Goal: Task Accomplishment & Management: Use online tool/utility

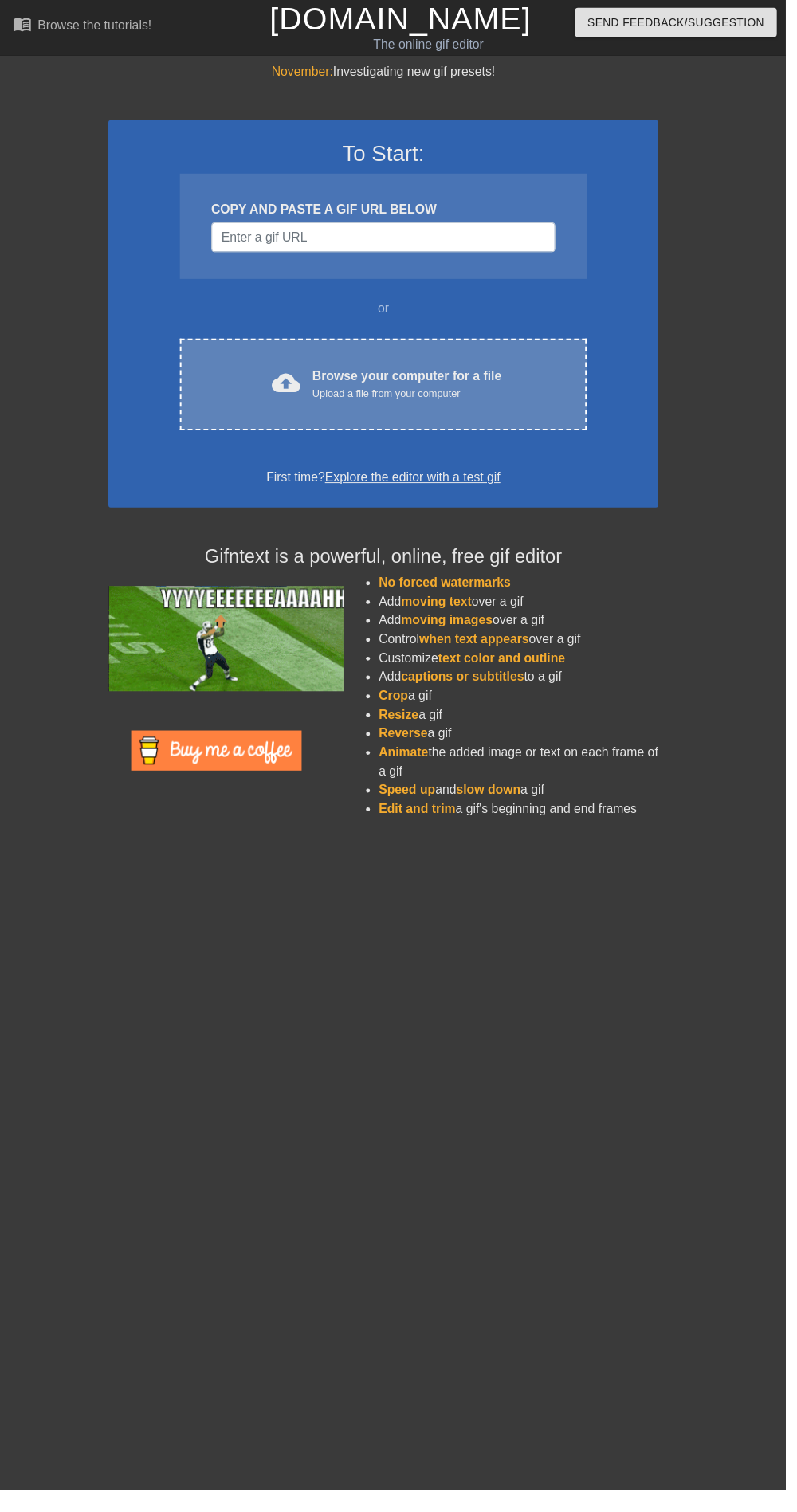
click at [462, 407] on div "cloud_upload Browse your computer for a file Upload a file from your computer" at bounding box center [388, 390] width 346 height 36
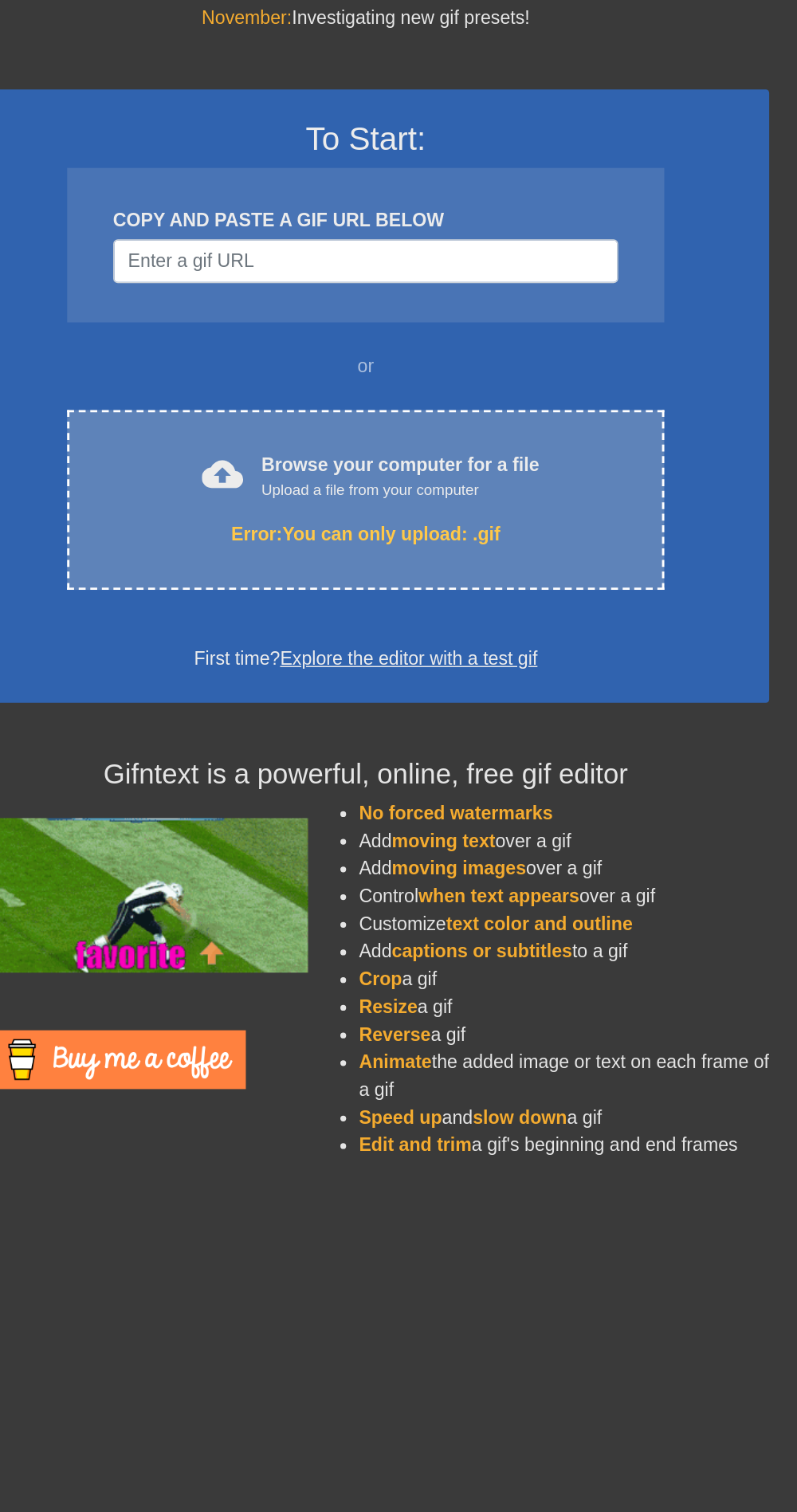
click at [439, 408] on div "cloud_upload Browse your computer for a file Upload a file from your computer E…" at bounding box center [389, 405] width 413 height 124
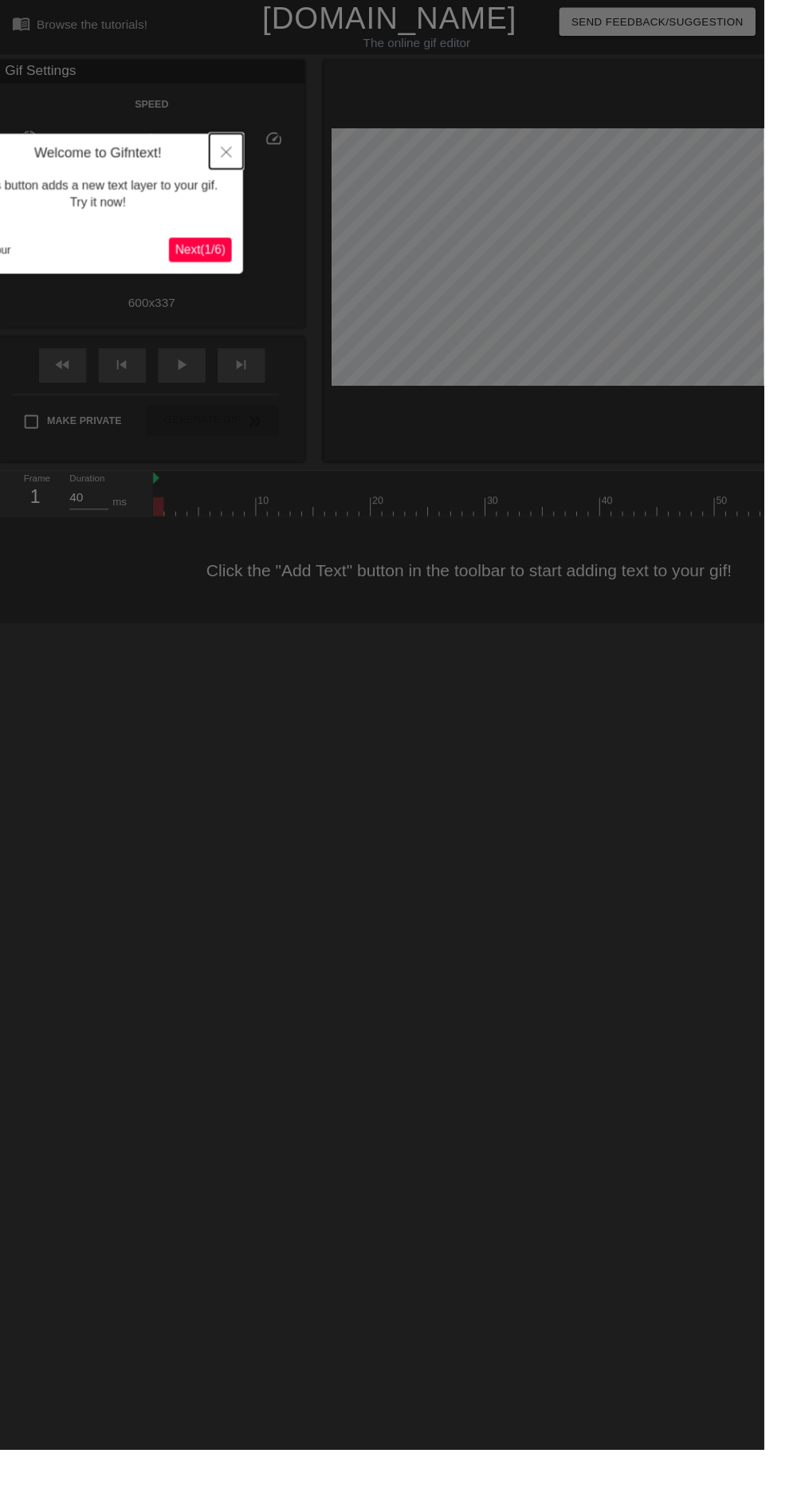
click at [225, 164] on button "Close" at bounding box center [236, 158] width 35 height 37
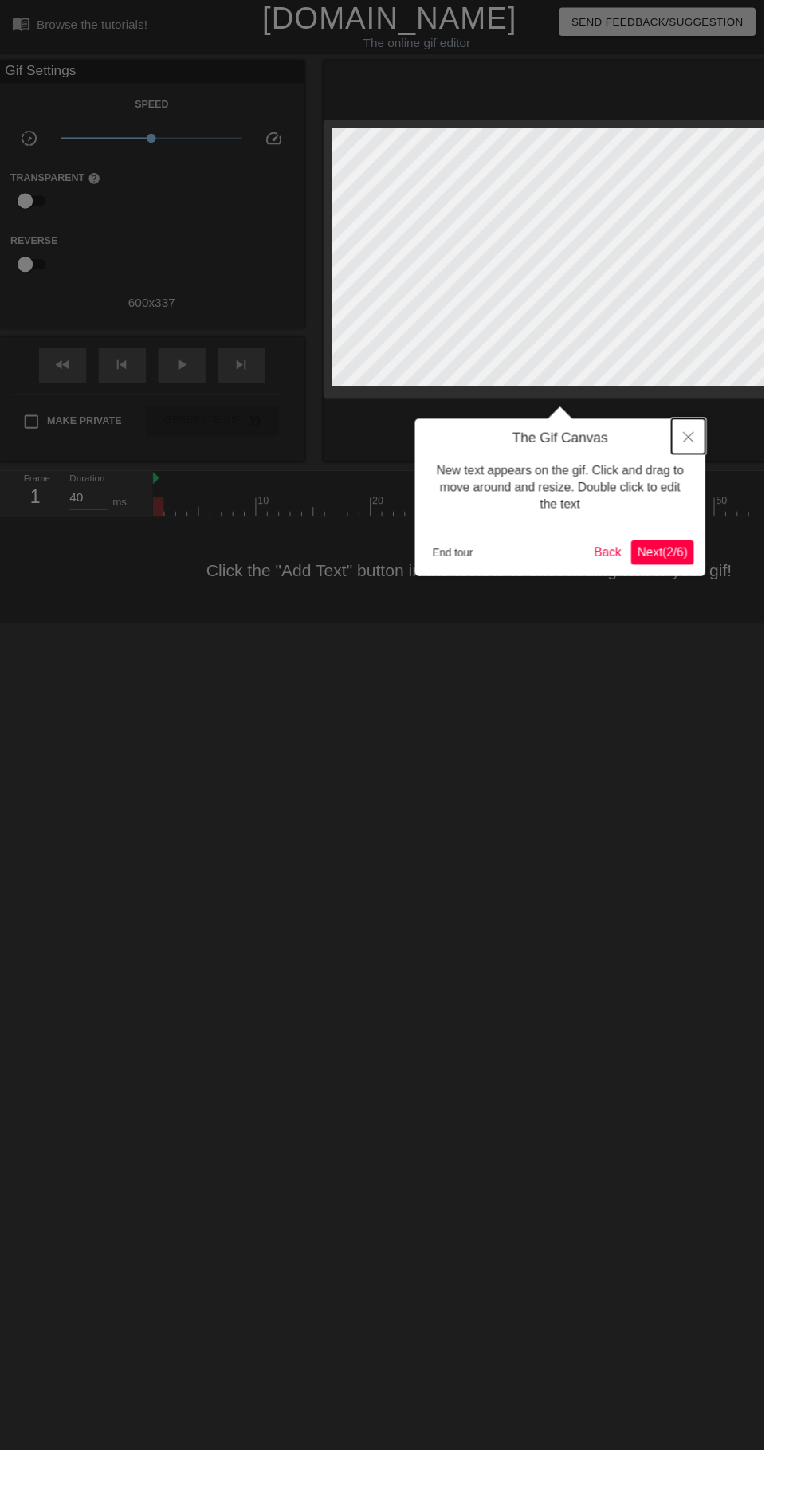
click at [717, 456] on icon "Close" at bounding box center [718, 456] width 12 height 12
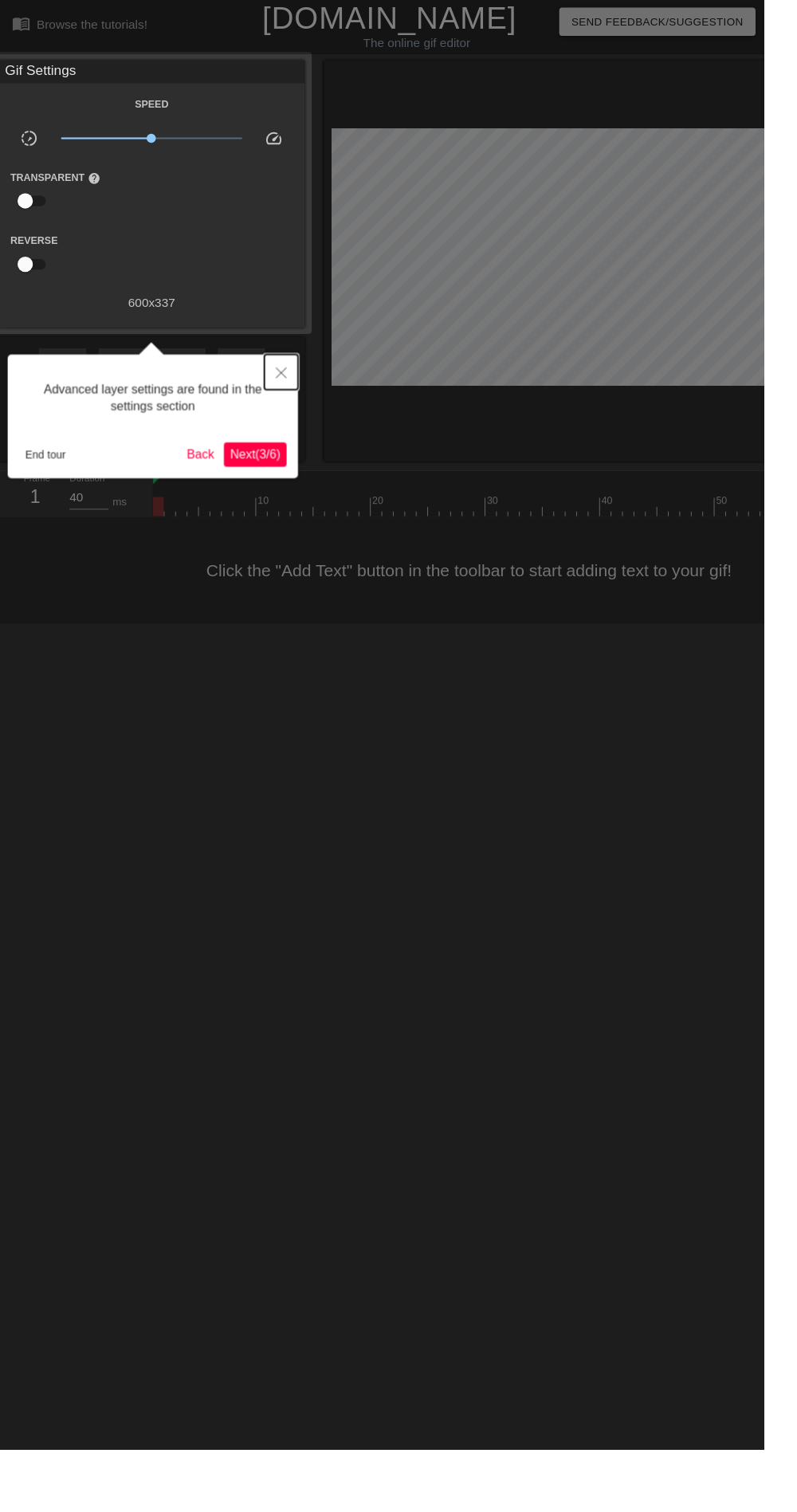
click at [283, 395] on button "Close" at bounding box center [294, 388] width 35 height 37
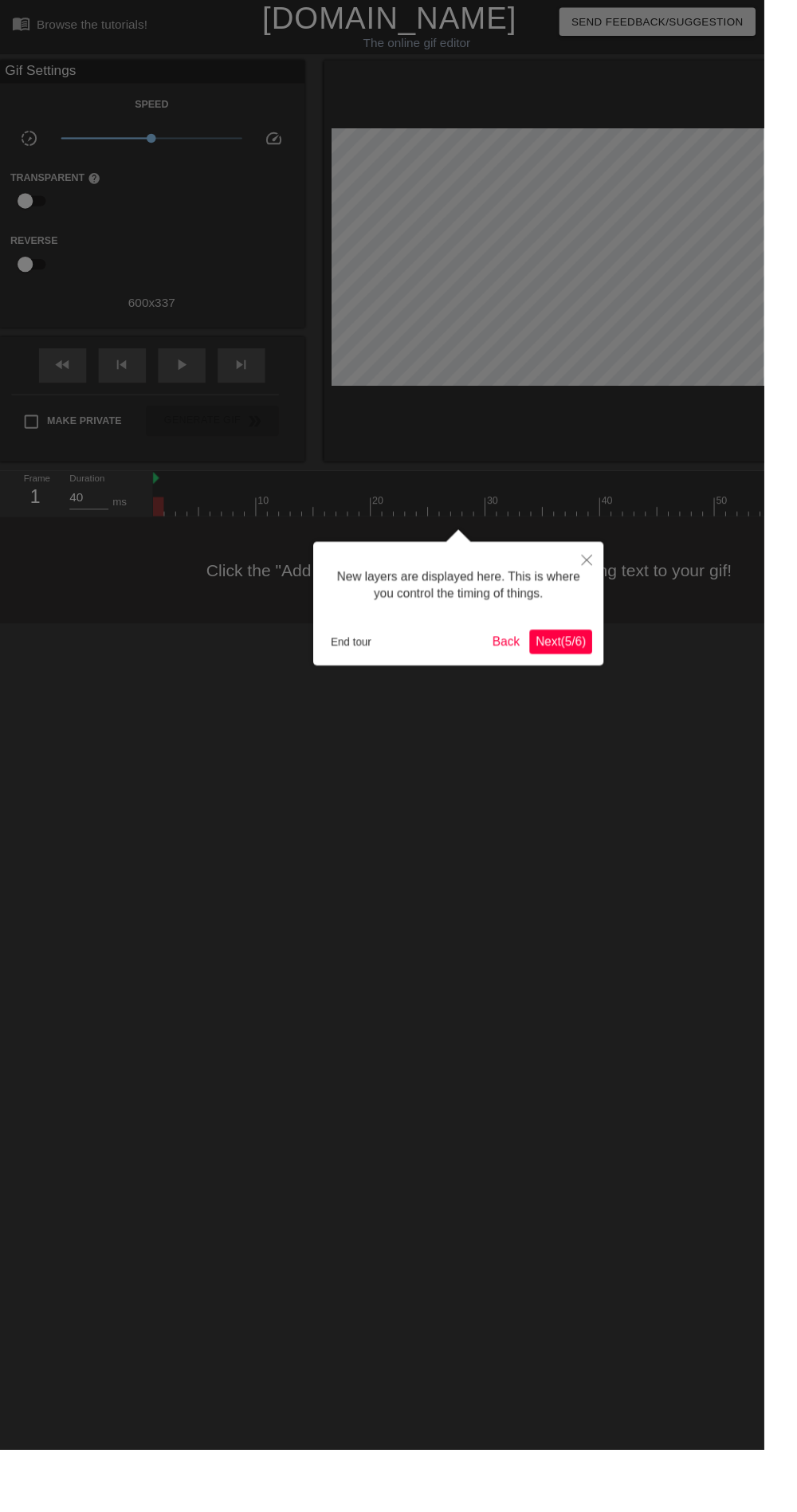
scroll to position [13, 0]
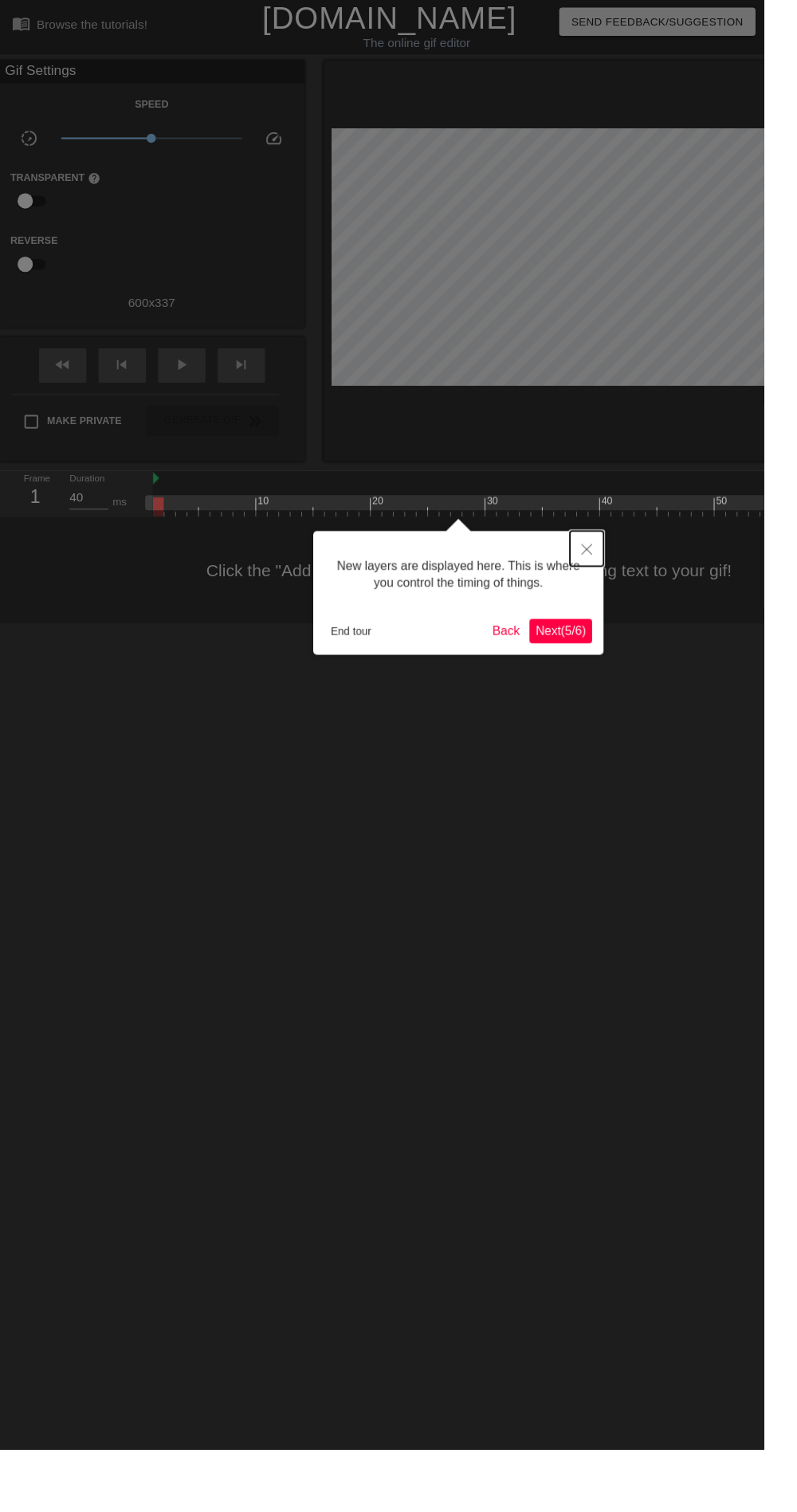
click at [628, 575] on button "Close" at bounding box center [612, 573] width 35 height 37
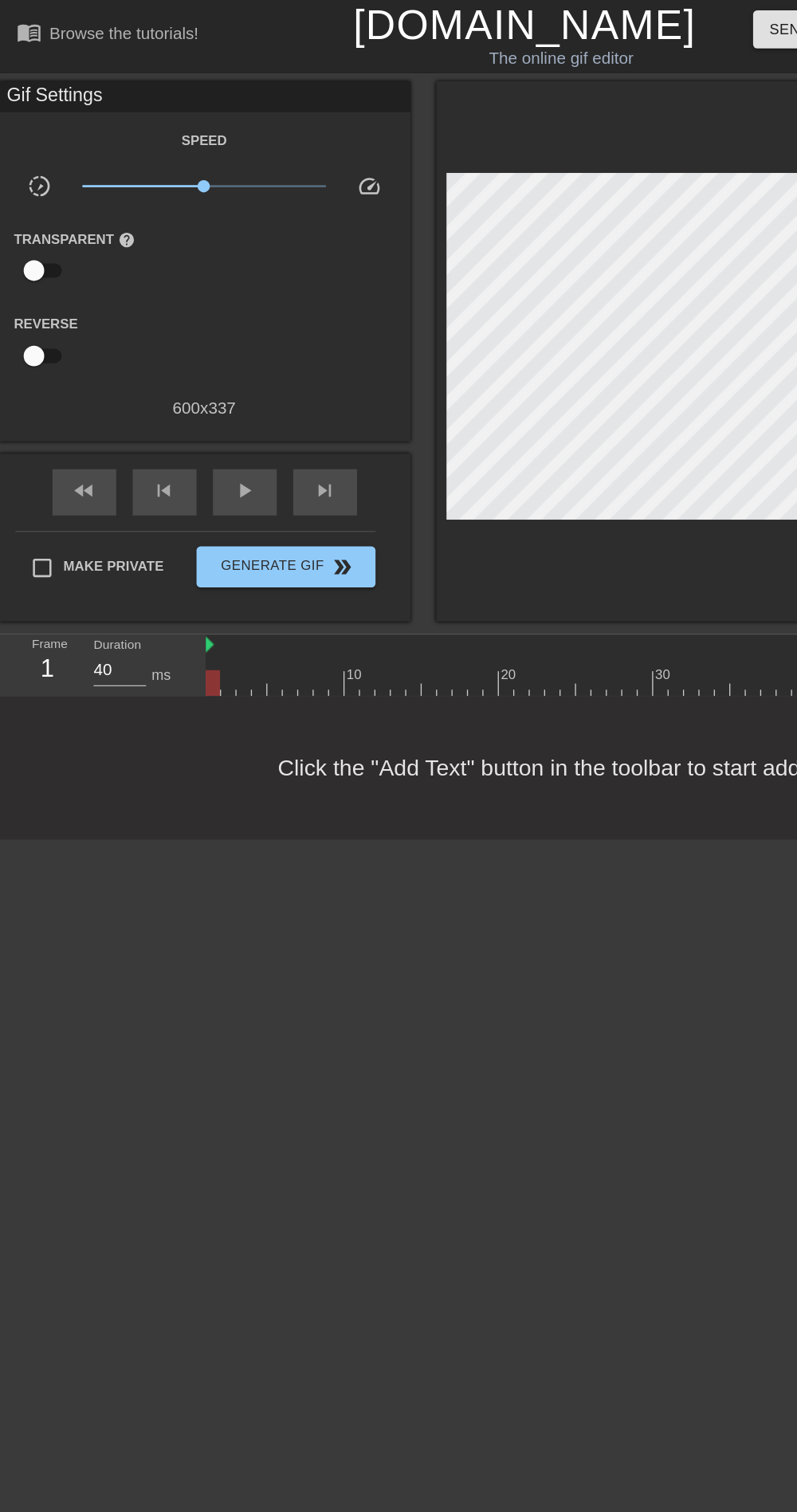
click at [38, 211] on input "checkbox" at bounding box center [26, 209] width 90 height 30
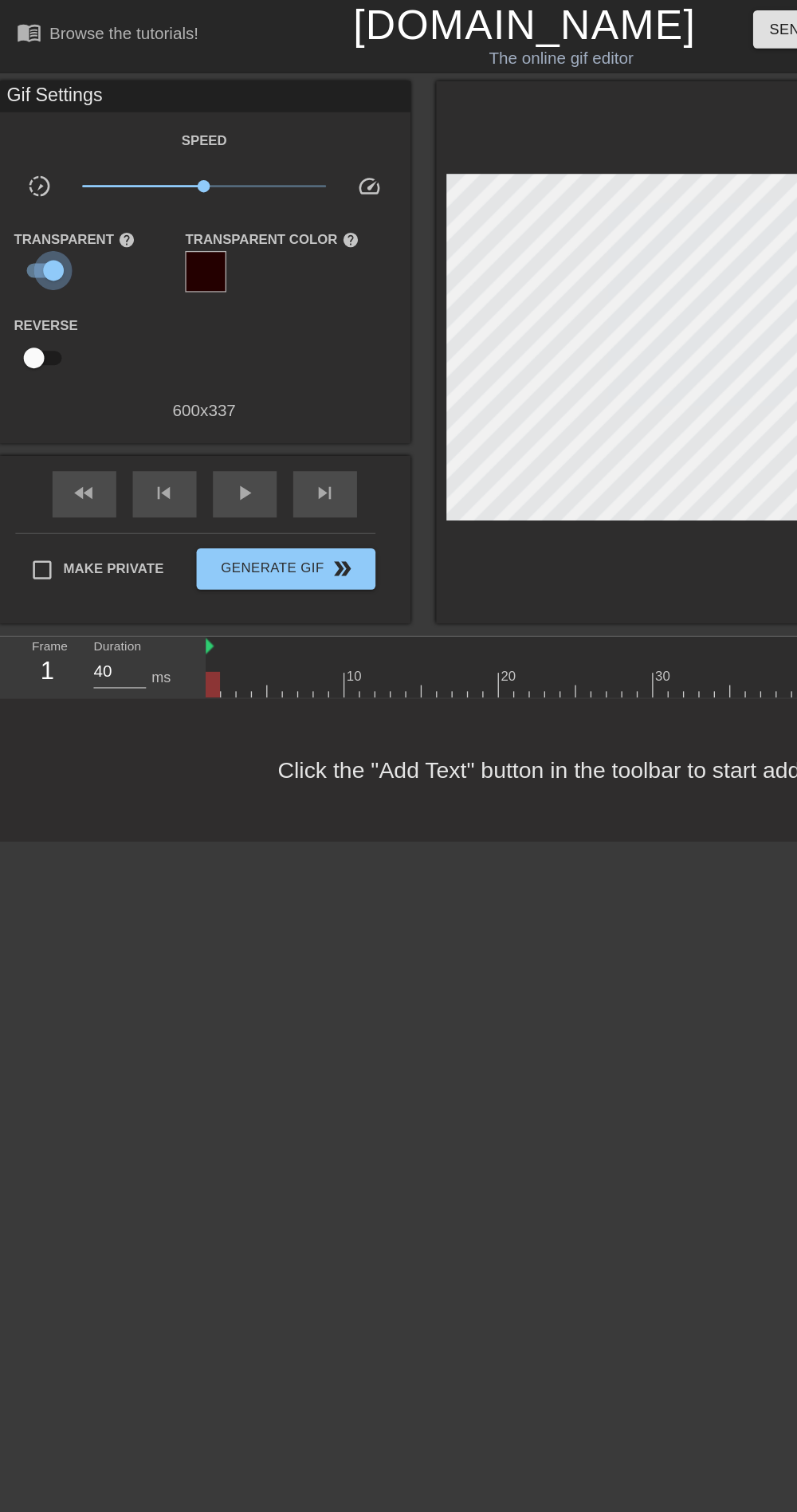
click at [38, 211] on input "checkbox" at bounding box center [41, 209] width 90 height 30
checkbox input "false"
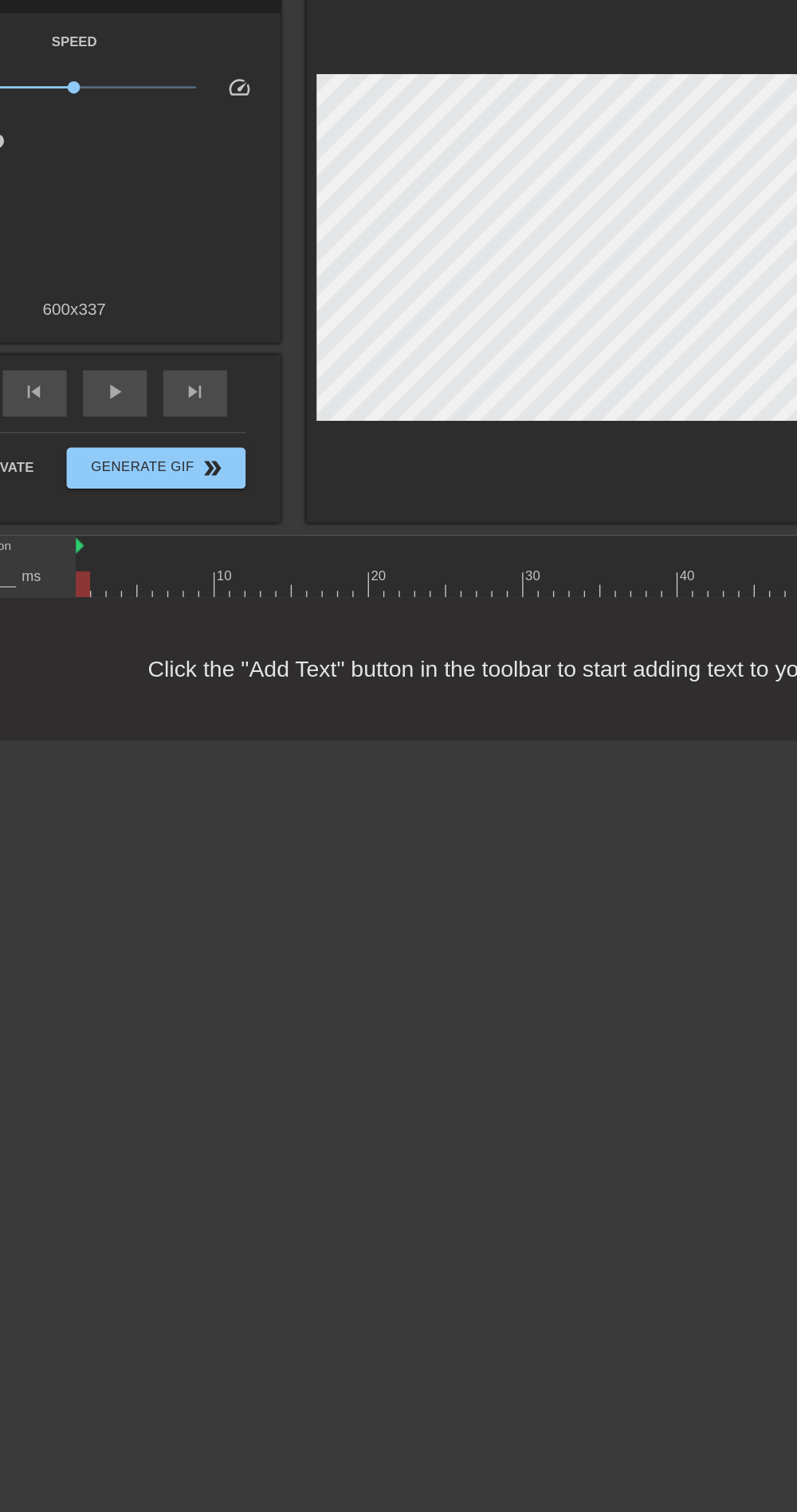
click at [148, 651] on html "menu_book Browse the tutorials! Gifntext.com The online gif editor Send Feedbac…" at bounding box center [398, 325] width 797 height 651
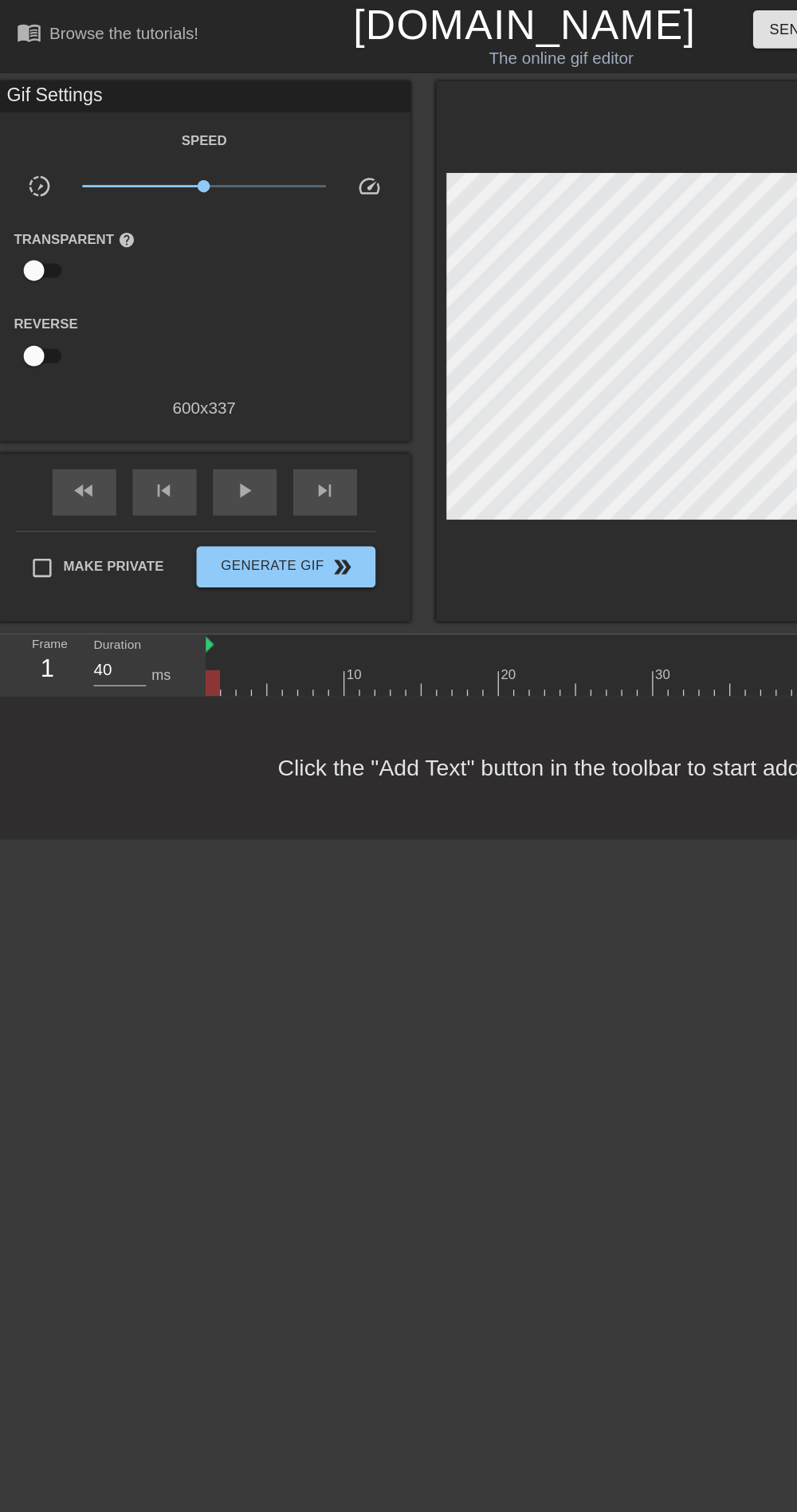
click at [32, 439] on input "Make Private" at bounding box center [33, 440] width 34 height 34
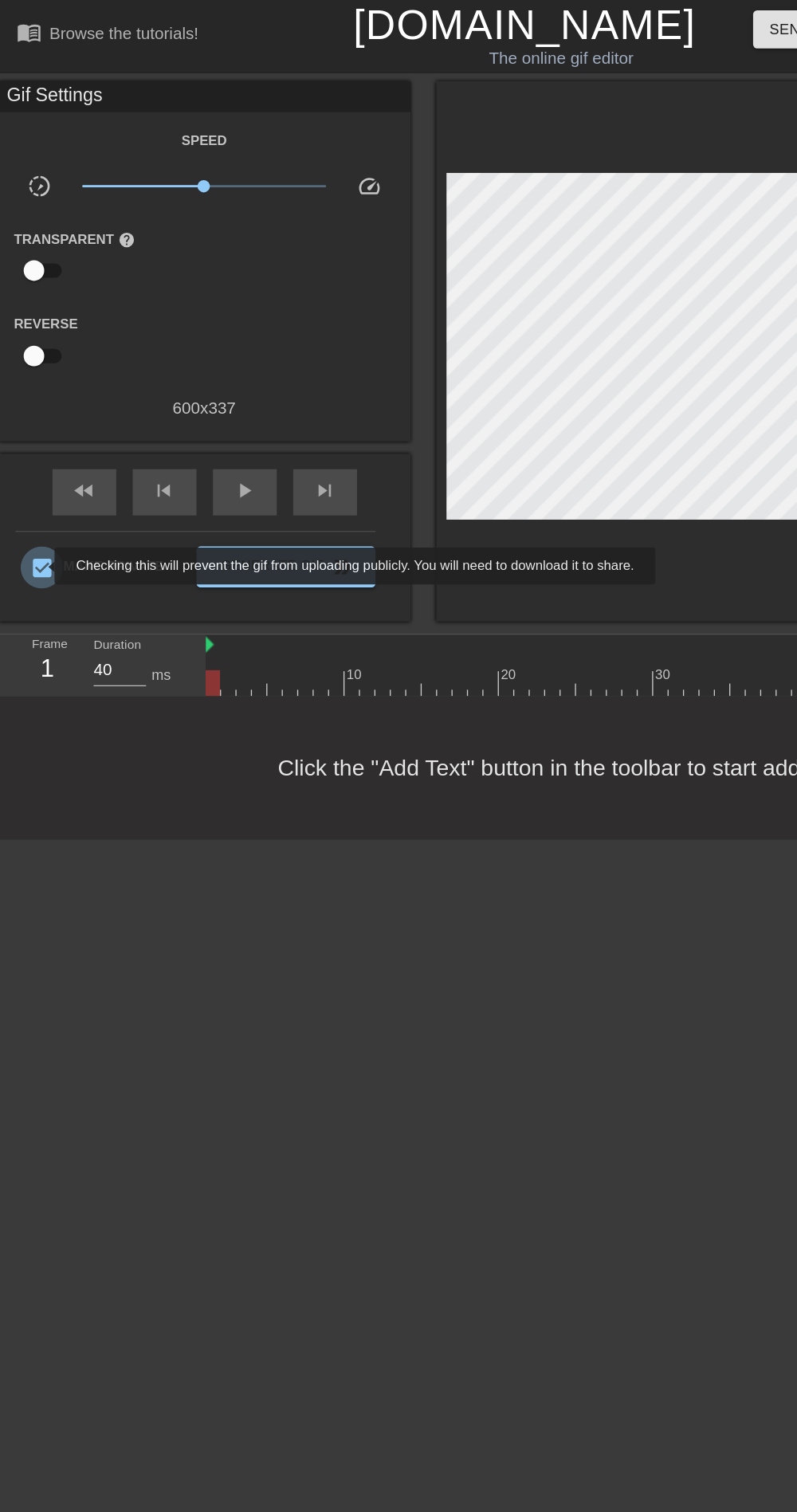
click at [31, 448] on input "Make Private" at bounding box center [33, 440] width 34 height 34
checkbox input "false"
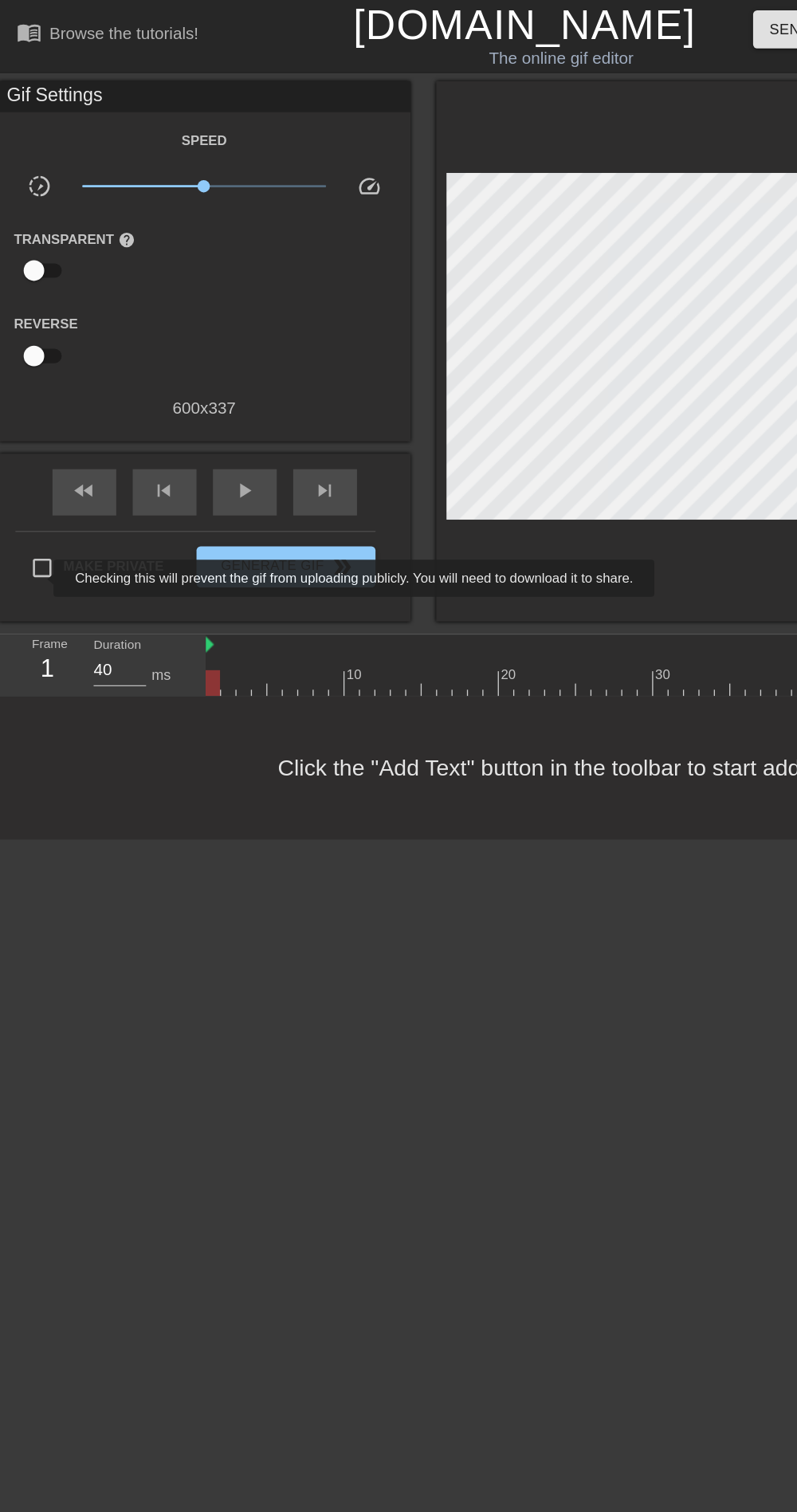
click at [188, 651] on html "menu_book Browse the tutorials! Gifntext.com The online gif editor Send Feedbac…" at bounding box center [398, 325] width 797 height 651
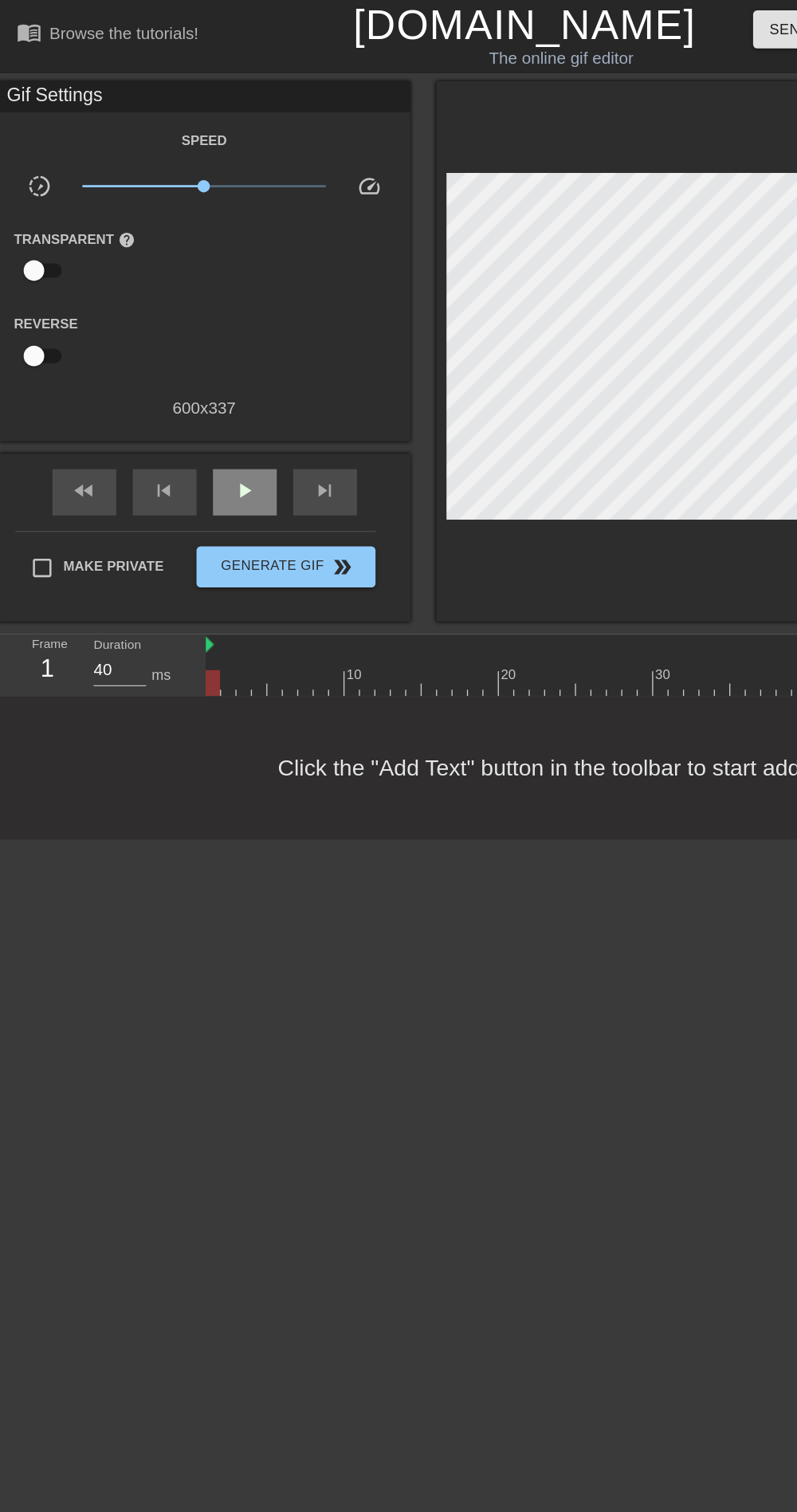
click at [170, 383] on div "play_arrow" at bounding box center [189, 381] width 49 height 36
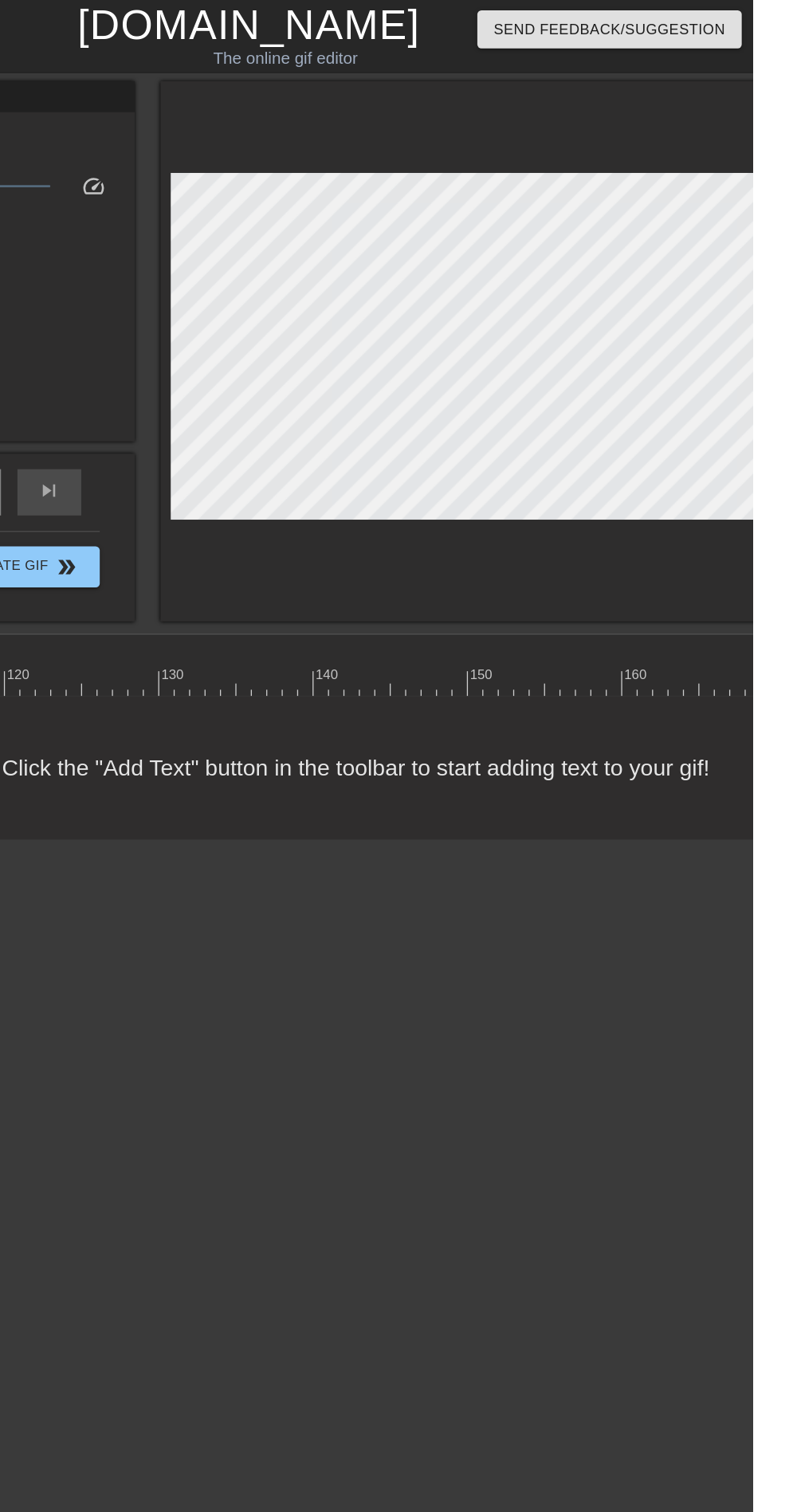
scroll to position [13, 1360]
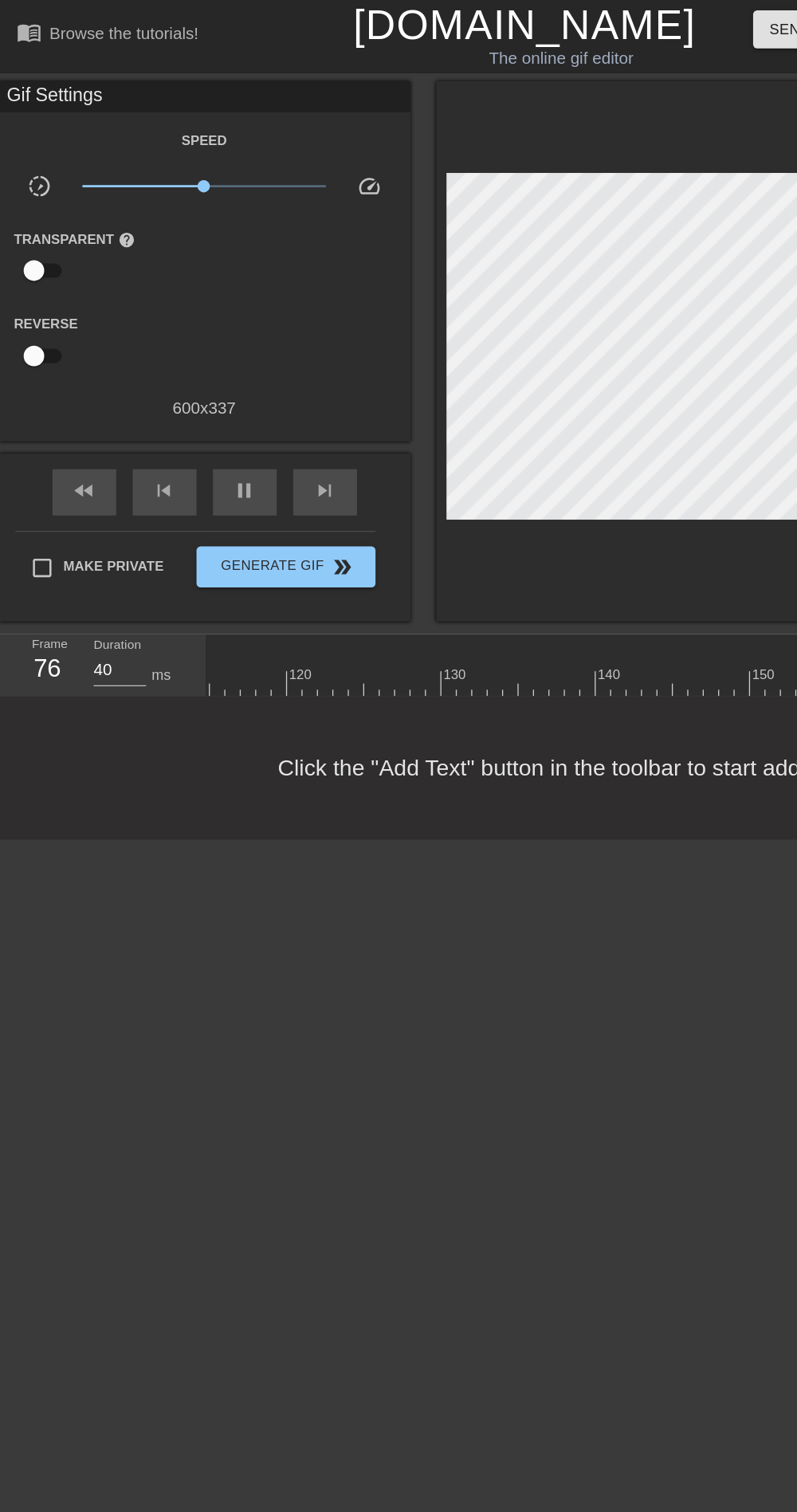
click at [48, 220] on input "checkbox" at bounding box center [26, 209] width 90 height 30
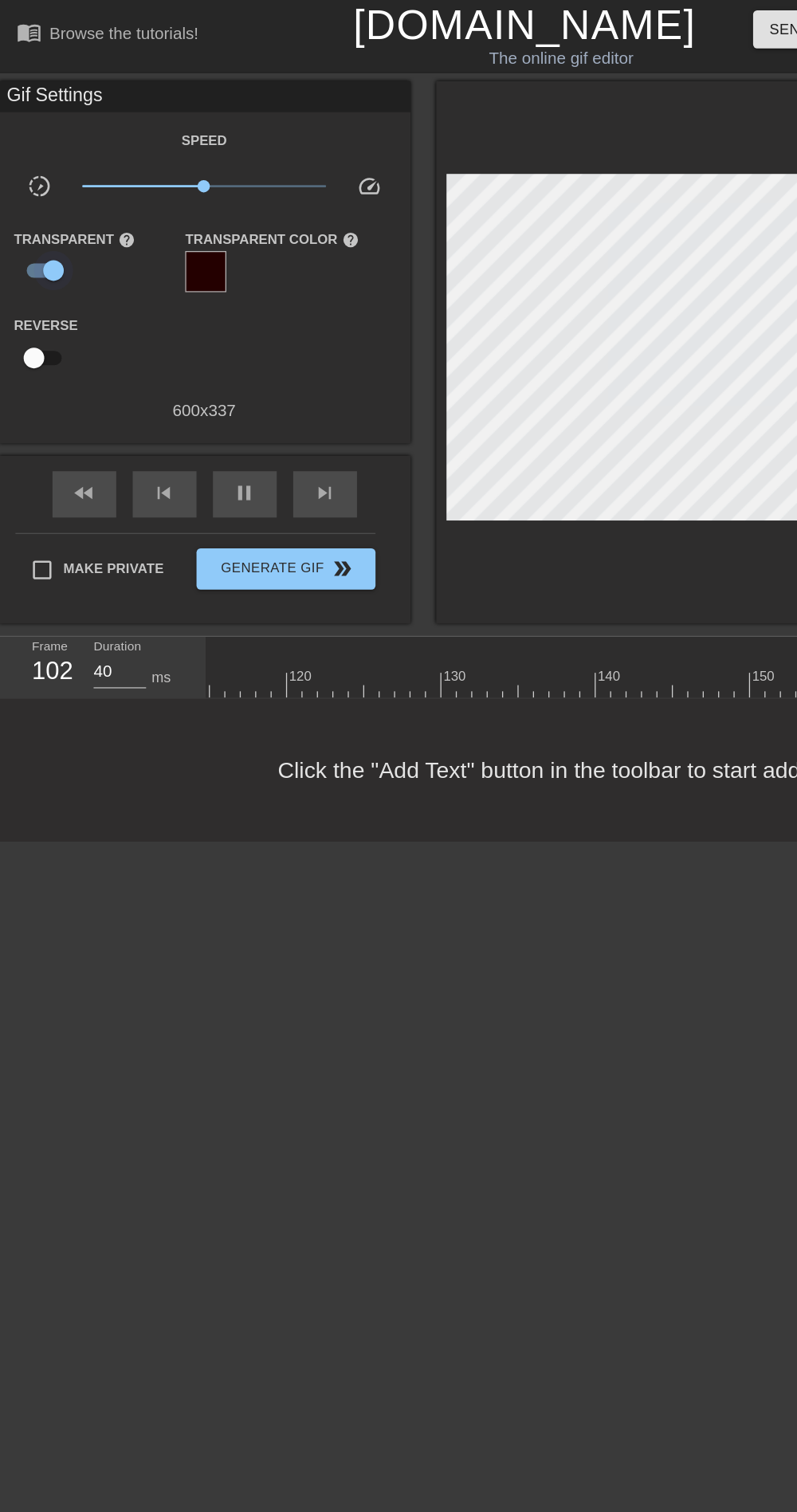
click at [45, 202] on input "checkbox" at bounding box center [41, 209] width 90 height 30
checkbox input "false"
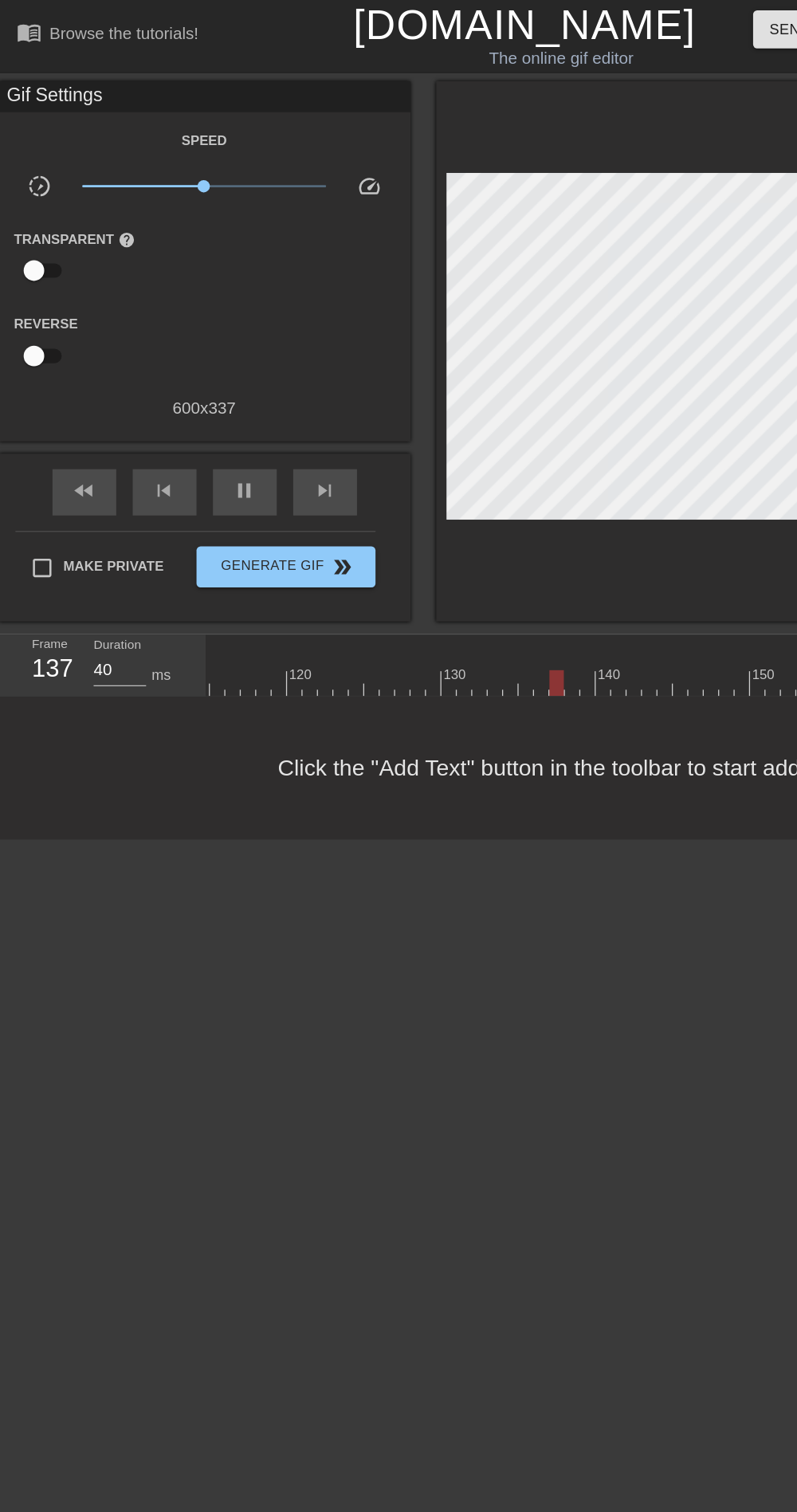
click at [35, 266] on input "checkbox" at bounding box center [26, 275] width 90 height 30
click at [23, 267] on input "checkbox" at bounding box center [41, 275] width 90 height 30
checkbox input "false"
click at [49, 68] on div "Gif Settings" at bounding box center [158, 74] width 319 height 24
click at [295, 155] on div "speed" at bounding box center [291, 147] width 53 height 25
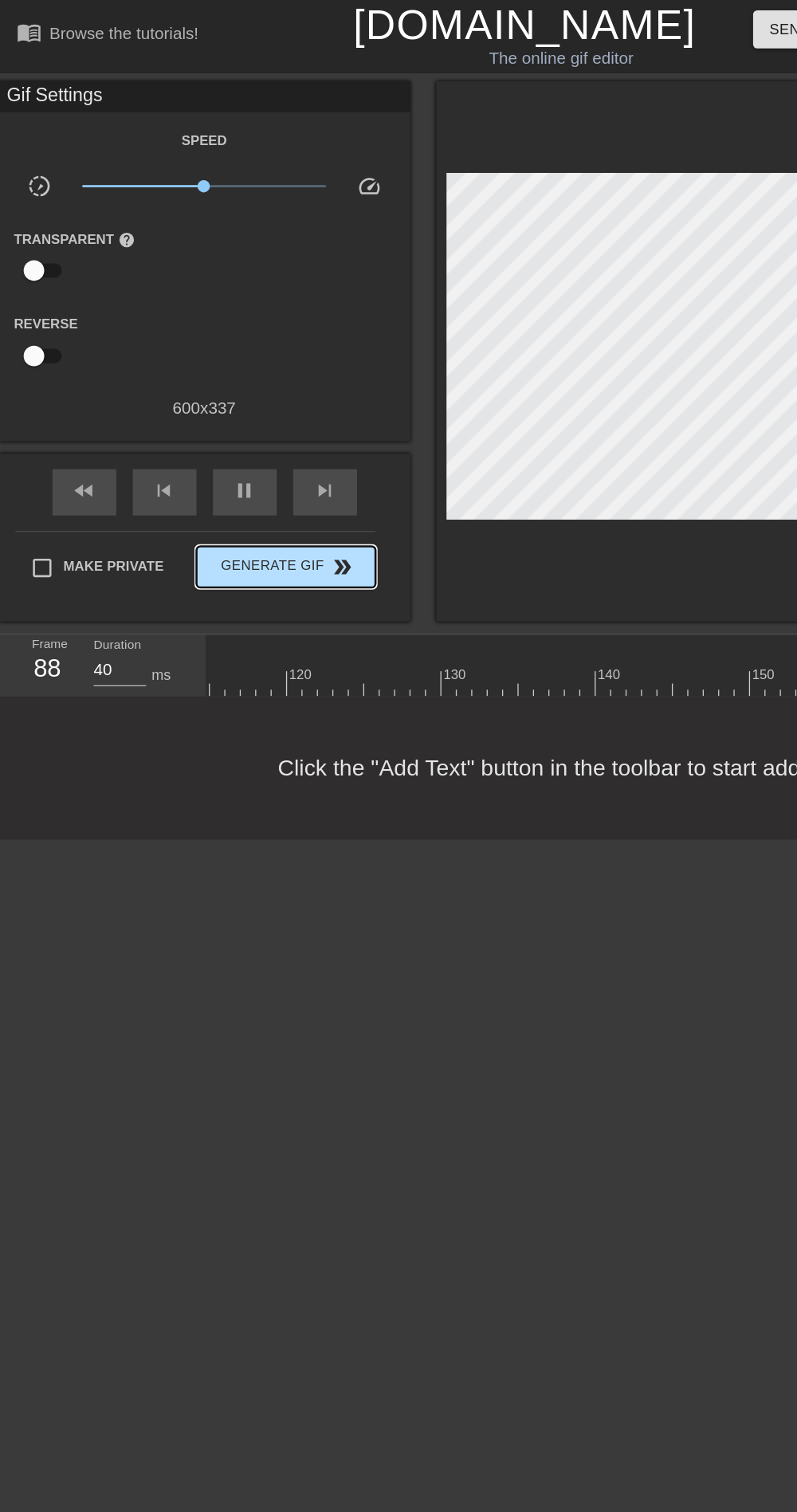
click at [244, 448] on span "Generate Gif double_arrow" at bounding box center [221, 439] width 125 height 19
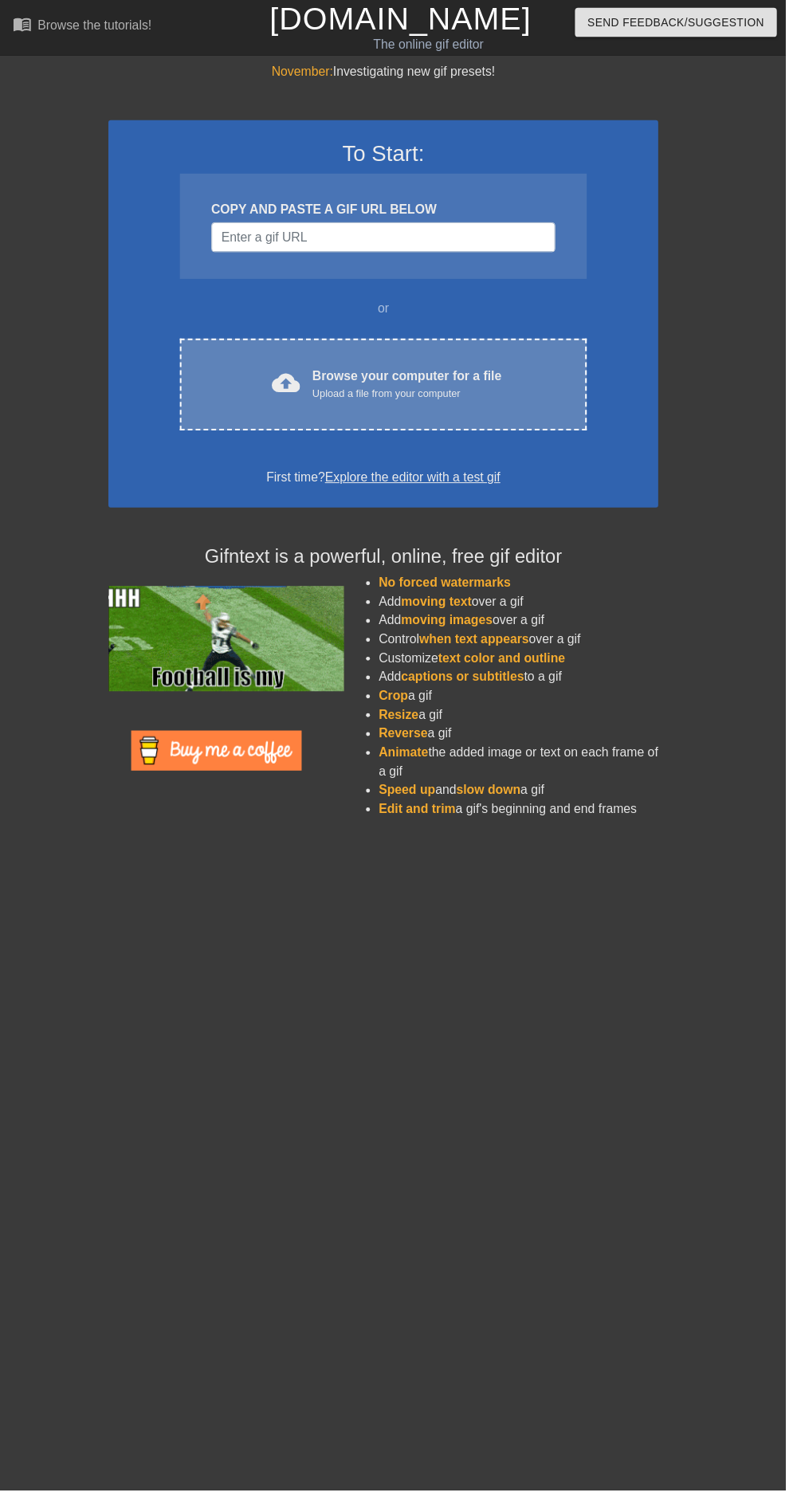
click at [519, 400] on div "cloud_upload Browse your computer for a file Upload a file from your computer" at bounding box center [388, 390] width 346 height 36
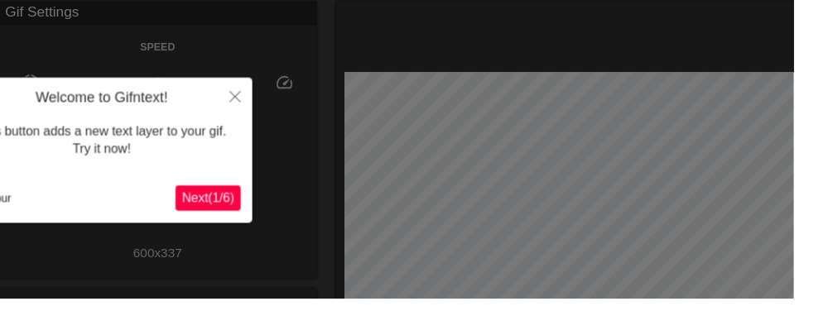
scroll to position [67, 0]
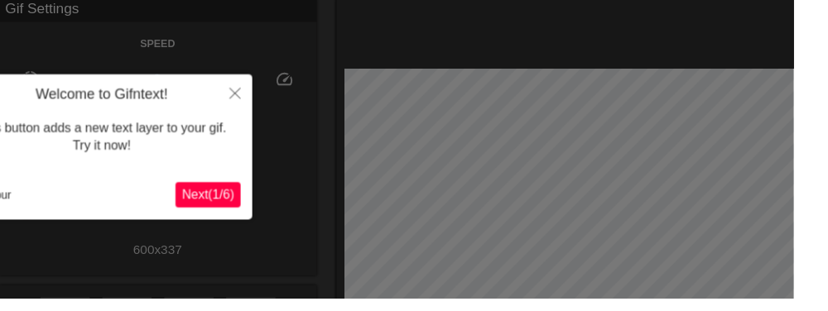
click at [239, 203] on span "Next ( 1 / 6 )" at bounding box center [217, 203] width 55 height 14
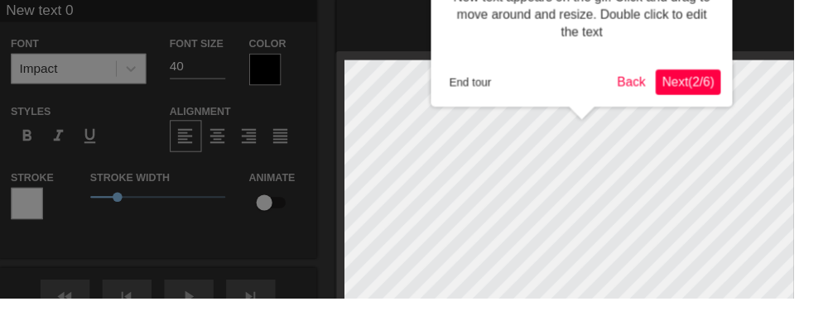
scroll to position [0, 0]
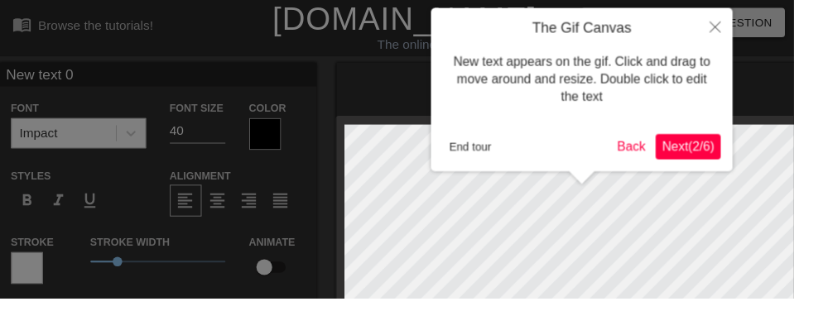
click at [725, 147] on span "Next ( 2 / 6 )" at bounding box center [718, 153] width 55 height 14
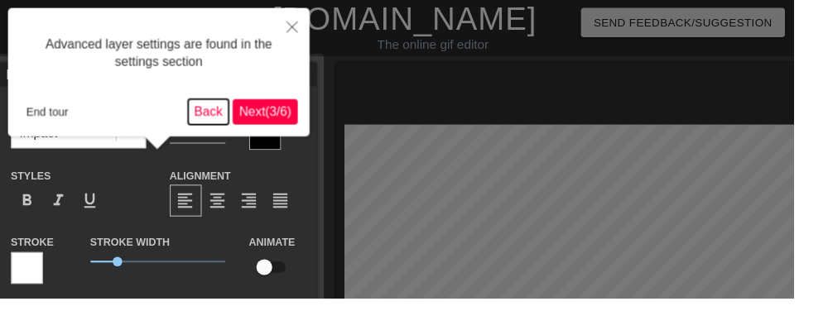
click at [223, 115] on button "Back" at bounding box center [217, 117] width 43 height 27
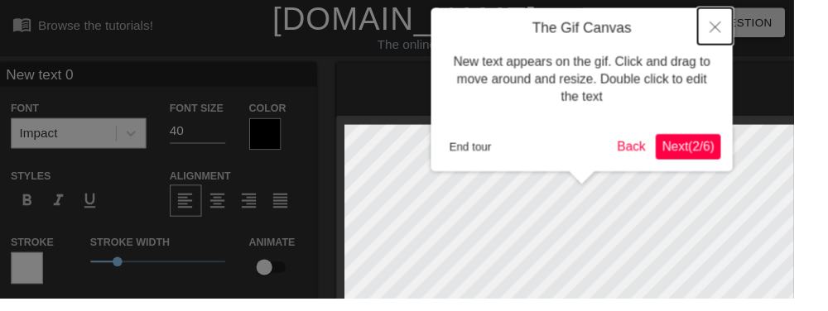
click at [753, 27] on button "Close" at bounding box center [746, 27] width 36 height 38
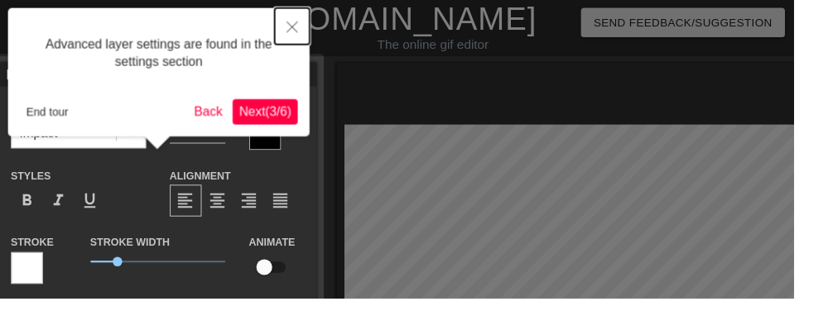
click at [318, 40] on button "Close" at bounding box center [305, 27] width 36 height 38
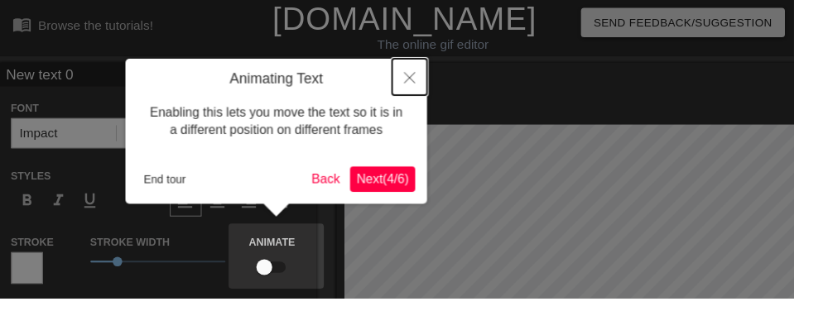
click at [441, 73] on button "Close" at bounding box center [427, 80] width 36 height 38
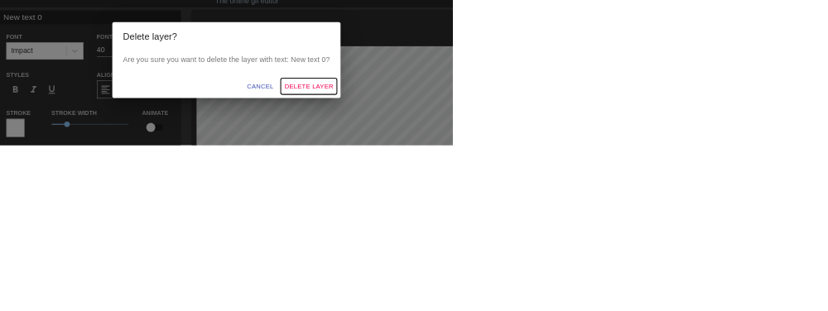
click at [610, 215] on span "Delete Layer" at bounding box center [564, 204] width 89 height 21
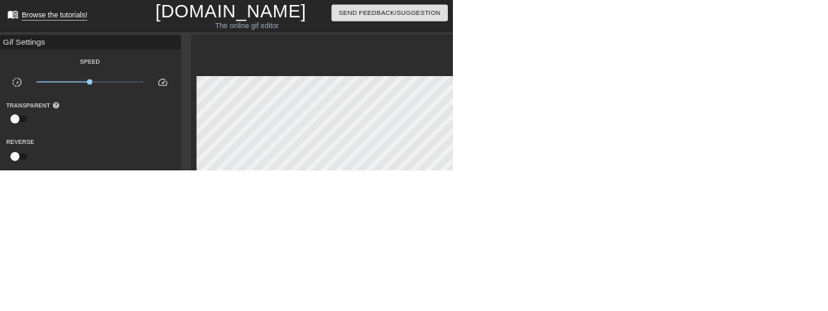
click at [132, 25] on div "Browse the tutorials!" at bounding box center [100, 27] width 120 height 14
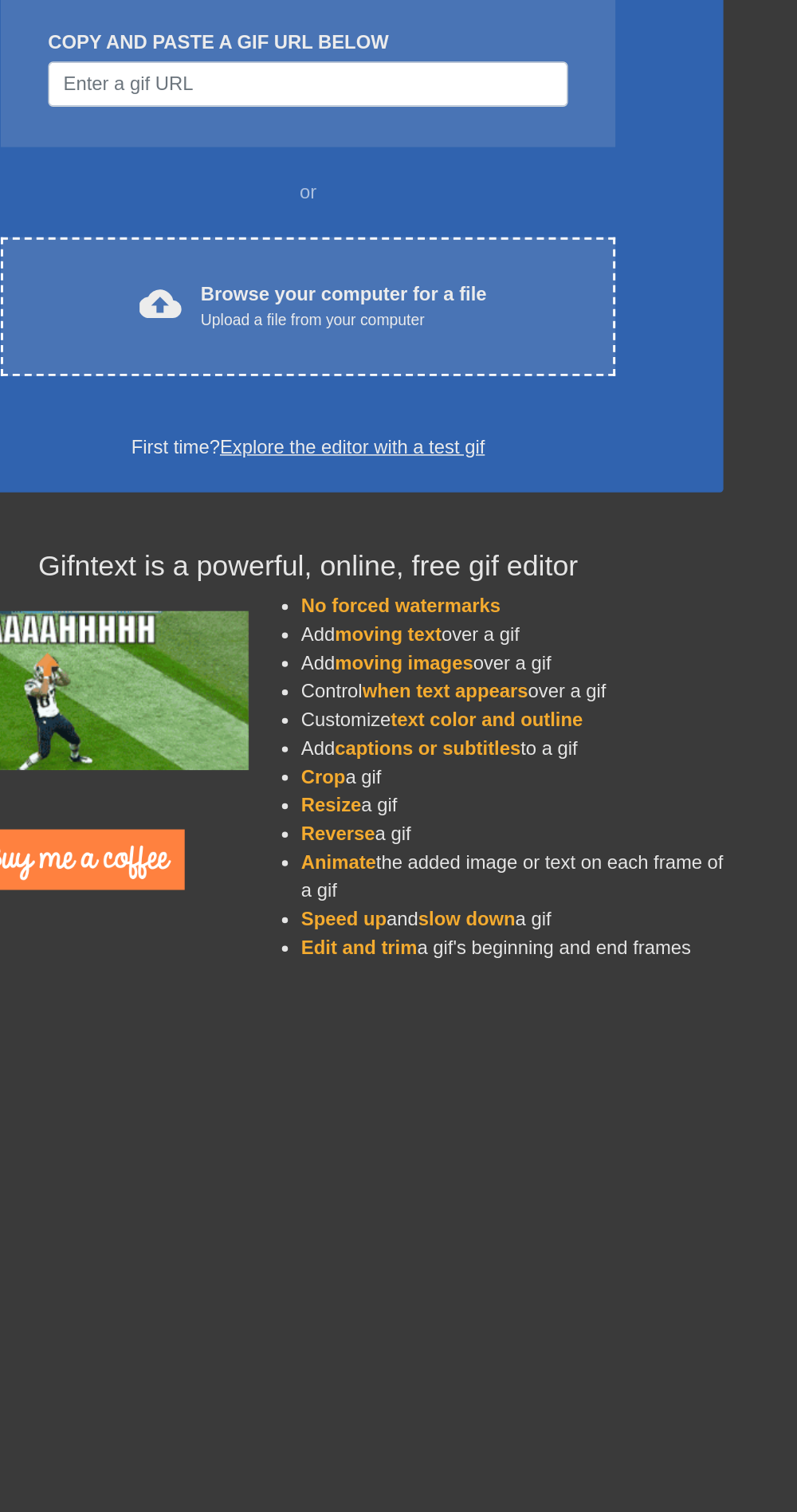
click at [457, 643] on span "when text appears" at bounding box center [481, 649] width 112 height 13
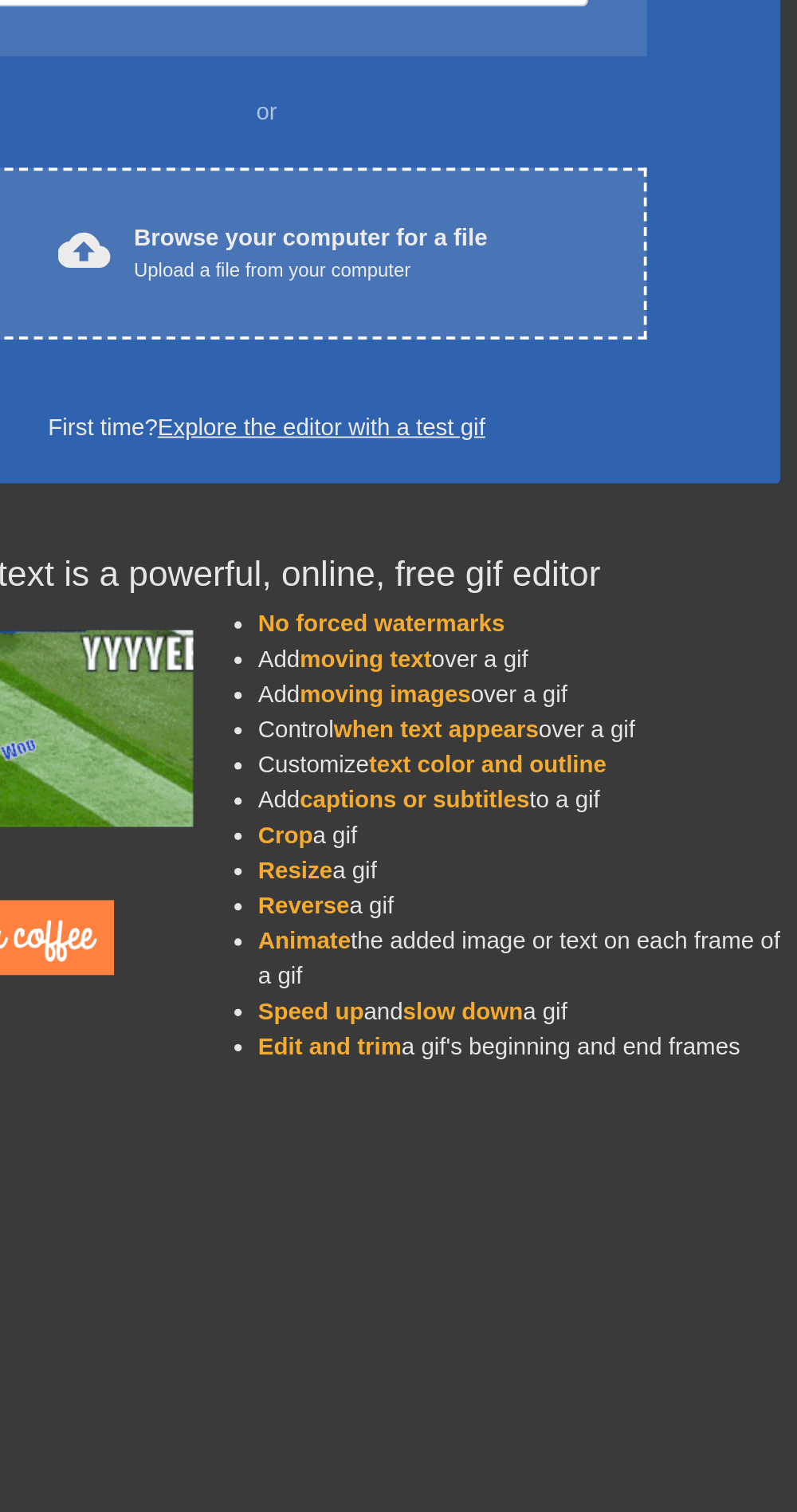
click at [458, 627] on span "moving images" at bounding box center [453, 629] width 92 height 13
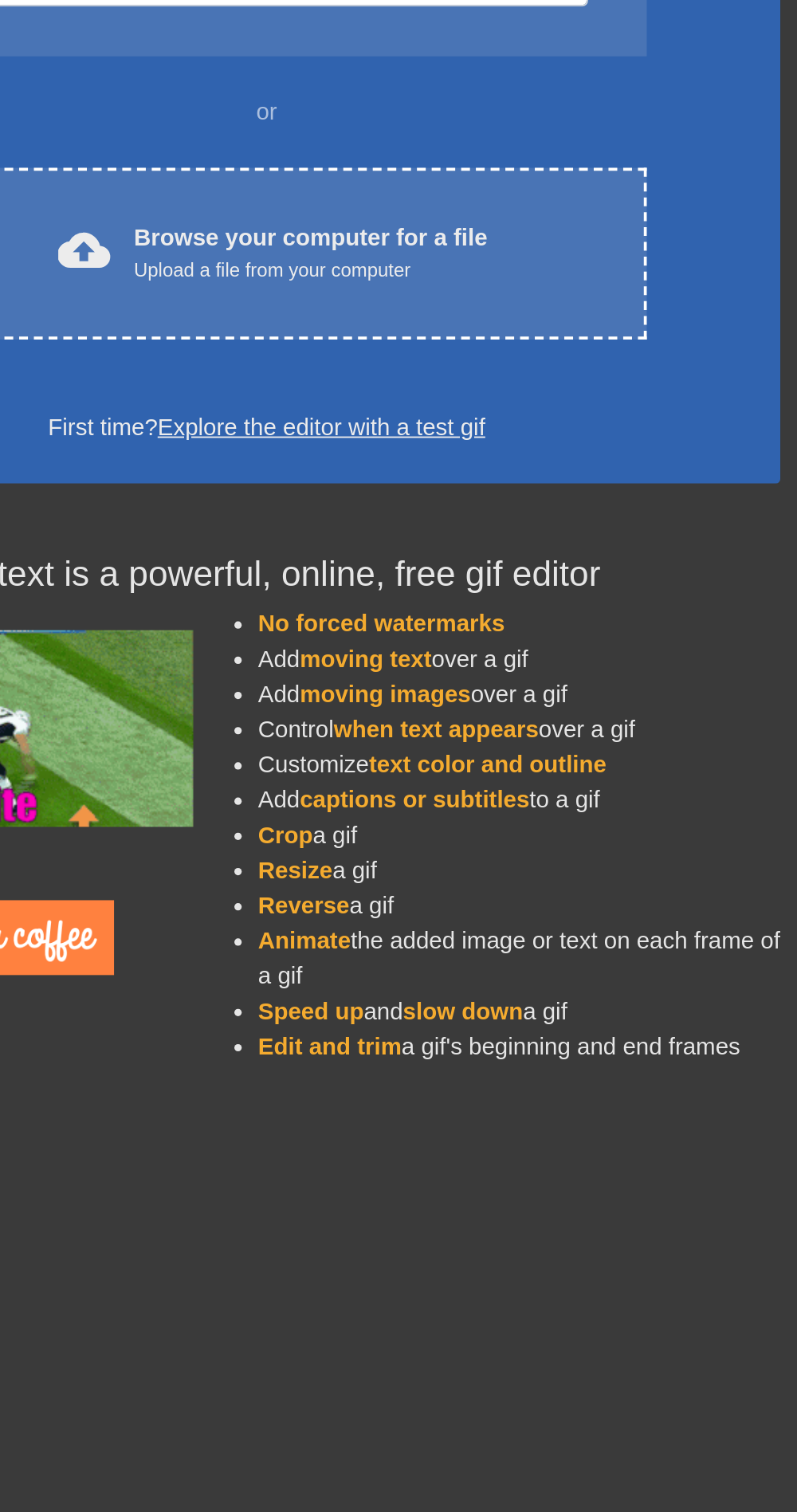
click at [458, 627] on span "moving images" at bounding box center [453, 629] width 92 height 13
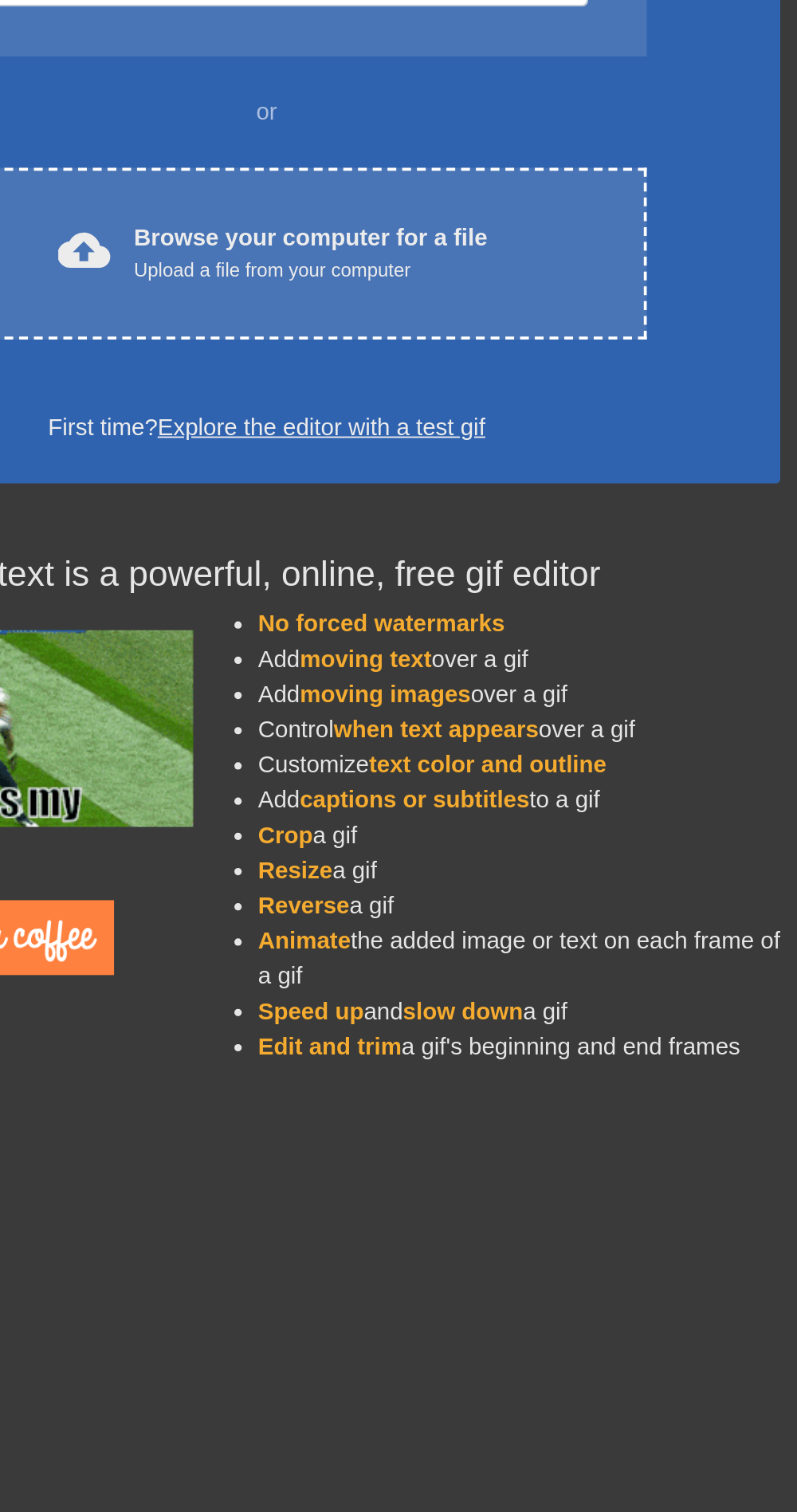
click at [457, 610] on span "moving text" at bounding box center [443, 610] width 72 height 13
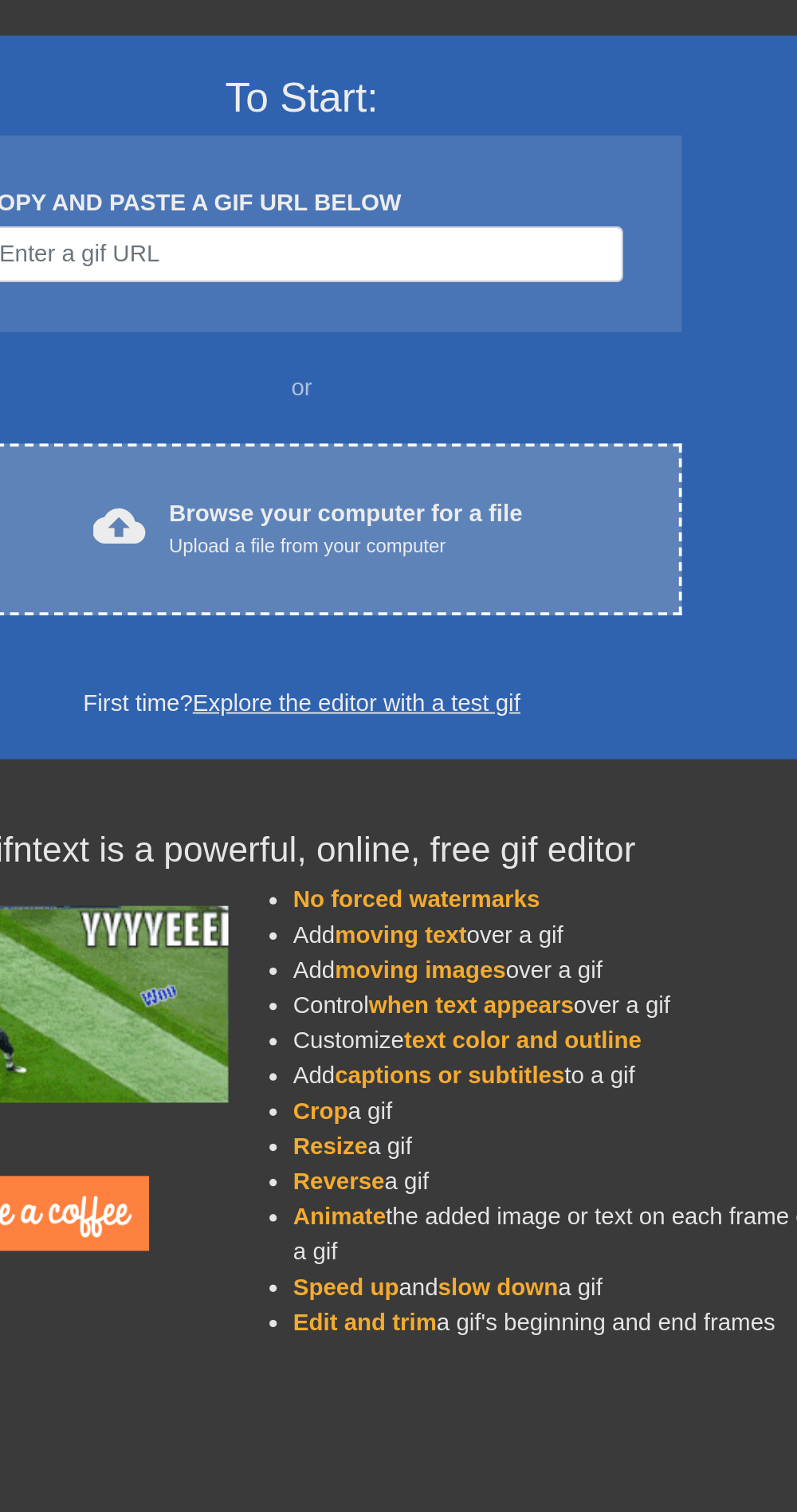
click at [502, 406] on div "cloud_upload Browse your computer for a file Upload a file from your computer" at bounding box center [388, 390] width 346 height 36
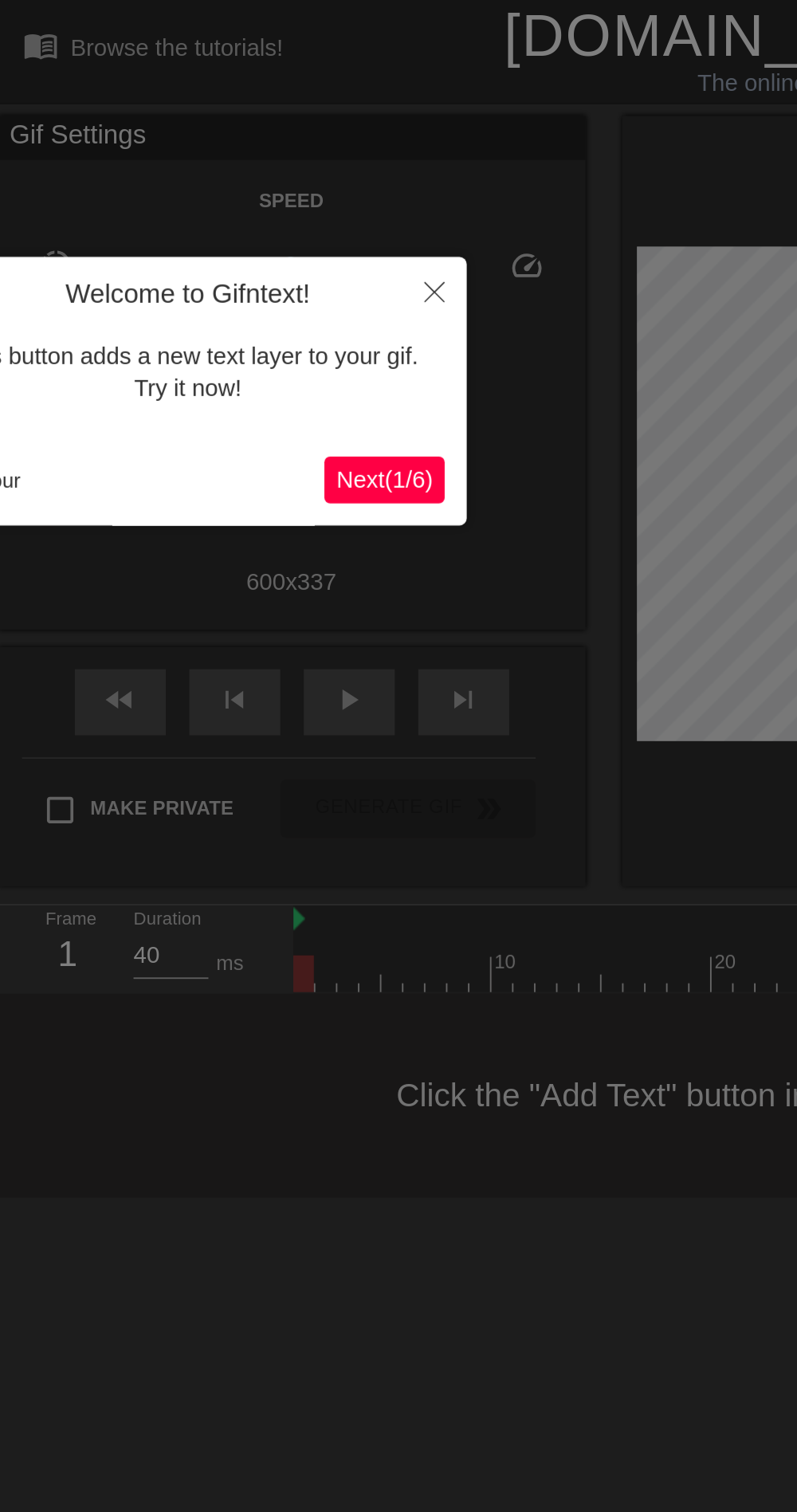
click at [211, 263] on span "Next ( 1 / 6 )" at bounding box center [209, 260] width 53 height 13
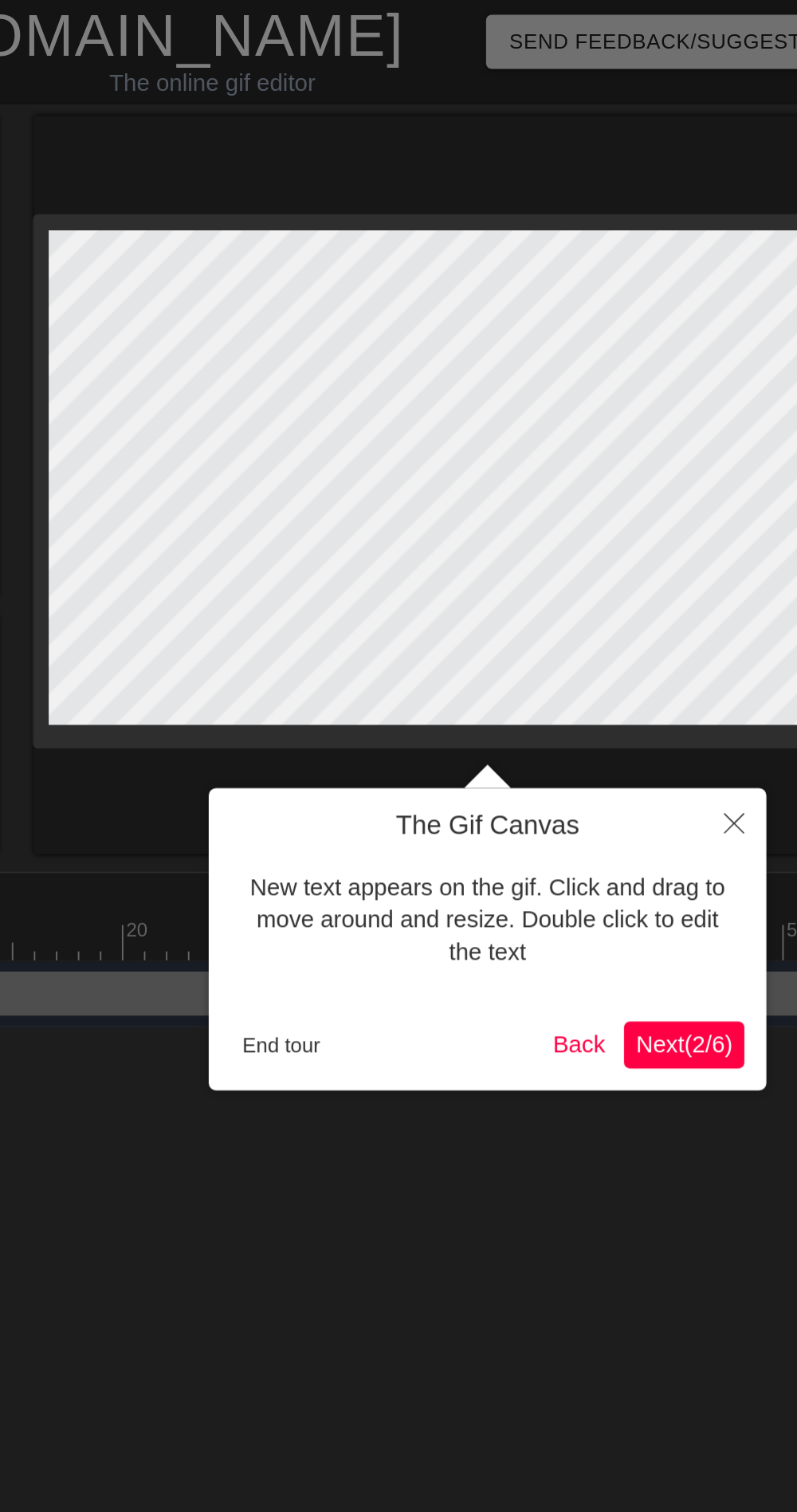
click at [700, 563] on span "Next ( 2 / 6 )" at bounding box center [691, 567] width 53 height 13
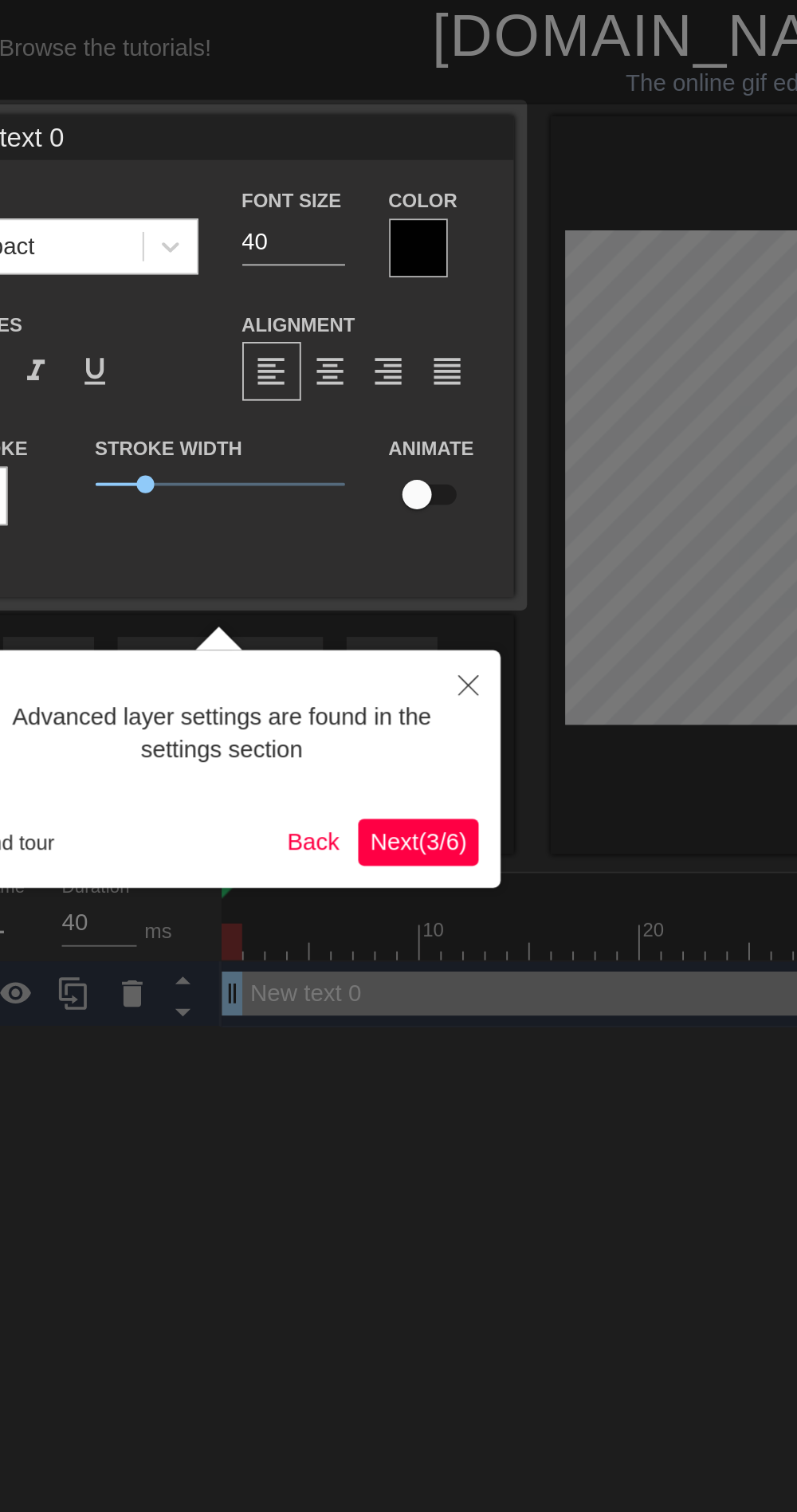
click at [265, 460] on span "Next ( 3 / 6 )" at bounding box center [266, 457] width 53 height 13
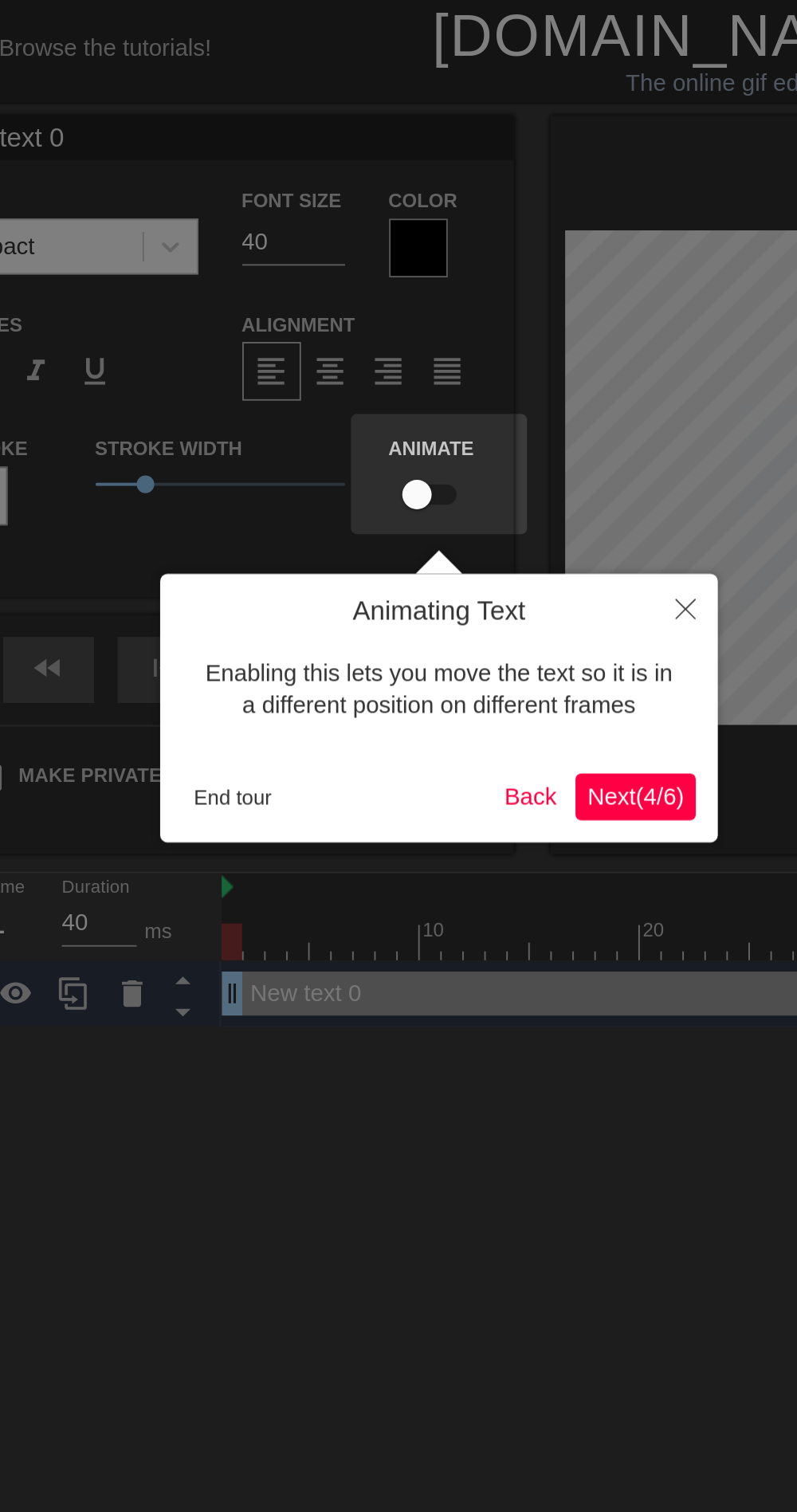
click at [378, 425] on span "Next ( 4 / 6 )" at bounding box center [384, 432] width 53 height 13
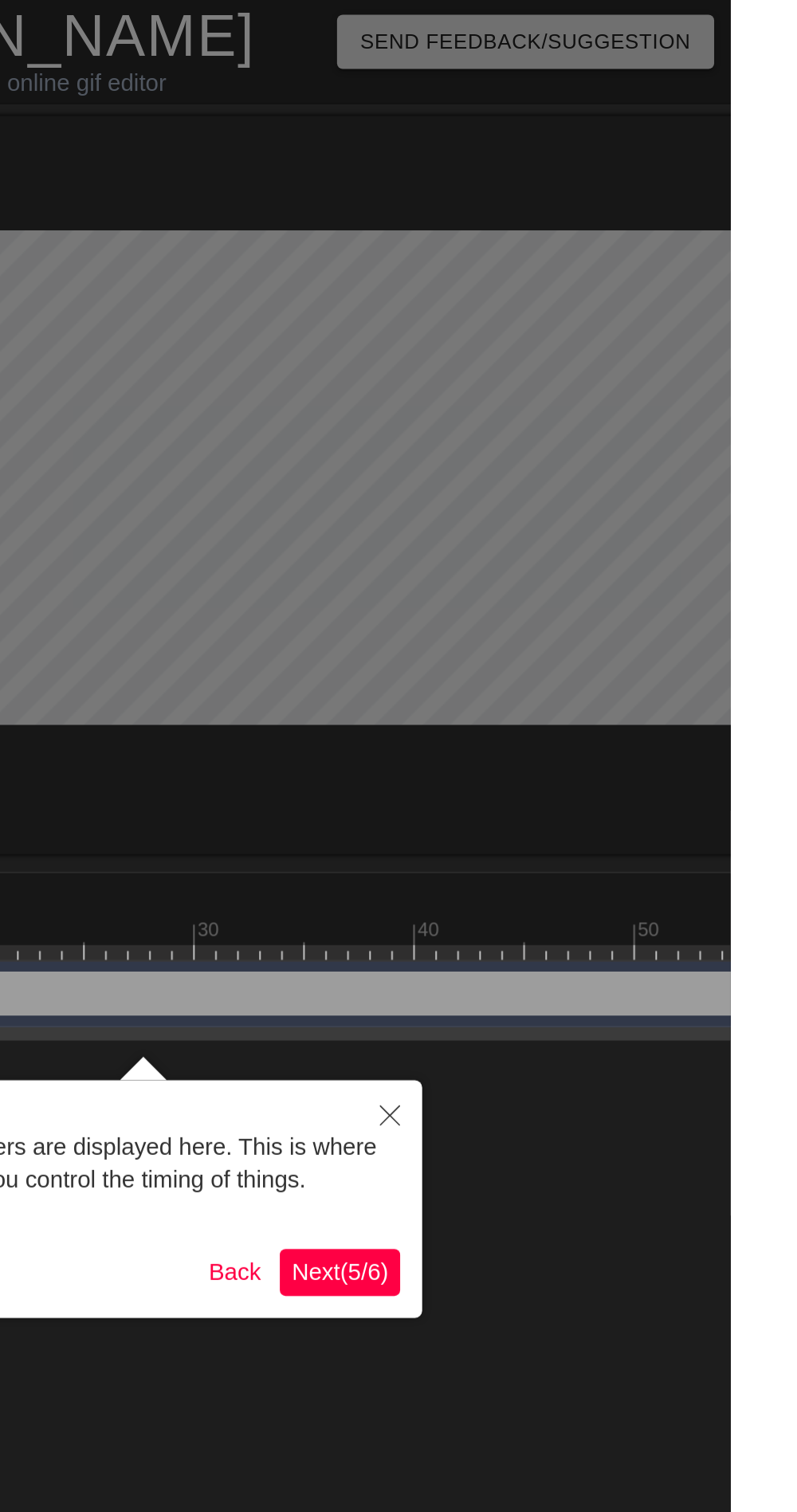
click at [604, 694] on span "Next ( 5 / 6 )" at bounding box center [585, 691] width 53 height 13
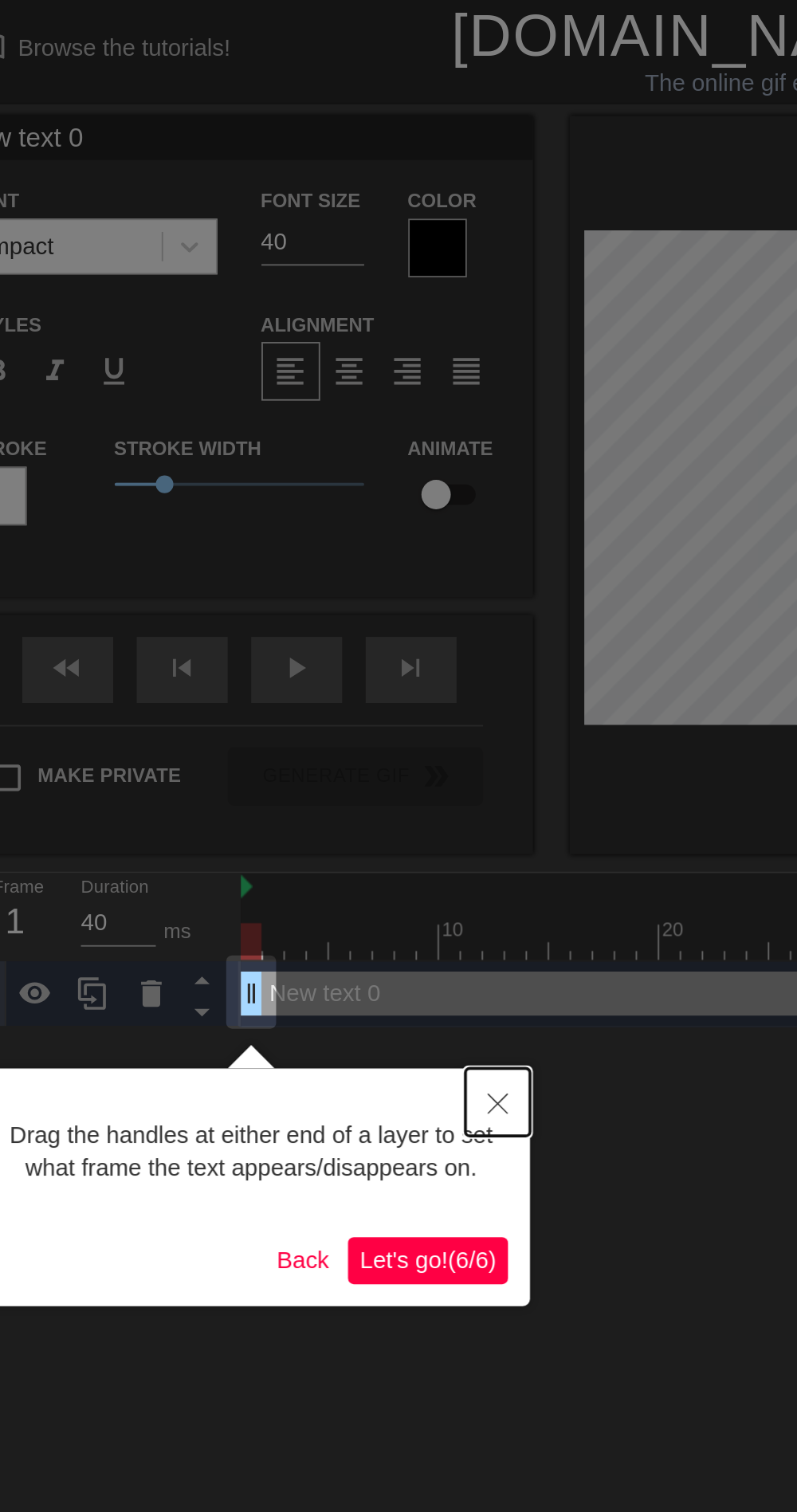
click at [307, 592] on button "Close" at bounding box center [298, 599] width 35 height 37
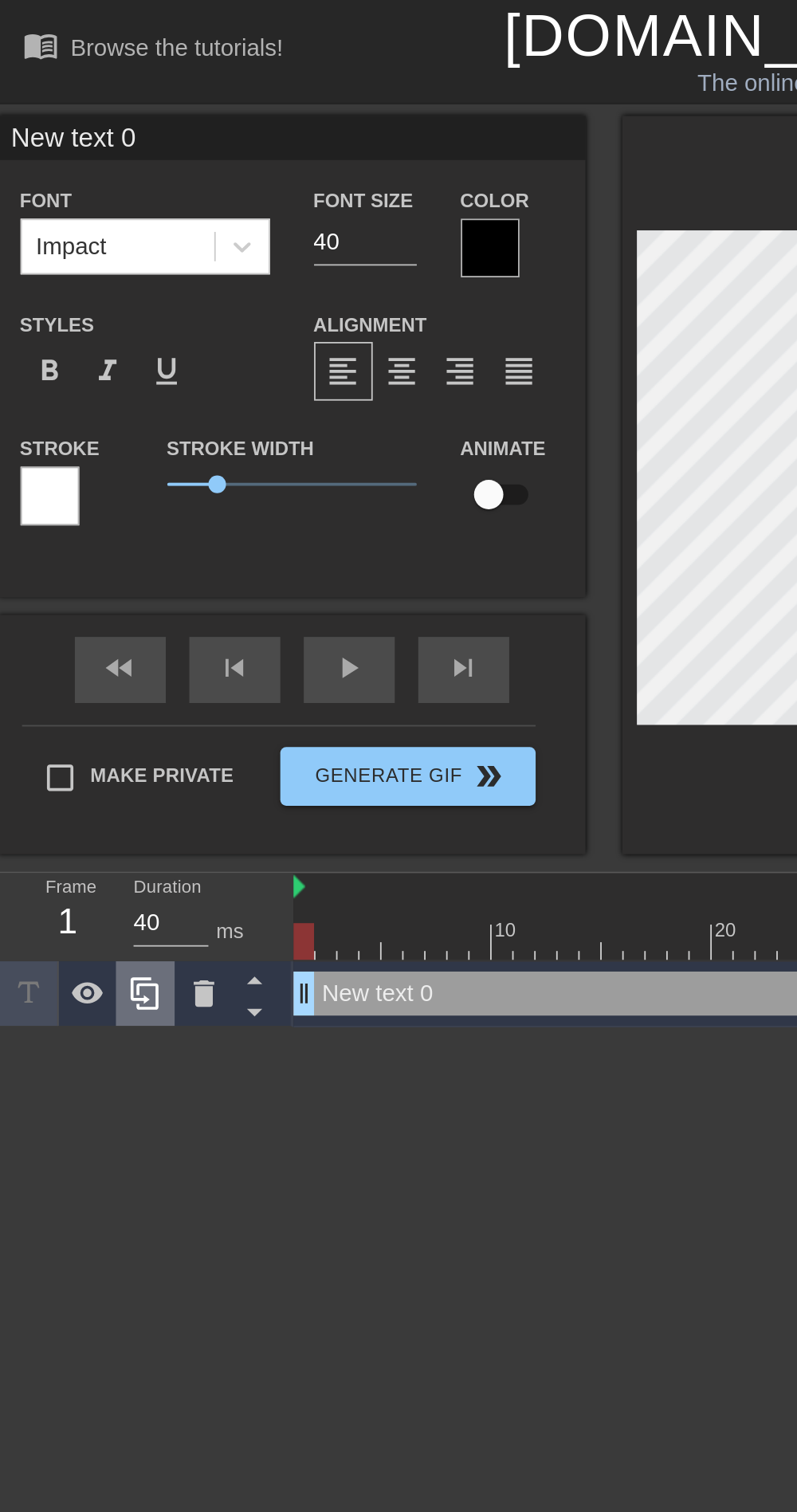
click at [84, 548] on icon at bounding box center [79, 540] width 19 height 19
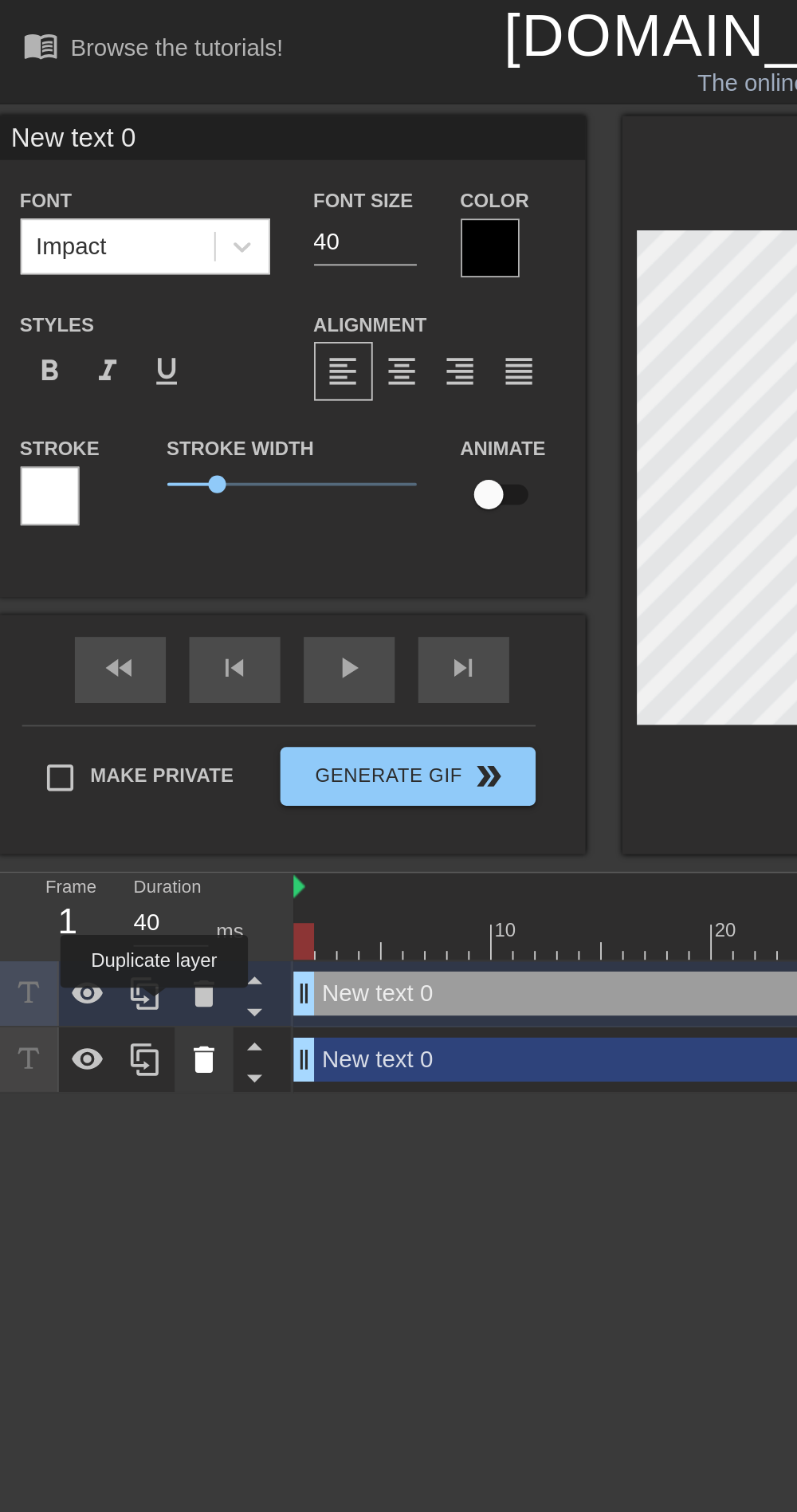
click at [118, 578] on icon at bounding box center [111, 576] width 19 height 19
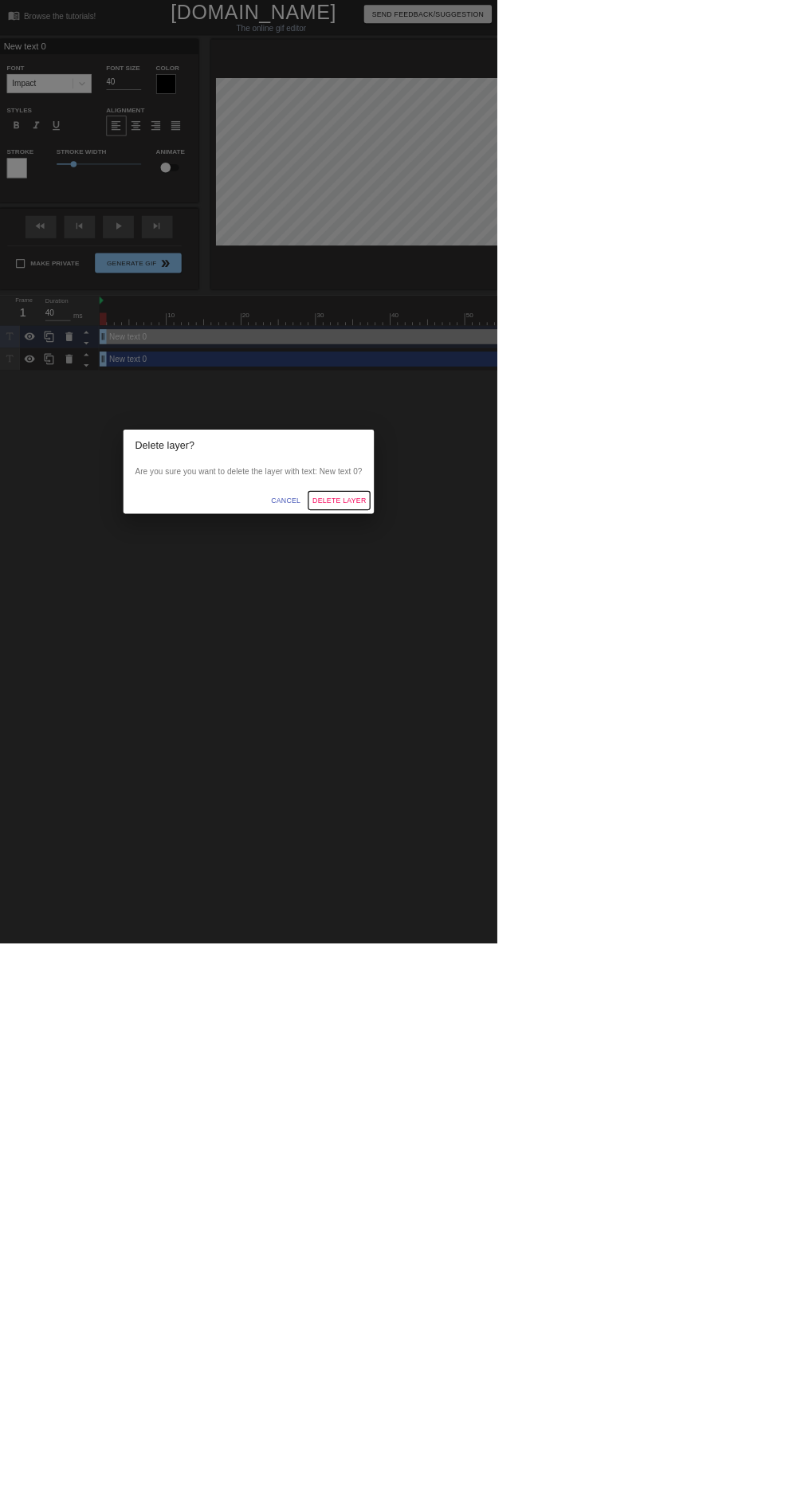
click at [587, 812] on span "Delete Layer" at bounding box center [543, 802] width 86 height 20
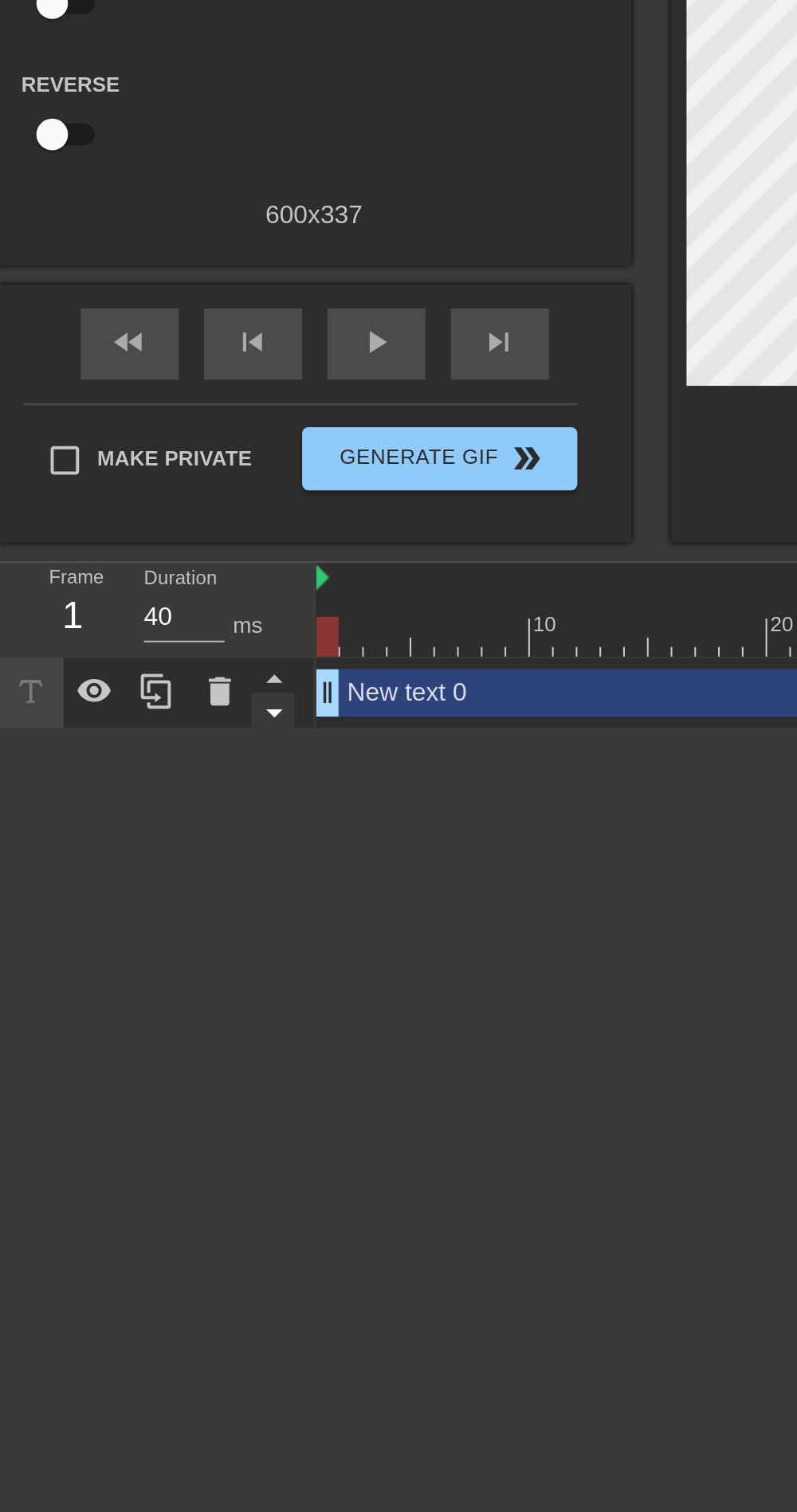
click at [137, 567] on icon at bounding box center [138, 567] width 8 height 4
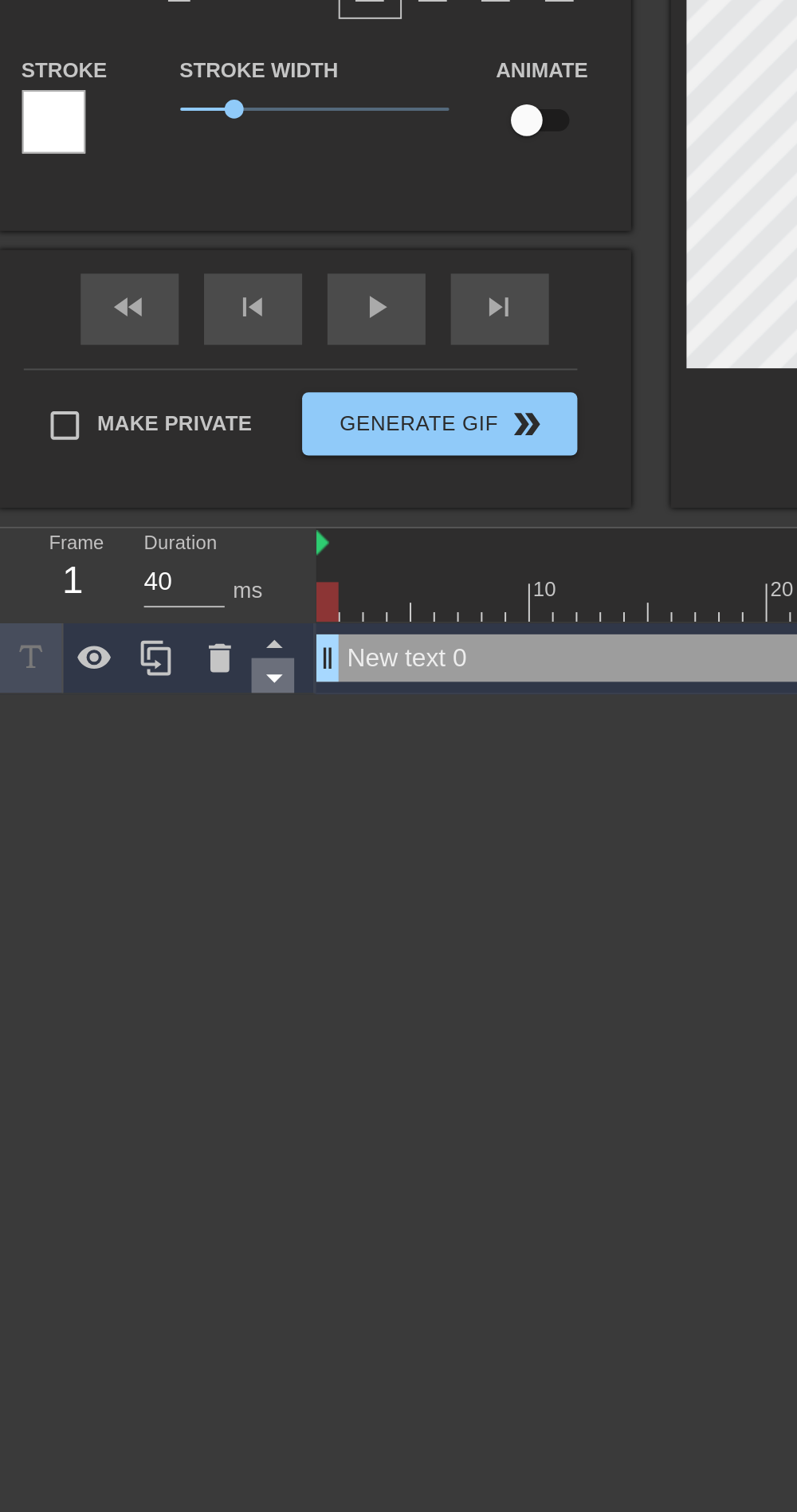
click at [137, 550] on icon at bounding box center [138, 551] width 8 height 4
click at [137, 531] on icon at bounding box center [138, 533] width 8 height 4
click at [54, 546] on icon at bounding box center [48, 540] width 19 height 19
click at [111, 546] on icon at bounding box center [111, 539] width 12 height 14
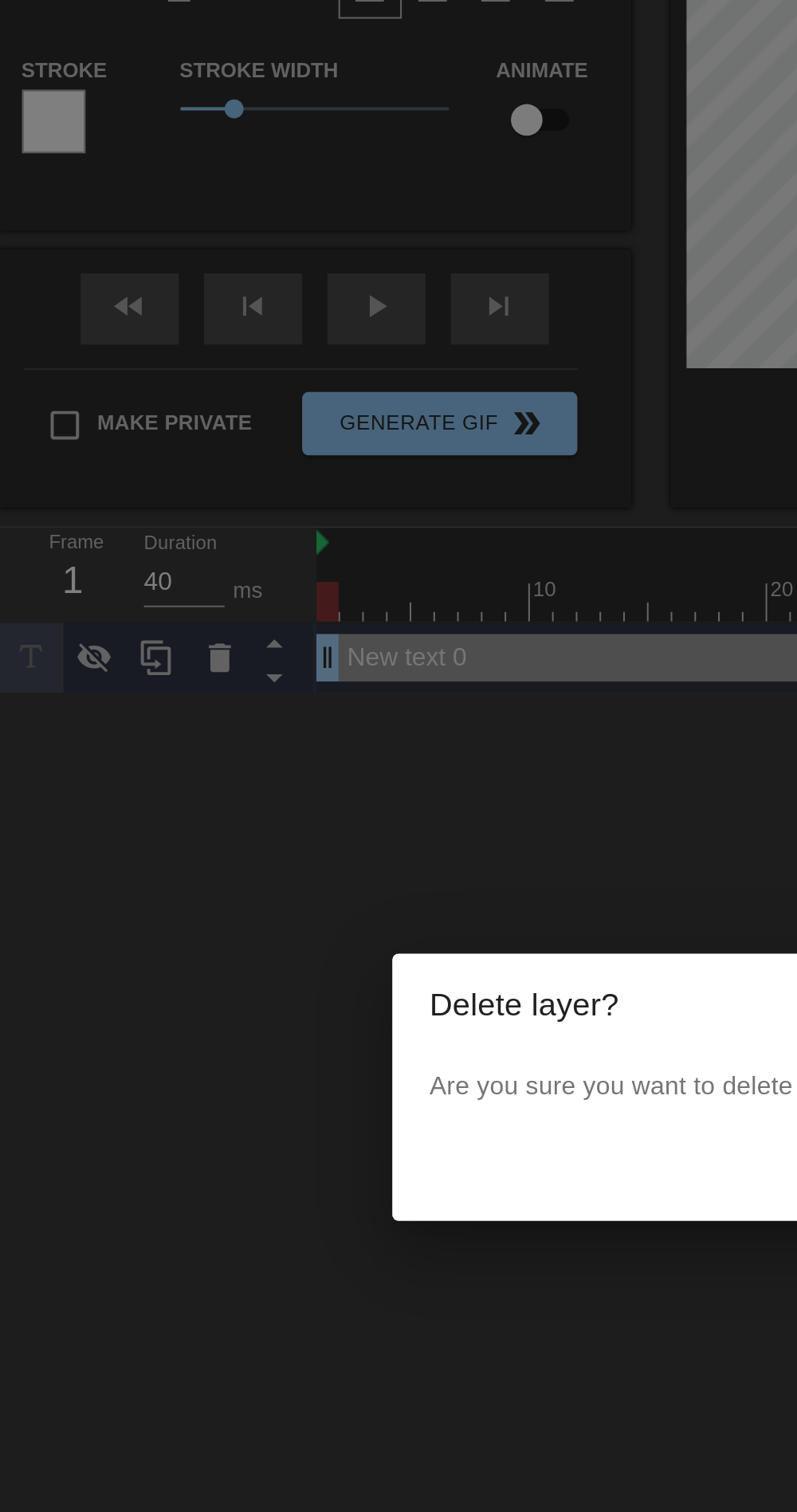
click at [90, 587] on div "Delete layer? Are you sure you want to delete the layer with text: New text 0? …" at bounding box center [398, 756] width 797 height 1512
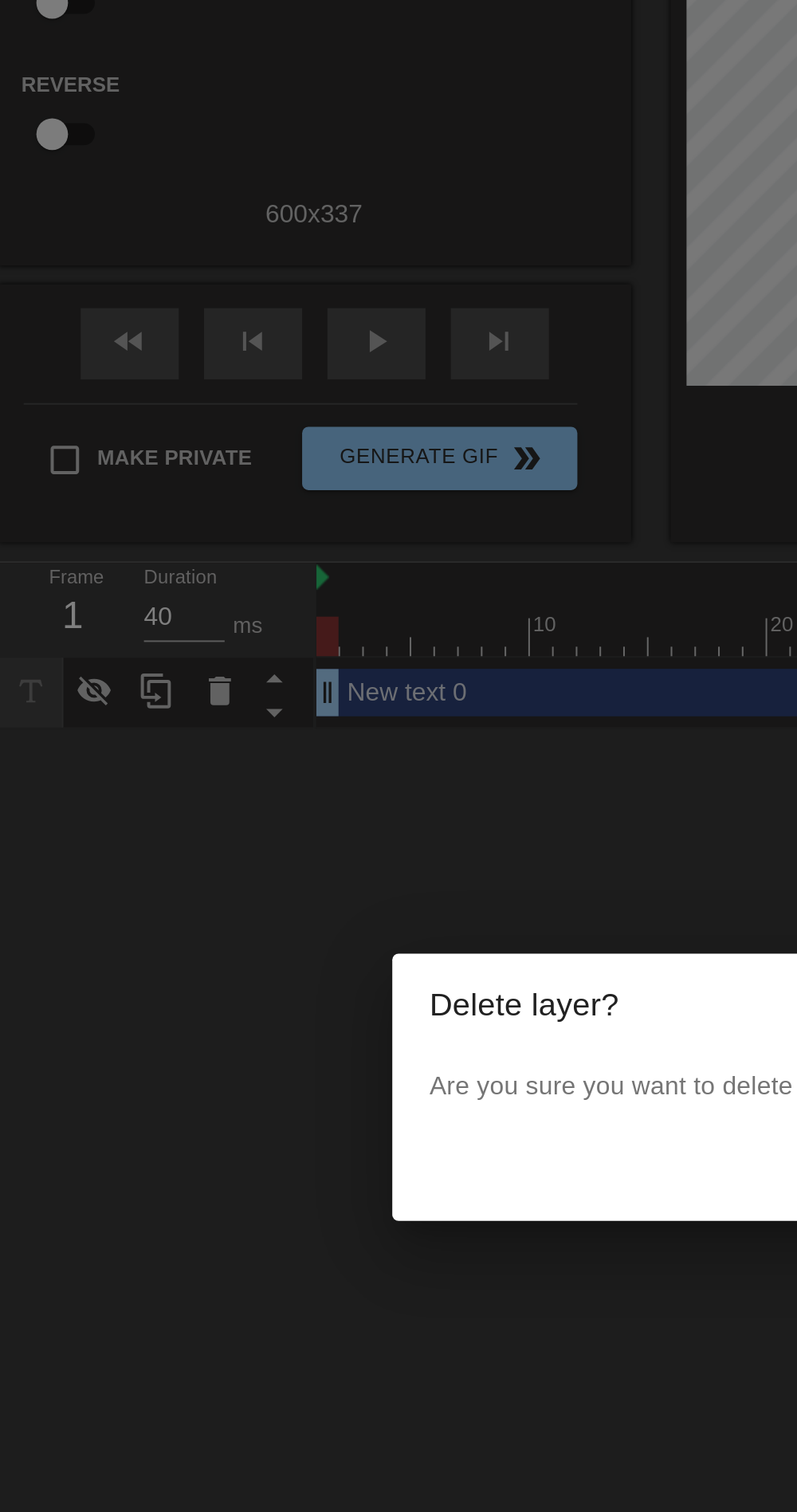
click at [23, 559] on div "Delete layer? Are you sure you want to delete the layer with text: New text 0? …" at bounding box center [398, 756] width 797 height 1512
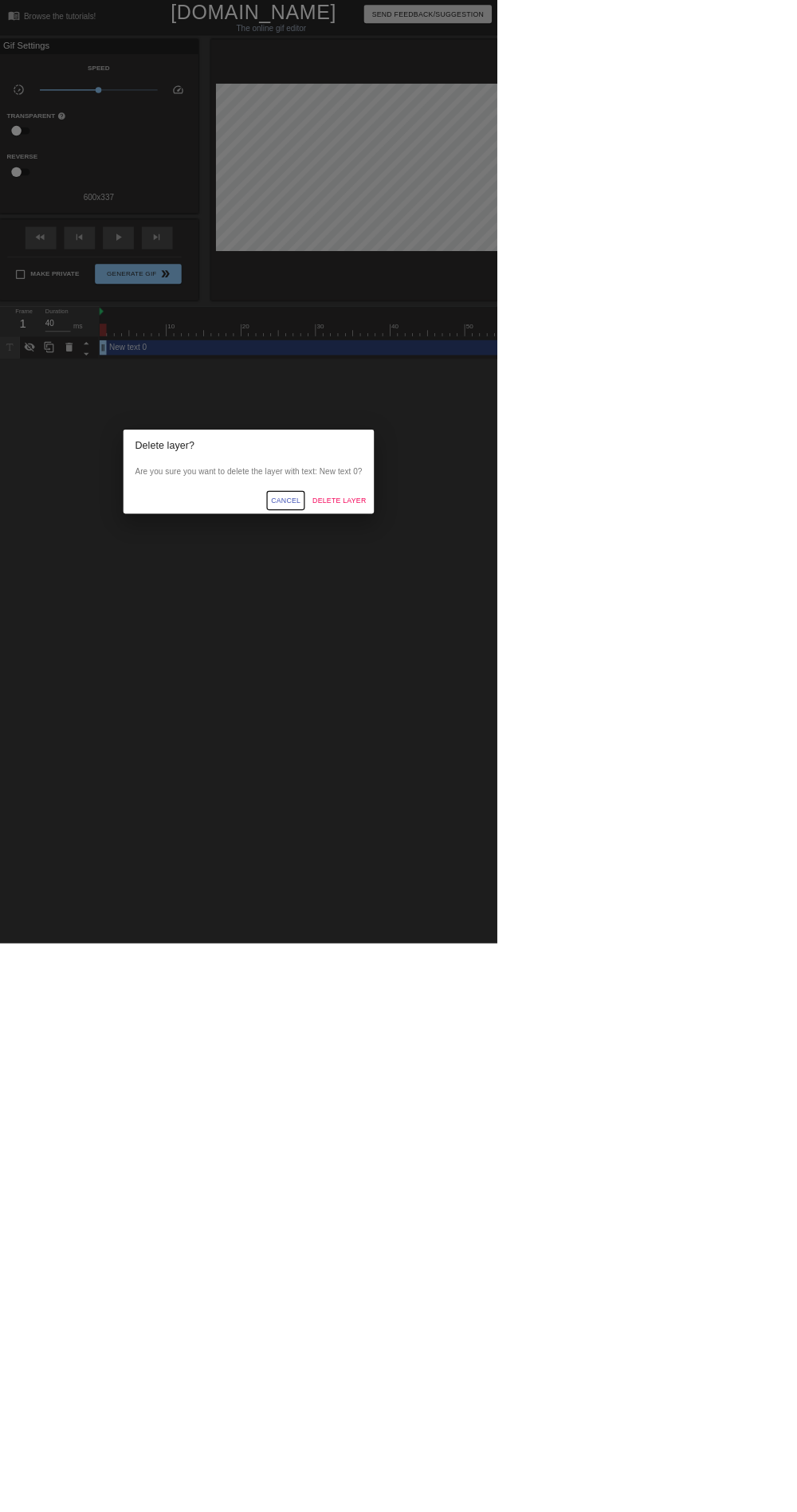
click at [481, 812] on span "Cancel" at bounding box center [457, 802] width 47 height 20
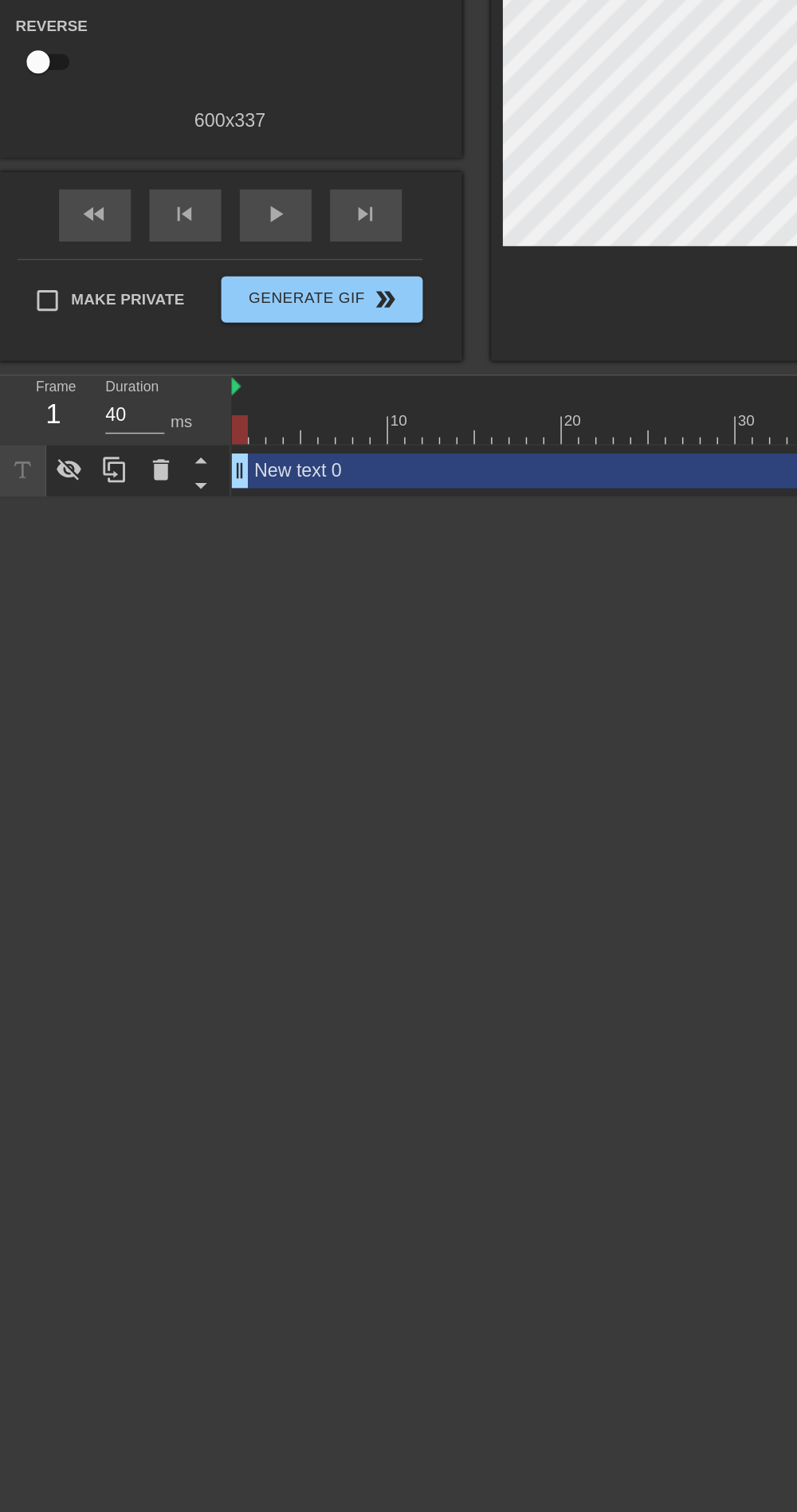
click at [15, 560] on icon at bounding box center [15, 556] width 12 height 12
click at [39, 562] on icon at bounding box center [48, 556] width 19 height 19
click at [123, 569] on div at bounding box center [111, 557] width 32 height 35
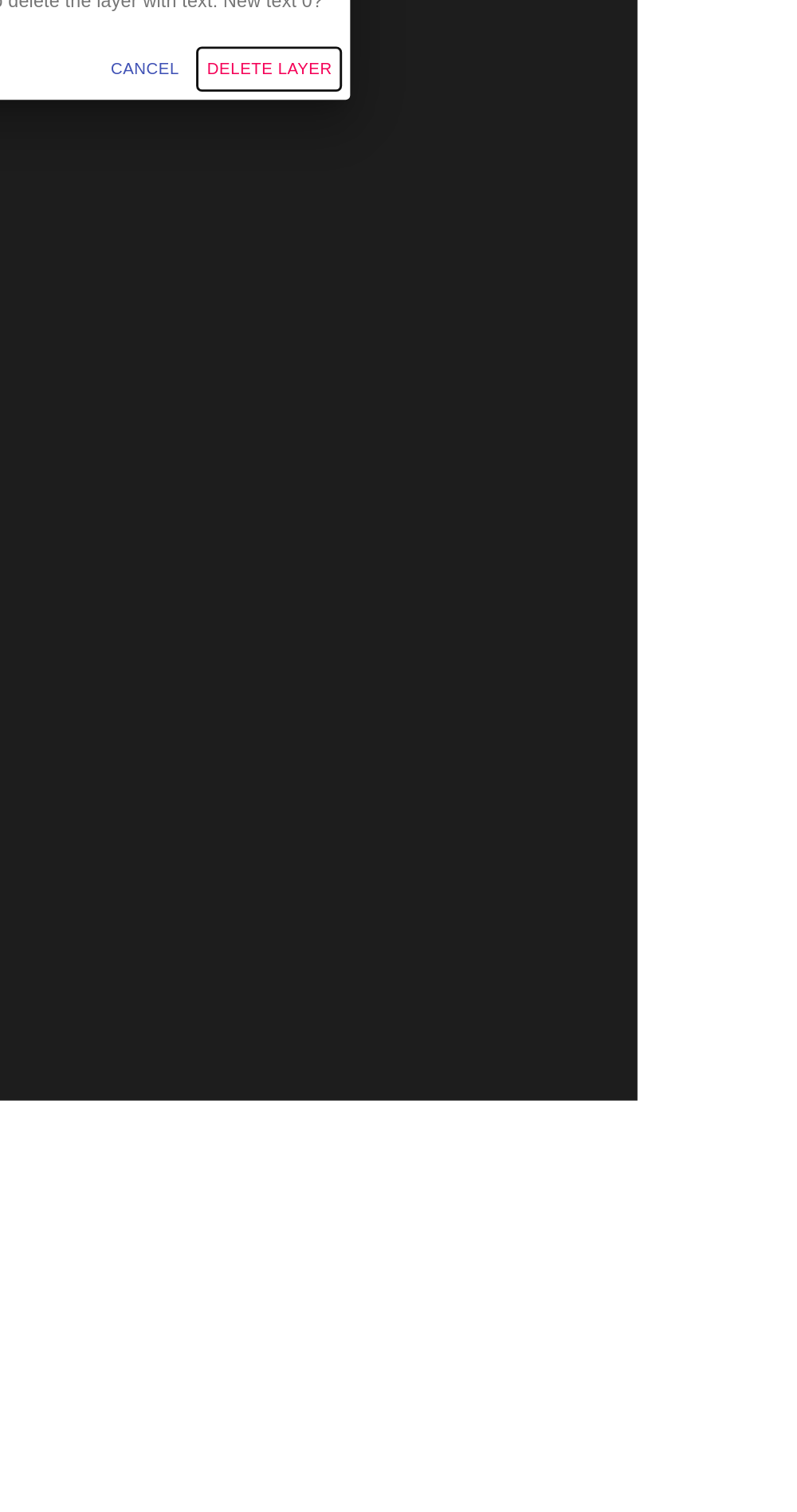
click at [587, 812] on span "Delete Layer" at bounding box center [543, 802] width 86 height 20
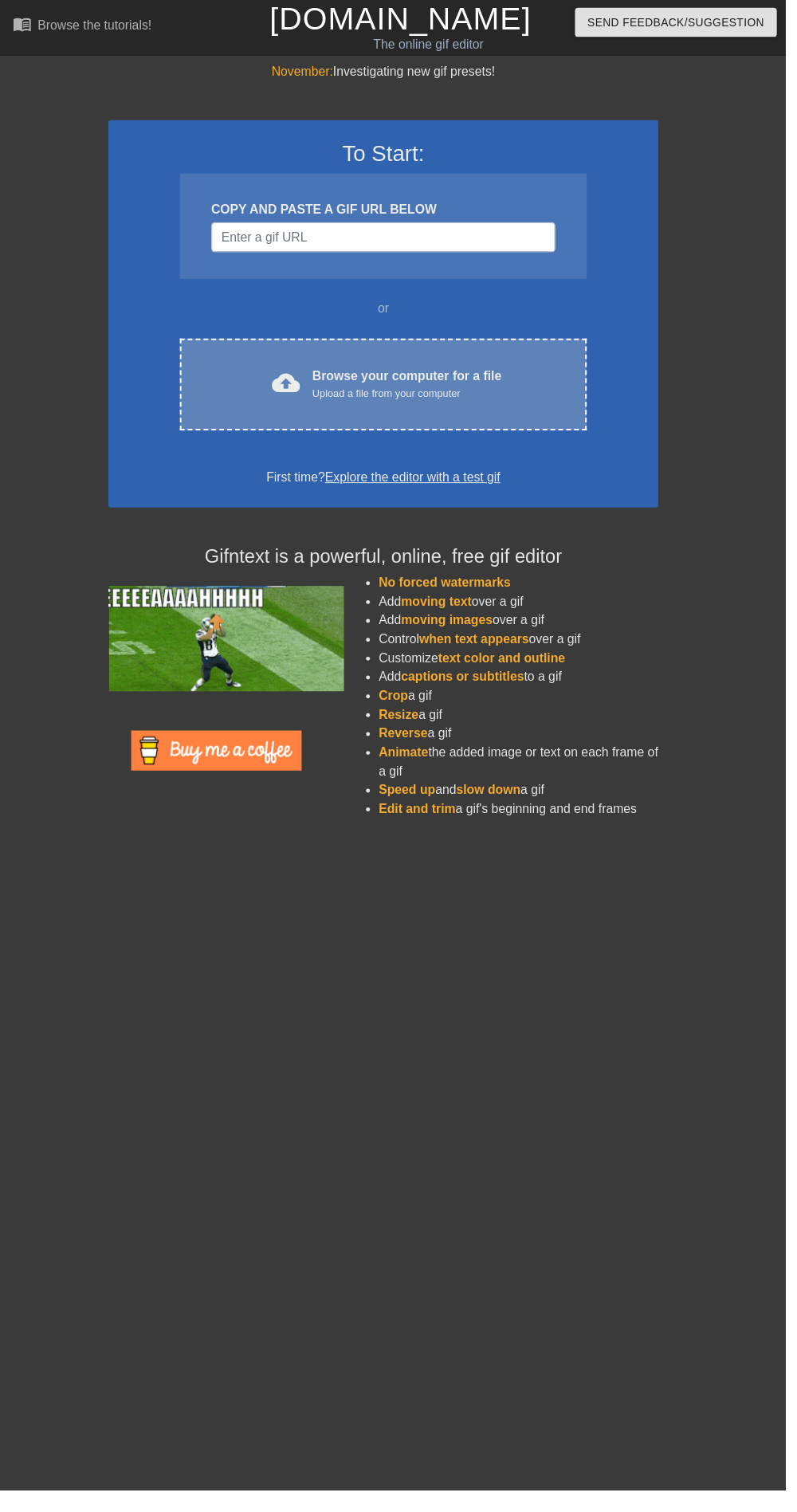
click at [418, 399] on div "Upload a file from your computer" at bounding box center [414, 399] width 193 height 16
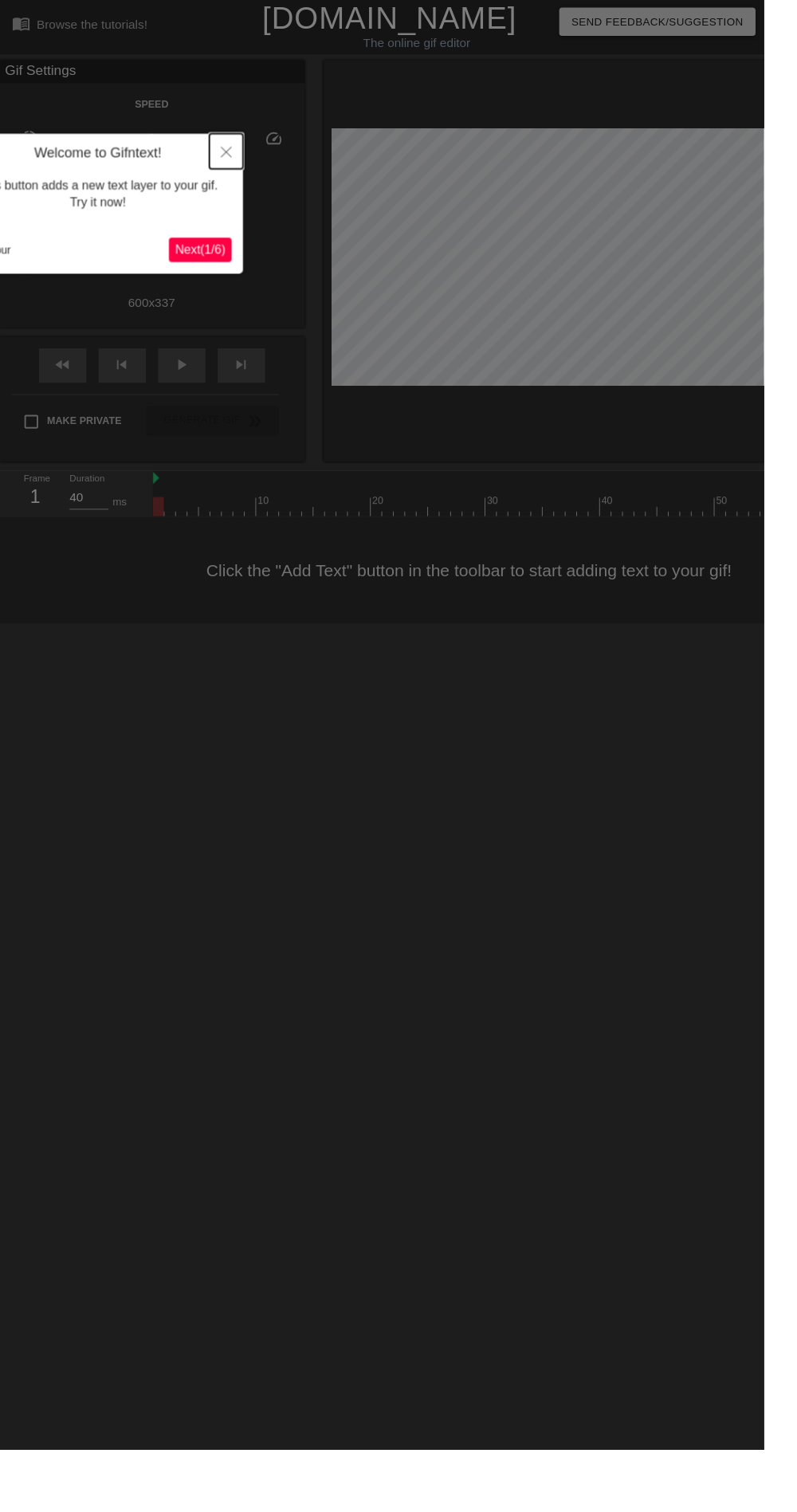
click at [249, 164] on button "Close" at bounding box center [236, 158] width 35 height 37
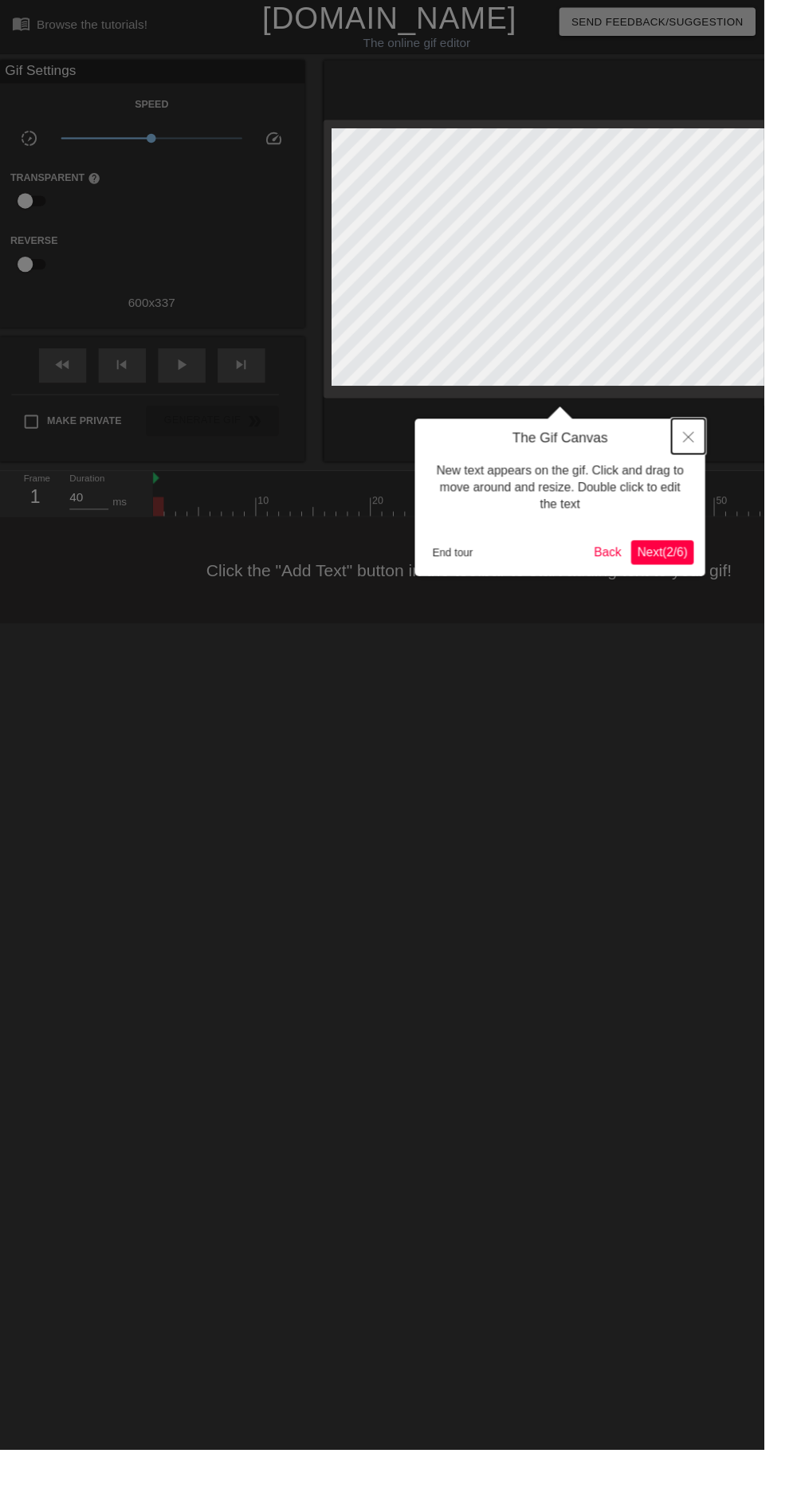
click at [716, 445] on button "Close" at bounding box center [718, 455] width 35 height 37
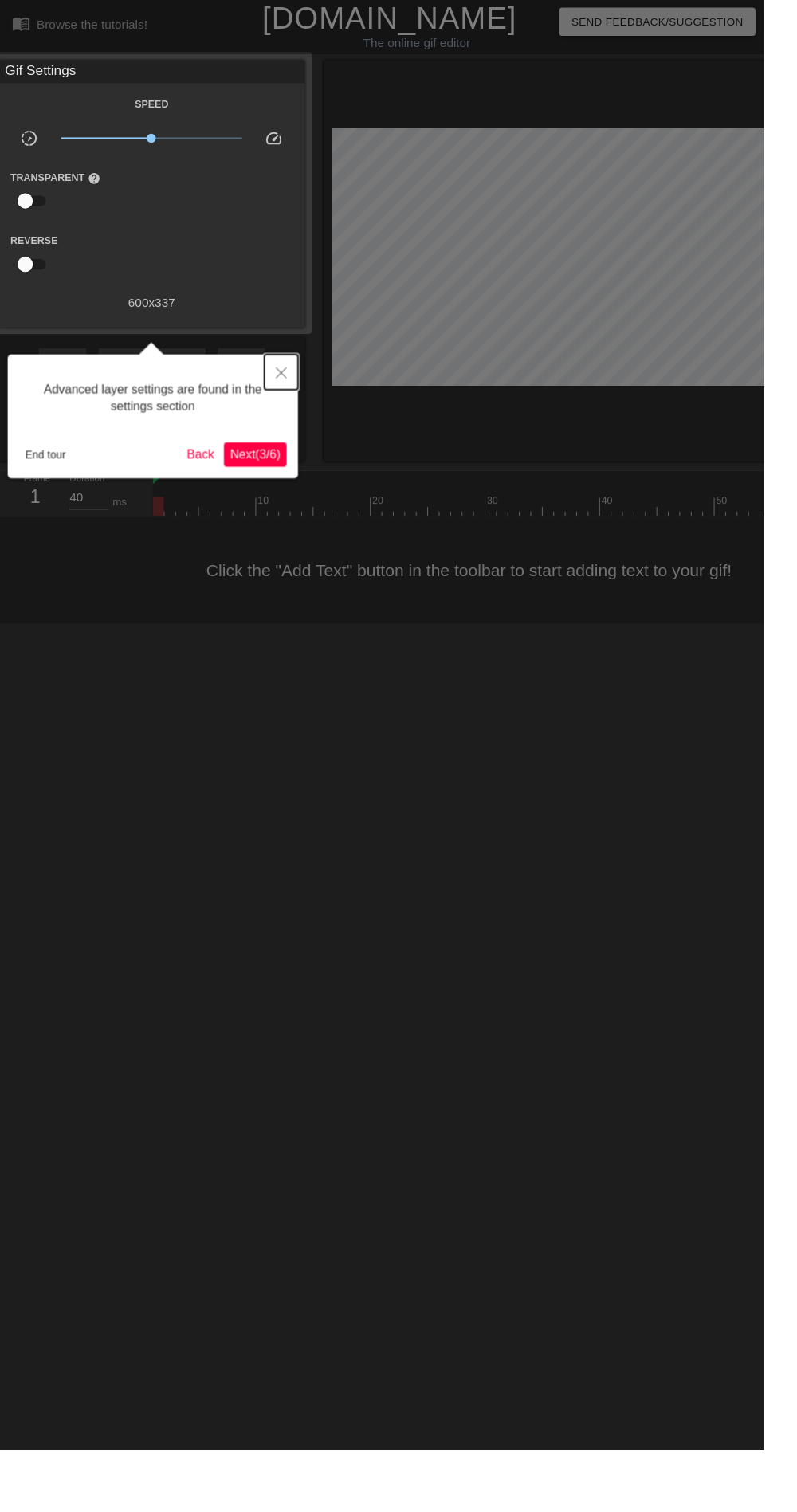
click at [295, 381] on button "Close" at bounding box center [294, 388] width 35 height 37
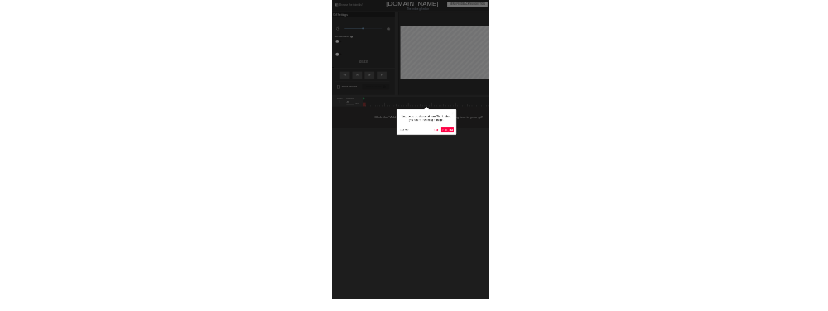
scroll to position [14, 0]
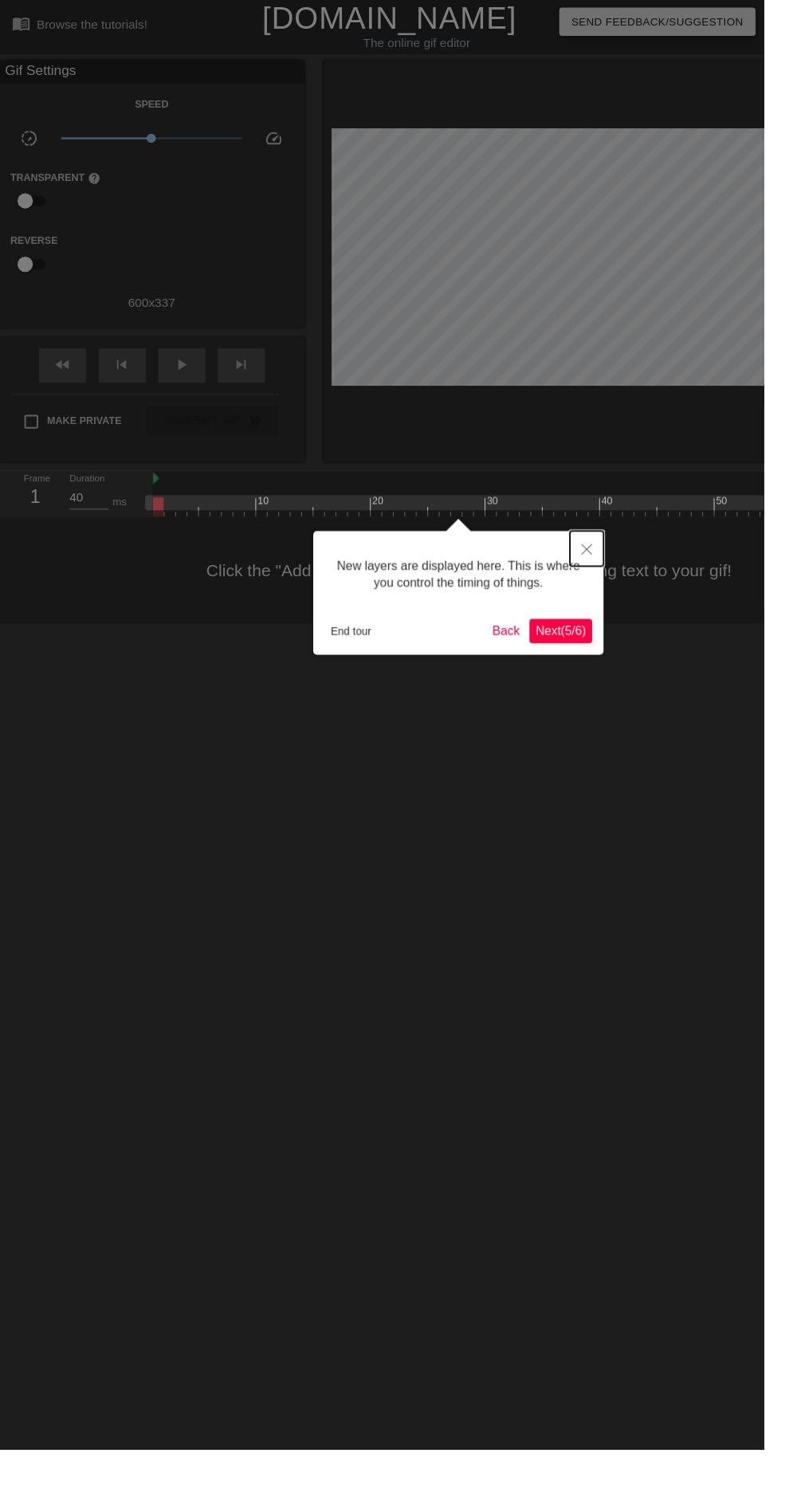
click at [604, 572] on button "Close" at bounding box center [612, 573] width 35 height 37
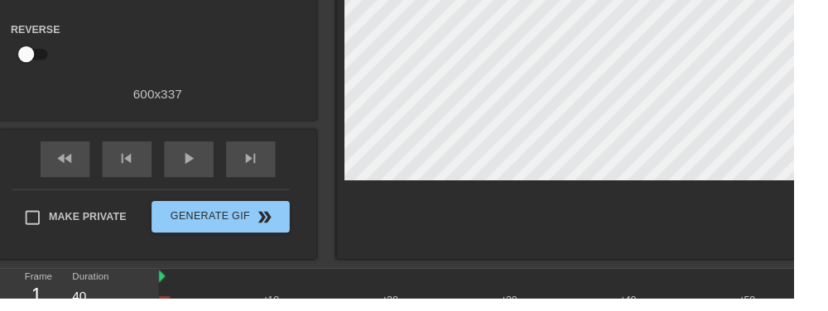
scroll to position [289, 0]
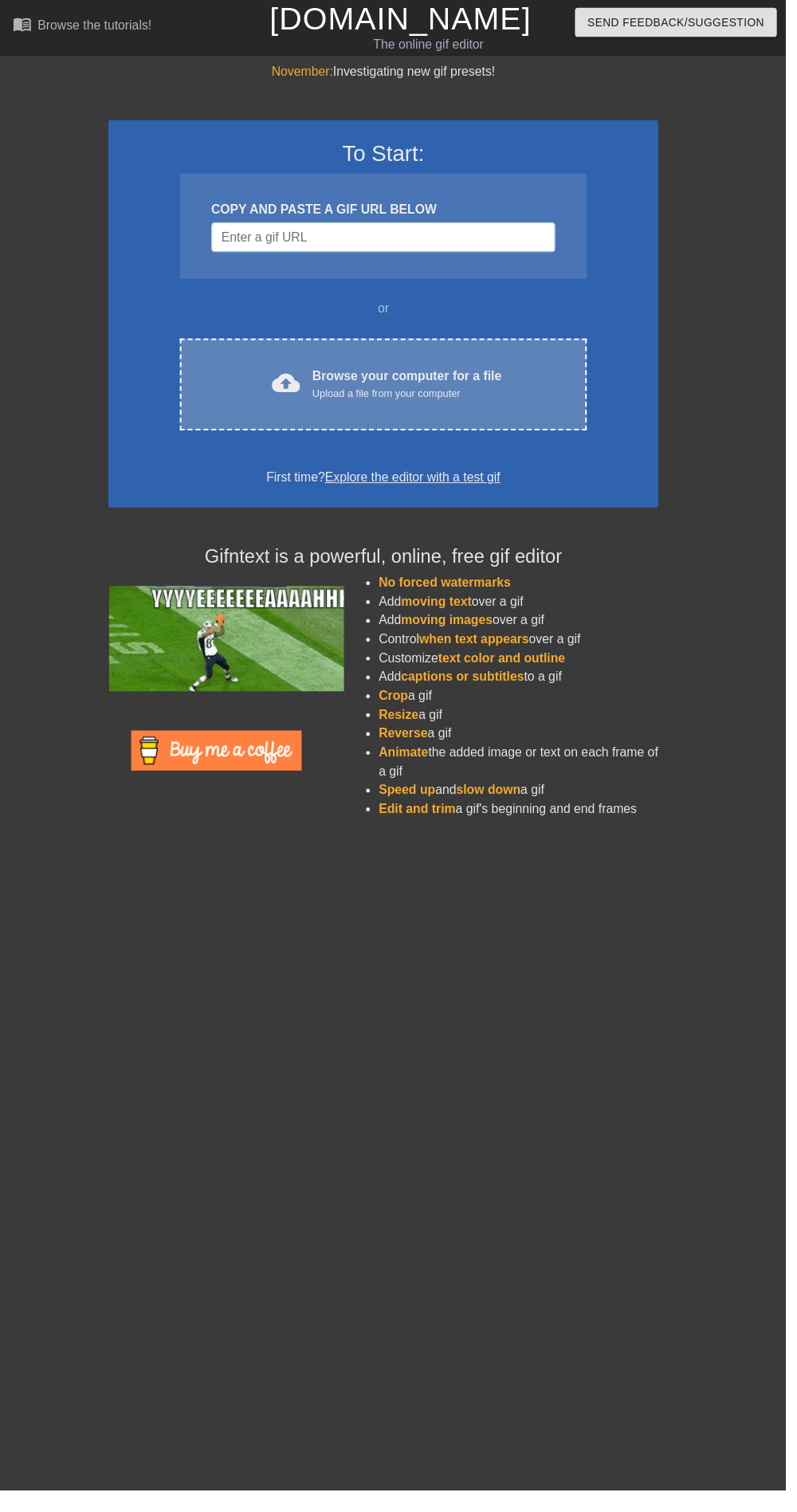
click at [470, 397] on div "Upload a file from your computer" at bounding box center [414, 399] width 193 height 16
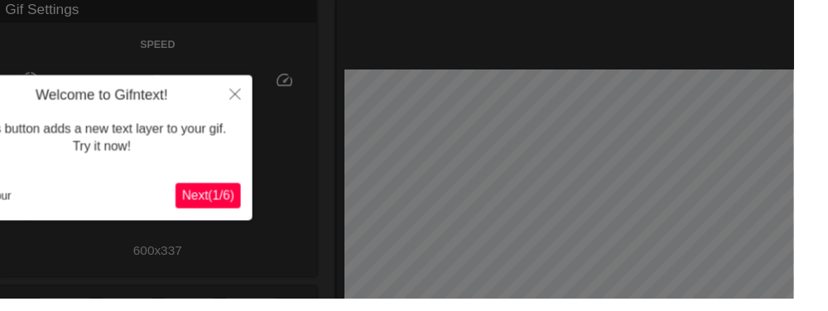
scroll to position [64, 0]
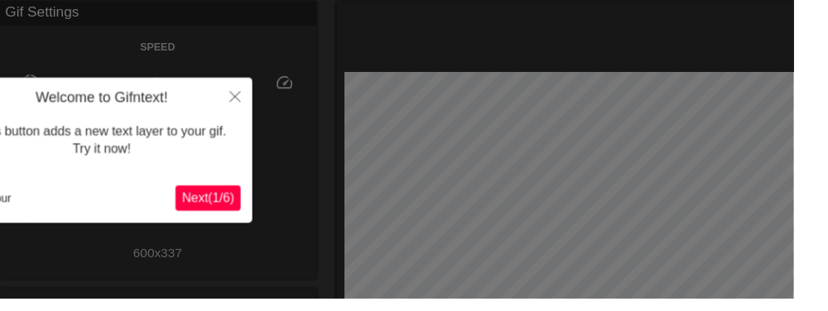
click at [211, 200] on span "Next ( 1 / 6 )" at bounding box center [217, 207] width 55 height 14
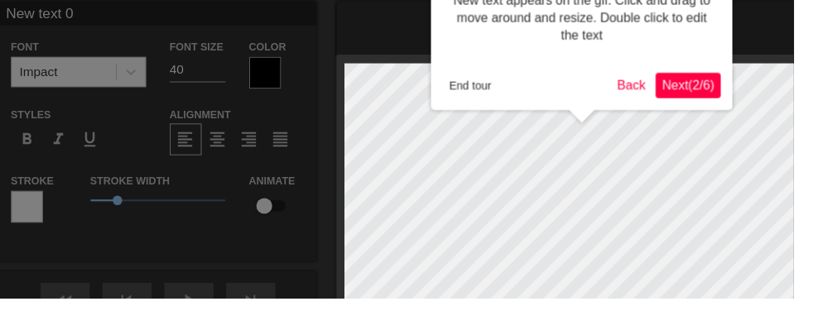
scroll to position [0, 0]
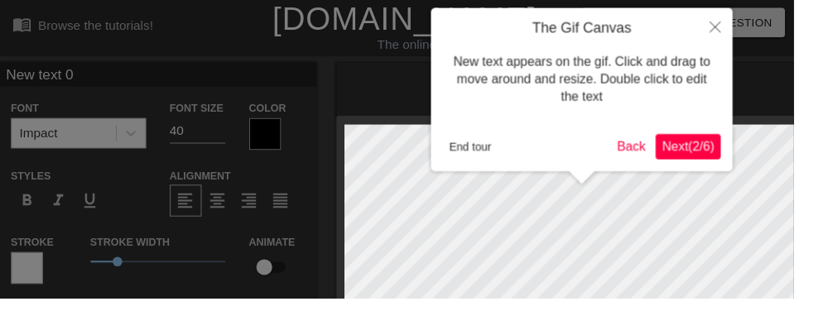
click at [717, 156] on span "Next ( 2 / 6 )" at bounding box center [718, 153] width 55 height 14
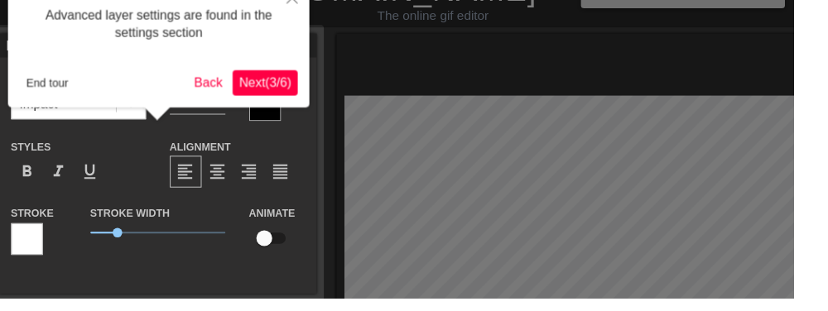
scroll to position [40, 0]
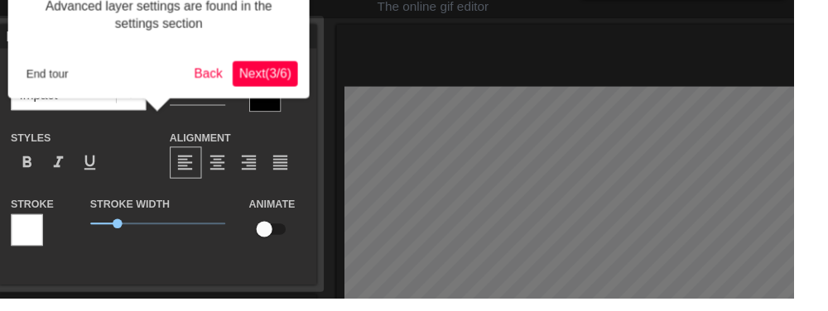
click at [277, 80] on span "Next ( 3 / 6 )" at bounding box center [276, 77] width 55 height 14
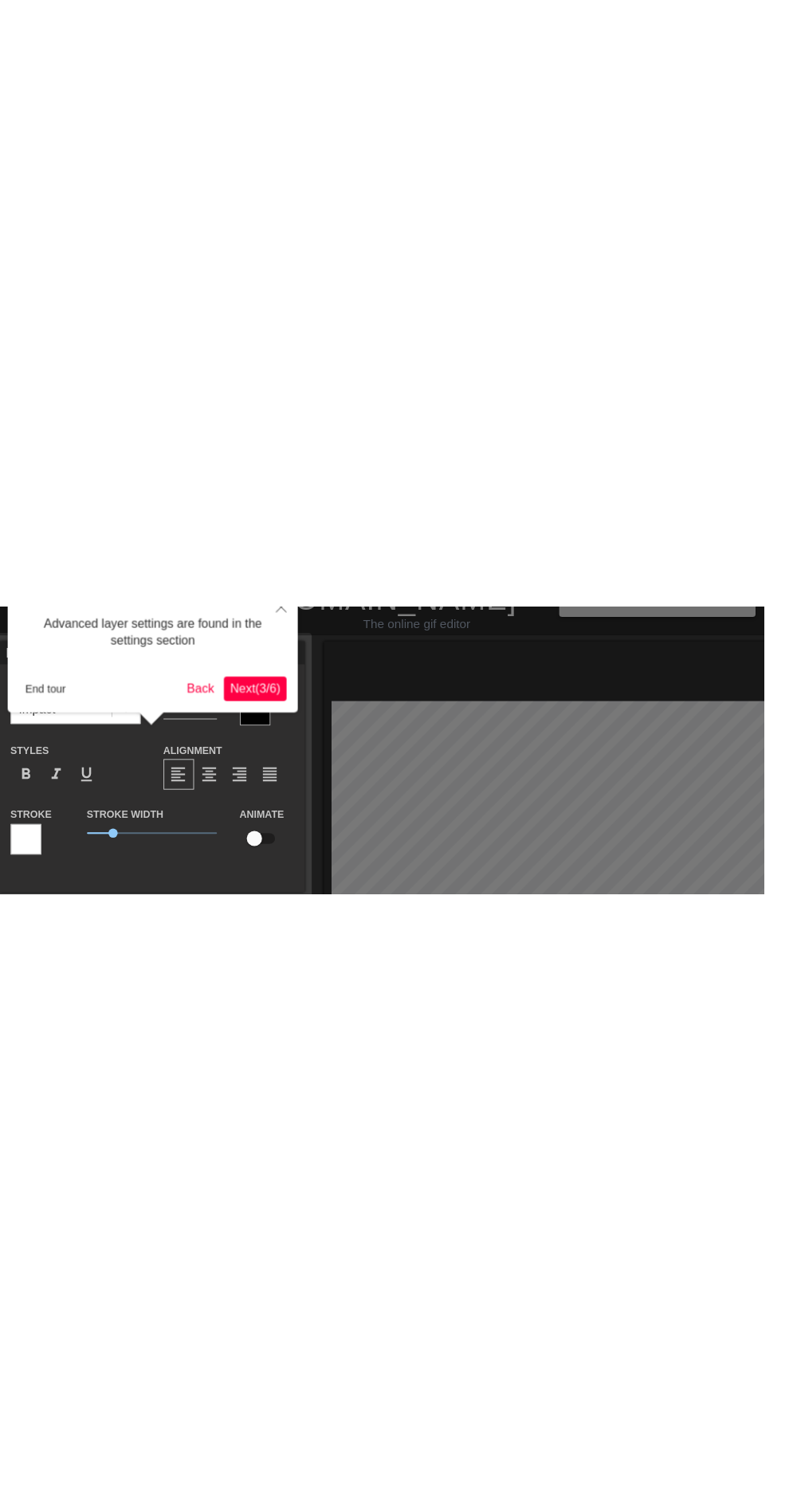
scroll to position [0, 0]
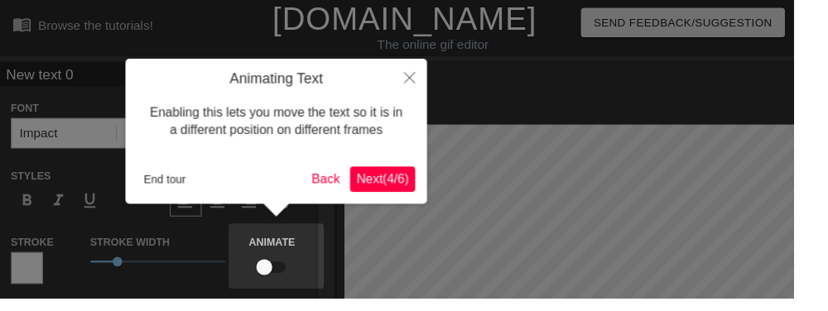
click at [404, 177] on button "Next ( 4 / 6 )" at bounding box center [399, 187] width 68 height 27
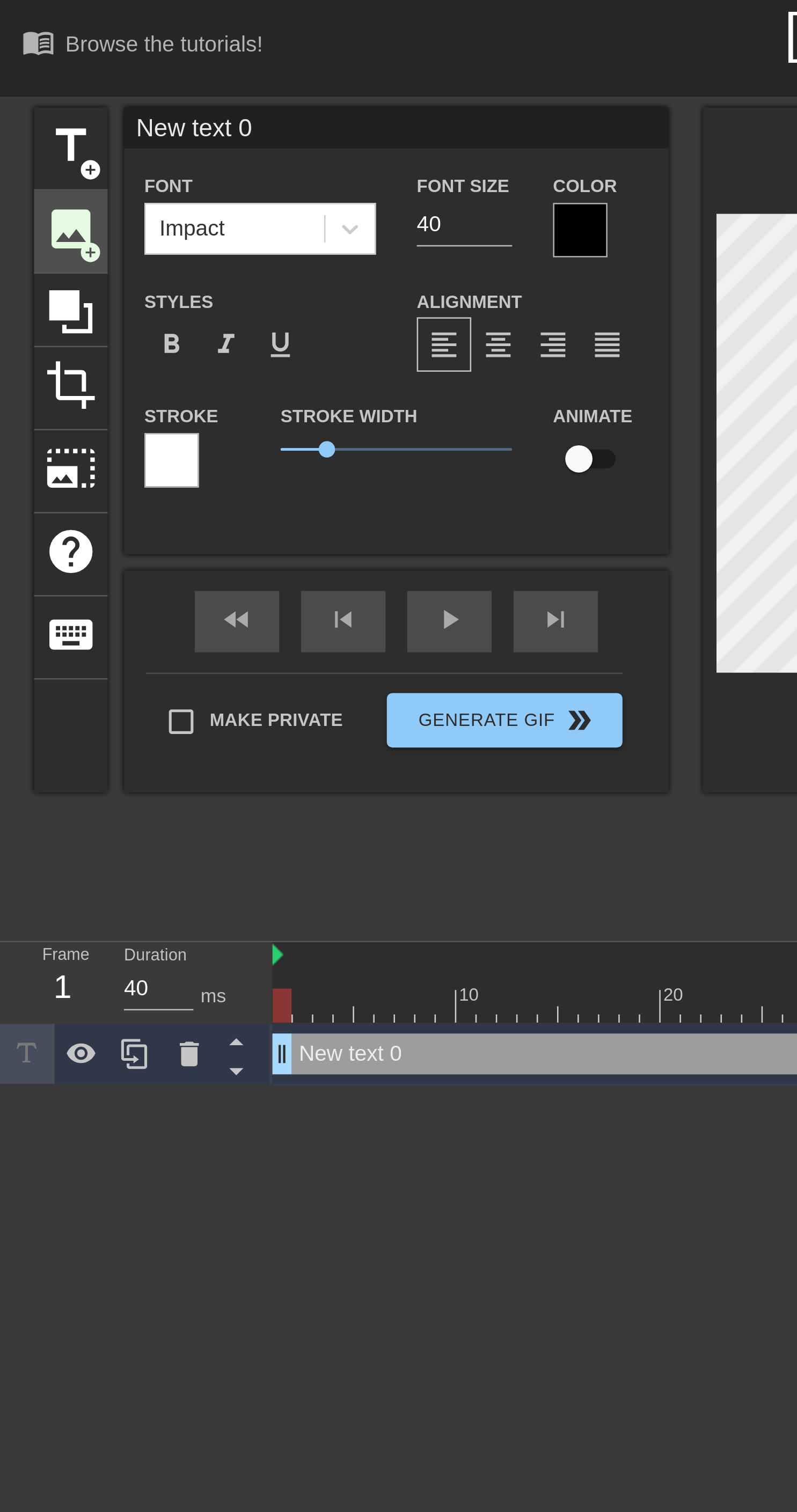
click at [34, 93] on span "image" at bounding box center [27, 89] width 20 height 20
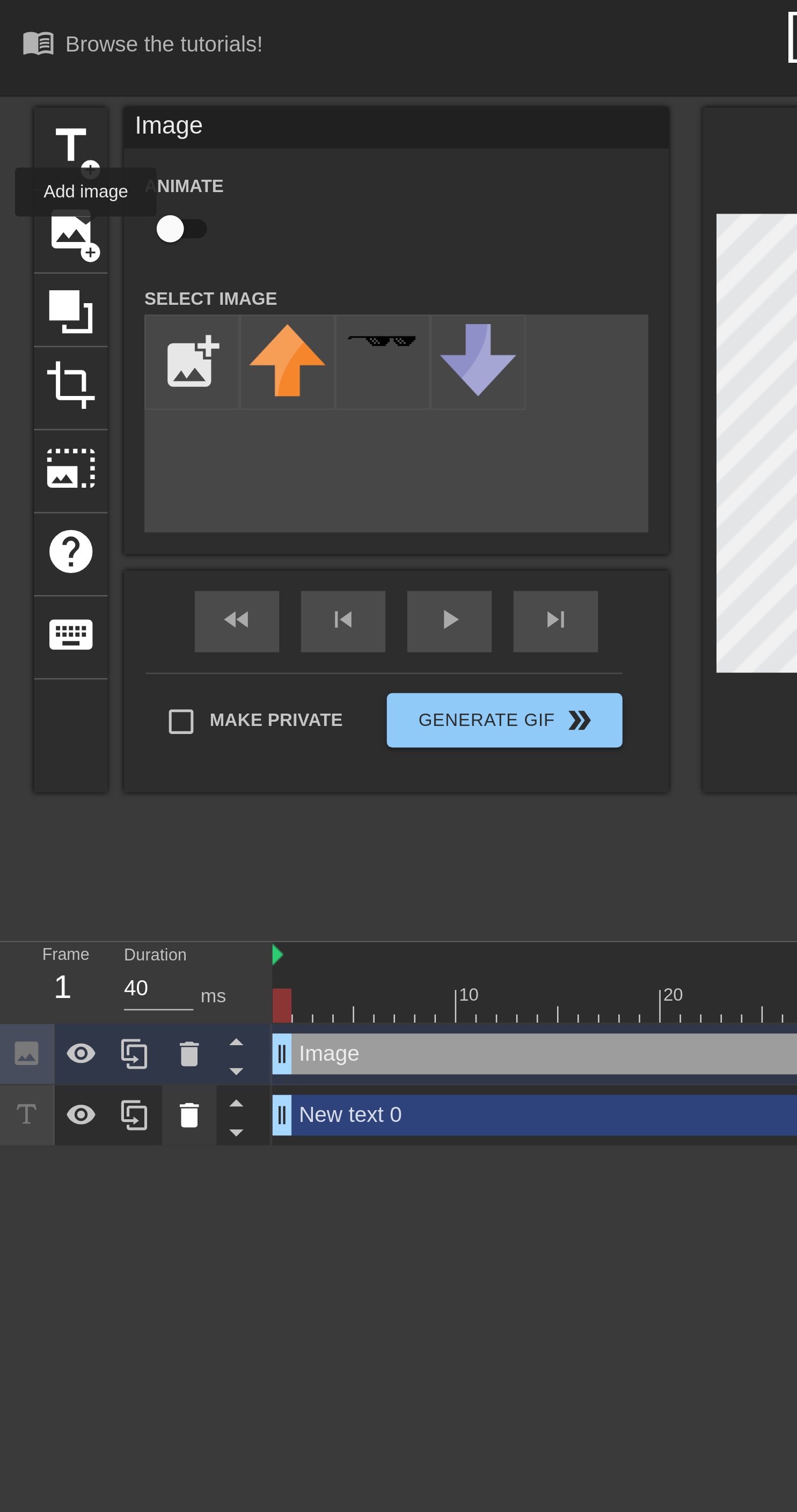
click at [75, 444] on icon at bounding box center [75, 439] width 13 height 13
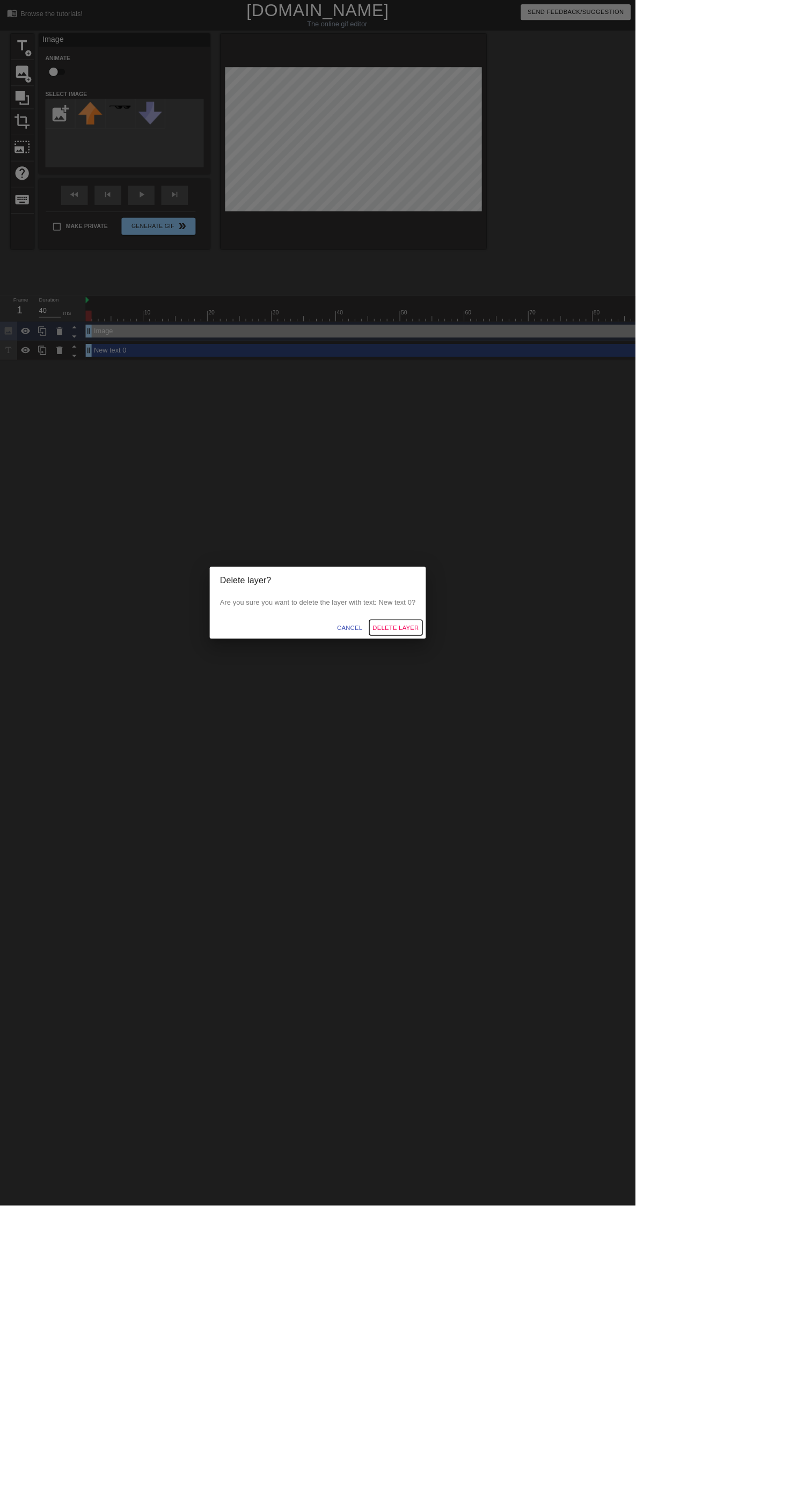
click at [526, 794] on span "Delete Layer" at bounding box center [496, 787] width 58 height 14
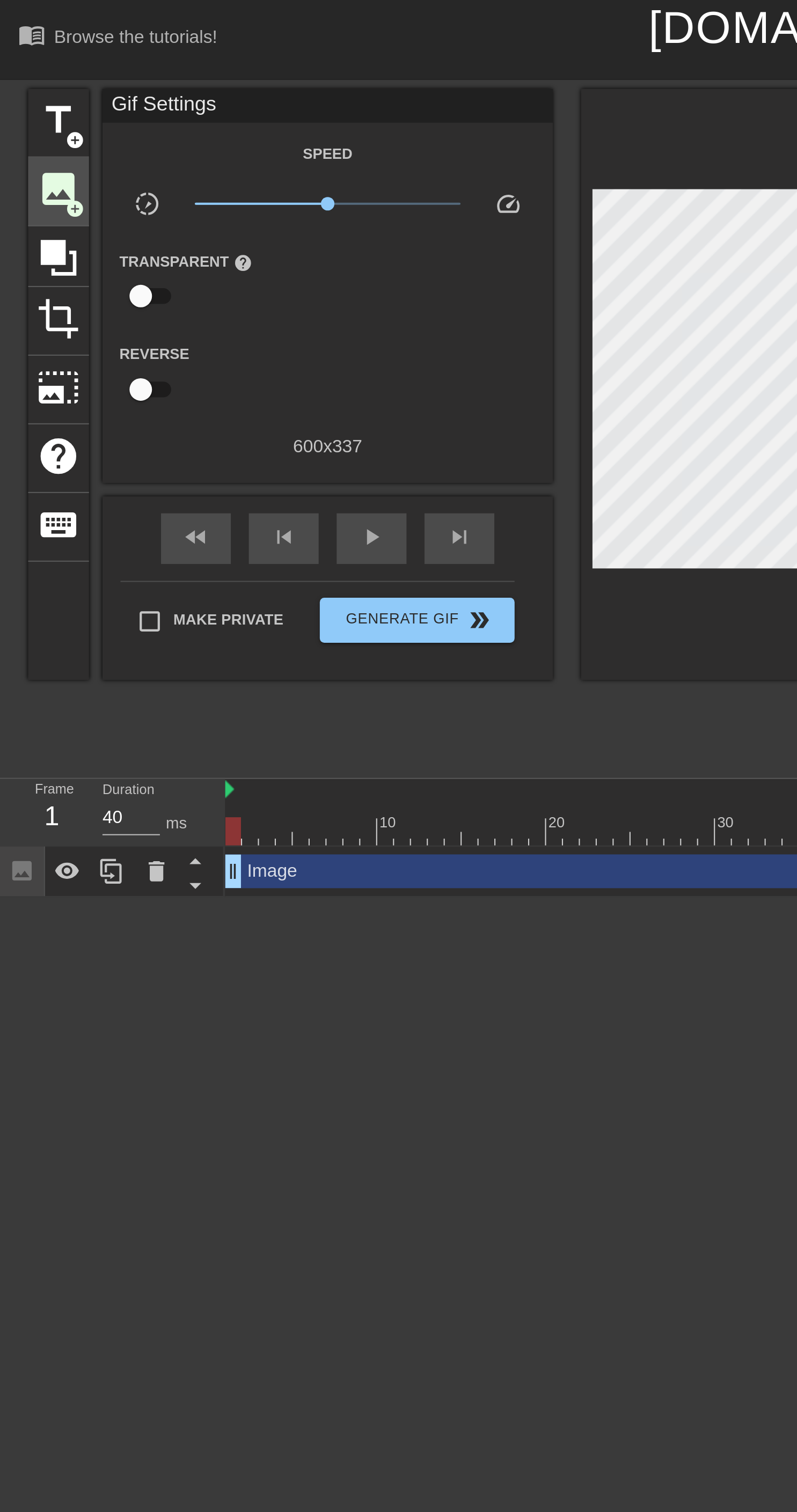
click at [29, 92] on span "image" at bounding box center [27, 89] width 20 height 20
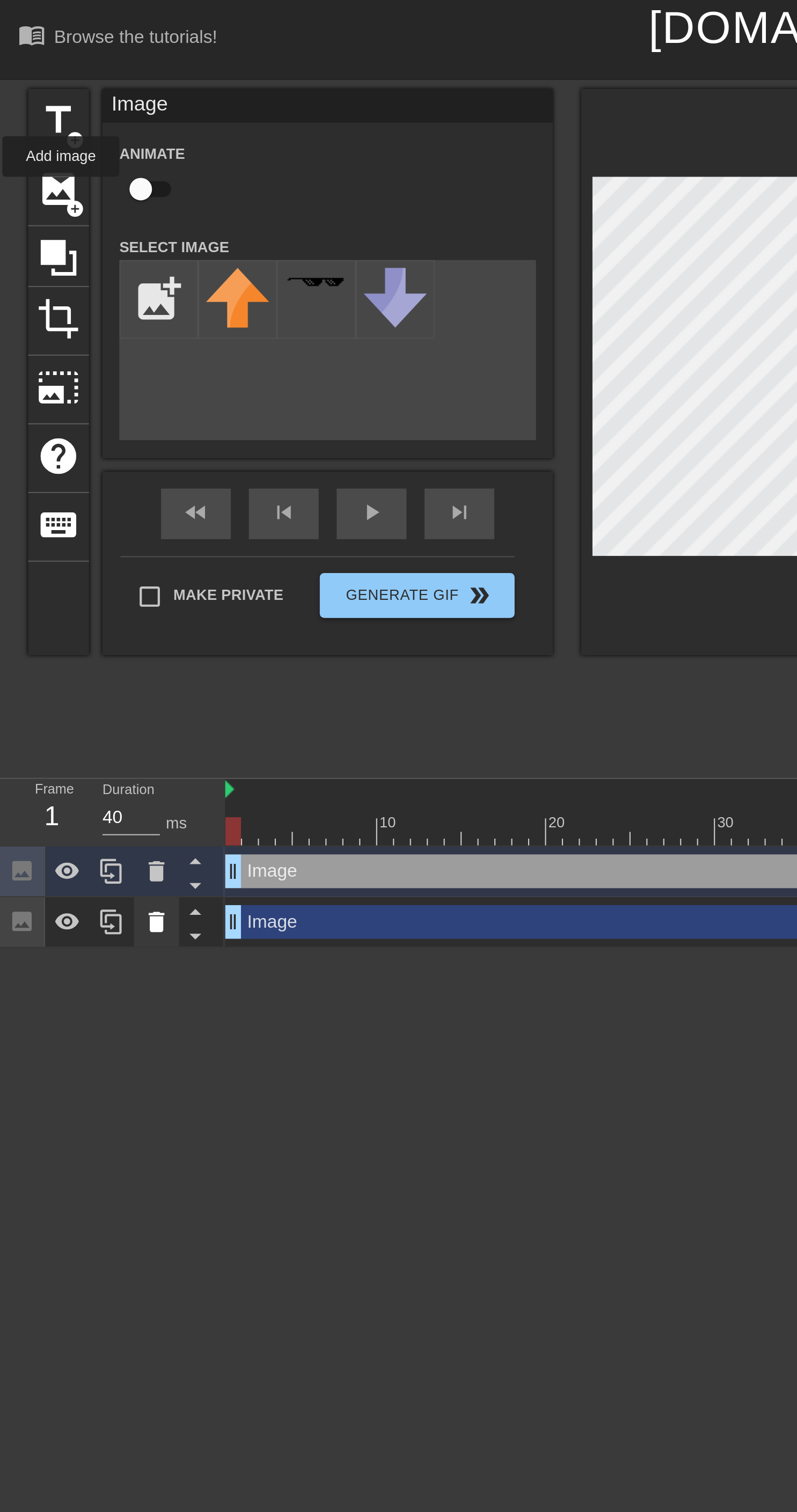
click at [74, 440] on icon at bounding box center [75, 439] width 8 height 10
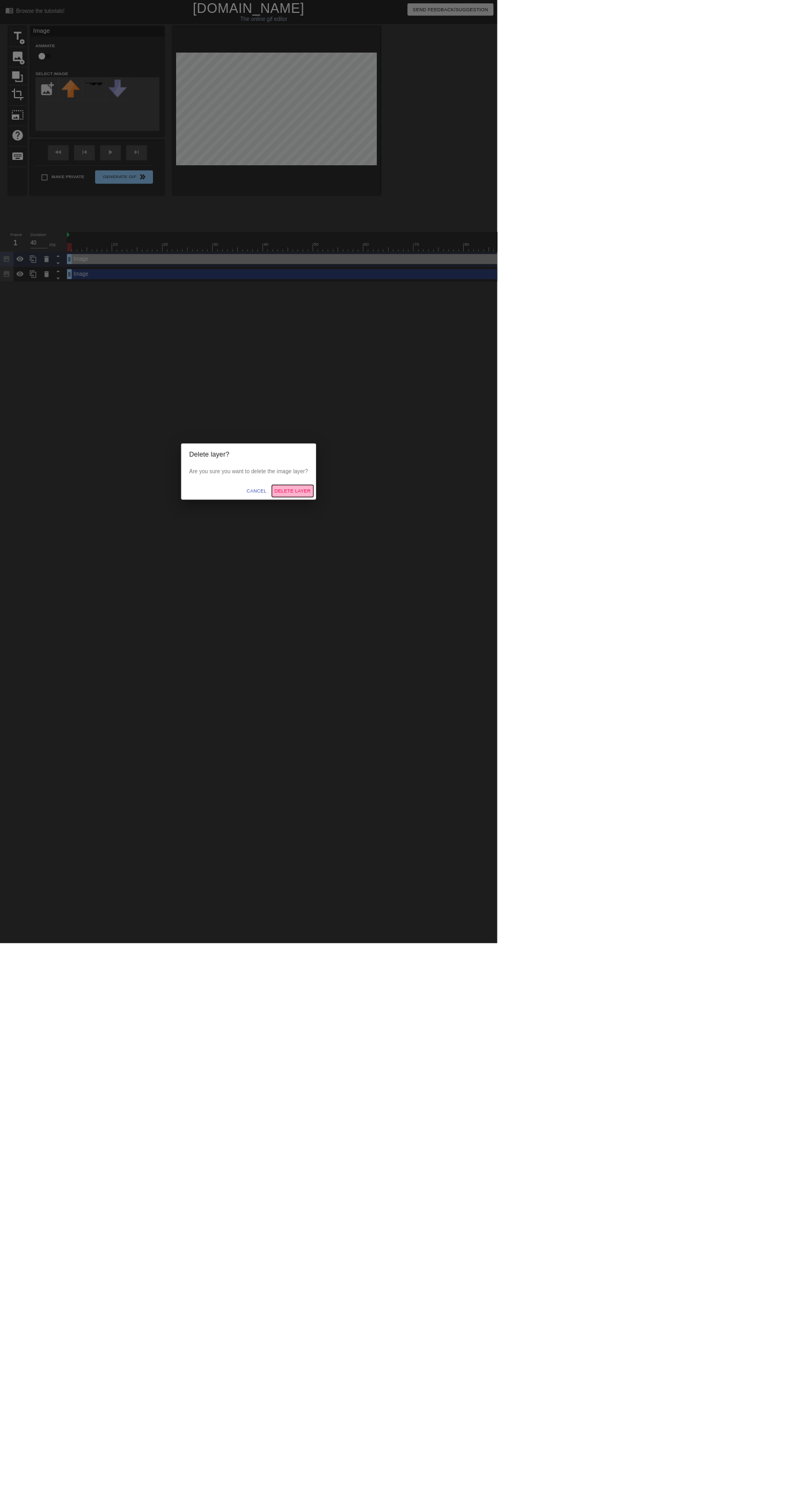
click at [498, 794] on span "Delete Layer" at bounding box center [468, 787] width 58 height 14
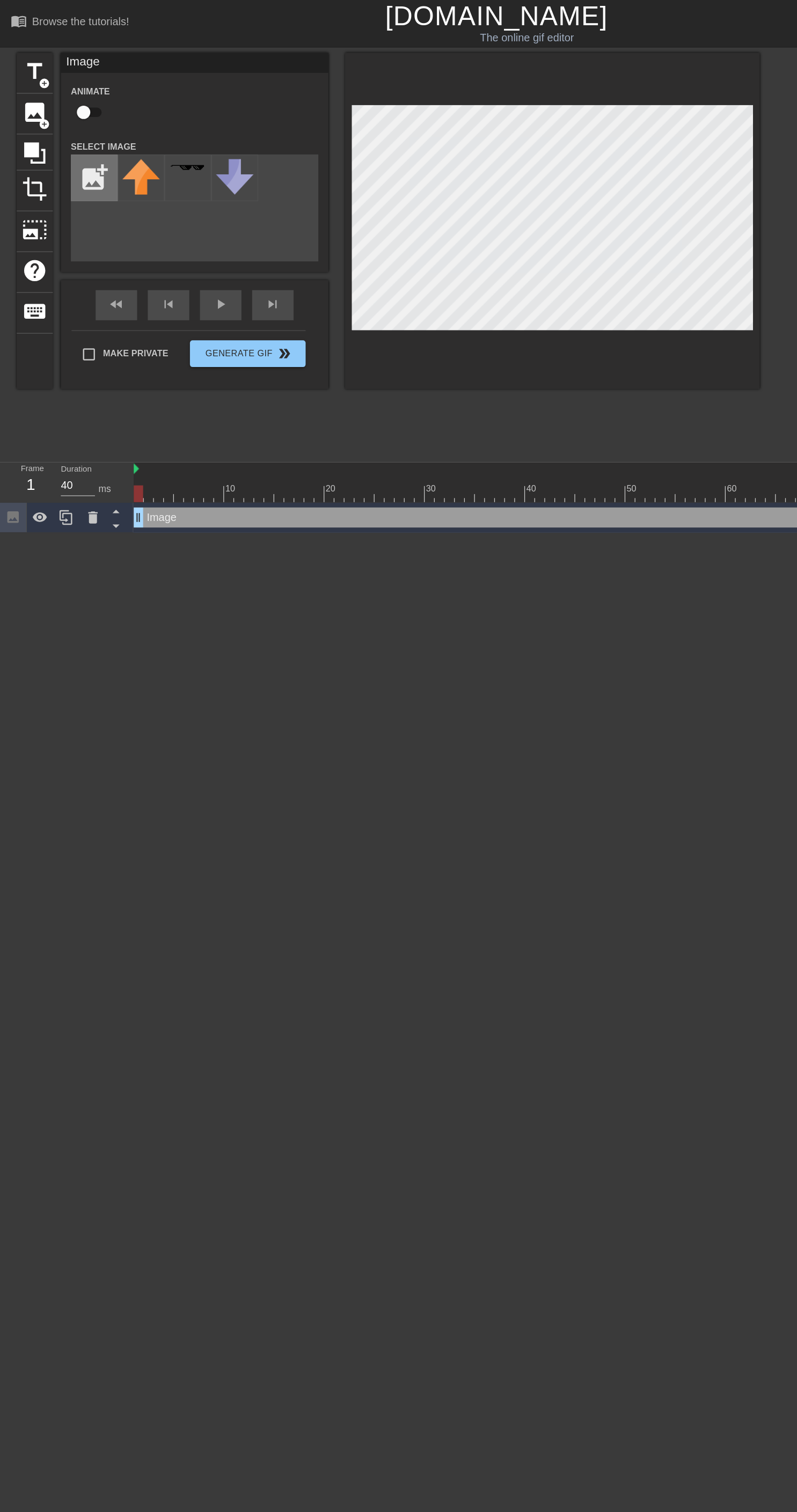
click at [74, 135] on input "file" at bounding box center [76, 143] width 36 height 36
type input "C:\fakepath\CutPaste_2025-09-05_[PHONE_NUMBER].png"
click at [116, 161] on img at bounding box center [113, 146] width 30 height 36
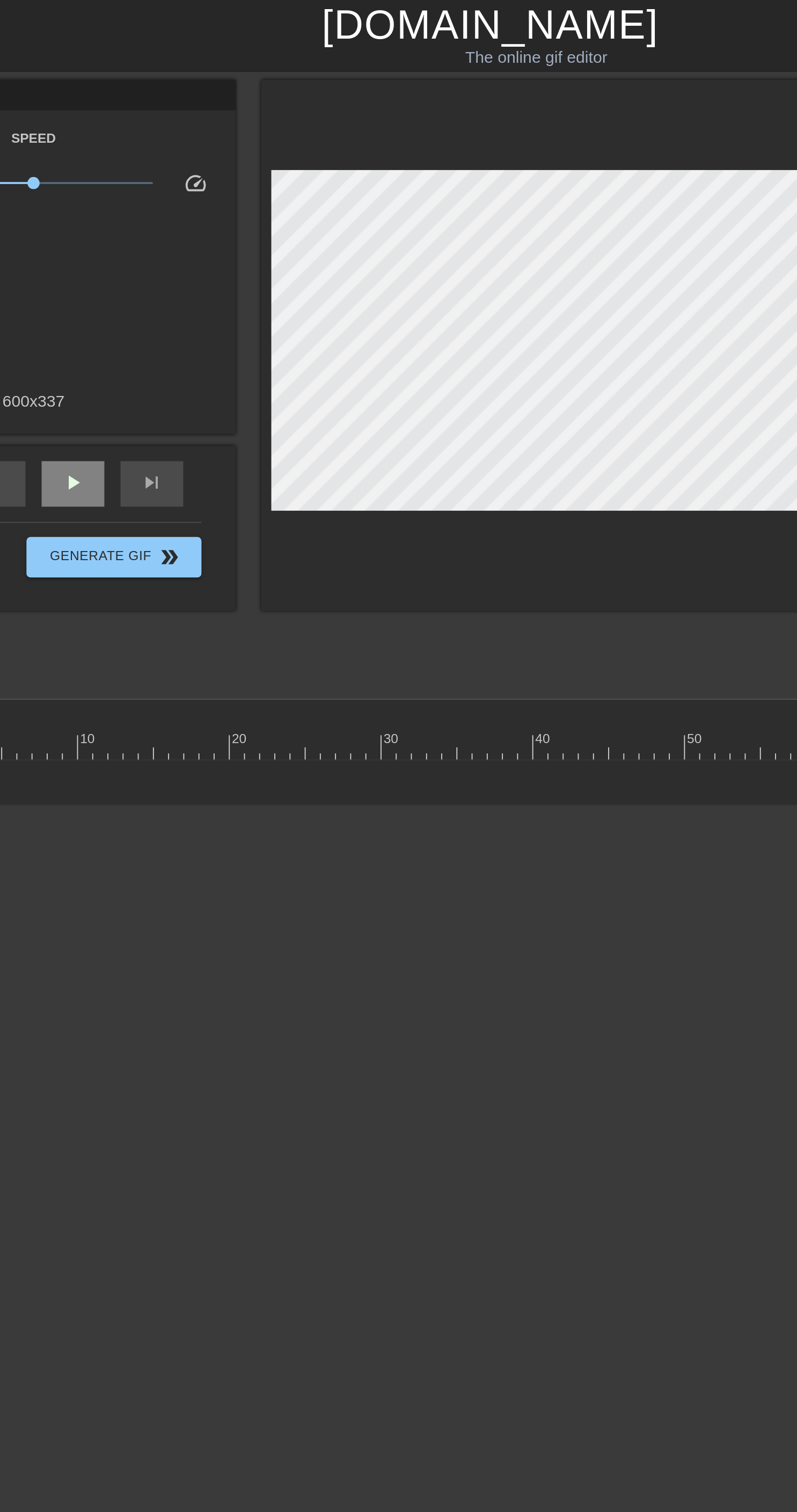
click at [179, 257] on span "play_arrow" at bounding box center [177, 256] width 13 height 13
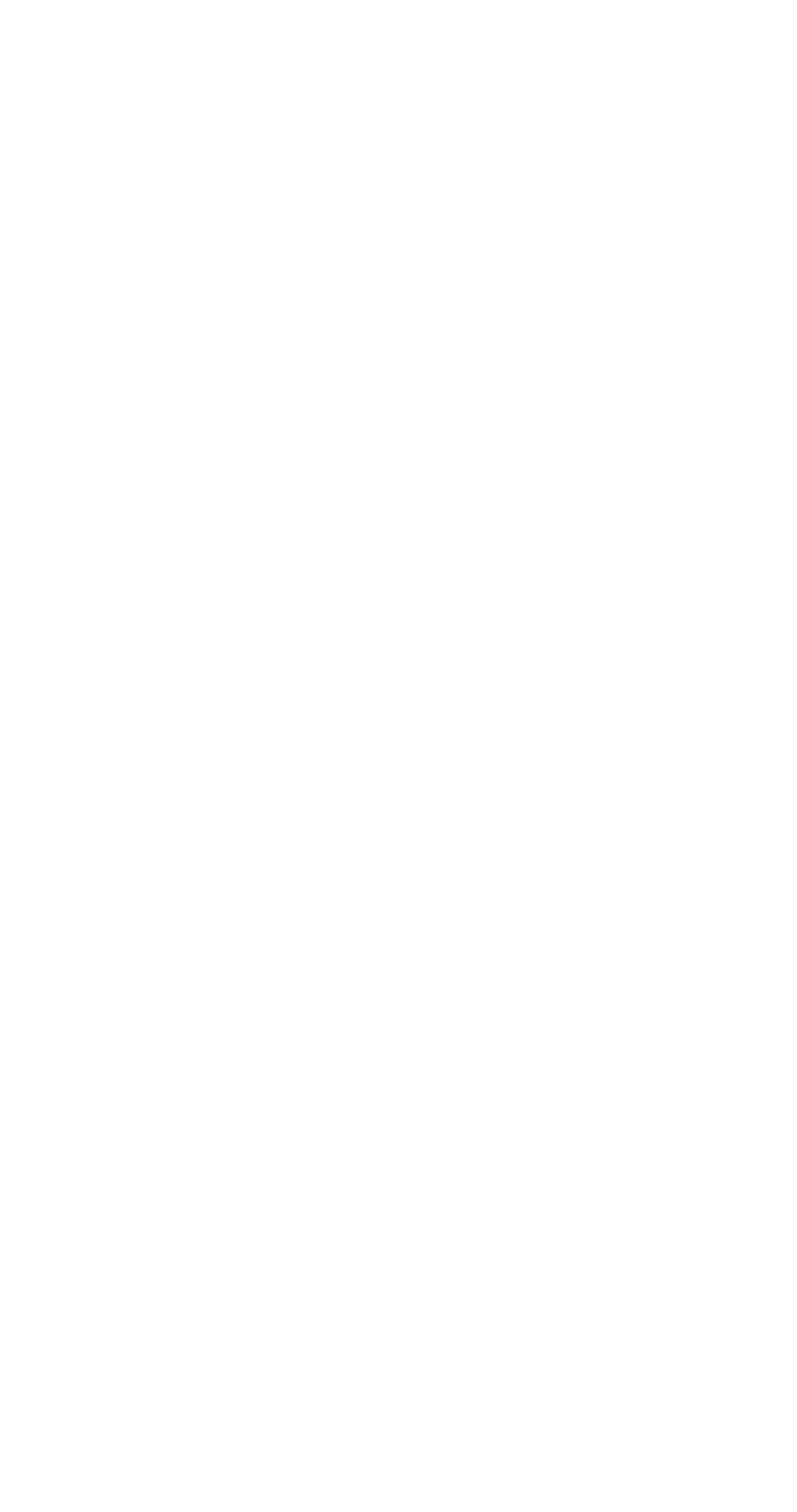
scroll to position [0, 365]
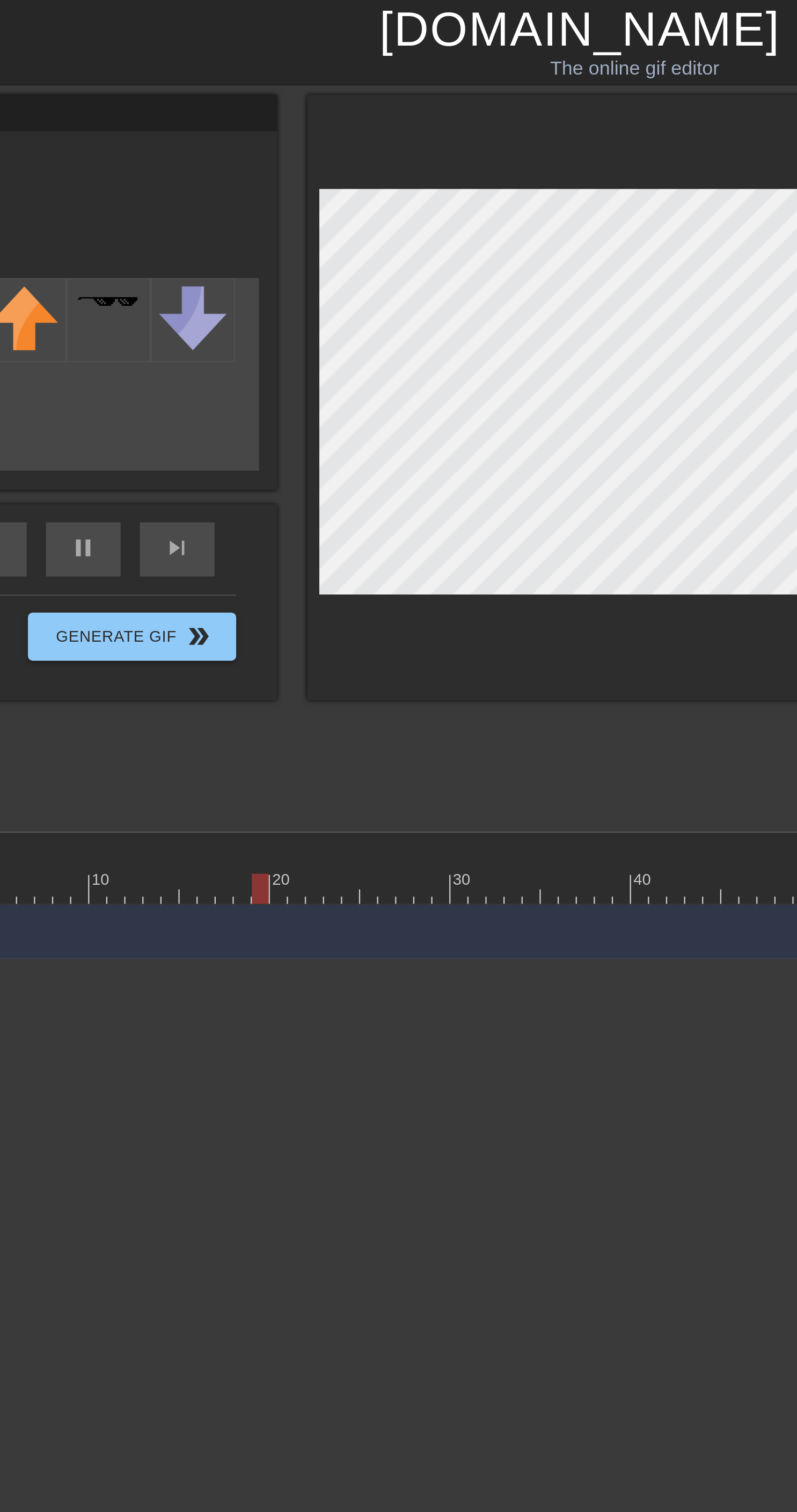
scroll to position [0, 0]
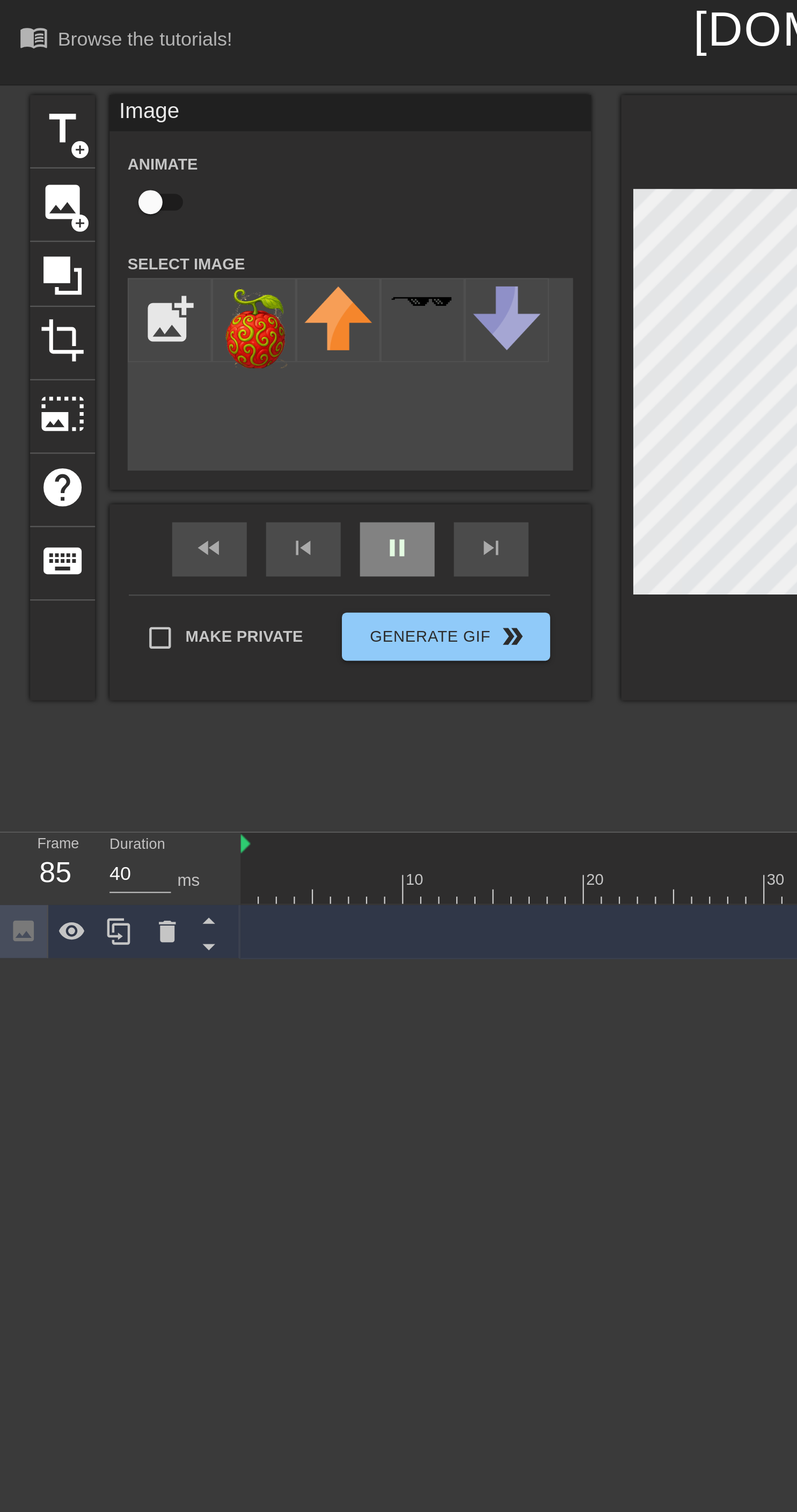
click at [176, 240] on div "fast_rewind skip_previous pause skip_next" at bounding box center [156, 245] width 175 height 40
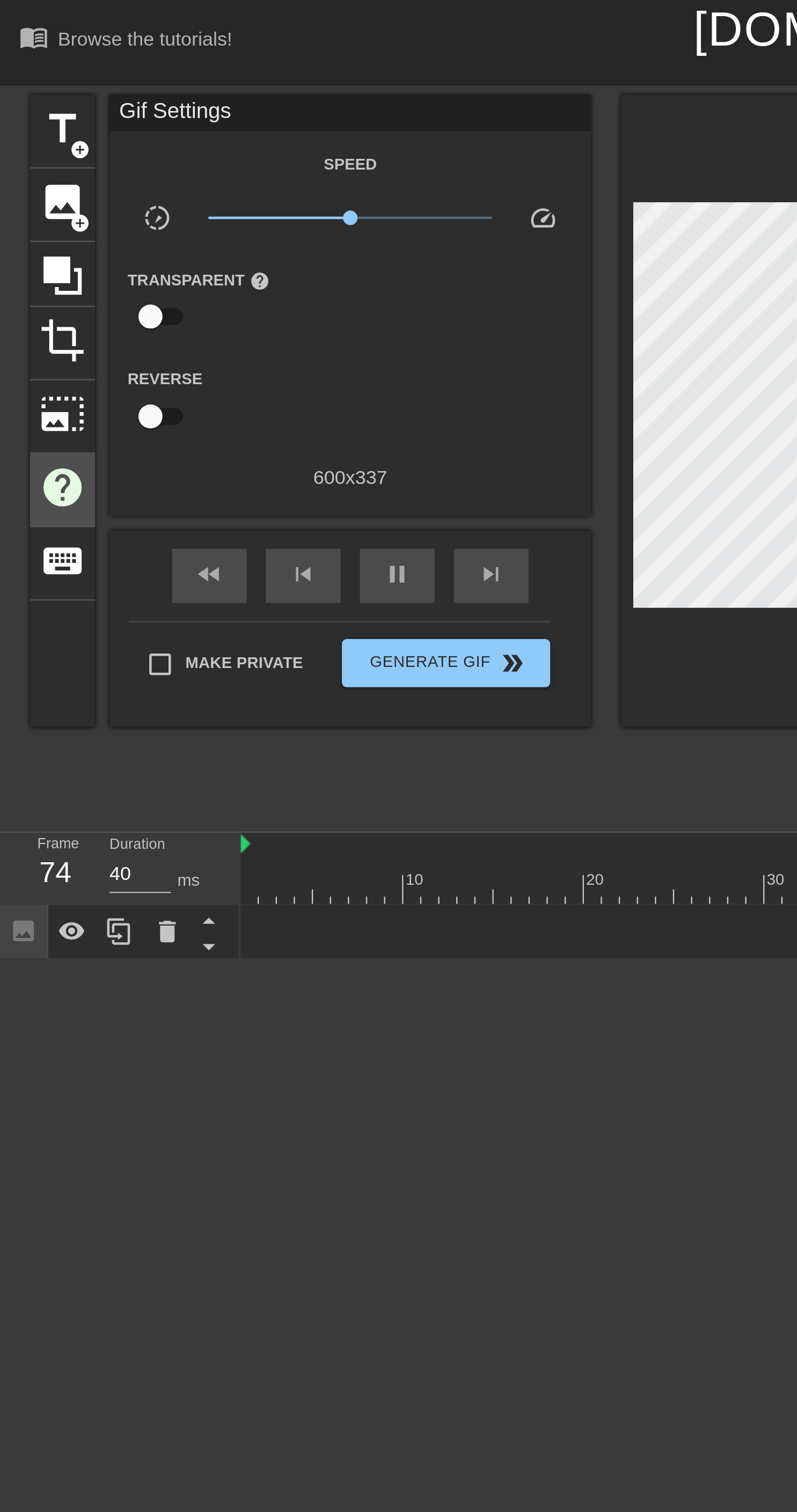
click at [24, 223] on span "help" at bounding box center [27, 217] width 20 height 20
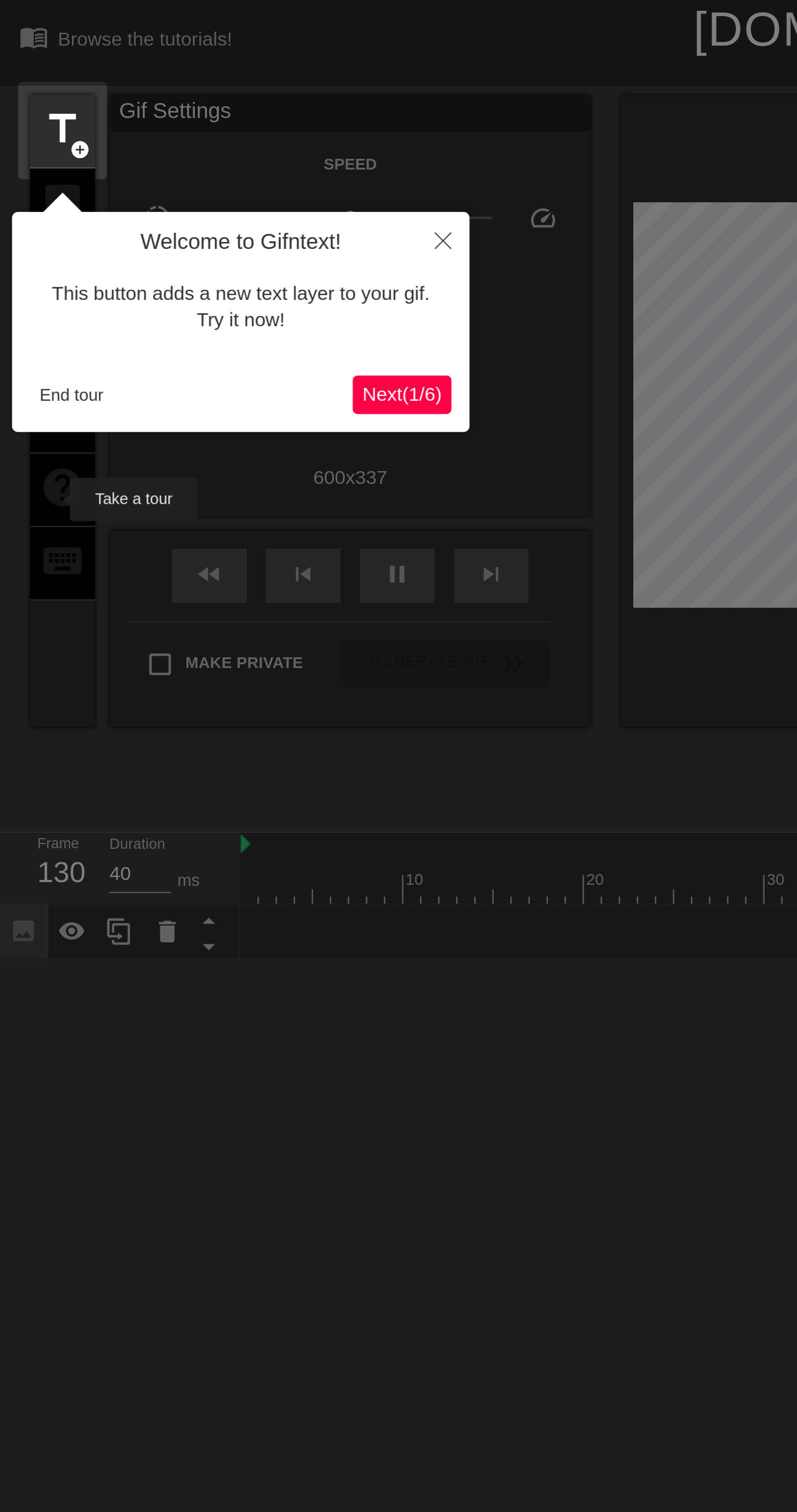
click at [178, 176] on span "Next ( 1 / 6 )" at bounding box center [179, 176] width 36 height 9
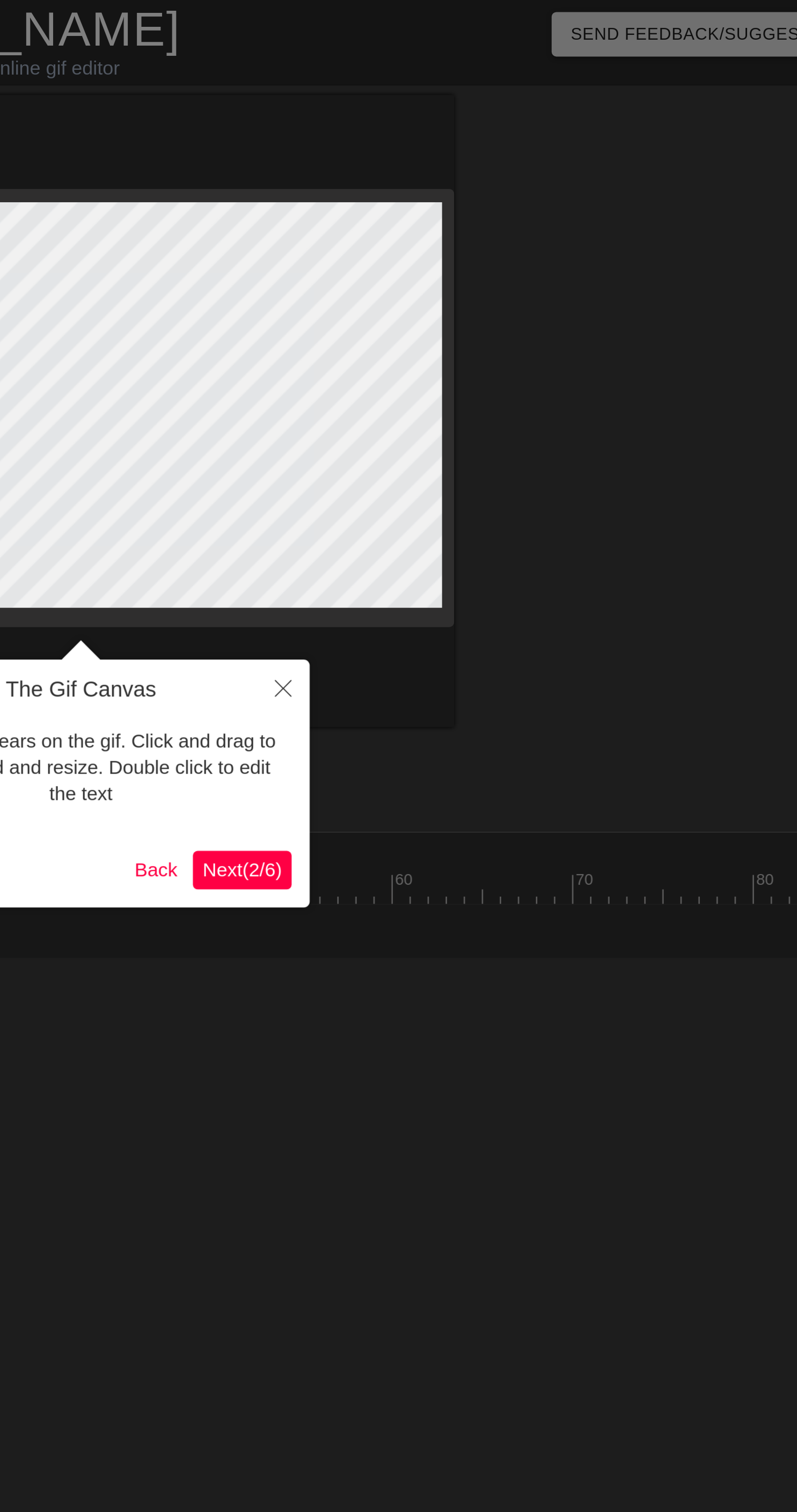
click at [518, 384] on span "Next ( 2 / 6 )" at bounding box center [515, 387] width 36 height 9
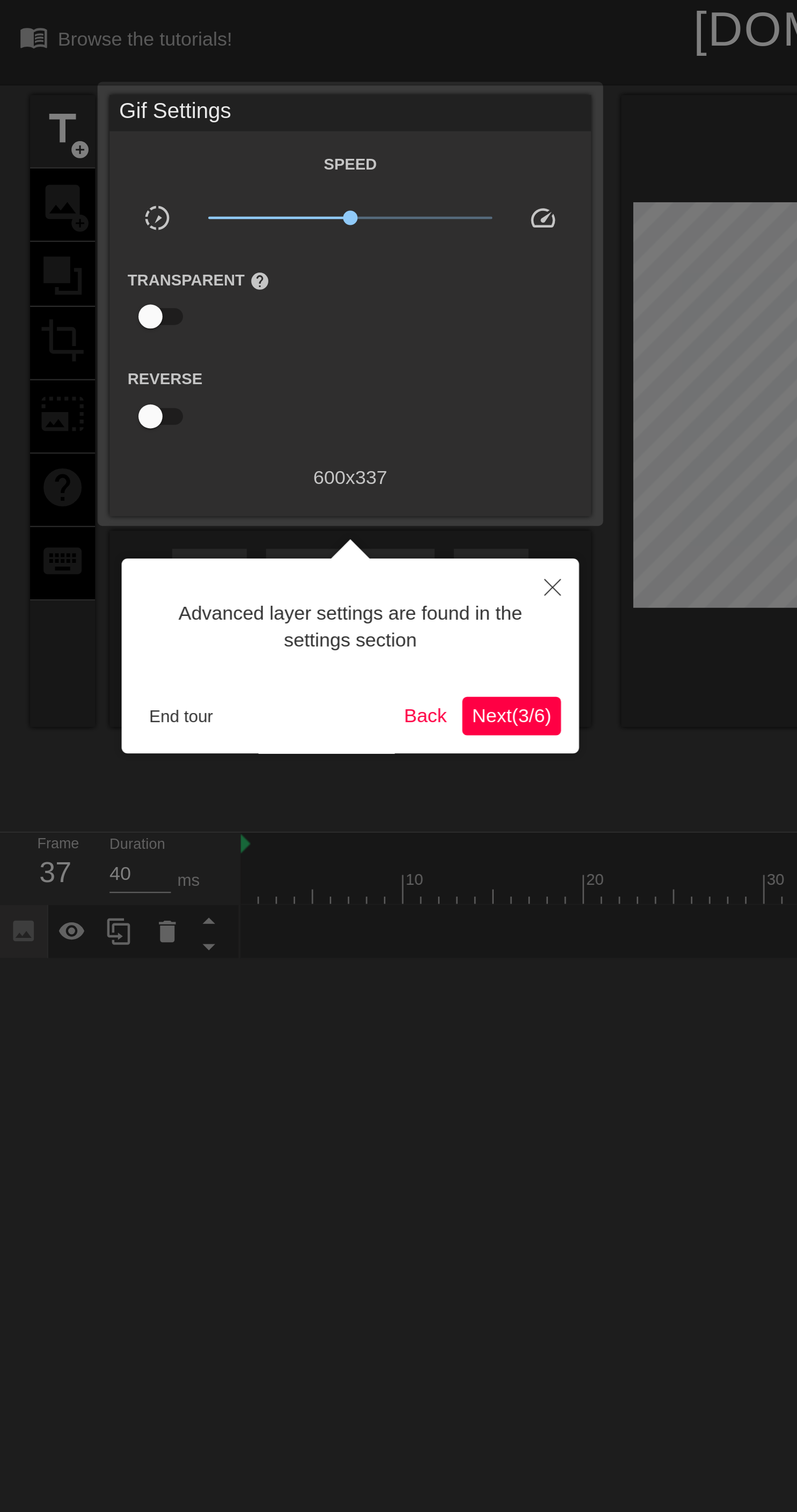
click at [232, 317] on span "Next ( 3 / 6 )" at bounding box center [228, 319] width 36 height 9
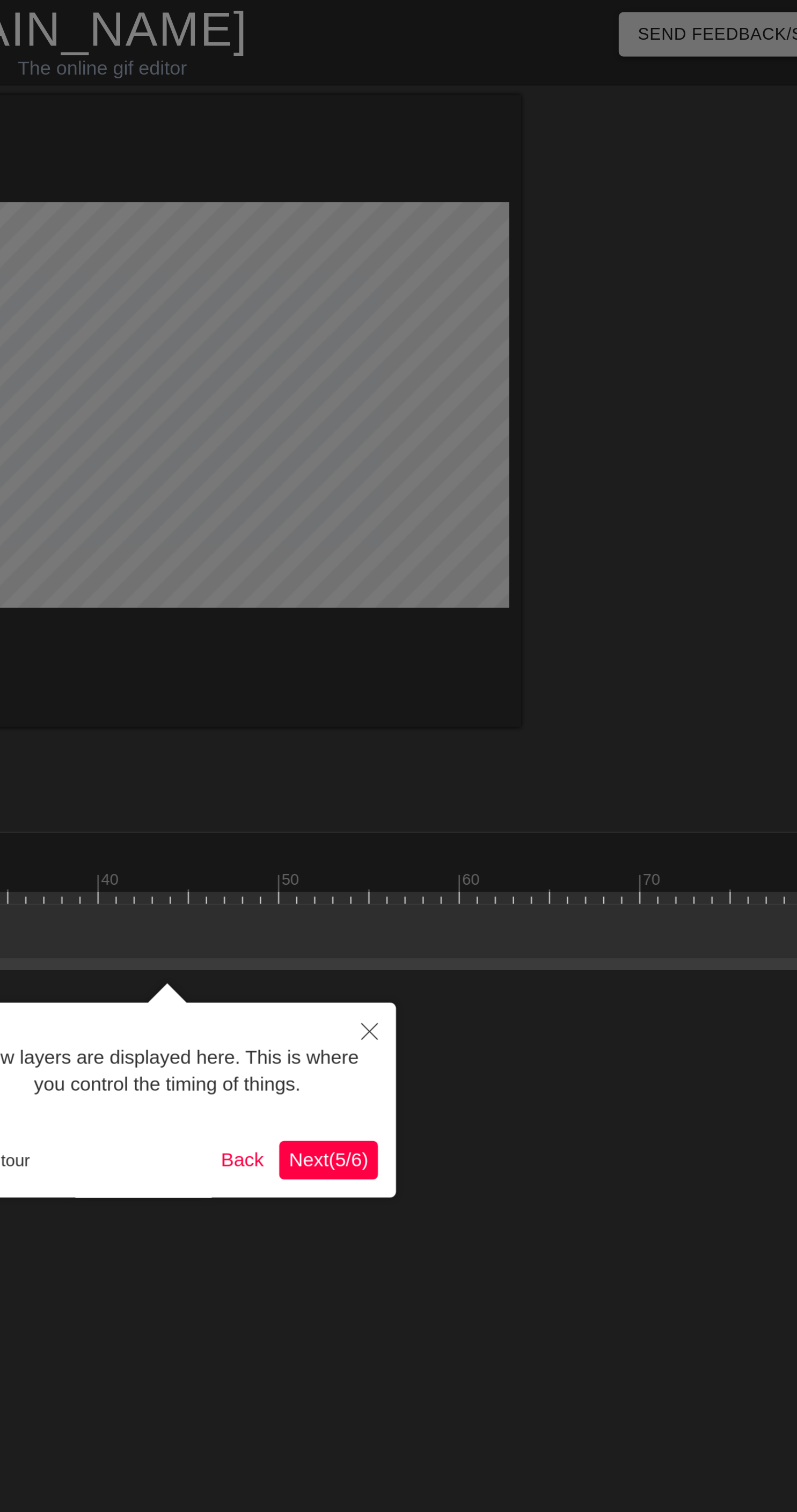
click at [536, 514] on span "Next ( 5 / 6 )" at bounding box center [524, 517] width 36 height 9
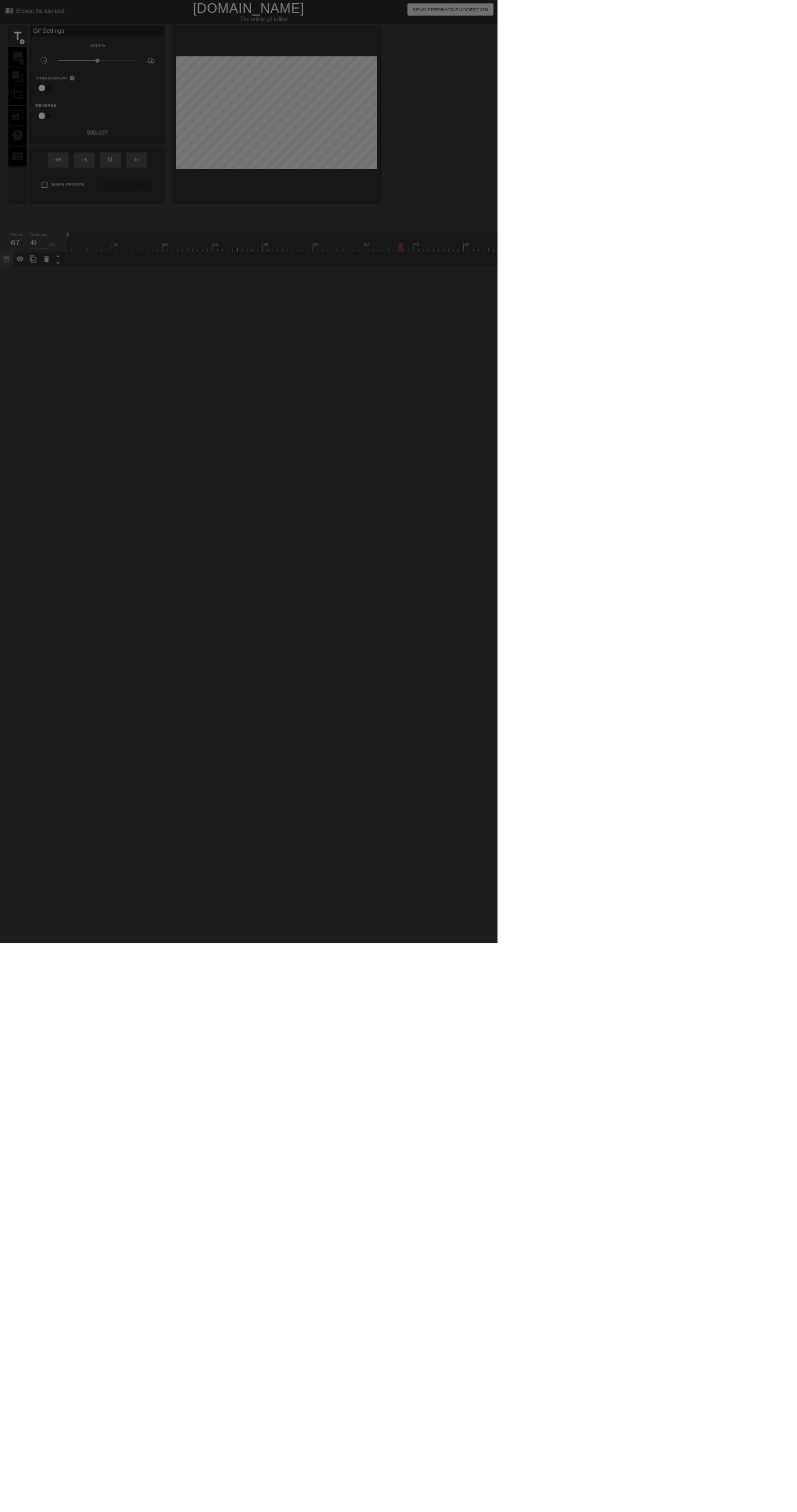
click at [286, 1017] on div at bounding box center [398, 1212] width 797 height 2424
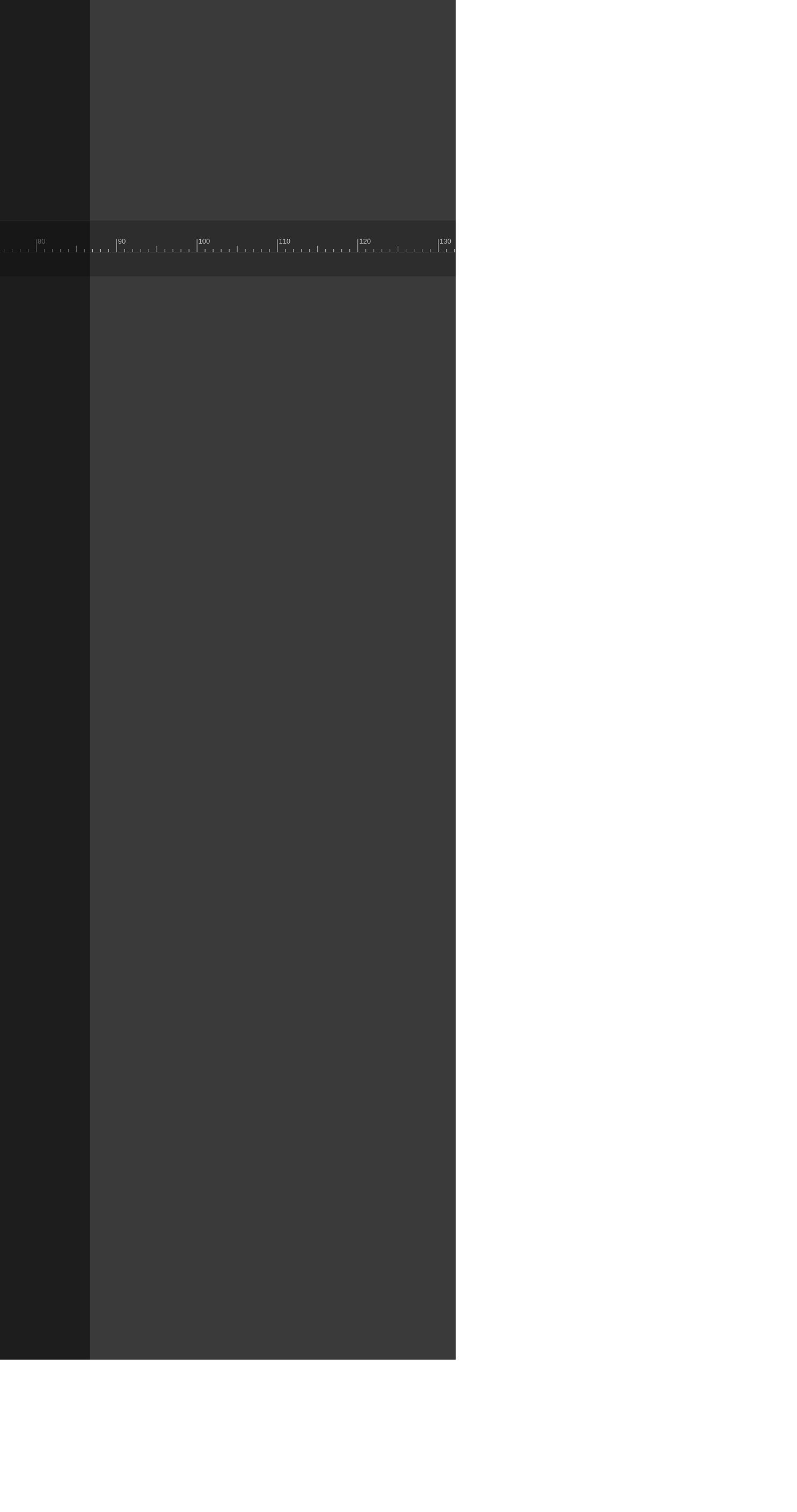
scroll to position [0, 365]
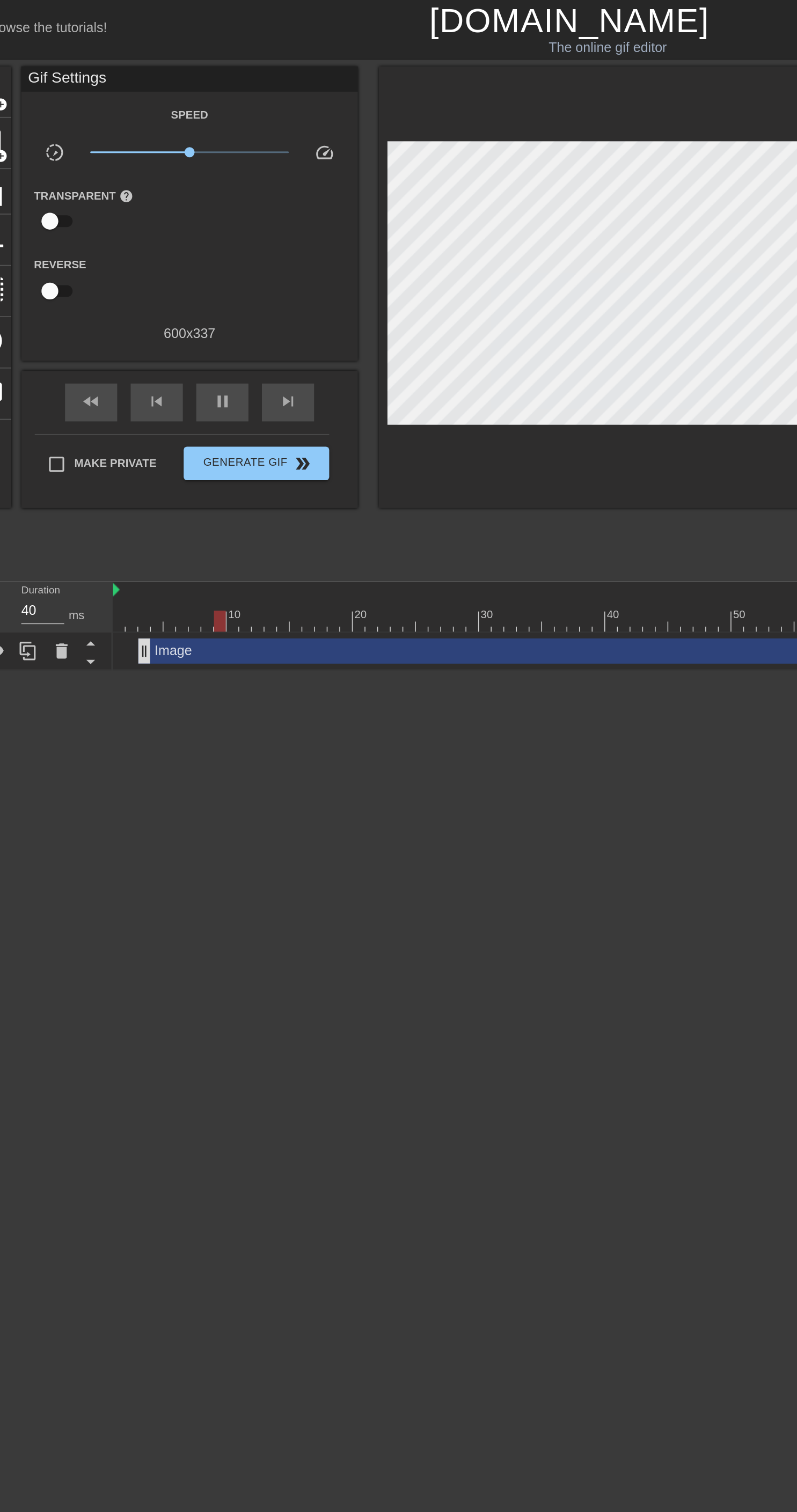
scroll to position [0, 0]
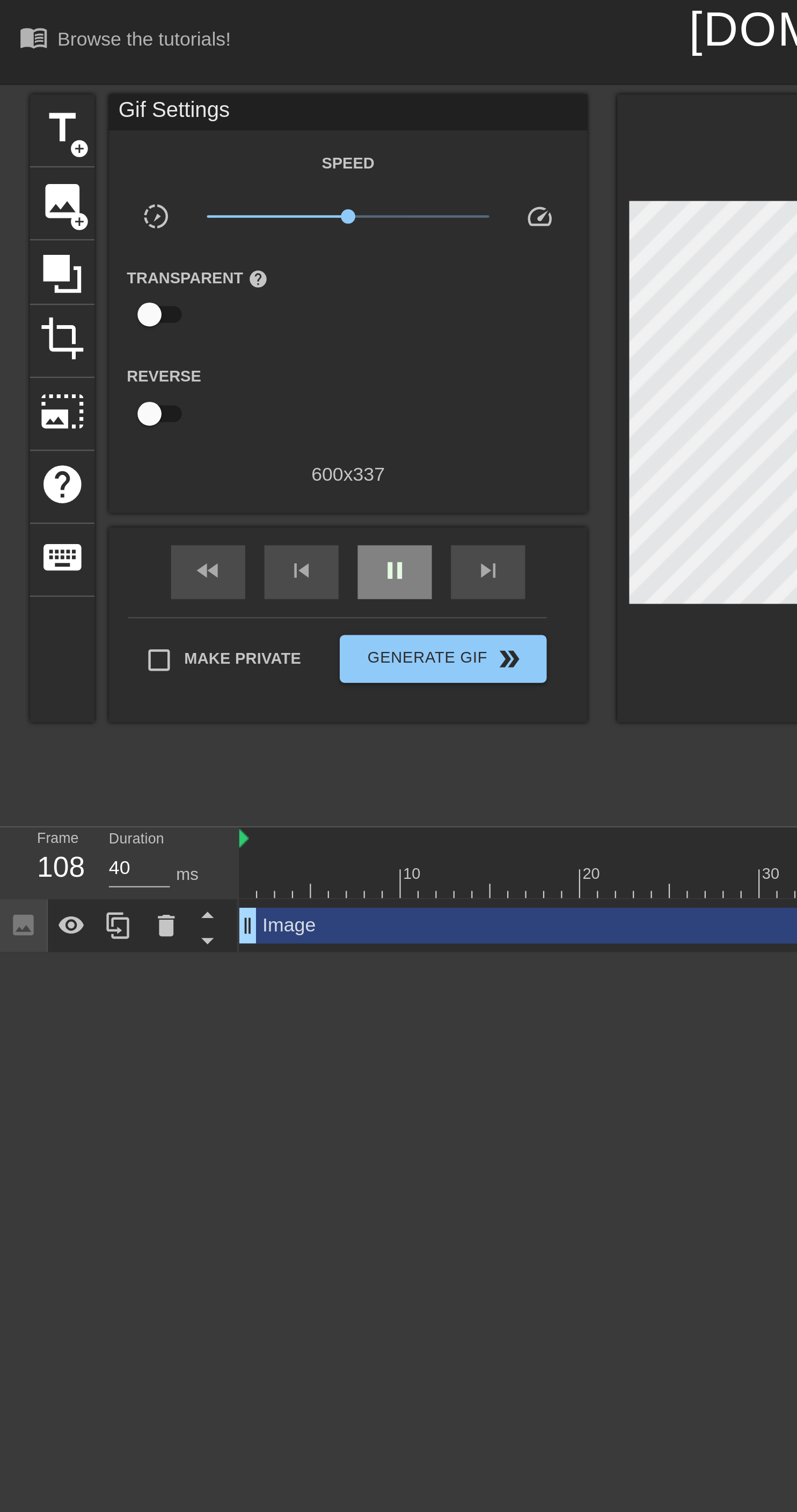
click at [177, 253] on span "pause" at bounding box center [177, 256] width 13 height 13
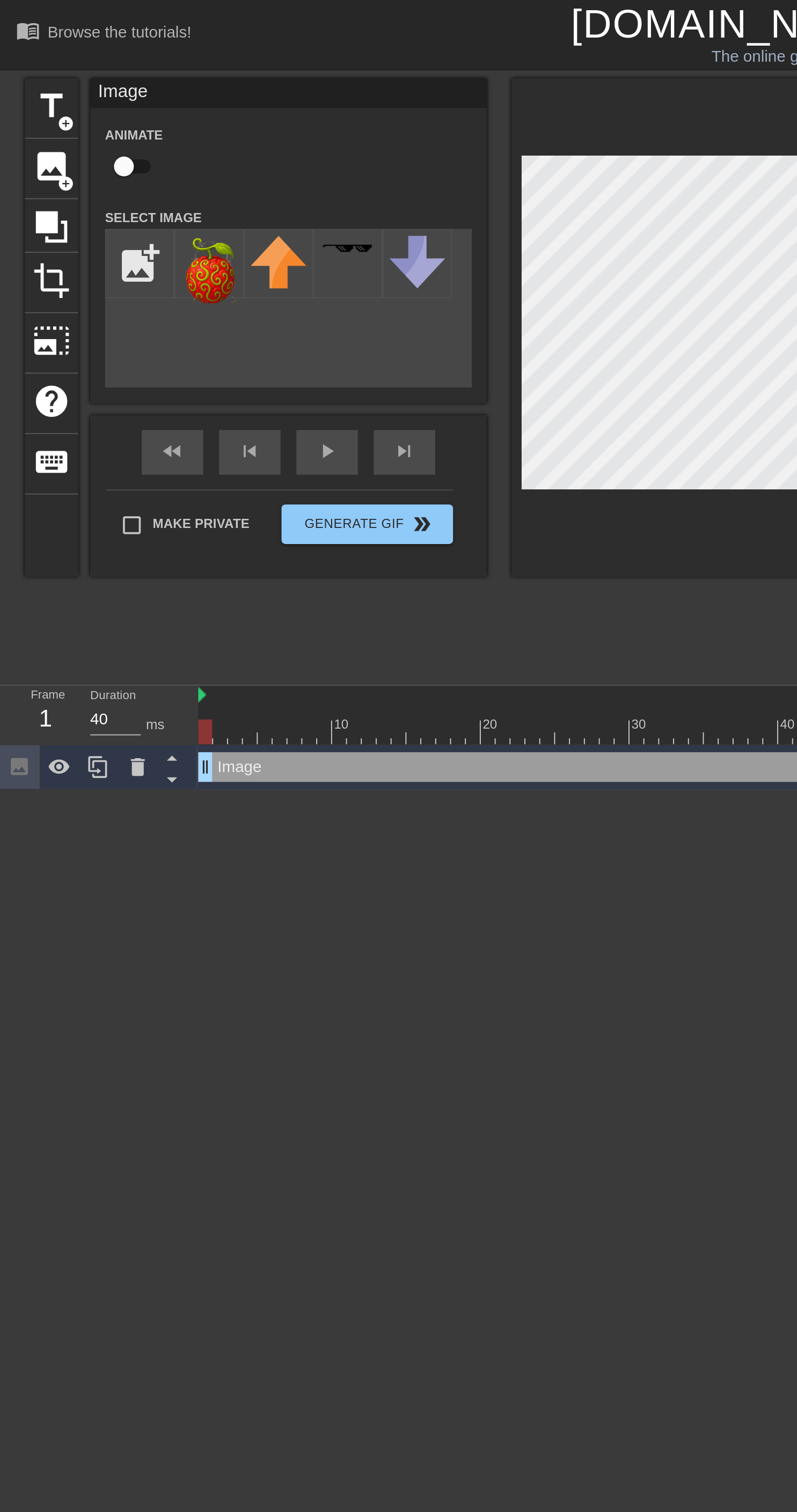
click at [73, 86] on input "checkbox" at bounding box center [67, 89] width 61 height 20
checkbox input "true"
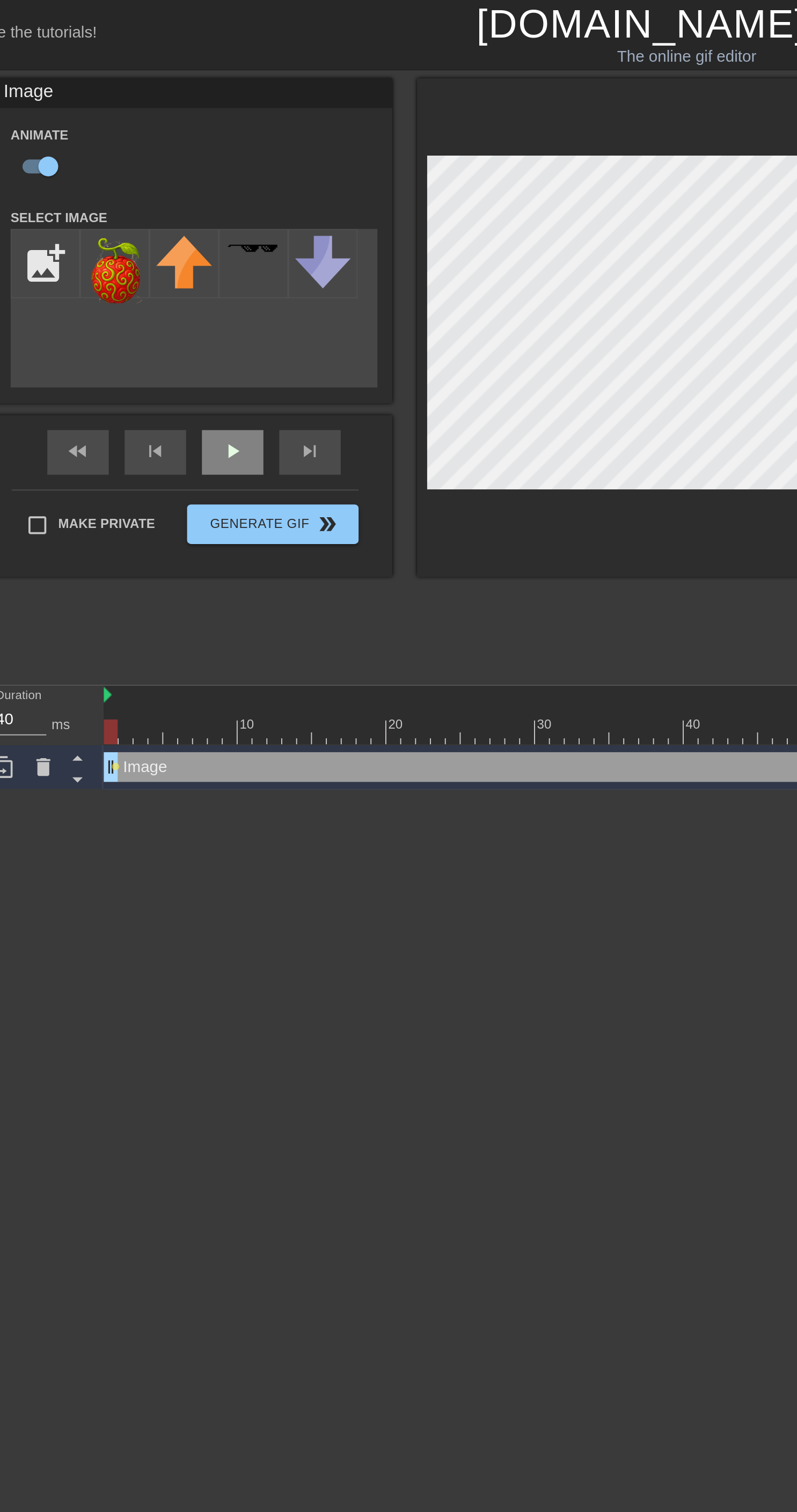
click at [177, 245] on div "play_arrow" at bounding box center [177, 244] width 33 height 24
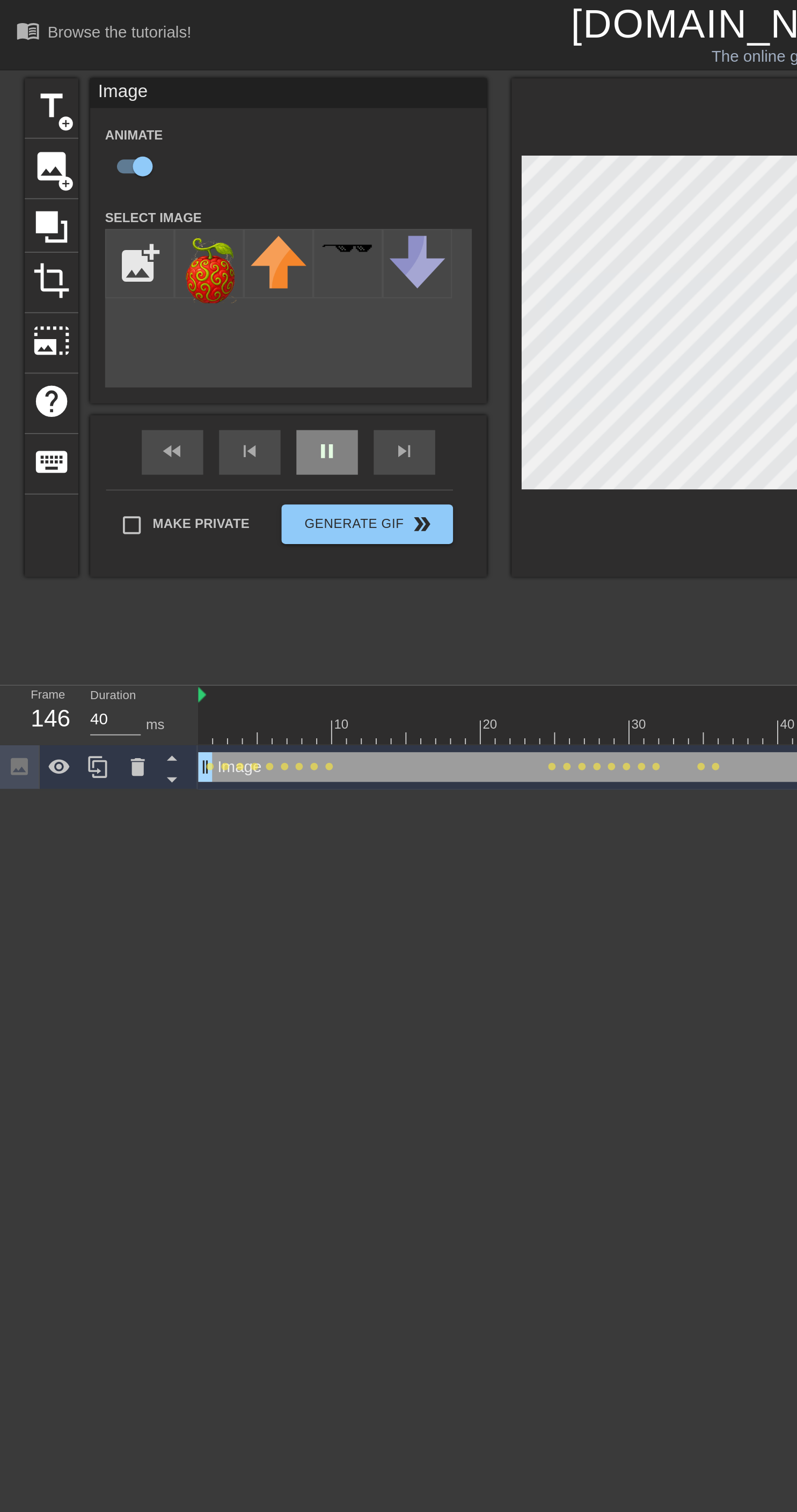
click at [183, 241] on div "fast_rewind skip_previous pause skip_next" at bounding box center [156, 245] width 175 height 40
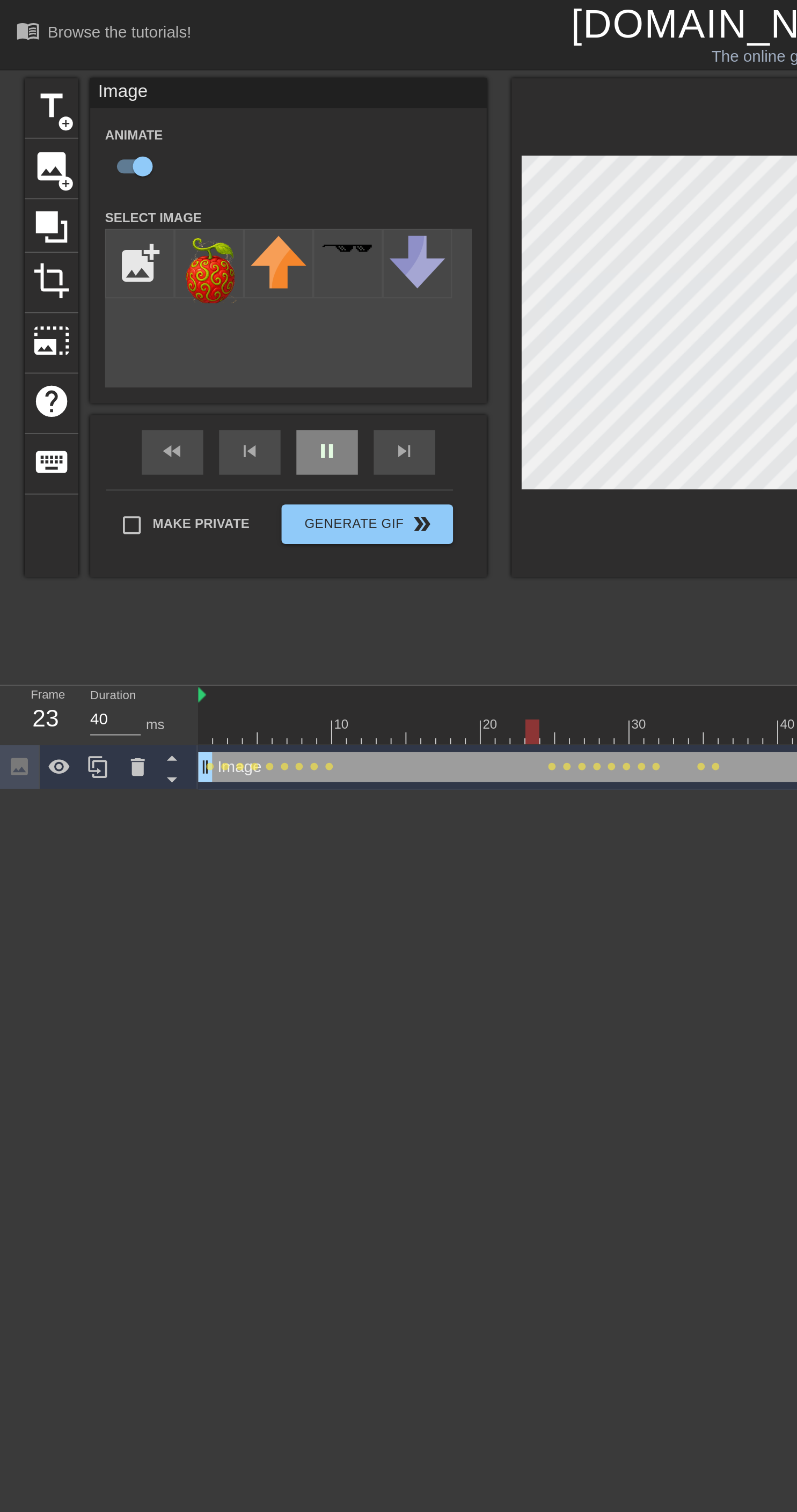
click at [179, 241] on div "fast_rewind skip_previous pause skip_next" at bounding box center [156, 245] width 175 height 40
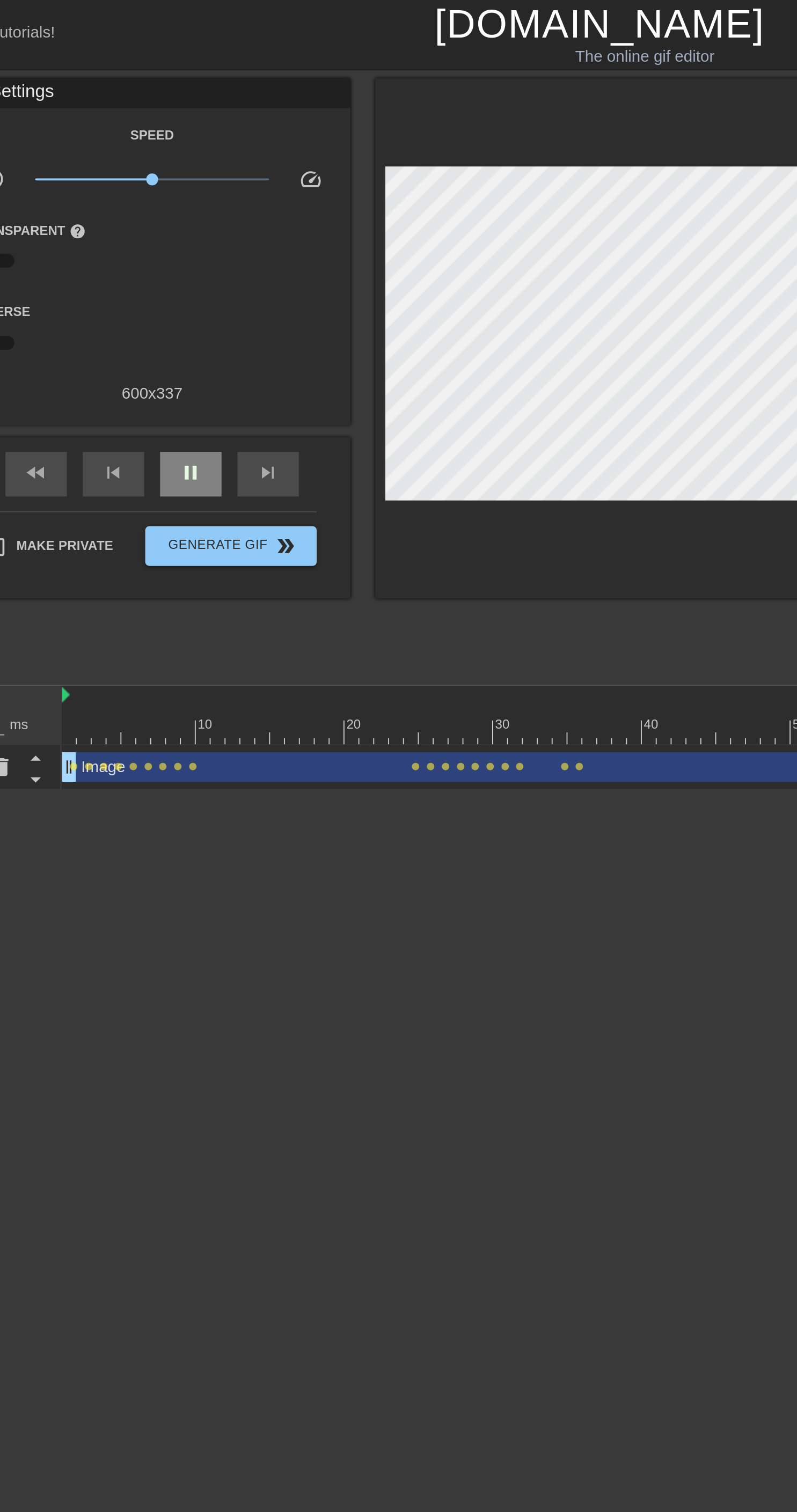
click at [178, 253] on span "pause" at bounding box center [177, 256] width 13 height 13
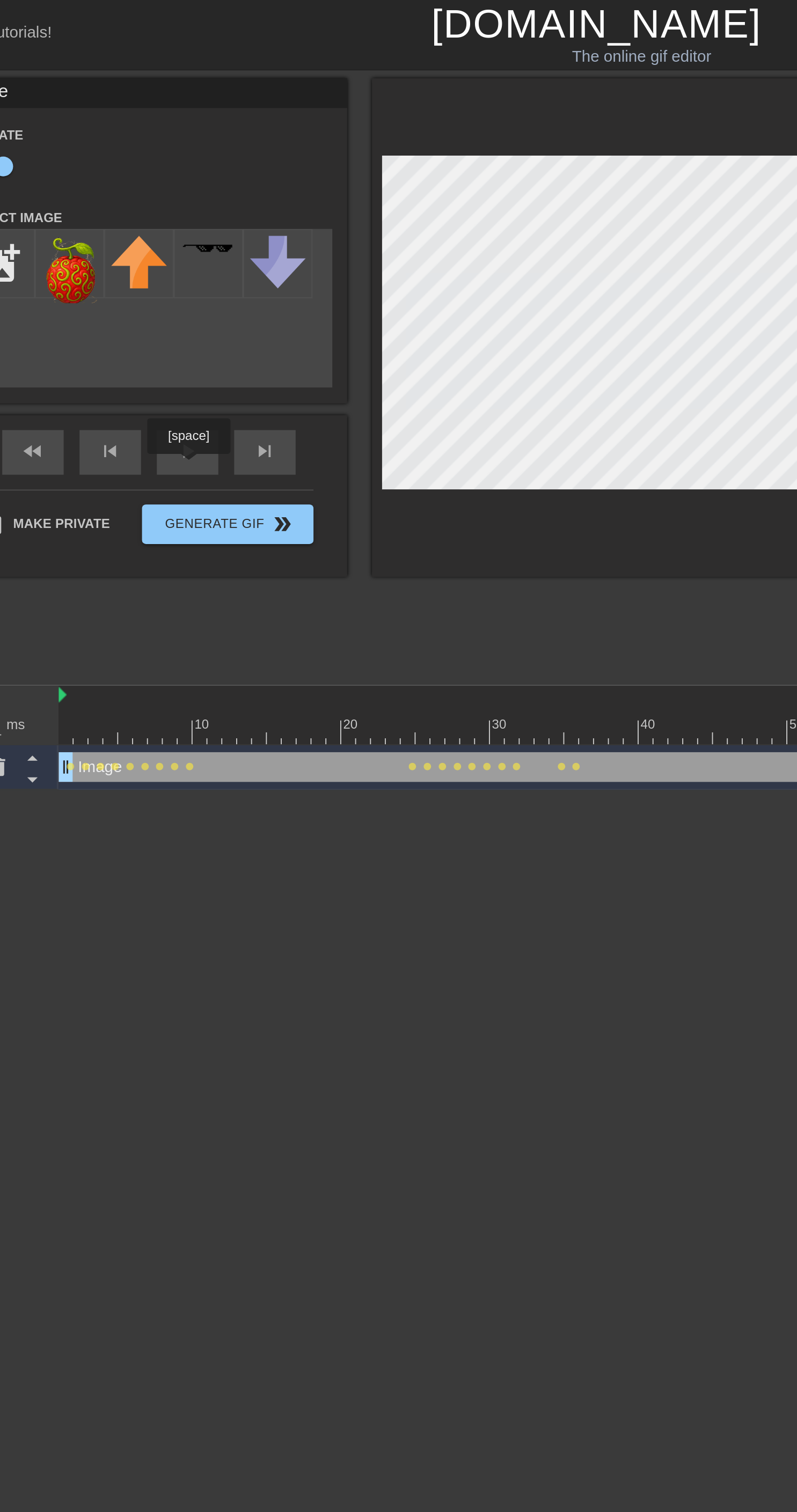
click at [218, 428] on html "menu_book Browse the tutorials! Gifntext.com The online gif editor Send Feedbac…" at bounding box center [398, 214] width 797 height 428
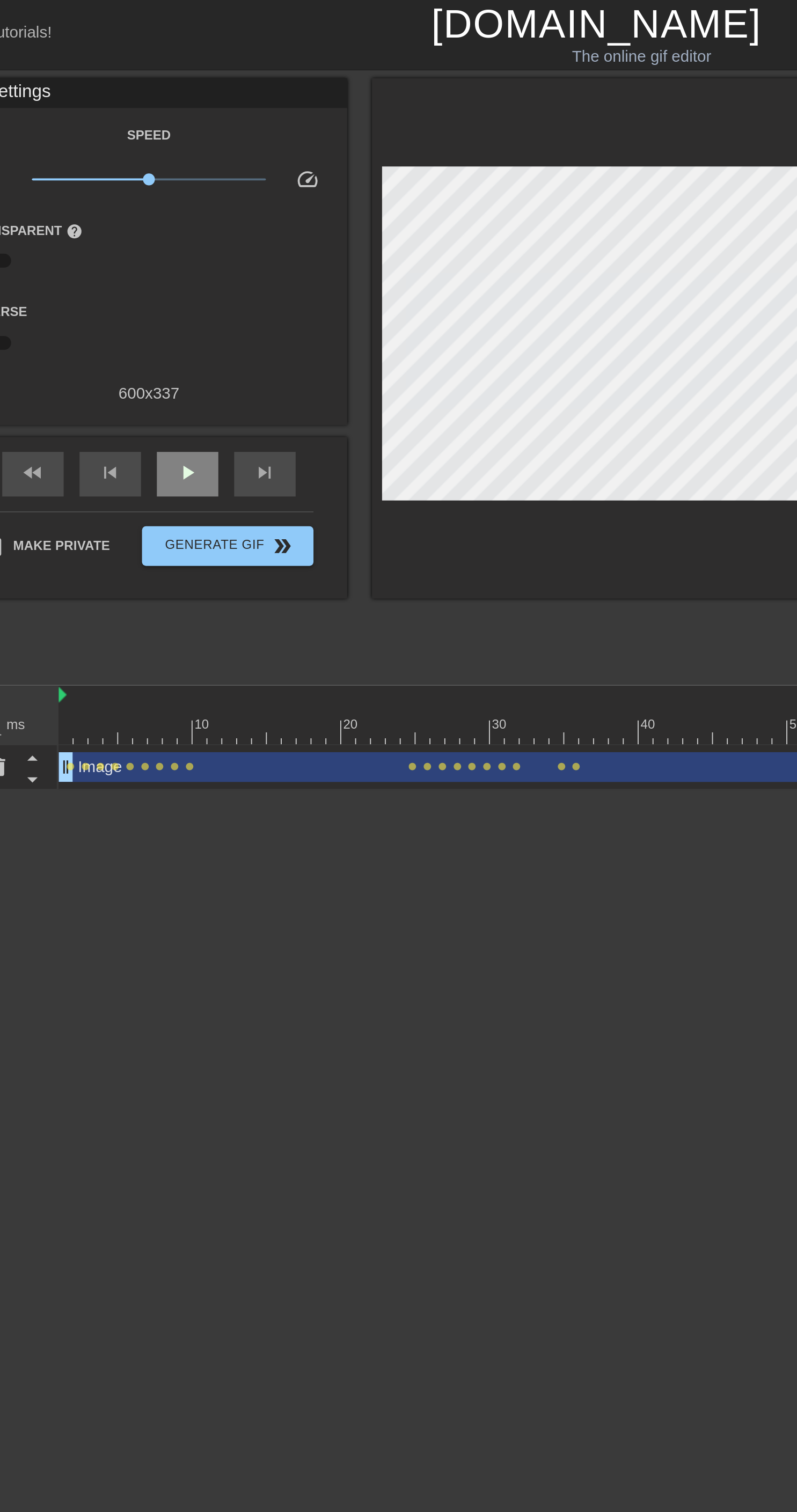
click at [179, 261] on span "play_arrow" at bounding box center [177, 256] width 13 height 13
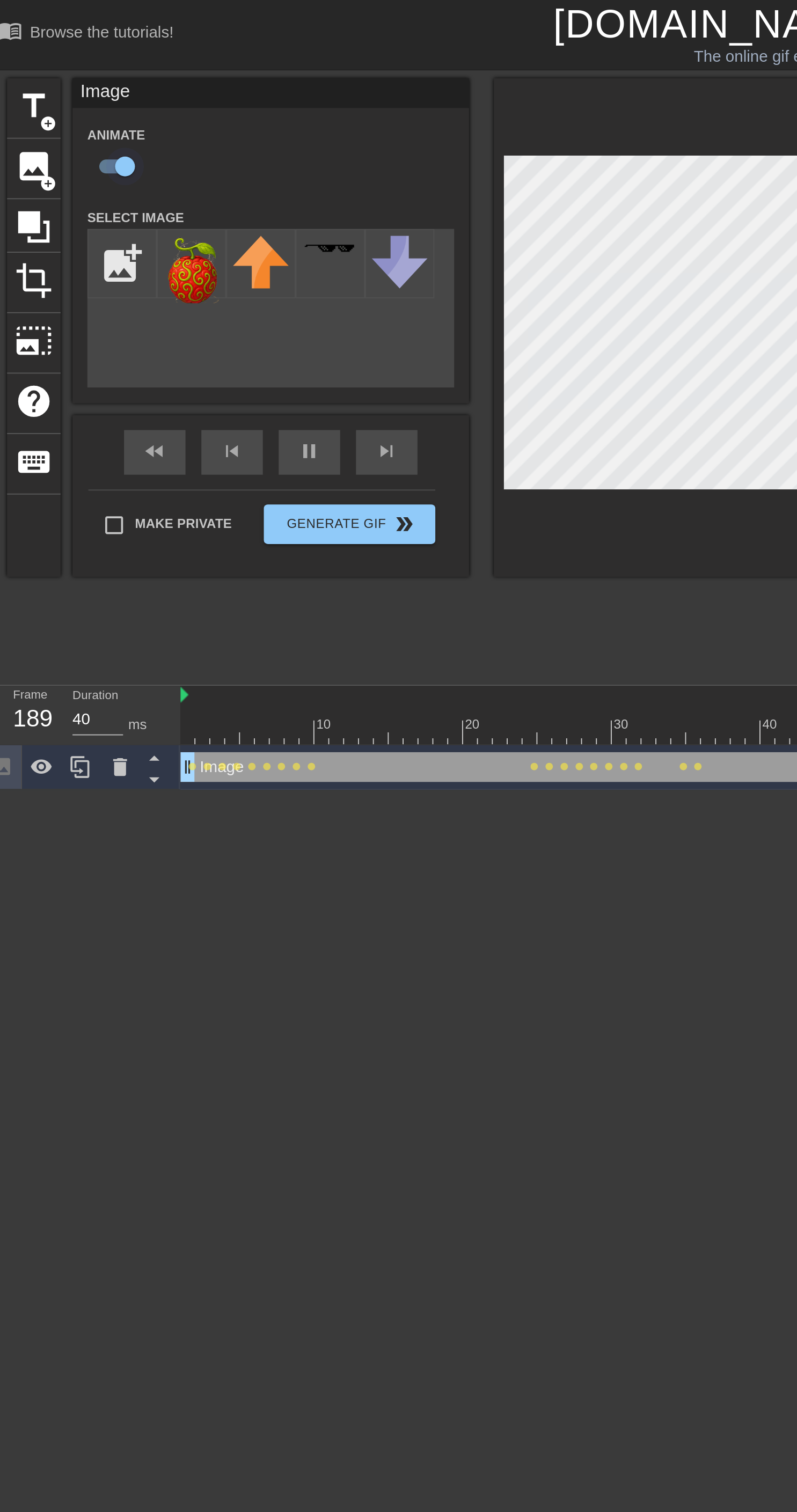
click at [83, 92] on input "checkbox" at bounding box center [77, 89] width 61 height 20
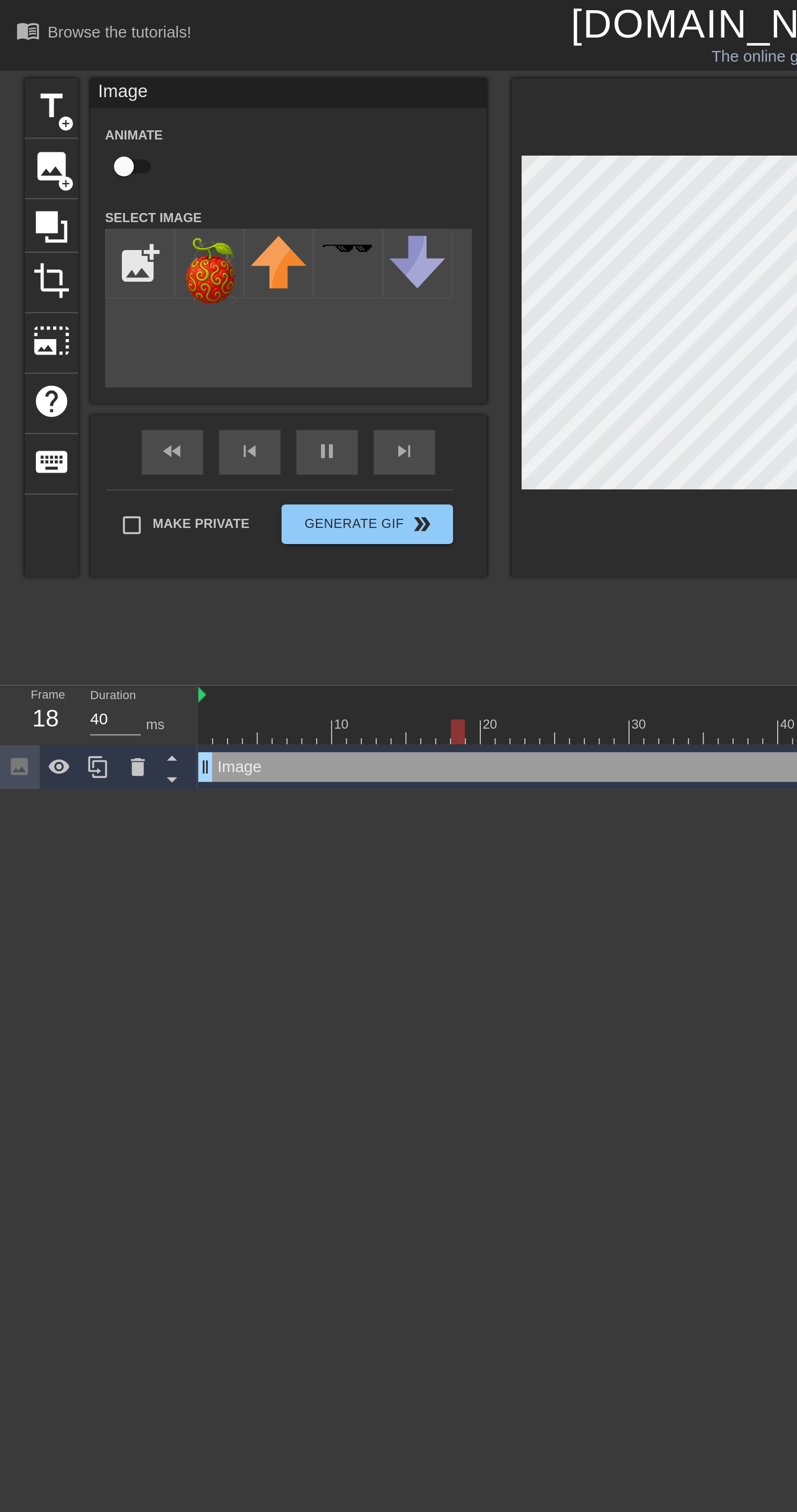
click at [83, 86] on input "checkbox" at bounding box center [67, 89] width 61 height 20
checkbox input "true"
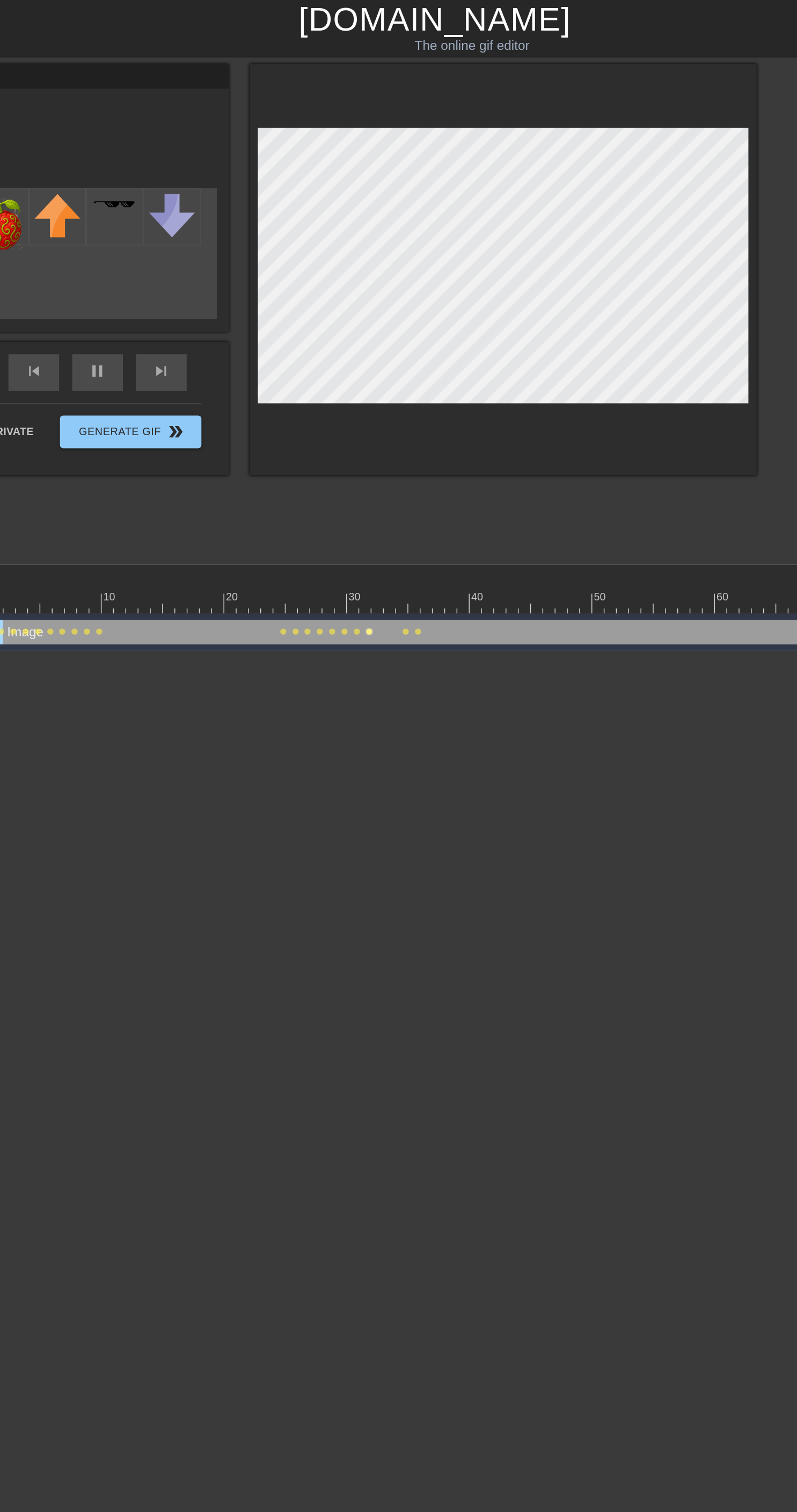
click at [355, 417] on span "lens" at bounding box center [355, 415] width 5 height 5
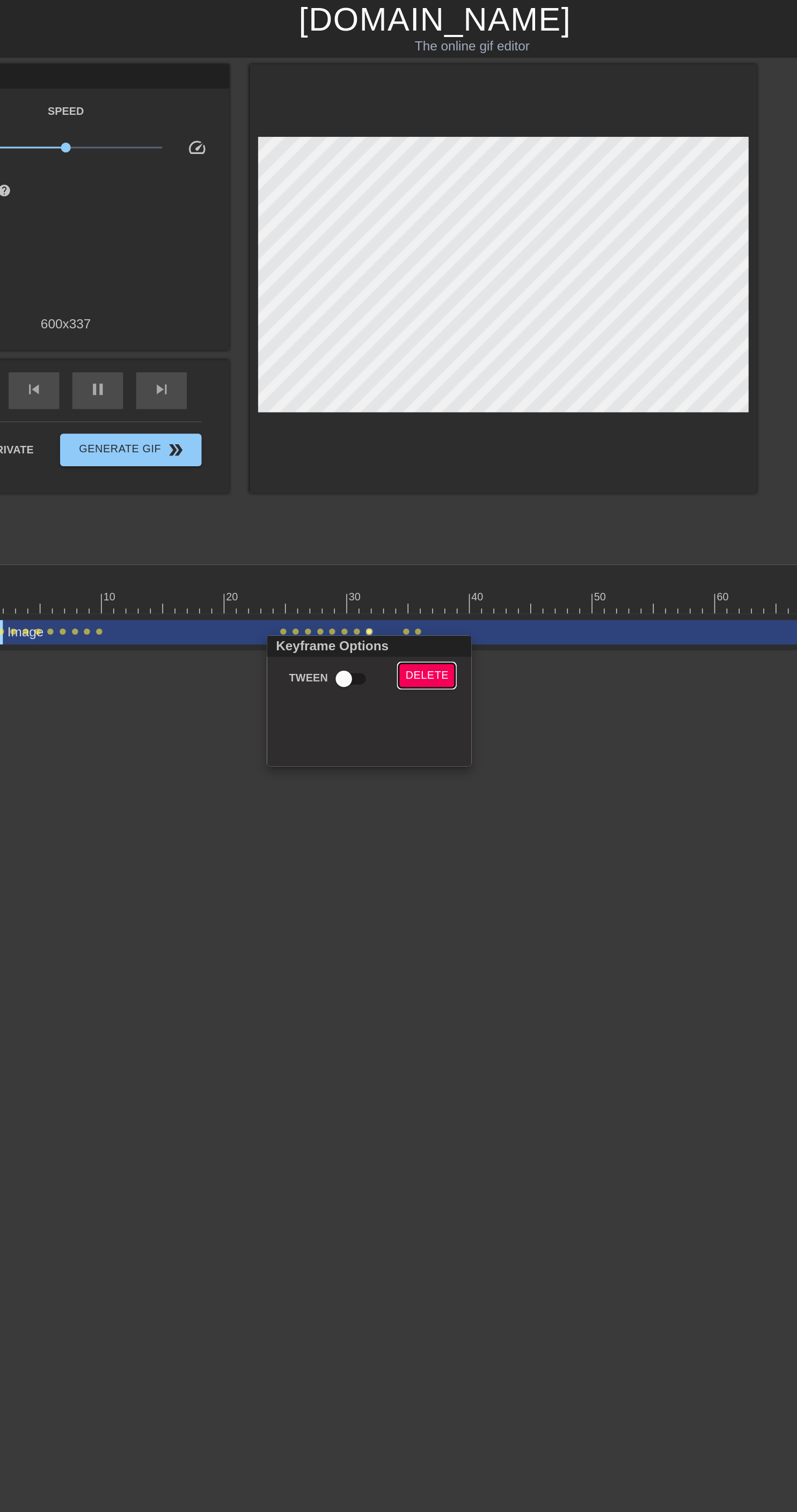
click at [405, 439] on button "Delete" at bounding box center [393, 444] width 37 height 17
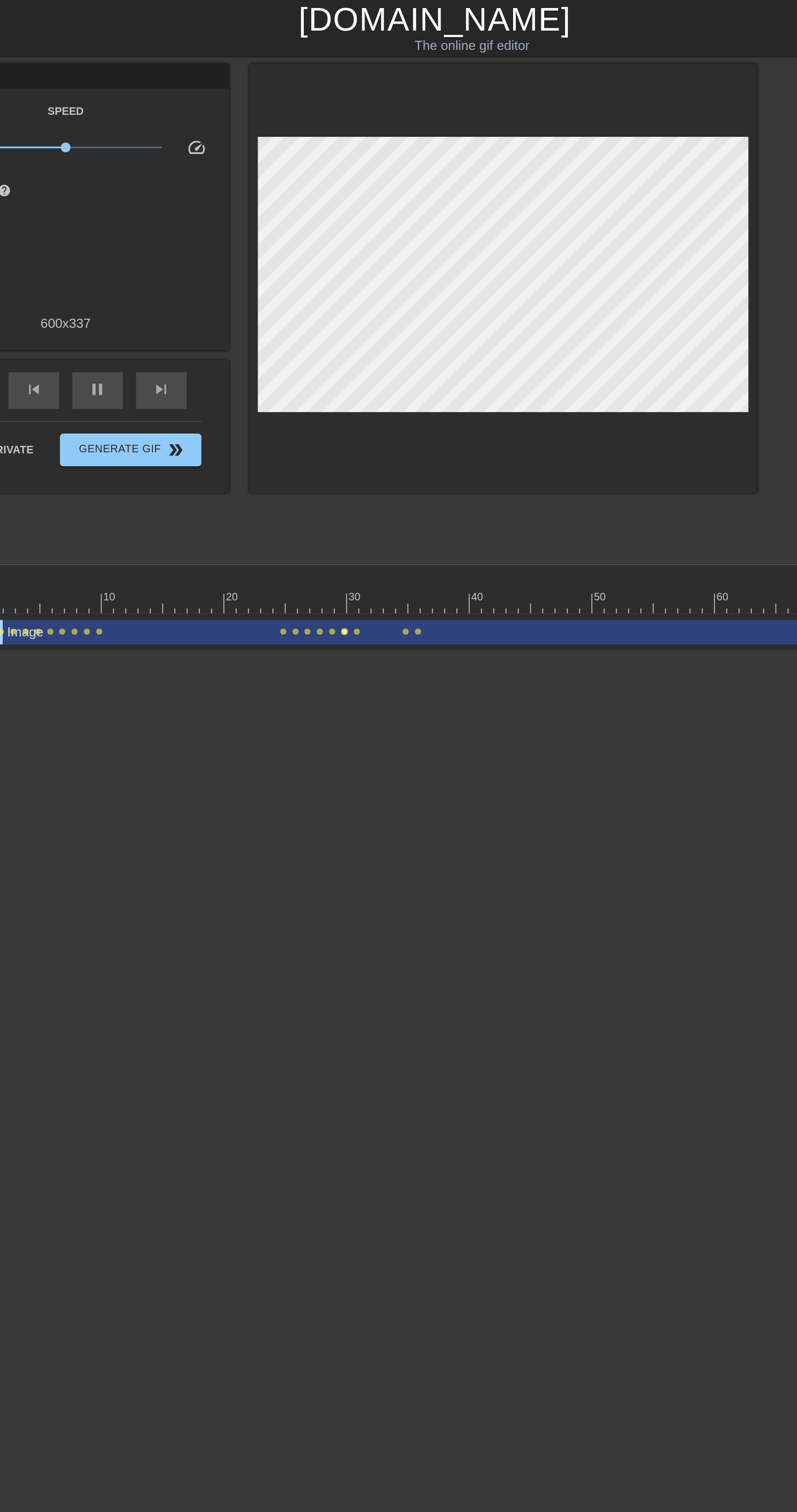
click at [339, 414] on span "lens" at bounding box center [339, 415] width 5 height 5
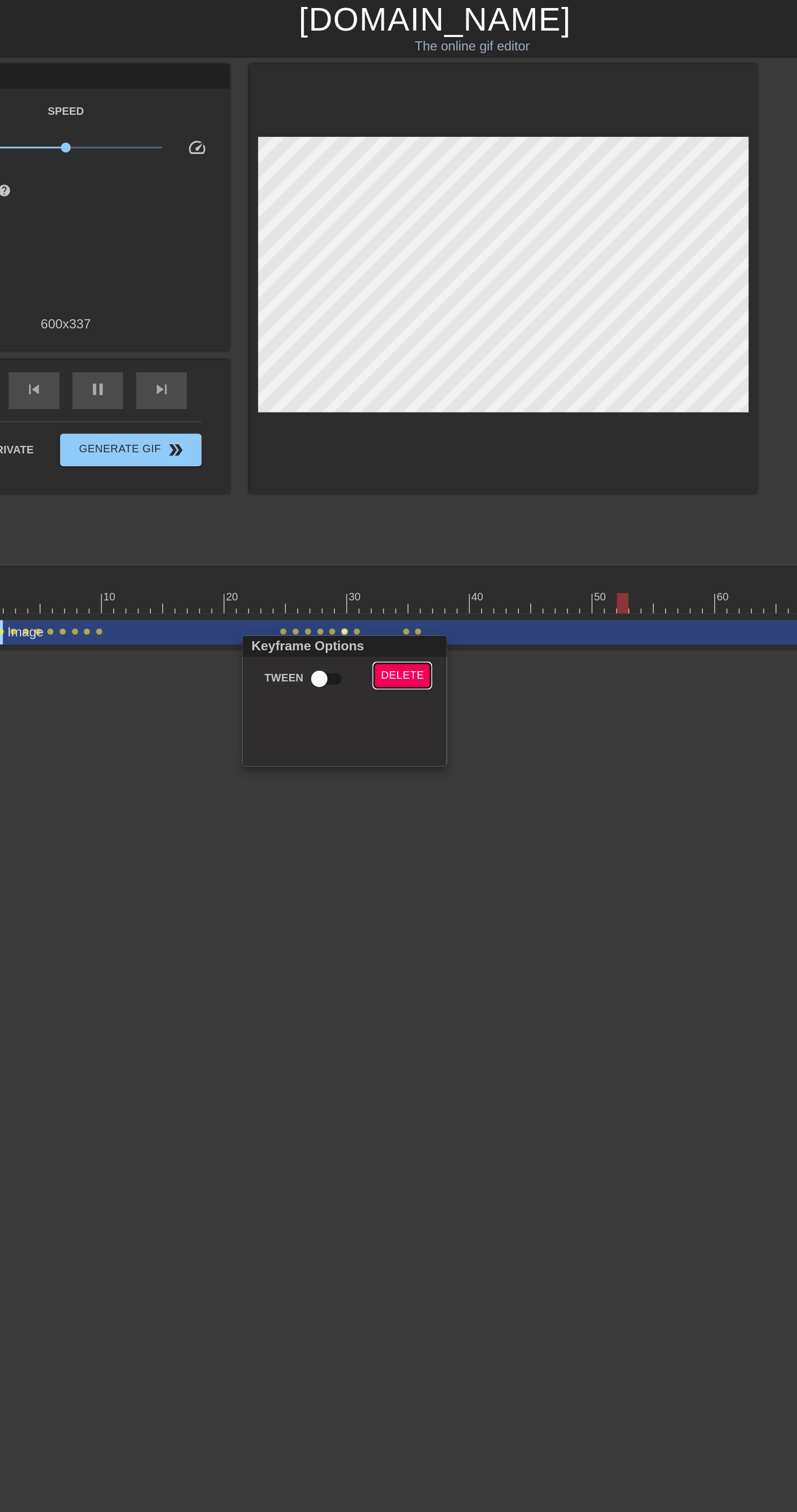
click at [378, 439] on span "Delete" at bounding box center [377, 444] width 29 height 12
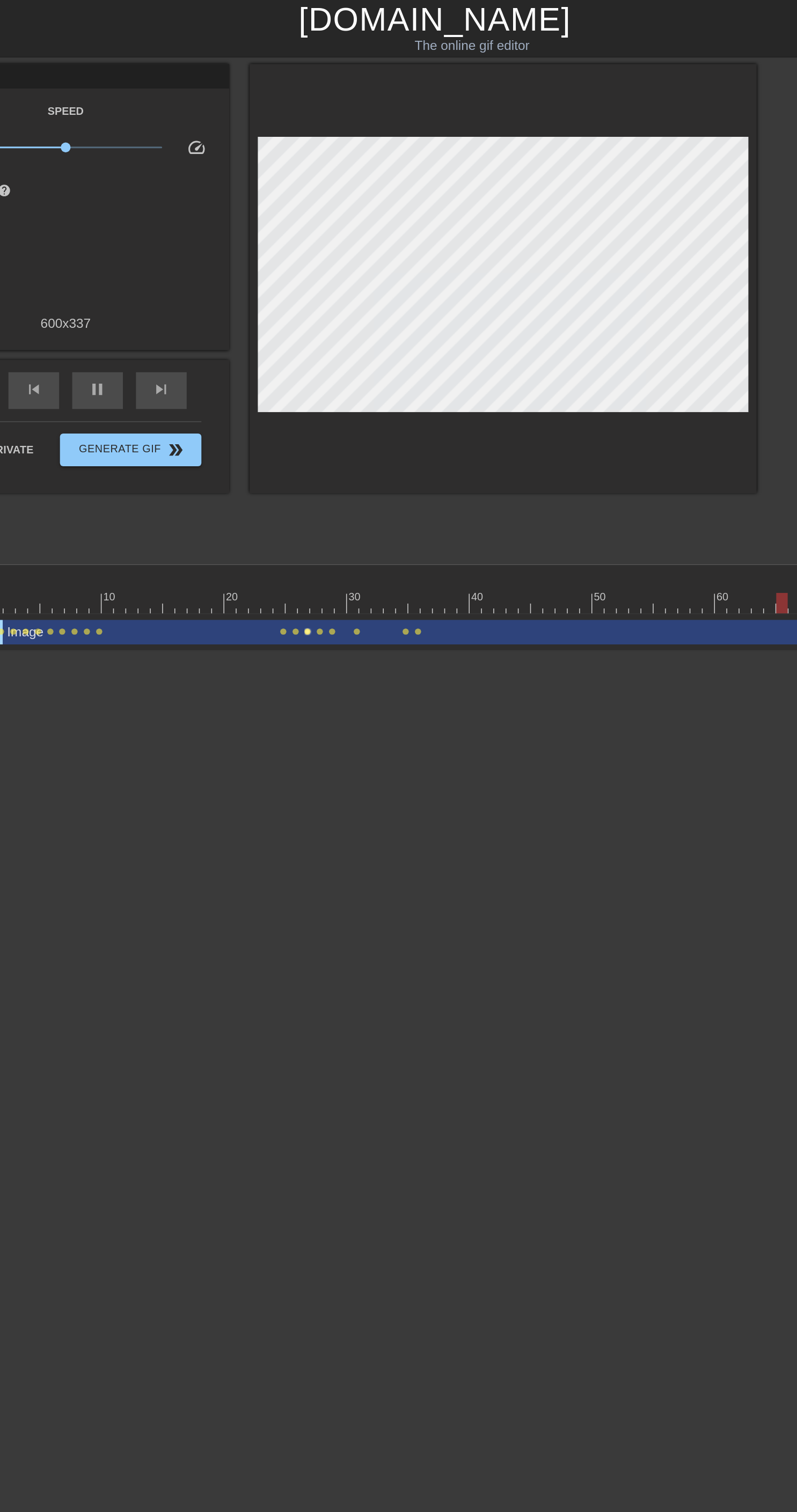
click at [314, 414] on span "lens" at bounding box center [315, 415] width 5 height 5
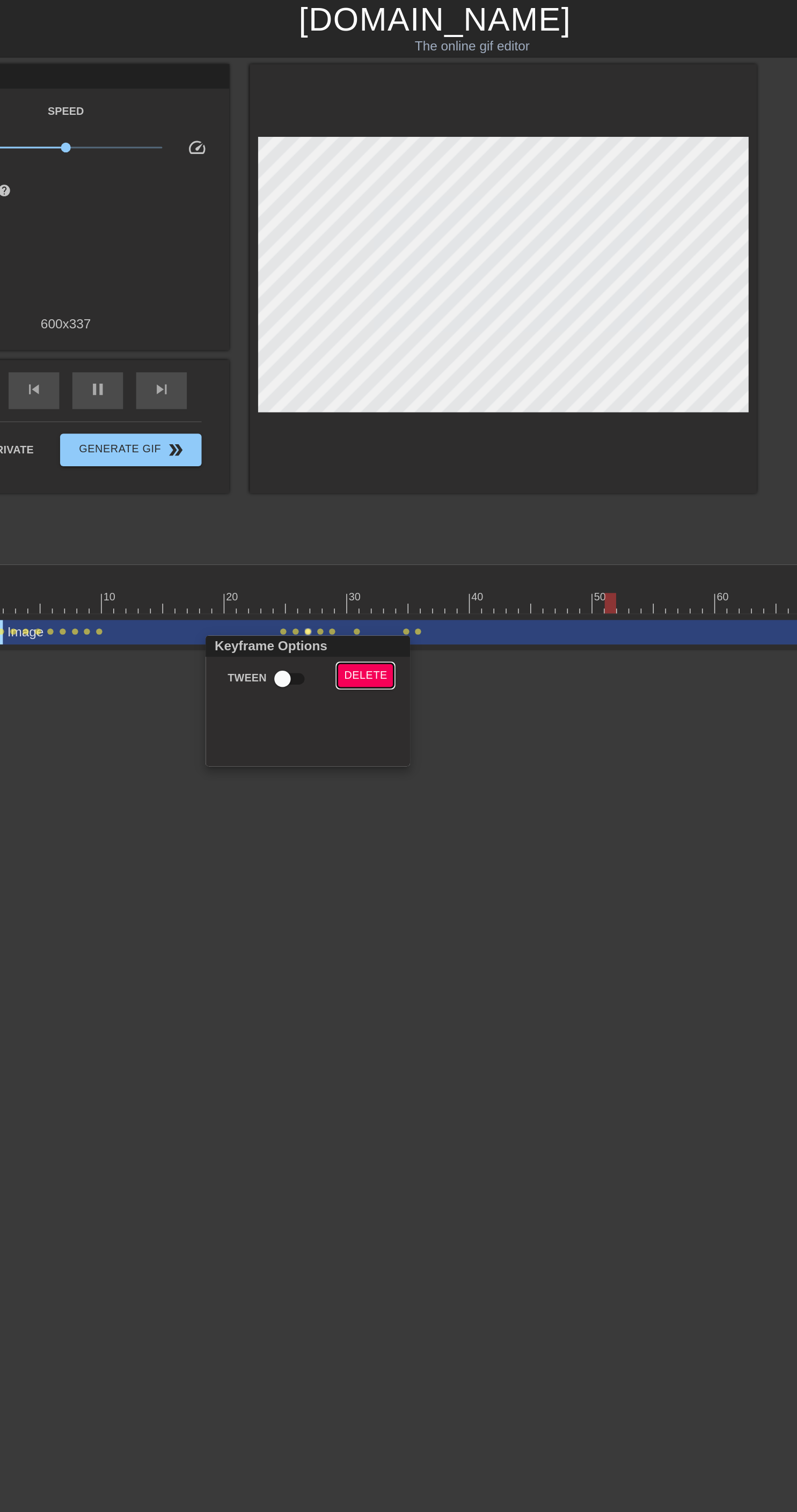
click at [354, 438] on span "Delete" at bounding box center [353, 444] width 29 height 12
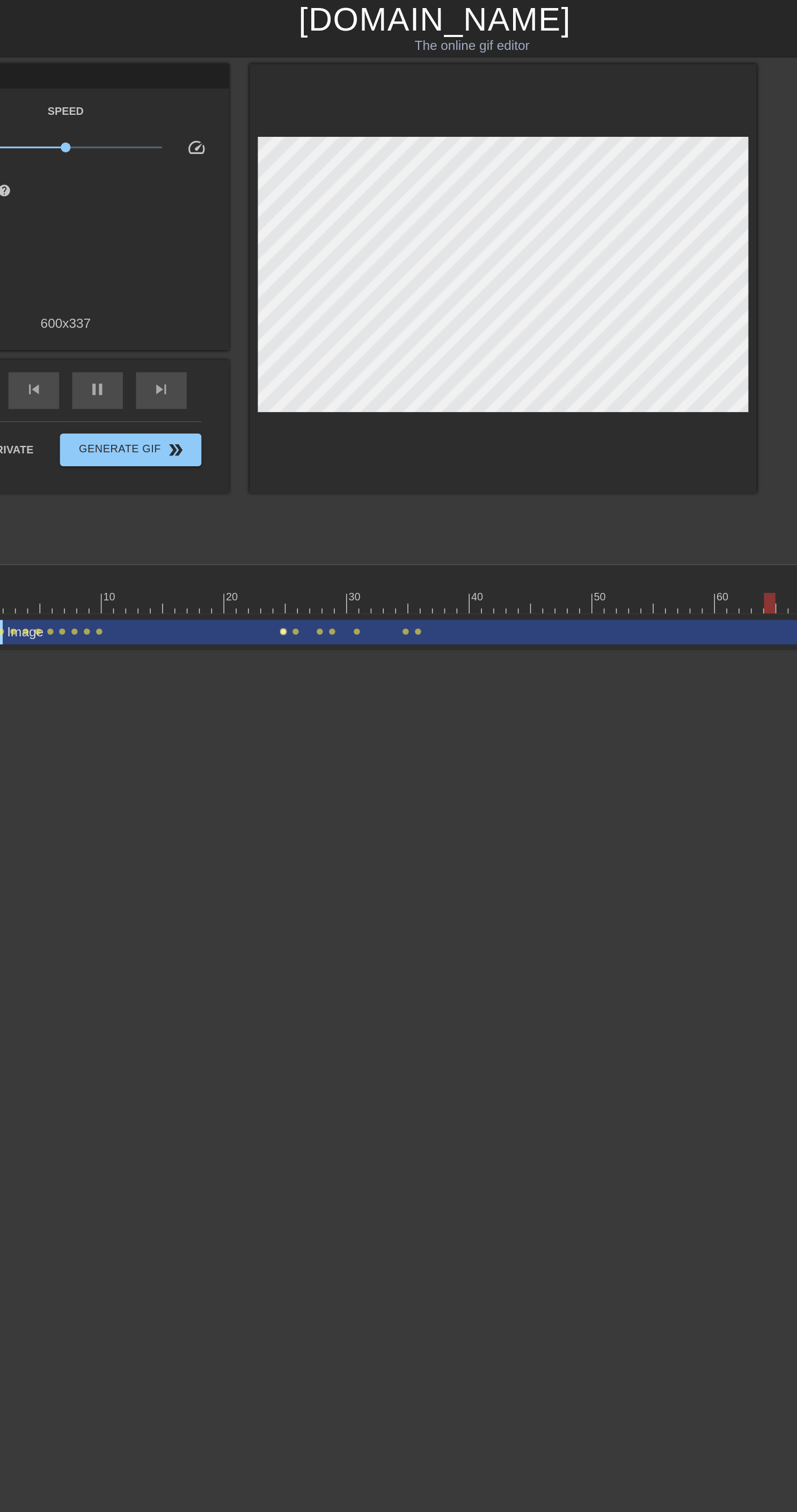
click at [298, 414] on span "lens" at bounding box center [299, 415] width 5 height 5
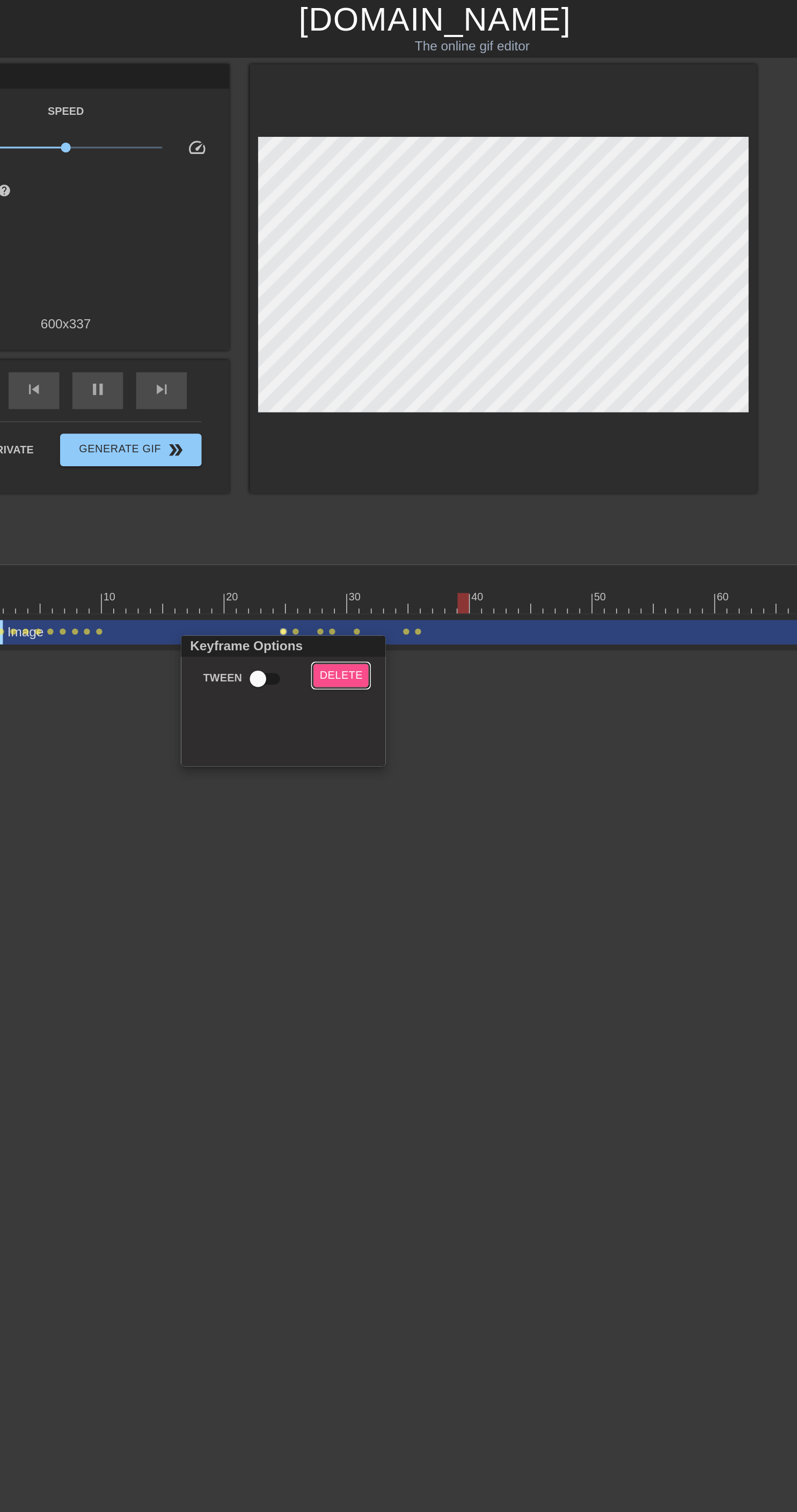
click at [334, 438] on span "Delete" at bounding box center [337, 444] width 29 height 12
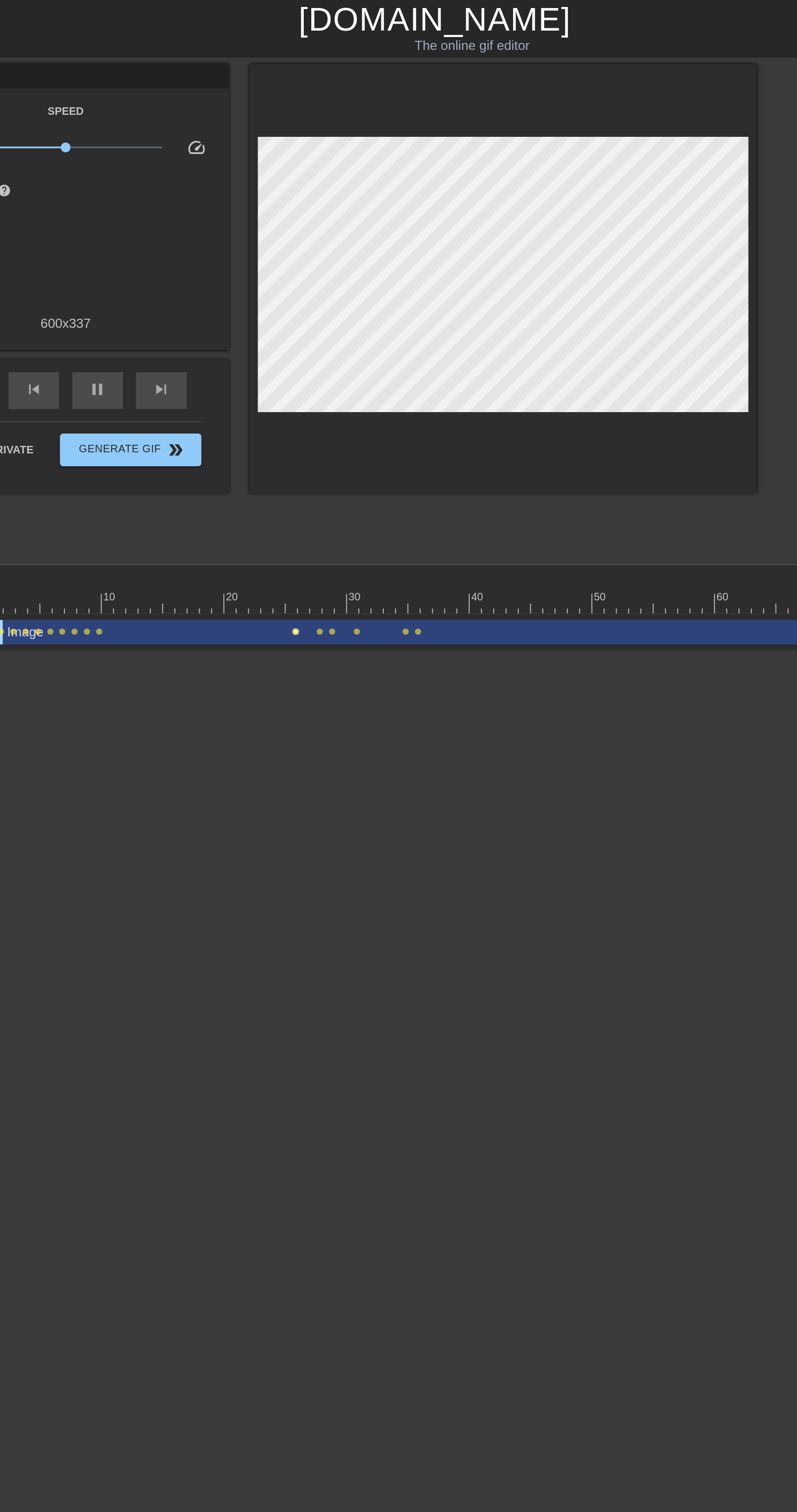
click at [307, 414] on span "lens" at bounding box center [306, 415] width 5 height 5
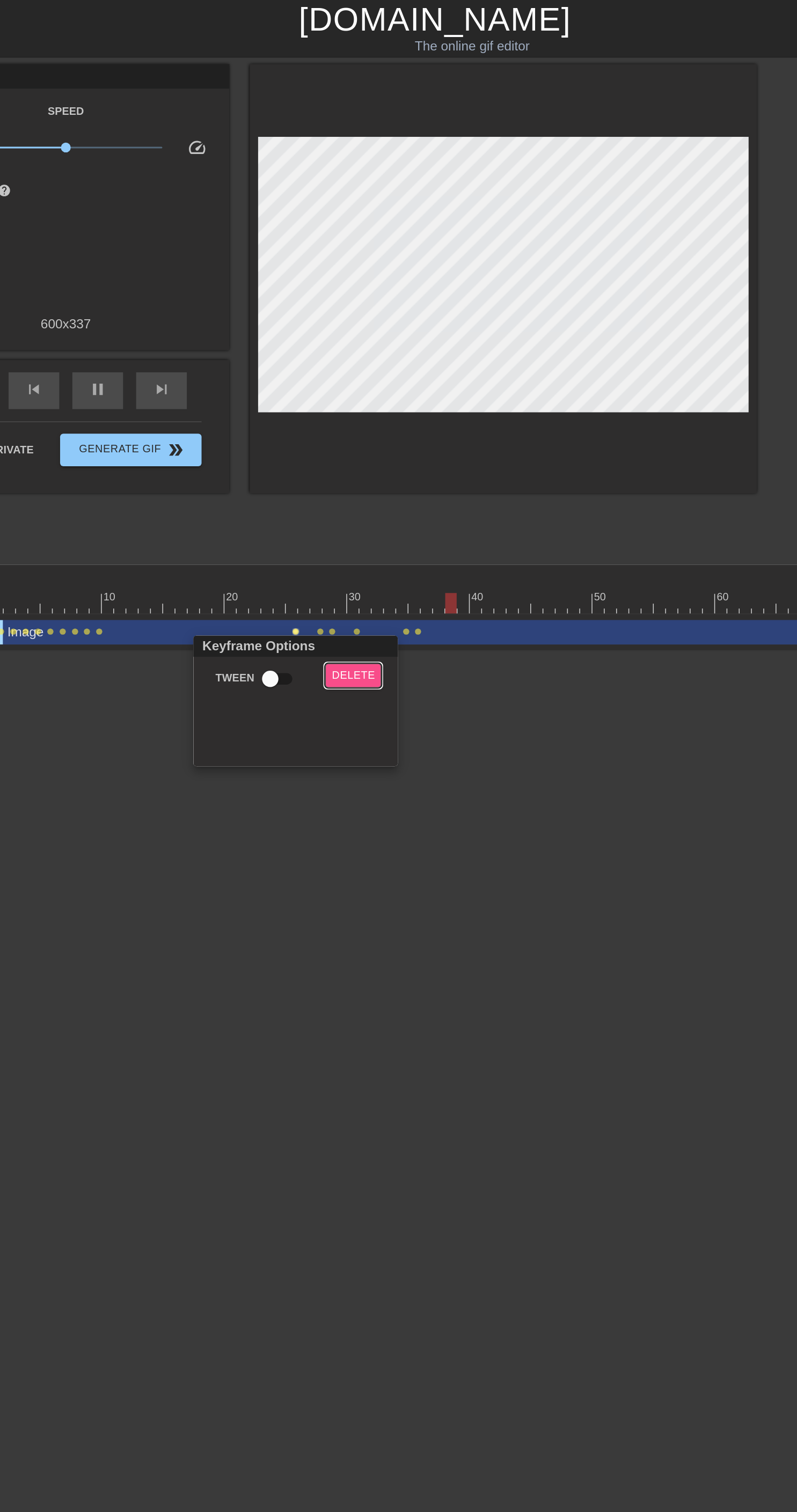
click at [342, 440] on span "Delete" at bounding box center [345, 444] width 29 height 12
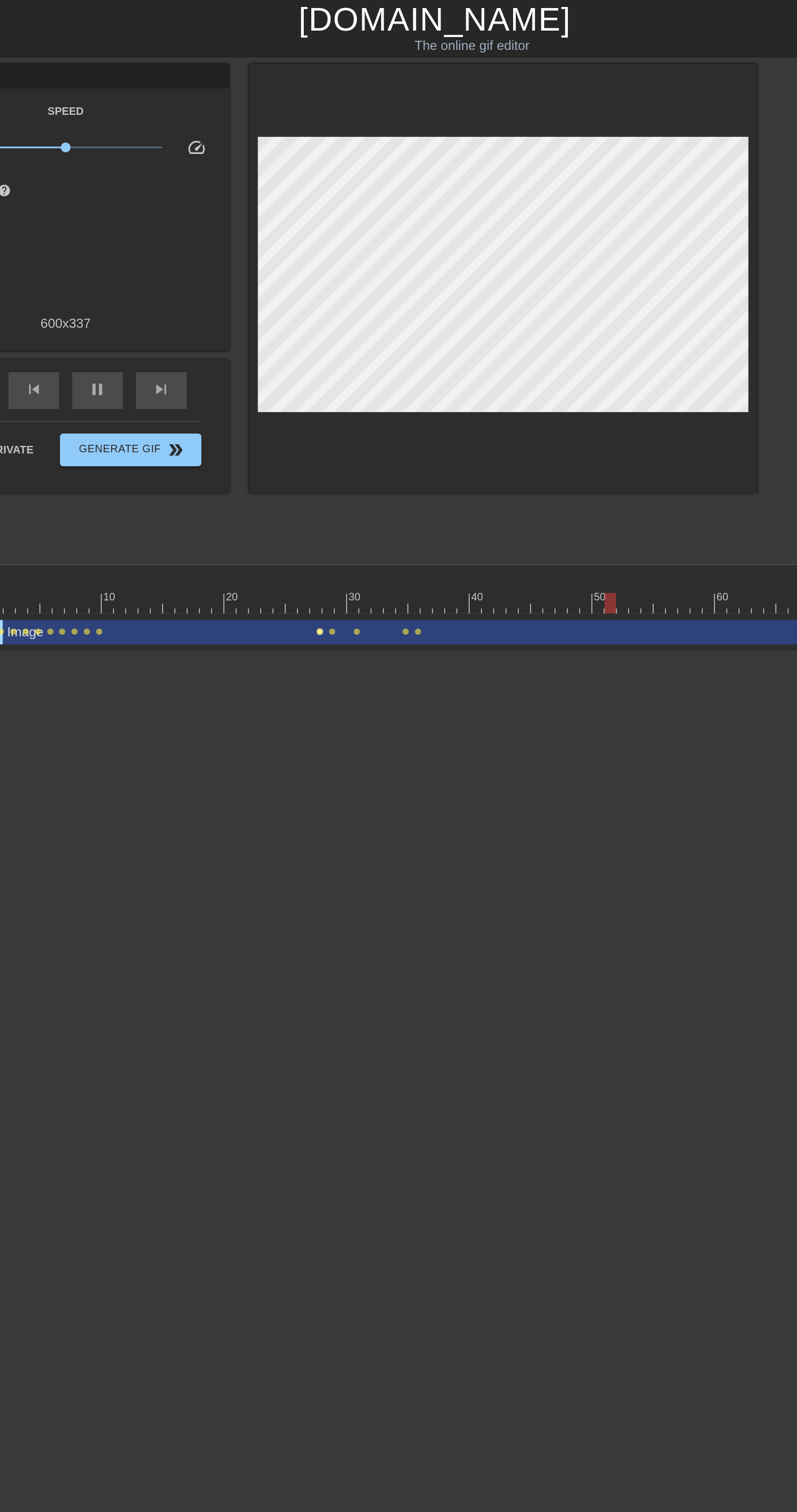
click at [323, 414] on span "lens" at bounding box center [323, 415] width 5 height 5
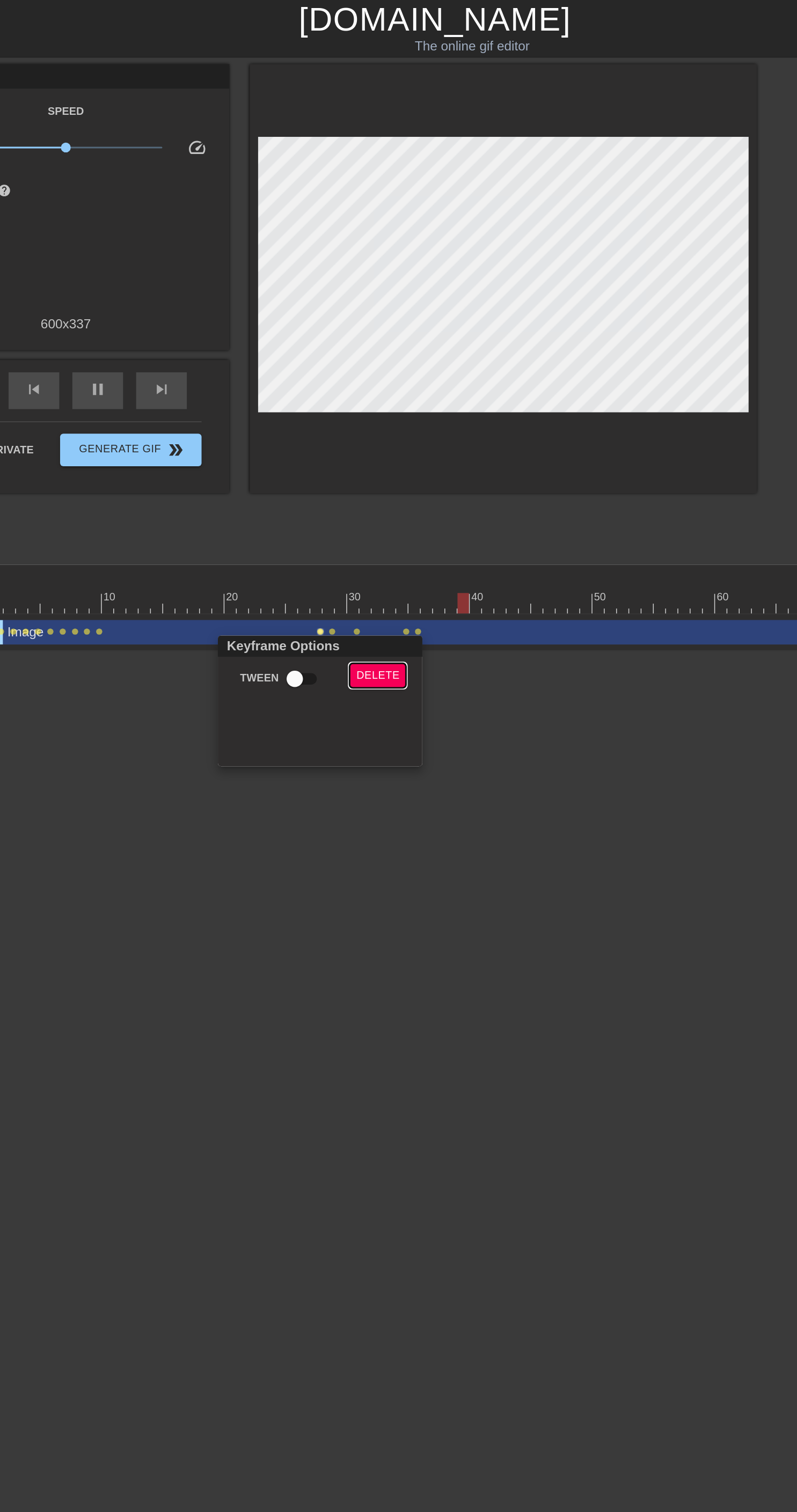
click at [363, 439] on span "Delete" at bounding box center [361, 444] width 29 height 12
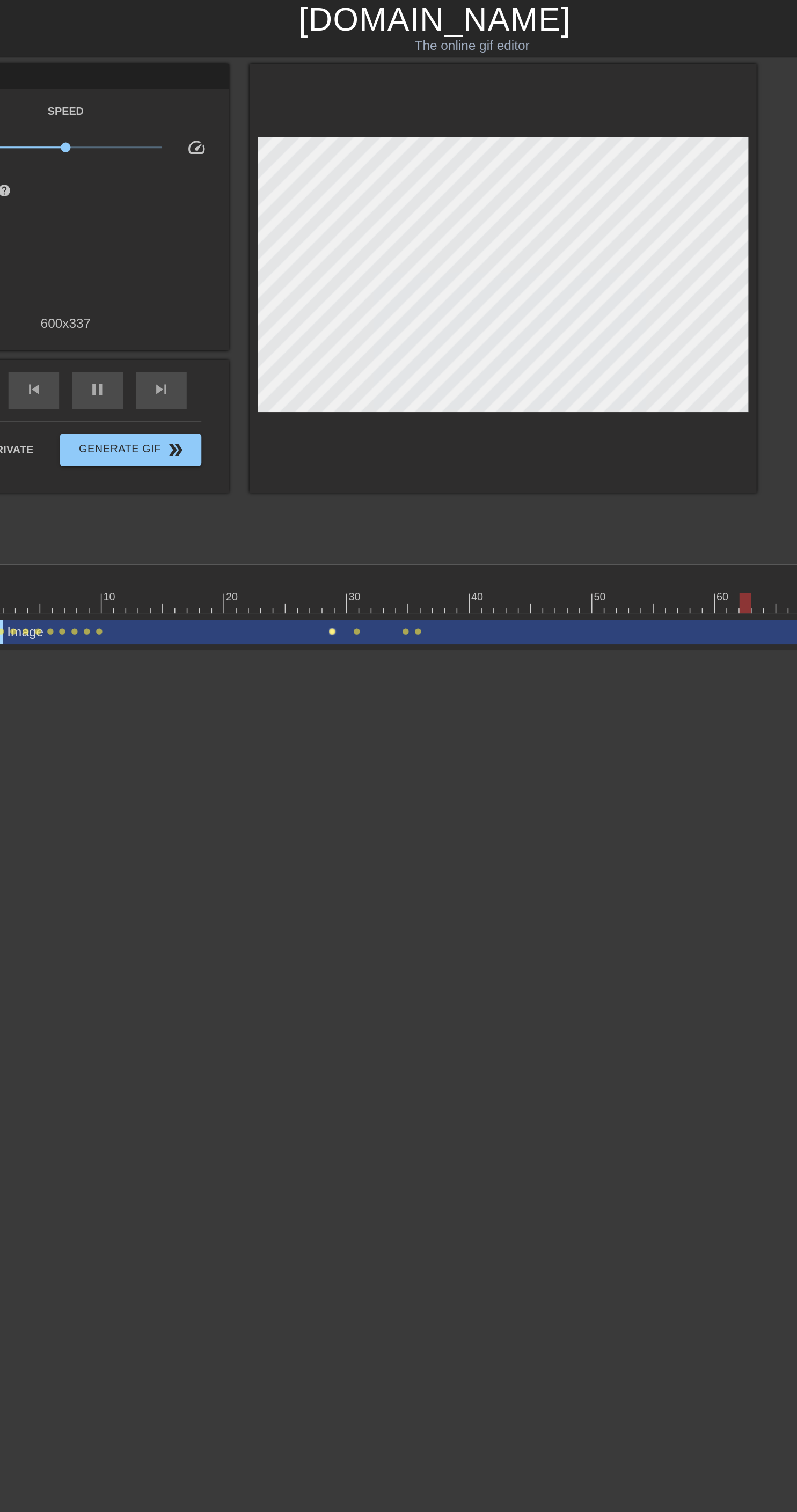
click at [330, 414] on span "lens" at bounding box center [331, 415] width 5 height 5
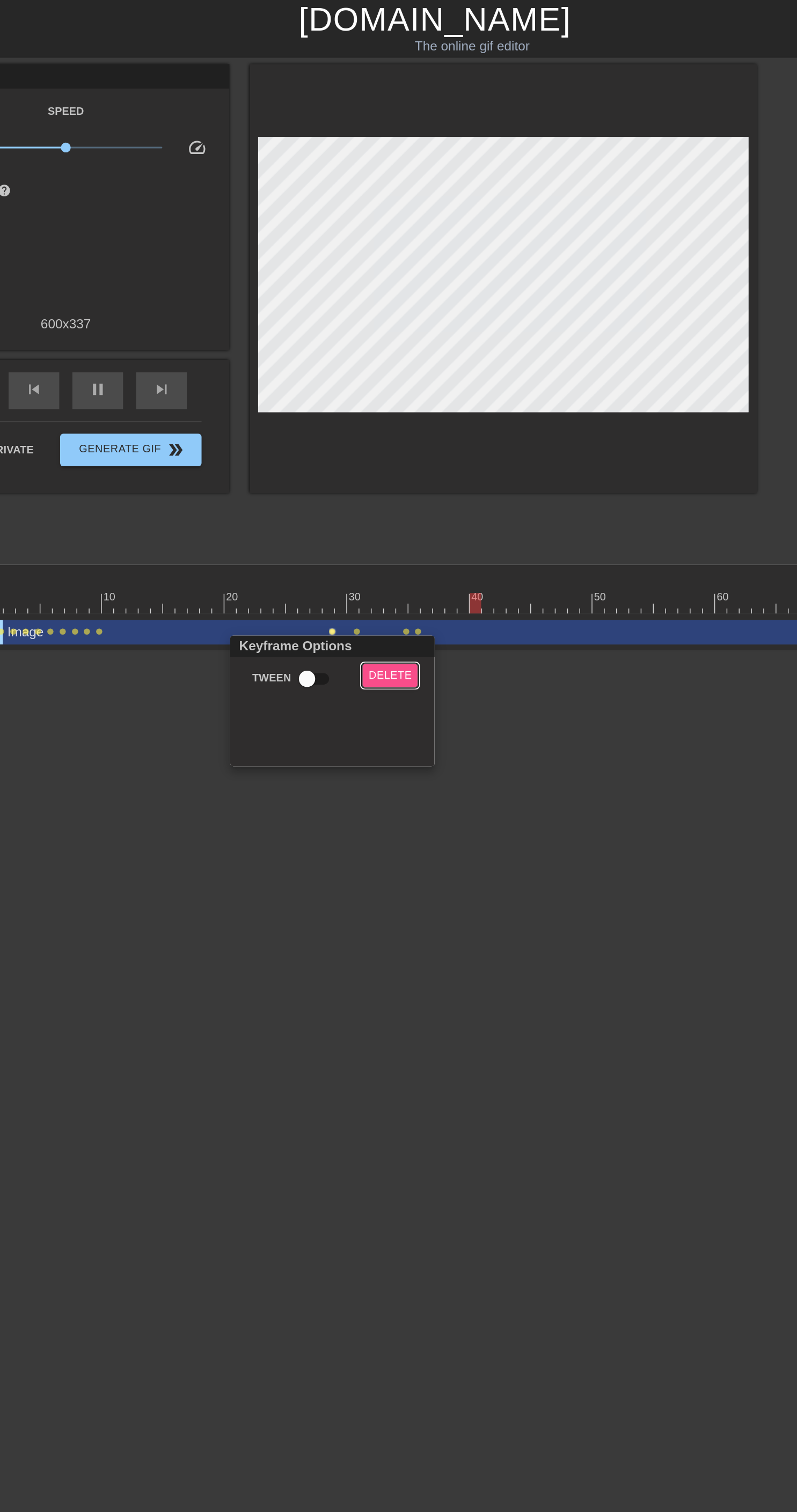
click at [368, 443] on span "Delete" at bounding box center [369, 444] width 29 height 12
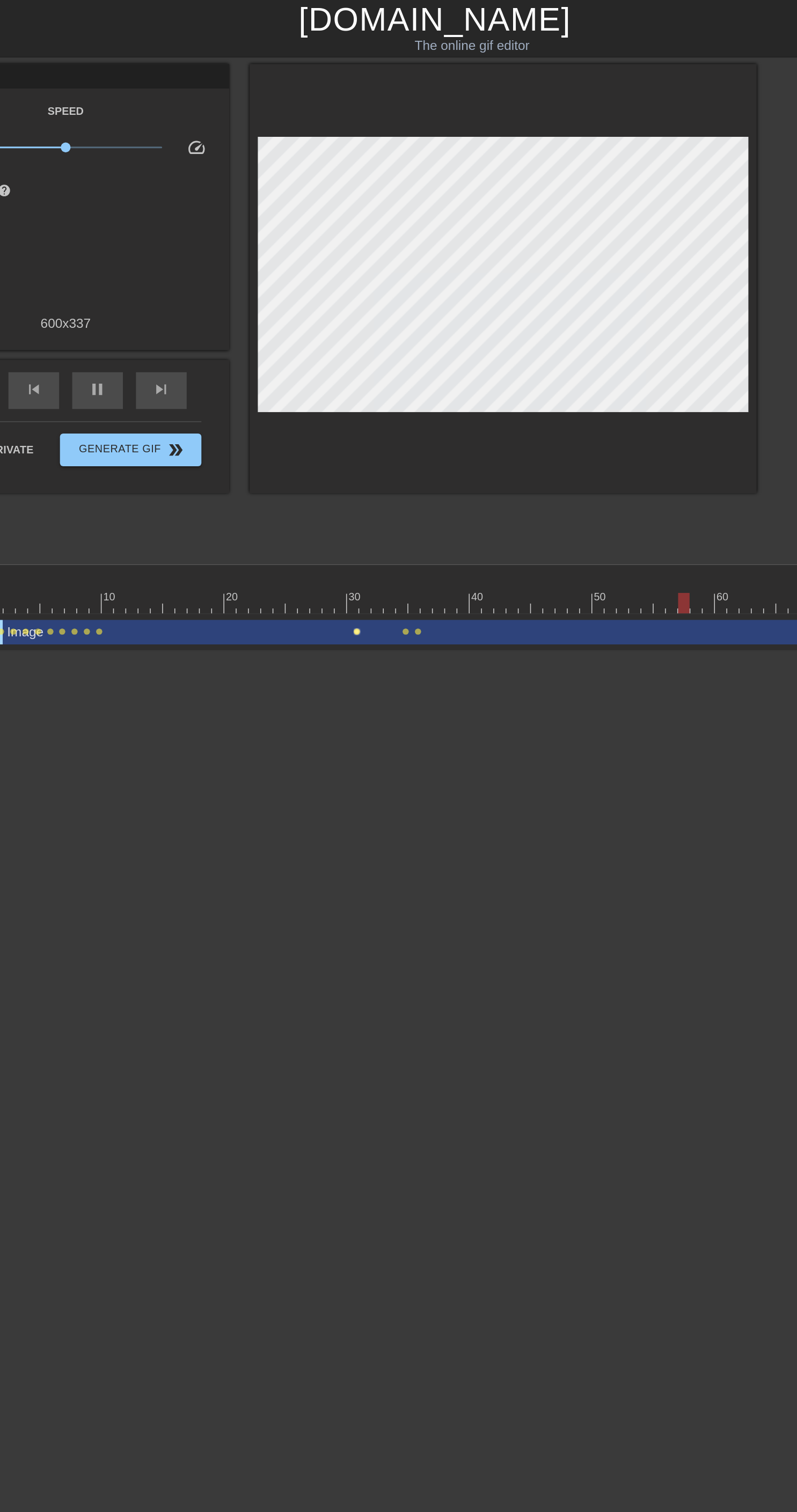
click at [347, 414] on span "lens" at bounding box center [347, 415] width 5 height 5
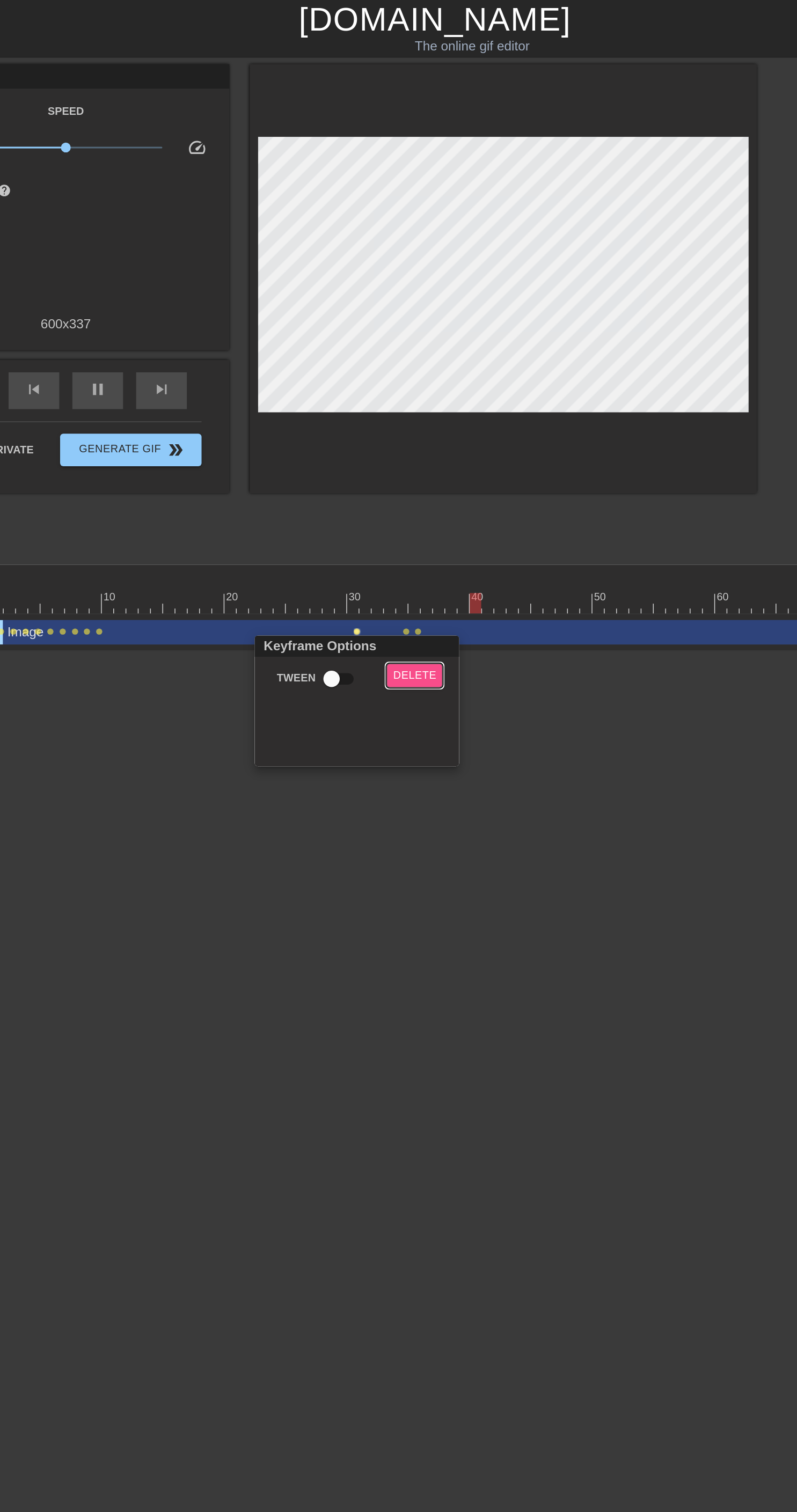
click at [386, 444] on span "Delete" at bounding box center [385, 444] width 29 height 12
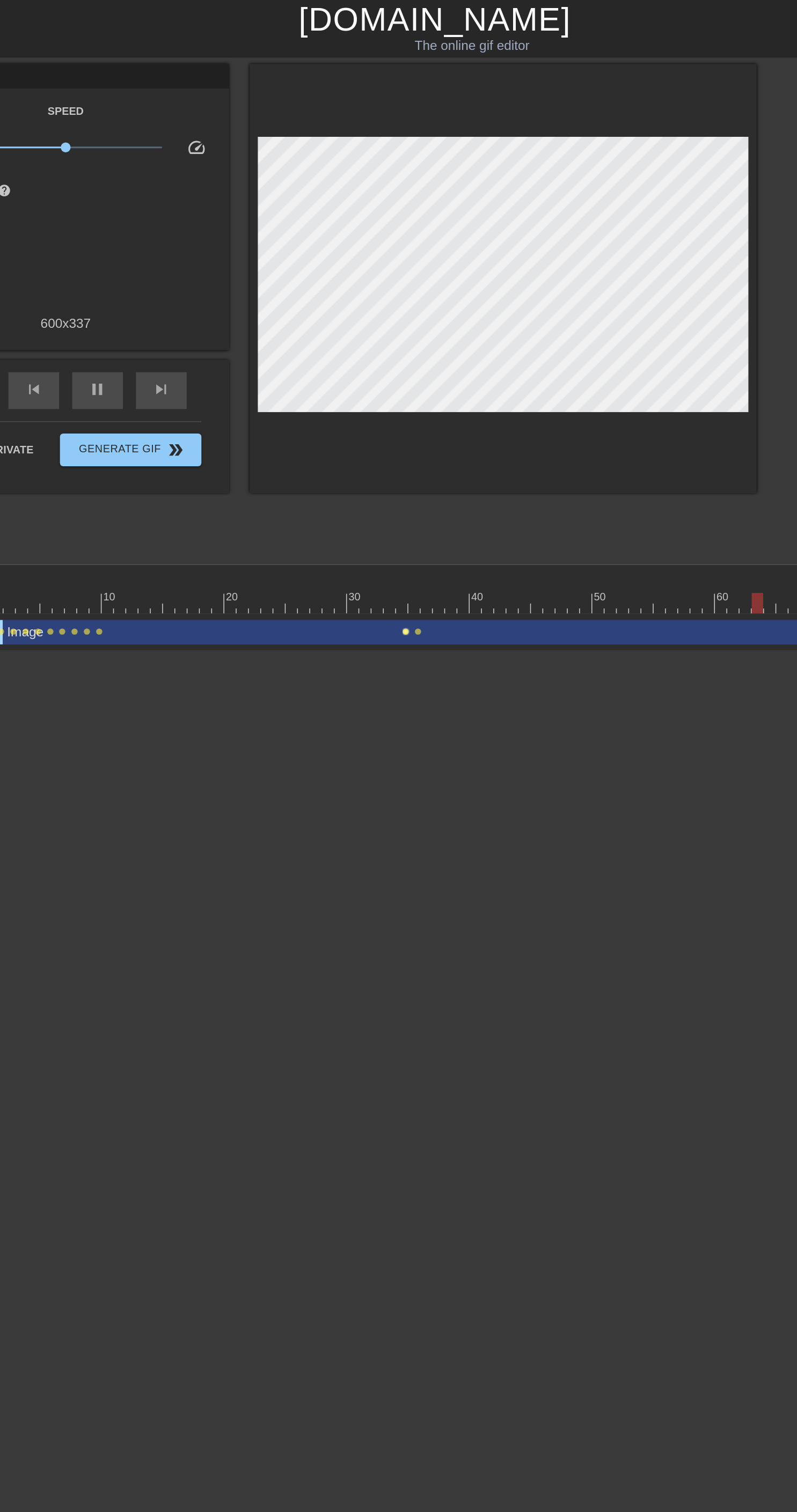
click at [380, 414] on span "lens" at bounding box center [379, 415] width 5 height 5
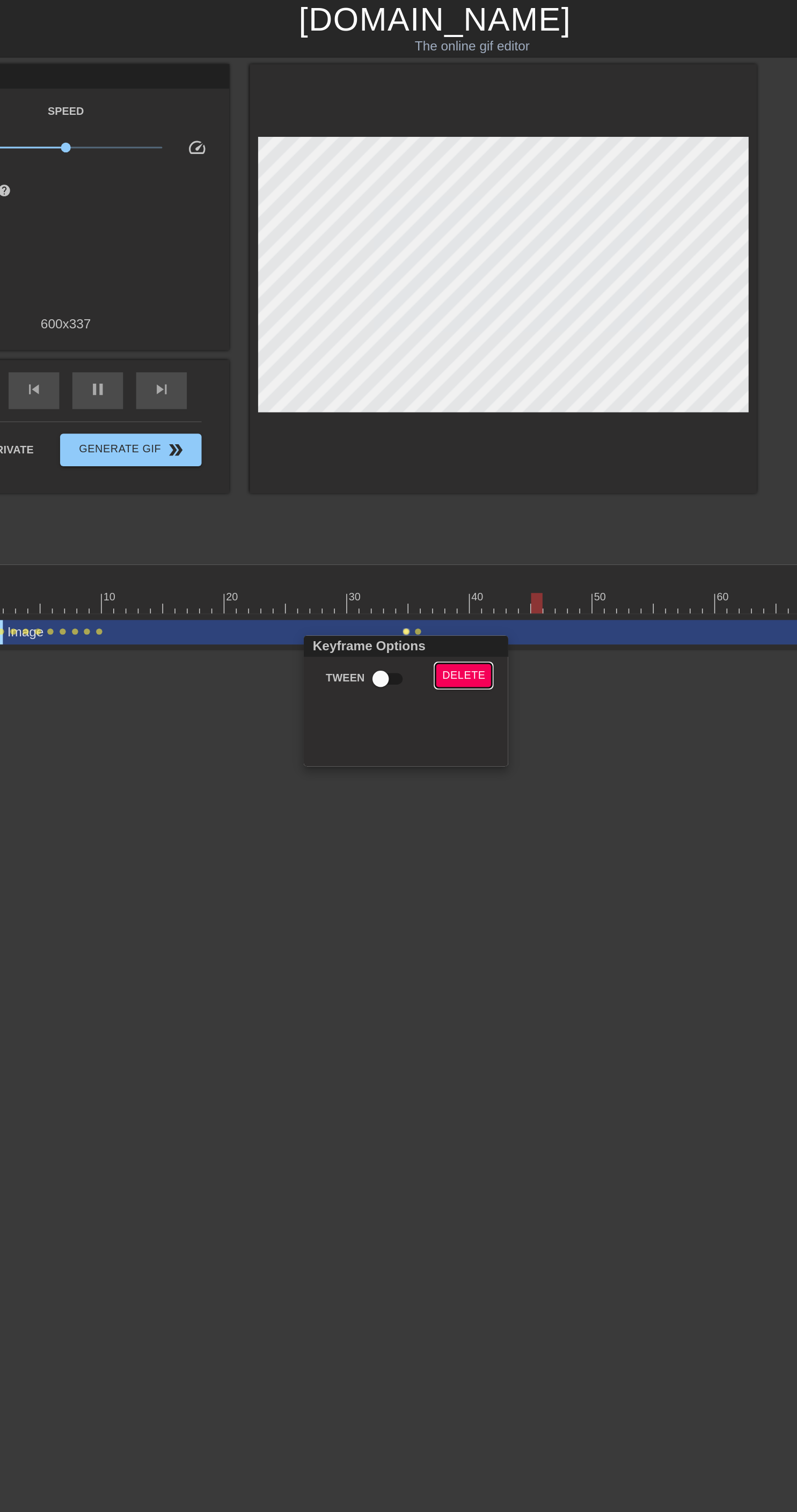
click at [407, 441] on span "Delete" at bounding box center [417, 444] width 29 height 12
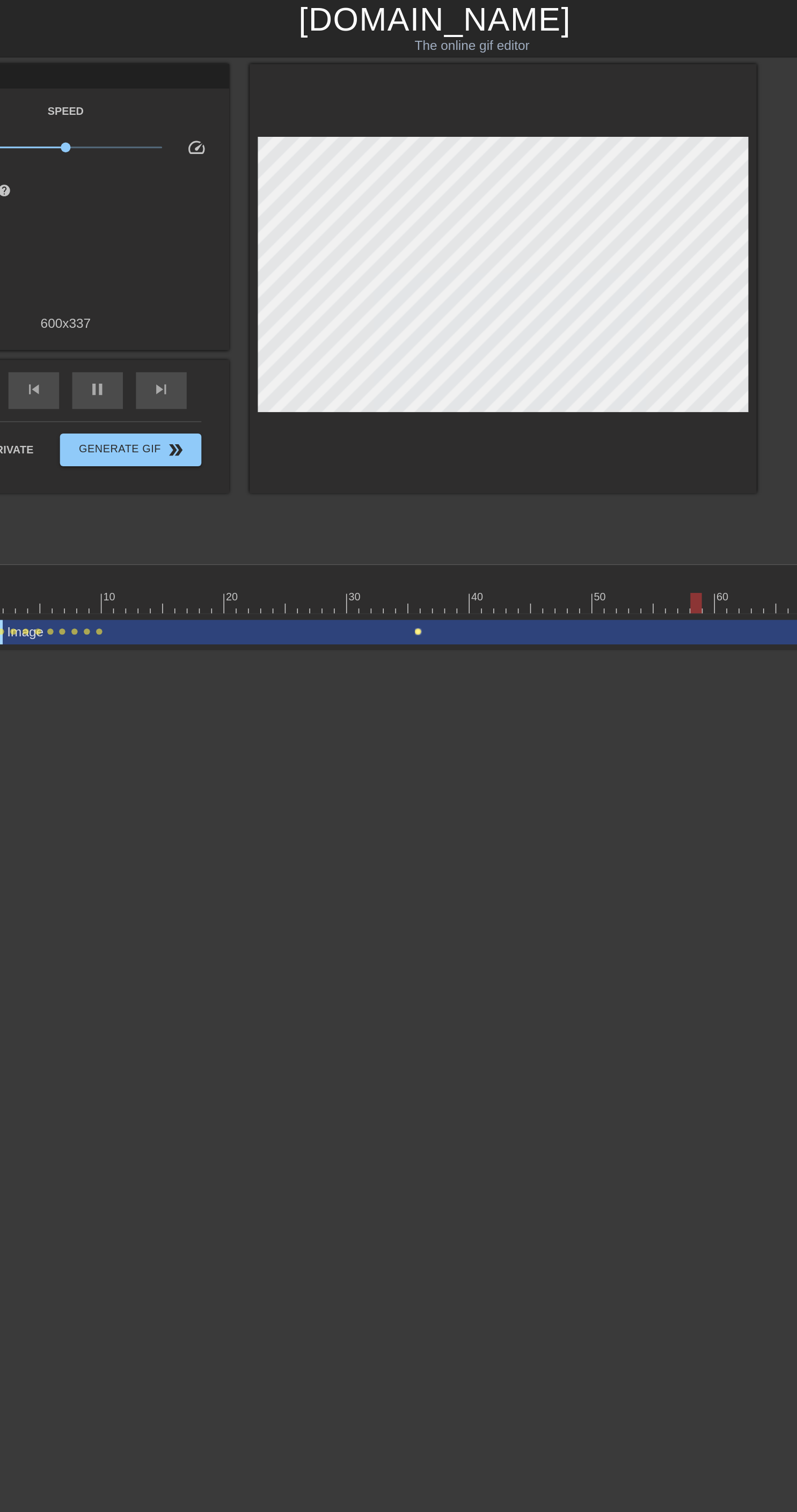
click at [387, 414] on span "lens" at bounding box center [387, 415] width 5 height 5
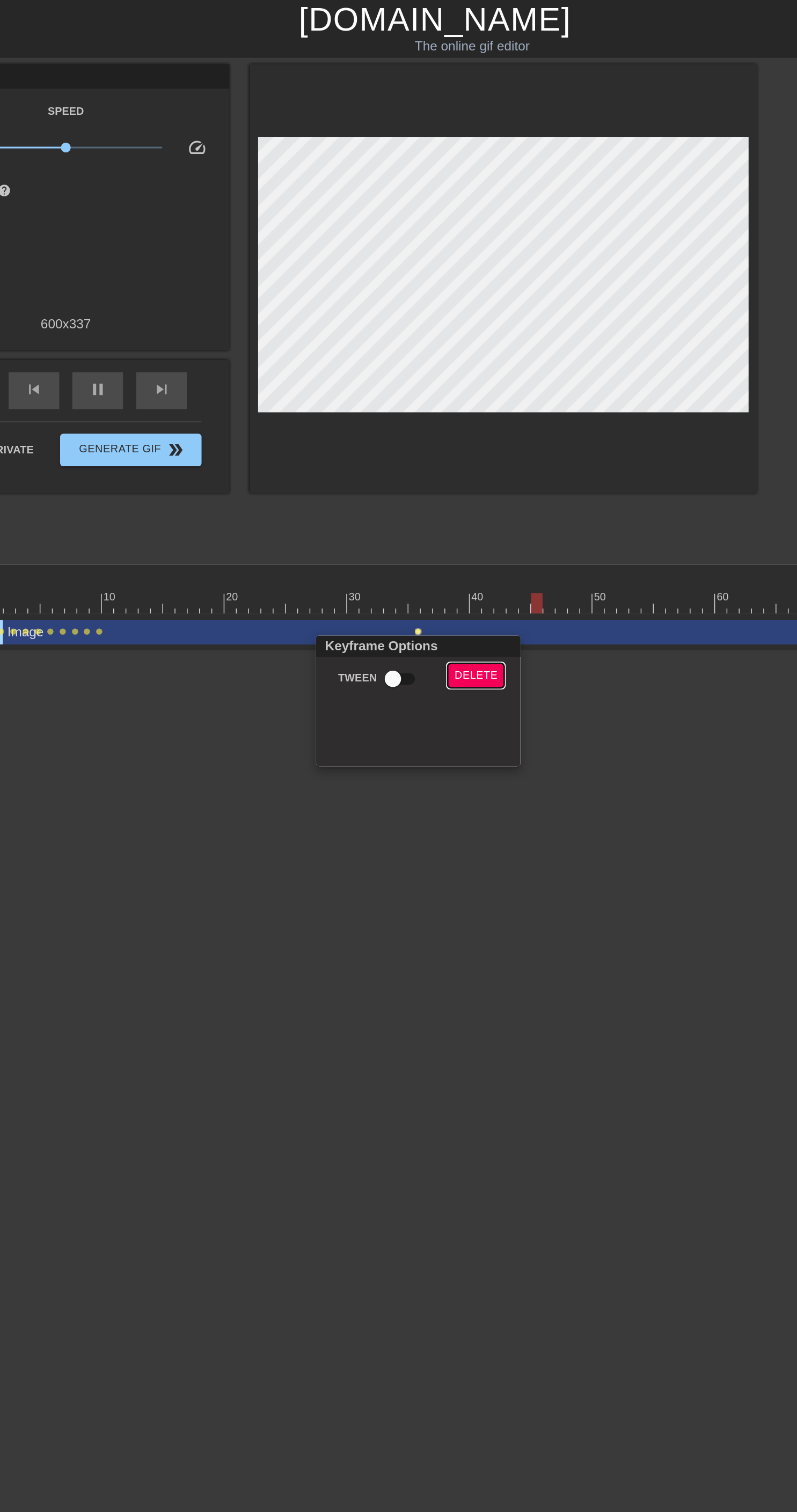
click at [419, 443] on span "Delete" at bounding box center [425, 444] width 29 height 12
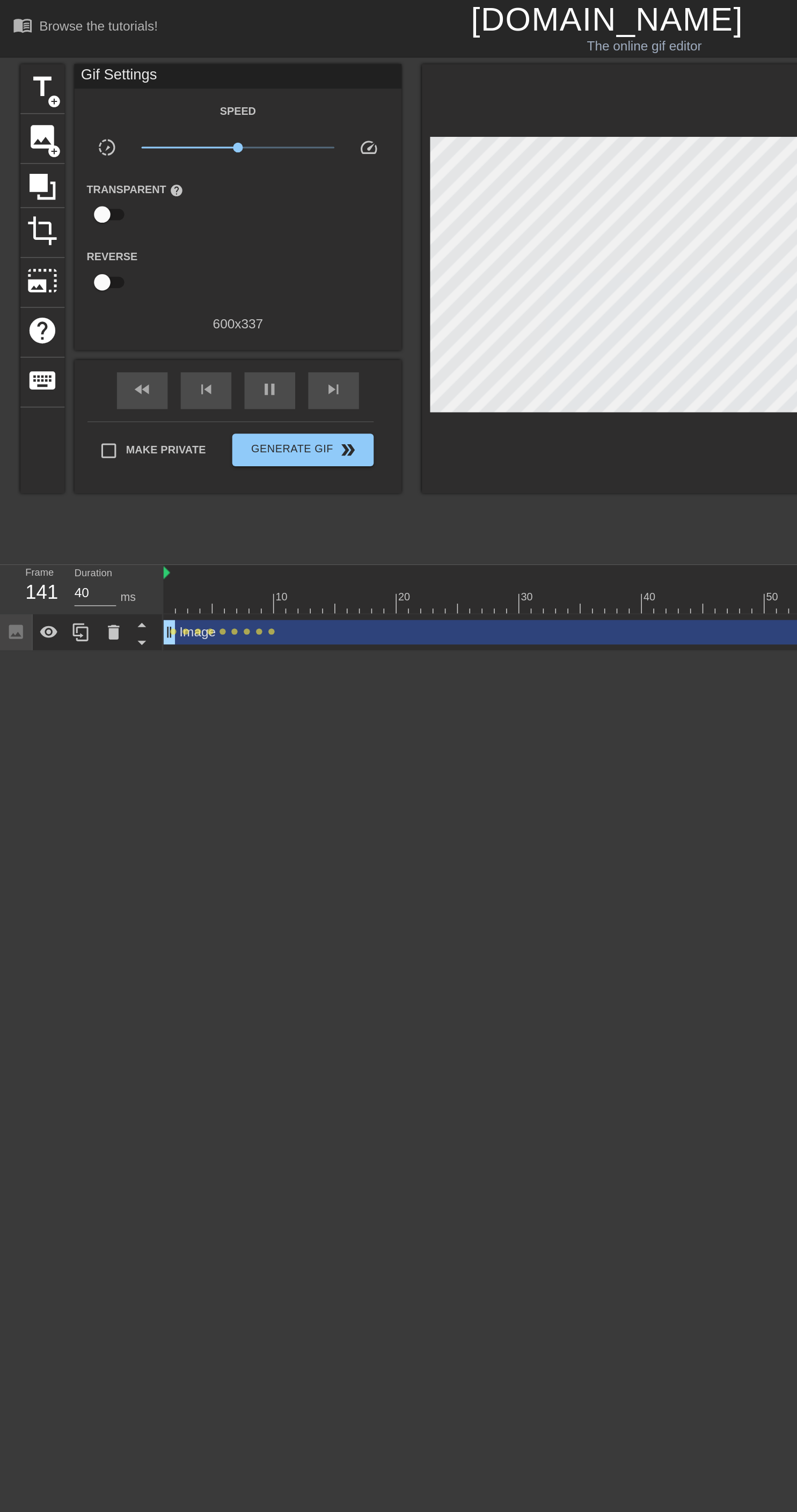
click at [171, 415] on div at bounding box center [398, 756] width 797 height 1512
click at [154, 414] on span "lens" at bounding box center [154, 415] width 5 height 5
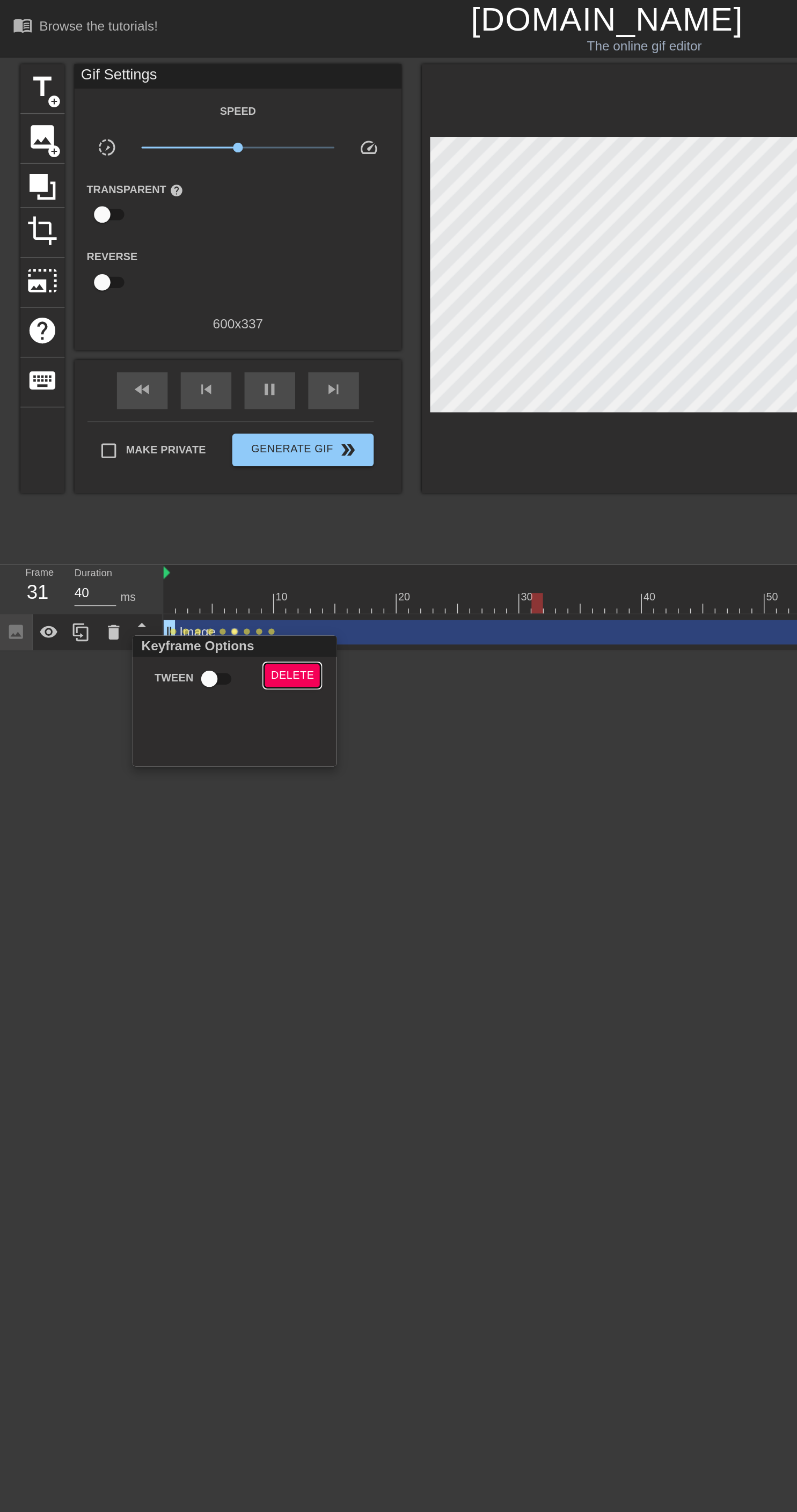
click at [198, 444] on span "Delete" at bounding box center [192, 444] width 29 height 12
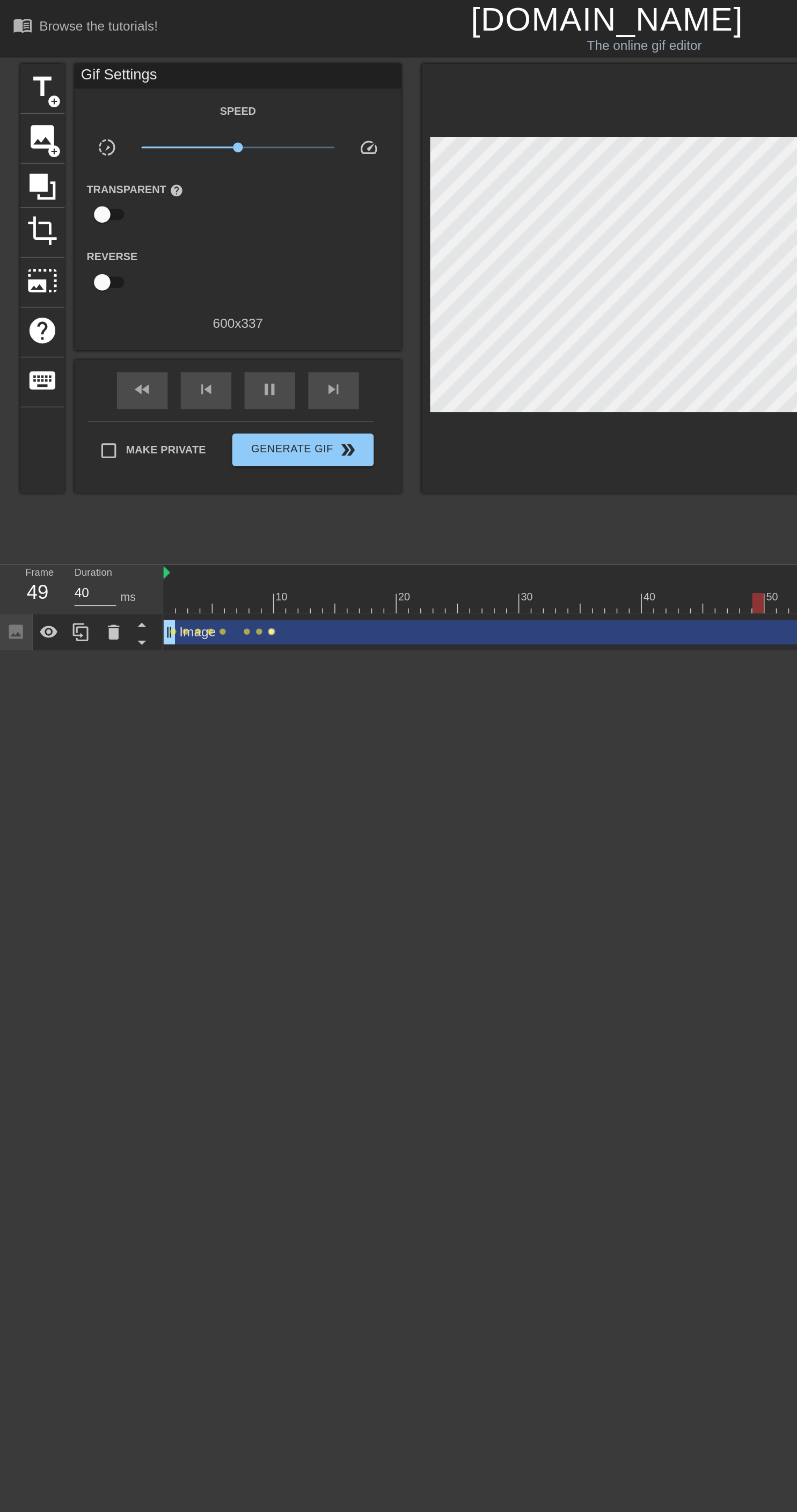
click at [178, 414] on span "lens" at bounding box center [178, 415] width 5 height 5
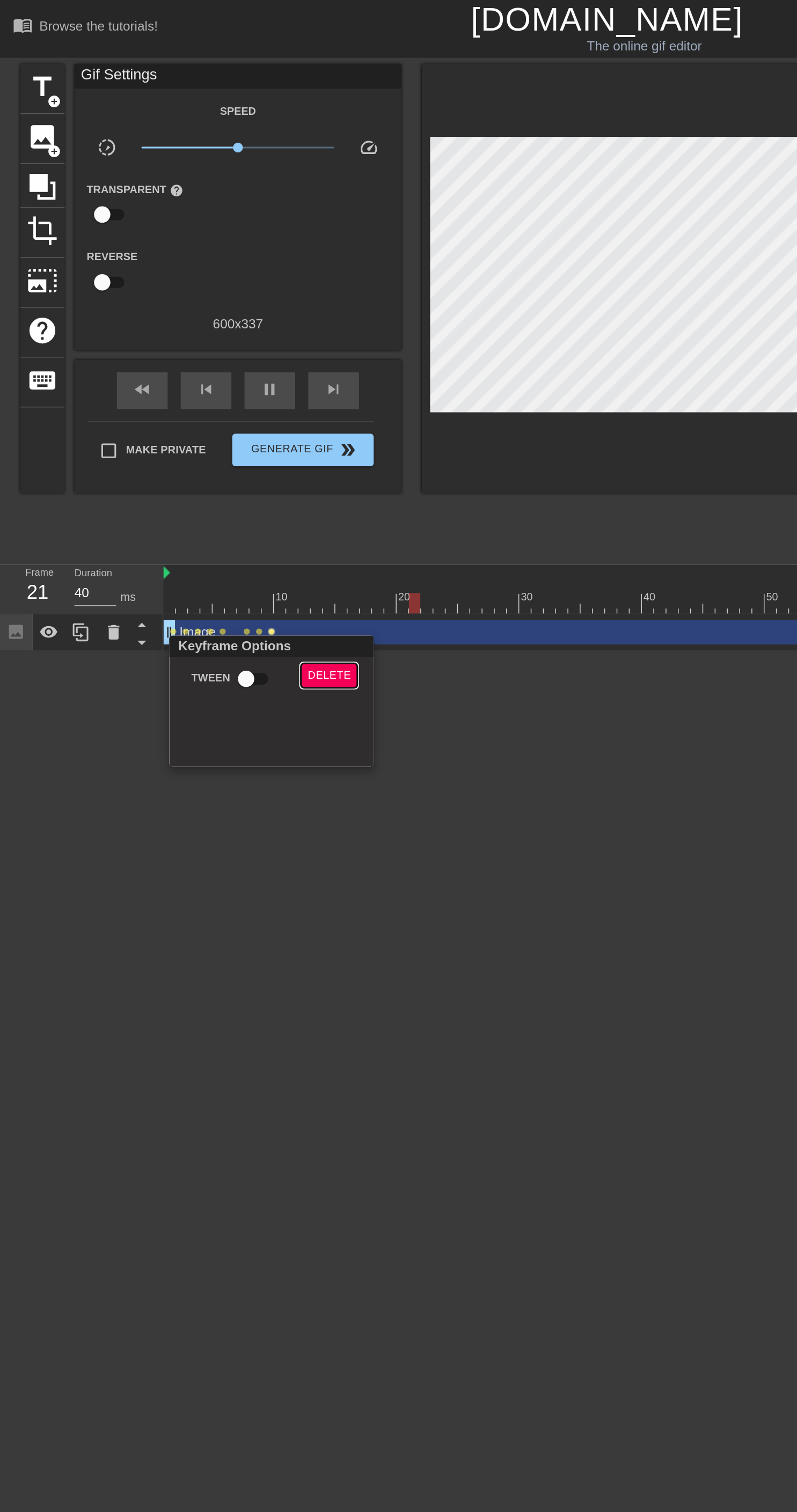
click at [222, 444] on span "Delete" at bounding box center [216, 444] width 29 height 12
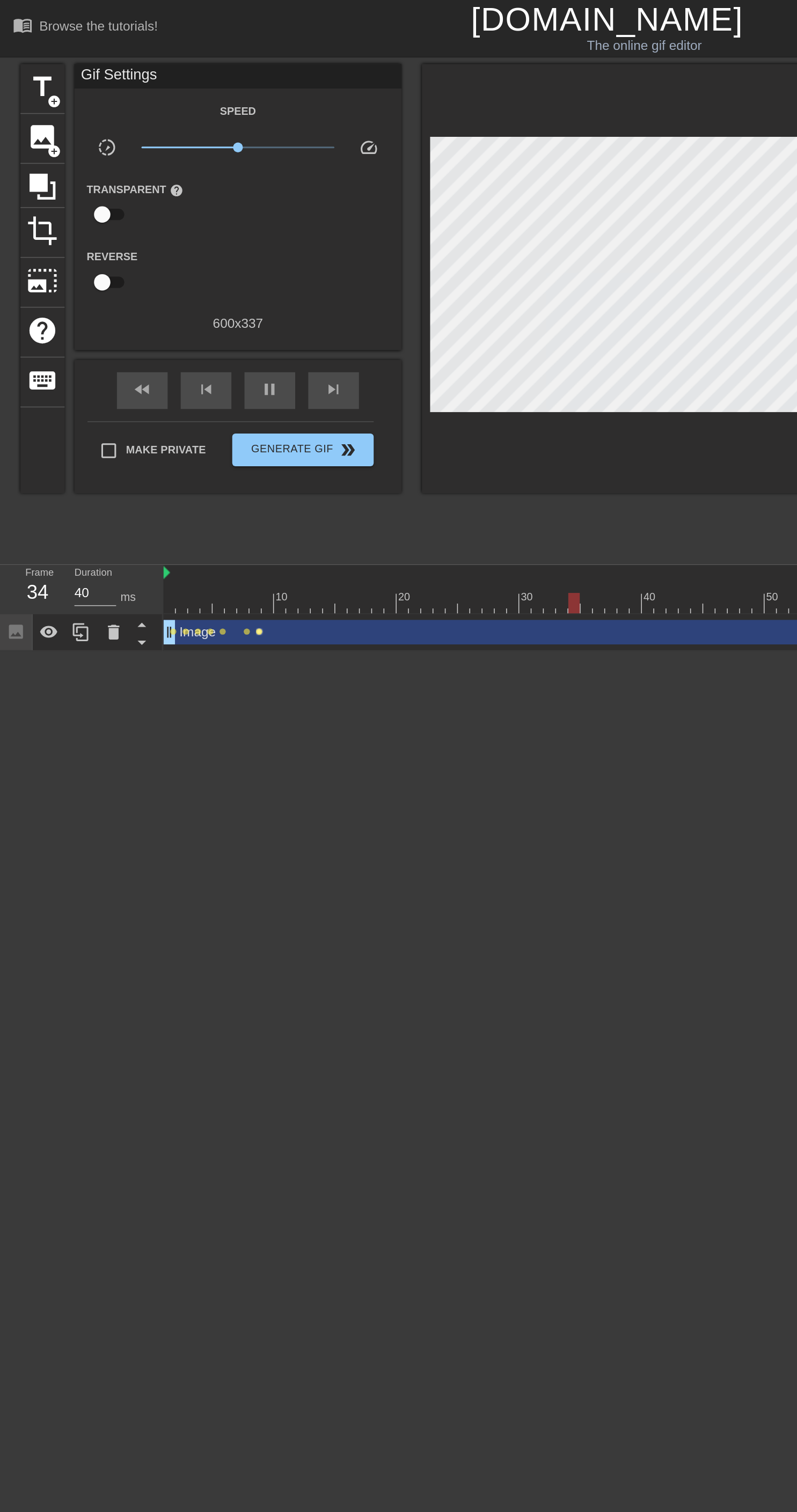
click at [170, 414] on span "lens" at bounding box center [170, 415] width 5 height 5
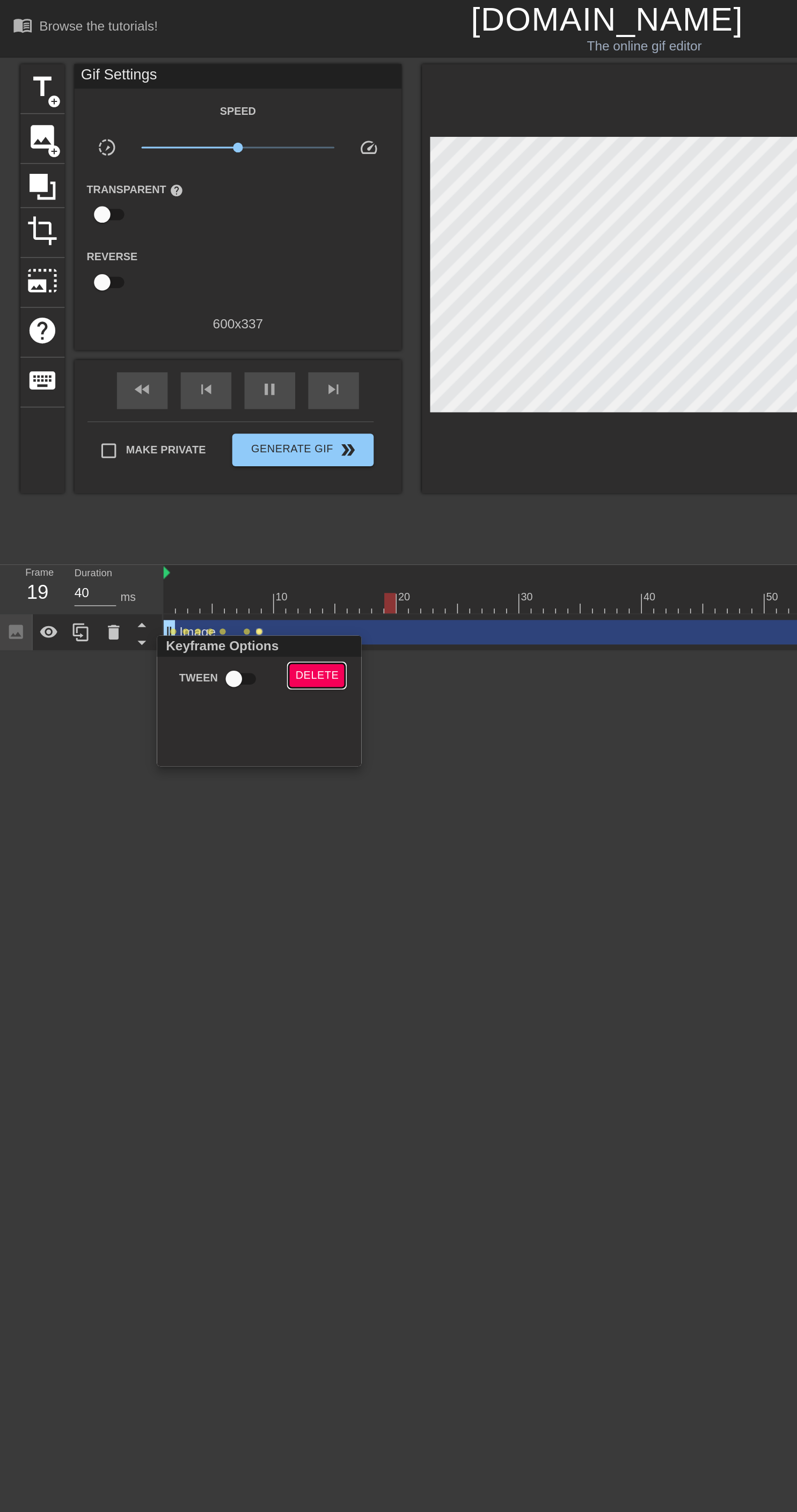
click at [217, 442] on span "Delete" at bounding box center [208, 444] width 29 height 12
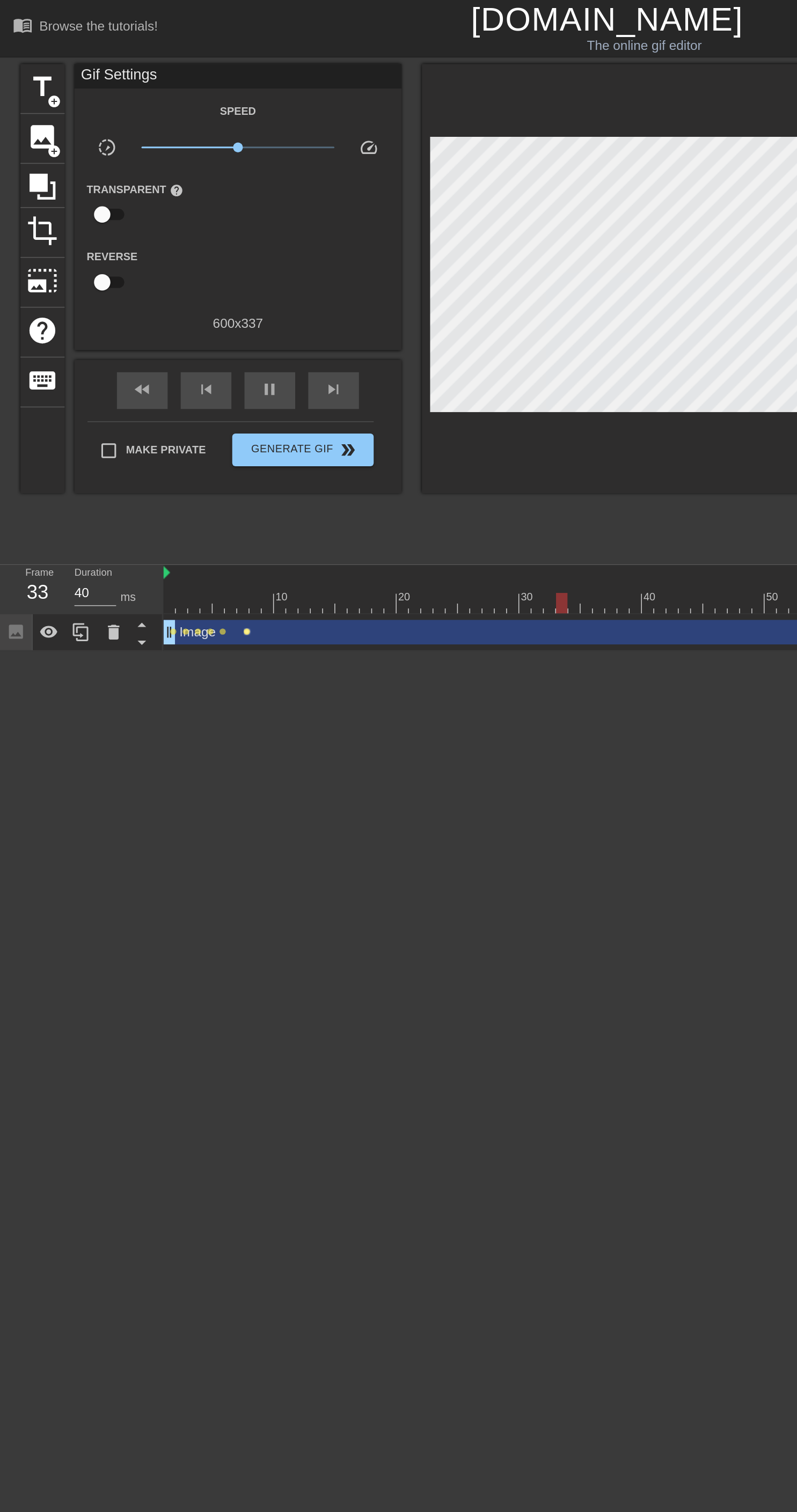
click at [160, 414] on span "lens" at bounding box center [162, 415] width 5 height 5
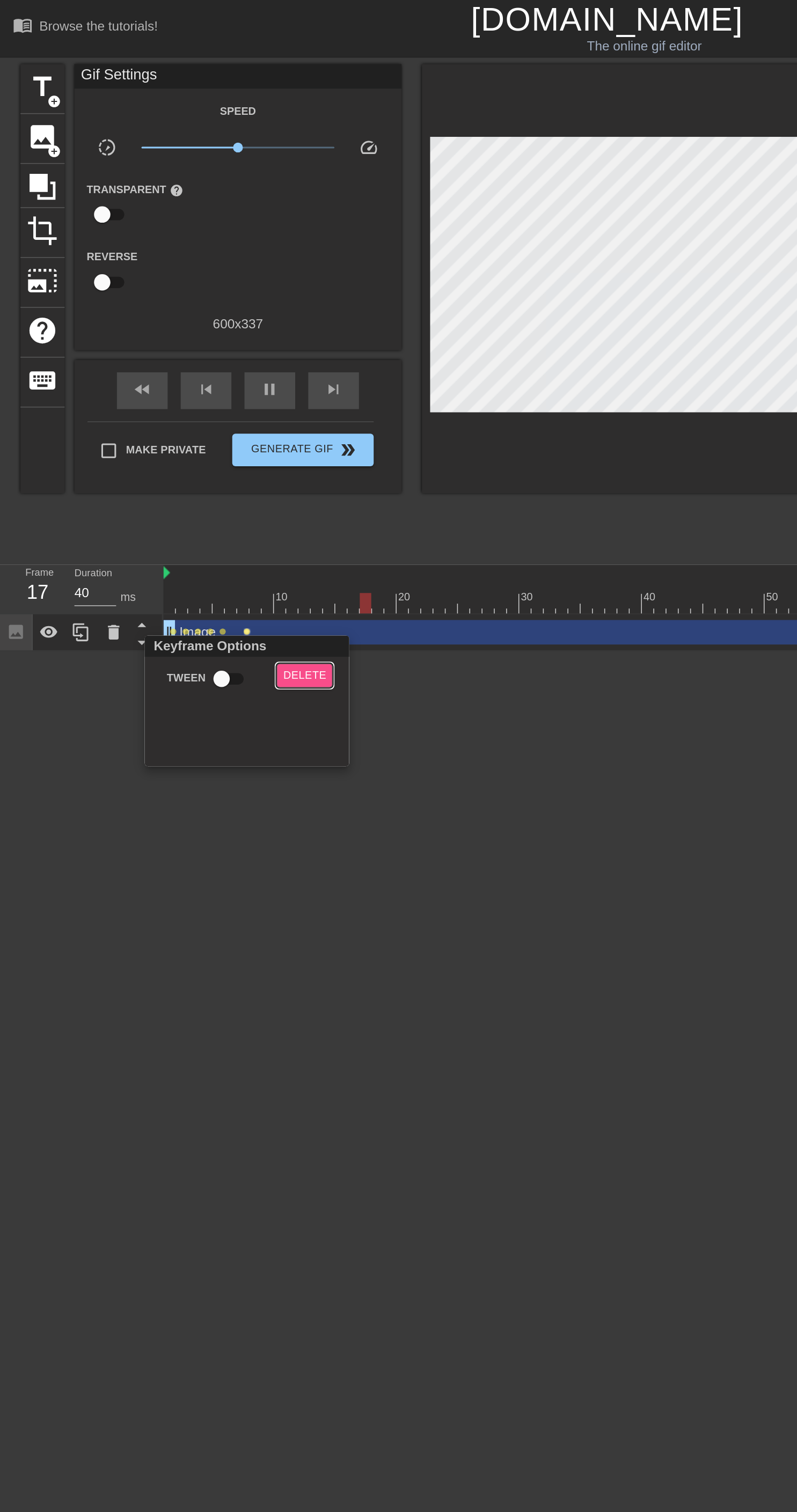
click at [207, 442] on span "Delete" at bounding box center [200, 444] width 29 height 12
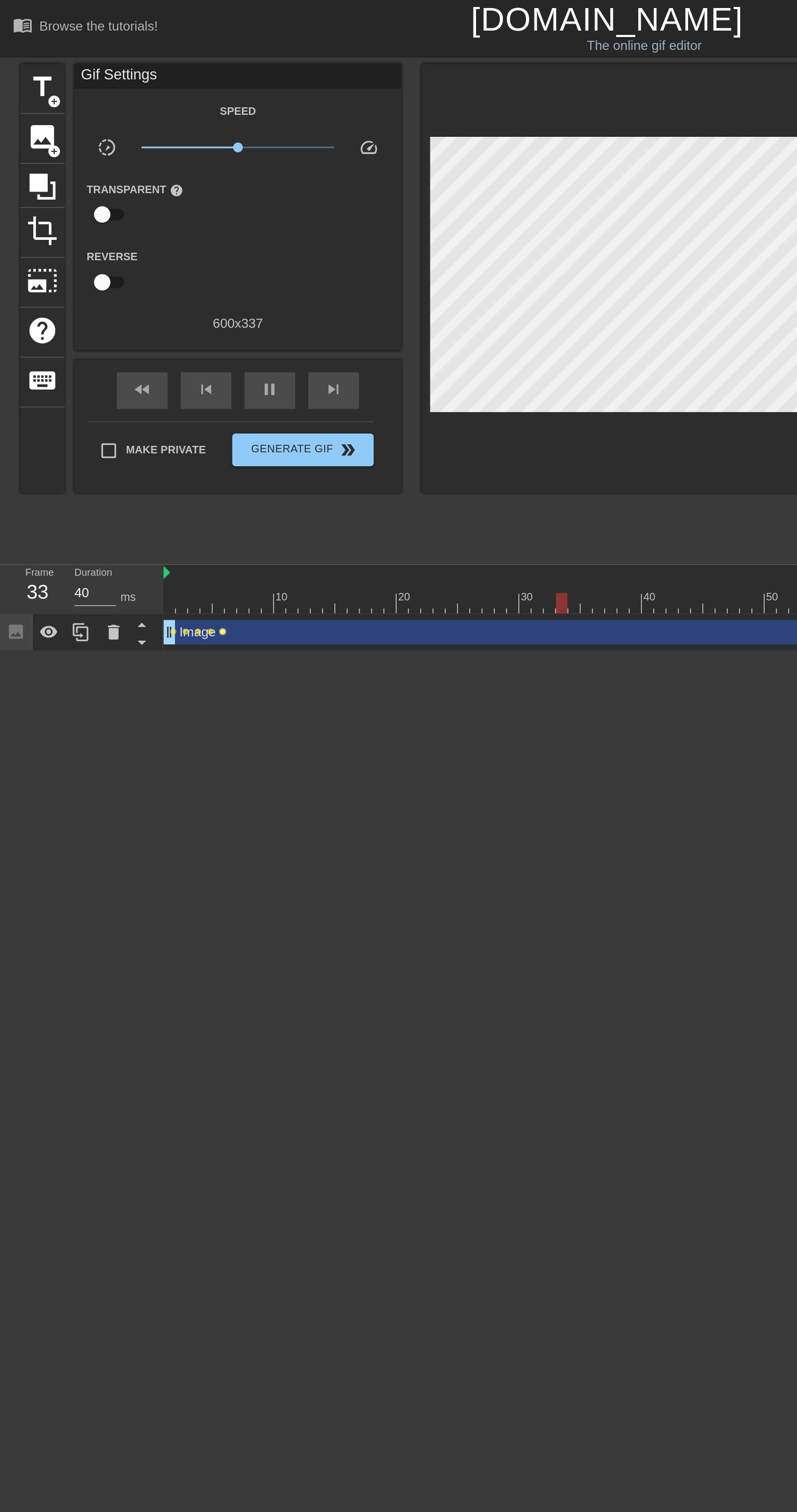
click at [146, 413] on span "lens" at bounding box center [146, 415] width 5 height 5
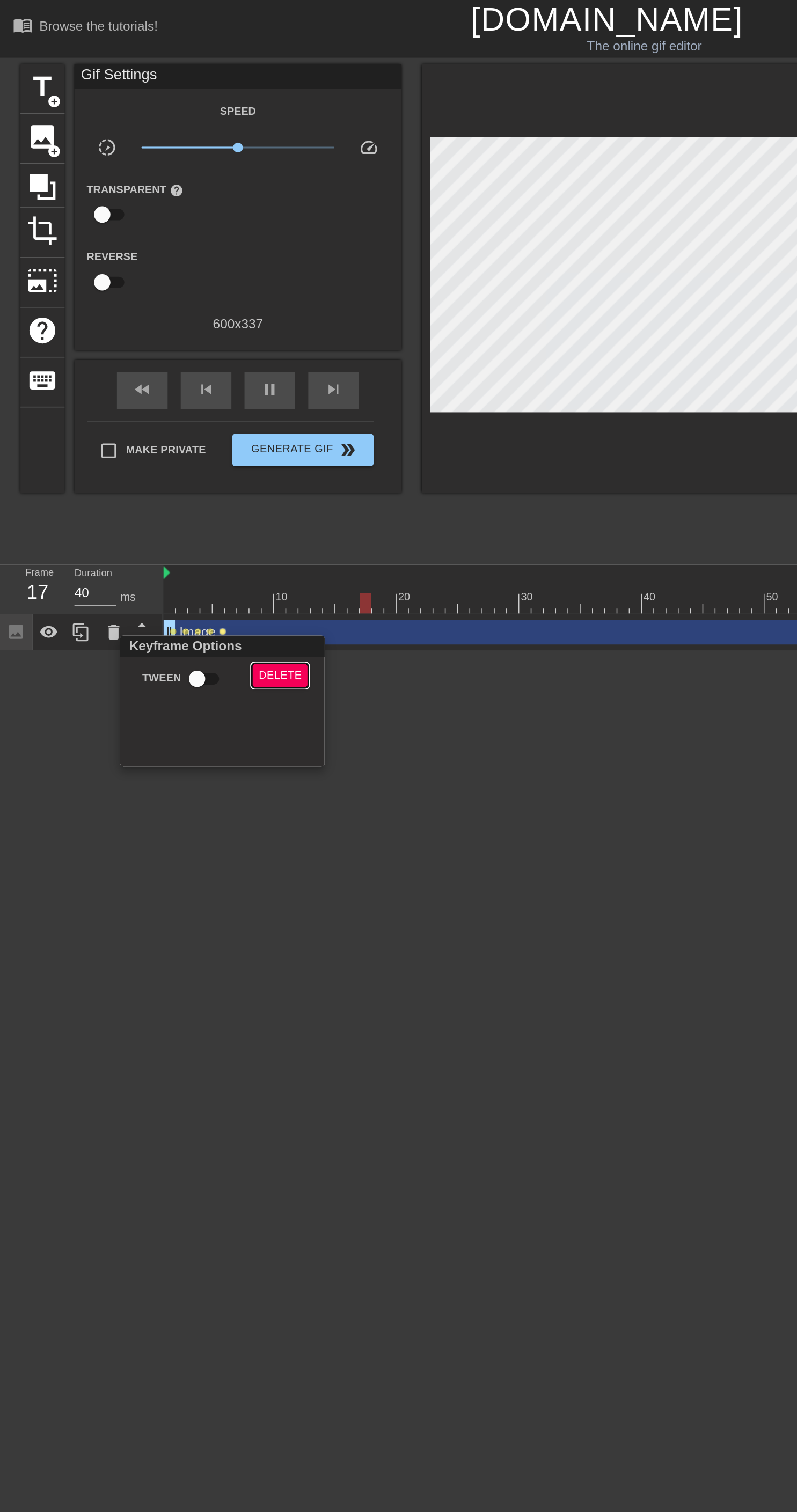
click at [183, 442] on span "Delete" at bounding box center [184, 444] width 29 height 12
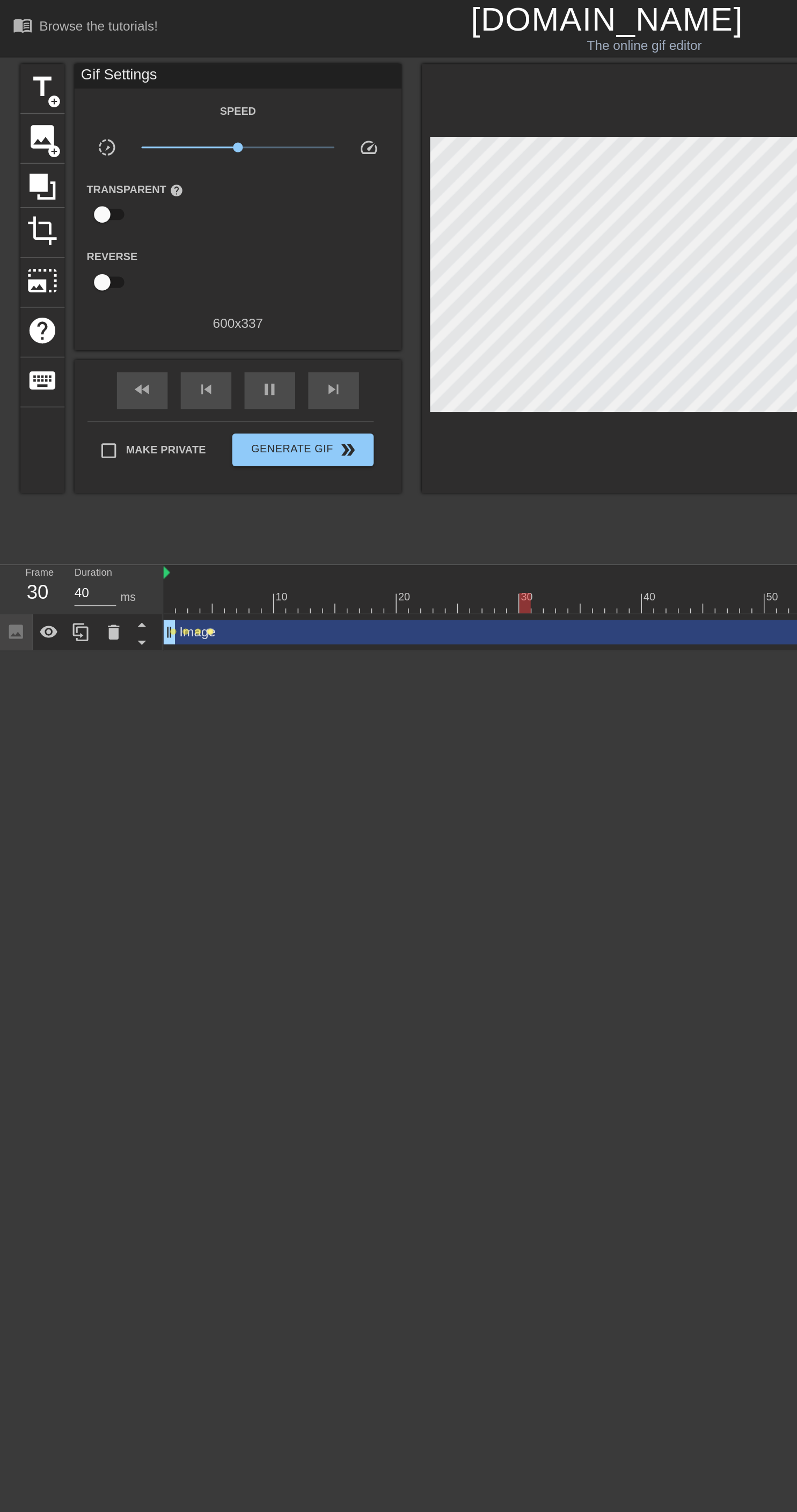
click at [137, 414] on span "lens" at bounding box center [138, 415] width 5 height 5
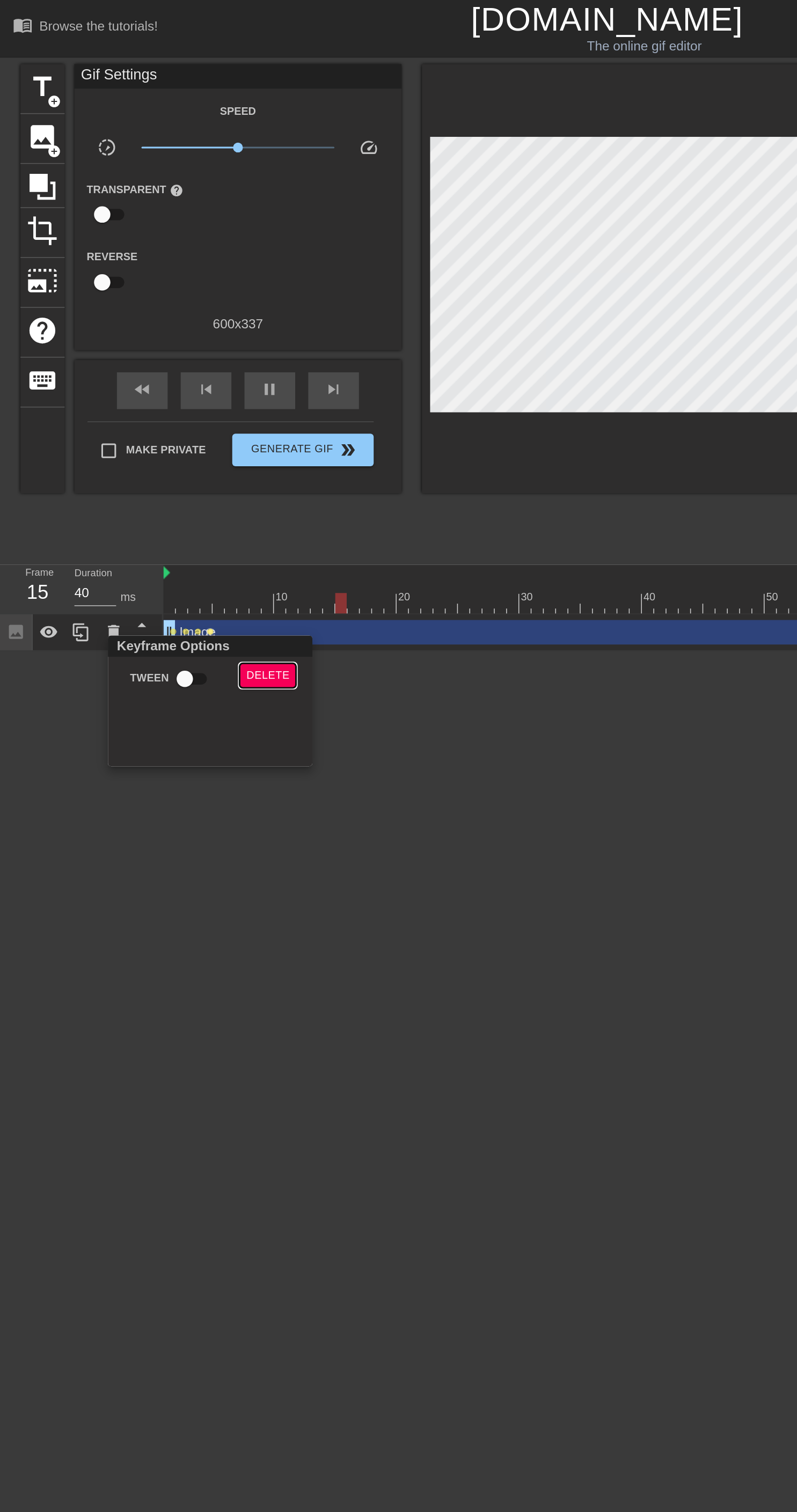
click at [176, 443] on span "Delete" at bounding box center [176, 444] width 29 height 12
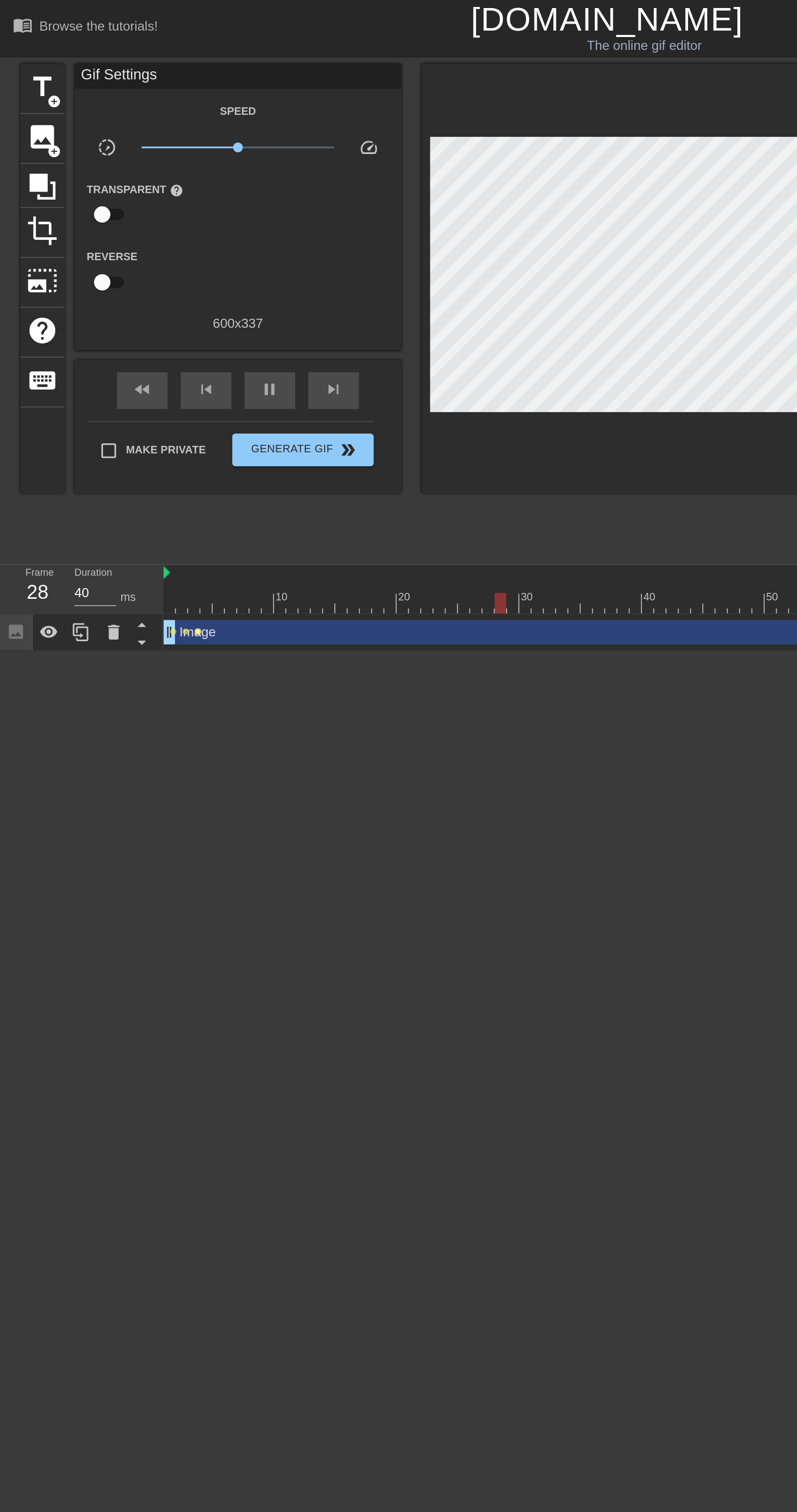
click at [130, 414] on span "lens" at bounding box center [130, 415] width 5 height 5
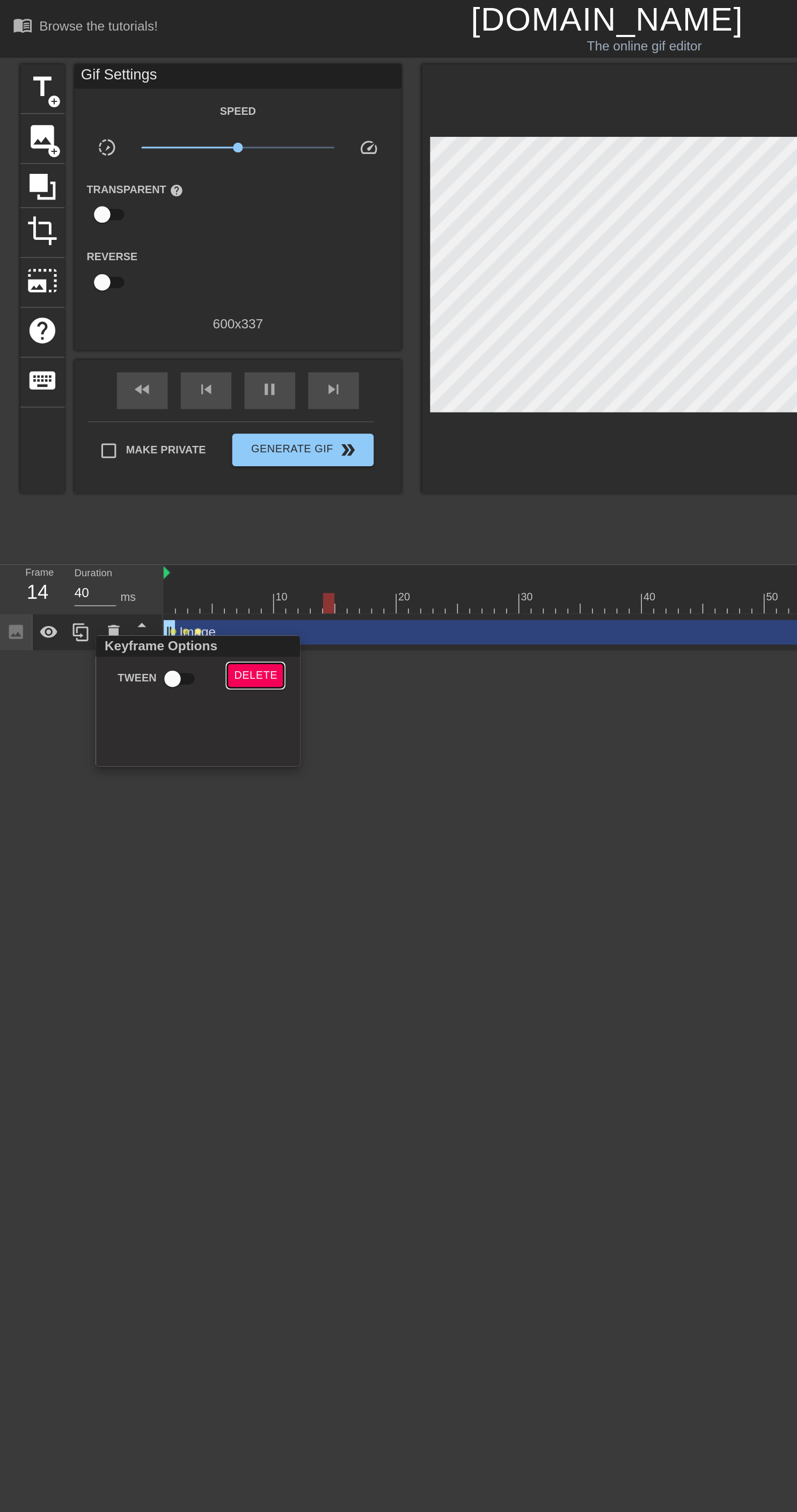
click at [170, 442] on span "Delete" at bounding box center [168, 444] width 29 height 12
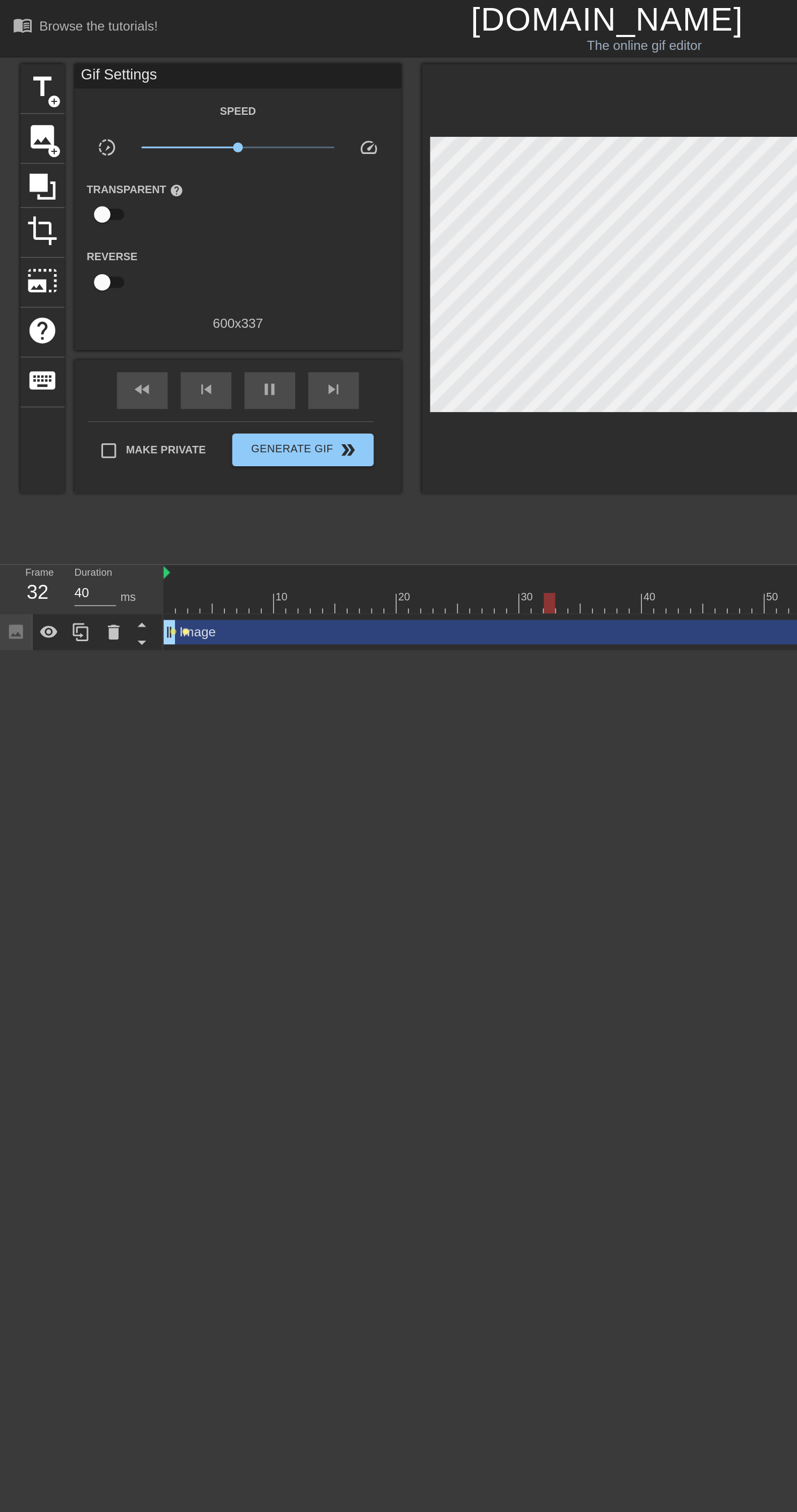
click at [122, 413] on span "lens" at bounding box center [122, 415] width 5 height 5
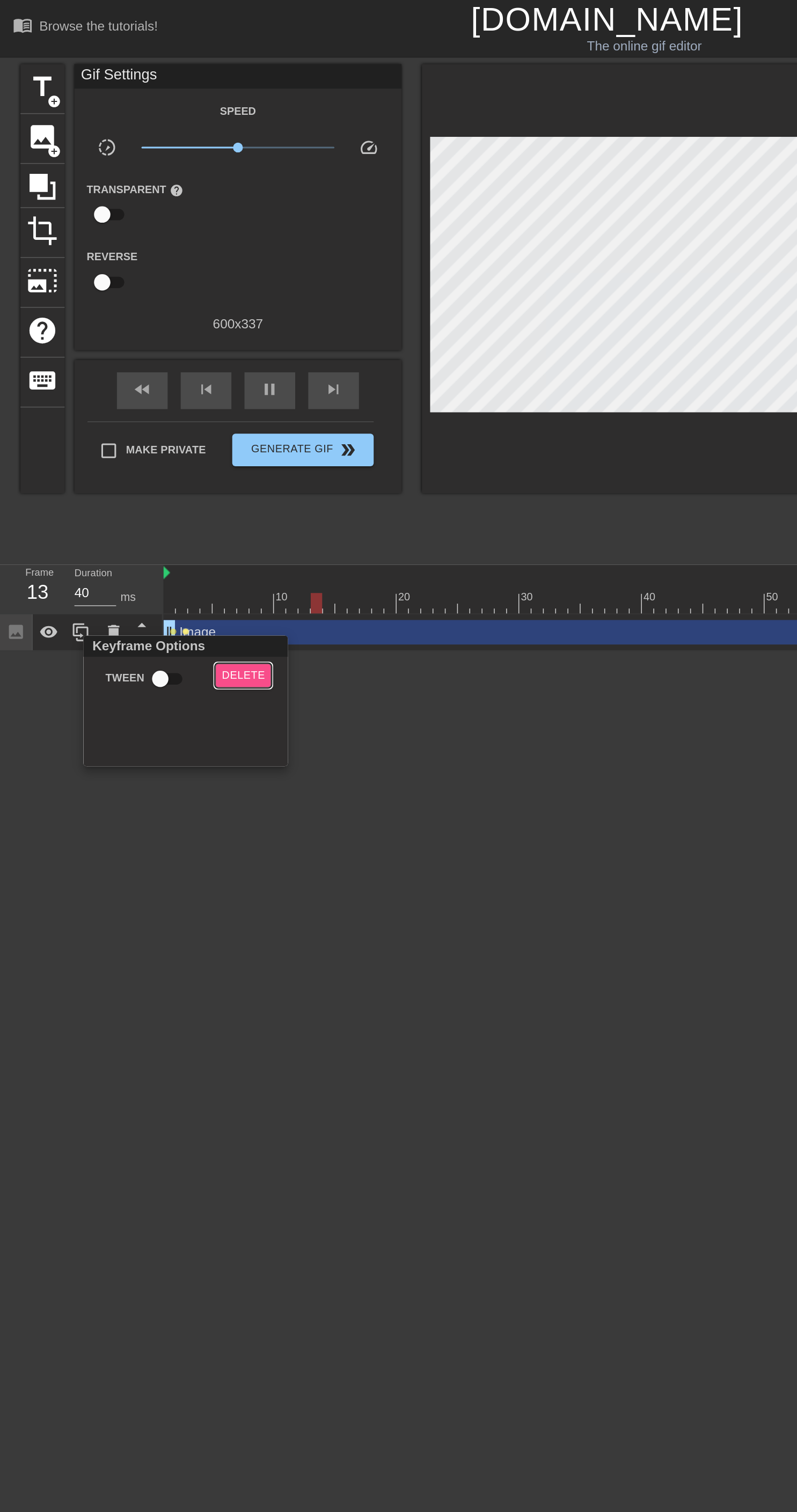
click at [164, 436] on button "Delete" at bounding box center [159, 444] width 37 height 17
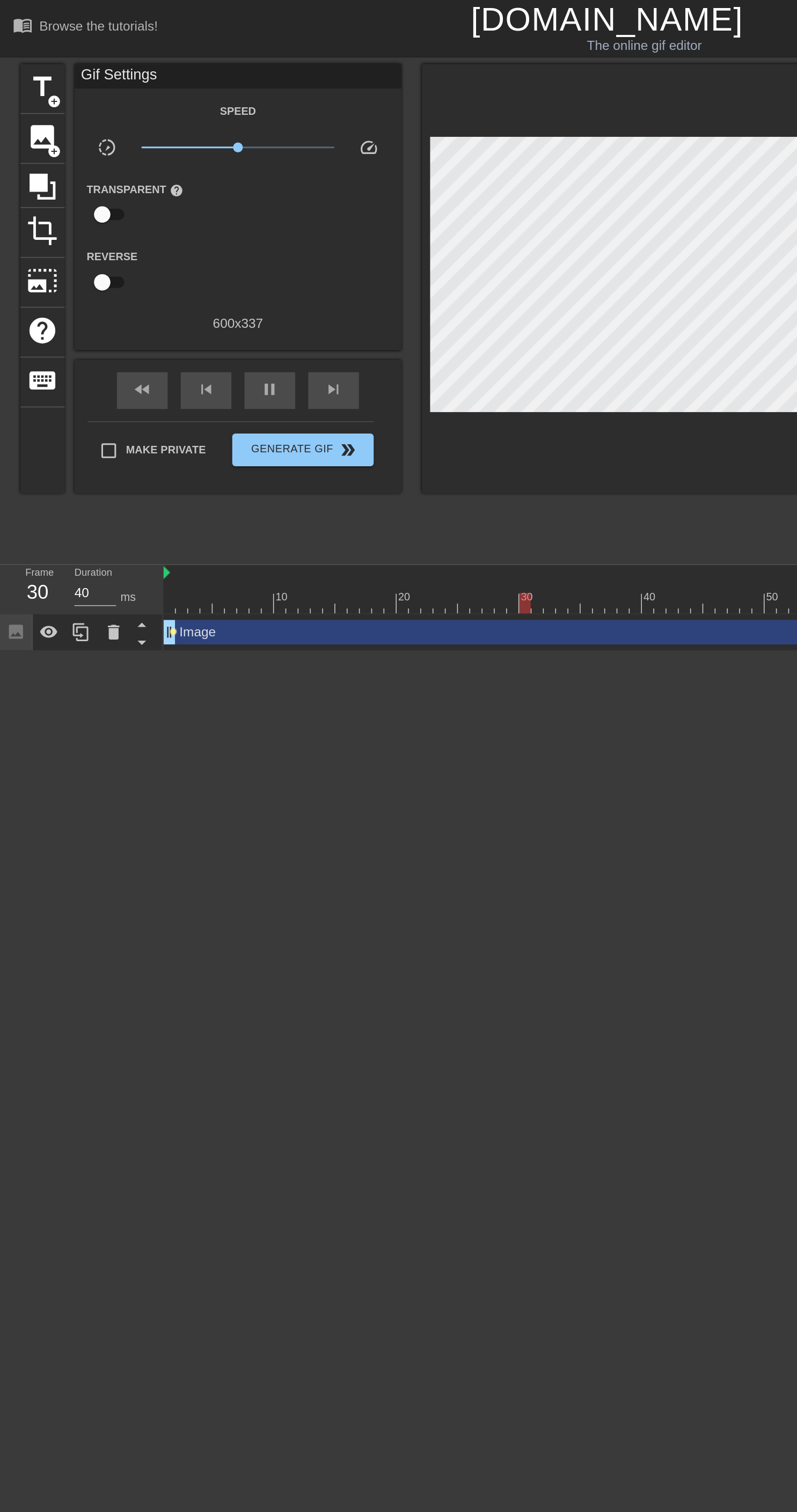
click at [113, 414] on span "lens" at bounding box center [113, 415] width 5 height 5
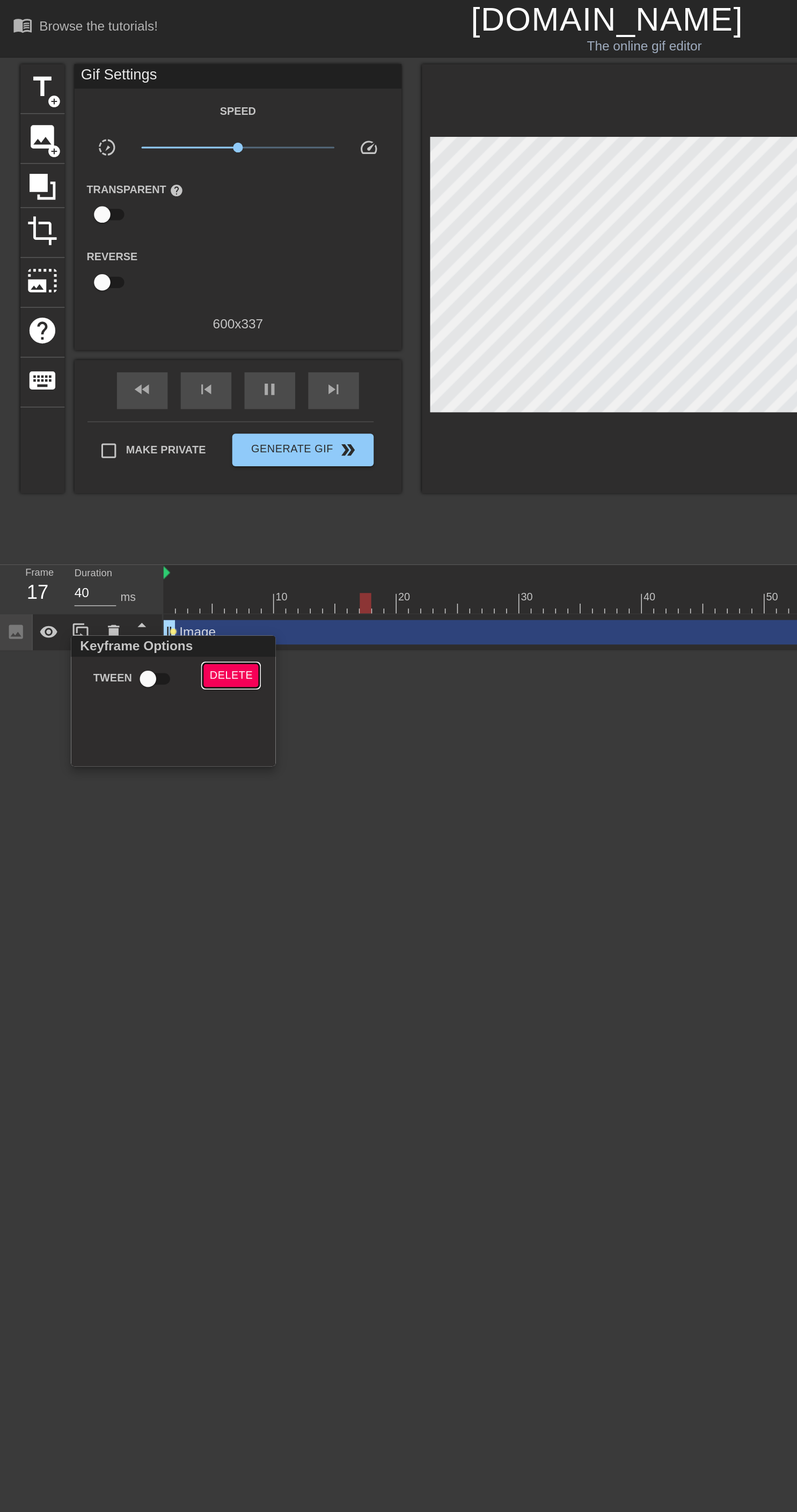
click at [154, 446] on span "Delete" at bounding box center [152, 444] width 29 height 12
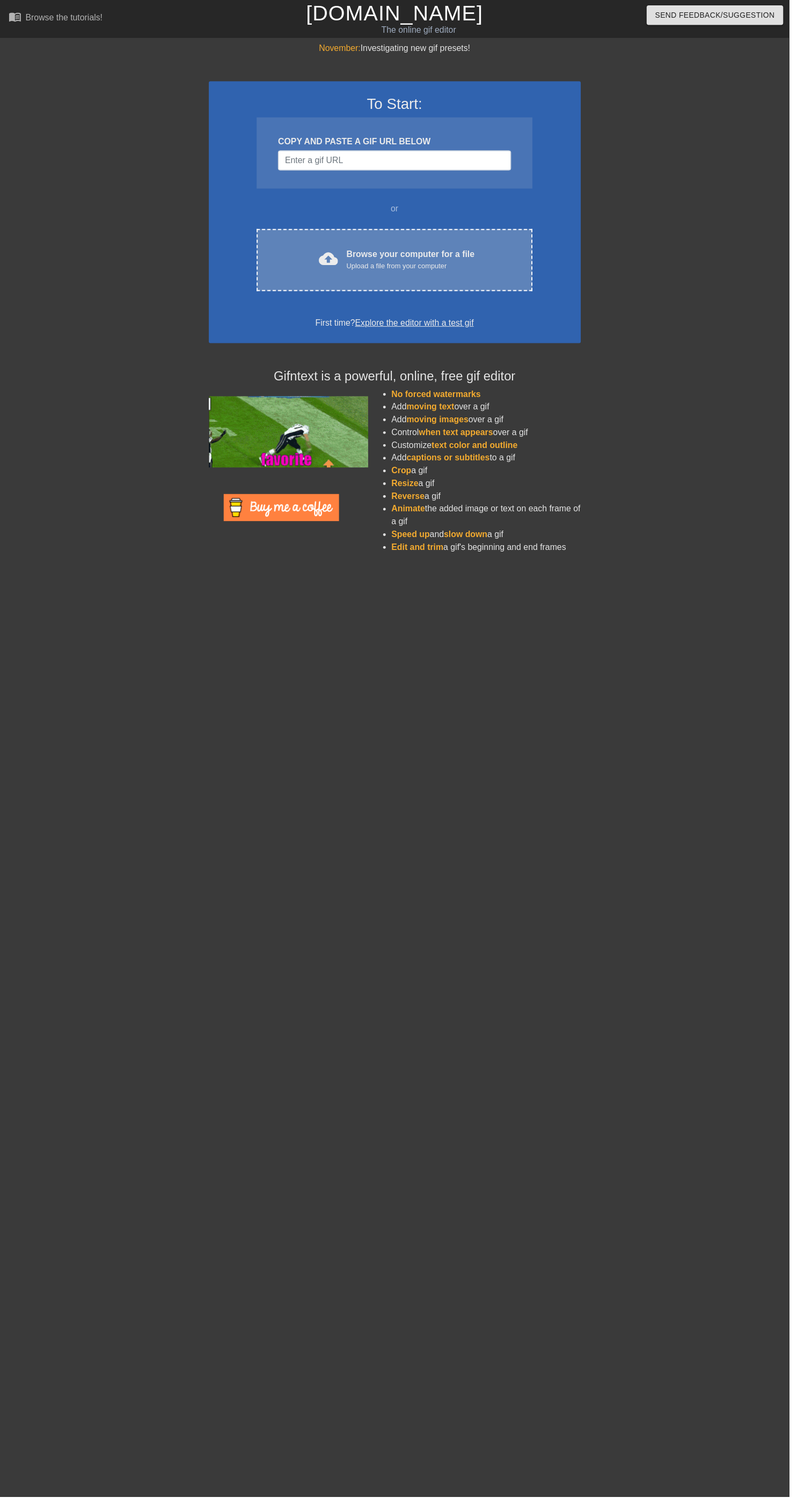
click at [317, 276] on div "cloud_upload Browse your computer for a file Upload a file from your computer C…" at bounding box center [398, 262] width 278 height 63
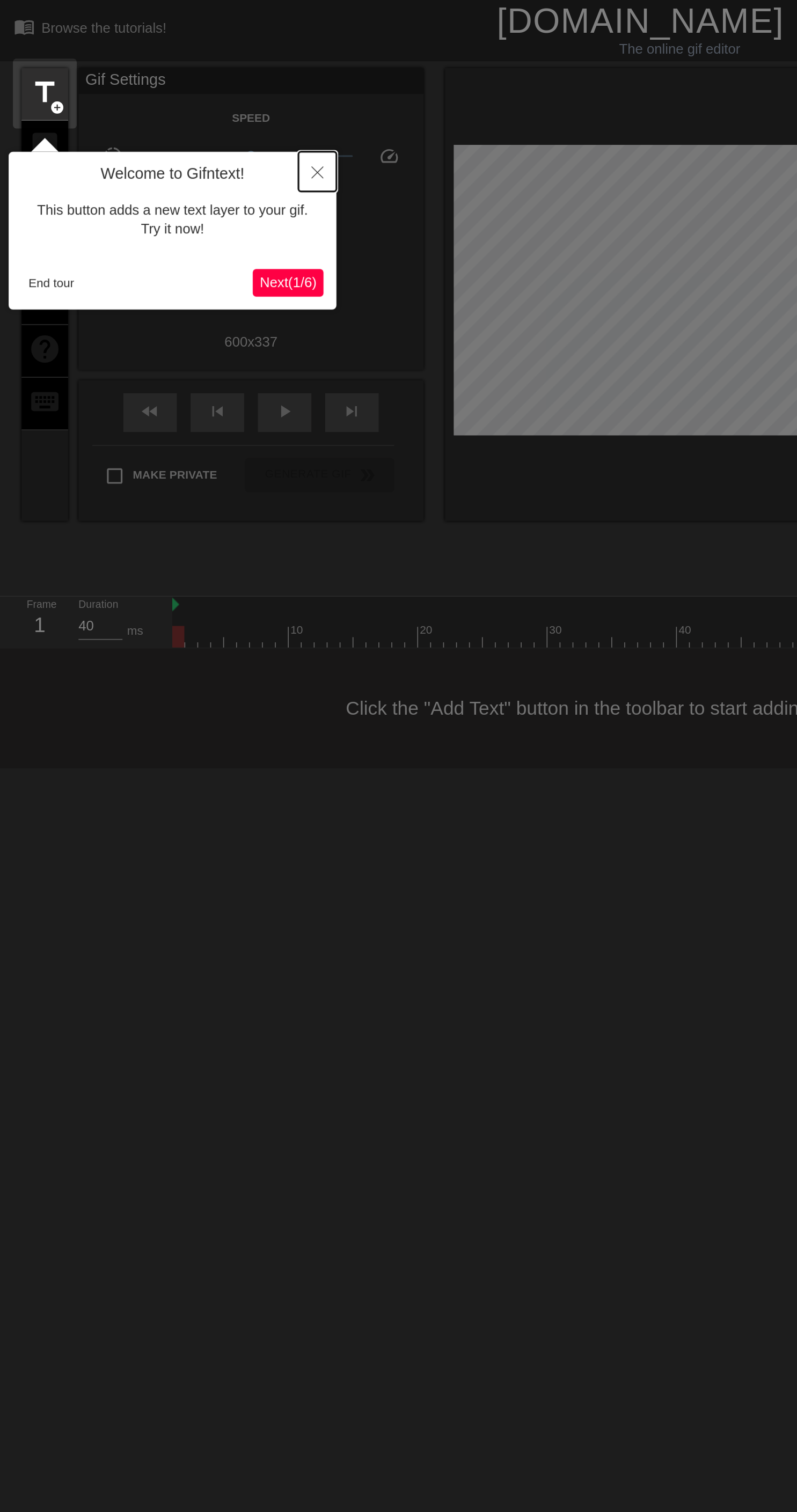
click at [195, 106] on icon "Close" at bounding box center [198, 108] width 8 height 8
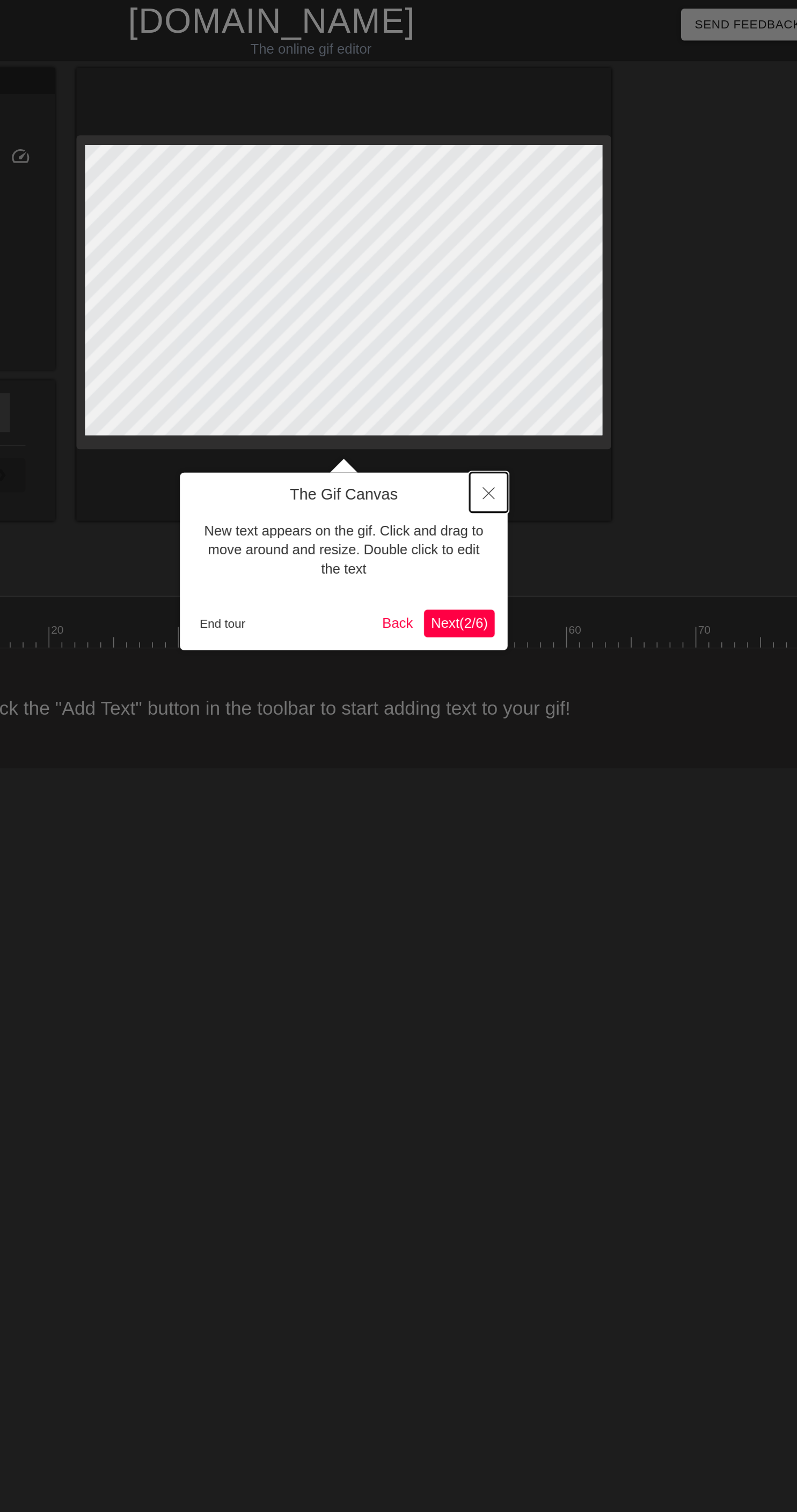
click at [533, 306] on icon "Close" at bounding box center [533, 307] width 8 height 8
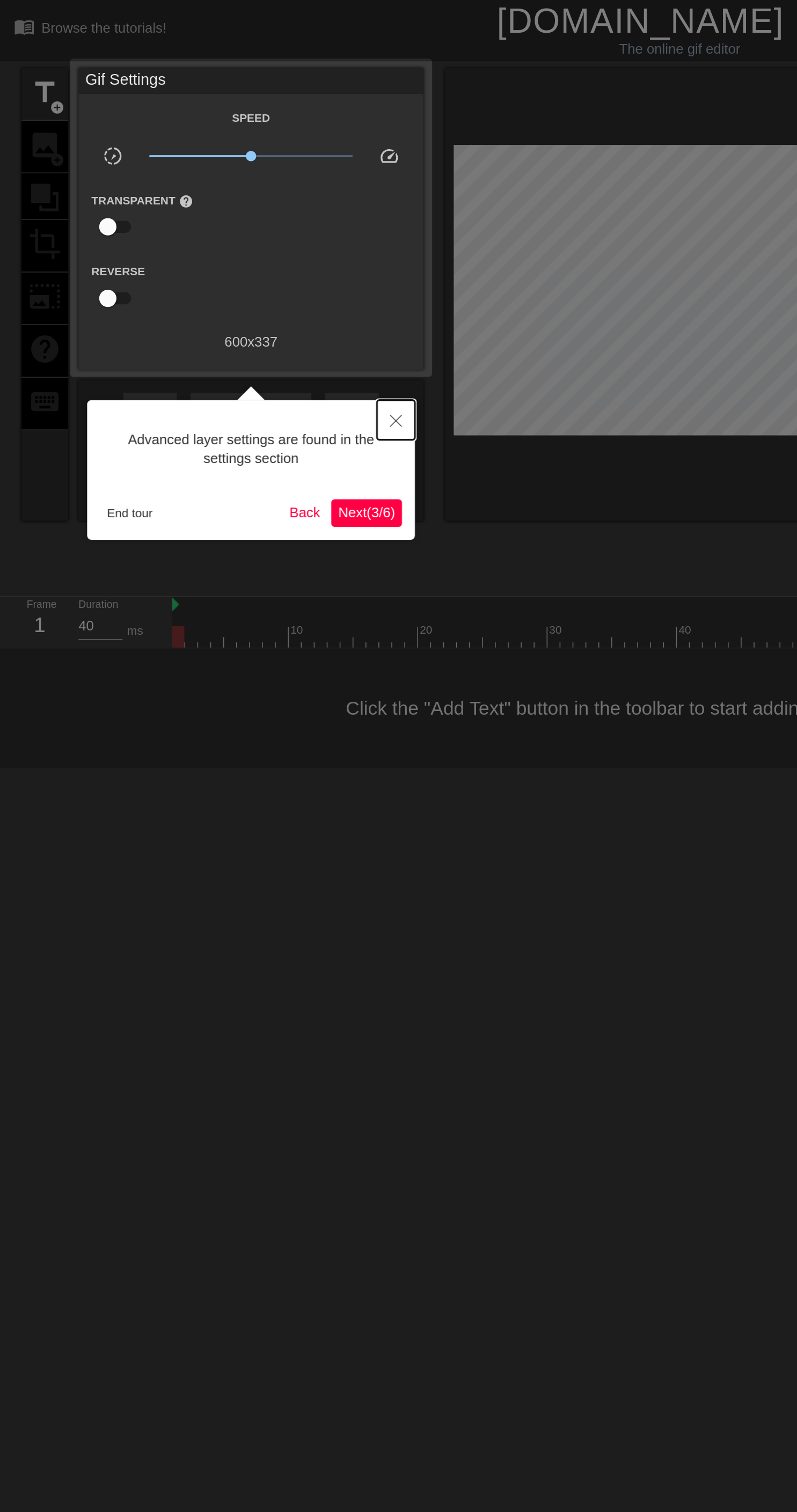
click at [251, 249] on button "Close" at bounding box center [246, 261] width 23 height 25
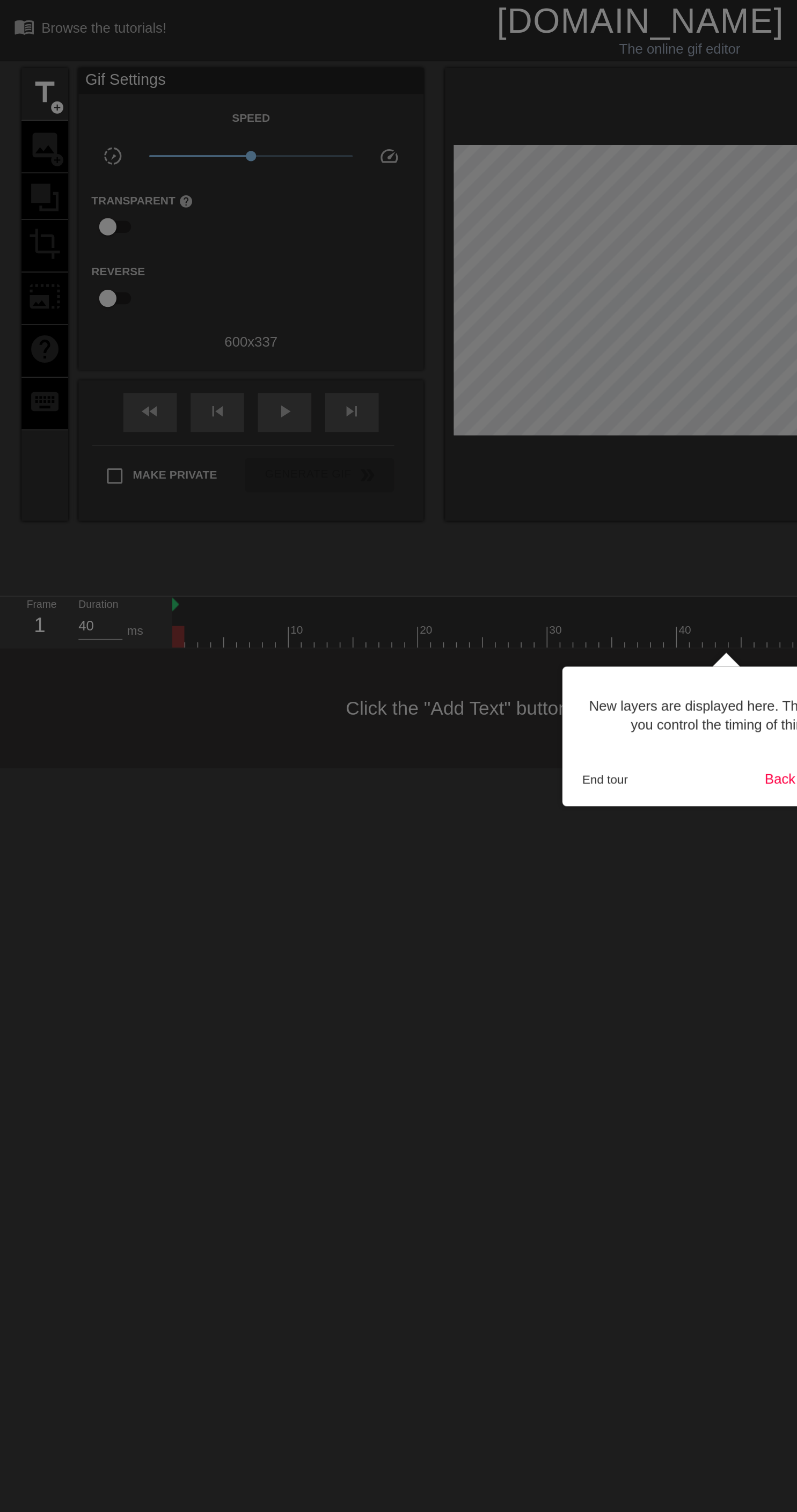
scroll to position [9, 0]
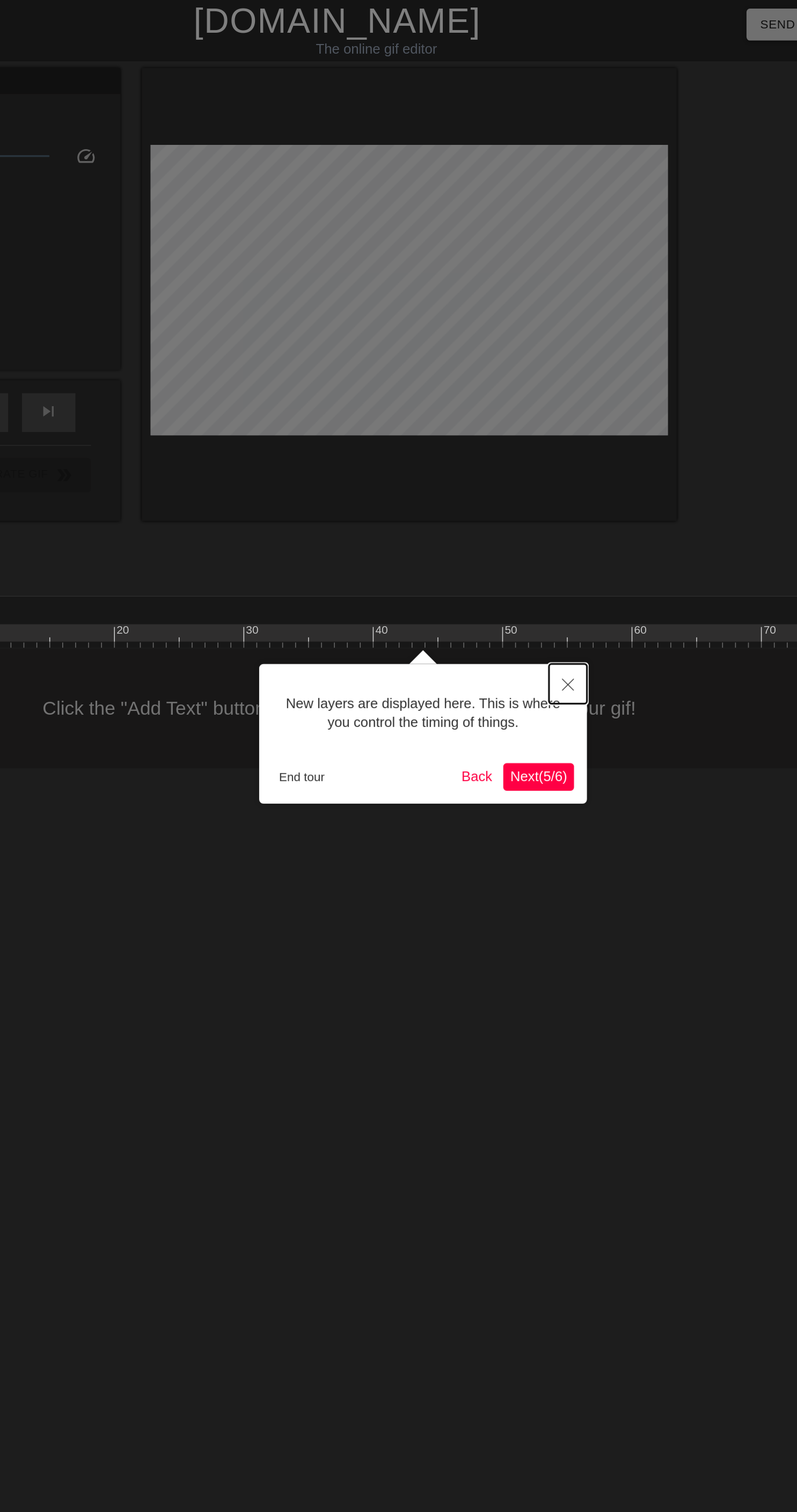
click at [544, 421] on button "Close" at bounding box center [542, 426] width 23 height 25
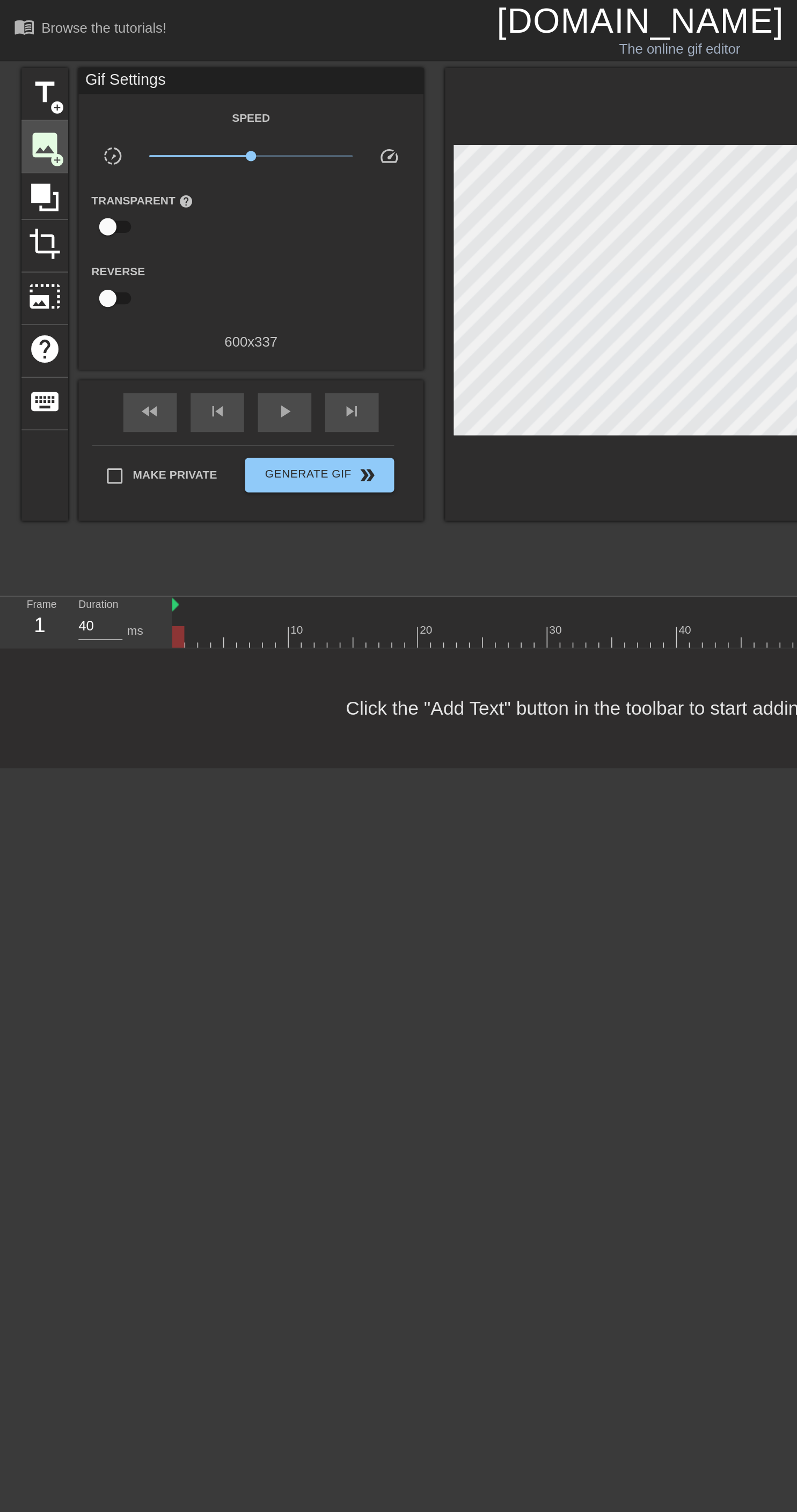
click at [30, 86] on span "image" at bounding box center [27, 89] width 20 height 20
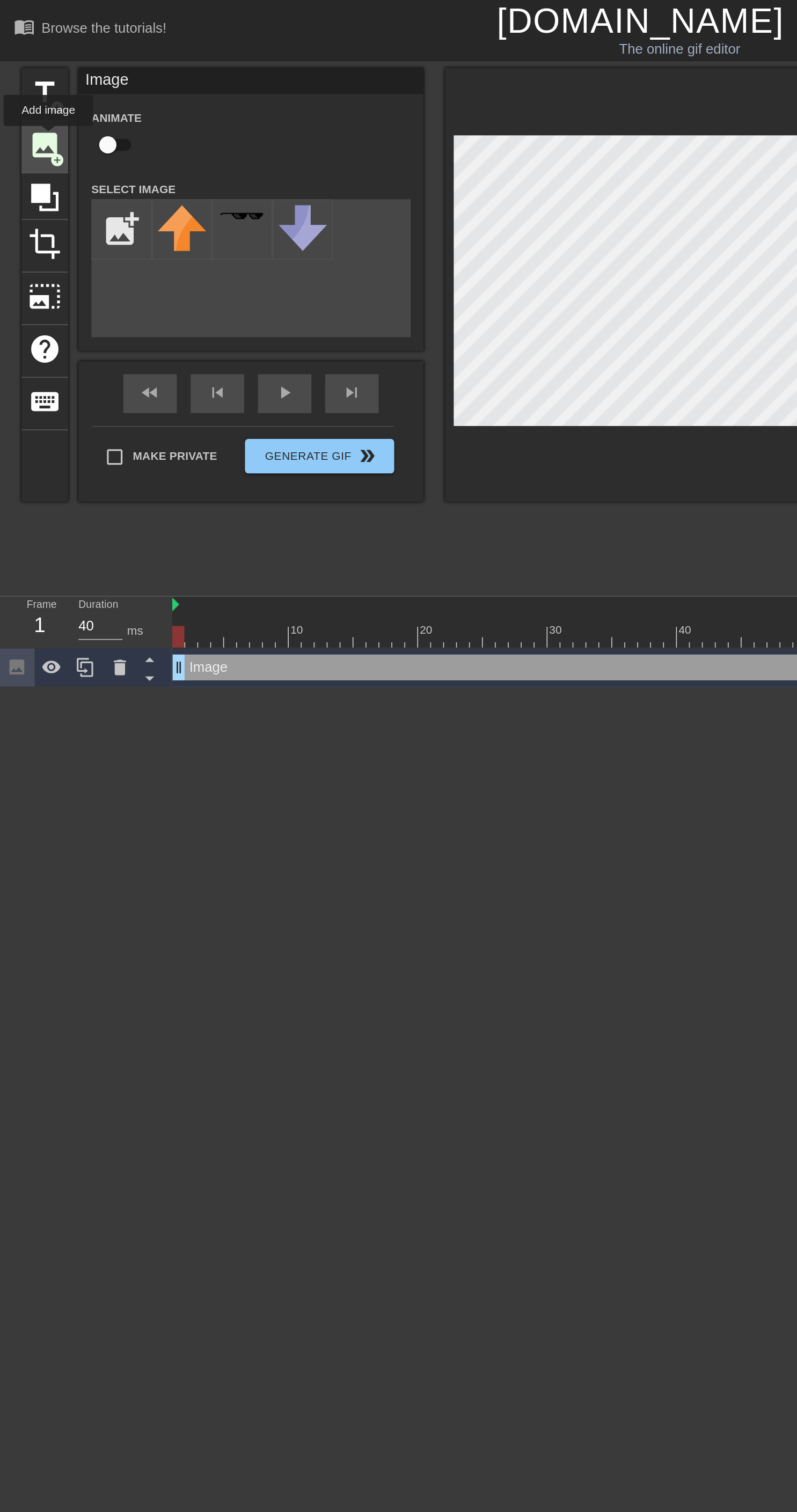
scroll to position [0, 0]
click at [75, 134] on input "file" at bounding box center [76, 143] width 36 height 36
type input "C:\fakepath\CutPaste_2025-09-05_[PHONE_NUMBER].png"
click at [112, 139] on img at bounding box center [113, 146] width 30 height 36
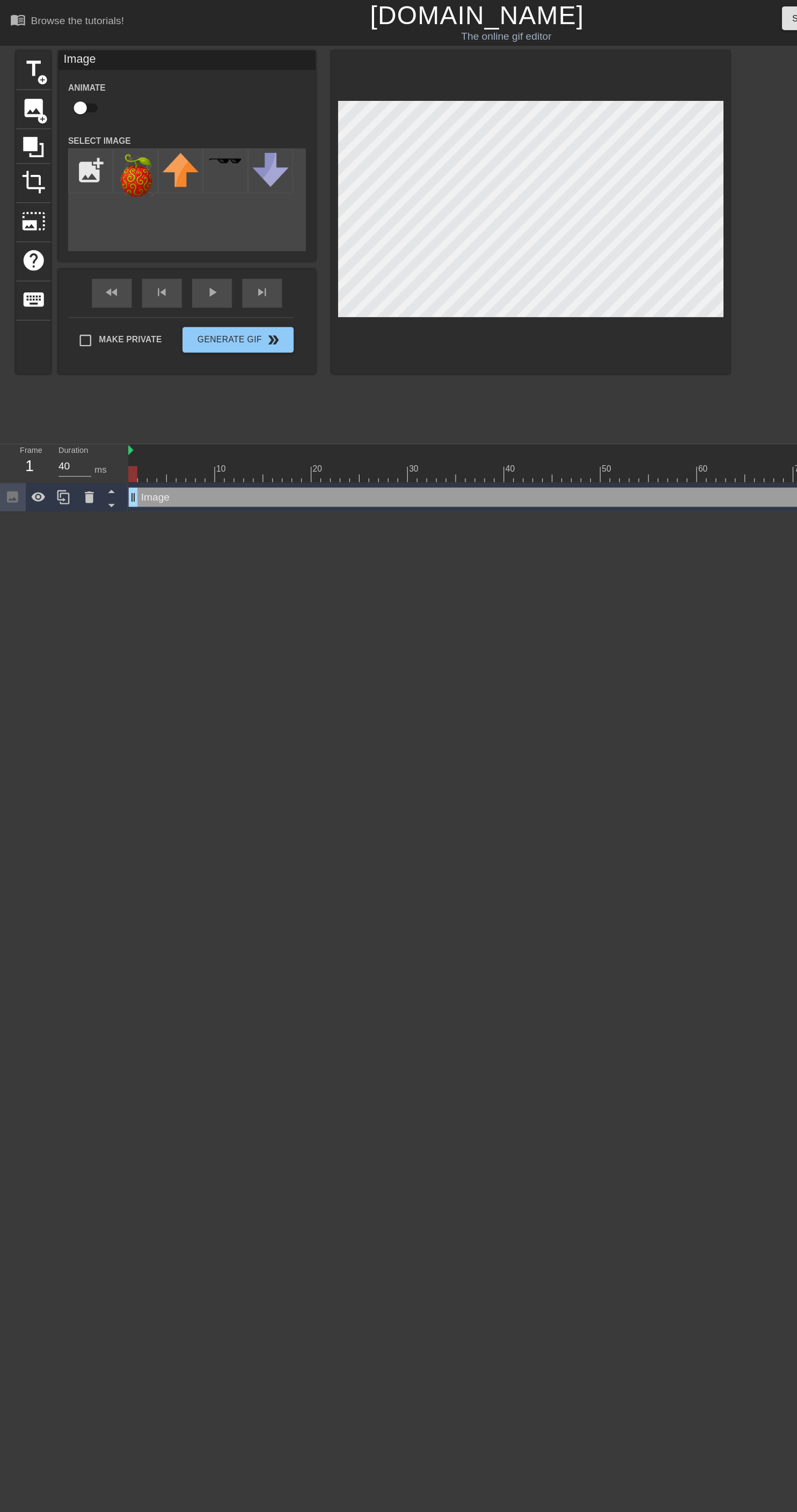
click at [77, 96] on input "checkbox" at bounding box center [67, 89] width 61 height 20
checkbox input "true"
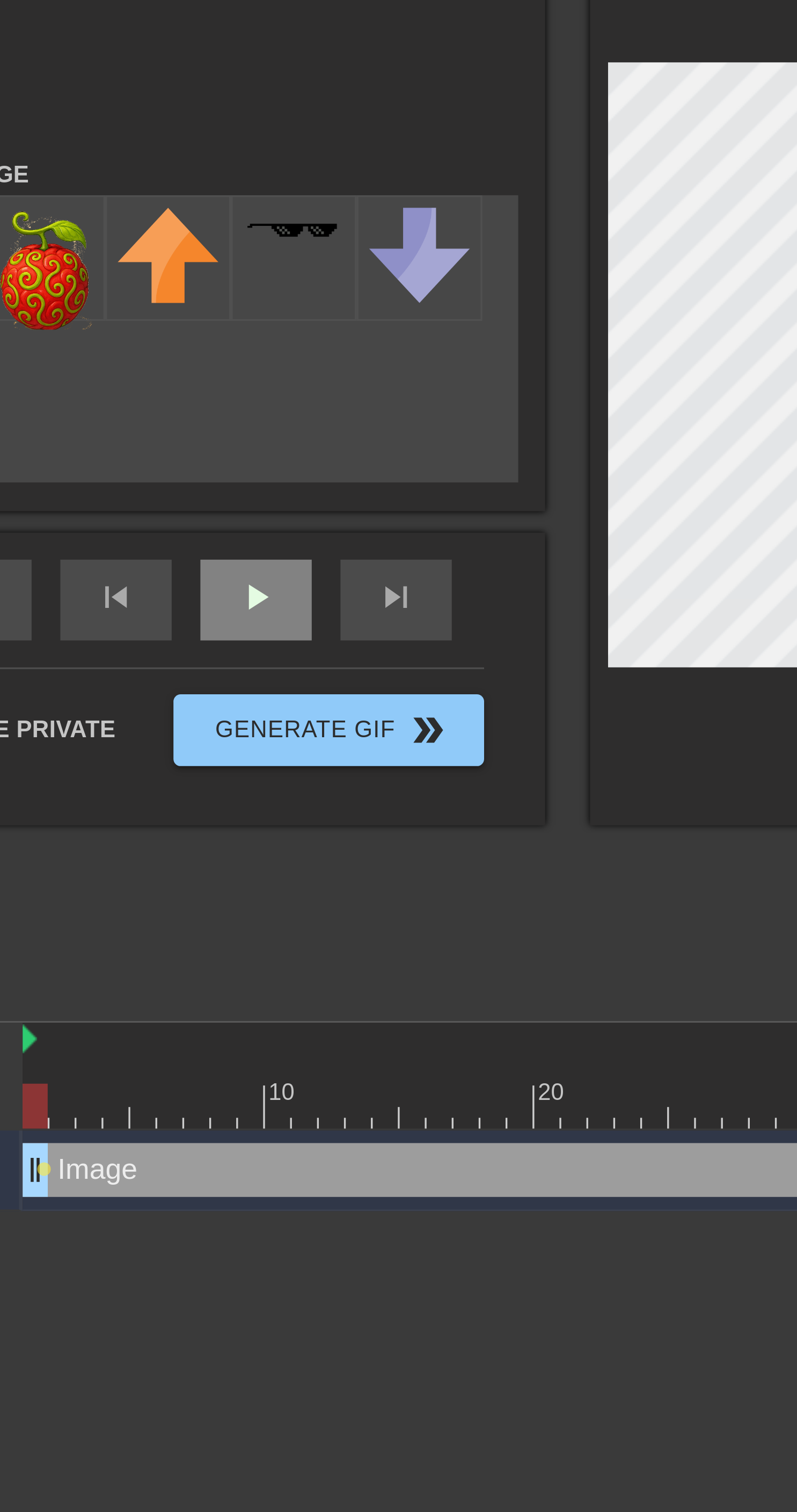
click at [181, 247] on div "play_arrow" at bounding box center [177, 244] width 33 height 24
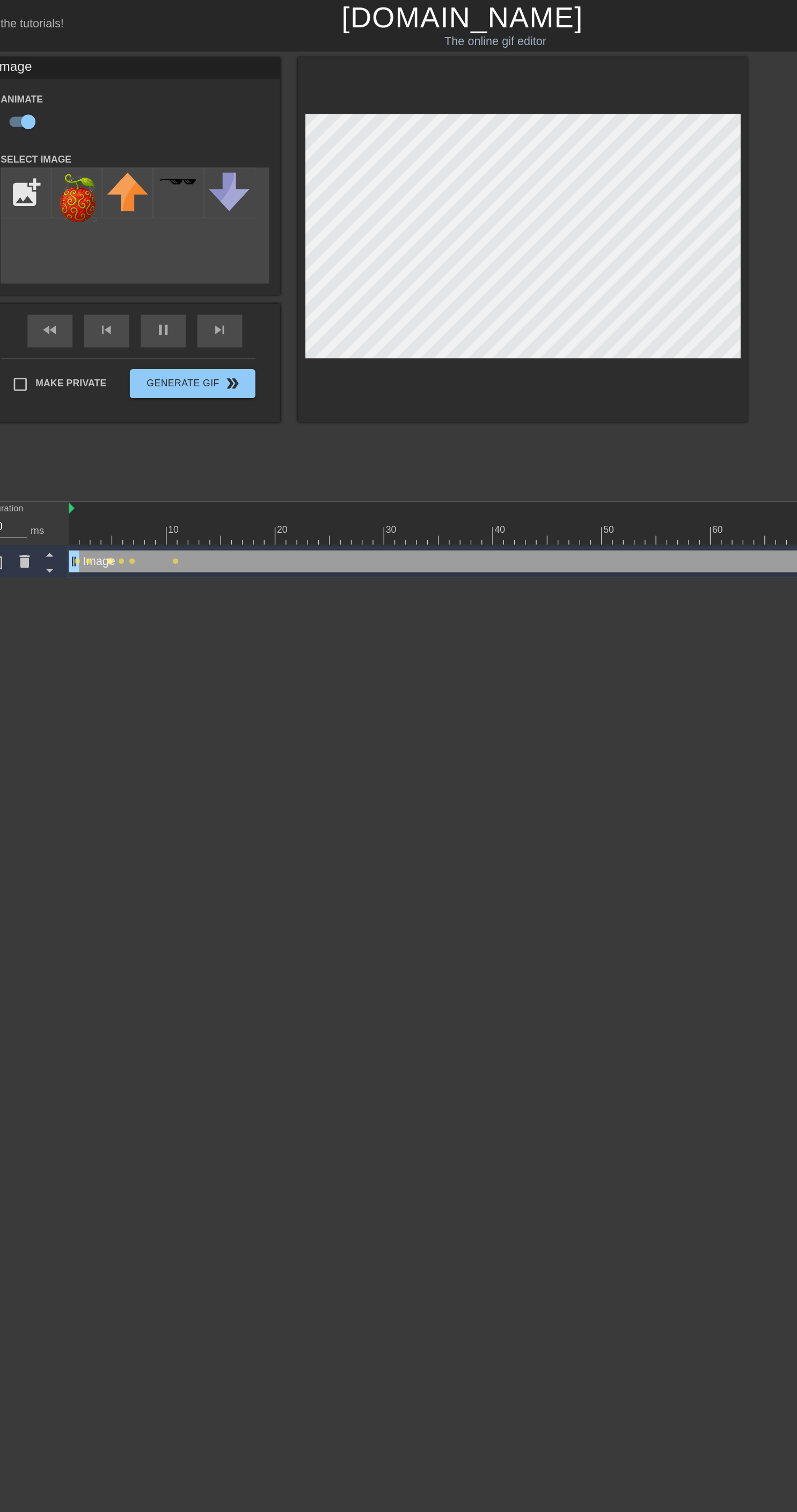
click at [137, 414] on span "lens" at bounding box center [138, 415] width 5 height 5
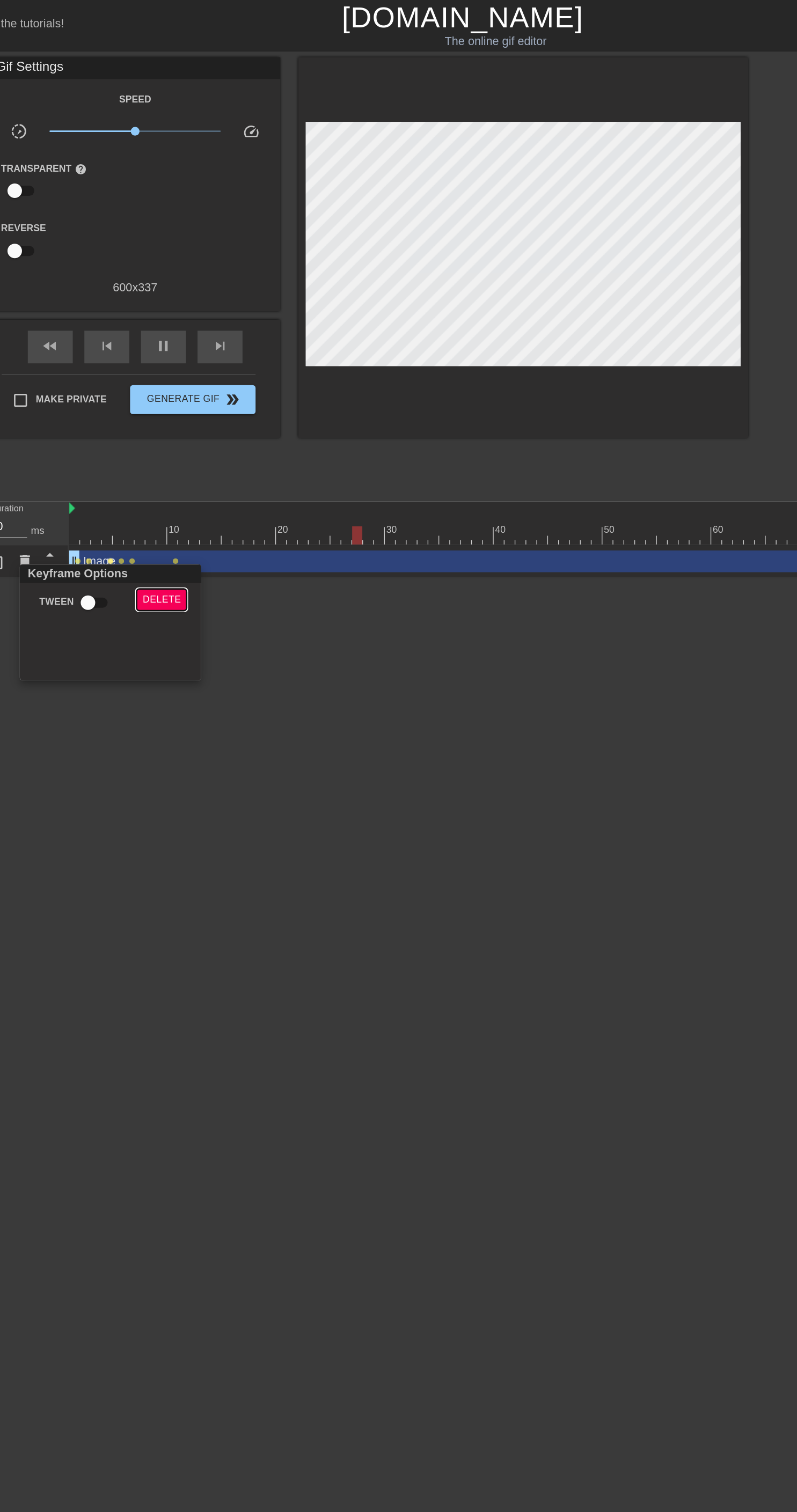
click at [180, 445] on span "Delete" at bounding box center [176, 444] width 29 height 12
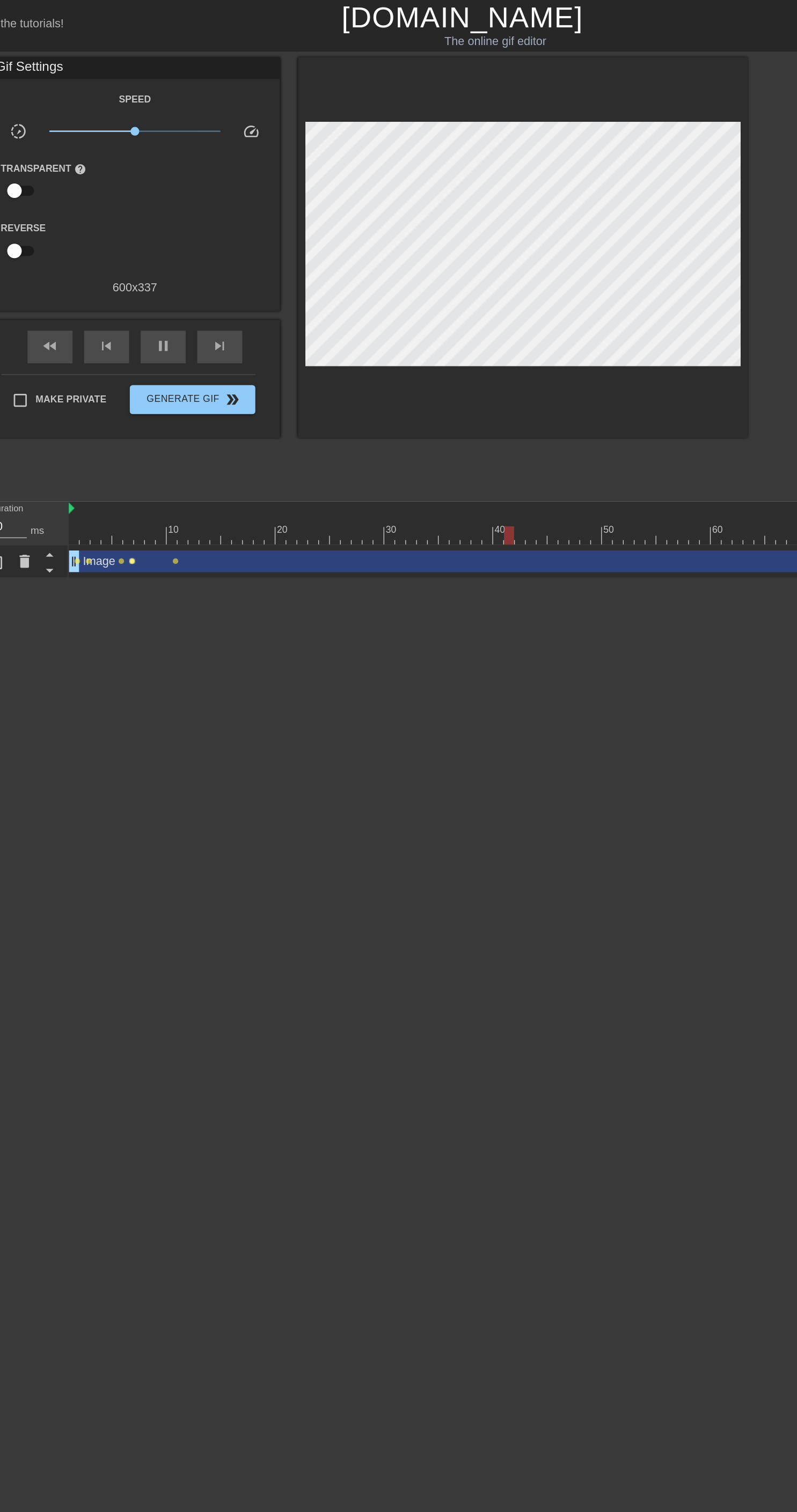
click at [154, 414] on span "lens" at bounding box center [154, 415] width 5 height 5
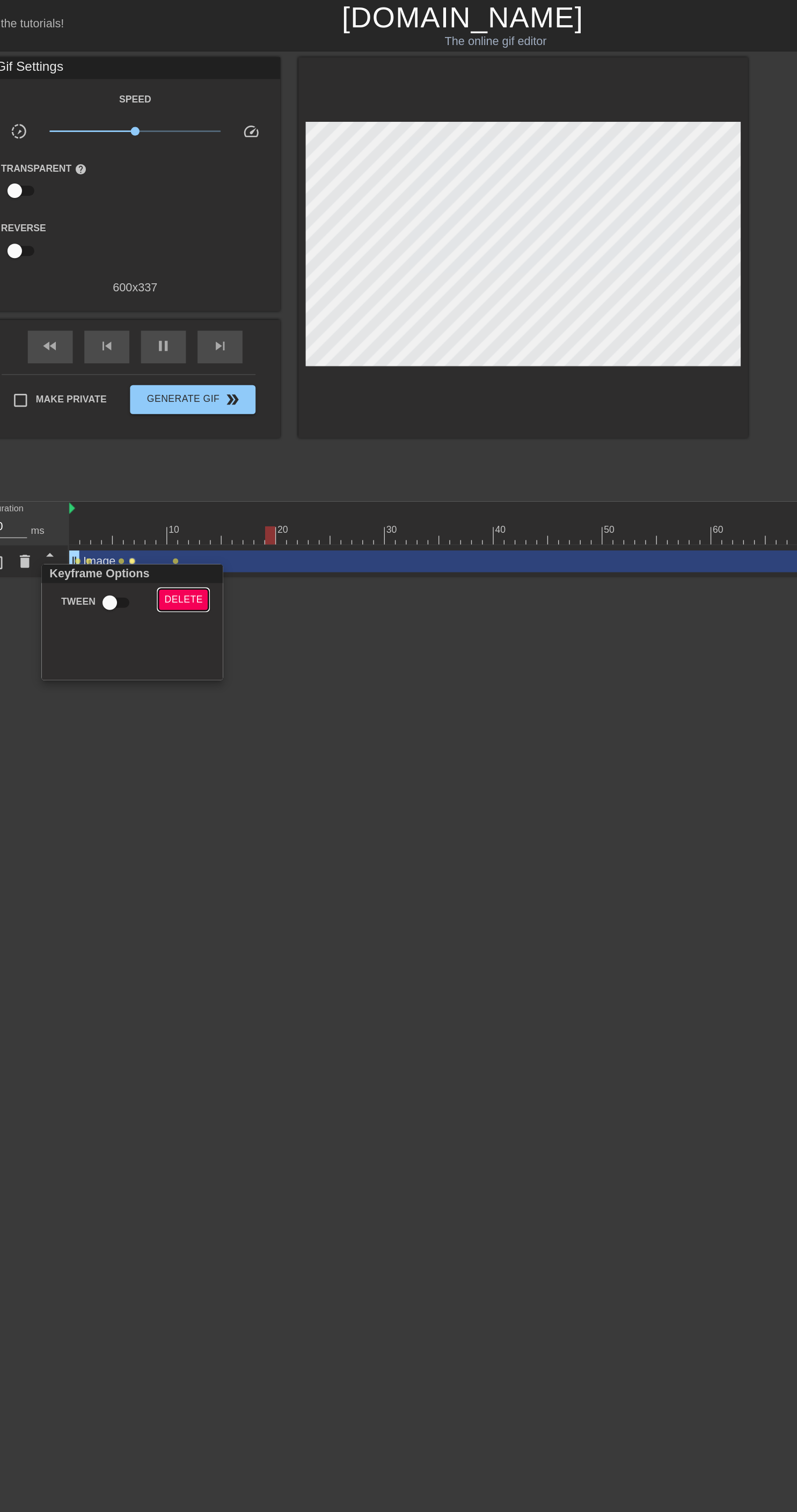
click at [196, 441] on span "Delete" at bounding box center [192, 444] width 29 height 12
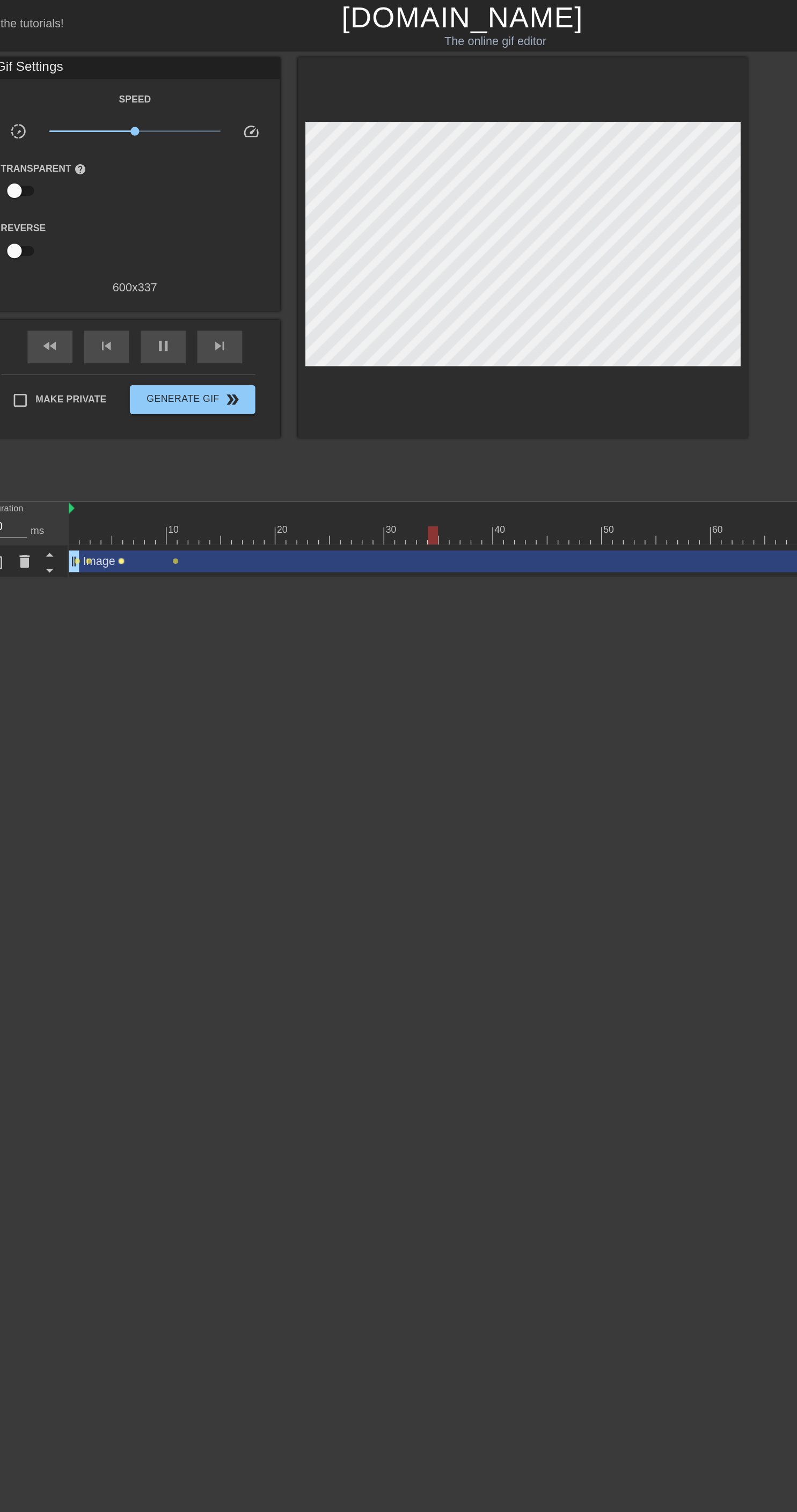
click at [145, 414] on span "lens" at bounding box center [146, 415] width 5 height 5
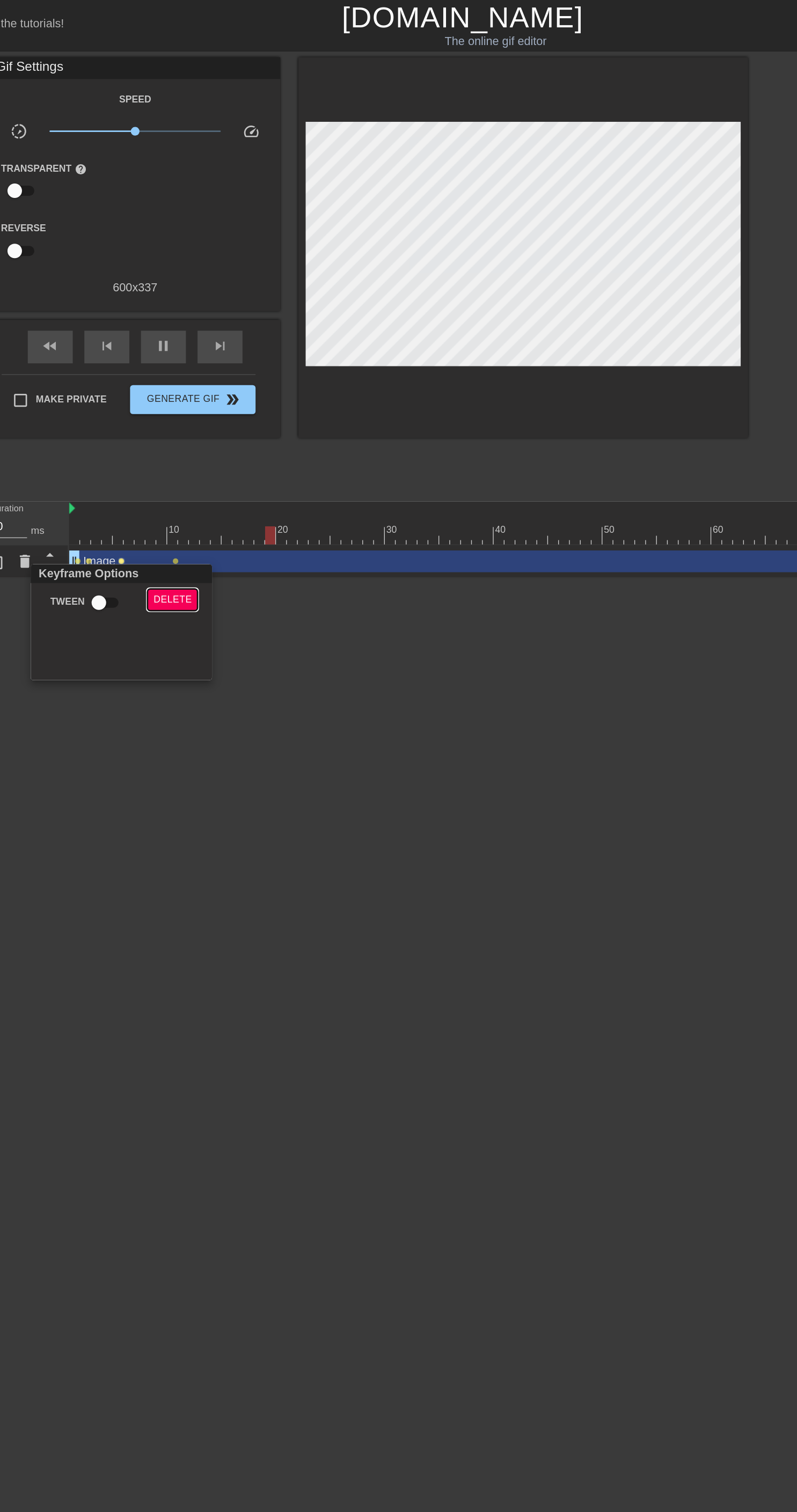
click at [183, 443] on span "Delete" at bounding box center [184, 444] width 29 height 12
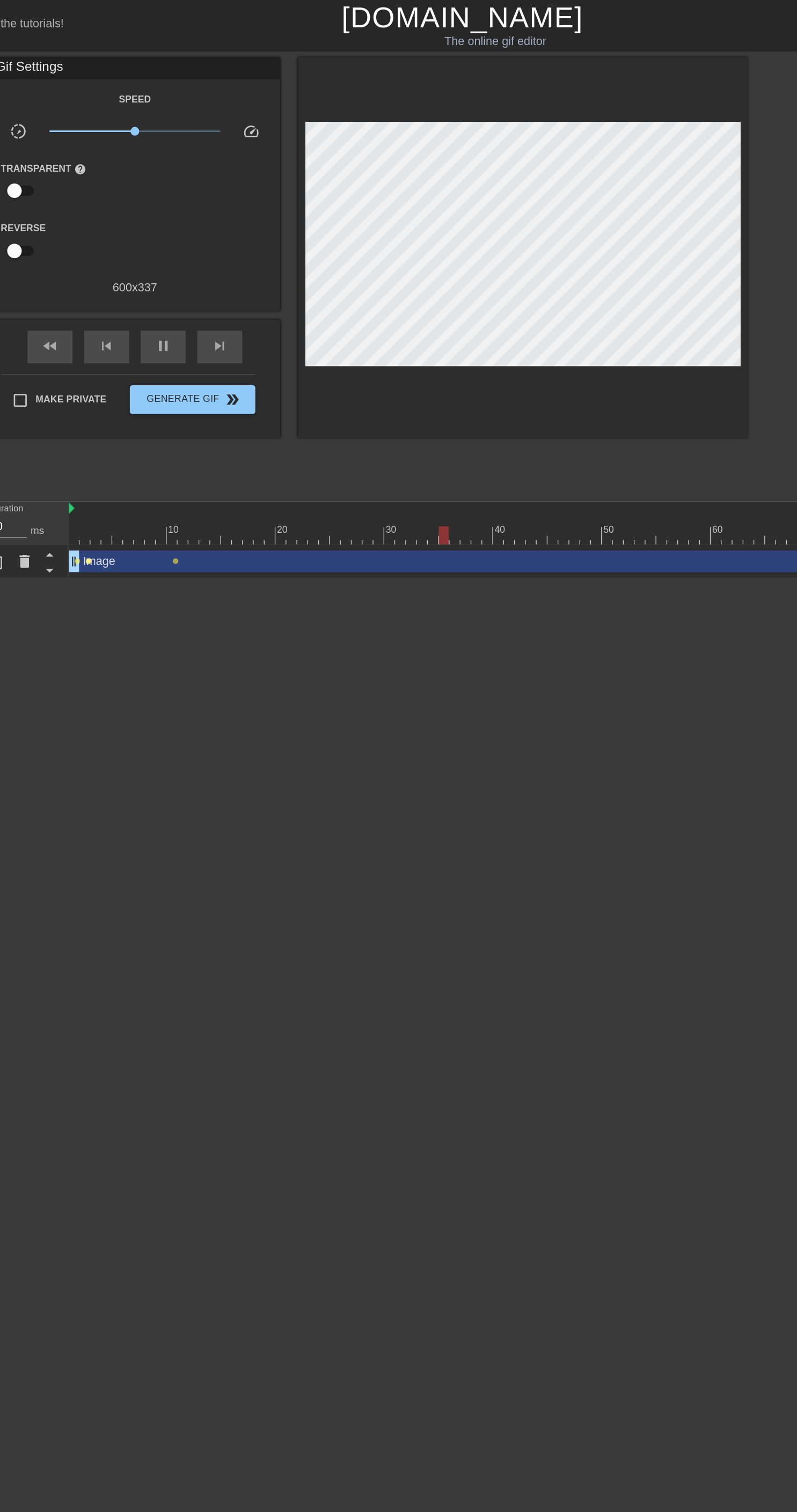
click at [122, 414] on span "lens" at bounding box center [122, 415] width 5 height 5
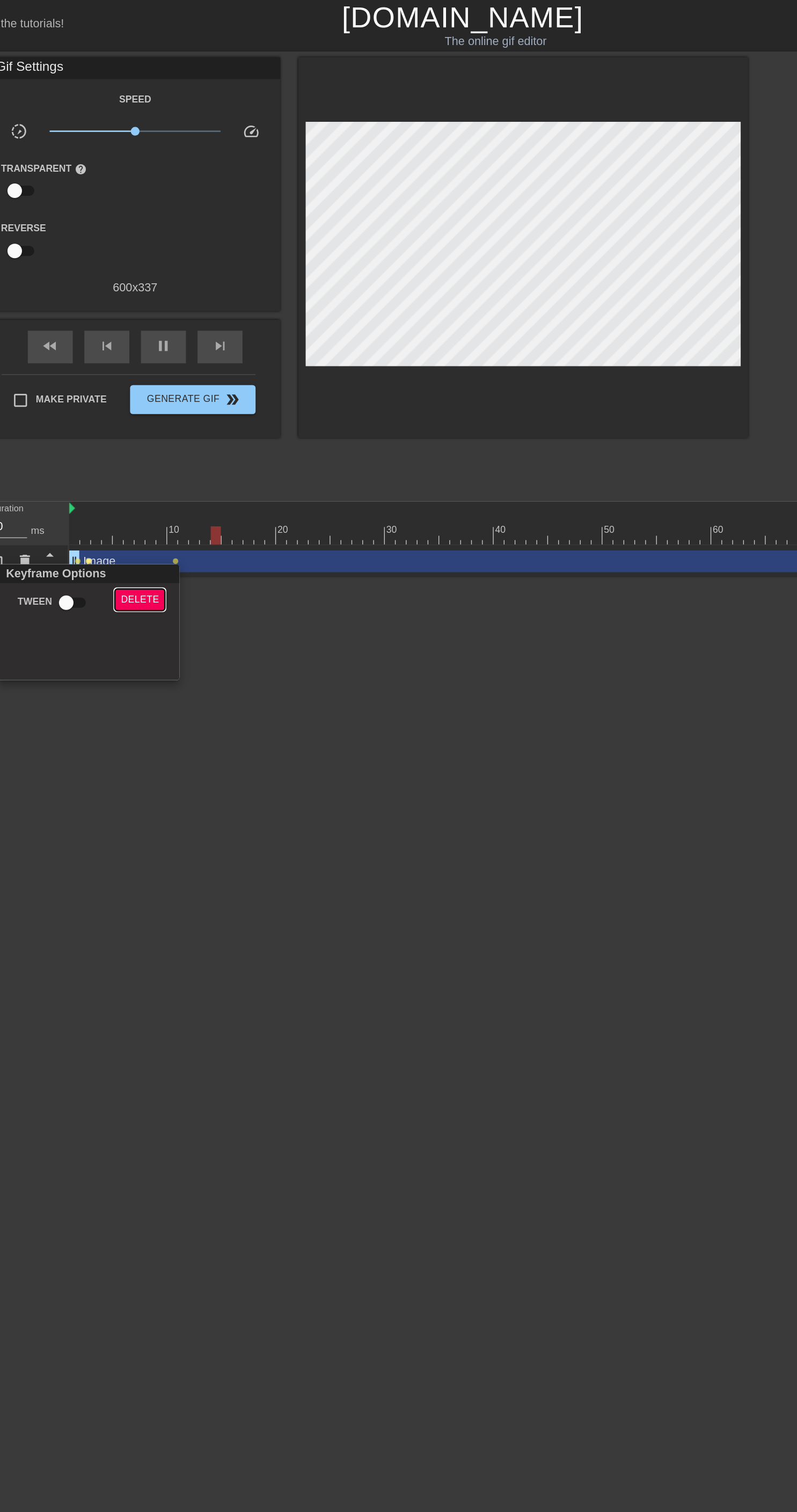
click at [161, 443] on span "Delete" at bounding box center [159, 444] width 29 height 12
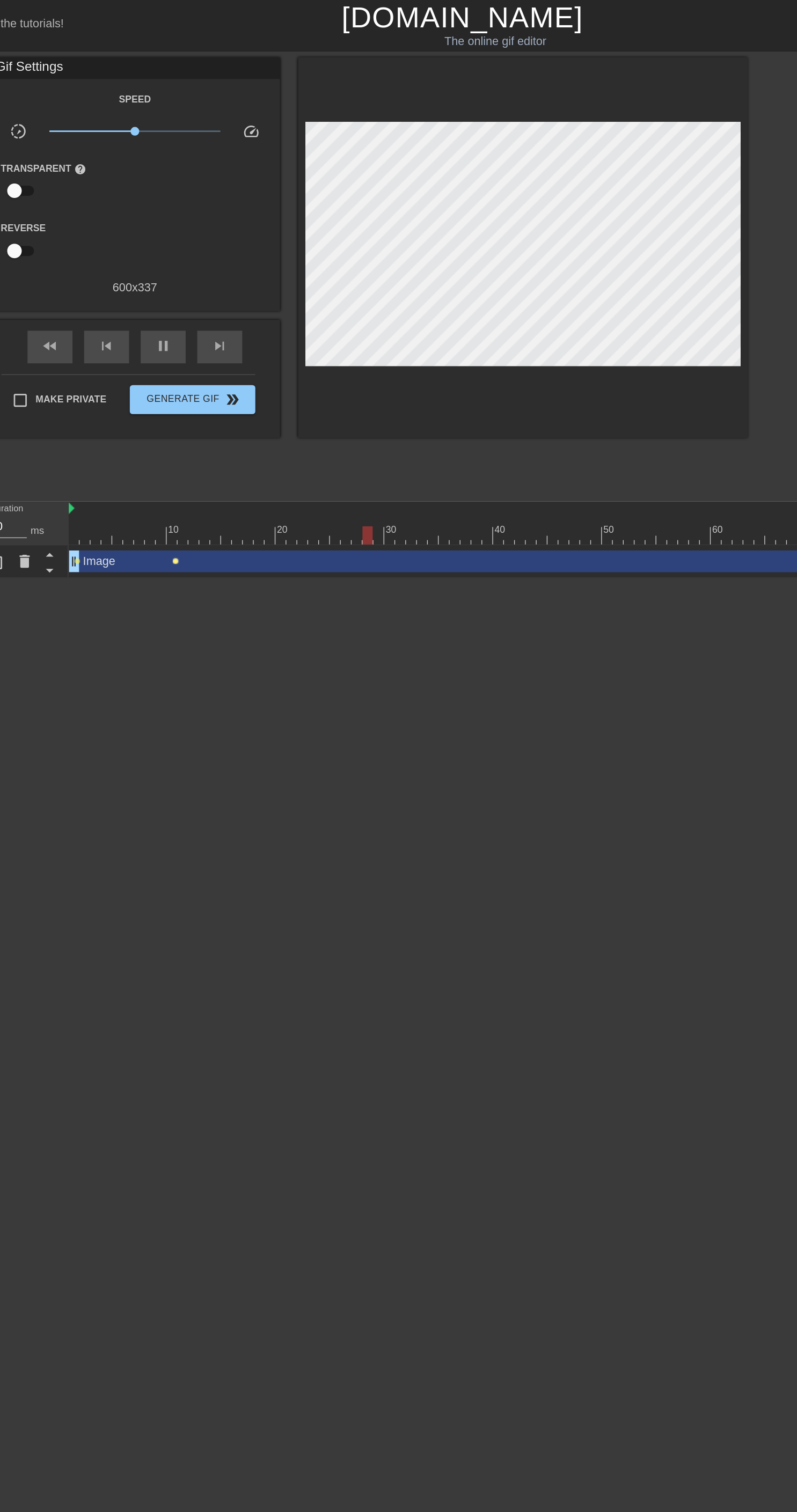
click at [186, 414] on span "lens" at bounding box center [186, 415] width 5 height 5
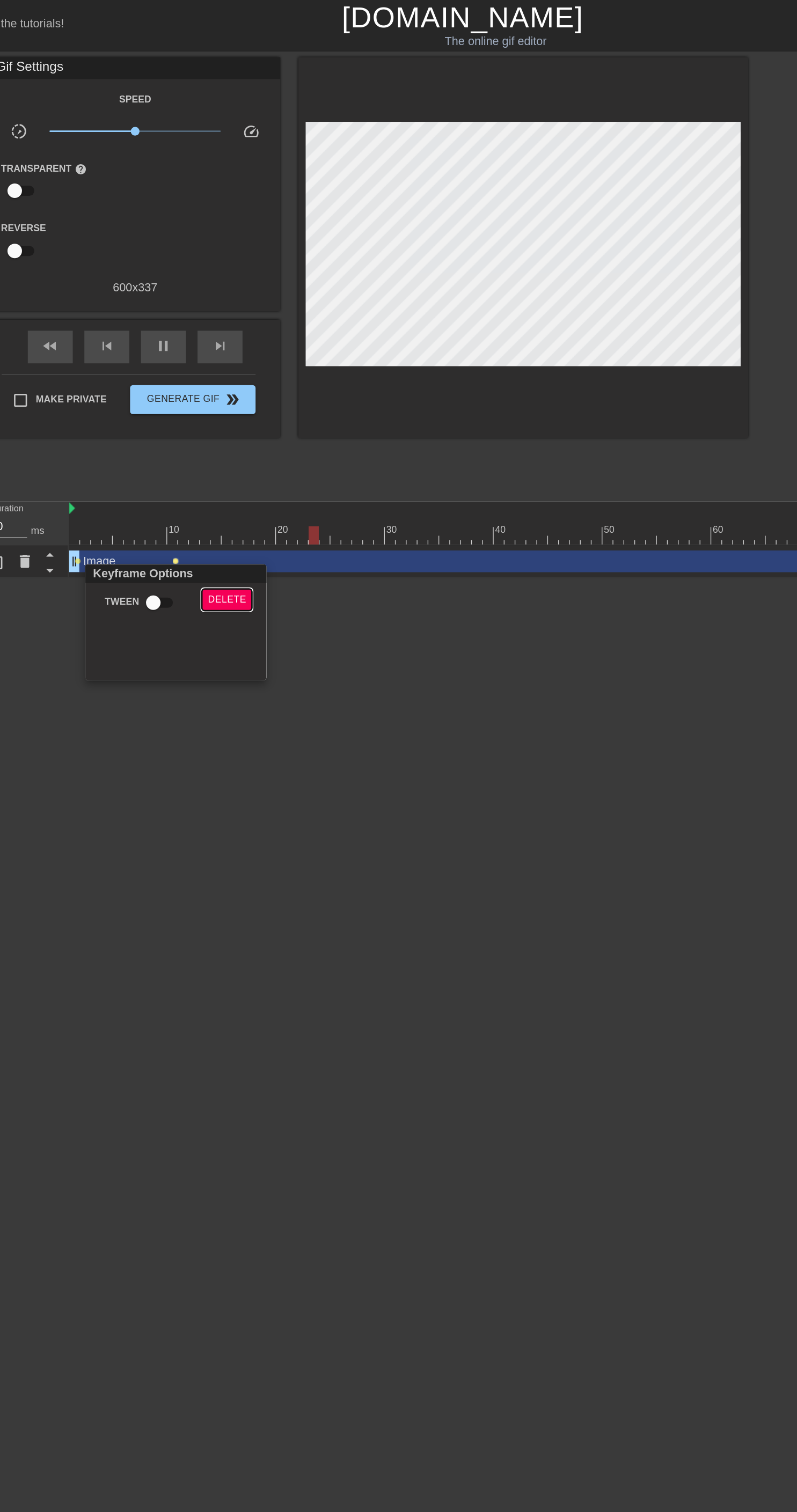
click at [224, 443] on span "Delete" at bounding box center [224, 444] width 29 height 12
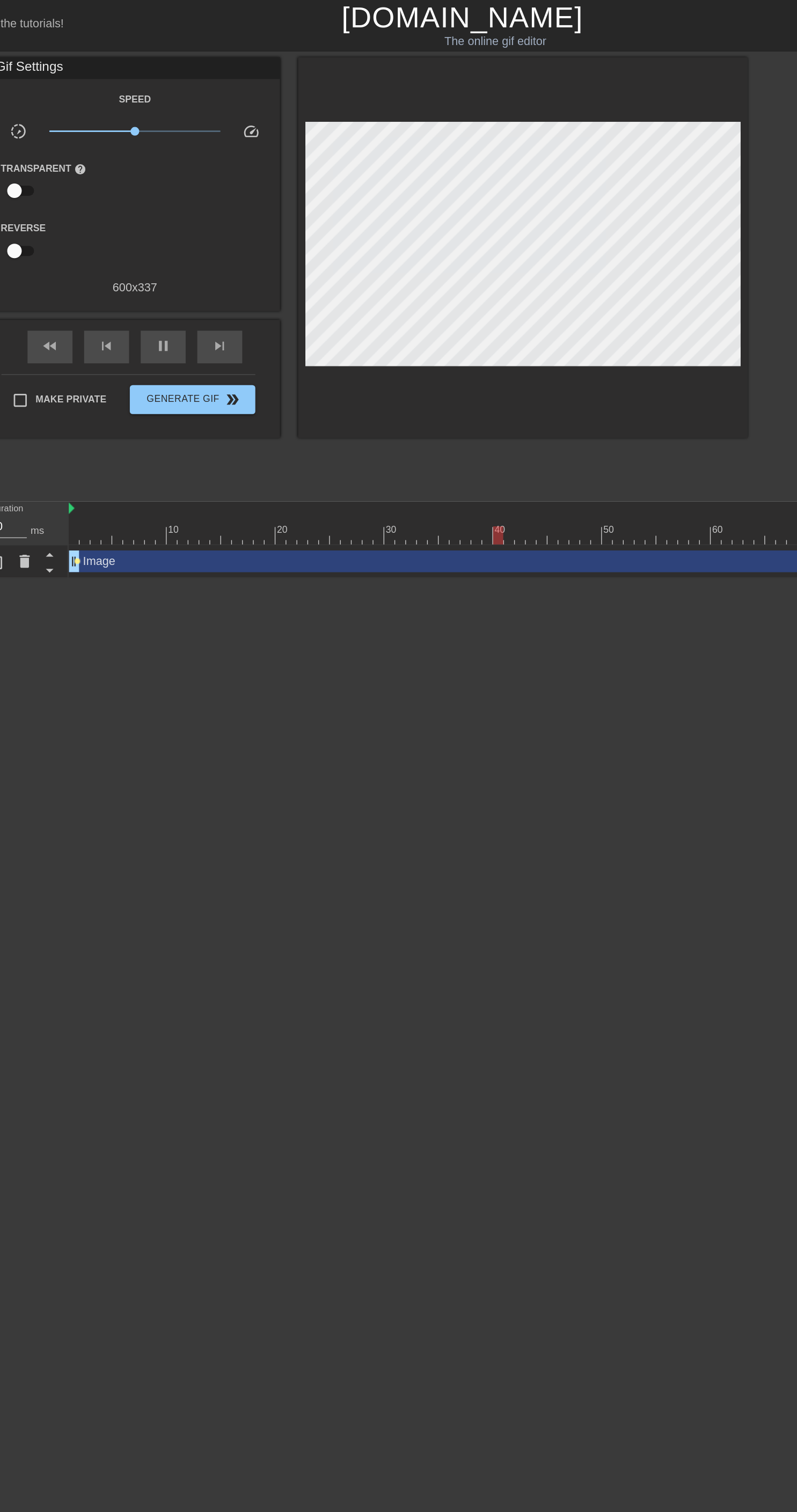
click at [113, 414] on span "lens" at bounding box center [113, 415] width 5 height 5
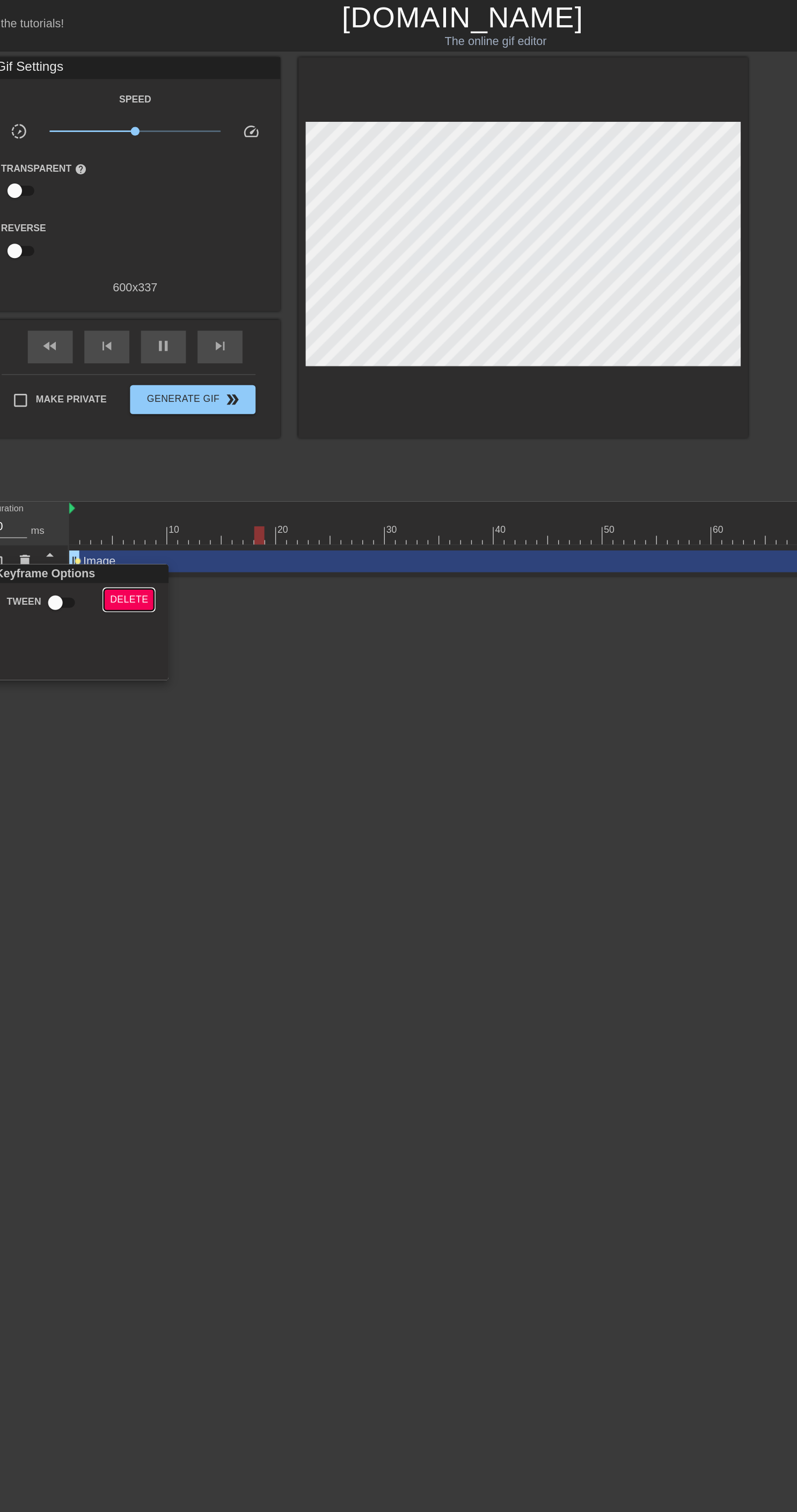
click at [150, 443] on span "Delete" at bounding box center [152, 444] width 29 height 12
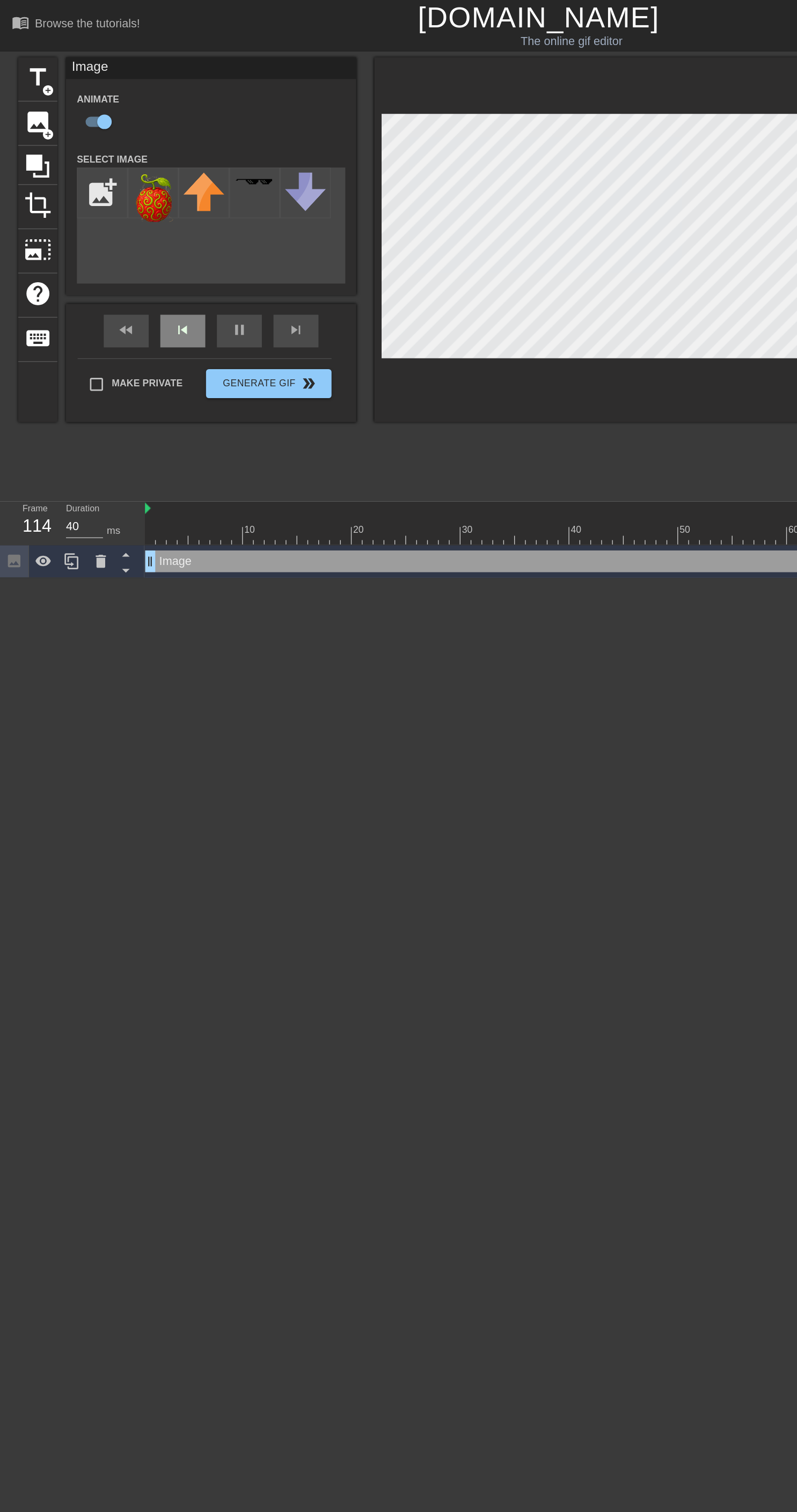
click at [138, 242] on div "fast_rewind skip_previous pause skip_next" at bounding box center [156, 245] width 175 height 40
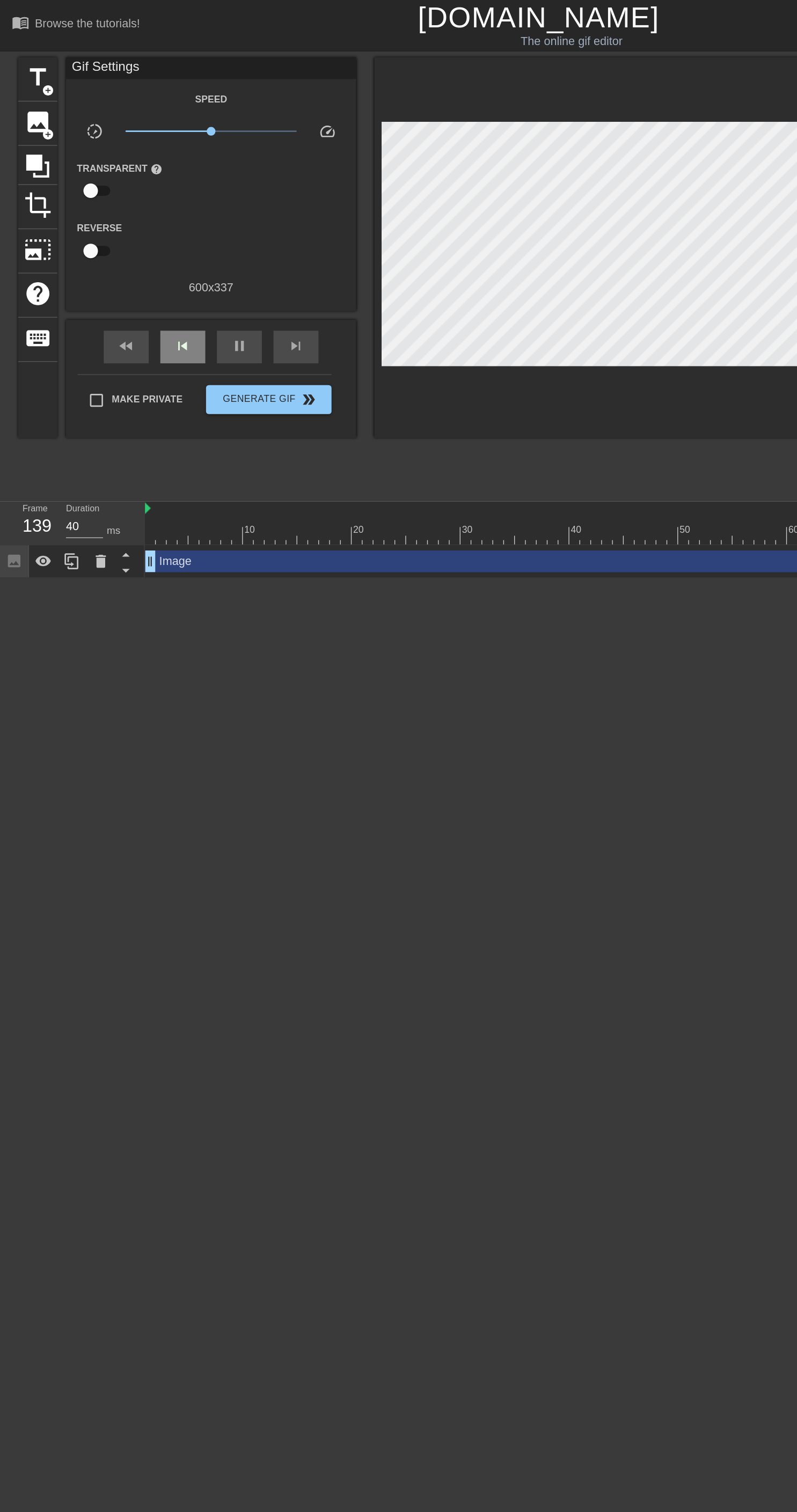
click at [135, 255] on span "skip_previous" at bounding box center [135, 256] width 13 height 13
click at [93, 255] on span "fast_rewind" at bounding box center [93, 256] width 13 height 13
click at [79, 133] on input "checkbox" at bounding box center [67, 141] width 61 height 20
click at [87, 215] on div "600 x 337" at bounding box center [156, 214] width 214 height 13
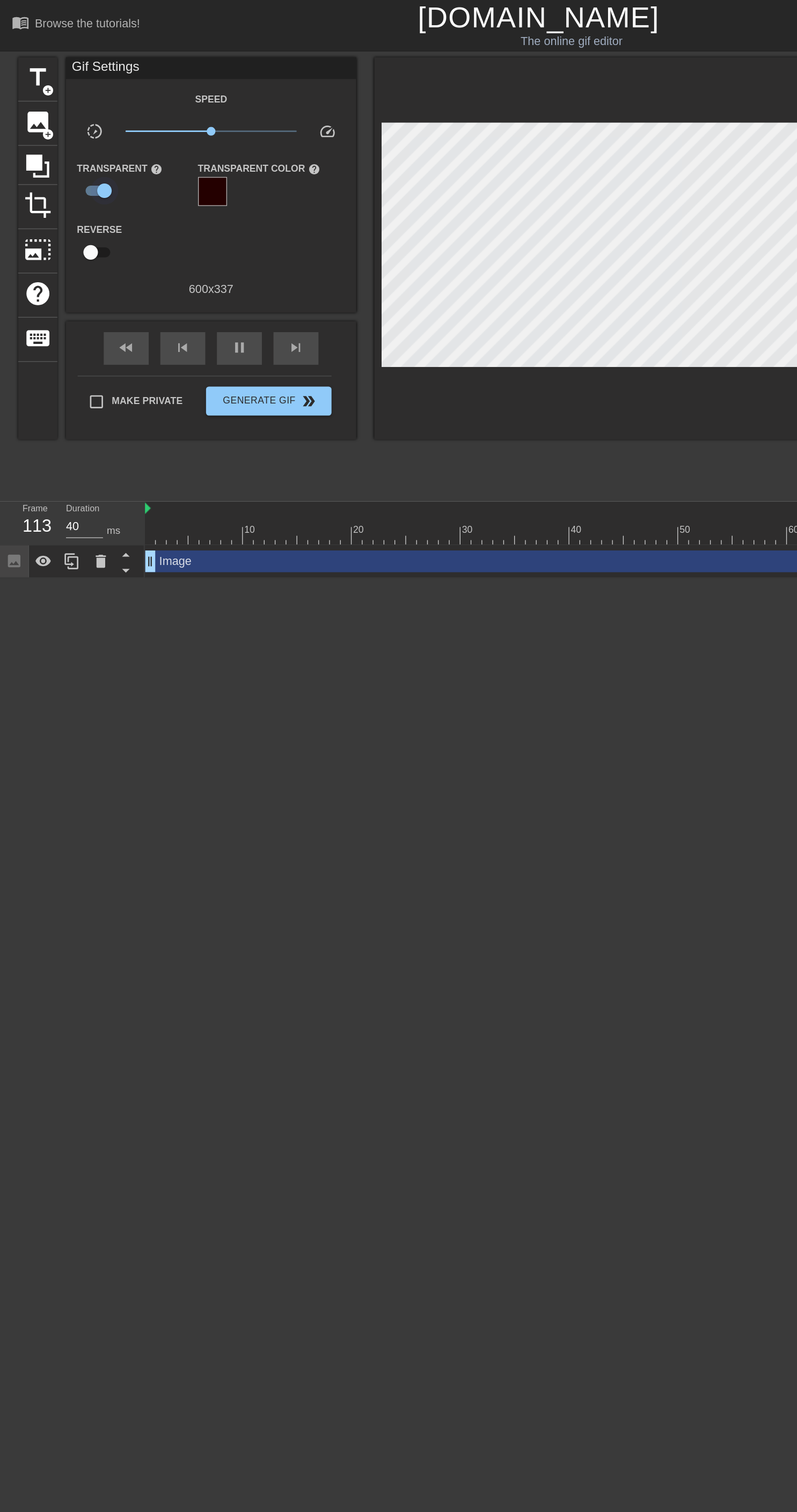
click at [69, 137] on input "checkbox" at bounding box center [77, 141] width 61 height 20
checkbox input "false"
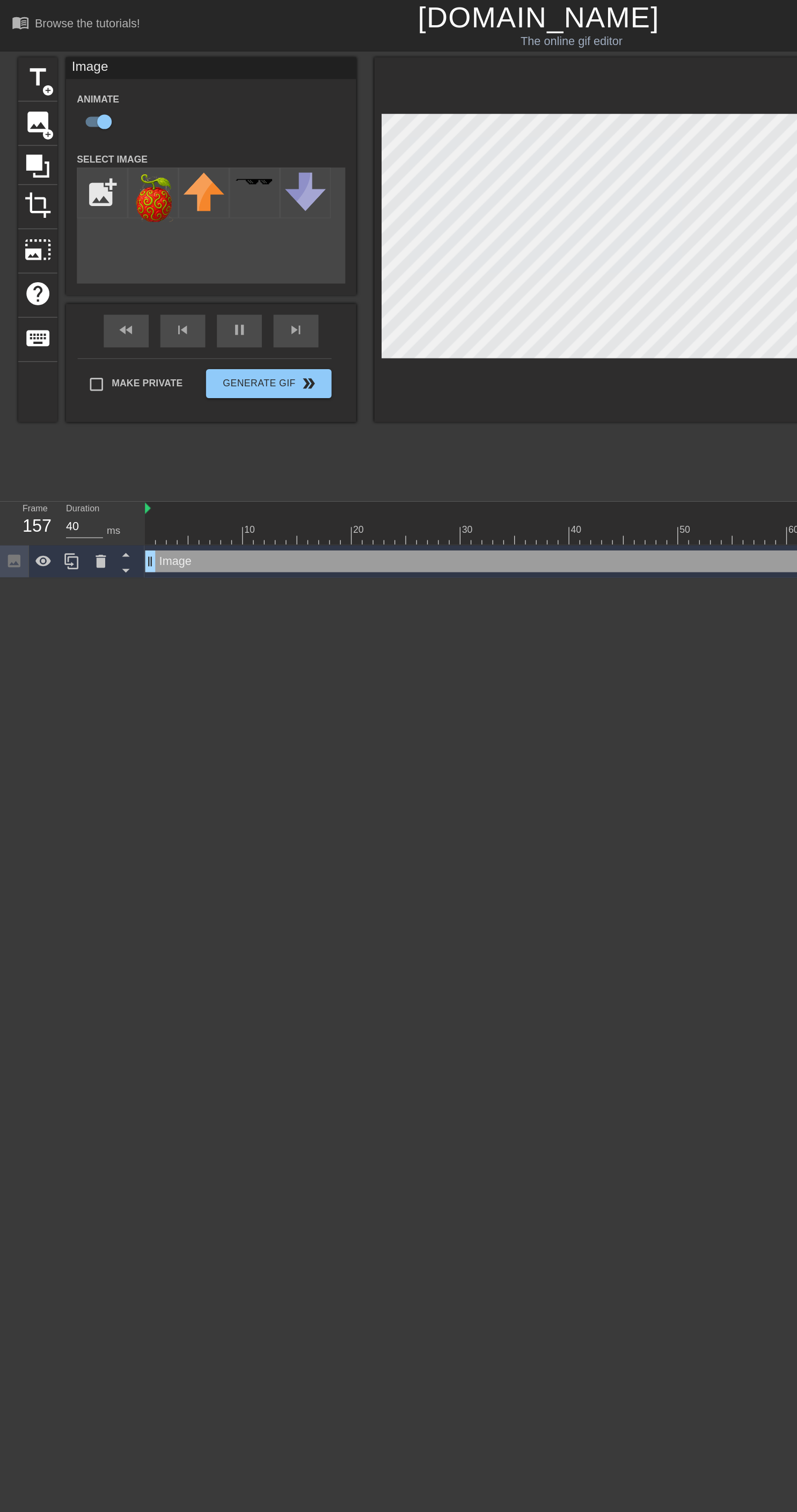
click at [74, 414] on icon at bounding box center [75, 415] width 8 height 10
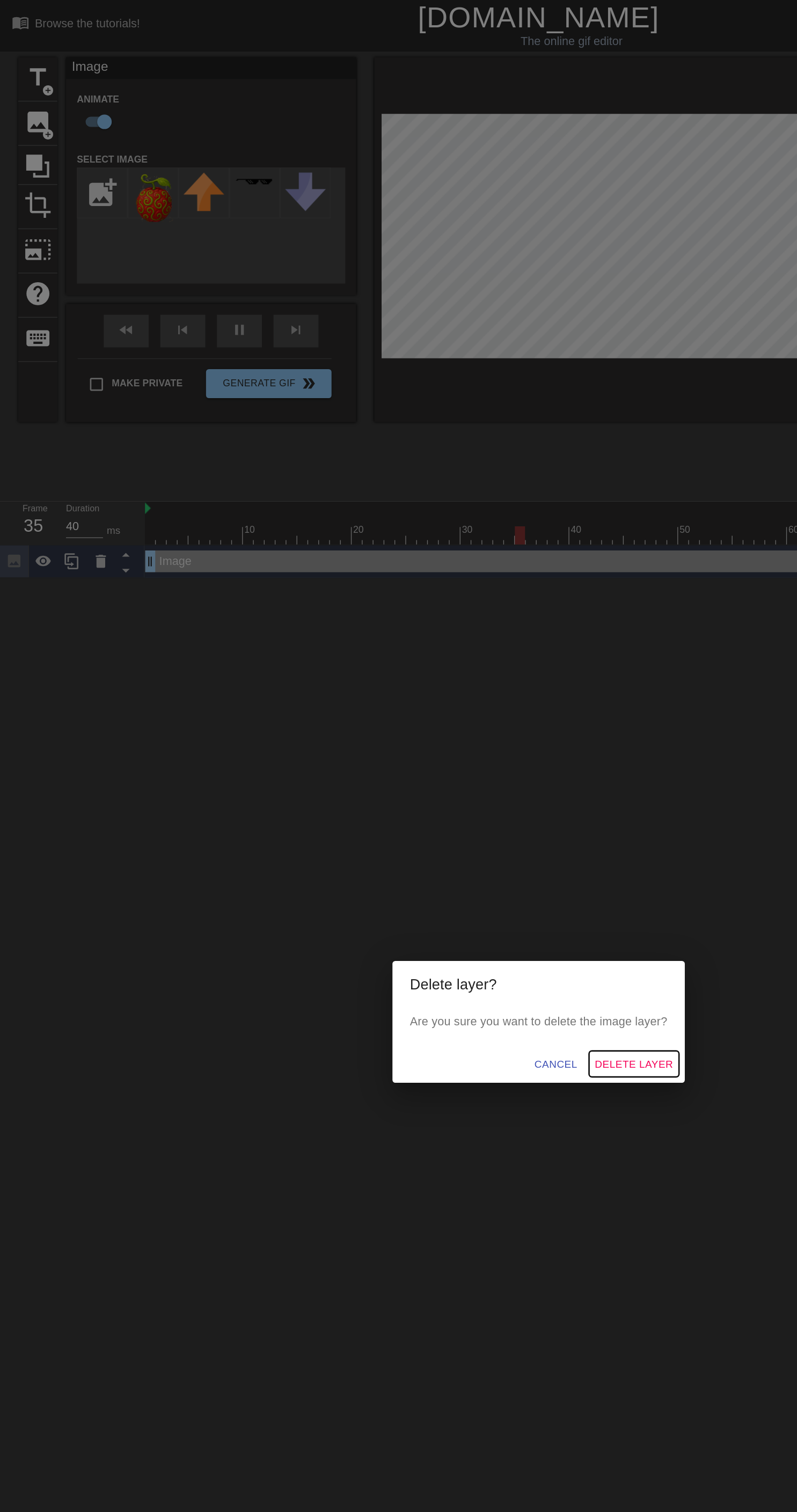
click at [492, 790] on span "Delete Layer" at bounding box center [468, 787] width 58 height 14
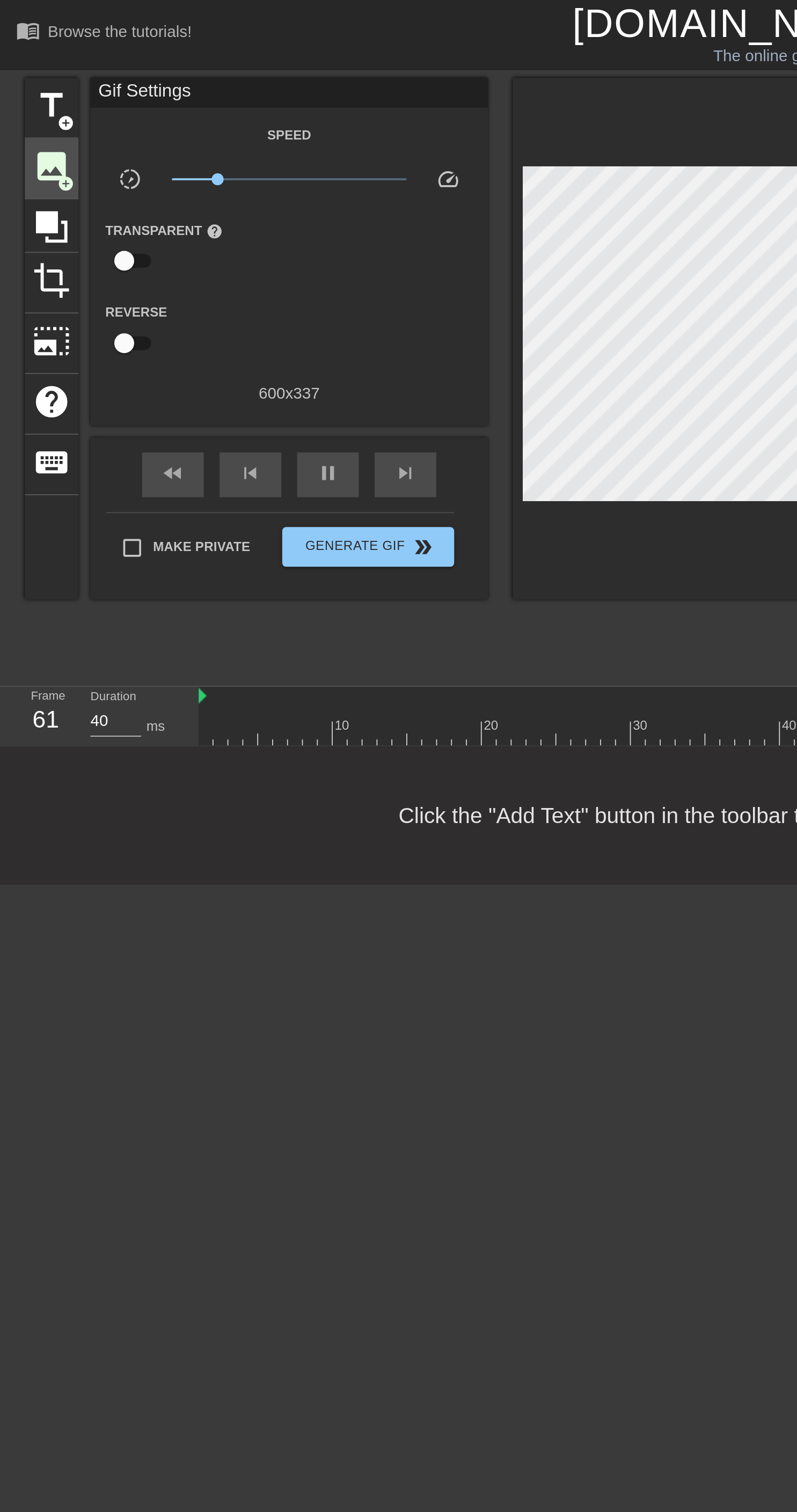
click at [36, 99] on span "add_circle" at bounding box center [36, 100] width 9 height 9
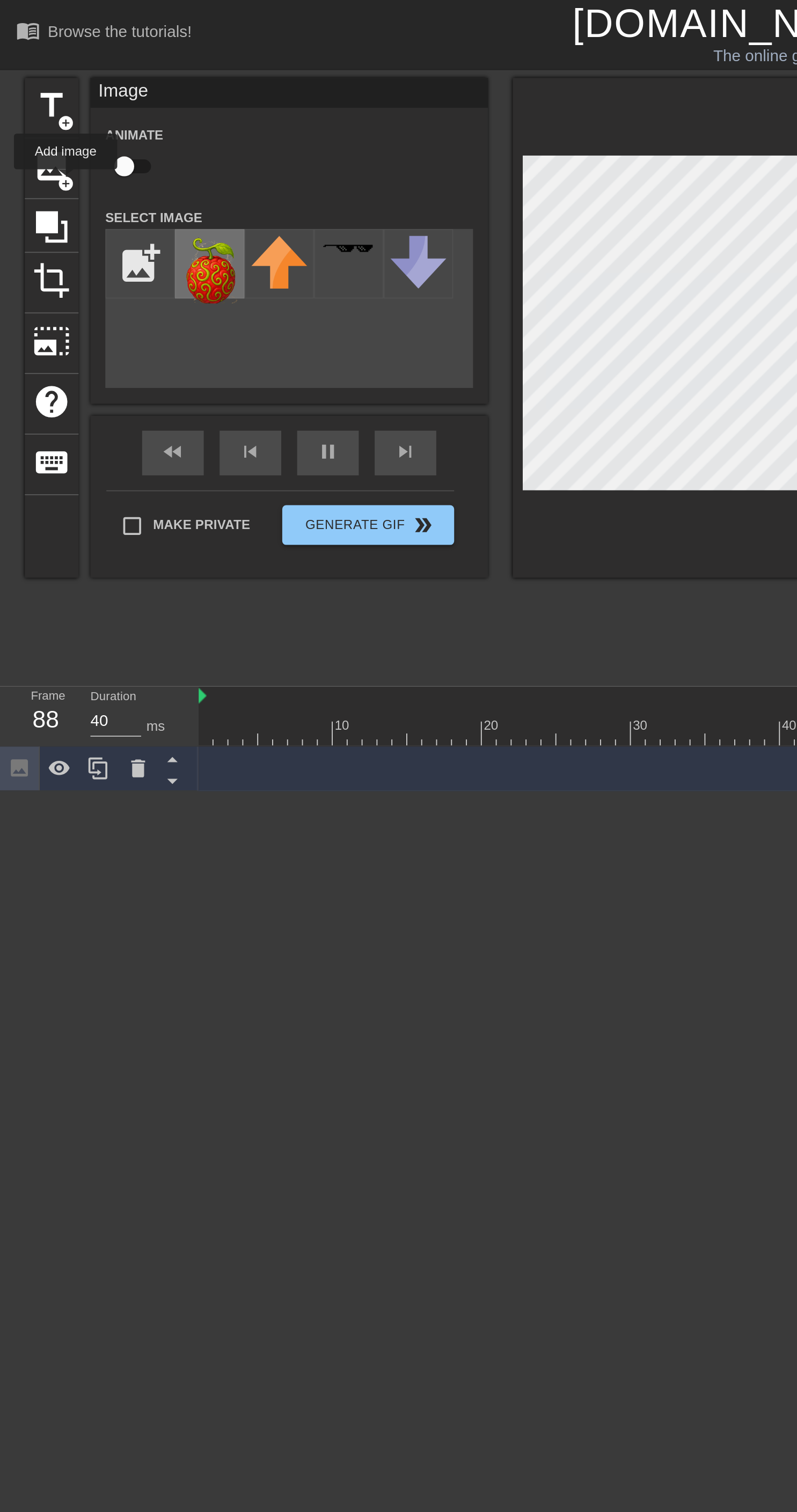
click at [109, 141] on img at bounding box center [113, 146] width 30 height 36
click at [73, 83] on input "checkbox" at bounding box center [67, 89] width 61 height 20
click at [86, 89] on input "checkbox" at bounding box center [77, 89] width 61 height 20
checkbox input "false"
click at [177, 238] on div "fast_rewind skip_previous pause skip_next" at bounding box center [156, 245] width 175 height 40
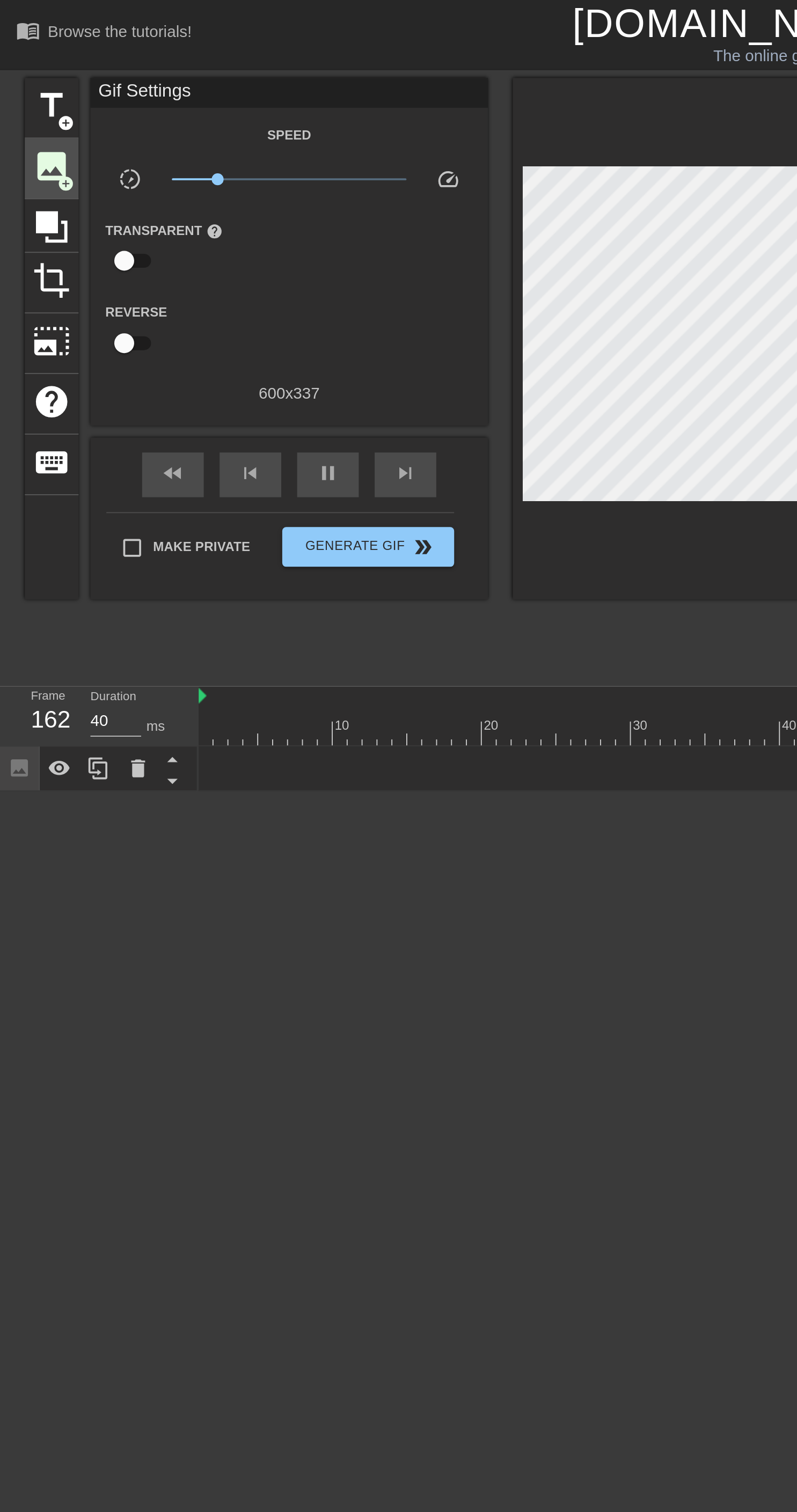
click at [40, 84] on div "image add_circle" at bounding box center [28, 91] width 29 height 33
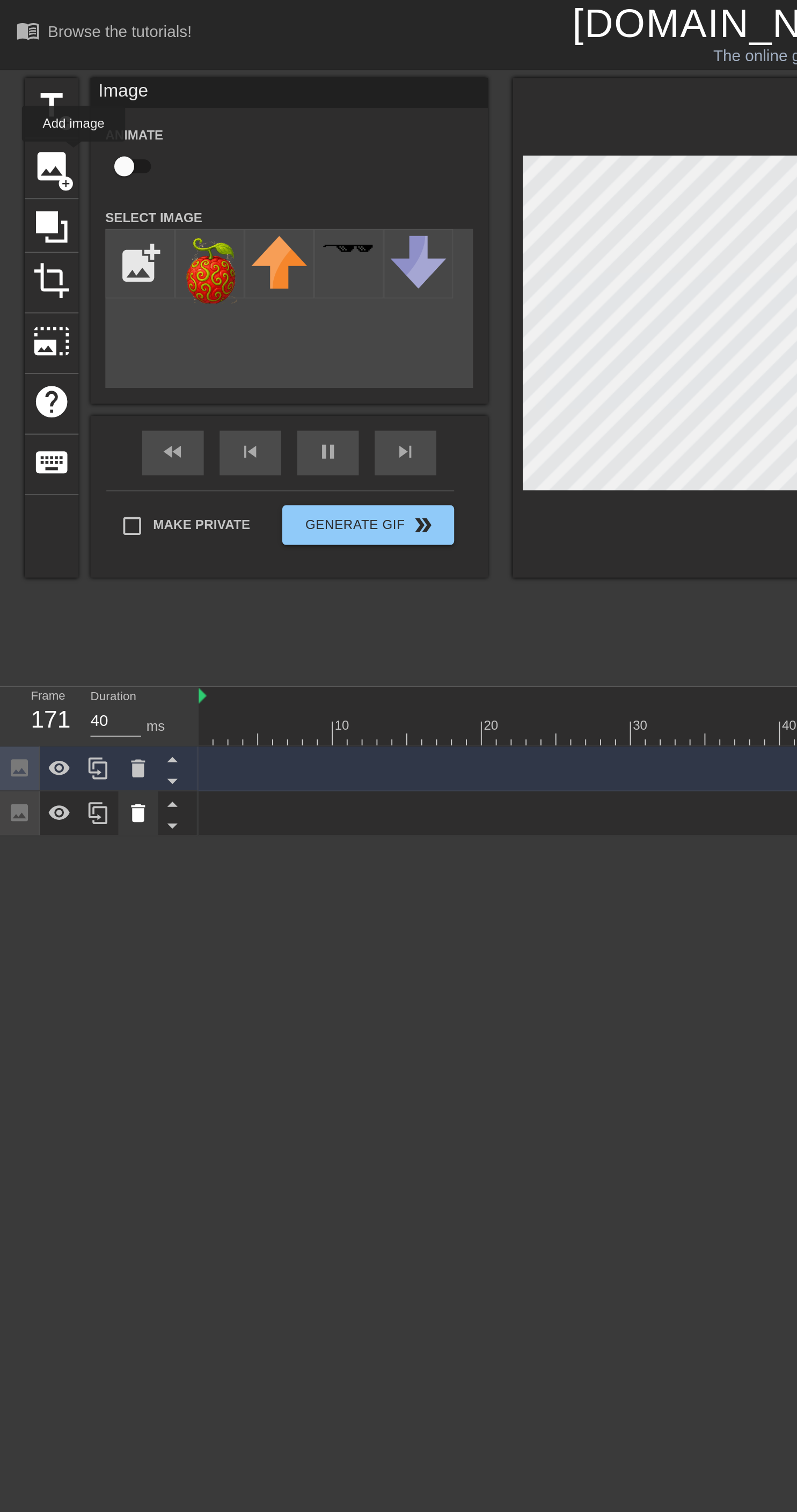
click at [76, 436] on icon at bounding box center [75, 439] width 8 height 10
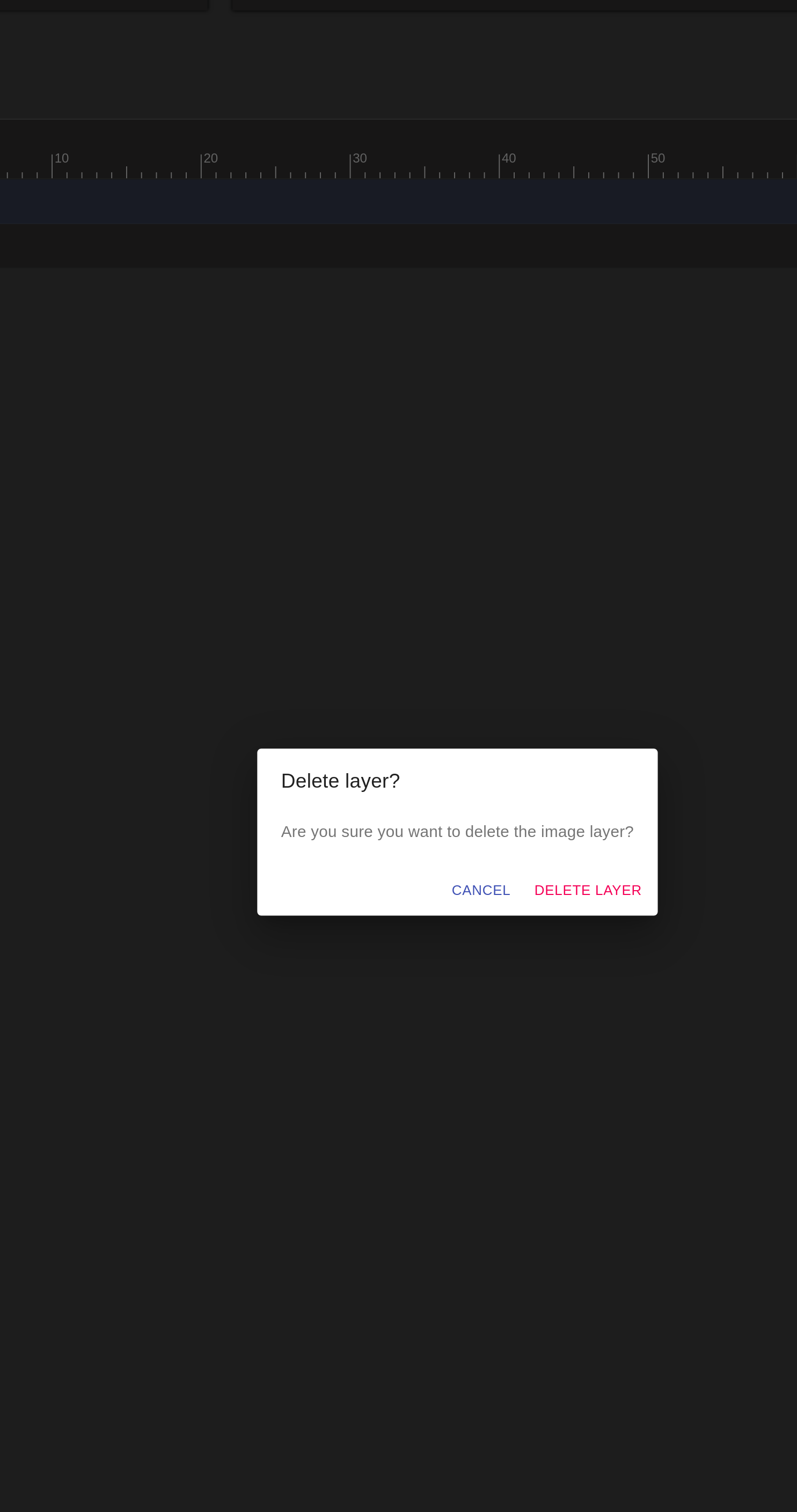
click at [476, 737] on h2 "Delete layer?" at bounding box center [398, 728] width 191 height 17
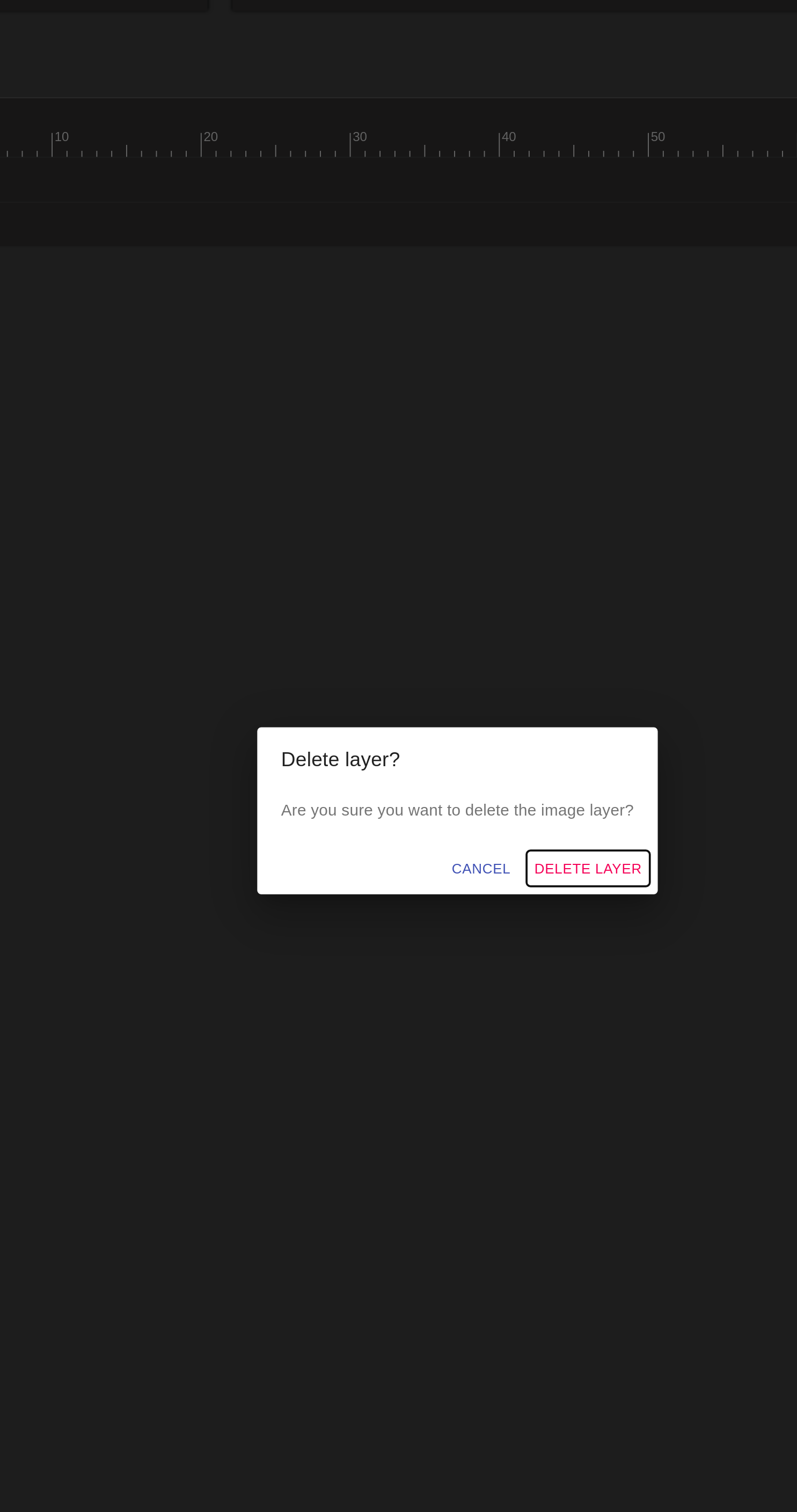
click at [482, 794] on span "Delete Layer" at bounding box center [468, 787] width 58 height 14
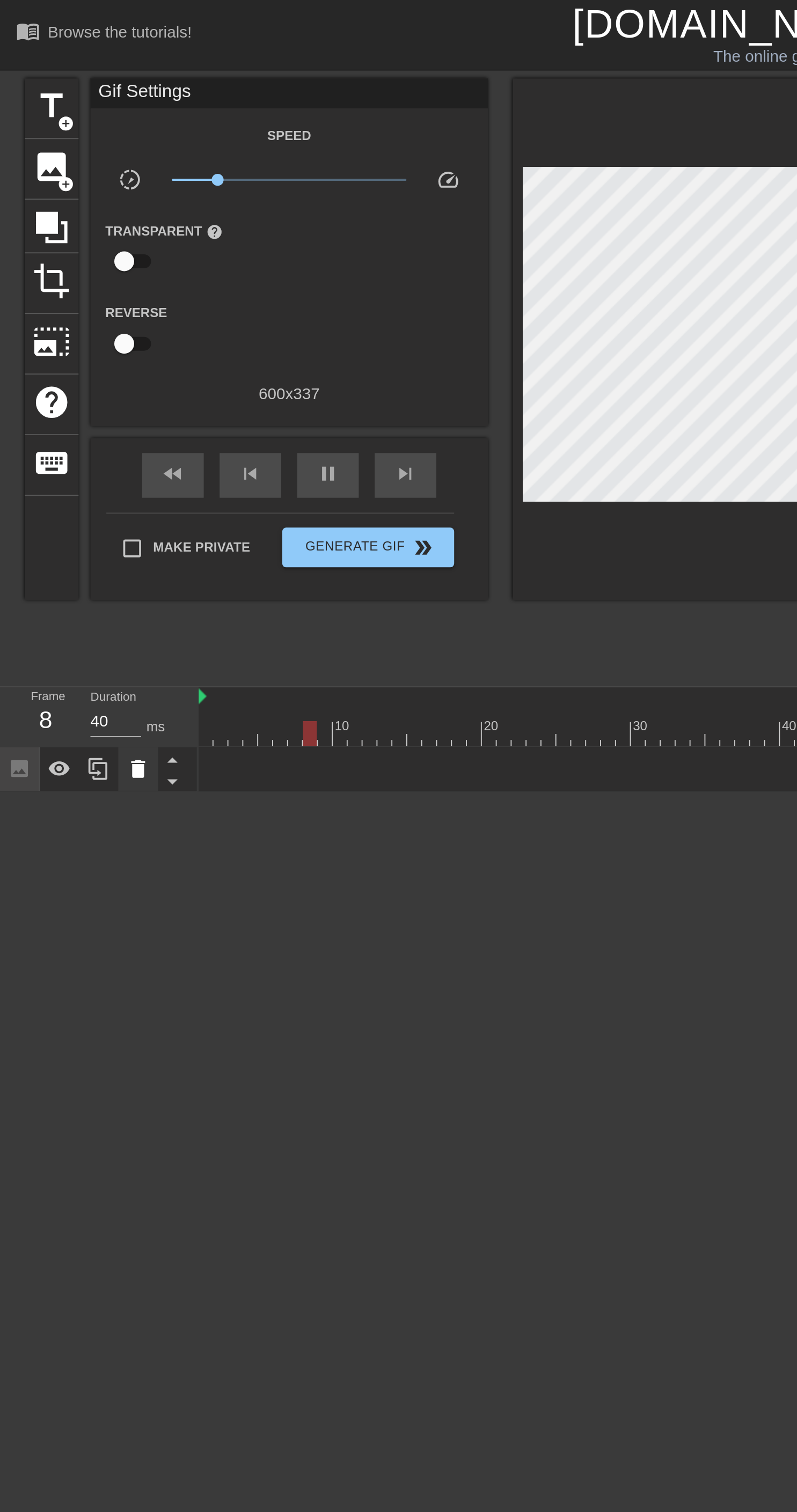
click at [74, 412] on icon at bounding box center [75, 415] width 8 height 10
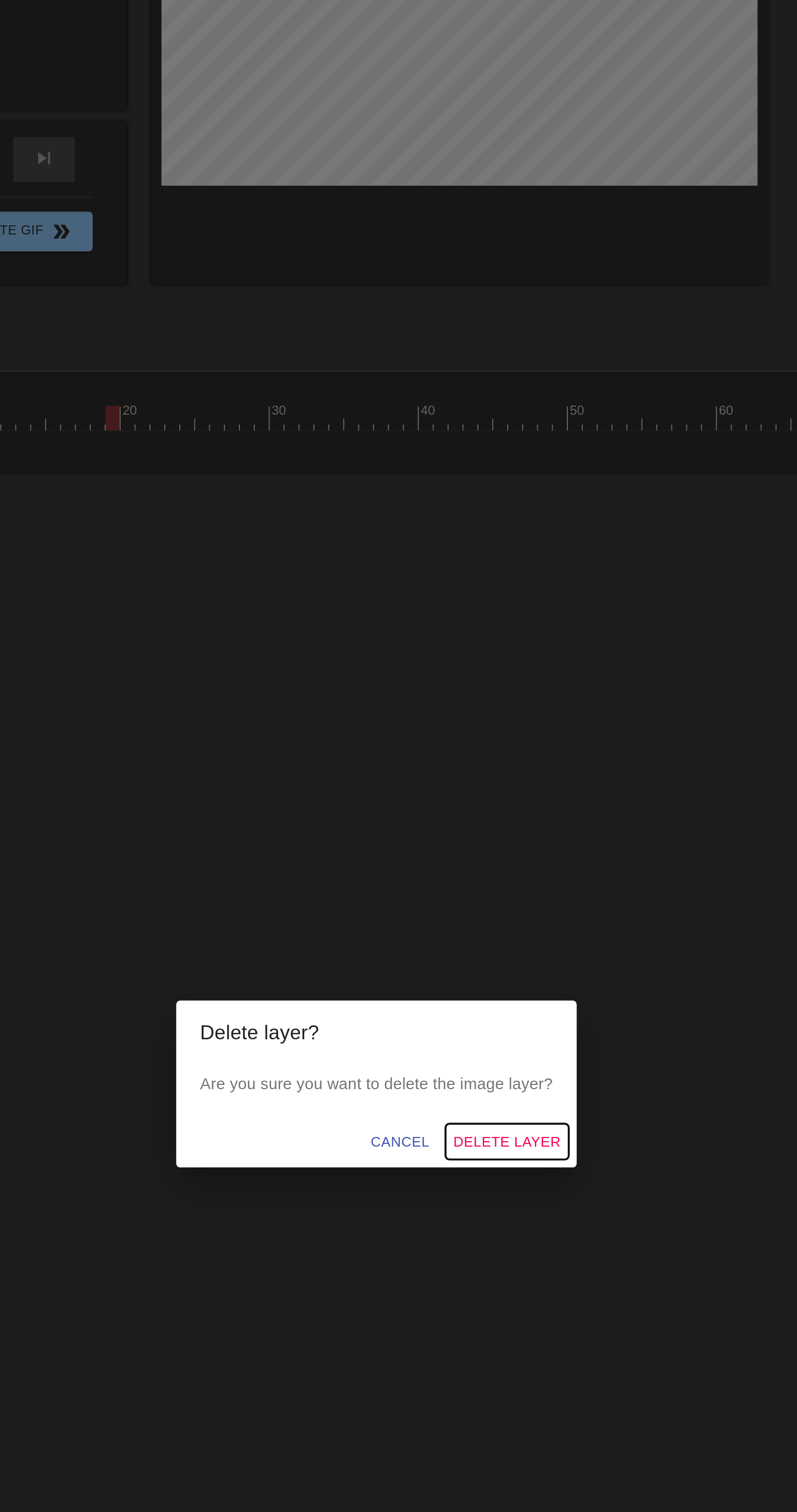
click at [492, 794] on span "Delete Layer" at bounding box center [468, 787] width 58 height 14
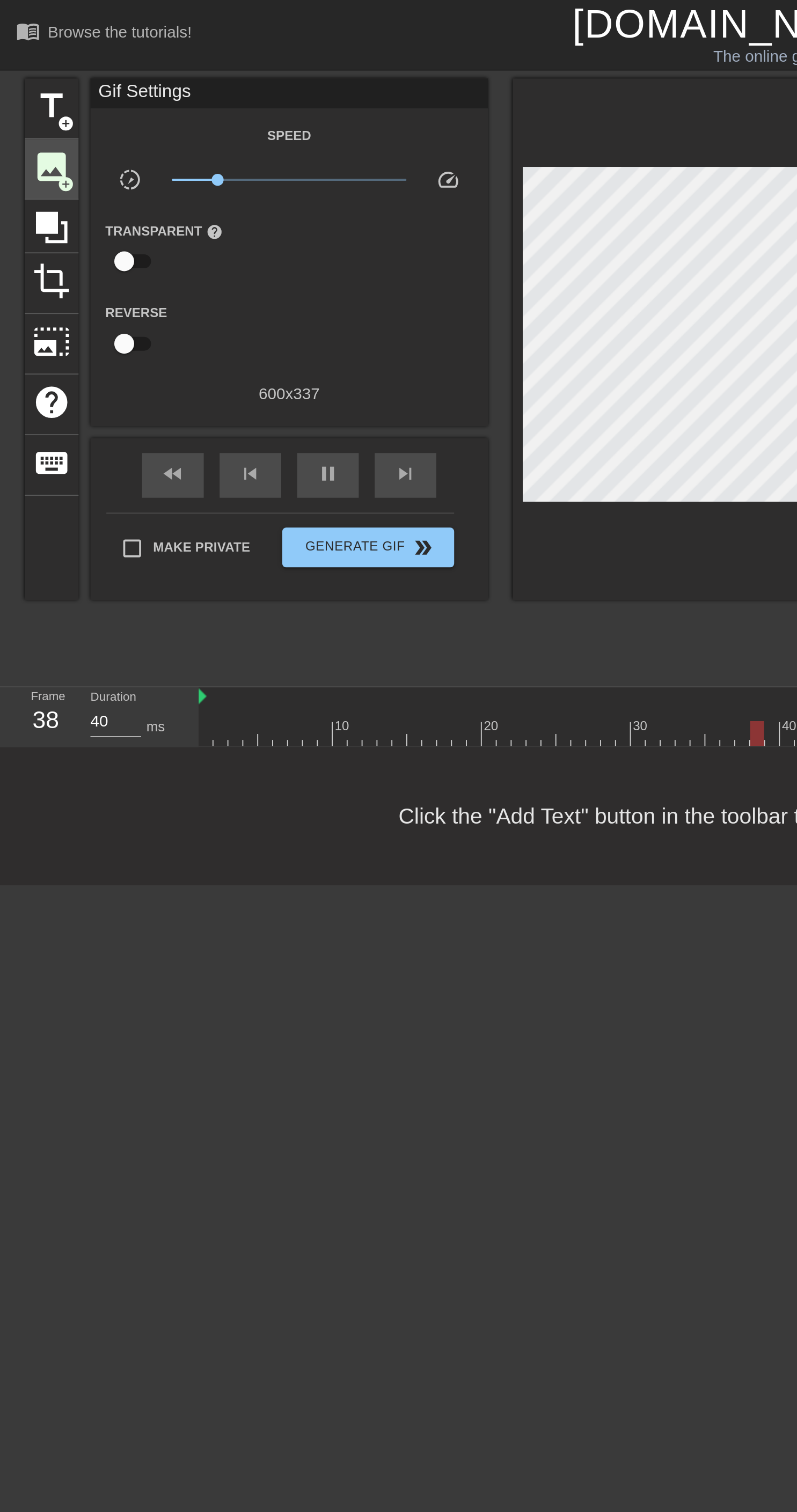
click at [36, 99] on span "add_circle" at bounding box center [36, 100] width 9 height 9
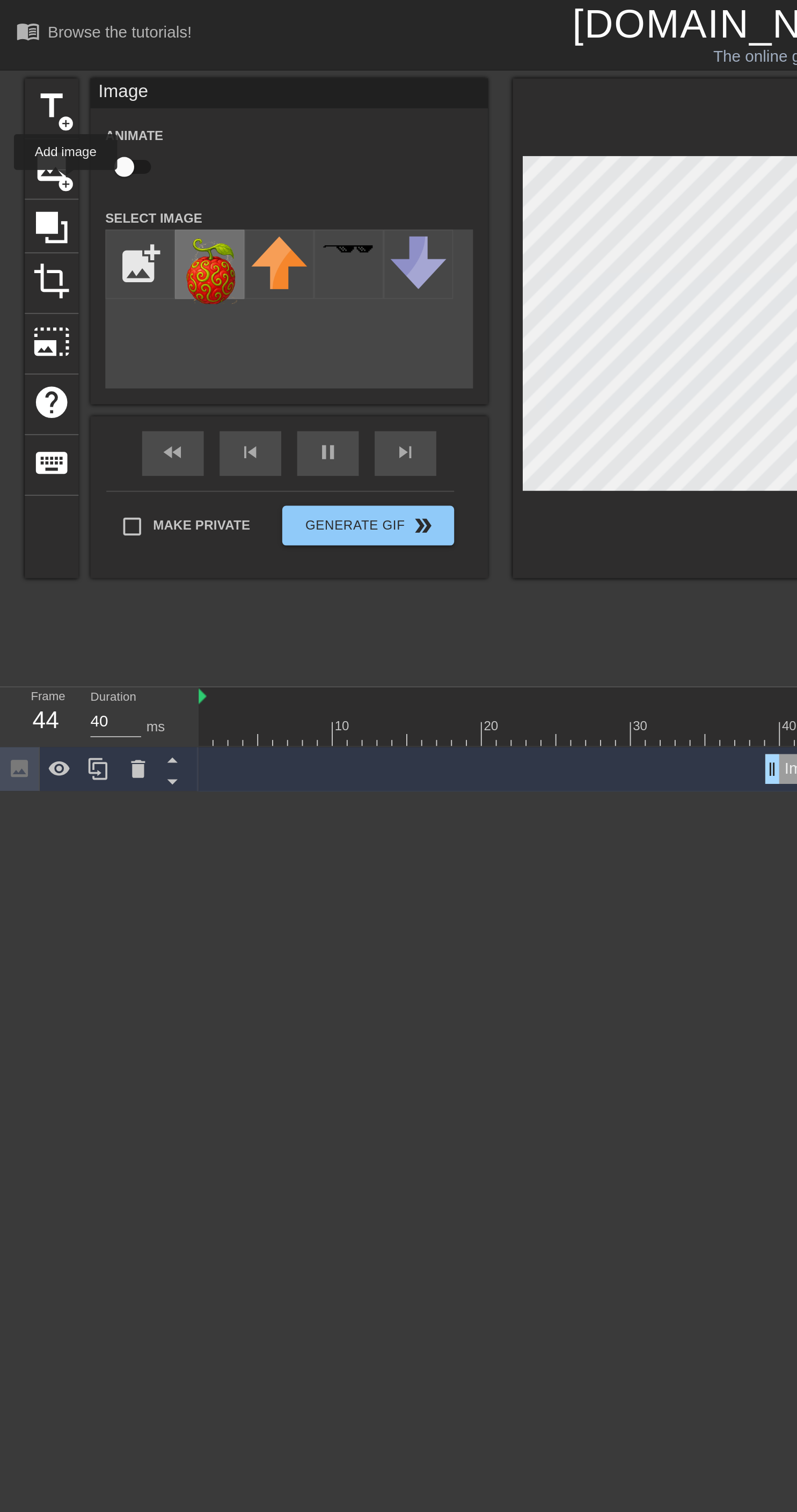
click at [113, 148] on img at bounding box center [113, 146] width 30 height 36
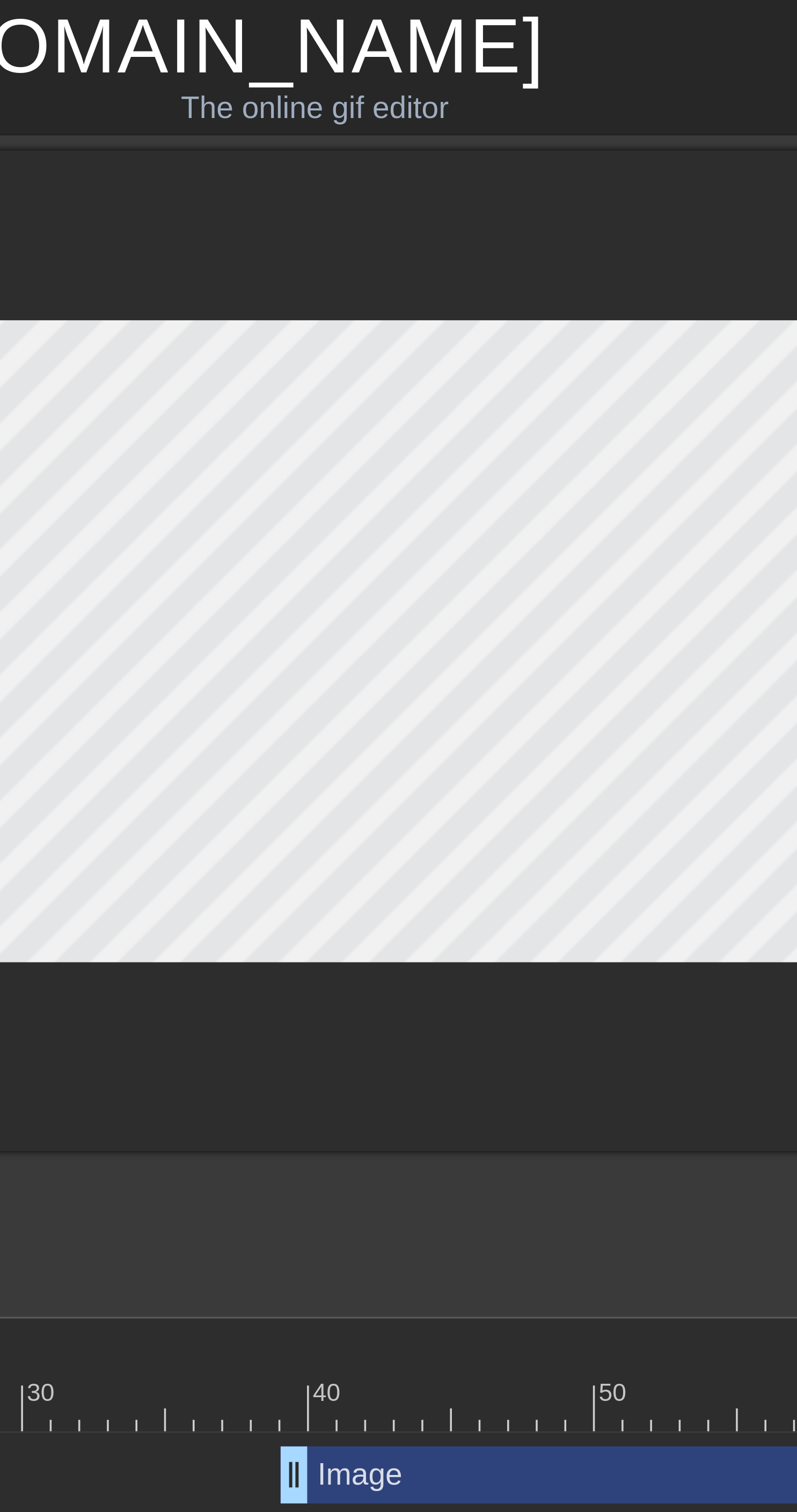
click at [455, 388] on div at bounding box center [455, 392] width 2 height 11
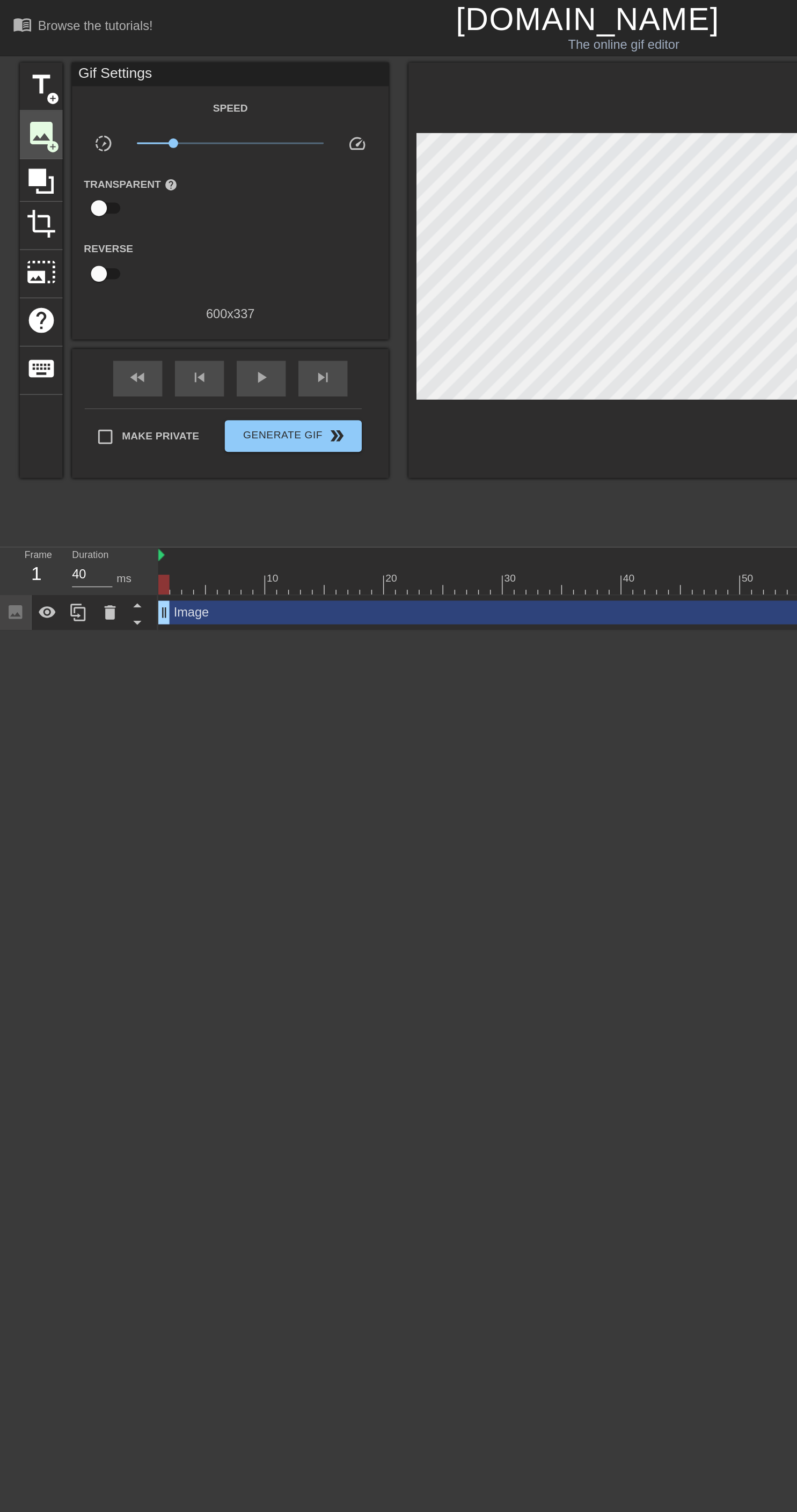
click at [36, 99] on span "add_circle" at bounding box center [36, 100] width 9 height 9
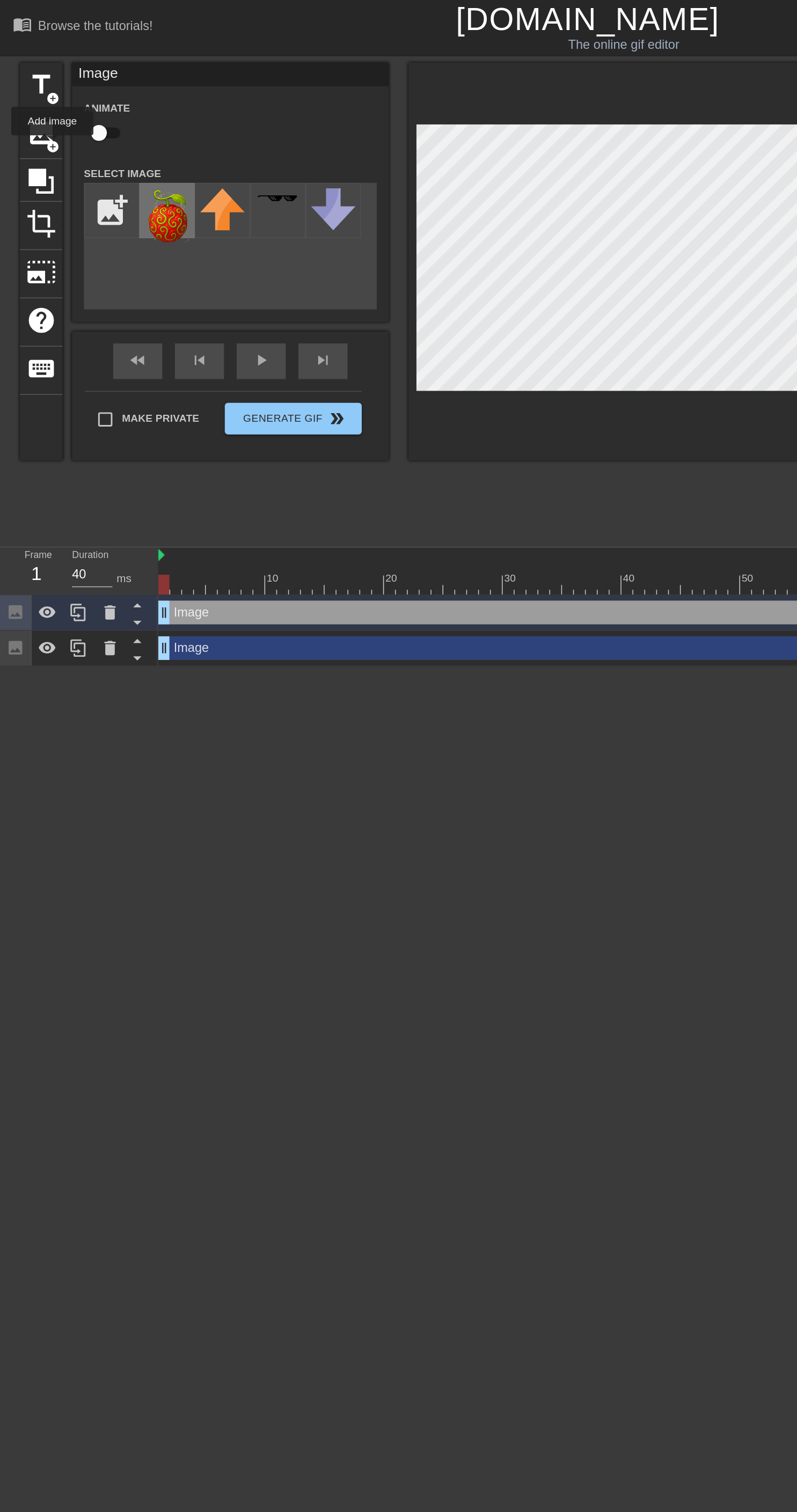
click at [119, 148] on img at bounding box center [113, 146] width 30 height 36
click at [76, 434] on icon at bounding box center [75, 439] width 13 height 13
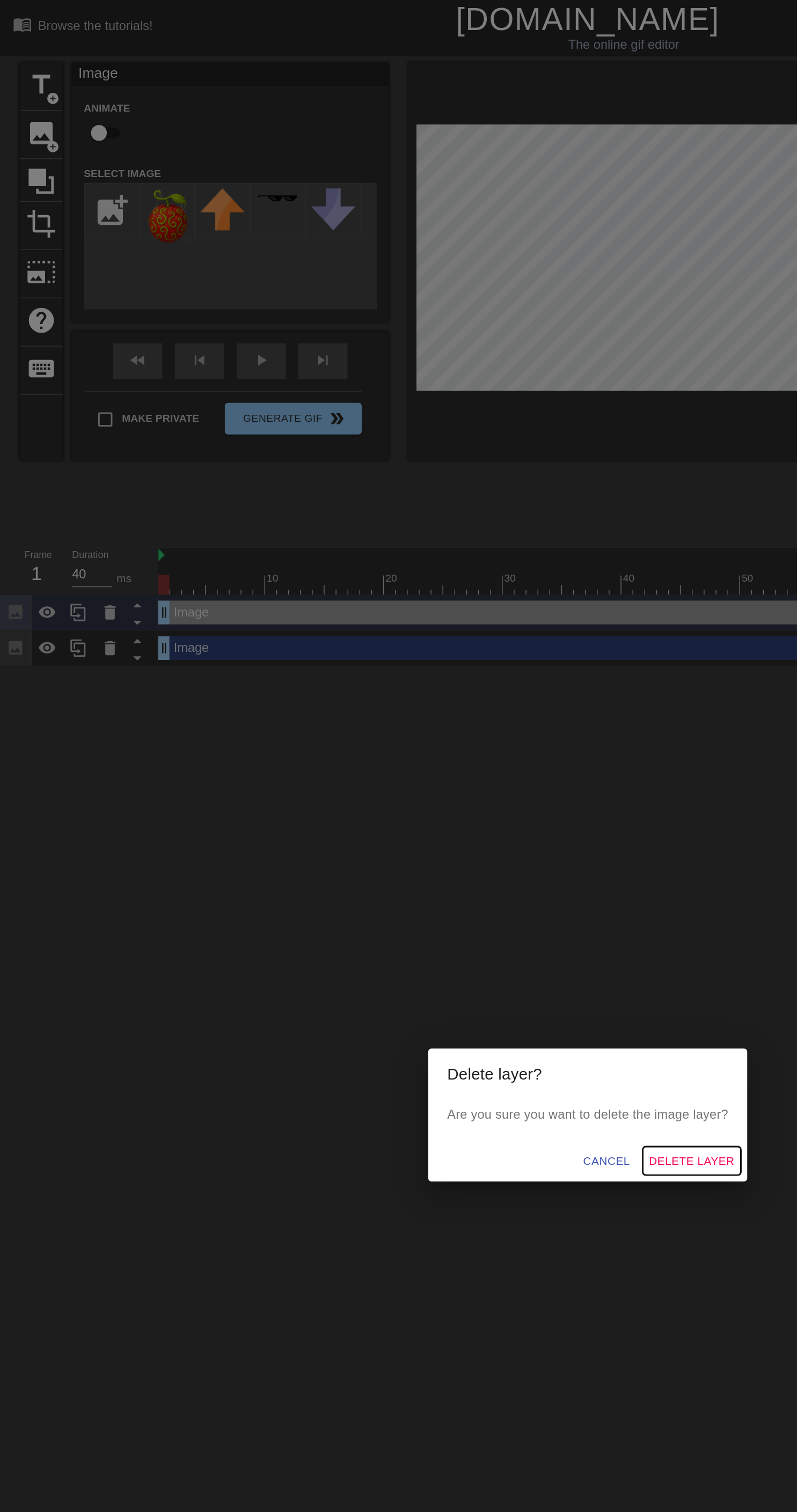
click at [475, 794] on span "Delete Layer" at bounding box center [468, 787] width 58 height 14
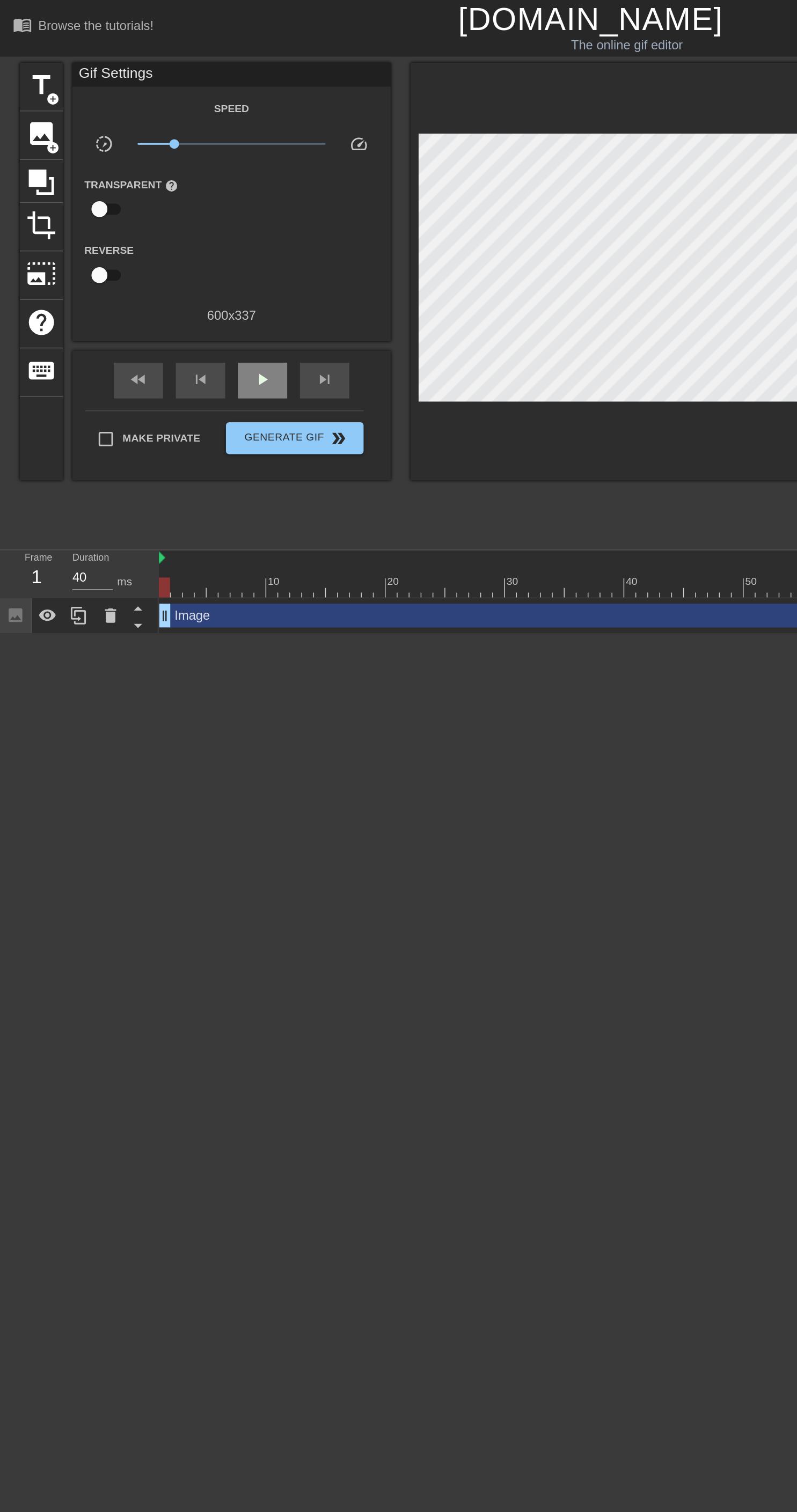
click at [174, 255] on span "play_arrow" at bounding box center [177, 256] width 13 height 13
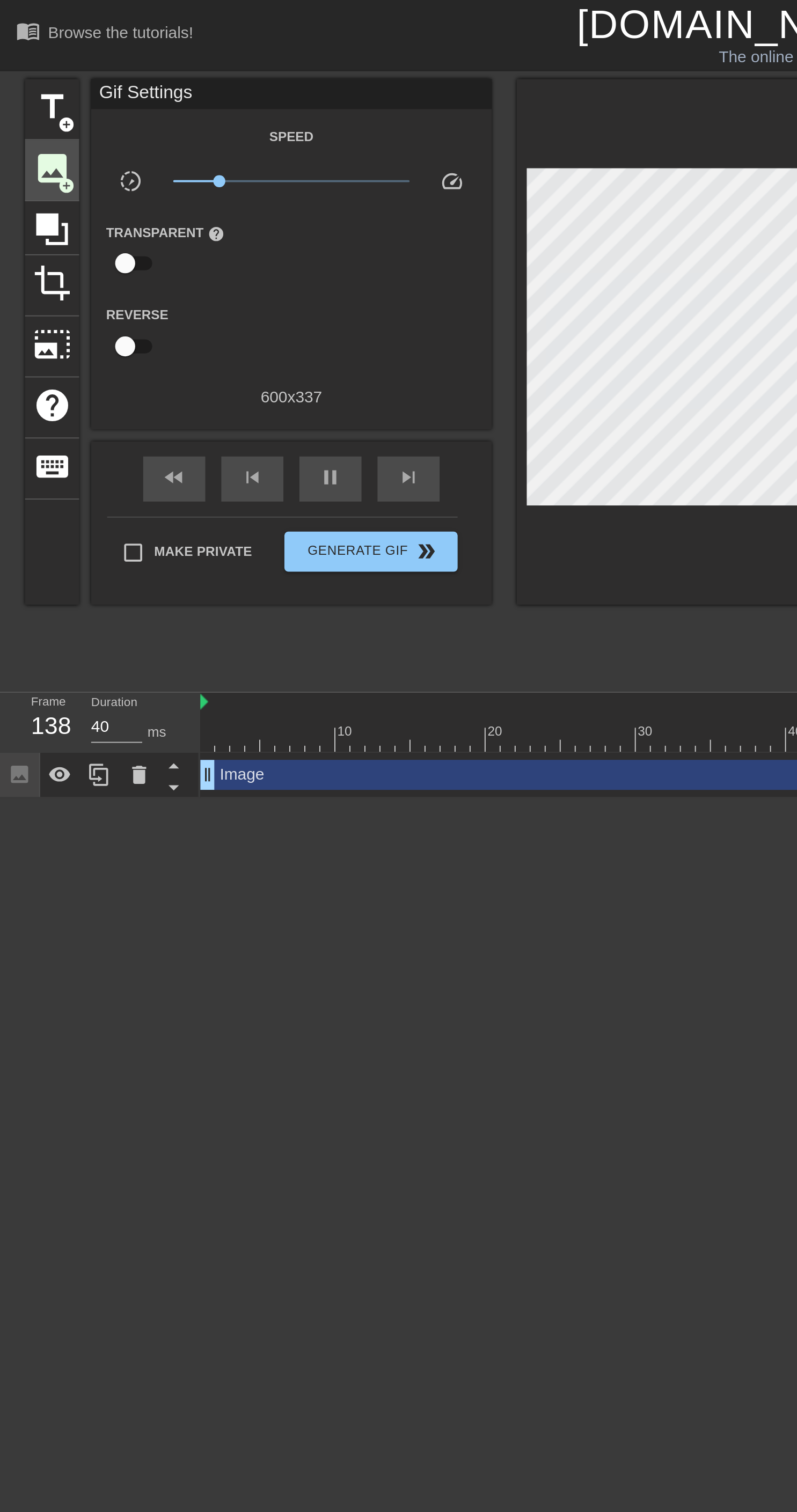
click at [39, 82] on div "image add_circle" at bounding box center [28, 91] width 29 height 33
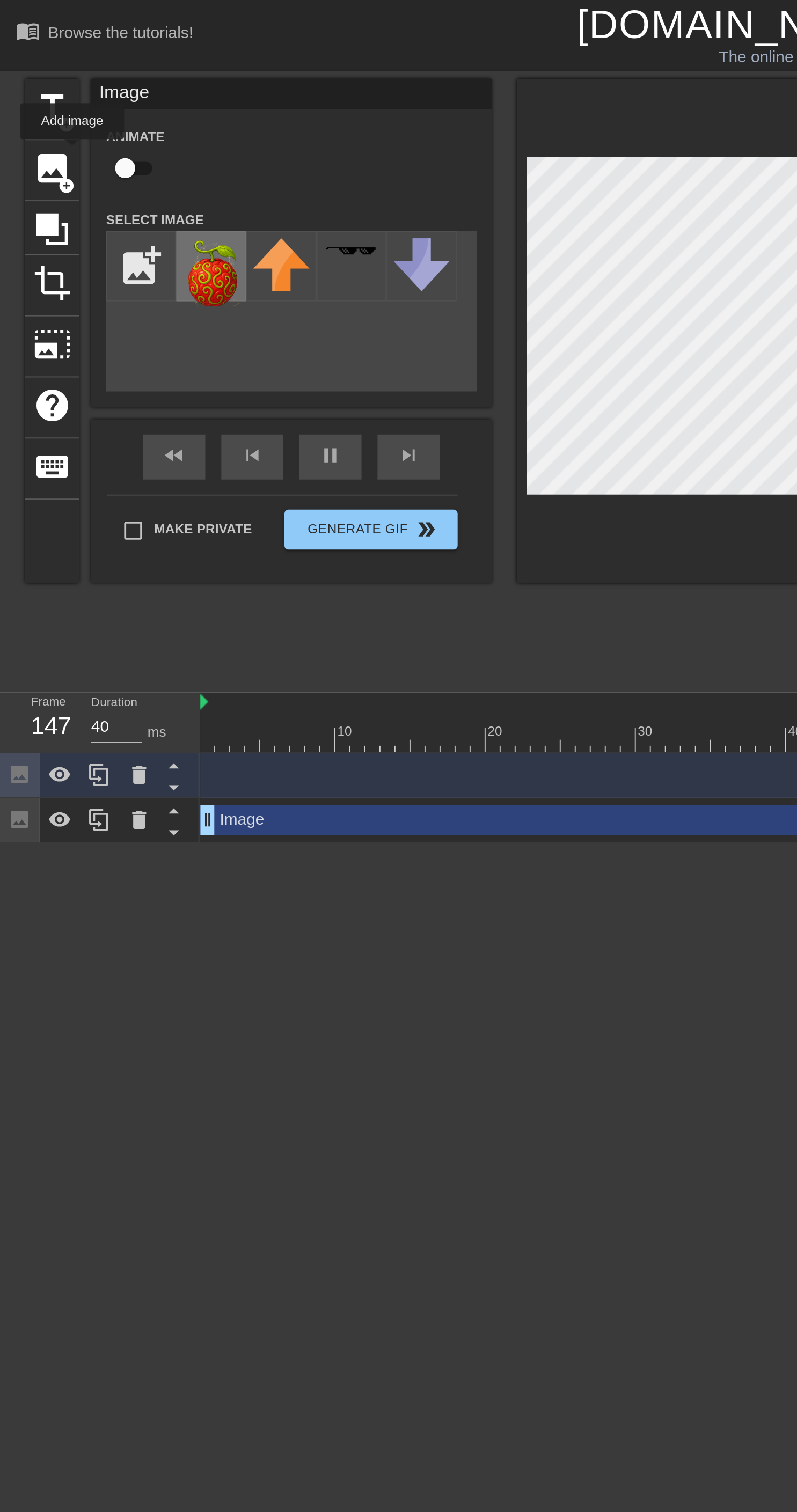
click at [104, 148] on img at bounding box center [113, 146] width 30 height 36
click at [74, 438] on icon at bounding box center [75, 439] width 8 height 10
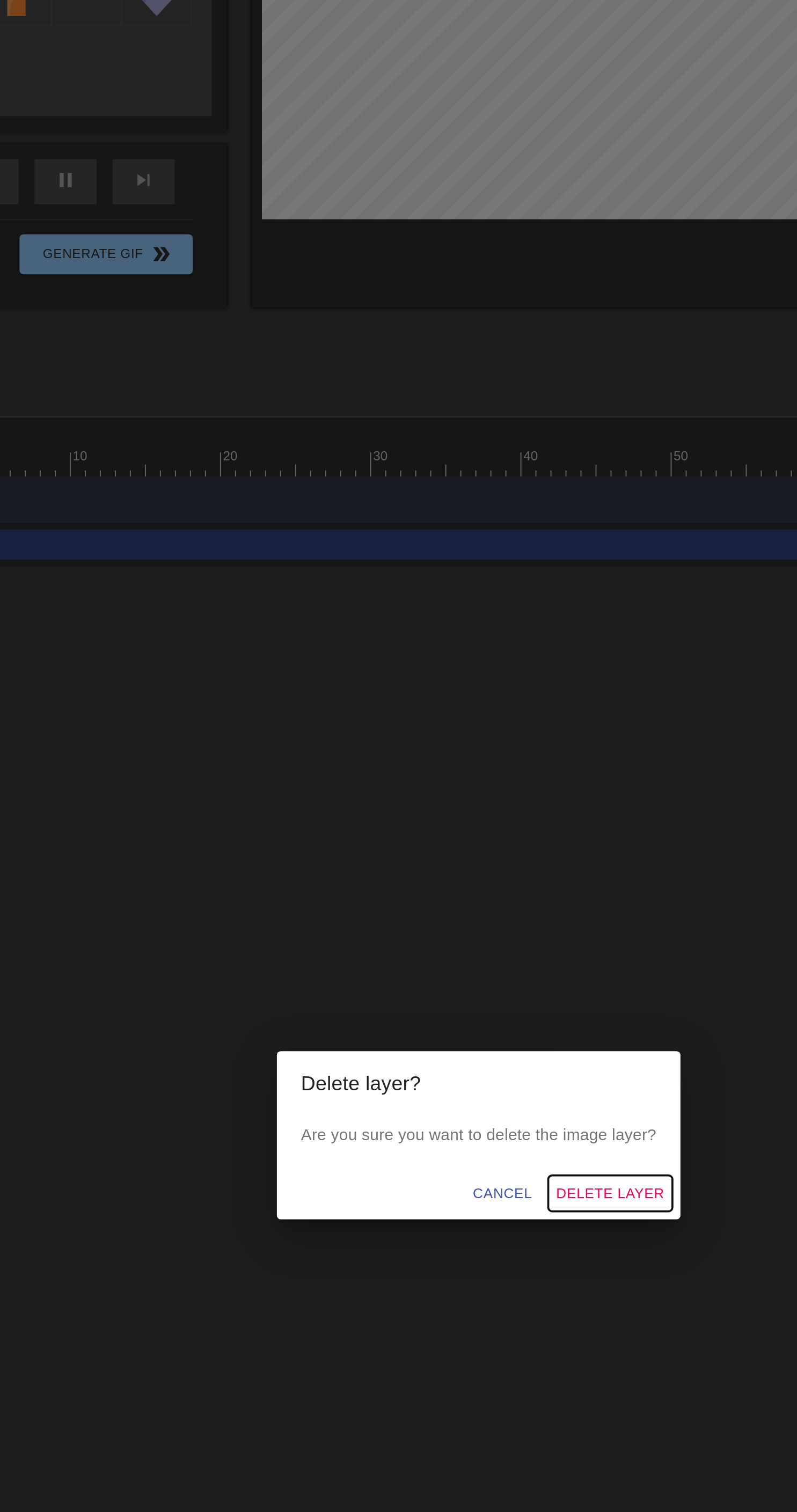
click at [490, 794] on span "Delete Layer" at bounding box center [468, 787] width 58 height 14
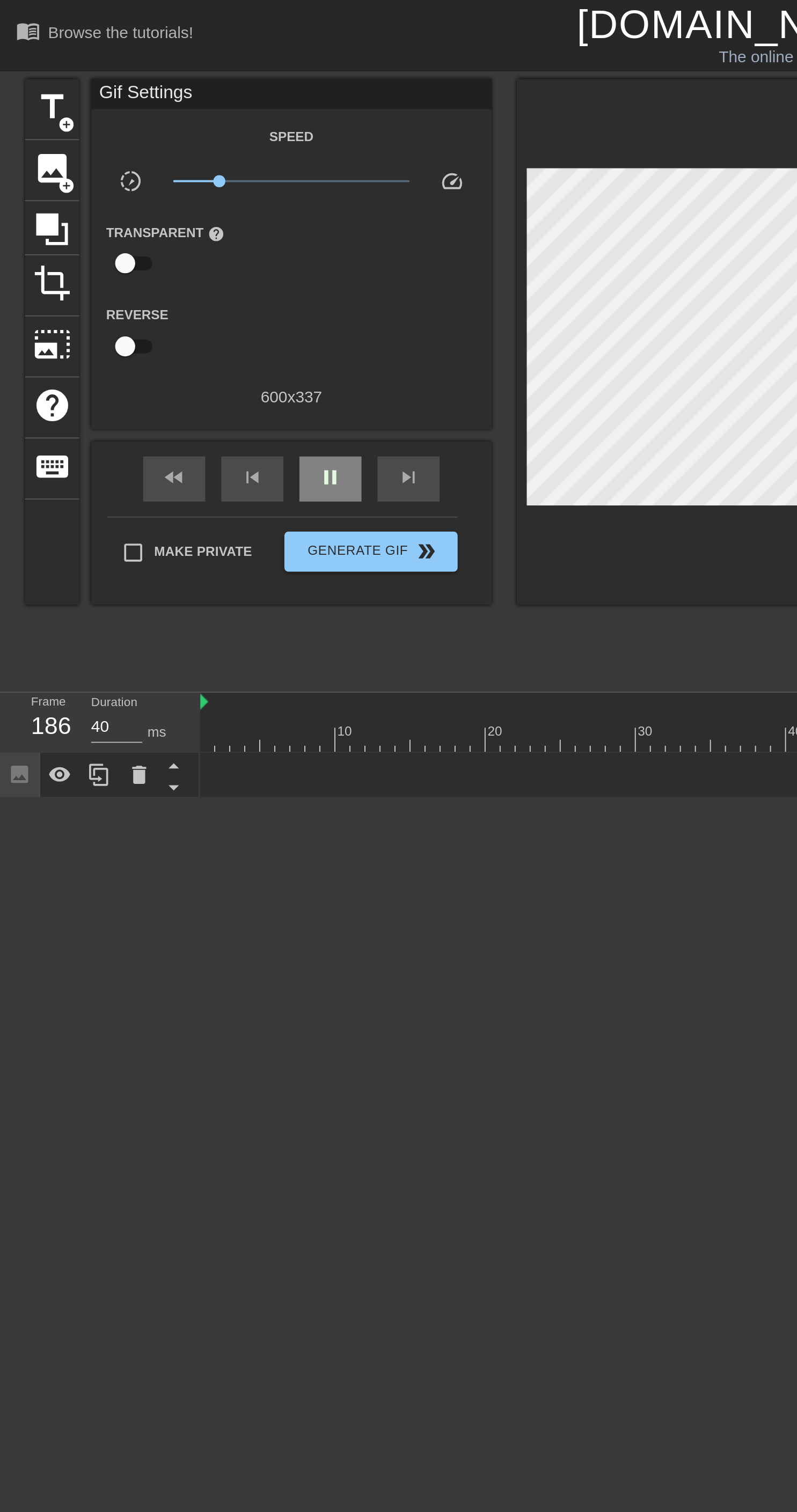
click at [177, 251] on span "pause" at bounding box center [177, 256] width 13 height 13
click at [73, 411] on icon at bounding box center [75, 415] width 8 height 10
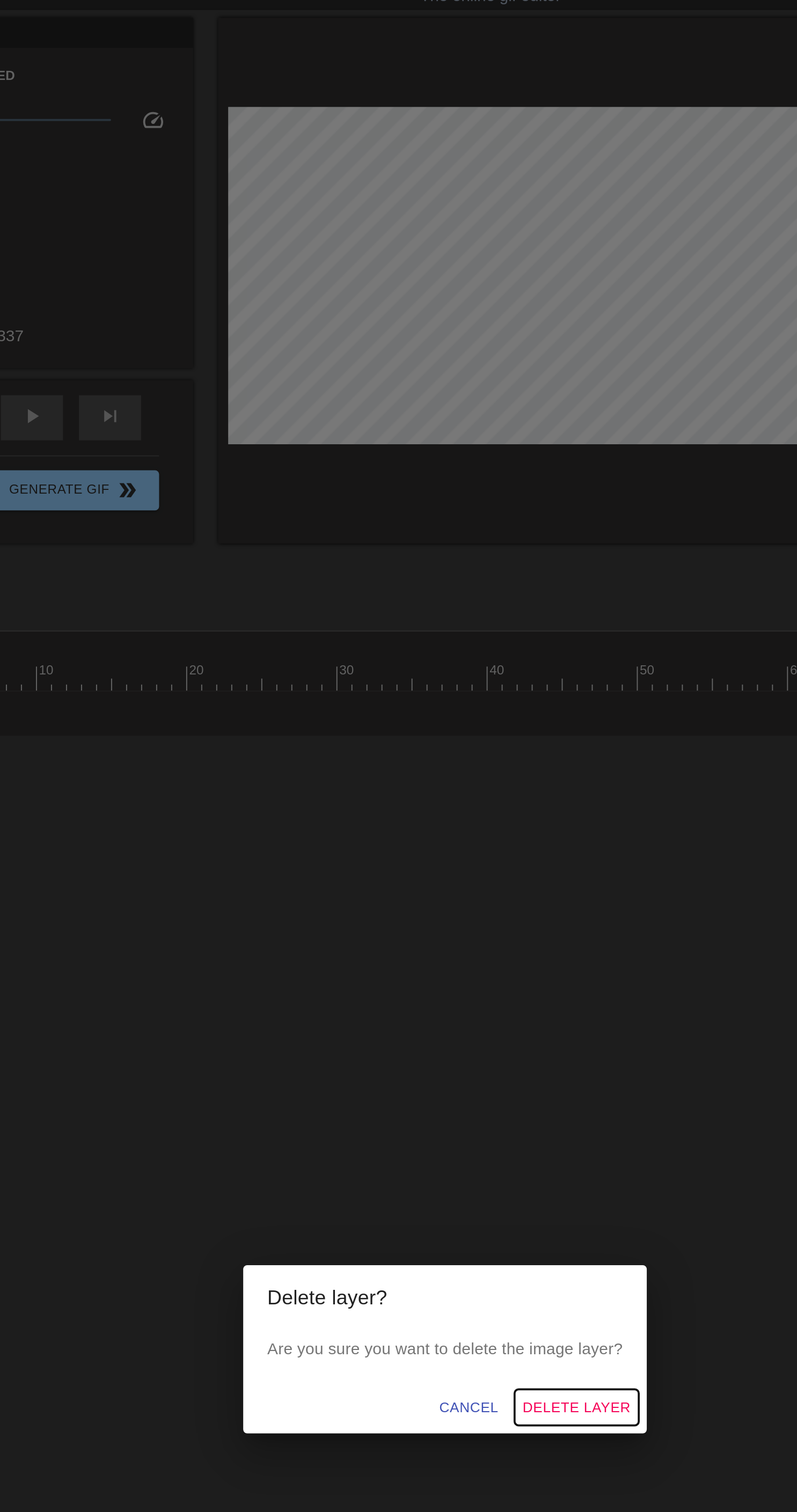
click at [481, 794] on span "Delete Layer" at bounding box center [468, 787] width 58 height 14
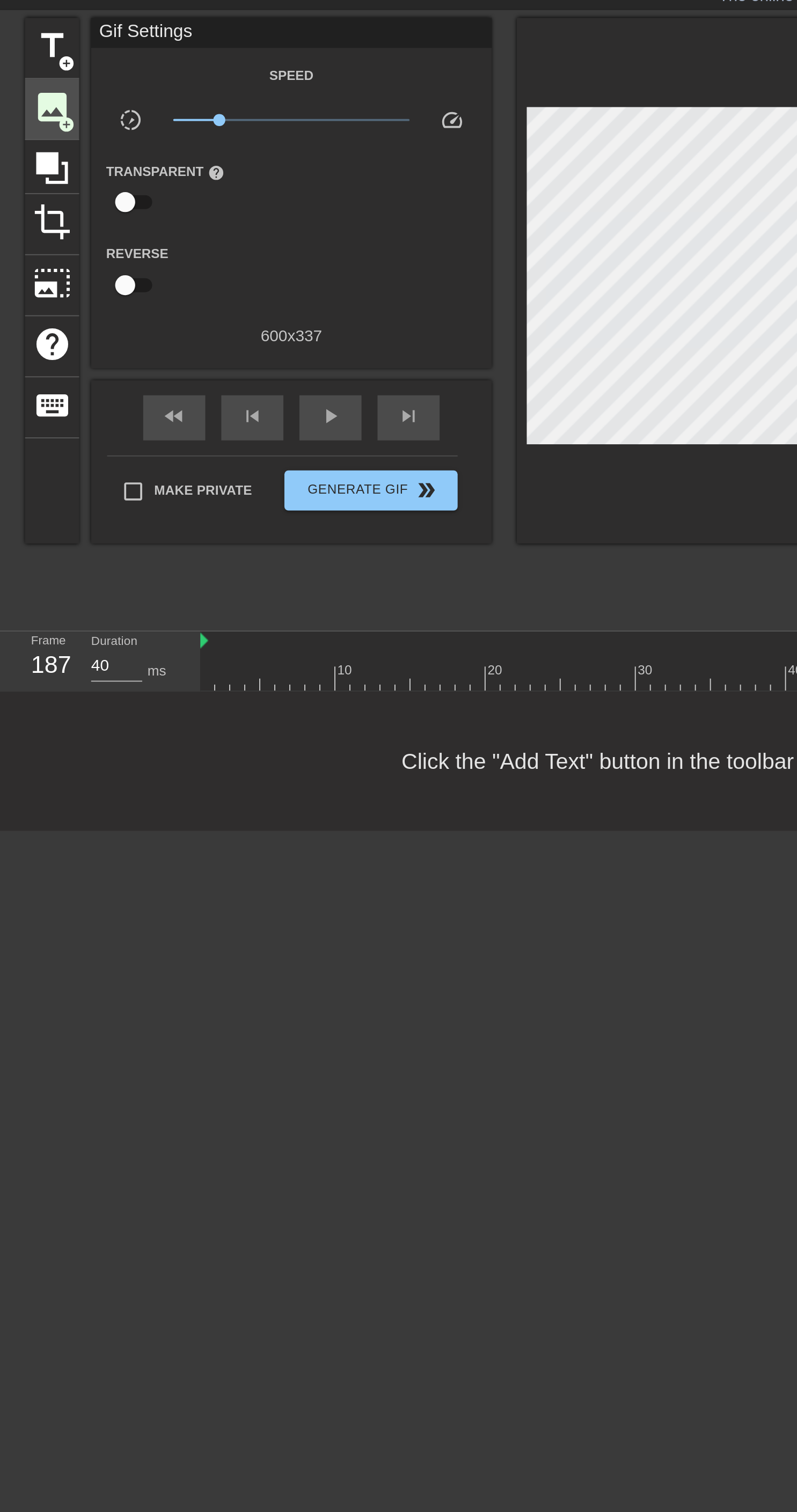
click at [36, 90] on span "image" at bounding box center [27, 89] width 20 height 20
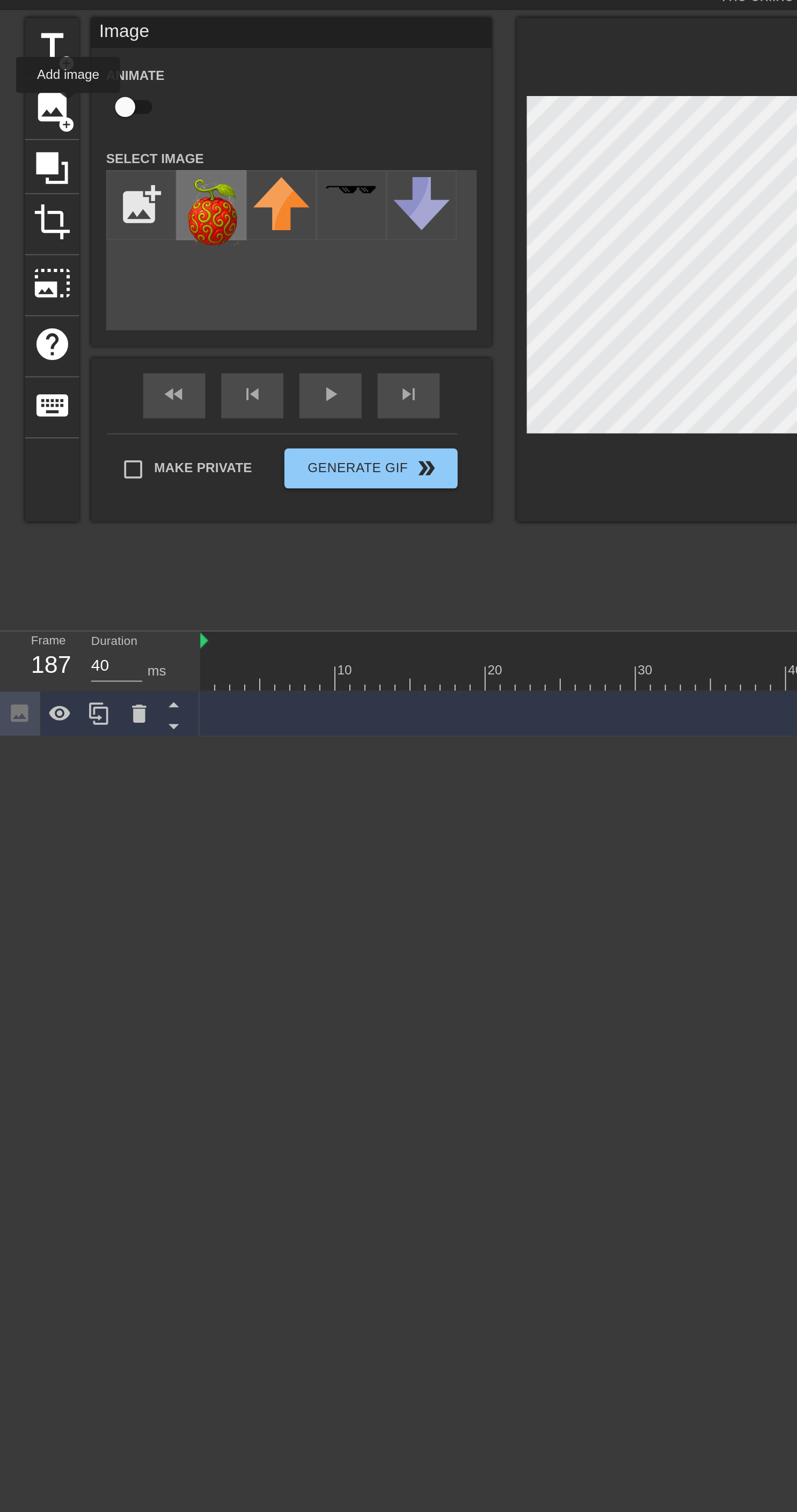
click at [110, 145] on img at bounding box center [113, 146] width 30 height 36
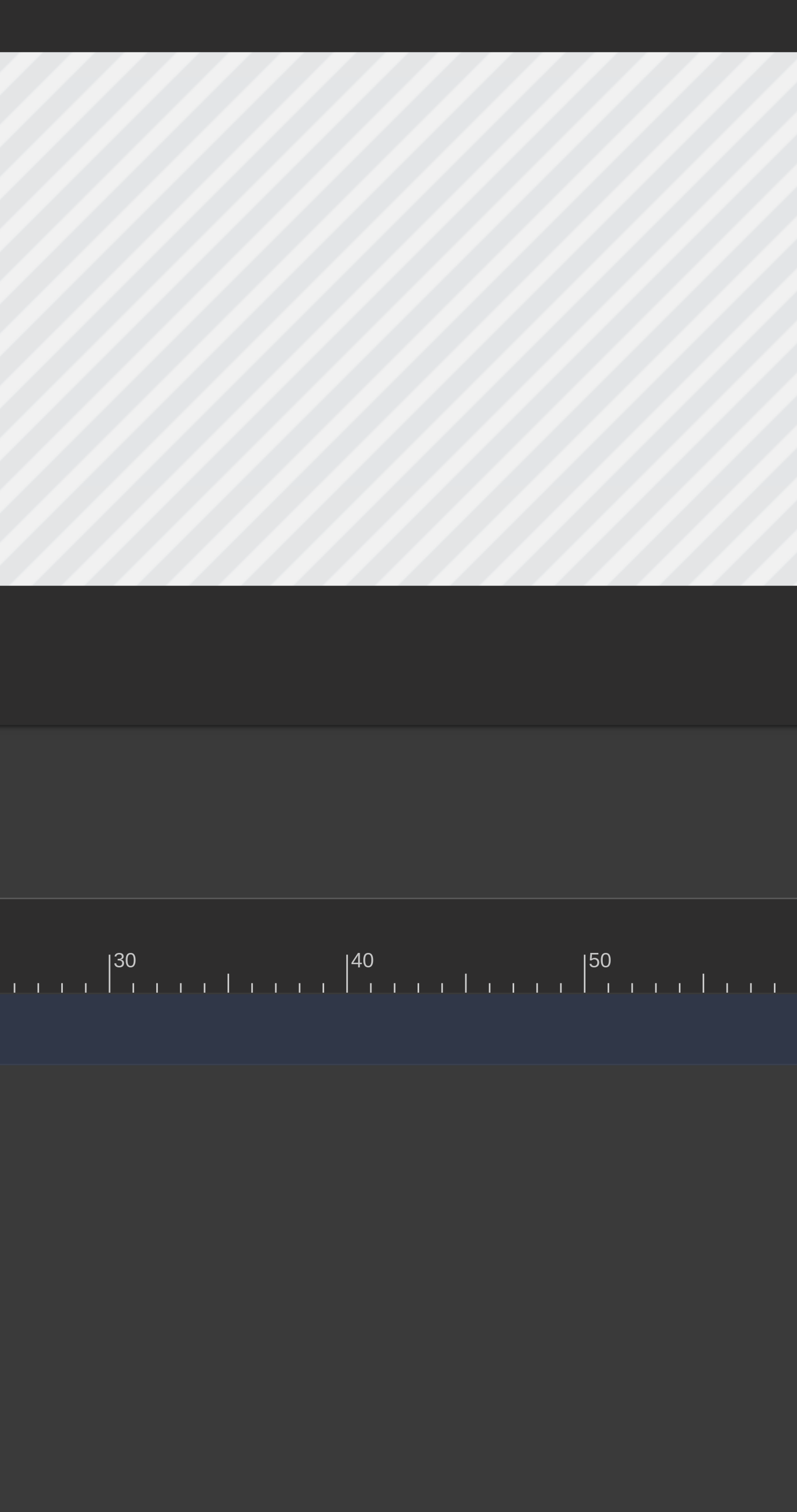
click at [441, 428] on html "menu_book Browse the tutorials! Gifntext.com The online gif editor Send Feedbac…" at bounding box center [398, 214] width 797 height 428
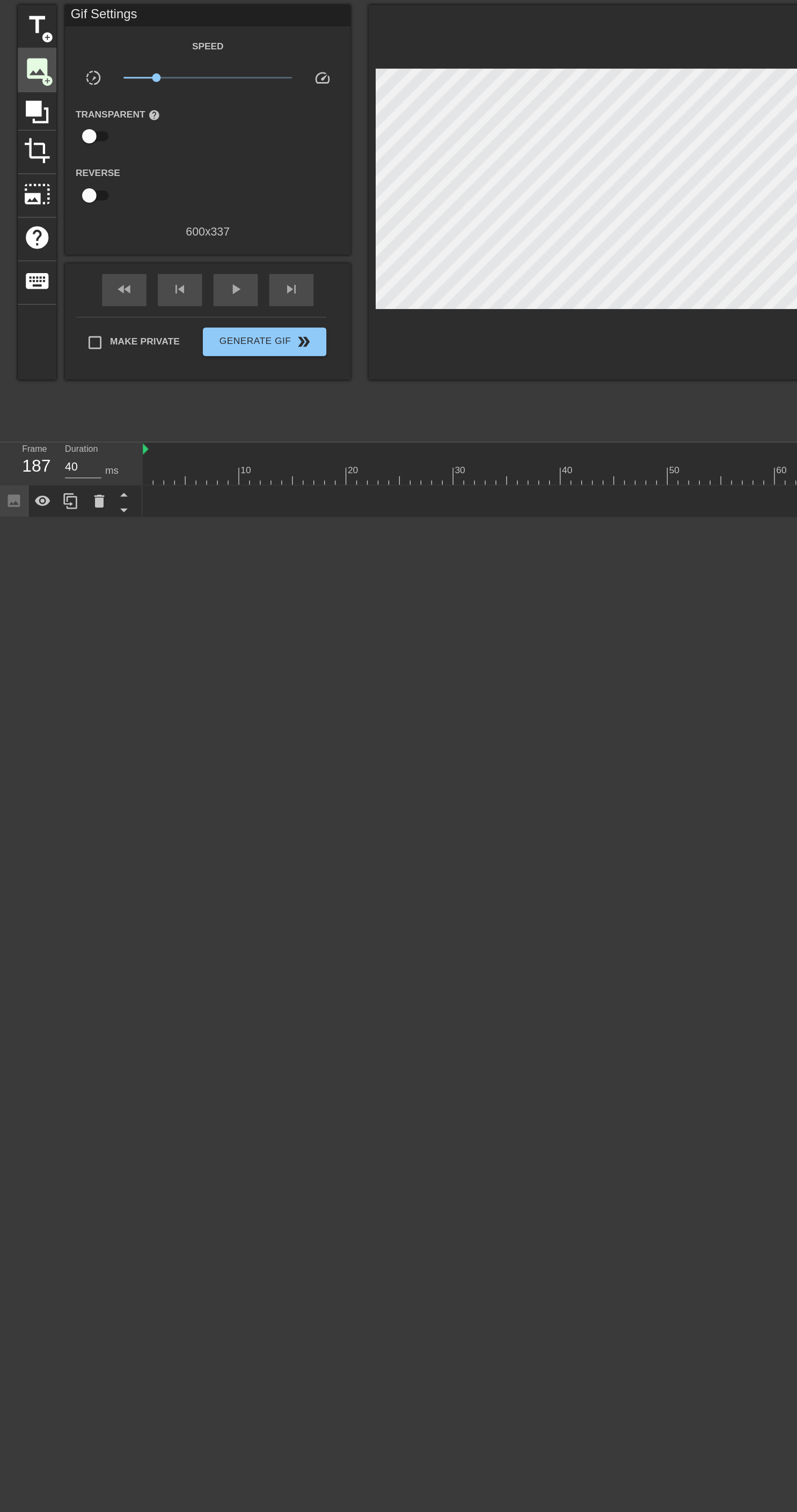
click at [36, 99] on span "add_circle" at bounding box center [36, 100] width 9 height 9
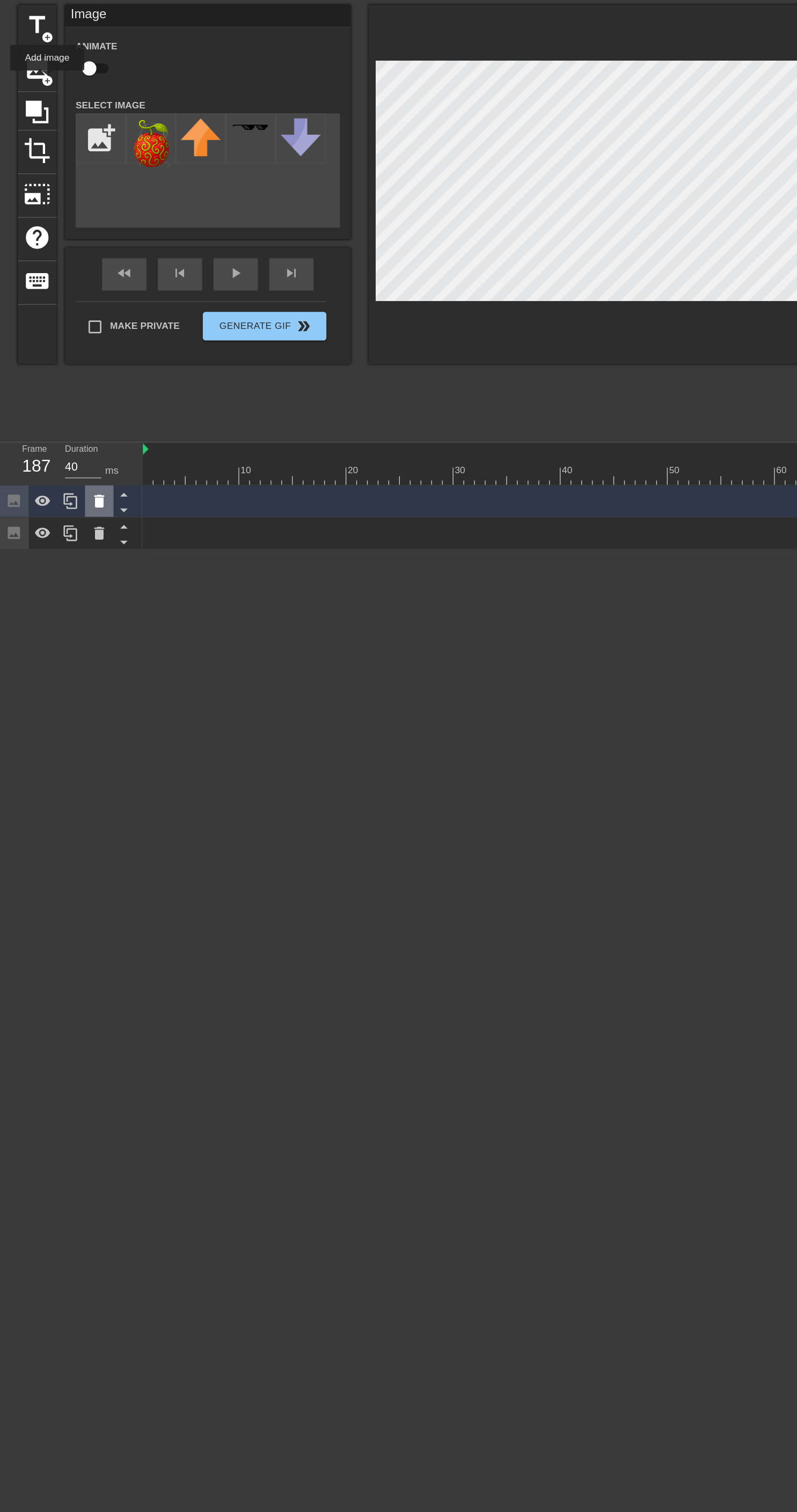
click at [74, 414] on icon at bounding box center [75, 415] width 8 height 10
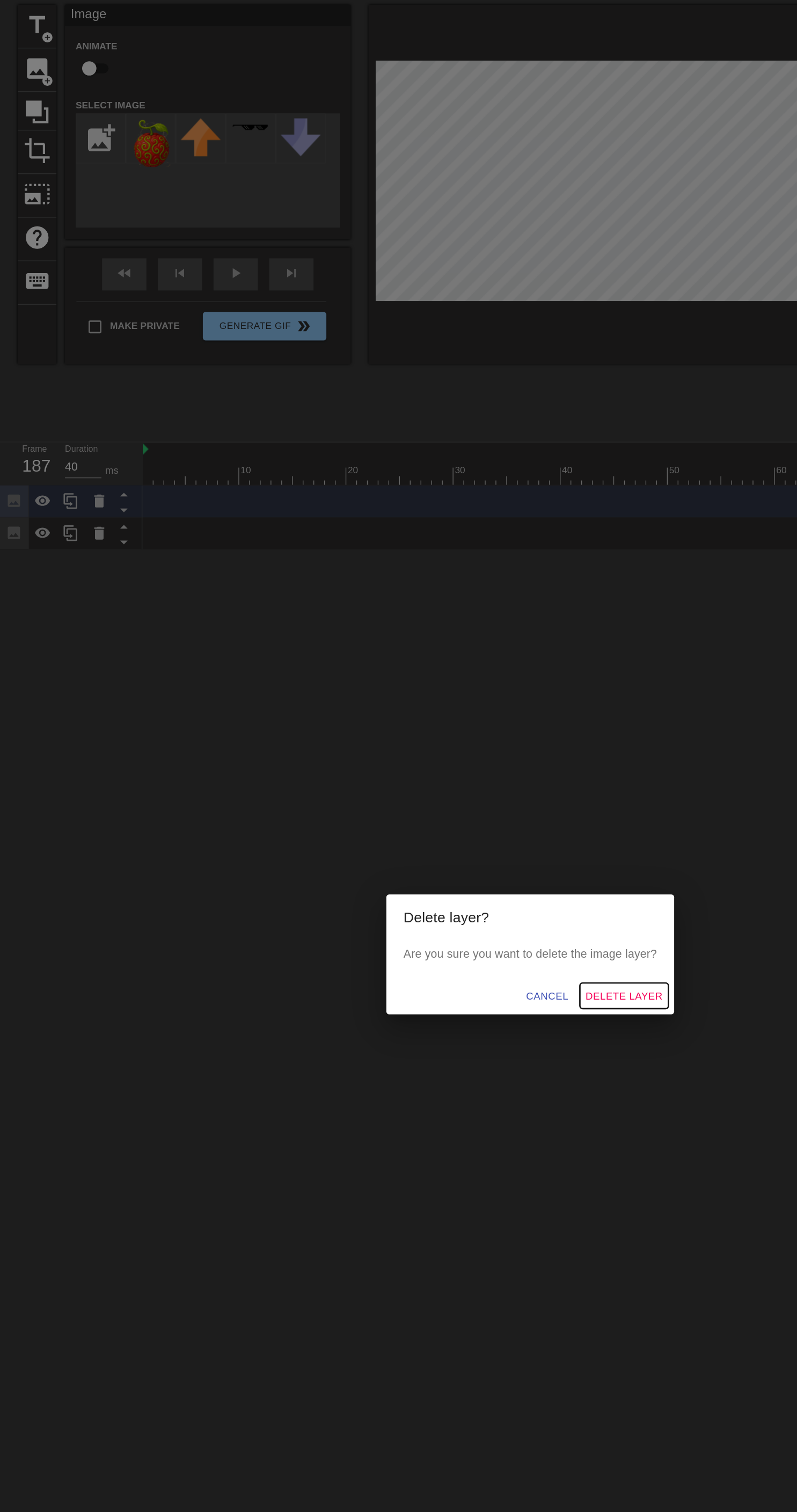
click at [468, 790] on span "Delete Layer" at bounding box center [468, 787] width 58 height 14
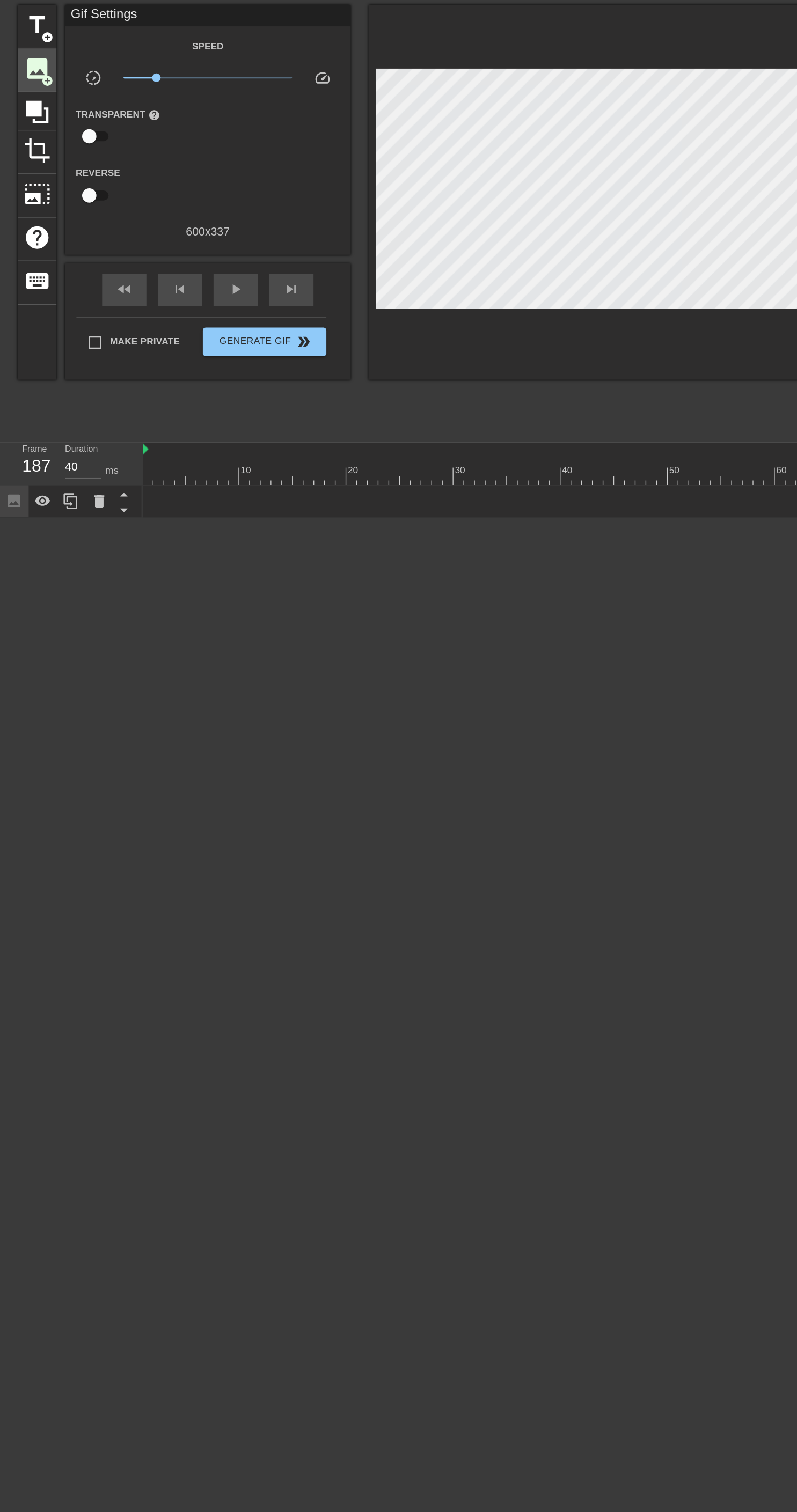
click at [36, 99] on span "add_circle" at bounding box center [36, 100] width 9 height 9
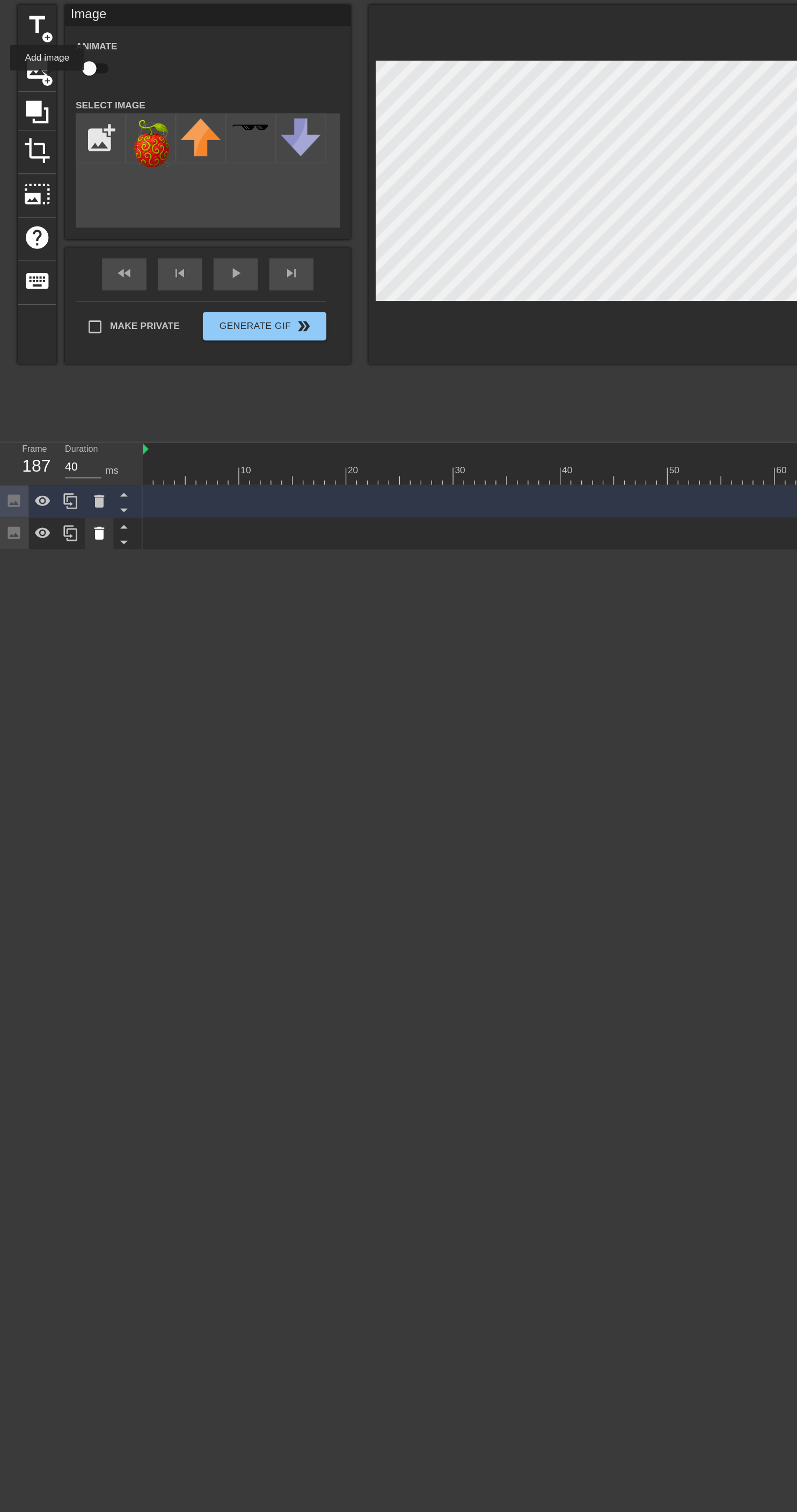
click at [76, 433] on icon at bounding box center [75, 439] width 13 height 13
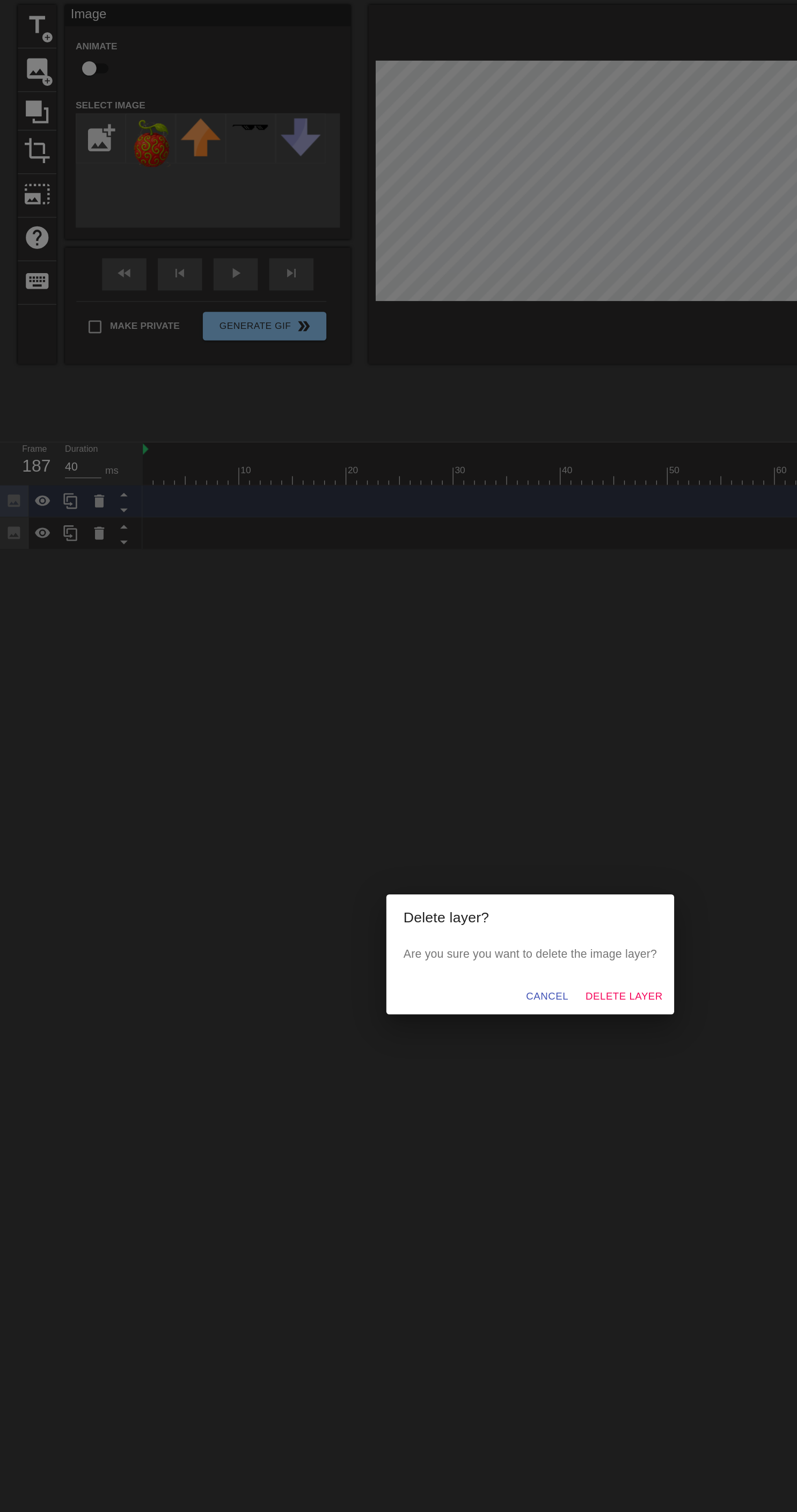
click at [249, 536] on div "Delete layer? Are you sure you want to delete the image layer? Cancel Delete La…" at bounding box center [398, 756] width 797 height 1512
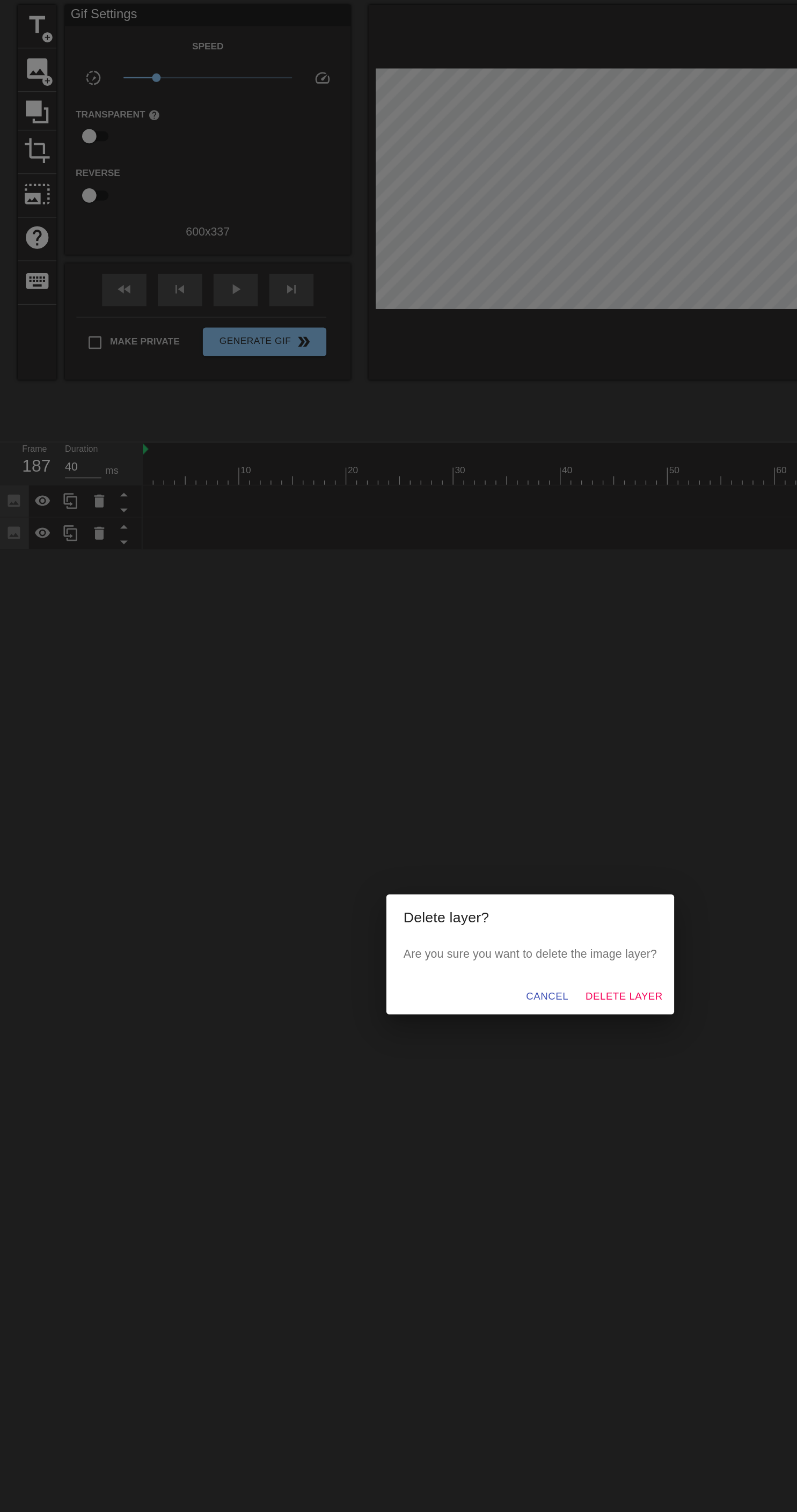
click at [229, 442] on div "Delete layer? Are you sure you want to delete the image layer? Cancel Delete La…" at bounding box center [398, 756] width 797 height 1512
click at [404, 791] on button "Cancel" at bounding box center [411, 787] width 40 height 20
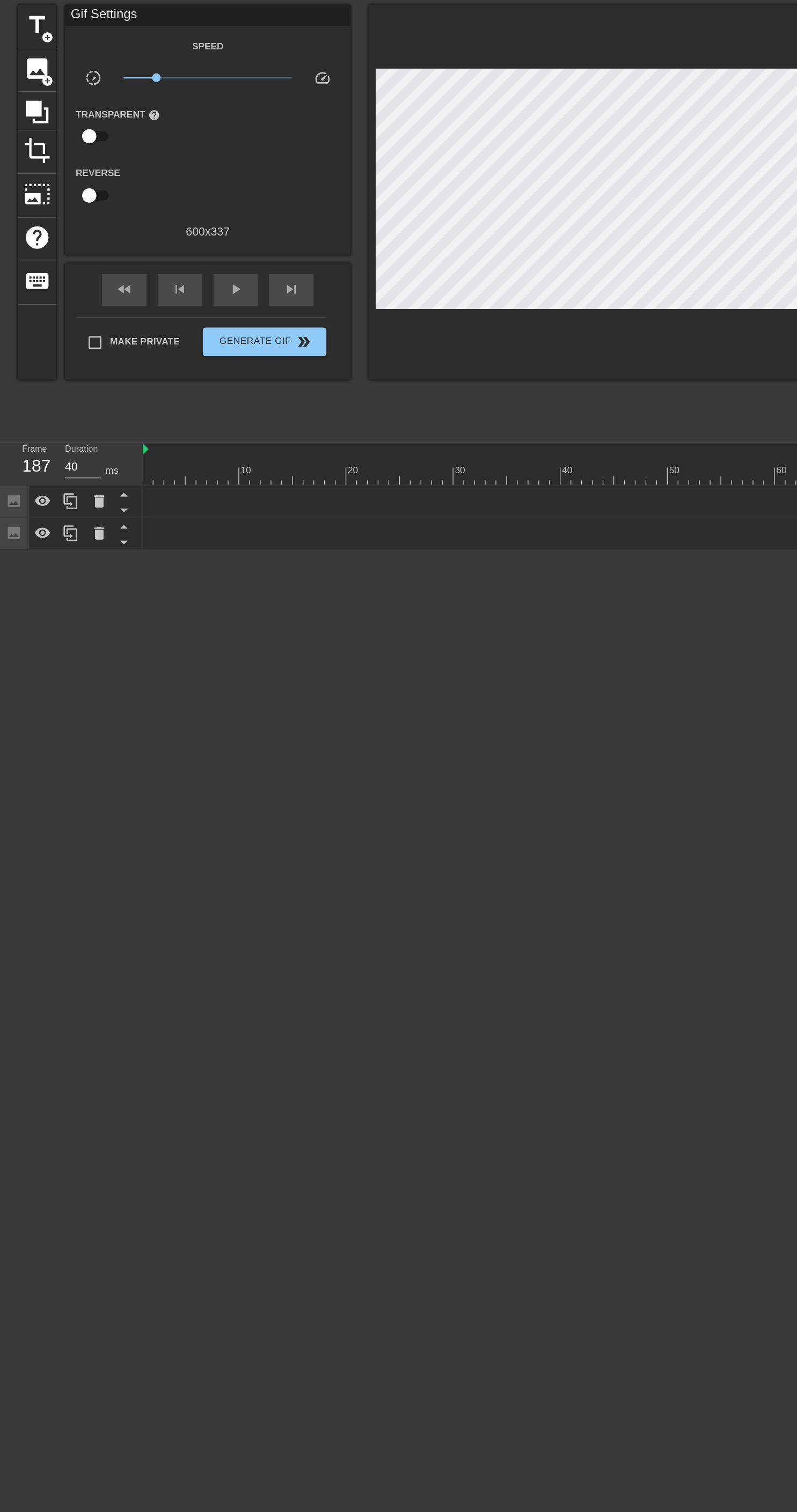
click at [87, 407] on icon at bounding box center [93, 410] width 14 height 14
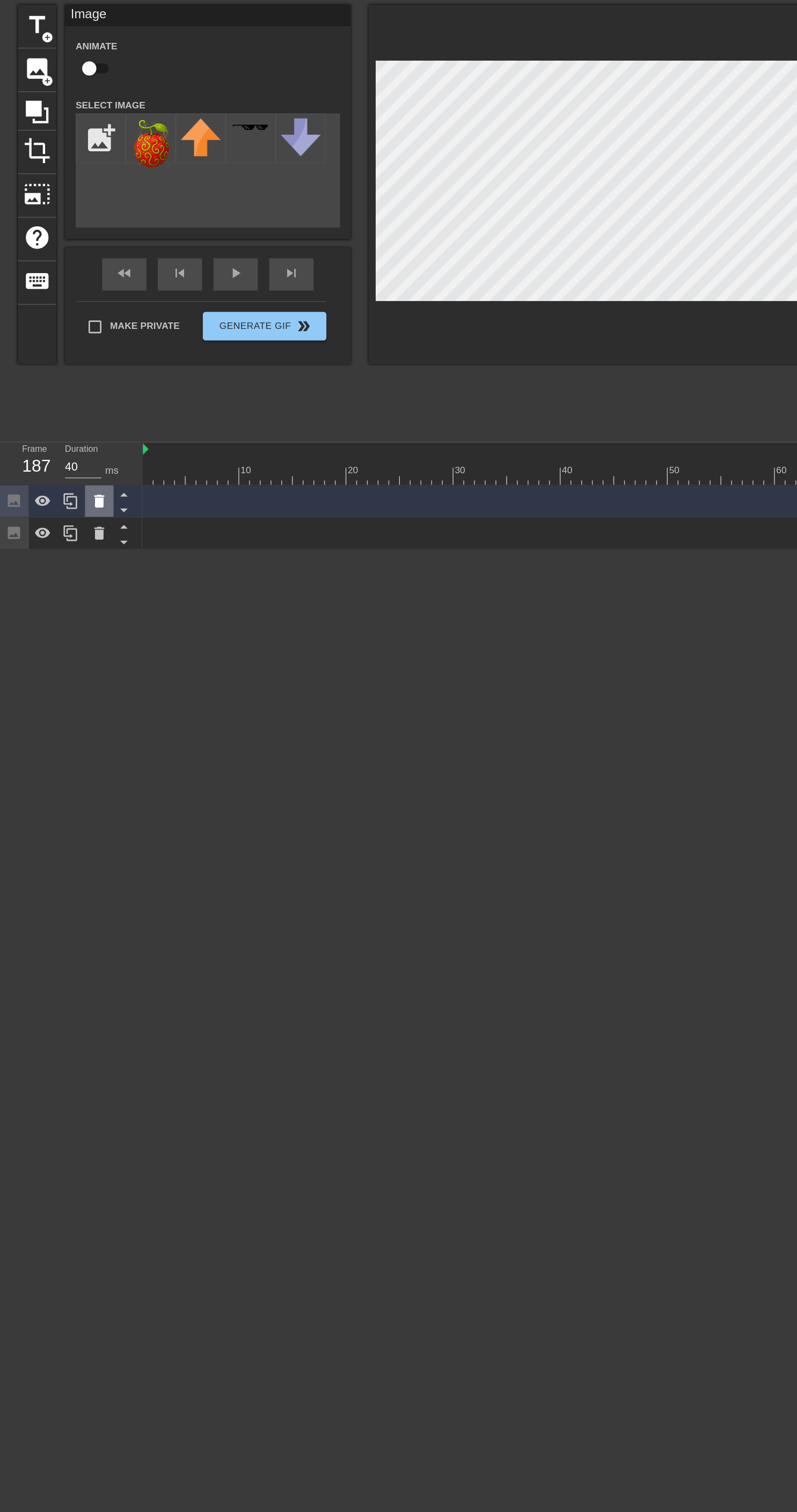
click at [76, 410] on icon at bounding box center [75, 415] width 13 height 13
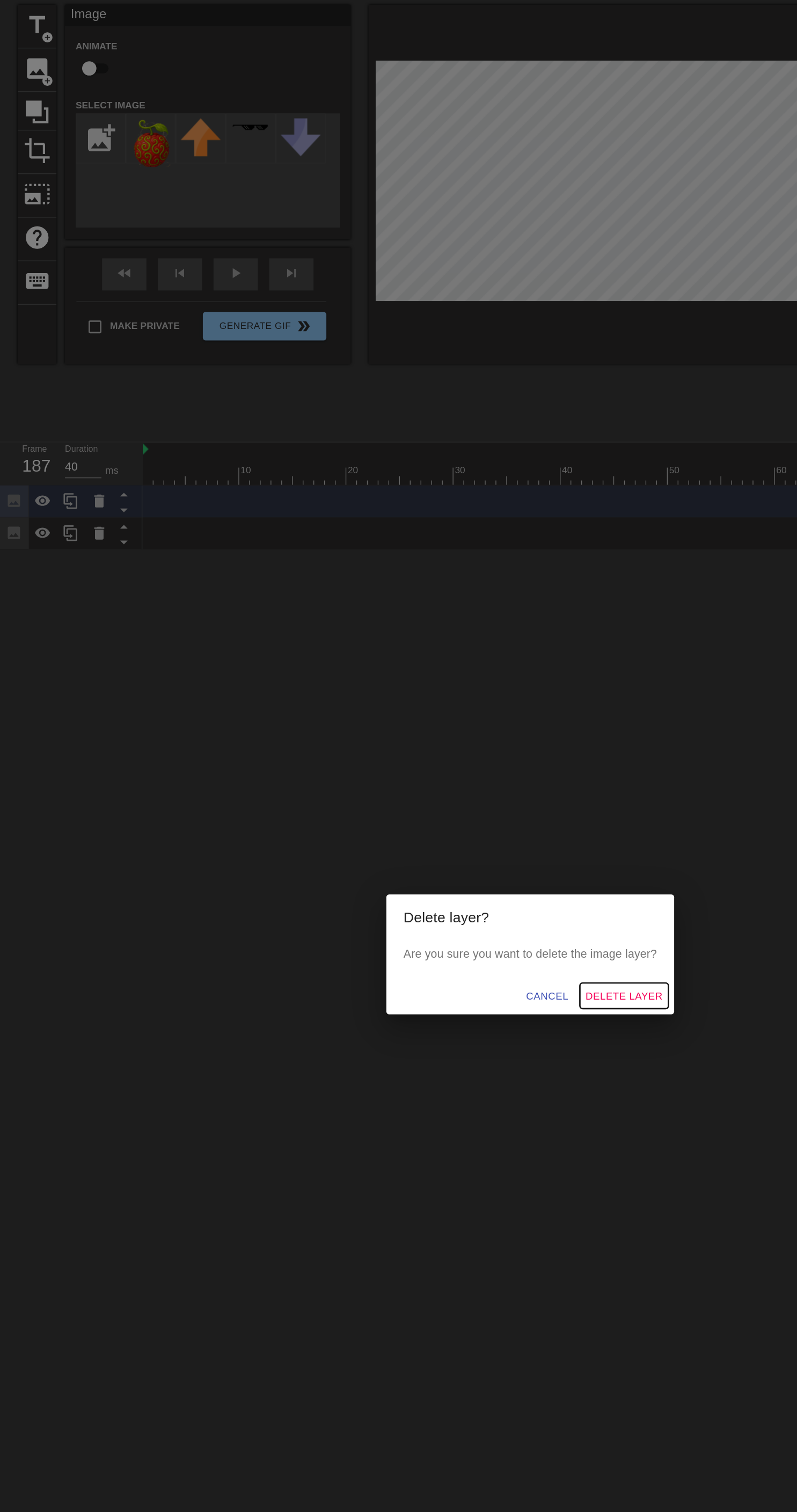
click at [474, 792] on span "Delete Layer" at bounding box center [468, 787] width 58 height 14
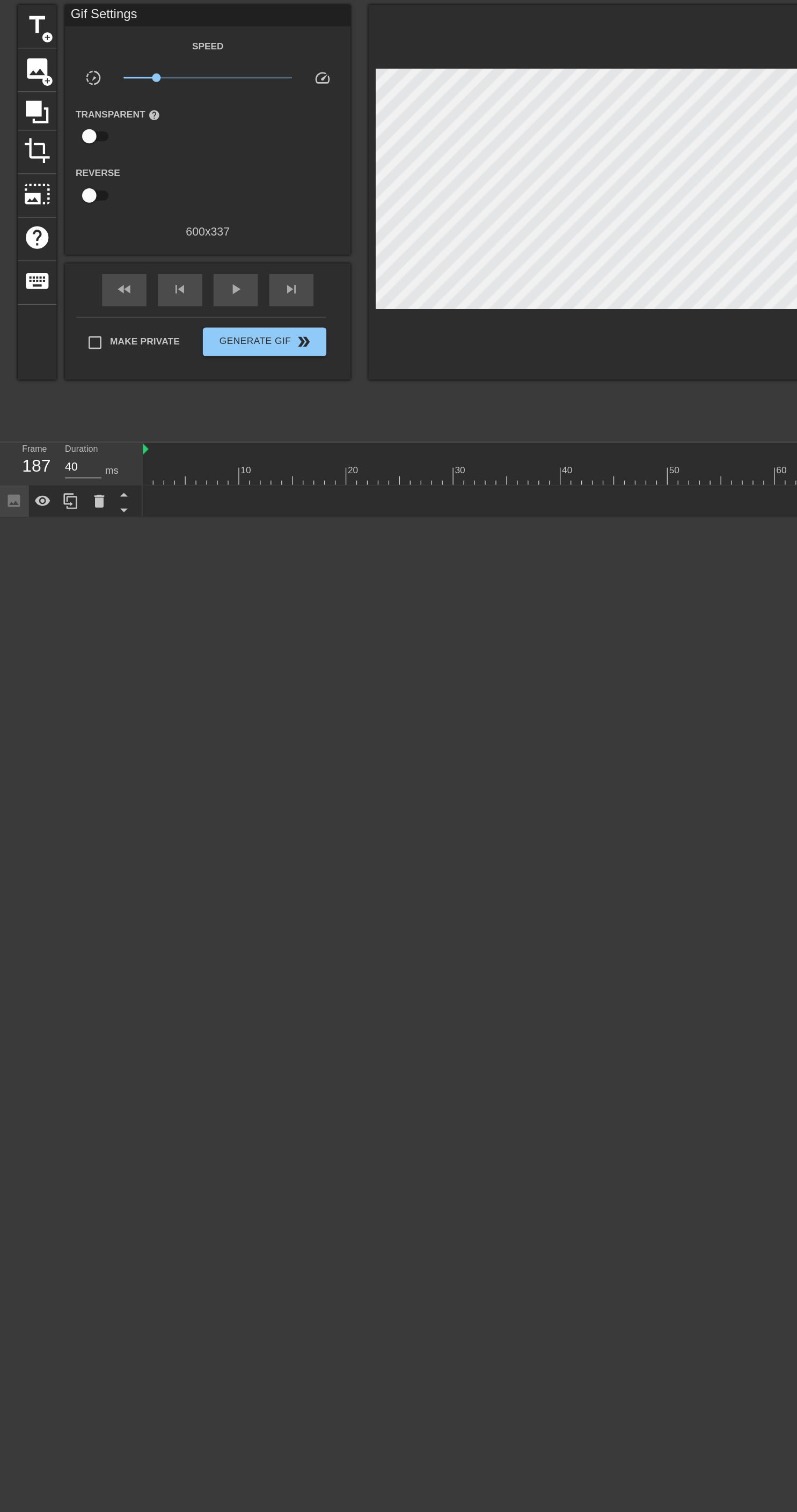
click at [97, 417] on icon at bounding box center [93, 422] width 14 height 14
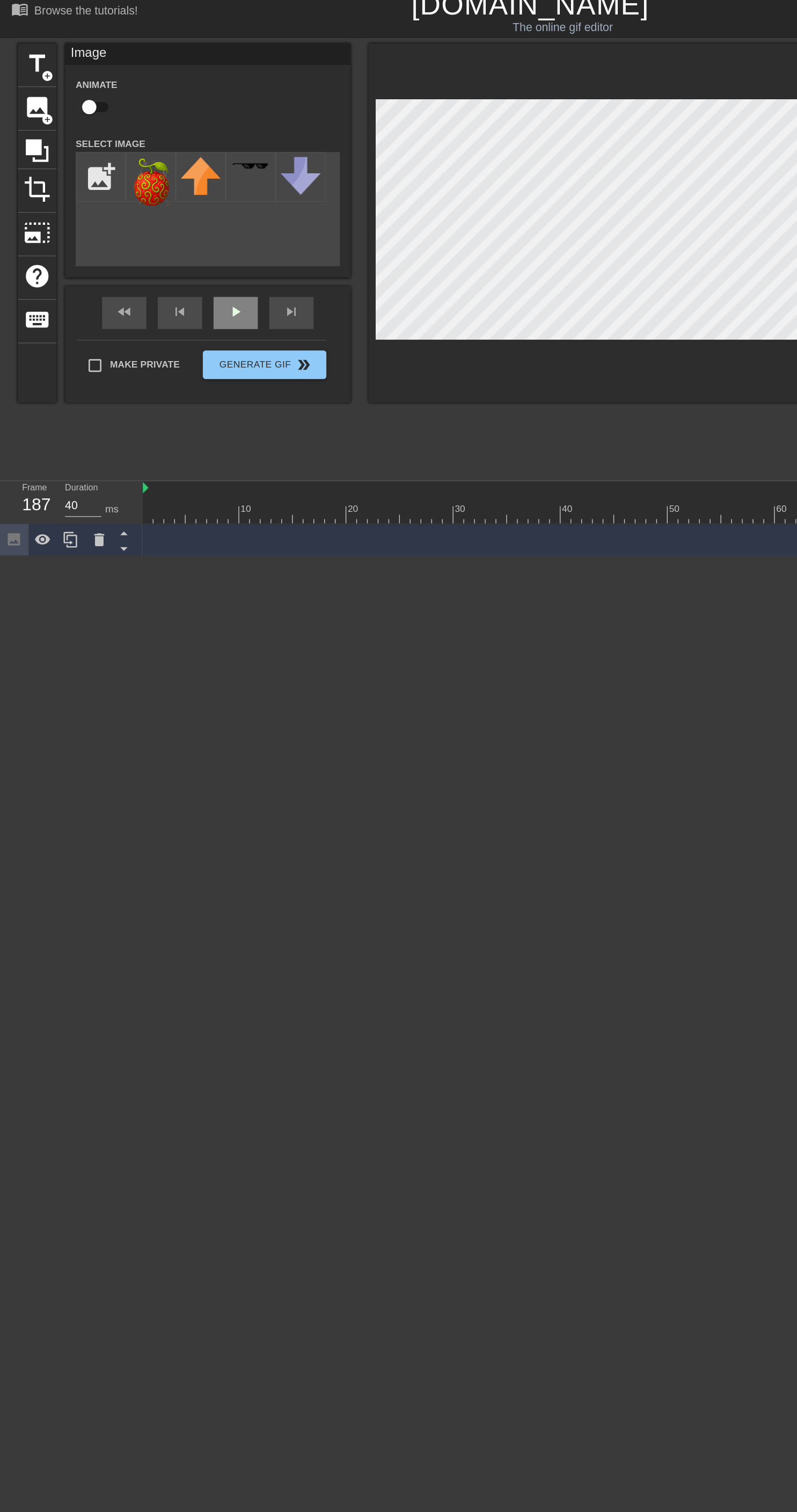
click at [177, 244] on div "play_arrow" at bounding box center [177, 244] width 33 height 24
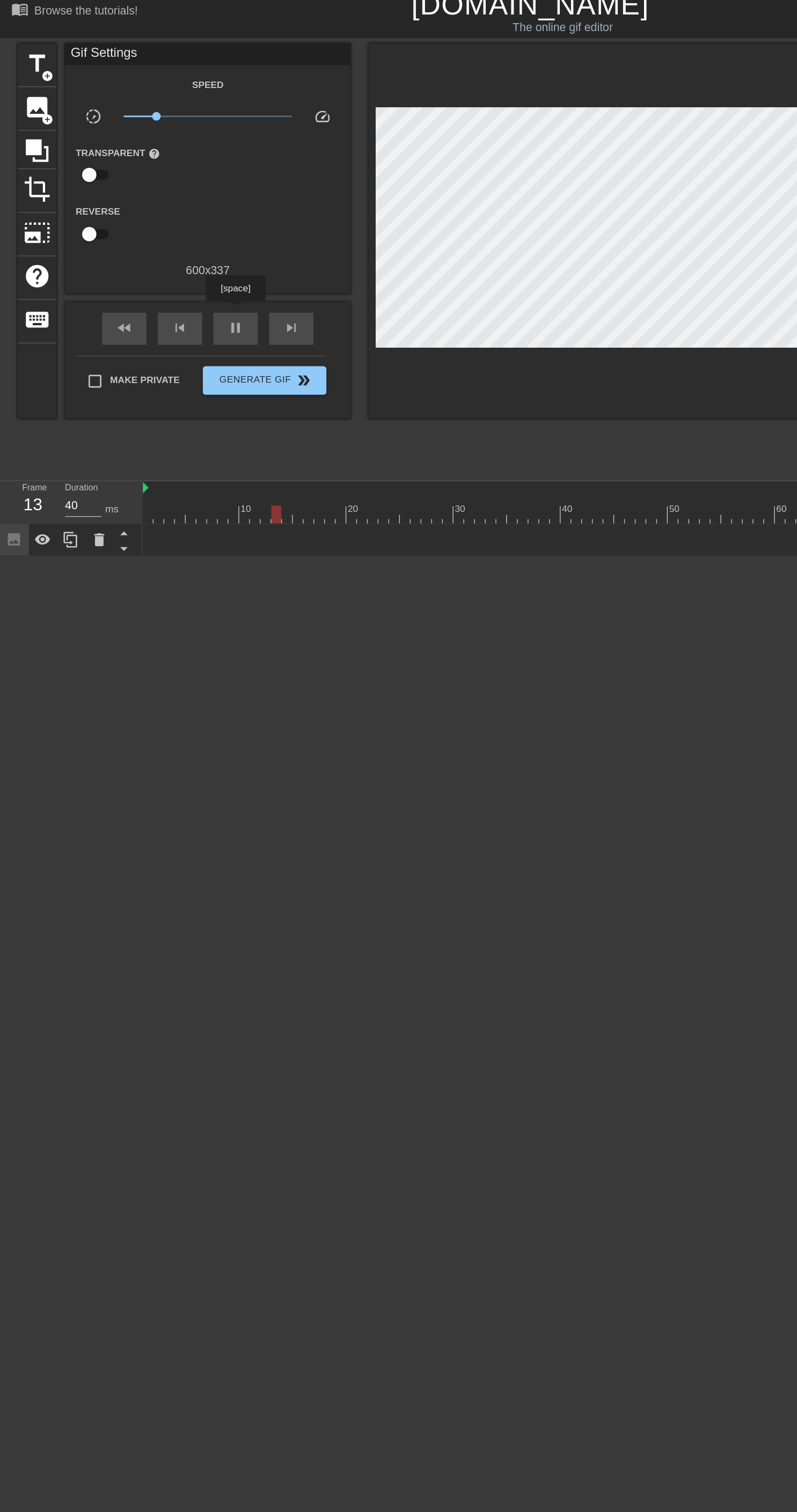
click at [30, 92] on span "image" at bounding box center [27, 89] width 20 height 20
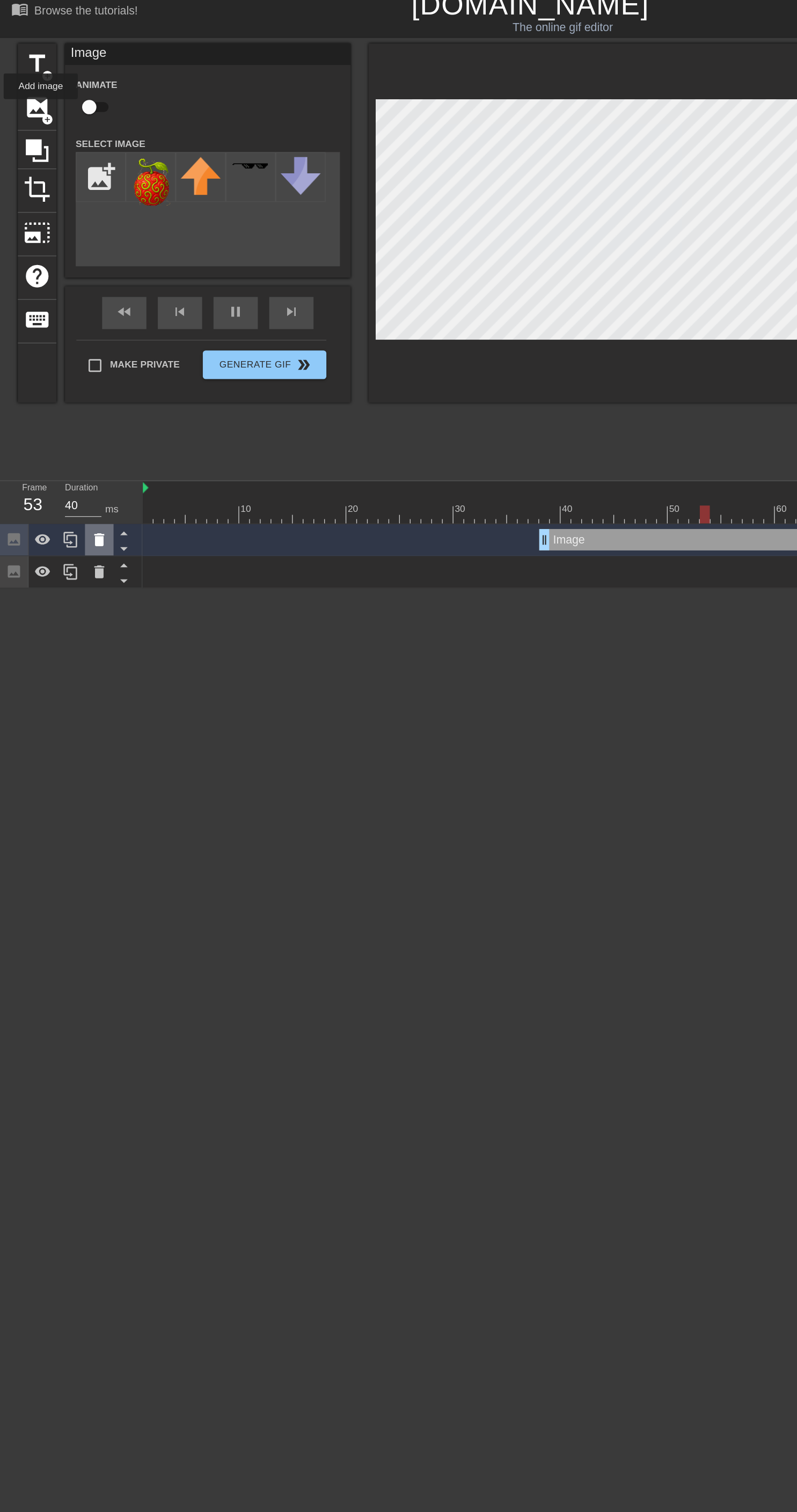
click at [73, 409] on icon at bounding box center [75, 415] width 13 height 13
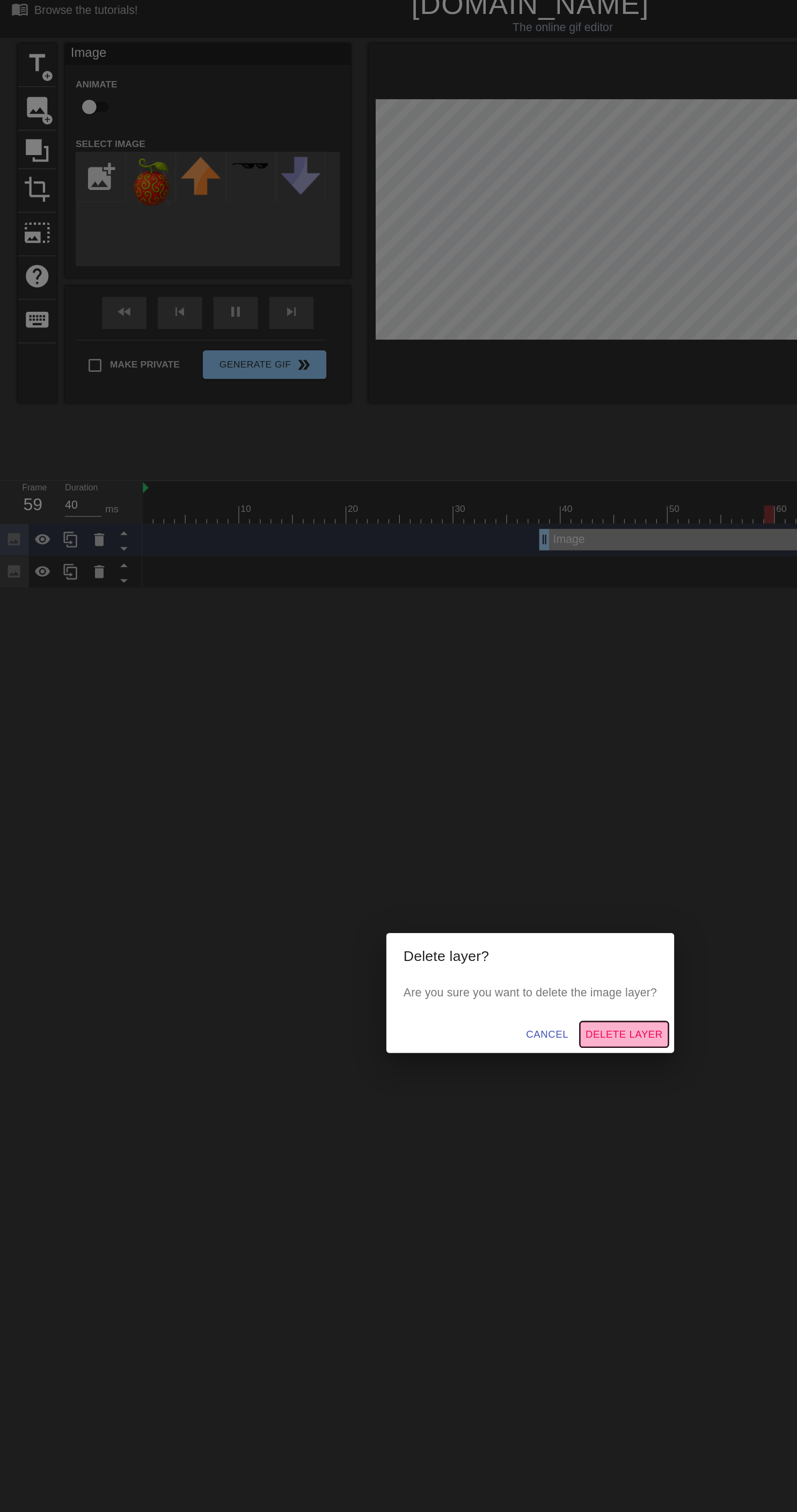
click at [476, 788] on span "Delete Layer" at bounding box center [468, 787] width 58 height 14
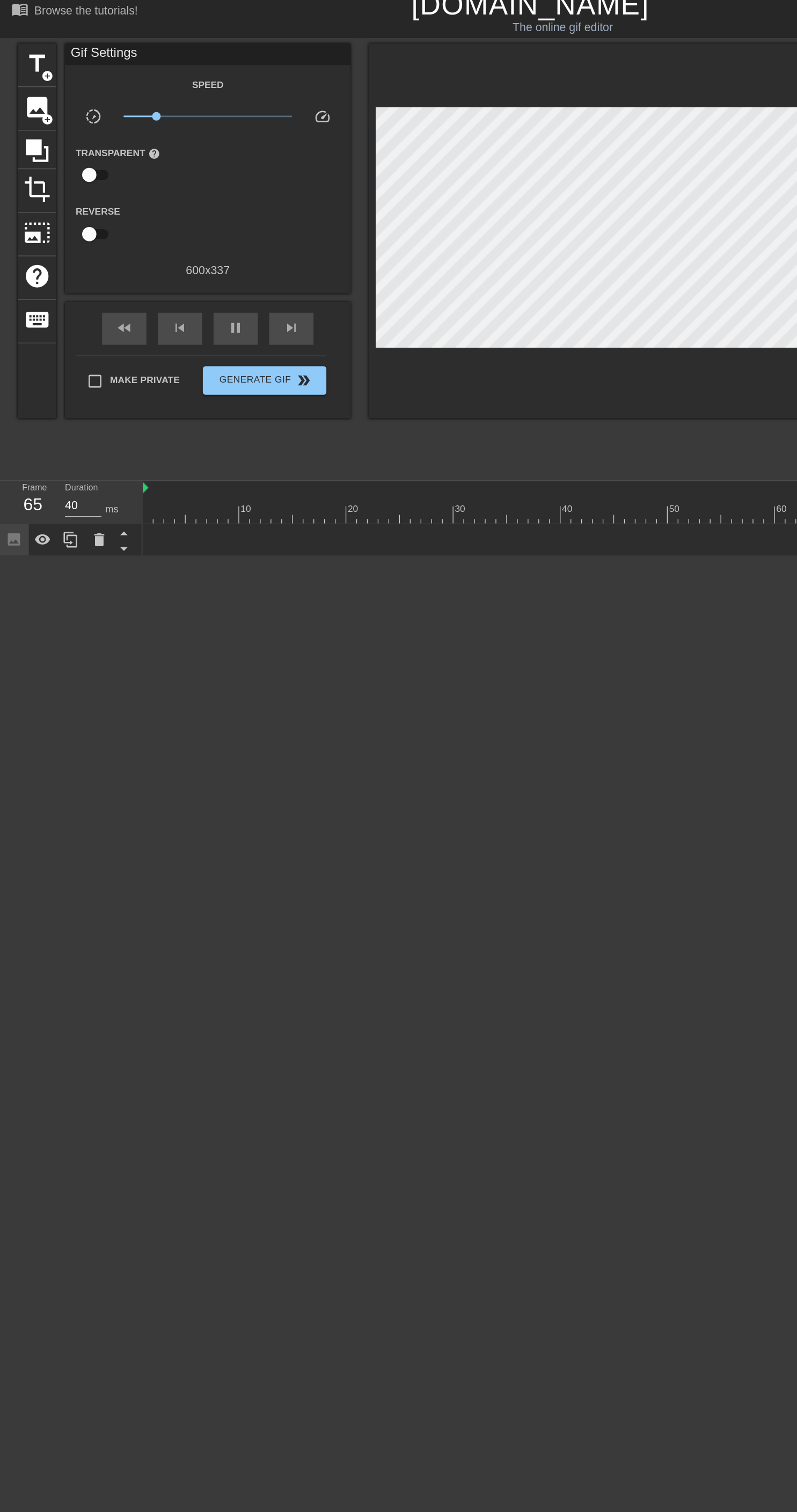
click at [39, 95] on span "add_circle" at bounding box center [36, 100] width 9 height 9
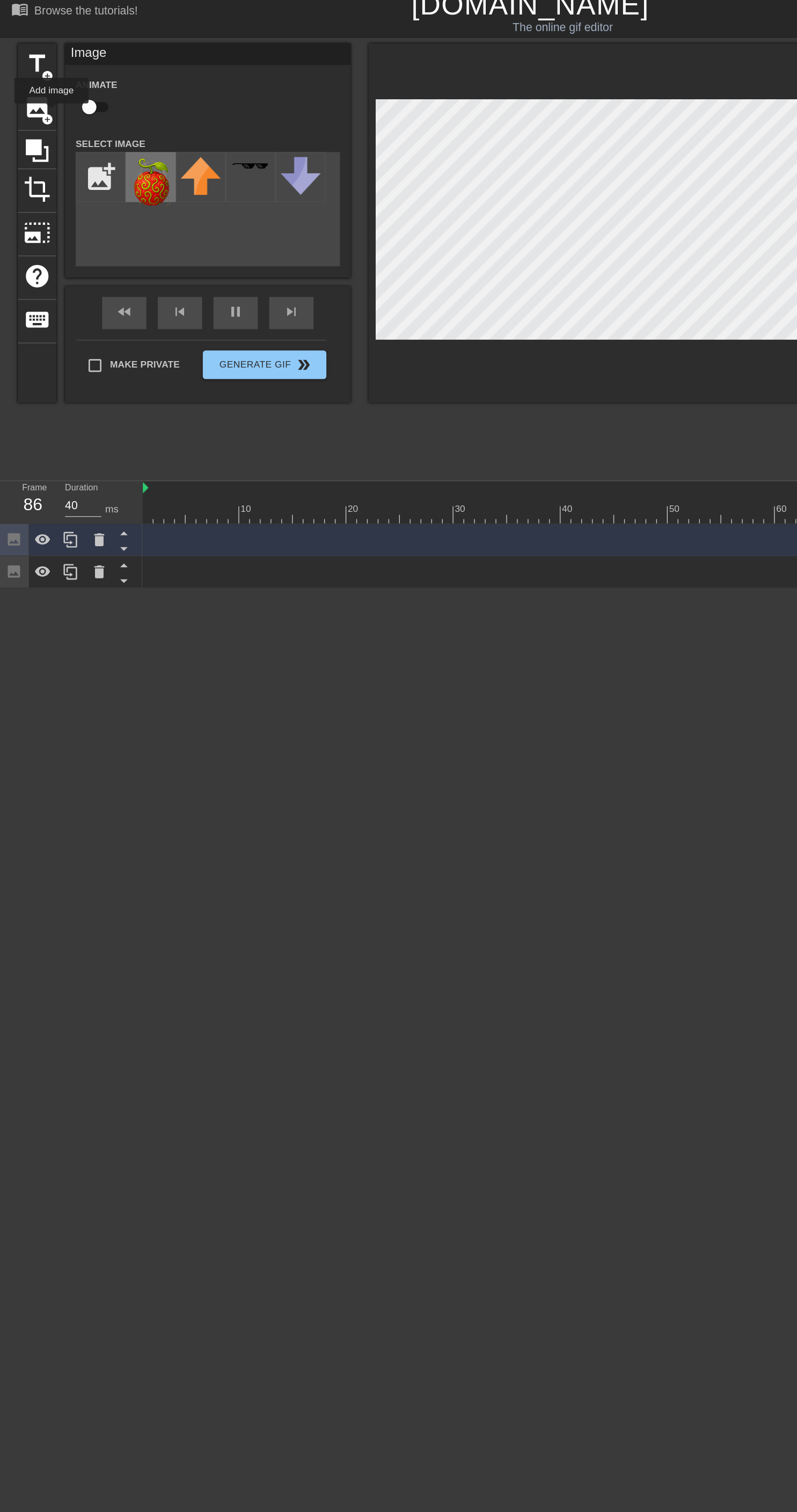
click at [118, 159] on img at bounding box center [113, 146] width 30 height 36
click at [74, 439] on icon at bounding box center [75, 439] width 8 height 10
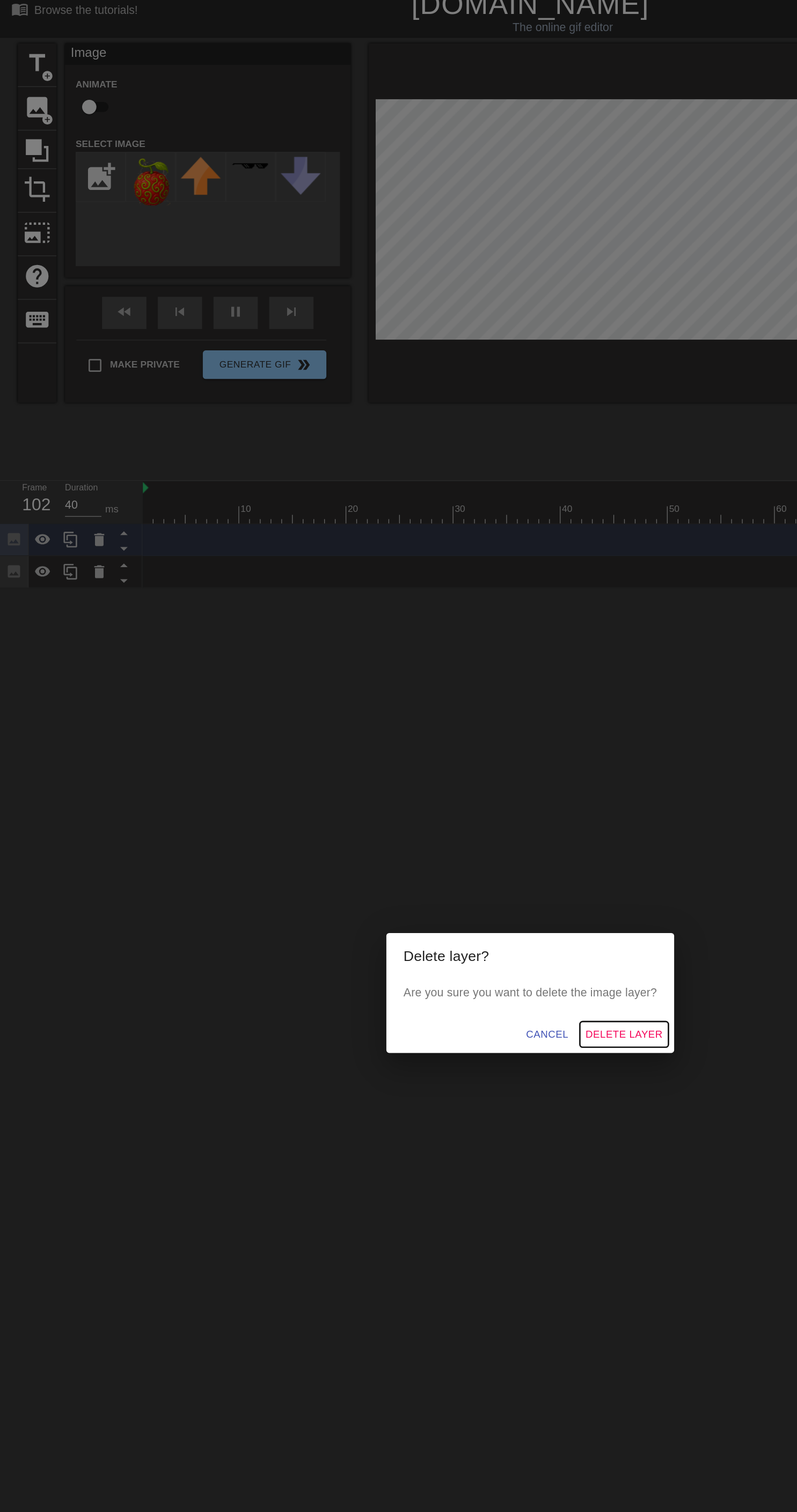
click at [488, 794] on span "Delete Layer" at bounding box center [468, 787] width 58 height 14
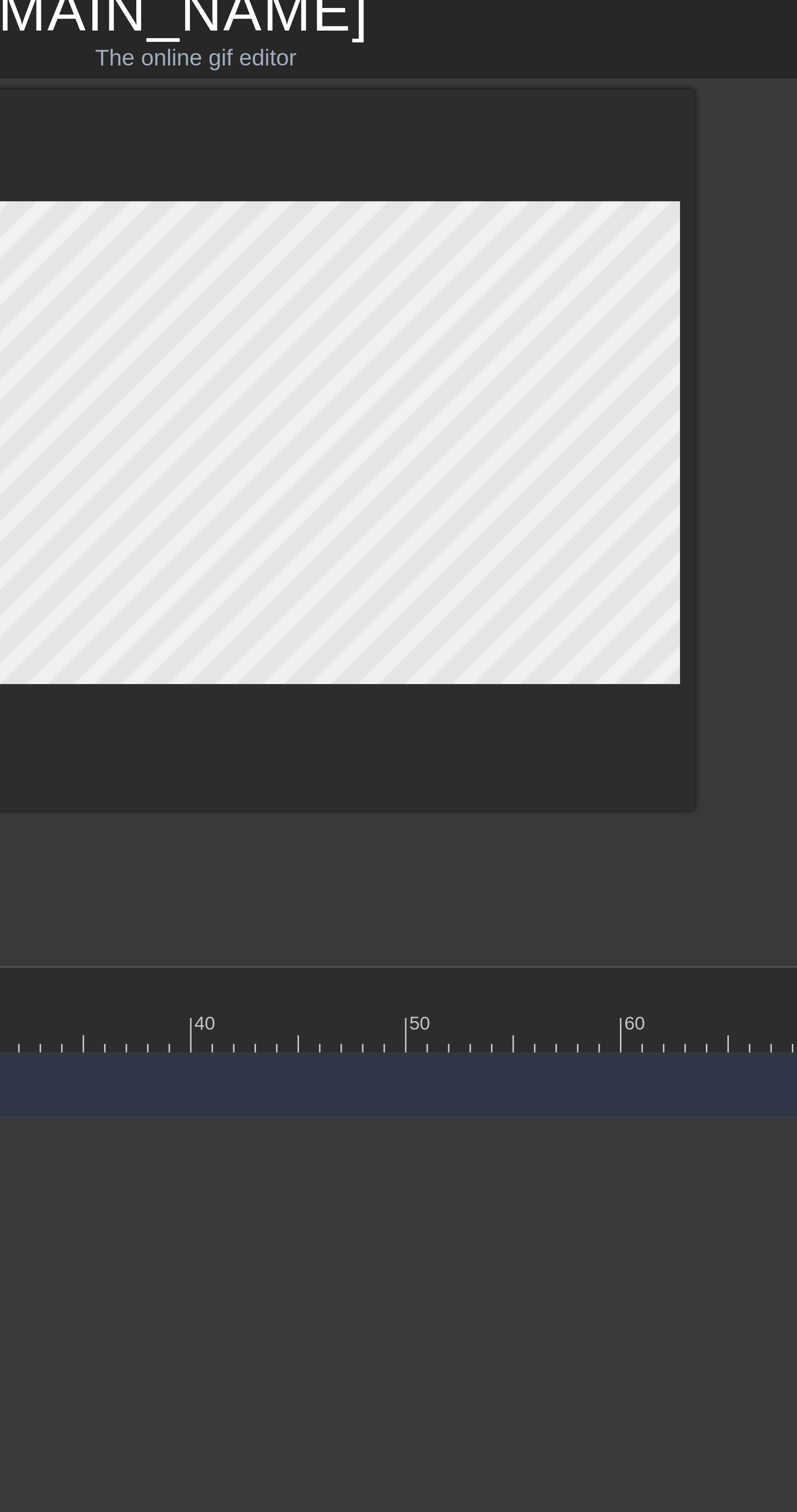
scroll to position [0, 1]
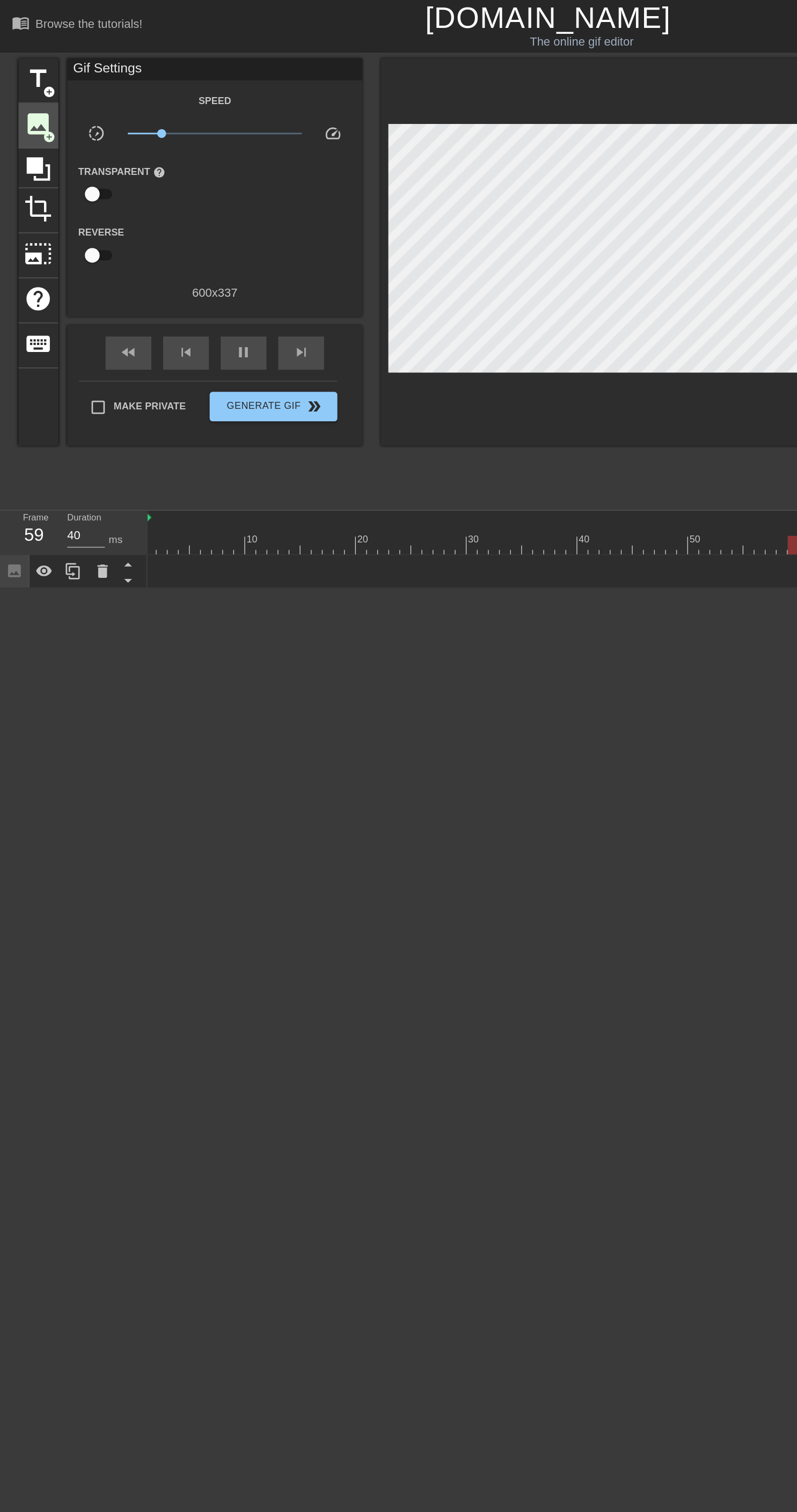
click at [30, 94] on span "image" at bounding box center [27, 89] width 20 height 20
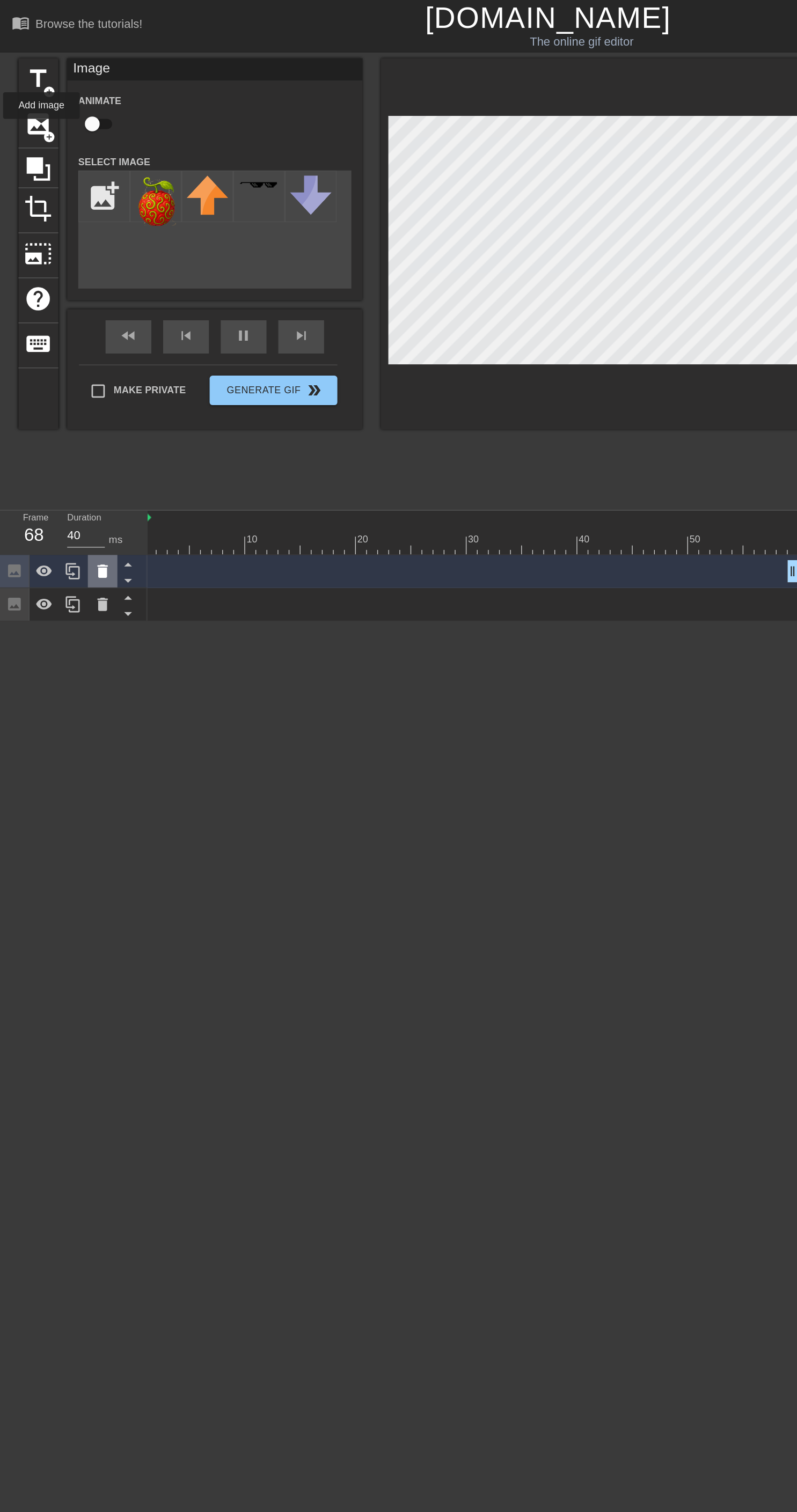
click at [74, 414] on icon at bounding box center [75, 415] width 8 height 10
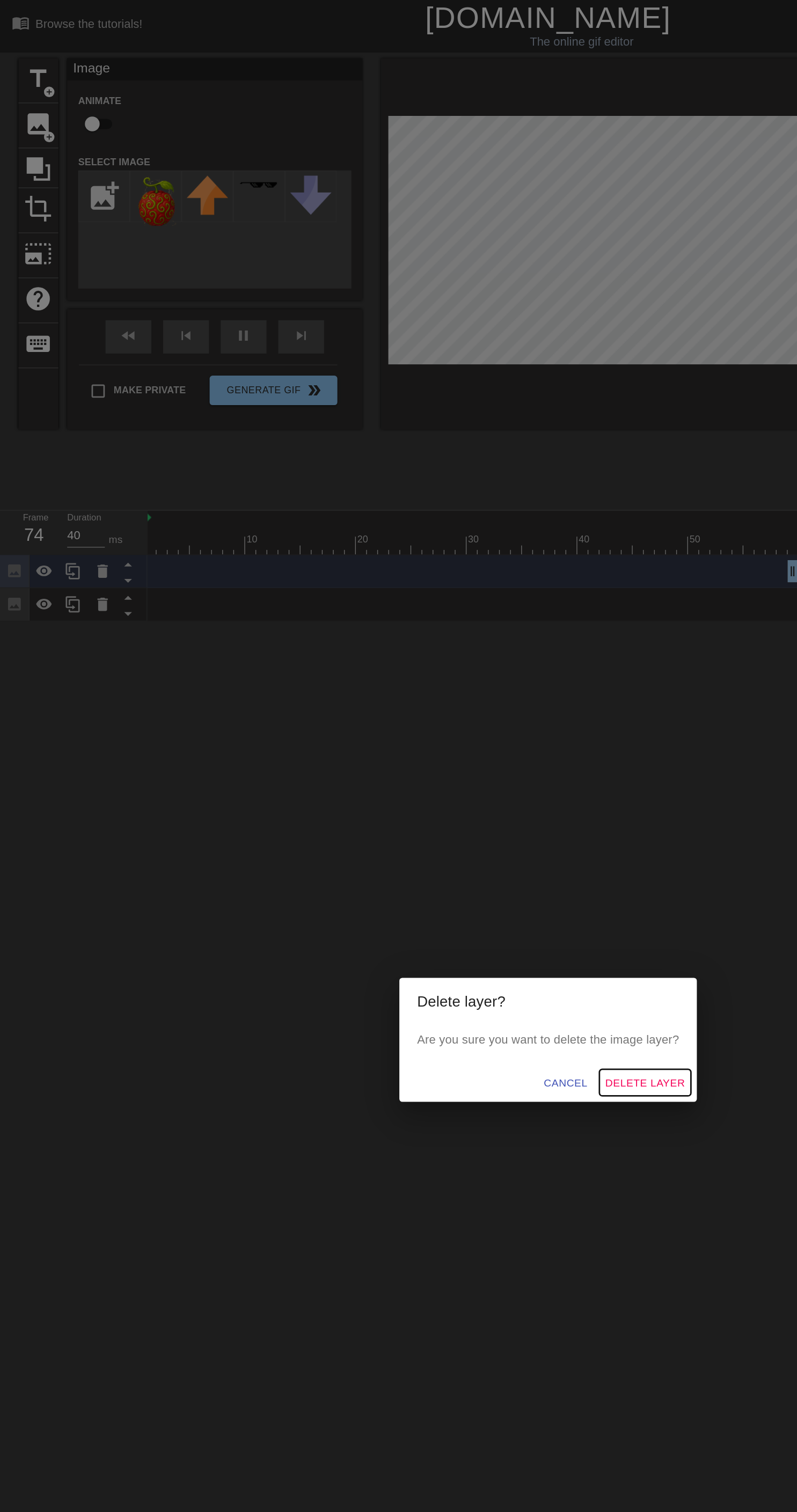
click at [487, 794] on span "Delete Layer" at bounding box center [468, 787] width 58 height 14
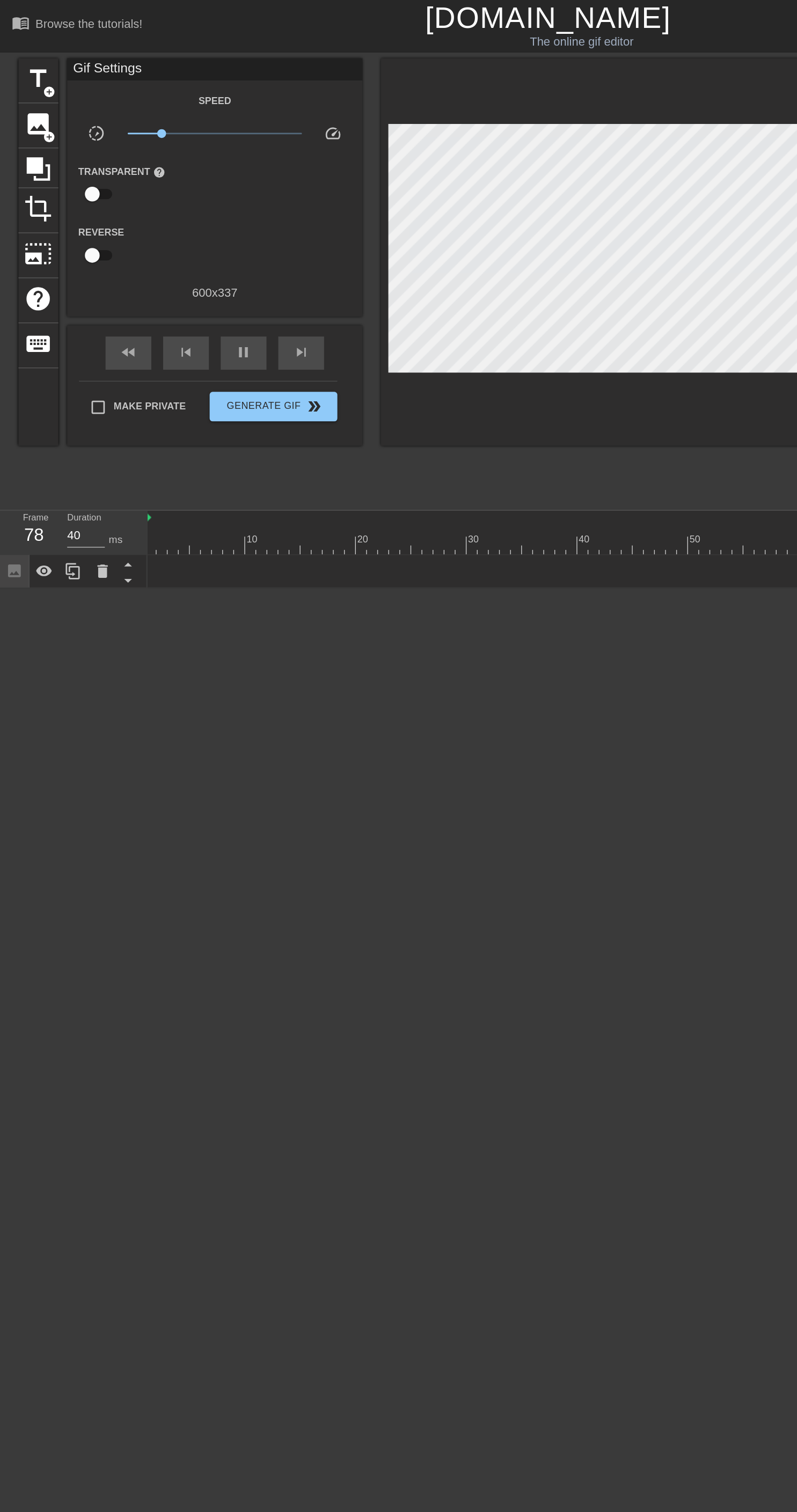
click at [53, 414] on icon at bounding box center [53, 415] width 13 height 13
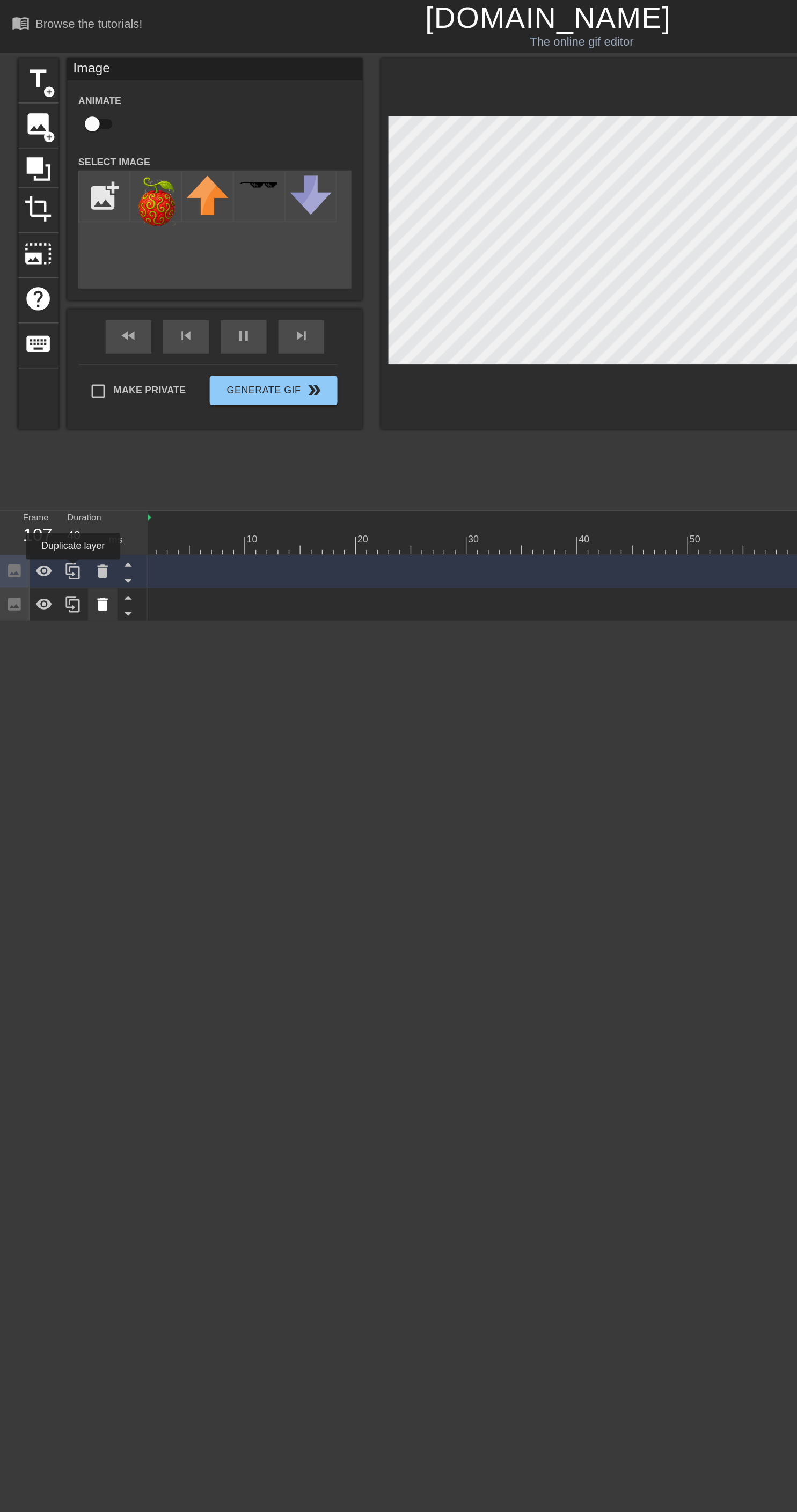
click at [76, 439] on icon at bounding box center [75, 439] width 8 height 10
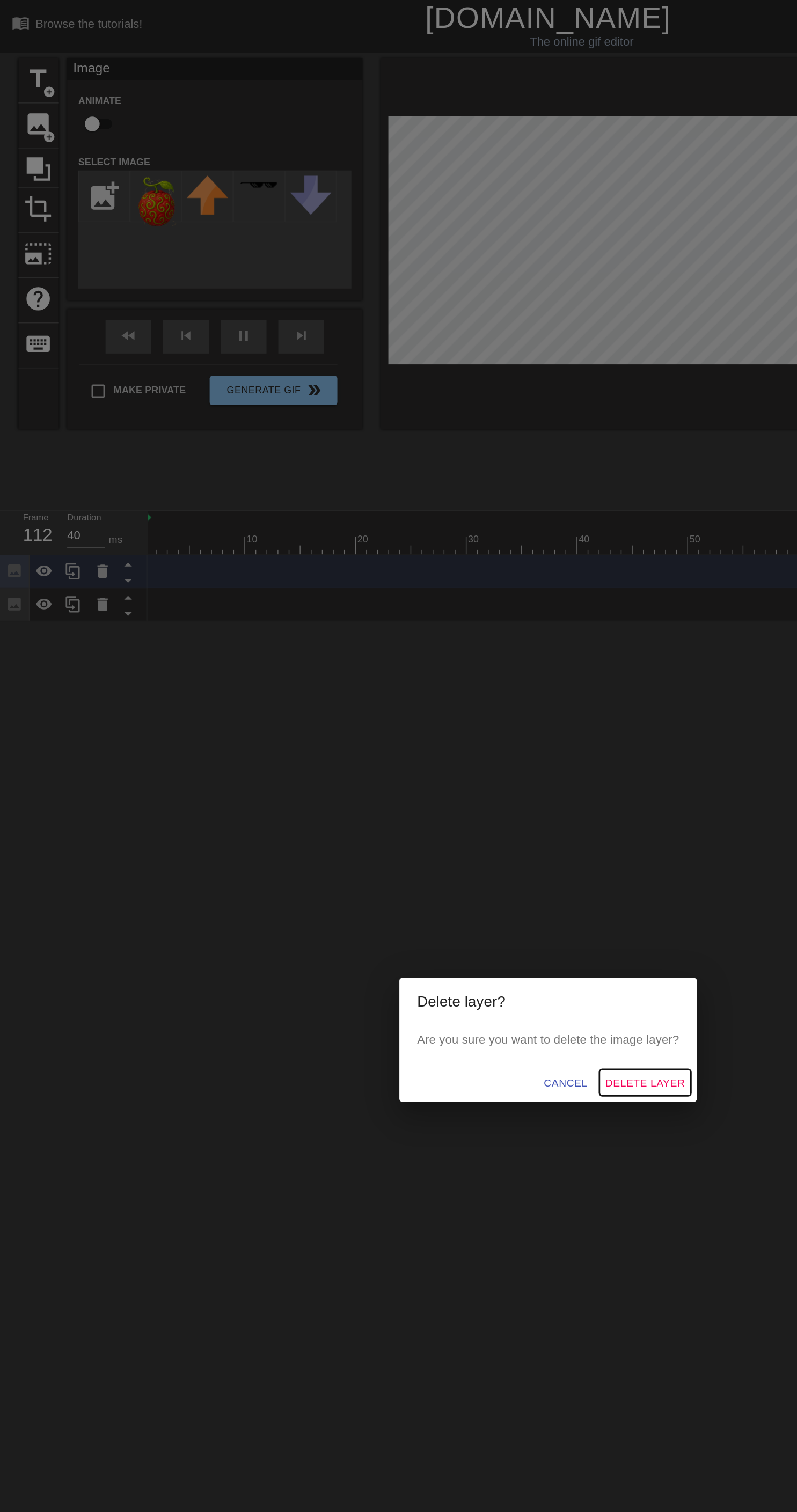
click at [475, 792] on span "Delete Layer" at bounding box center [468, 787] width 58 height 14
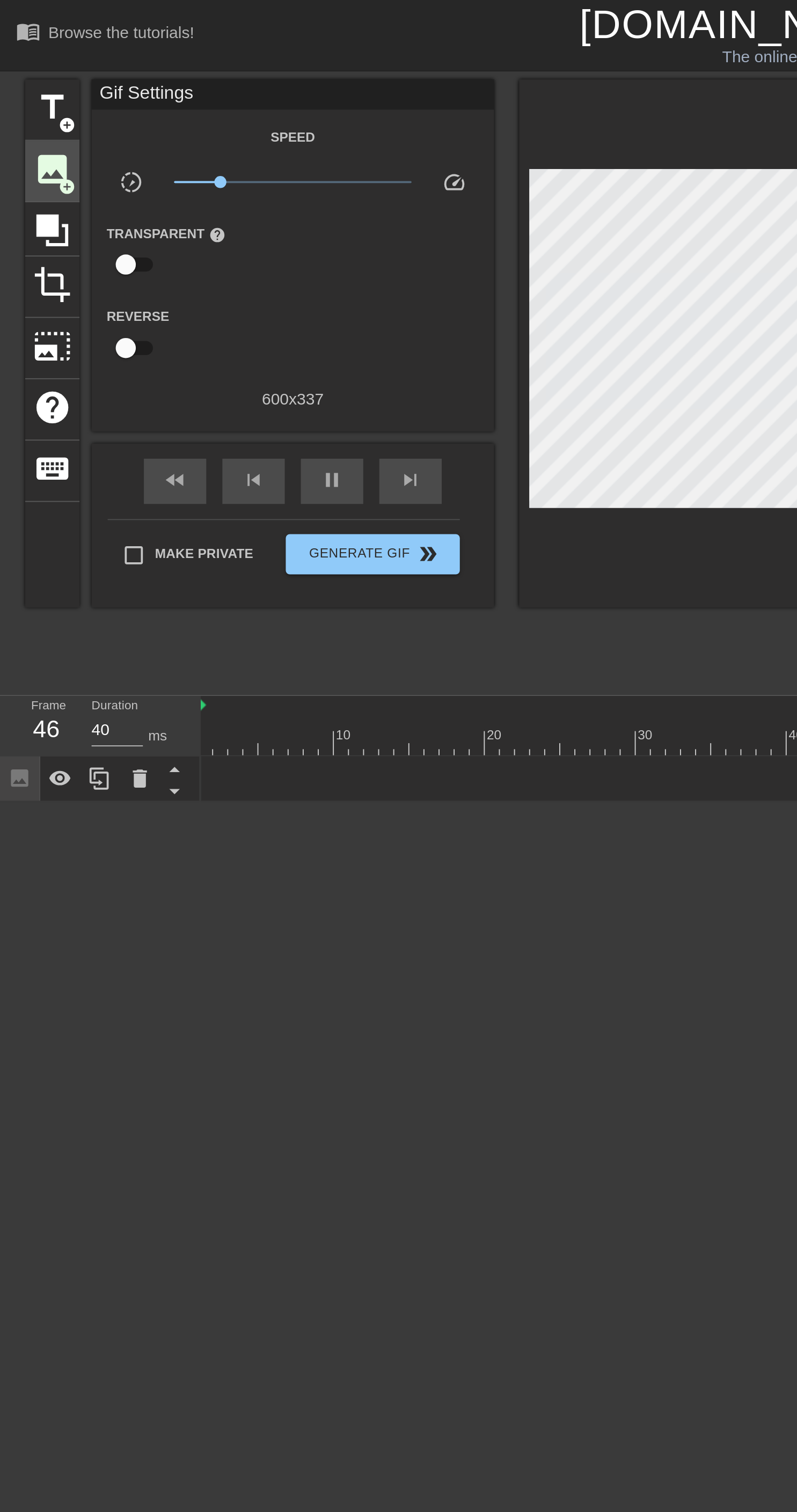
click at [30, 85] on span "image" at bounding box center [27, 89] width 20 height 20
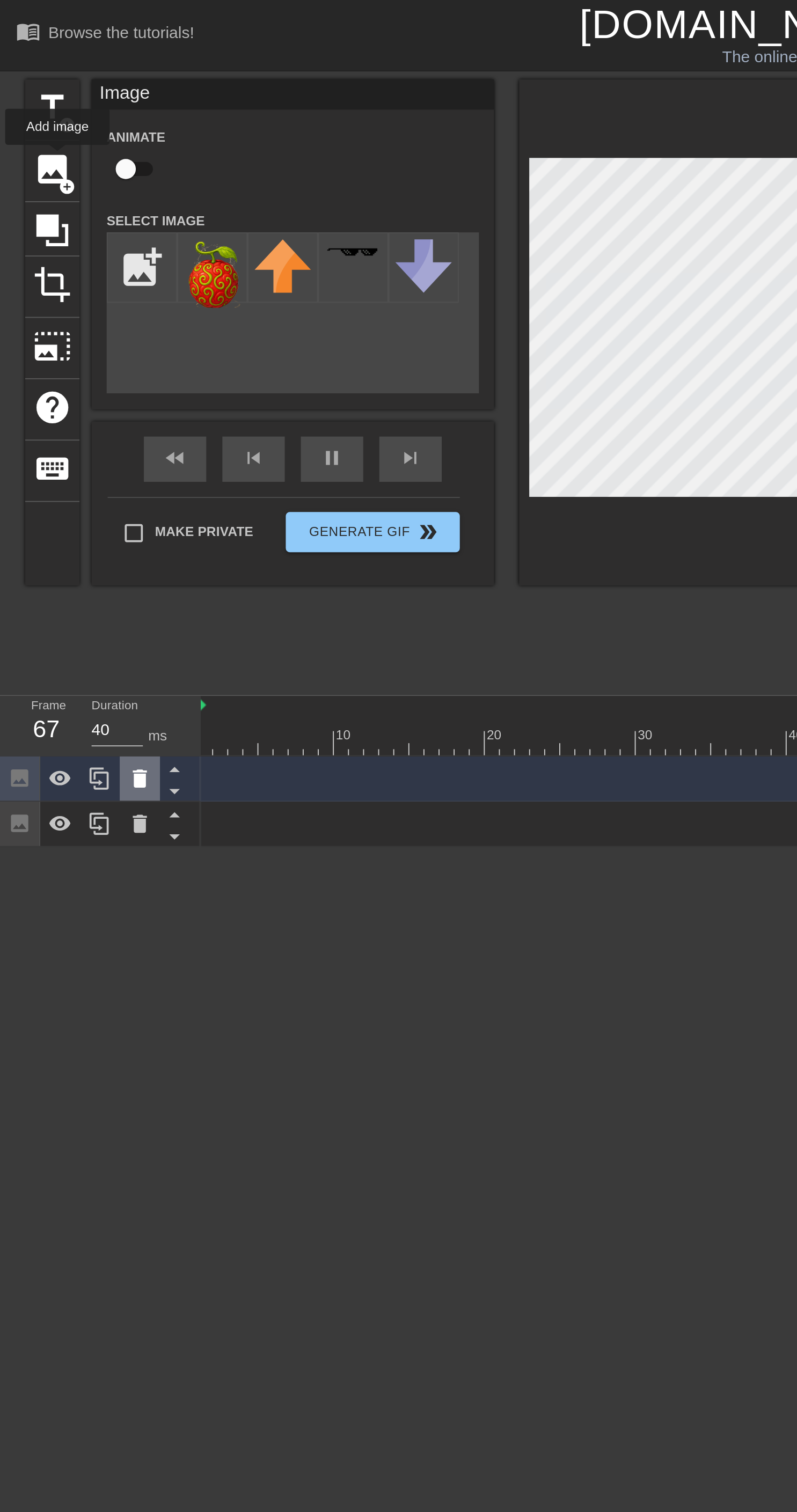
click at [73, 415] on icon at bounding box center [75, 415] width 8 height 10
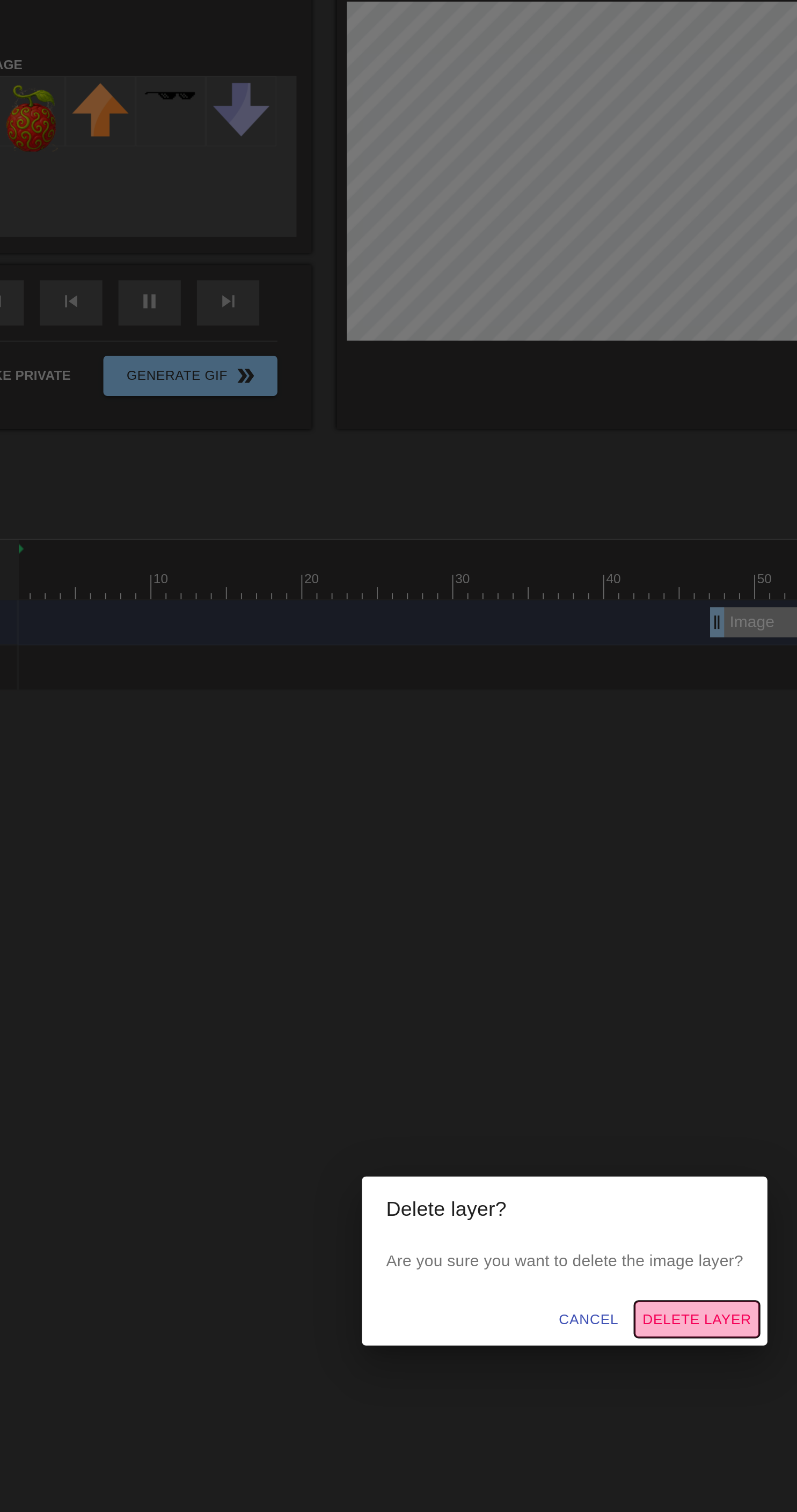
click at [481, 797] on button "Delete Layer" at bounding box center [469, 787] width 67 height 20
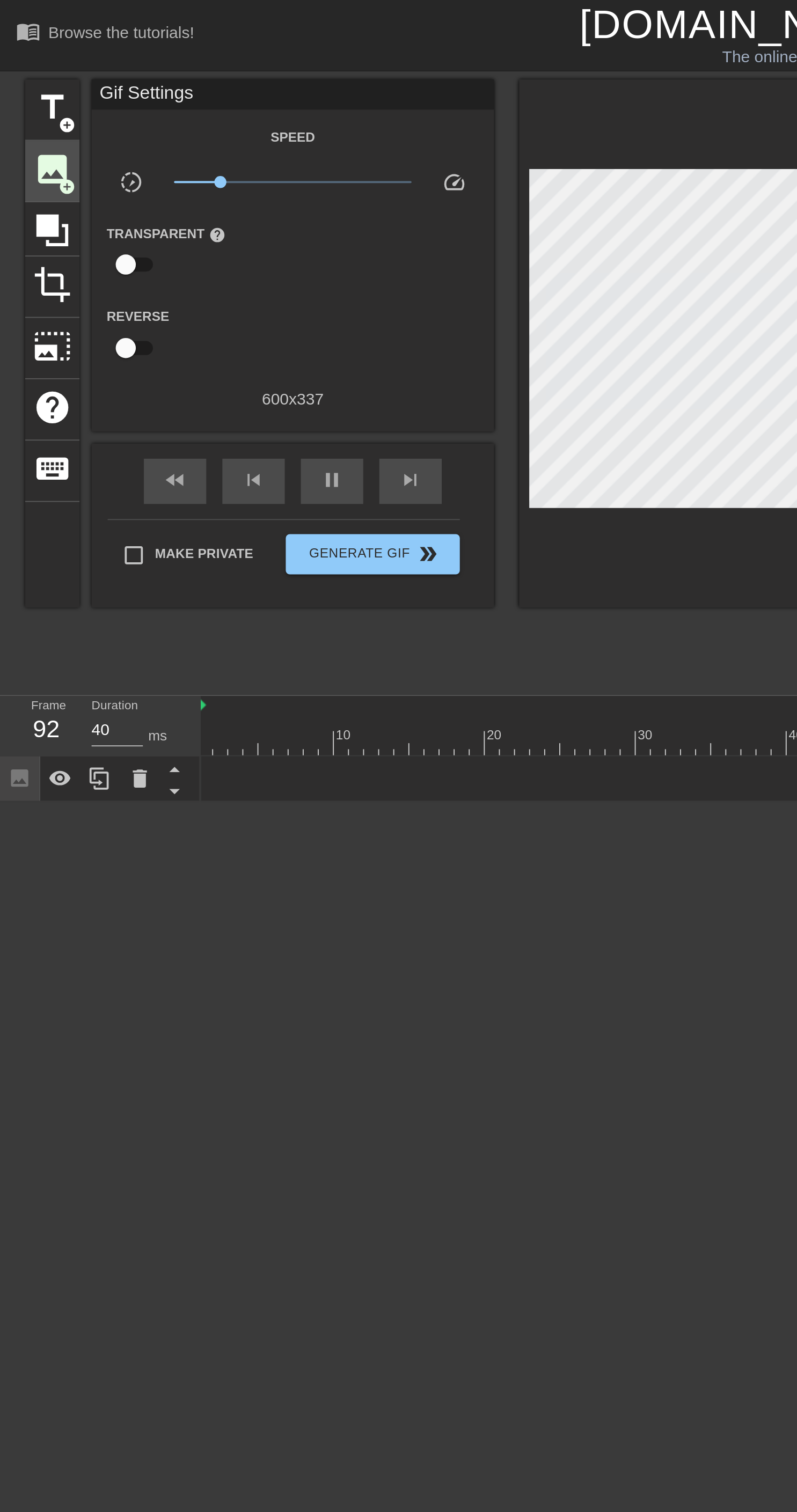
click at [33, 100] on span "add_circle" at bounding box center [36, 100] width 9 height 9
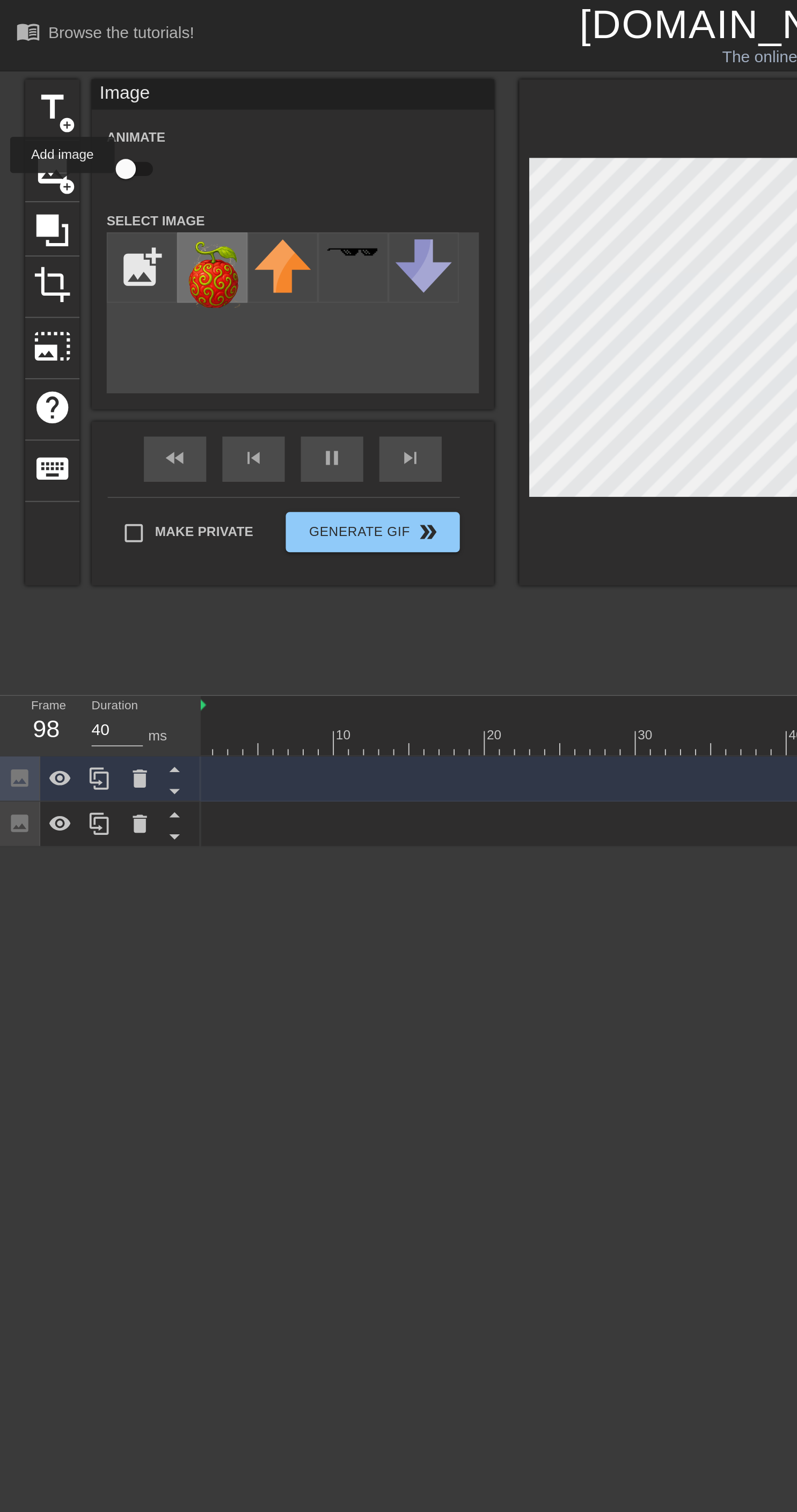
click at [114, 149] on img at bounding box center [113, 146] width 30 height 36
click at [71, 435] on icon at bounding box center [75, 439] width 8 height 10
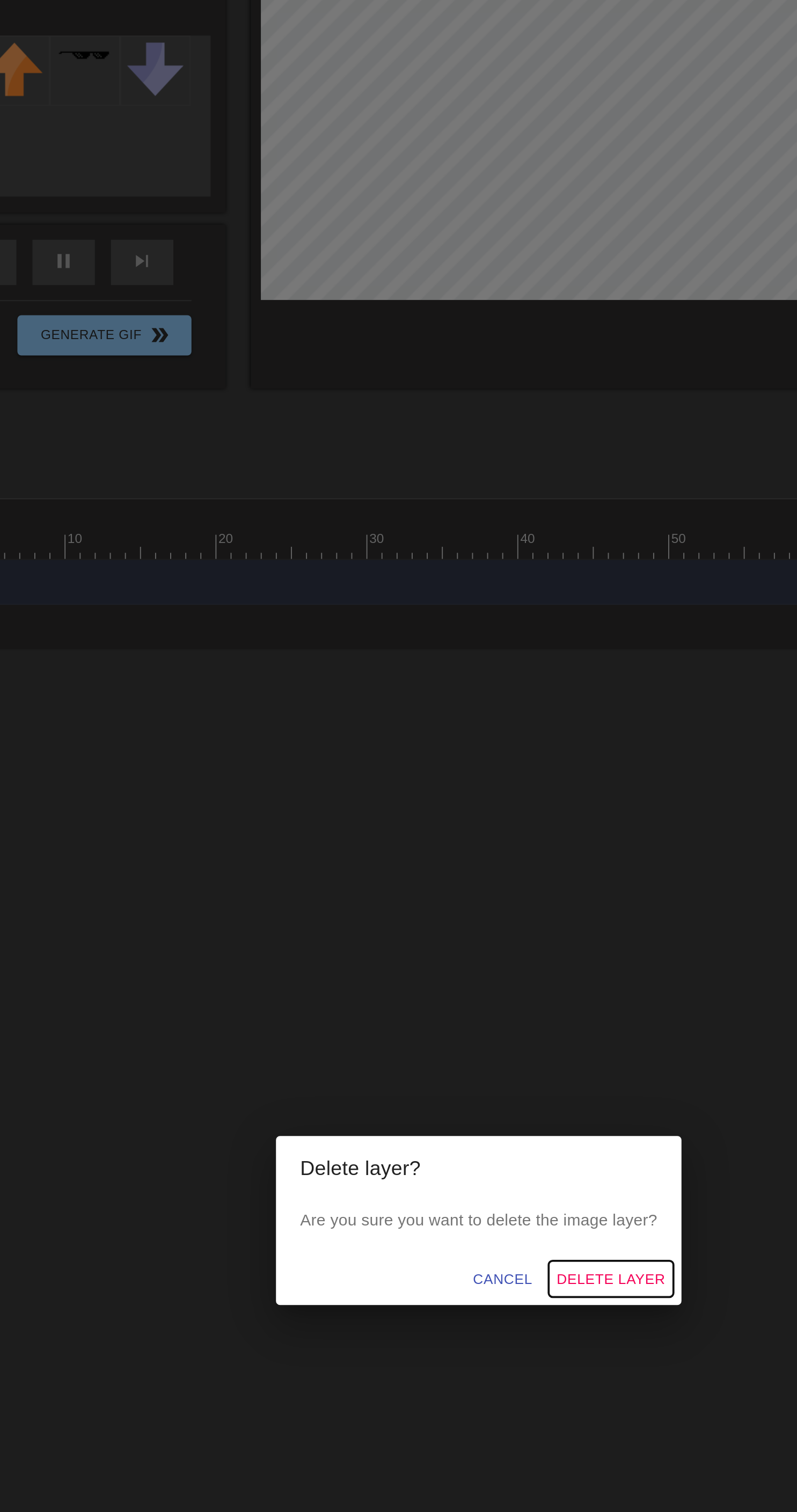
click at [485, 794] on span "Delete Layer" at bounding box center [468, 787] width 58 height 14
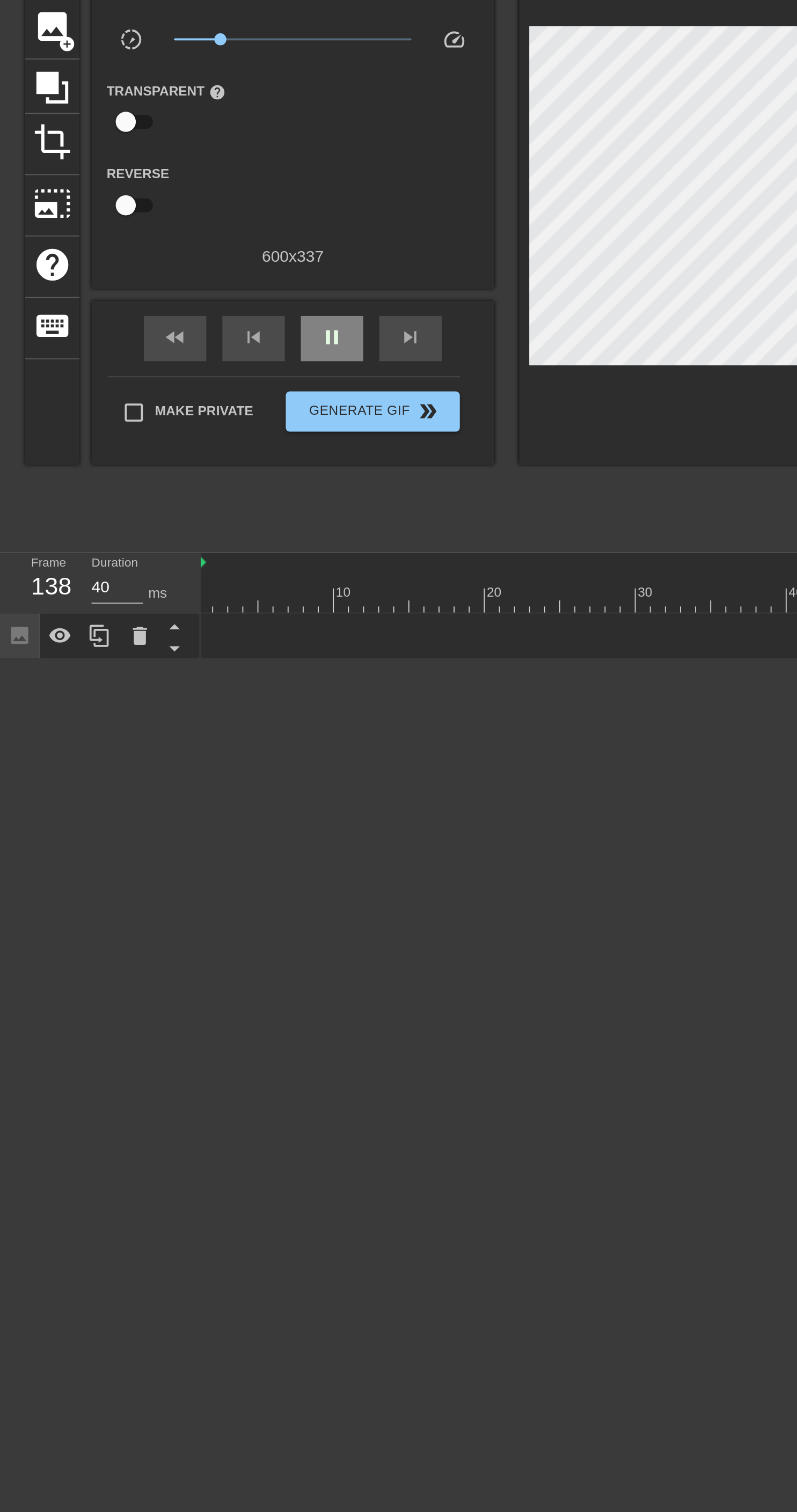
click at [174, 251] on span "pause" at bounding box center [177, 256] width 13 height 13
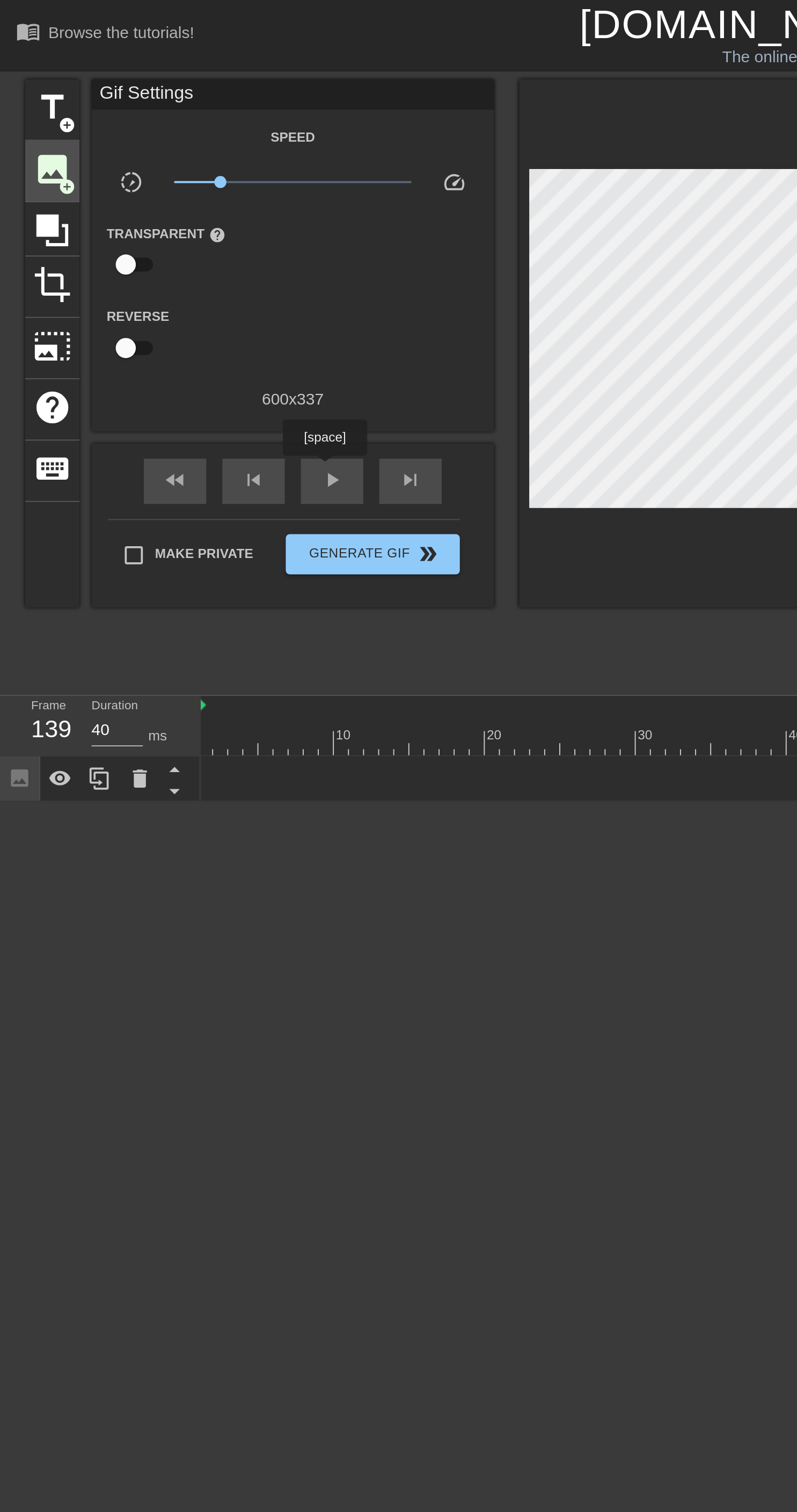
click at [30, 89] on span "image" at bounding box center [27, 89] width 20 height 20
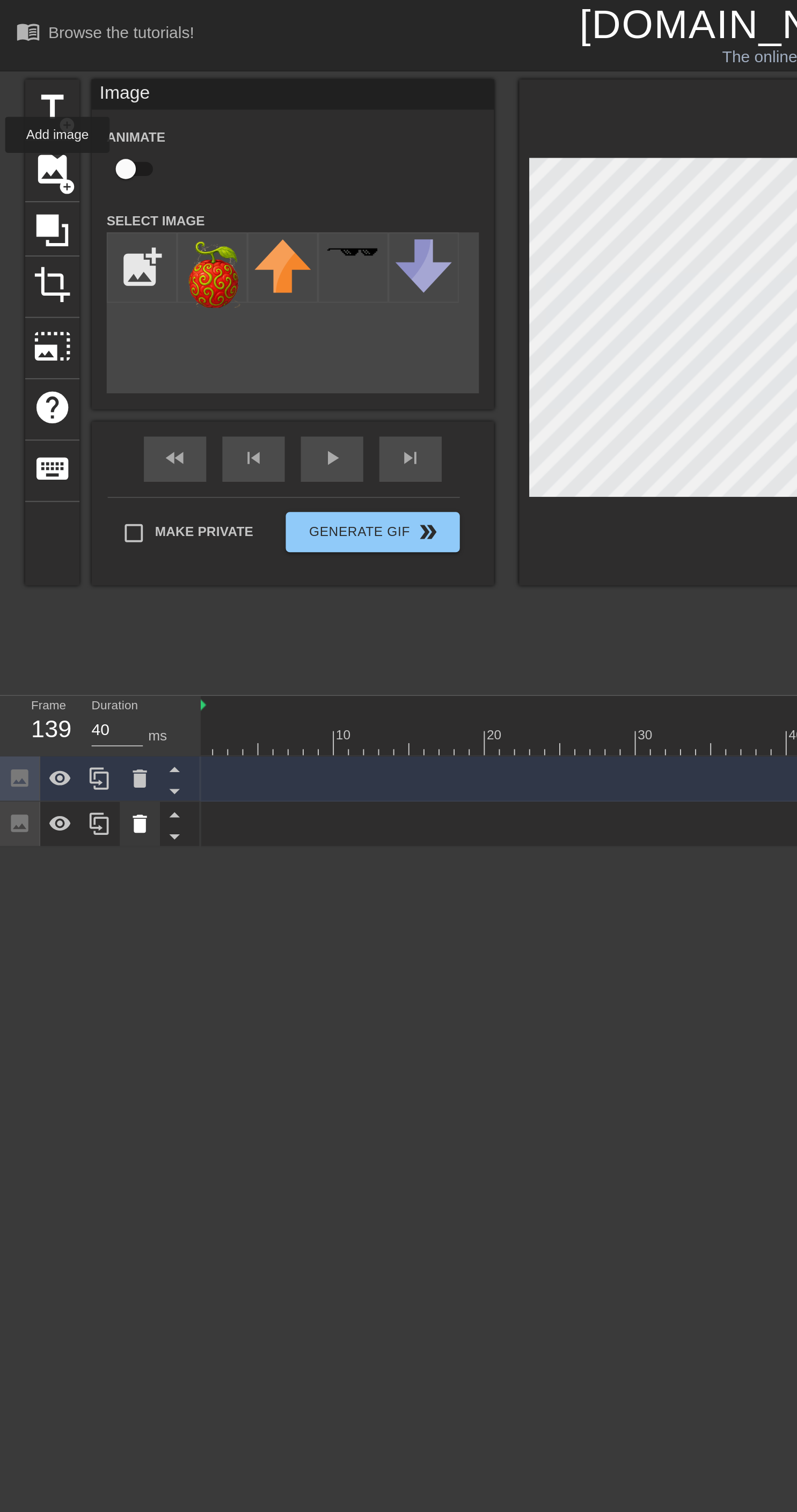
click at [74, 439] on icon at bounding box center [75, 439] width 8 height 10
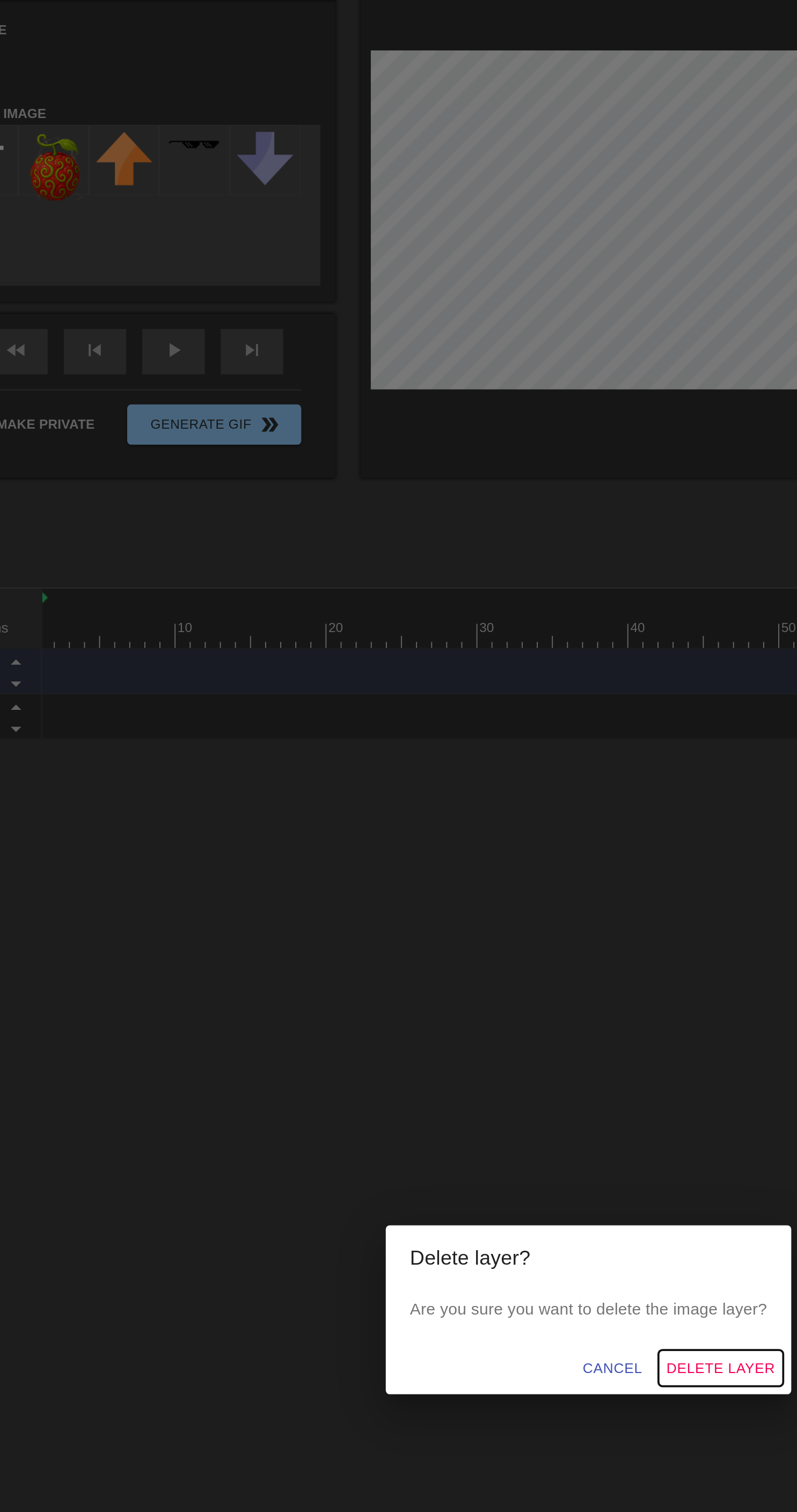
click at [481, 794] on span "Delete Layer" at bounding box center [468, 787] width 58 height 14
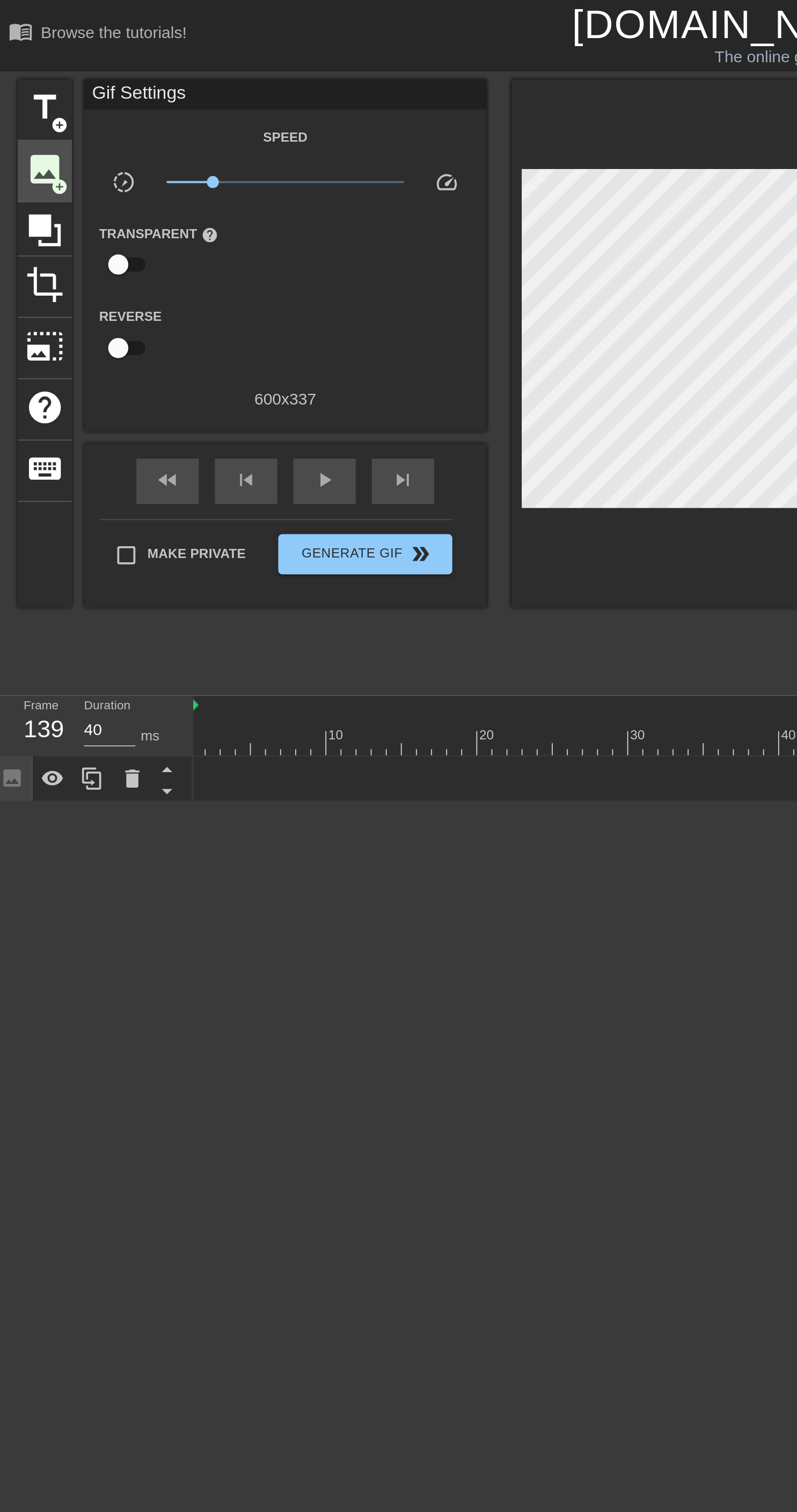
click at [33, 95] on span "add_circle" at bounding box center [36, 100] width 9 height 9
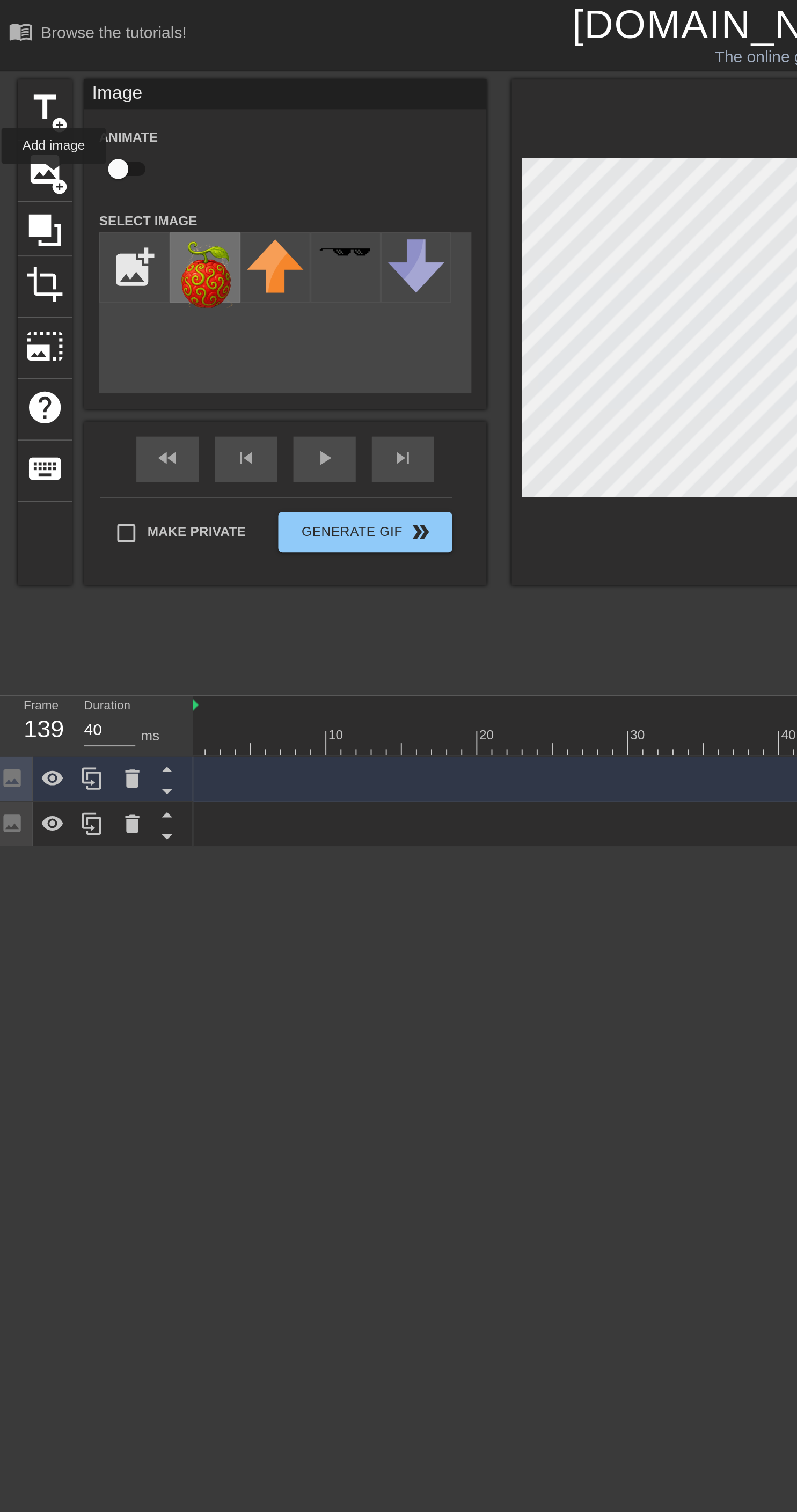
click at [115, 155] on img at bounding box center [113, 146] width 30 height 36
click at [78, 437] on icon at bounding box center [75, 439] width 13 height 13
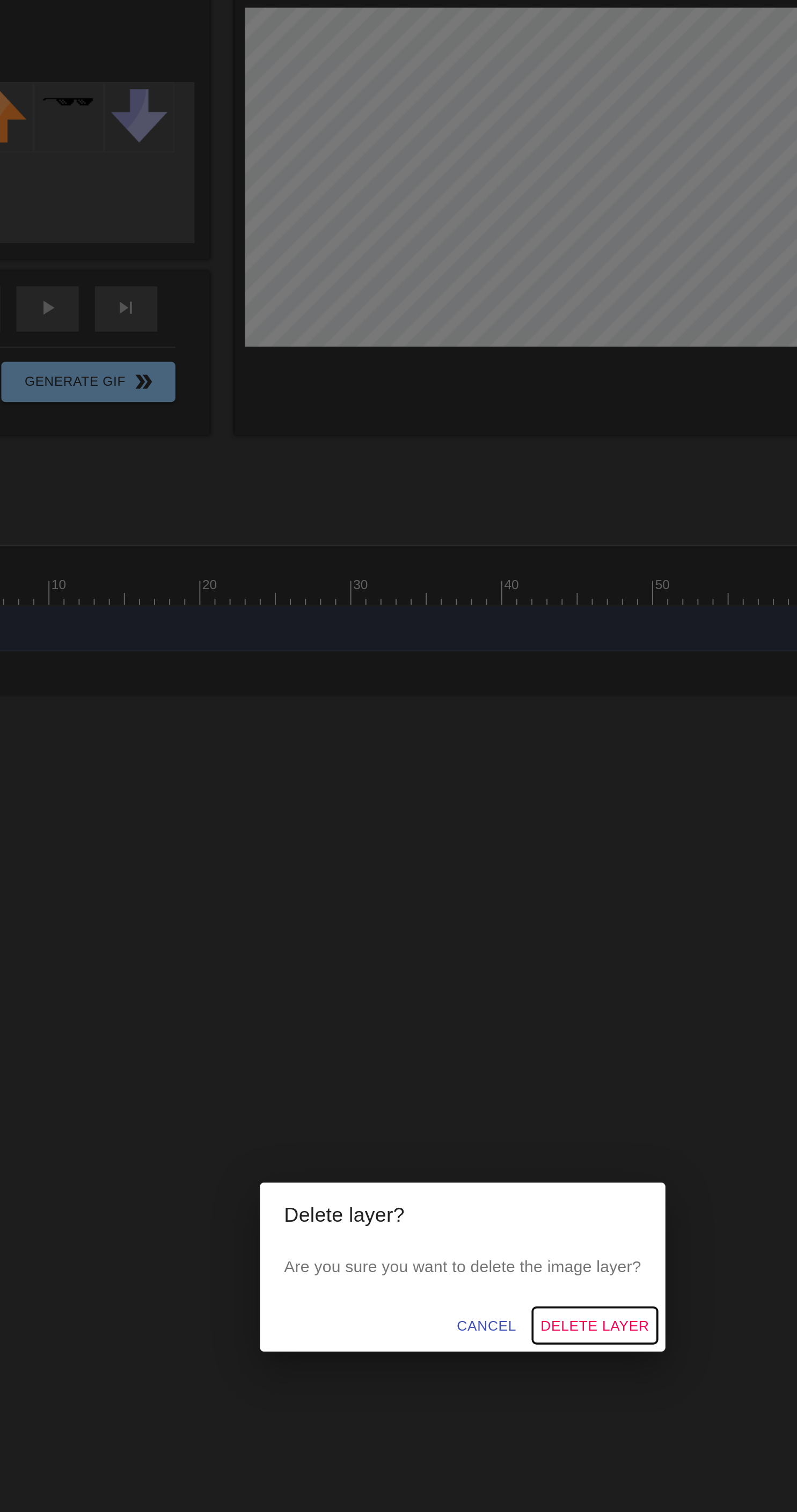
click at [483, 794] on span "Delete Layer" at bounding box center [468, 787] width 58 height 14
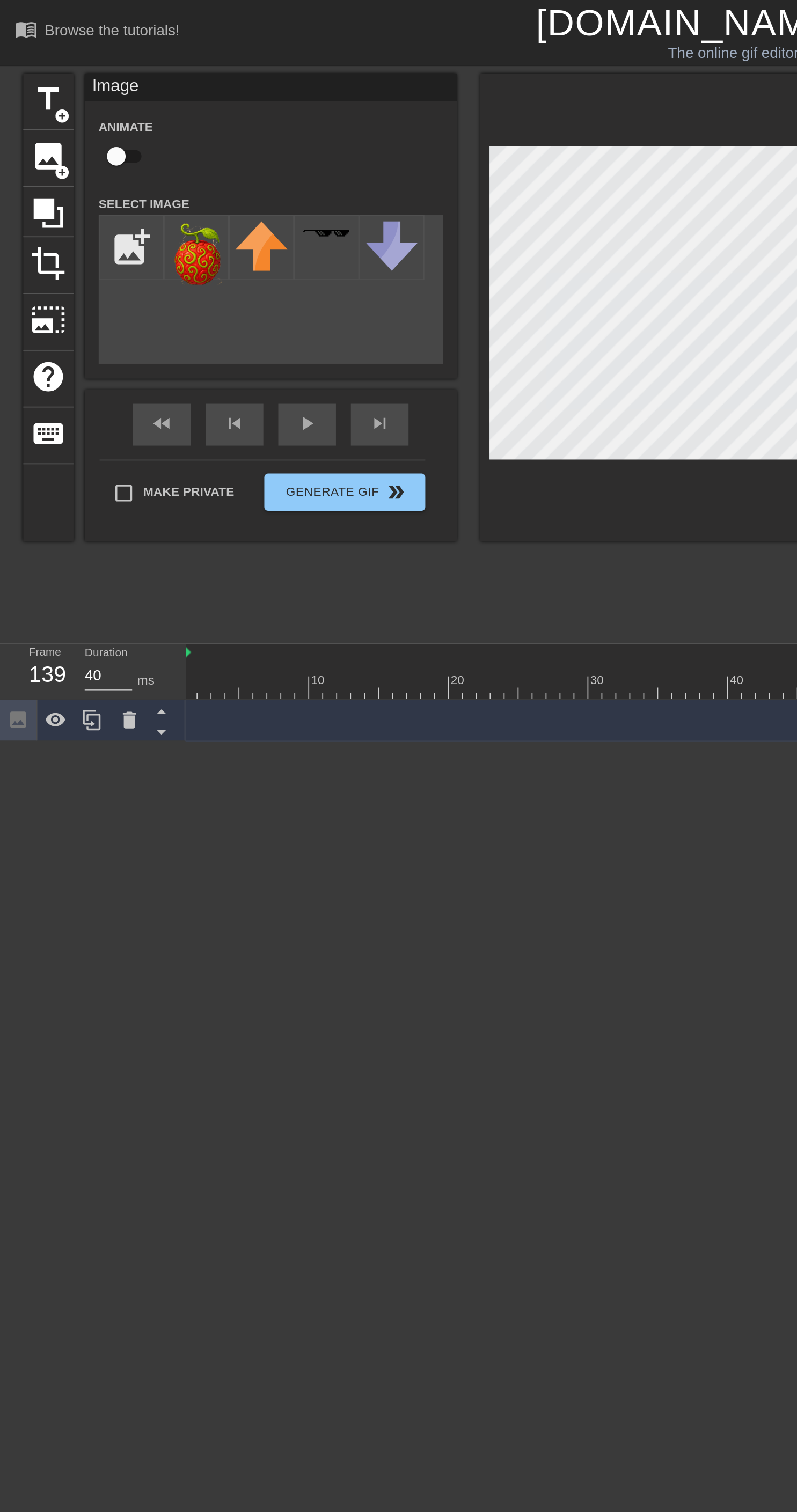
click at [75, 92] on input "checkbox" at bounding box center [67, 89] width 61 height 20
checkbox input "true"
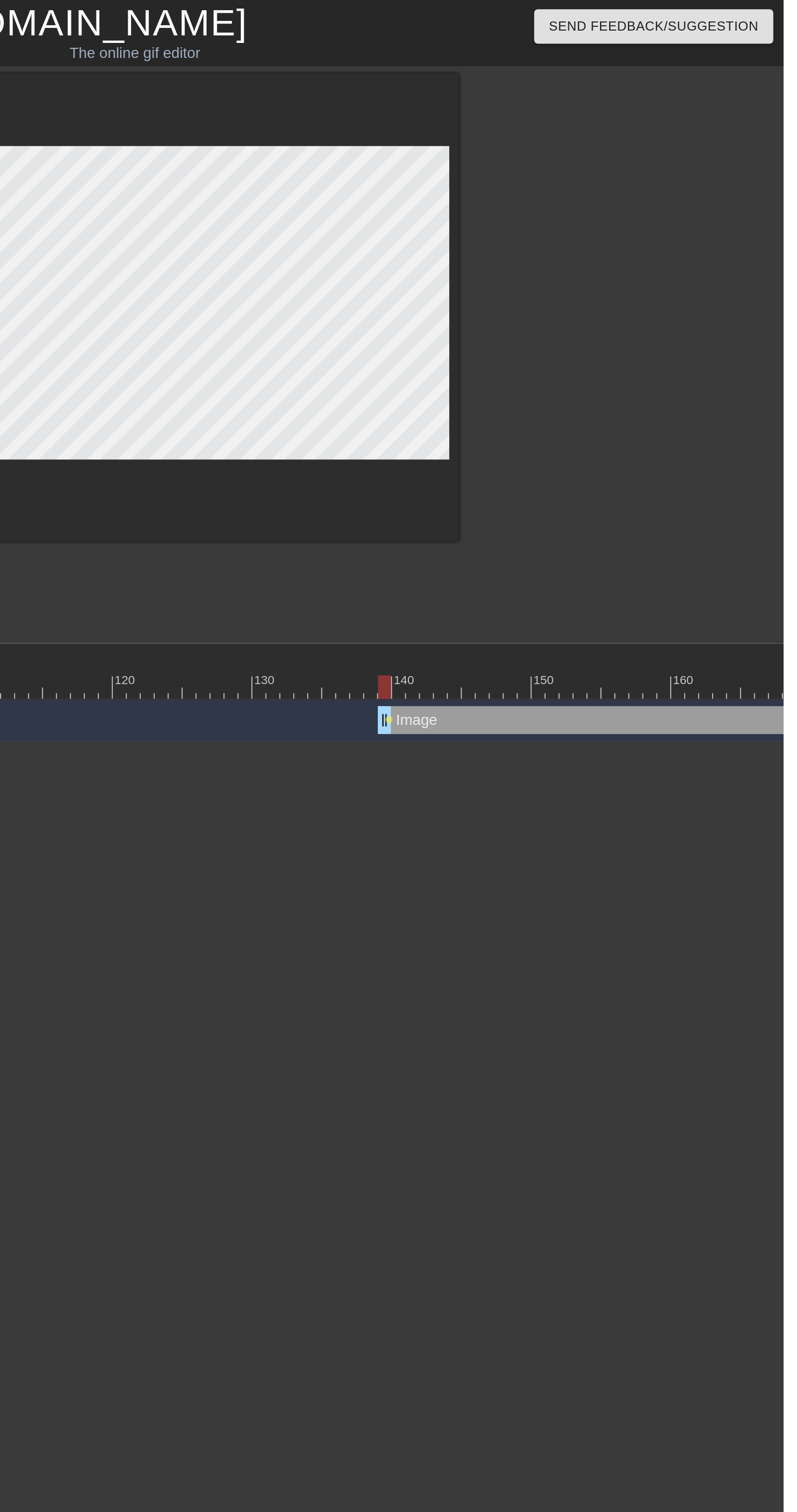
scroll to position [0, 661]
click at [583, 395] on div at bounding box center [211, 396] width 1529 height 14
click at [583, 395] on div at bounding box center [585, 396] width 8 height 14
click at [568, 394] on div at bounding box center [211, 396] width 1529 height 14
click at [579, 392] on div at bounding box center [211, 396] width 1529 height 14
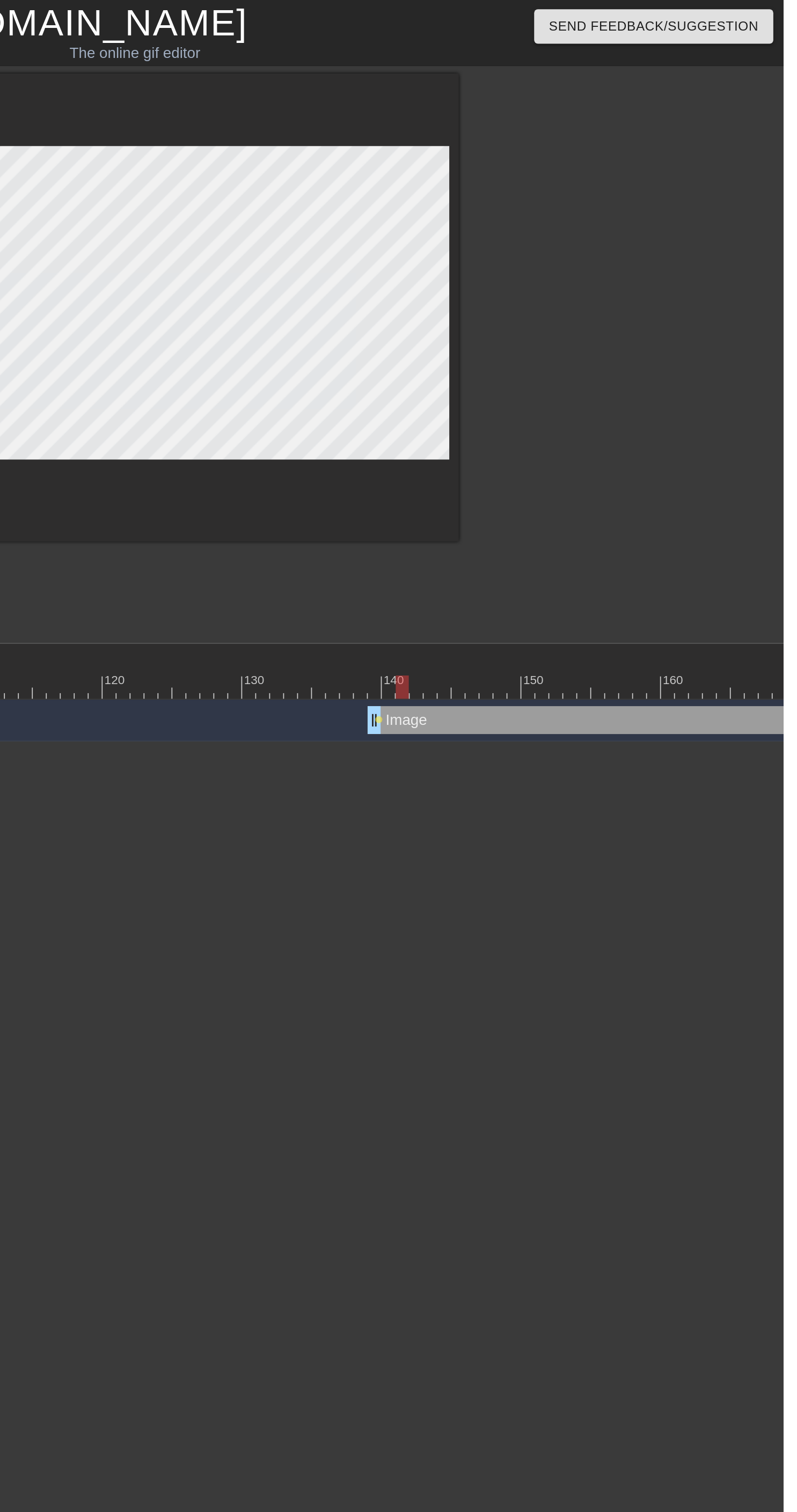
click at [598, 395] on div at bounding box center [211, 396] width 1529 height 14
click at [630, 391] on div at bounding box center [211, 396] width 1529 height 14
click at [656, 407] on div "Image drag_handle drag_handle" at bounding box center [767, 415] width 419 height 16
click at [648, 391] on div at bounding box center [211, 396] width 1529 height 14
click at [618, 415] on div "Image drag_handle drag_handle" at bounding box center [767, 415] width 419 height 16
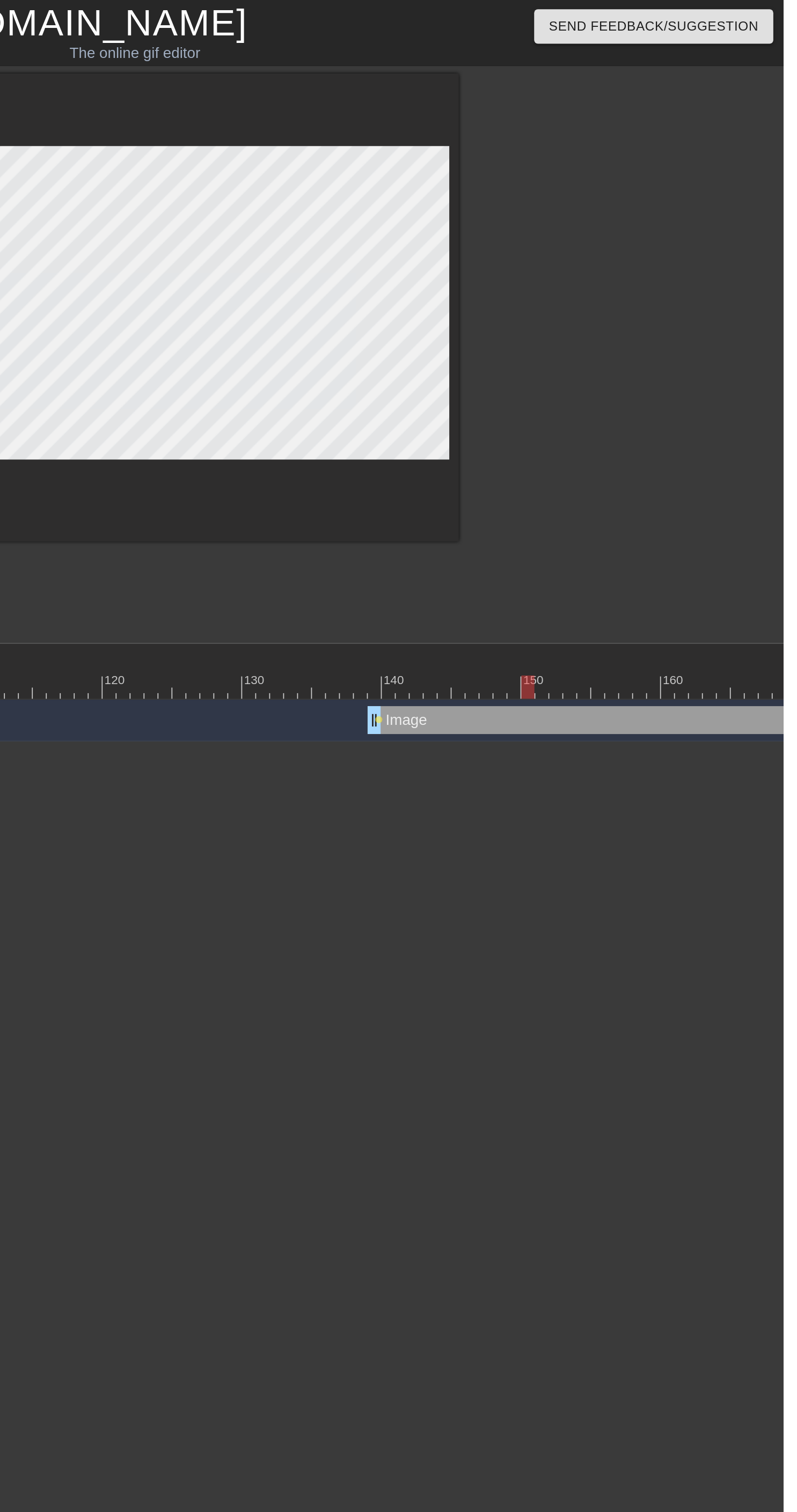
click at [618, 415] on div "Image drag_handle drag_handle" at bounding box center [767, 415] width 419 height 16
click at [701, 395] on div at bounding box center [211, 396] width 1529 height 14
click at [711, 389] on div at bounding box center [711, 392] width 2 height 11
click at [732, 389] on div "160" at bounding box center [733, 392] width 14 height 11
click at [745, 389] on div at bounding box center [744, 392] width 2 height 11
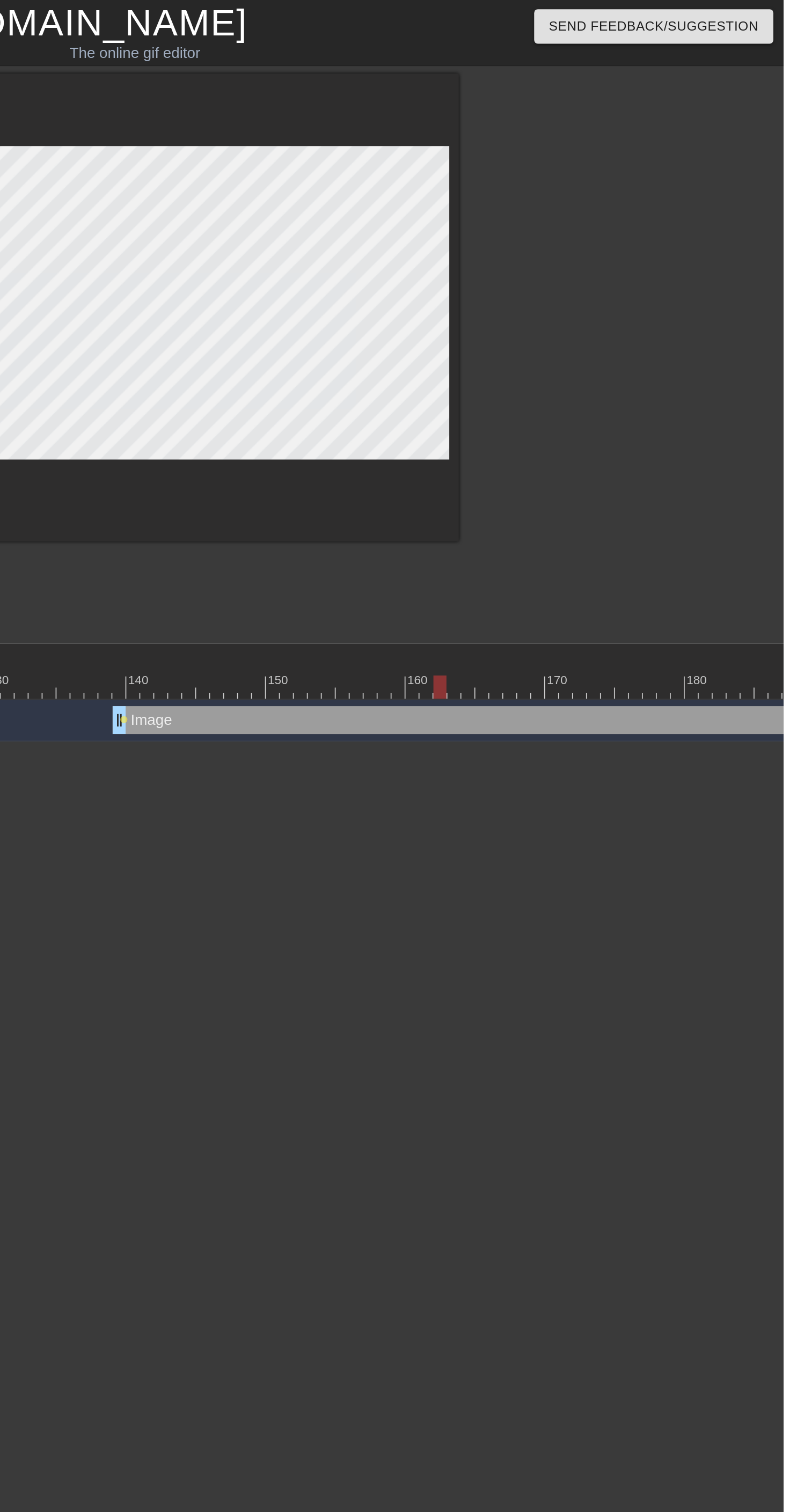
scroll to position [0, 846]
click at [569, 392] on div at bounding box center [26, 396] width 1529 height 14
click at [591, 390] on div at bounding box center [26, 396] width 1529 height 14
click at [581, 393] on div at bounding box center [26, 396] width 1529 height 14
click at [557, 392] on div at bounding box center [26, 396] width 1529 height 14
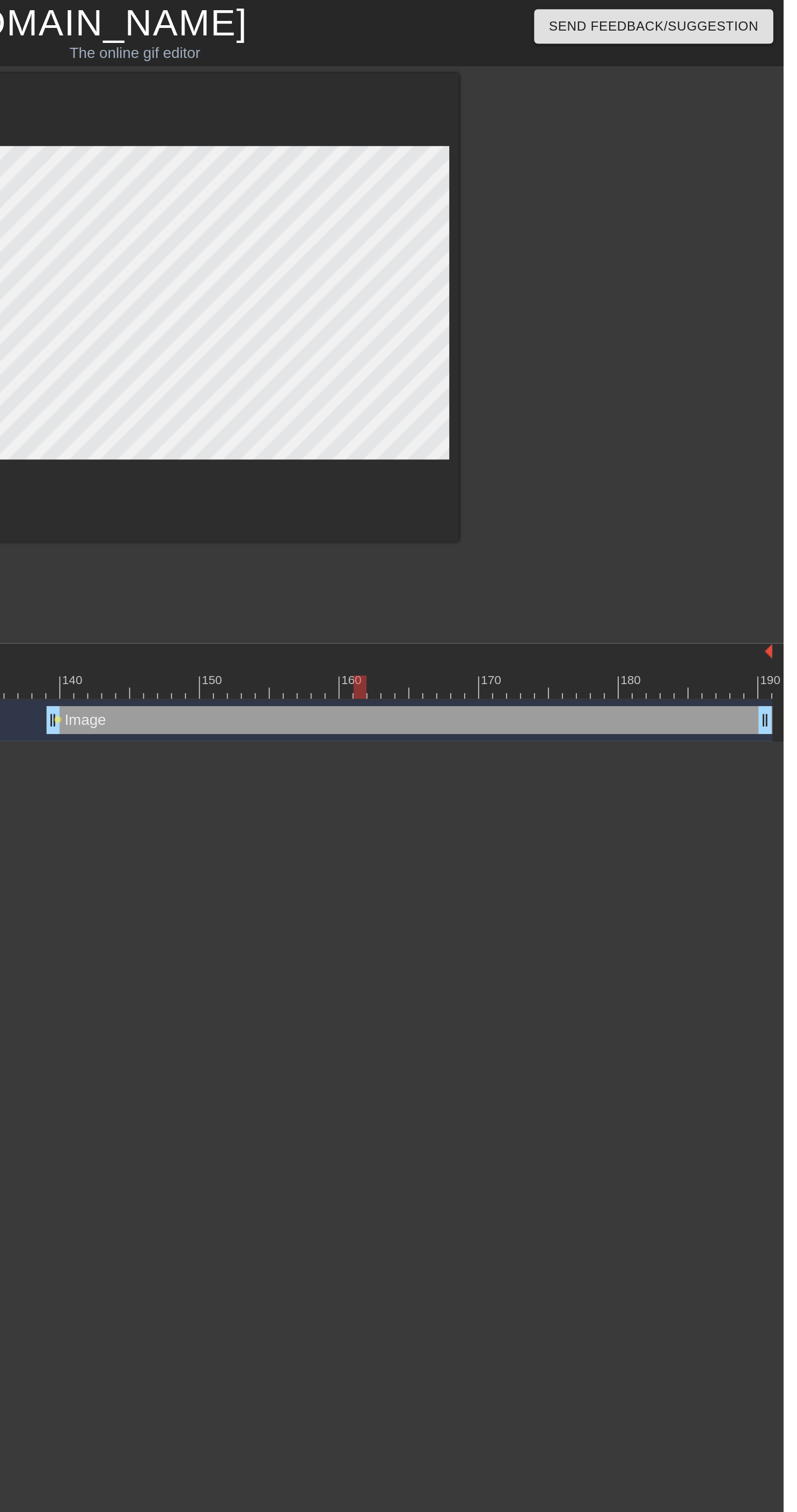
click at [552, 395] on div at bounding box center [553, 396] width 8 height 14
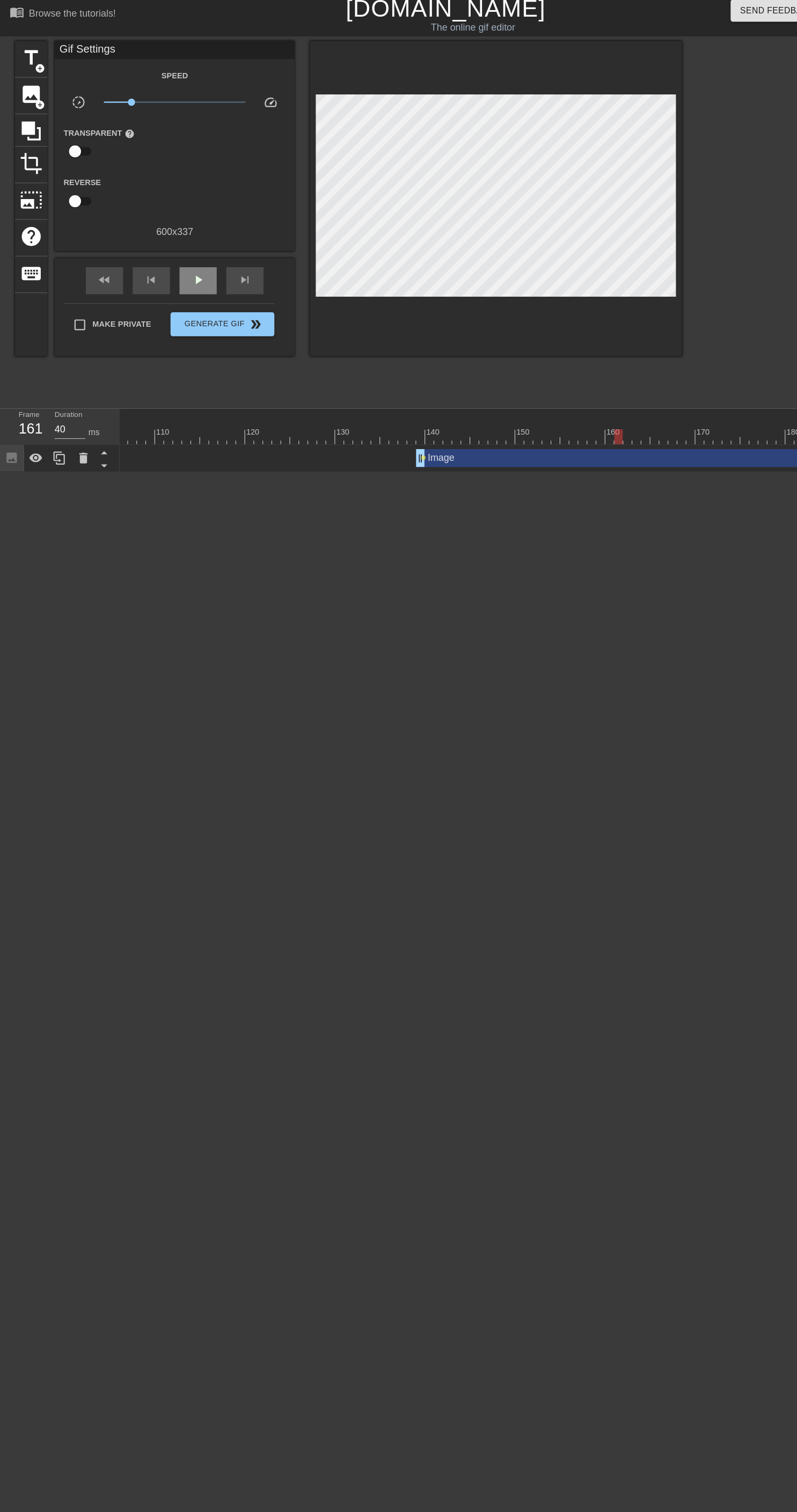
click at [176, 255] on span "play_arrow" at bounding box center [177, 256] width 13 height 13
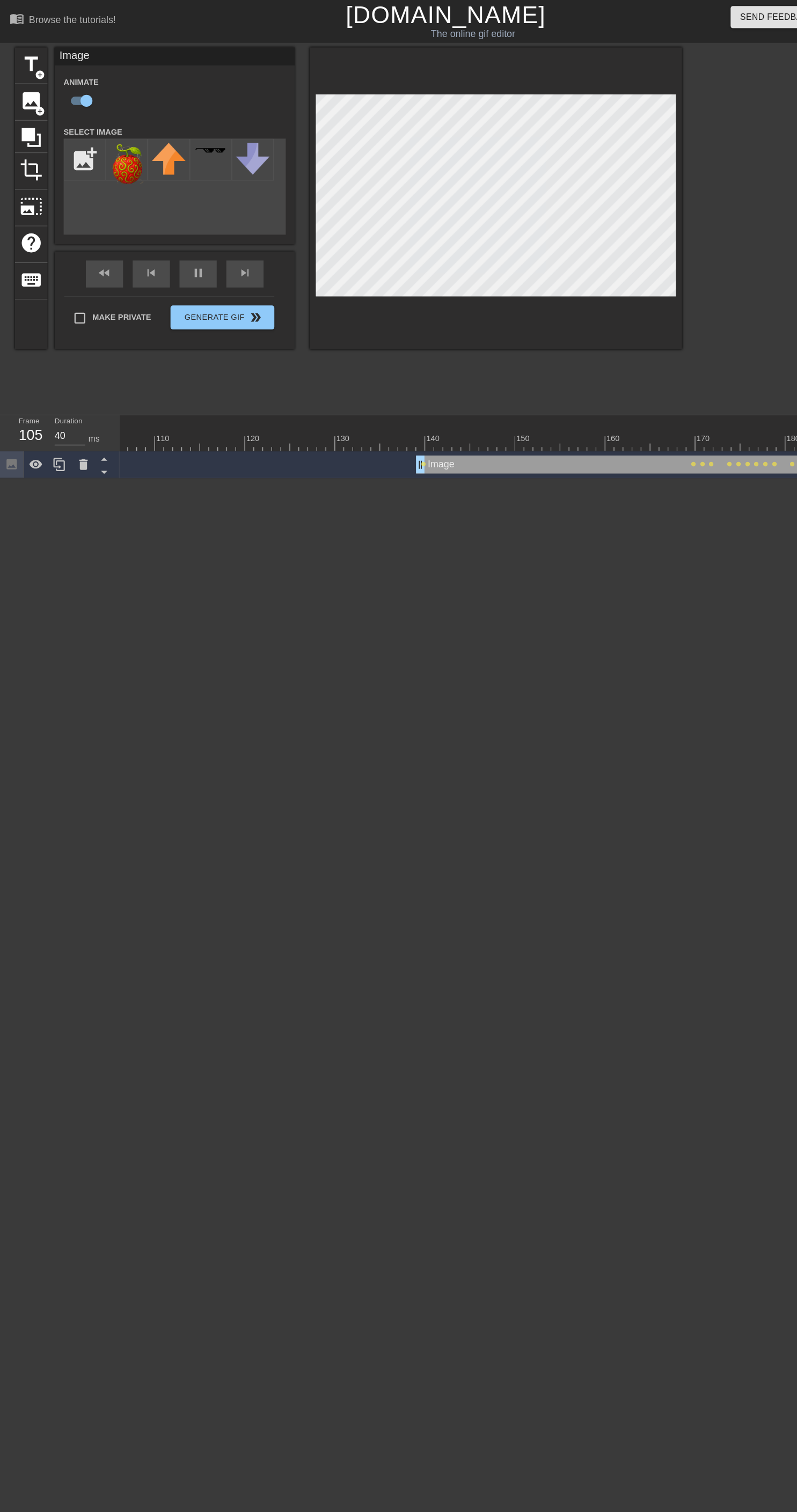
click at [225, 411] on div "Image drag_handle drag_handle lens lens lens lens lens lens lens lens lens lens…" at bounding box center [26, 415] width 1529 height 16
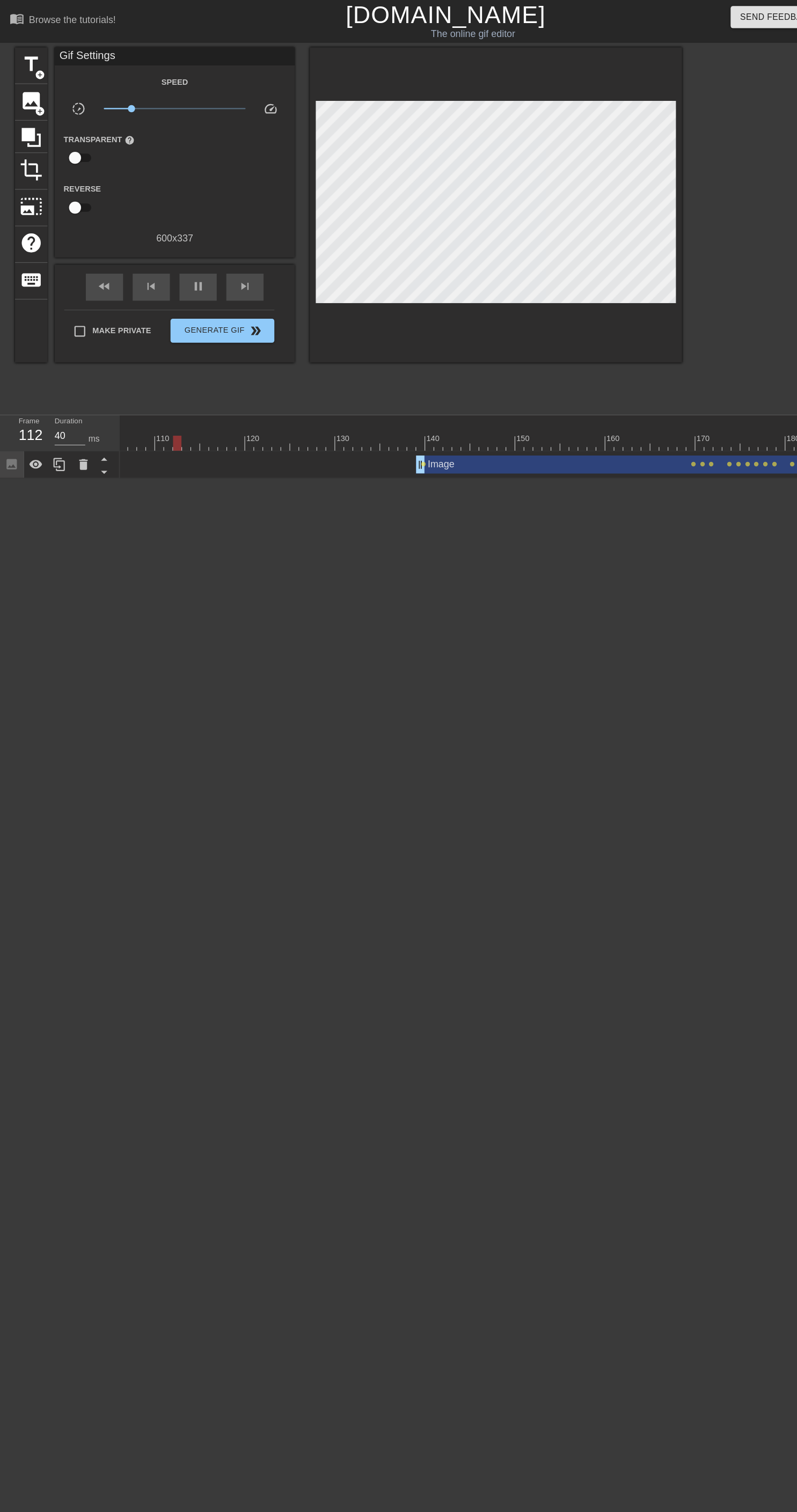
click at [303, 413] on div "Image drag_handle drag_handle lens lens lens lens lens lens lens lens lens lens…" at bounding box center [26, 415] width 1529 height 16
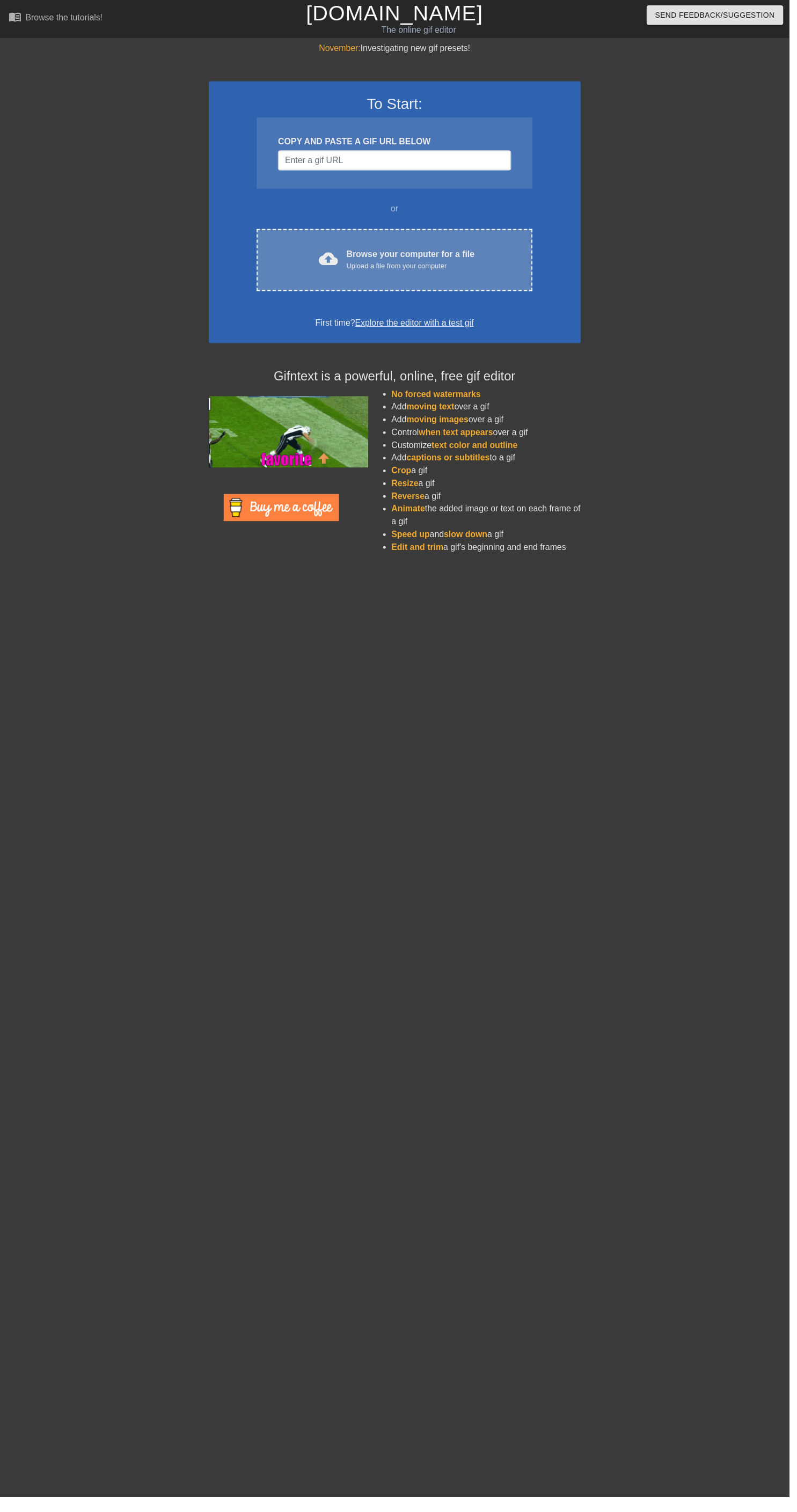
click at [478, 273] on div "cloud_upload Browse your computer for a file Upload a file from your computer" at bounding box center [398, 262] width 233 height 24
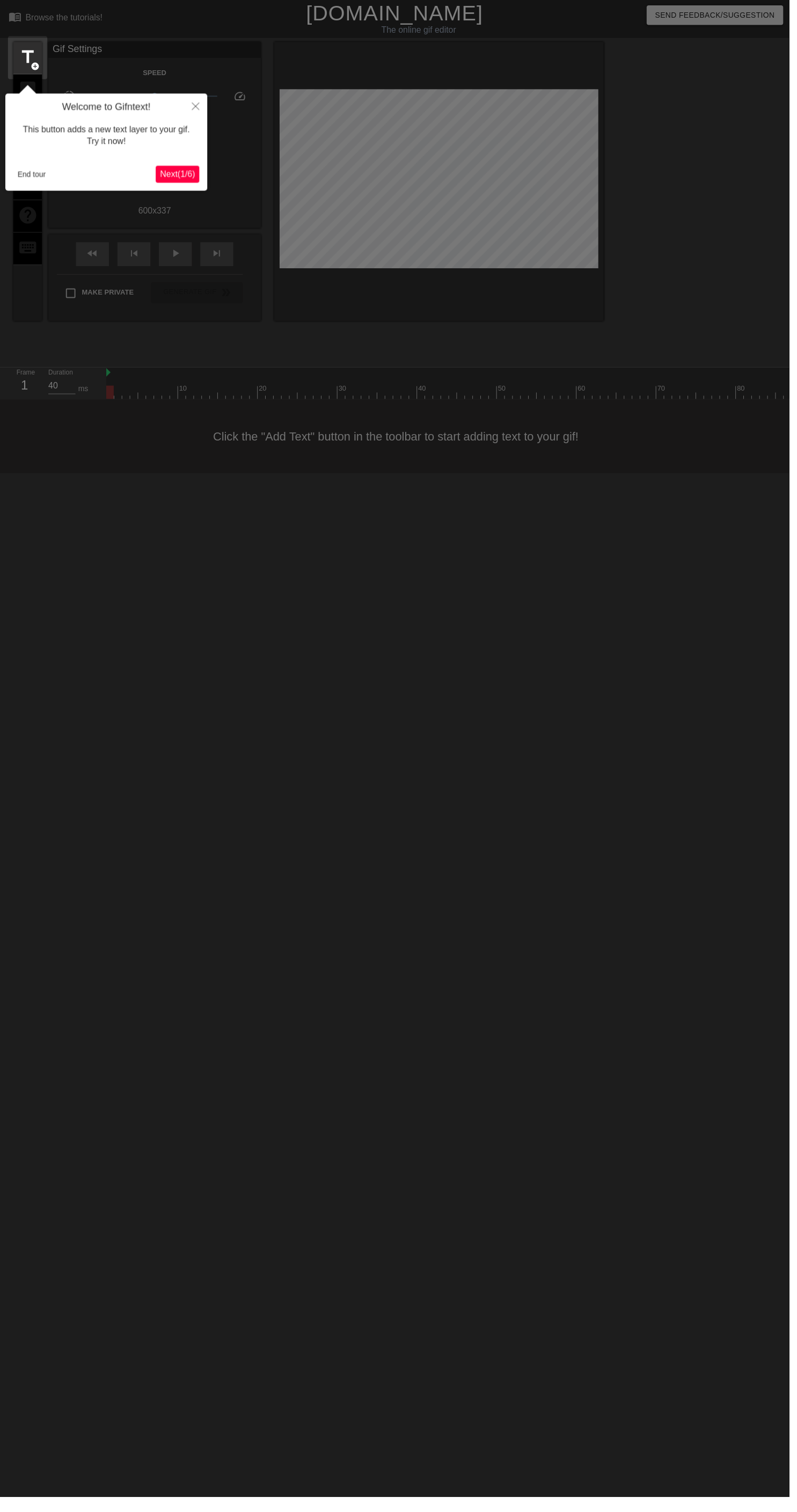
click at [150, 190] on div "Welcome to Gifntext! This button adds a new text layer to your gif. Try it now!…" at bounding box center [107, 144] width 204 height 98
click at [211, 114] on div at bounding box center [398, 764] width 797 height 1528
click at [196, 114] on button "Close" at bounding box center [198, 107] width 23 height 25
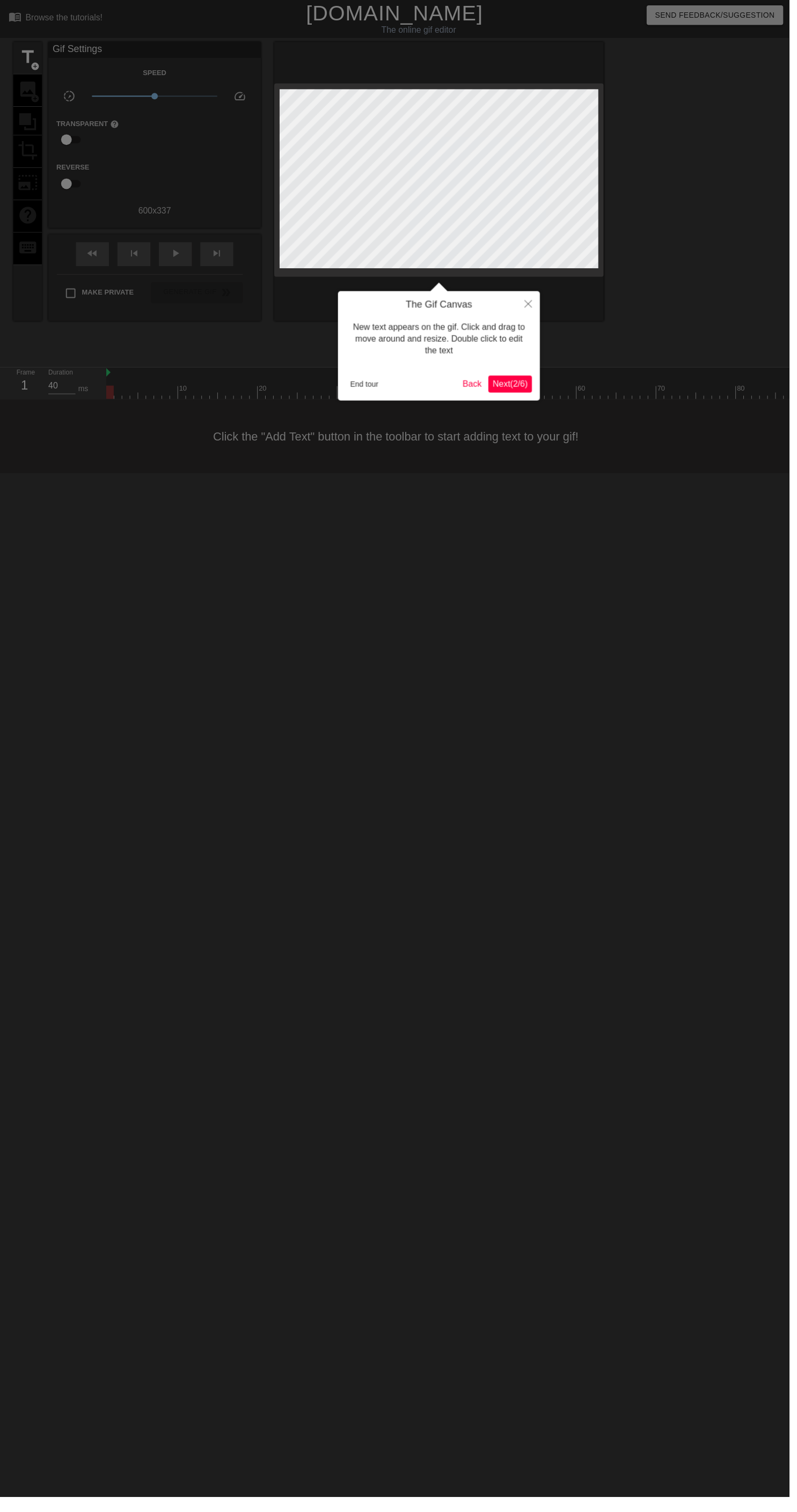
click at [196, 114] on div at bounding box center [398, 764] width 797 height 1528
click at [540, 316] on button "Close" at bounding box center [533, 306] width 23 height 25
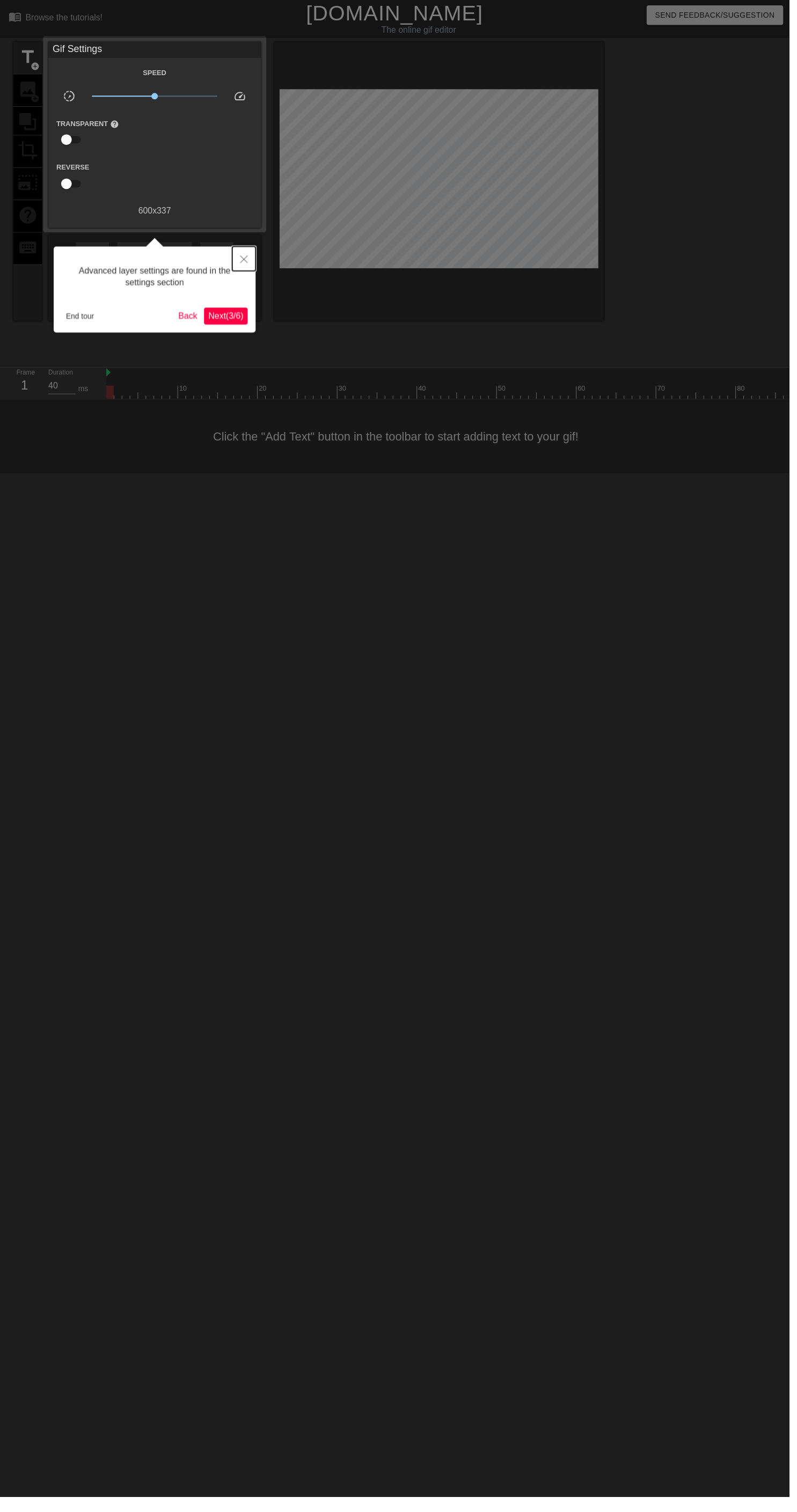
click at [246, 258] on icon "Close" at bounding box center [246, 262] width 8 height 8
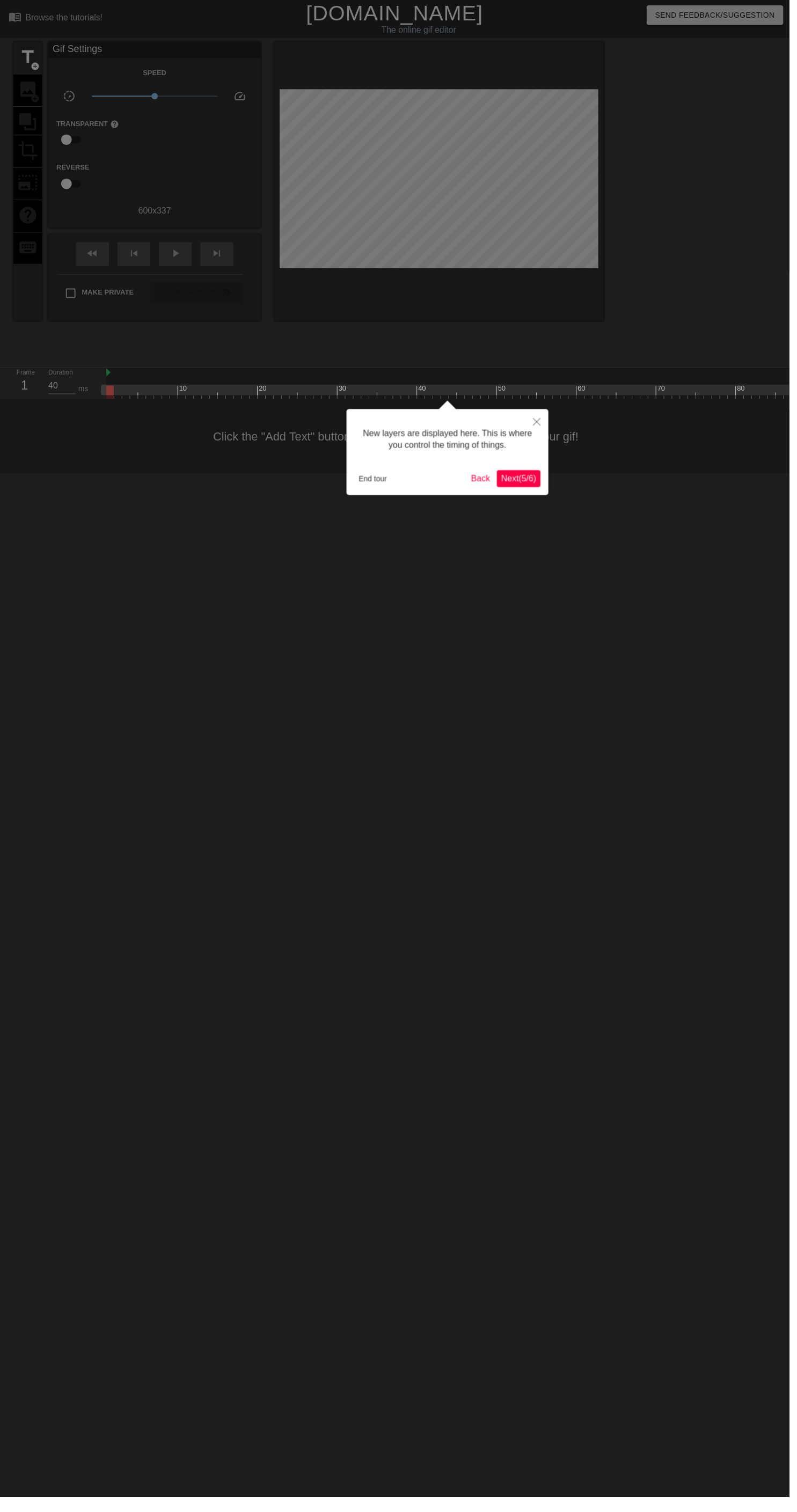
scroll to position [9, 0]
click at [254, 271] on div at bounding box center [398, 764] width 797 height 1528
click at [544, 423] on icon "Close" at bounding box center [542, 426] width 8 height 8
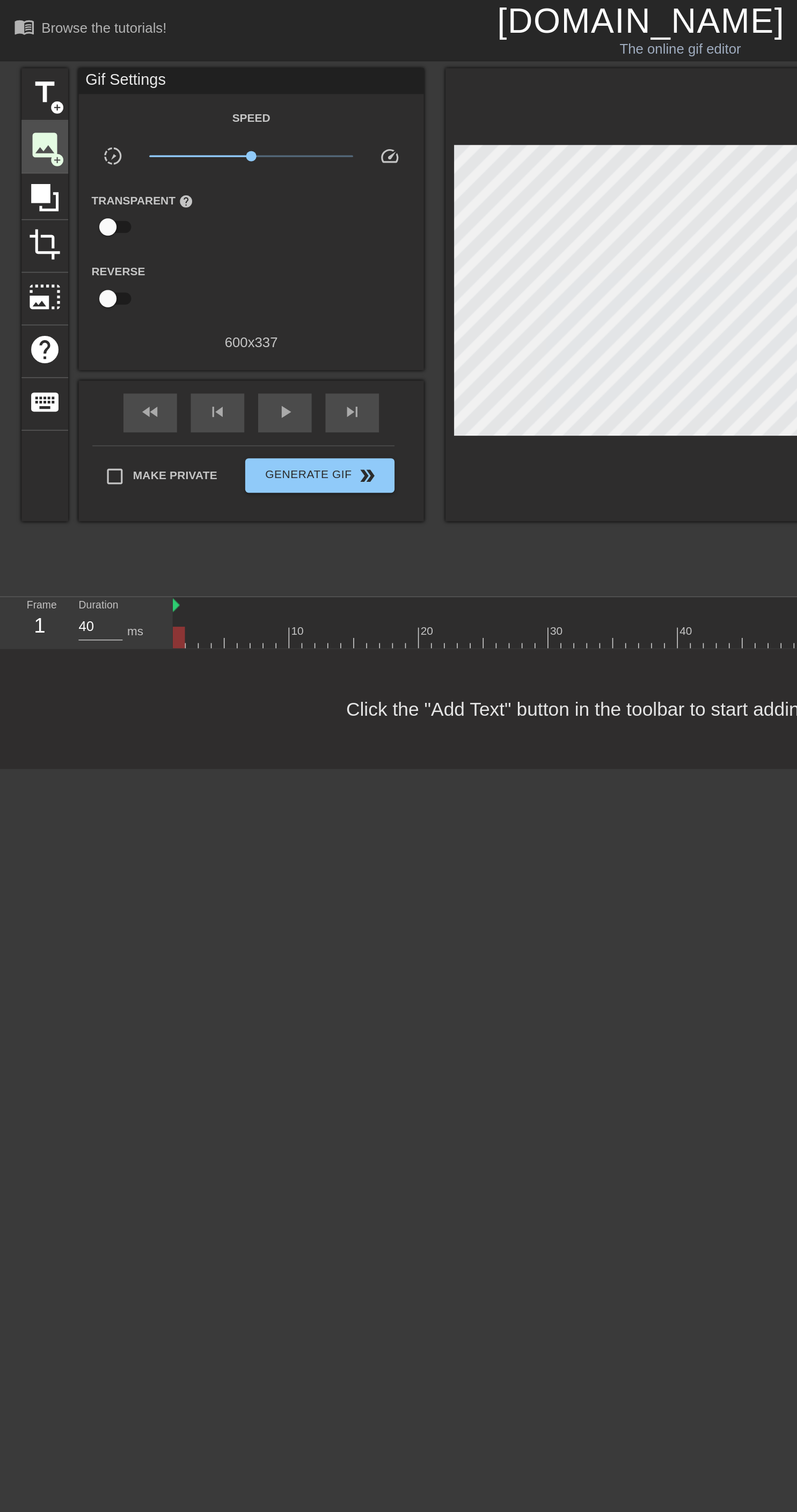
click at [25, 95] on span "image" at bounding box center [27, 89] width 20 height 20
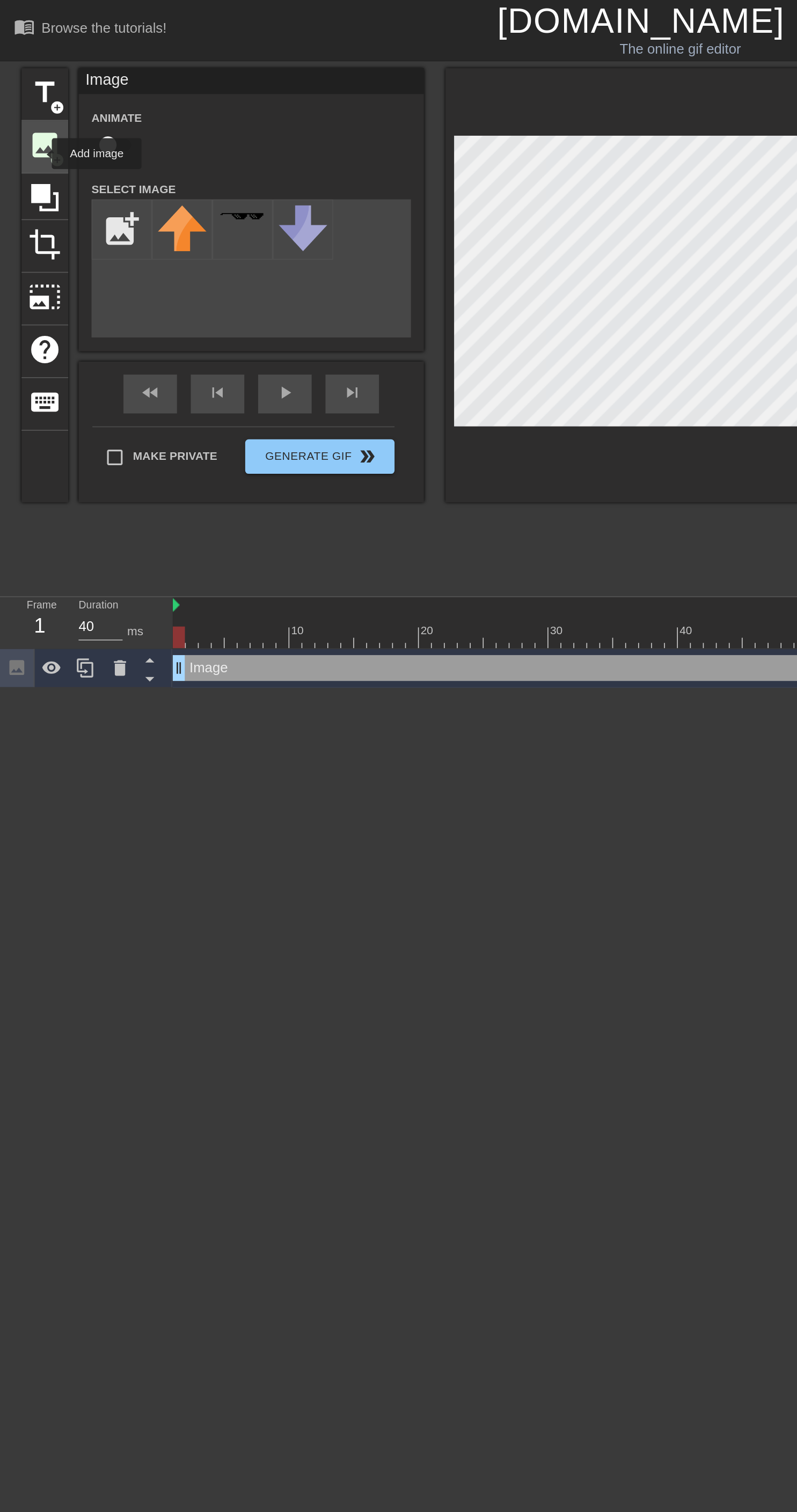
scroll to position [0, 0]
click at [75, 136] on input "file" at bounding box center [76, 143] width 36 height 36
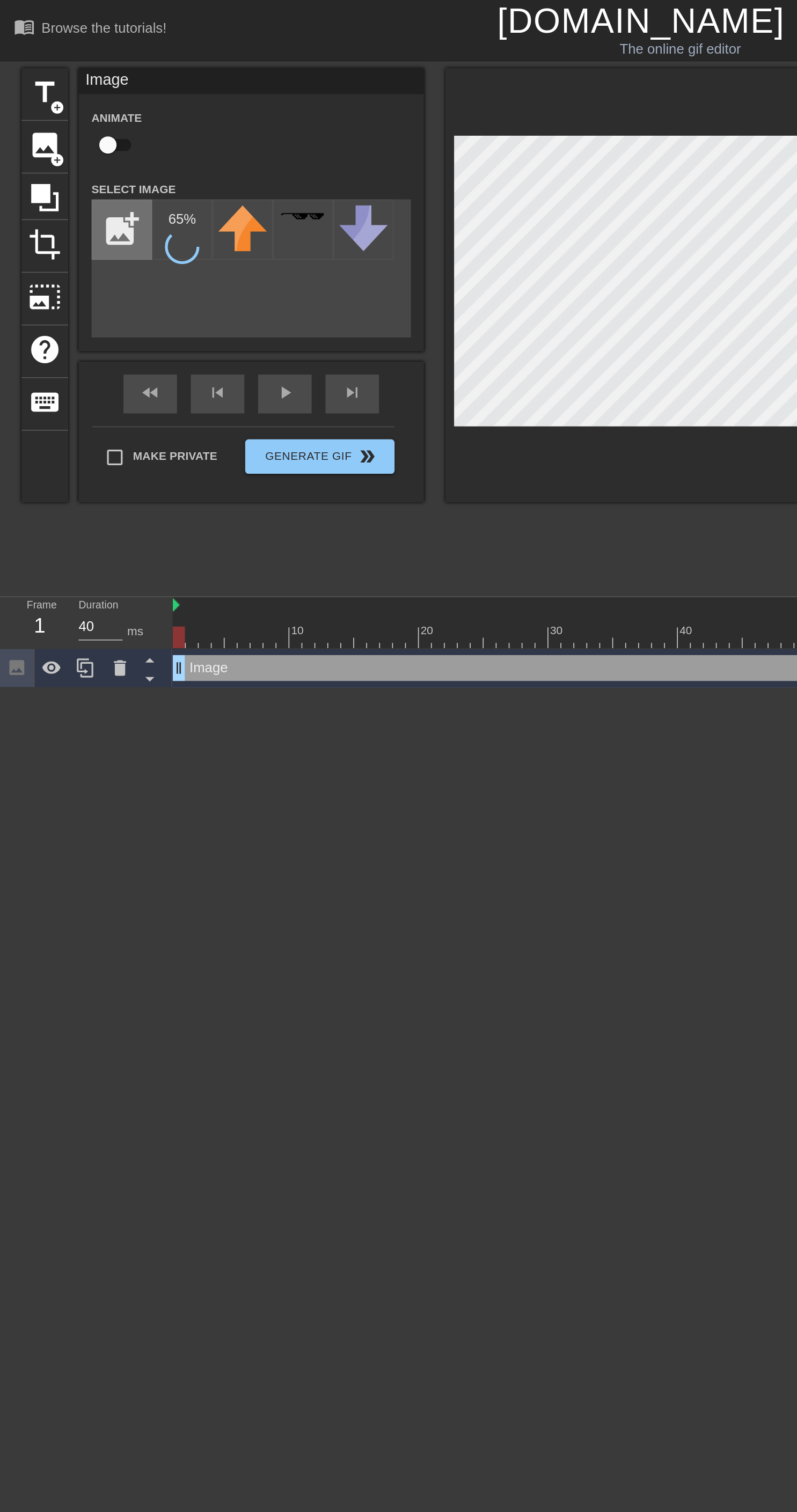
click at [71, 139] on input "file" at bounding box center [76, 143] width 36 height 36
type input "C:\fakepath\CutPaste_2025-09-05_[PHONE_NUMBER].png"
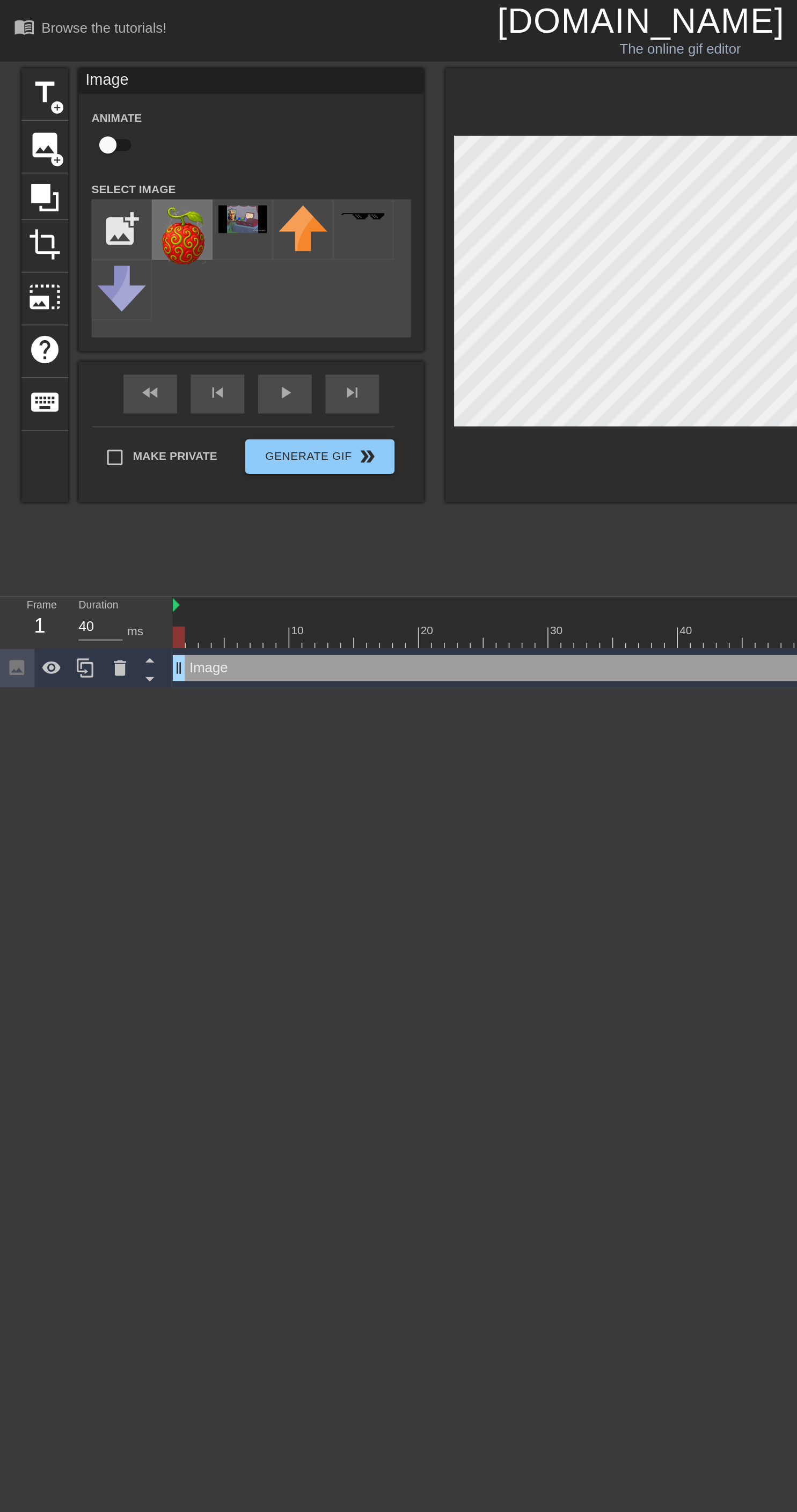
click at [115, 145] on img at bounding box center [113, 146] width 30 height 36
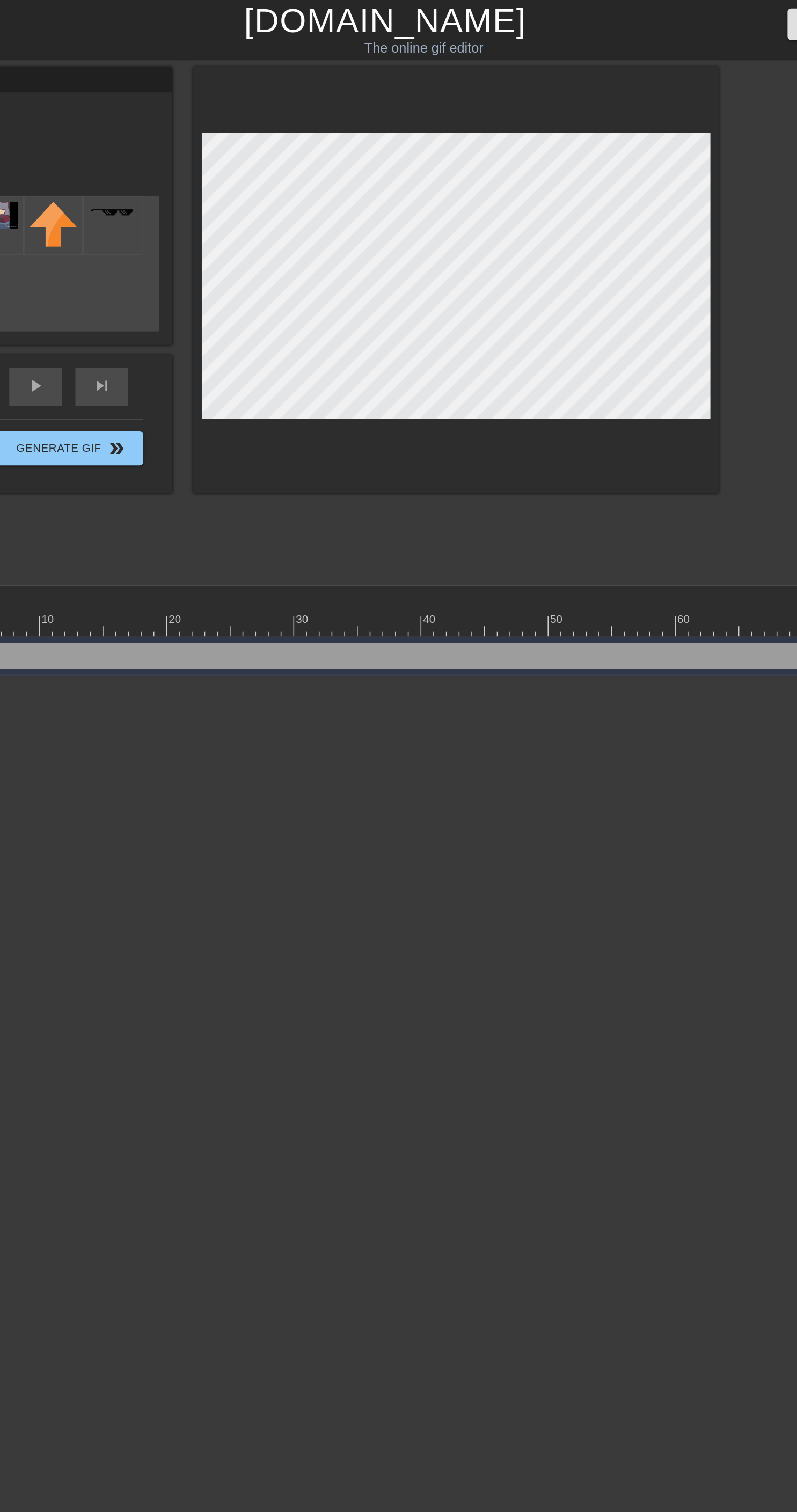
click at [467, 428] on html "menu_book Browse the tutorials! [DOMAIN_NAME] The online gif editor Send Feedba…" at bounding box center [398, 214] width 797 height 428
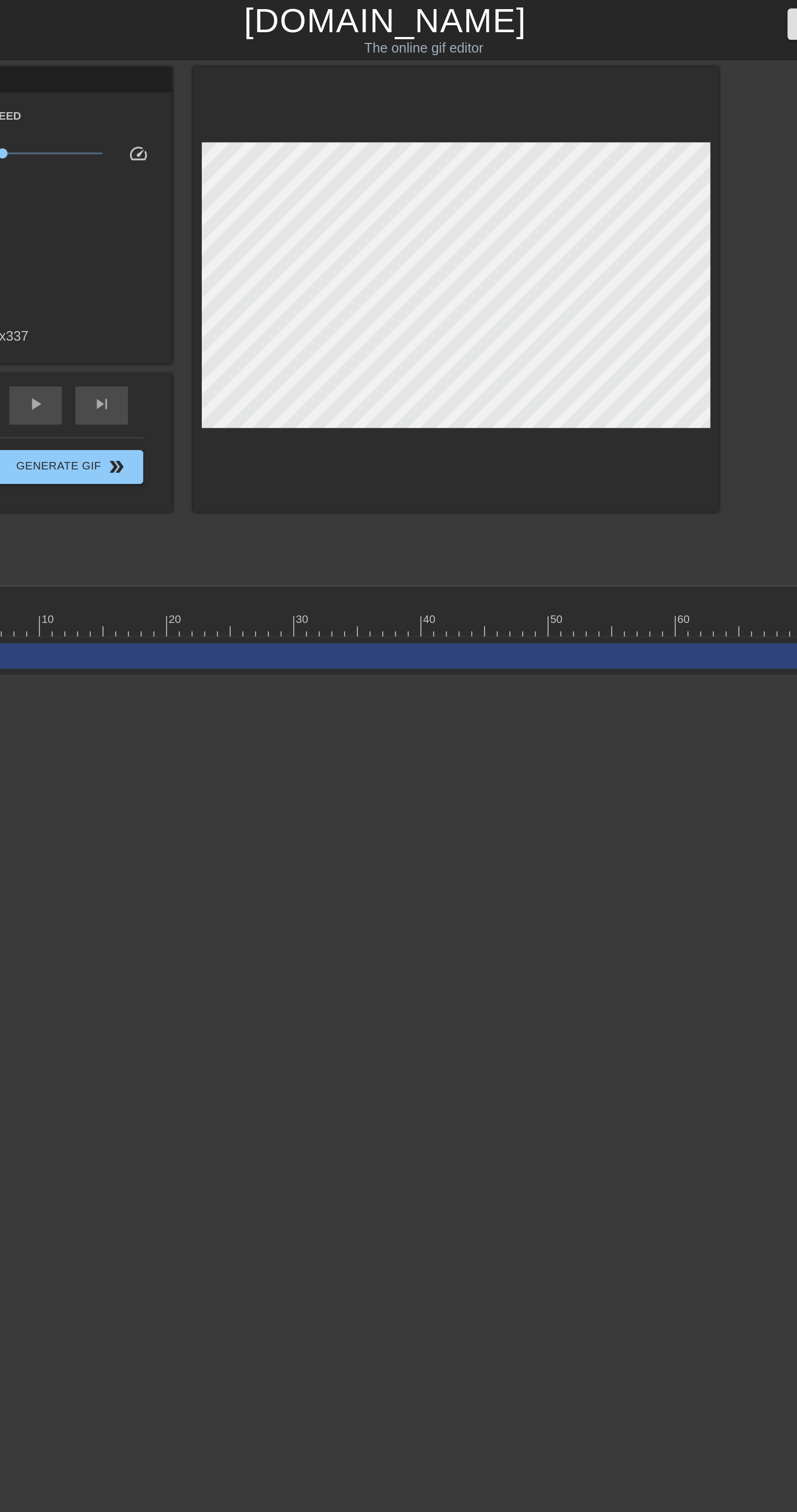
click at [483, 428] on html "menu_book Browse the tutorials! [DOMAIN_NAME] The online gif editor Send Feedba…" at bounding box center [398, 214] width 797 height 428
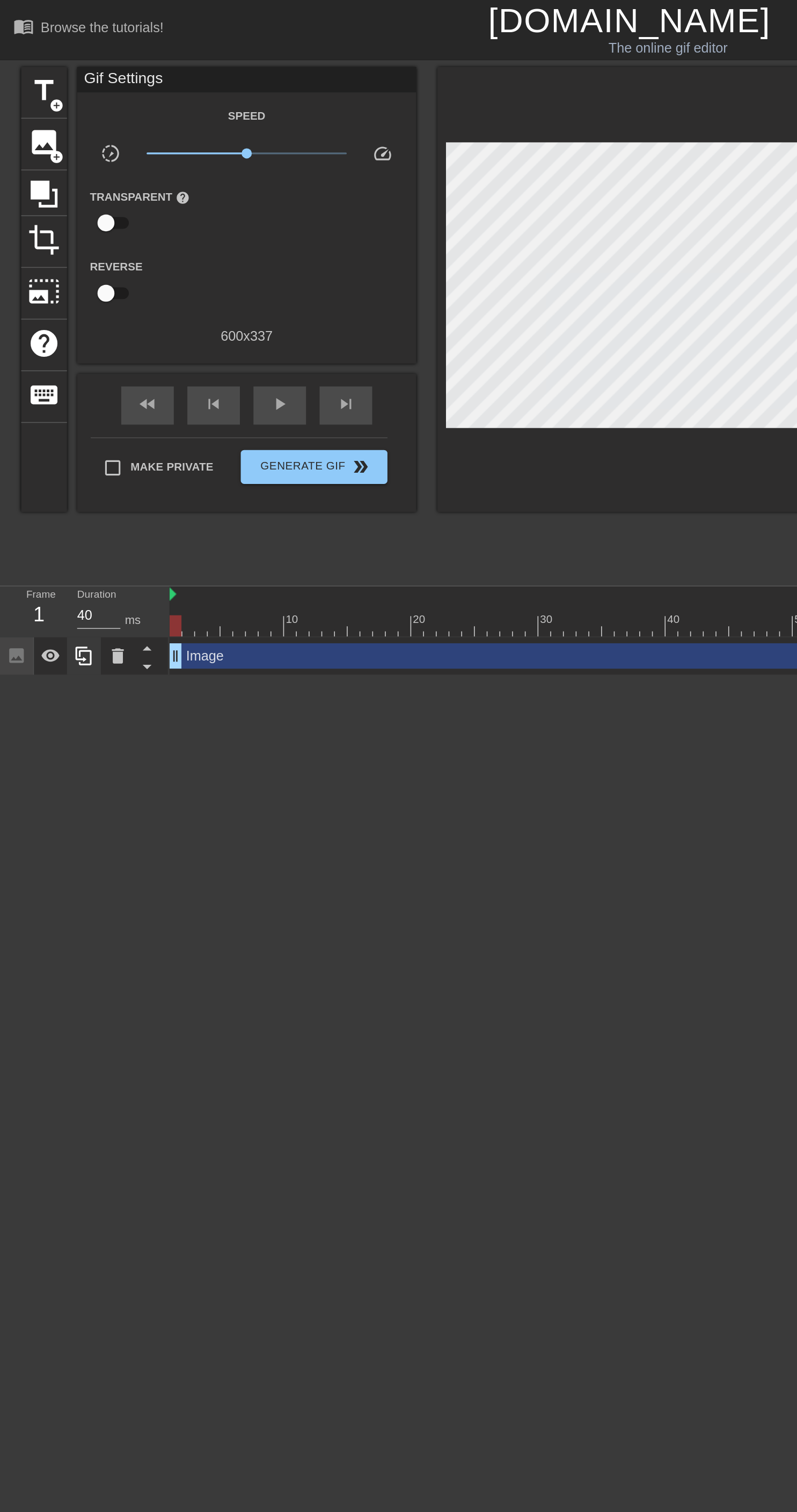
click at [56, 421] on div at bounding box center [52, 415] width 21 height 23
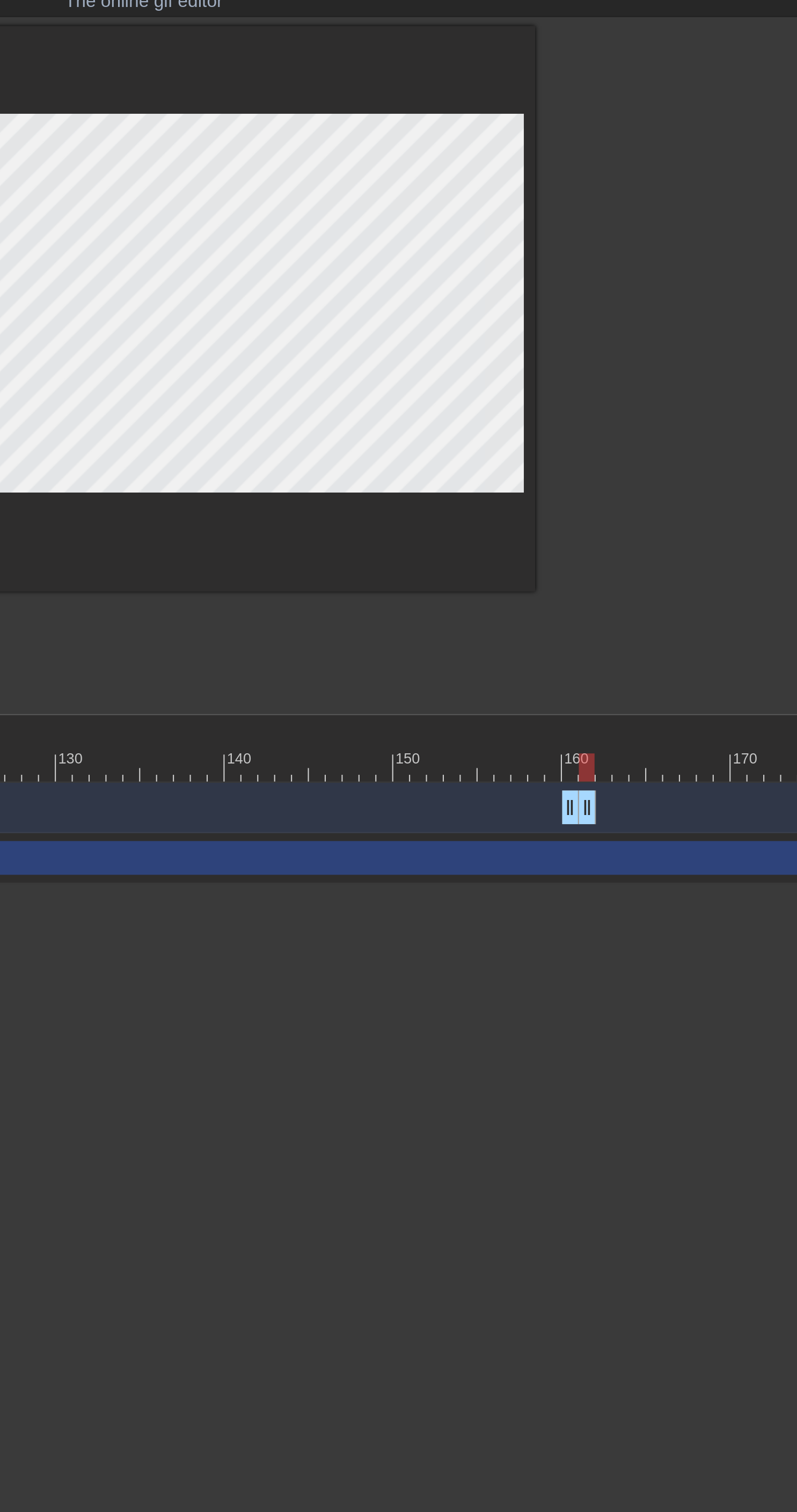
click at [579, 447] on div "Image drag_handle drag_handle" at bounding box center [107, 439] width 1529 height 16
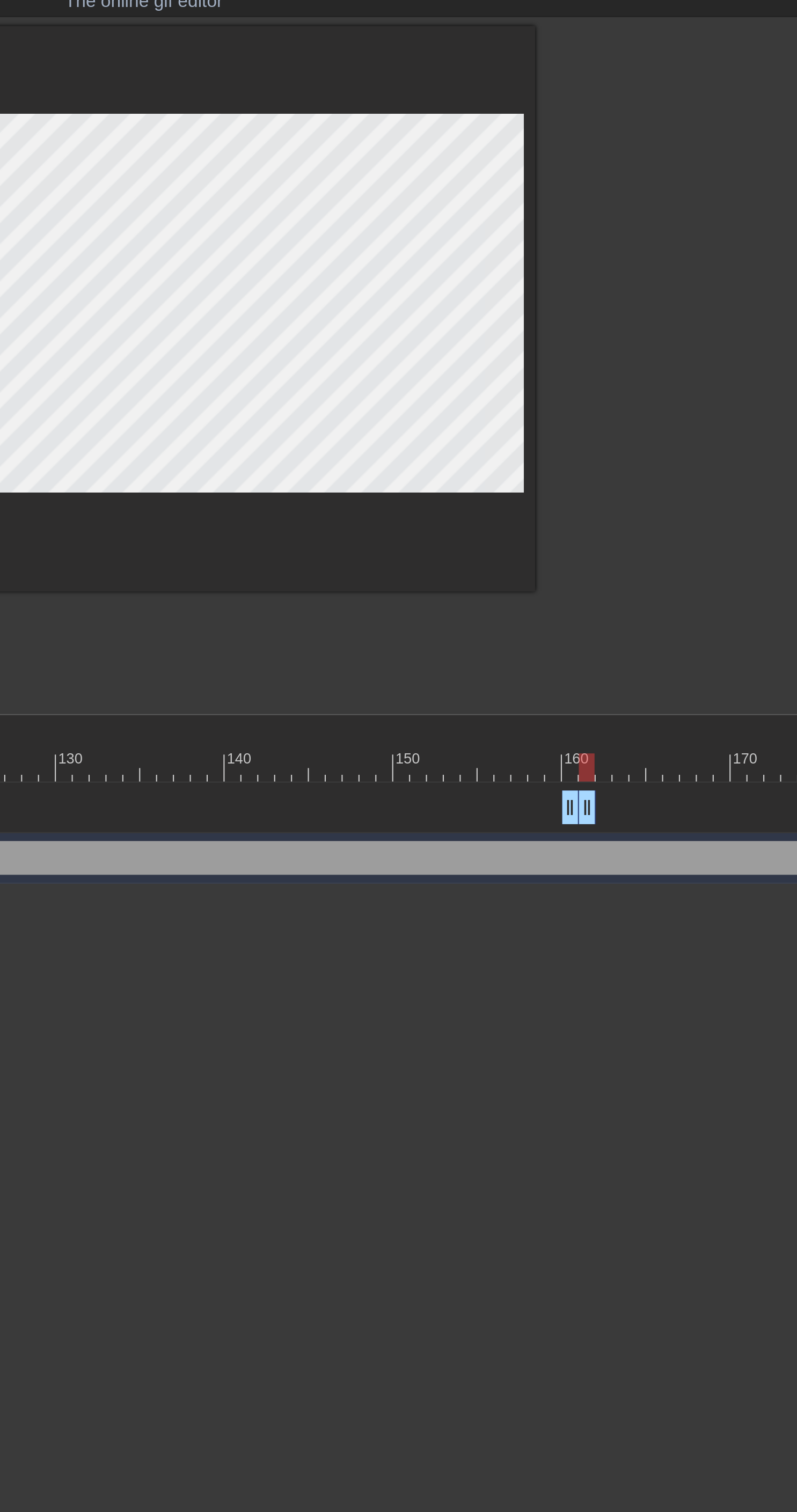
click at [599, 446] on div "Image drag_handle drag_handle" at bounding box center [107, 439] width 1529 height 16
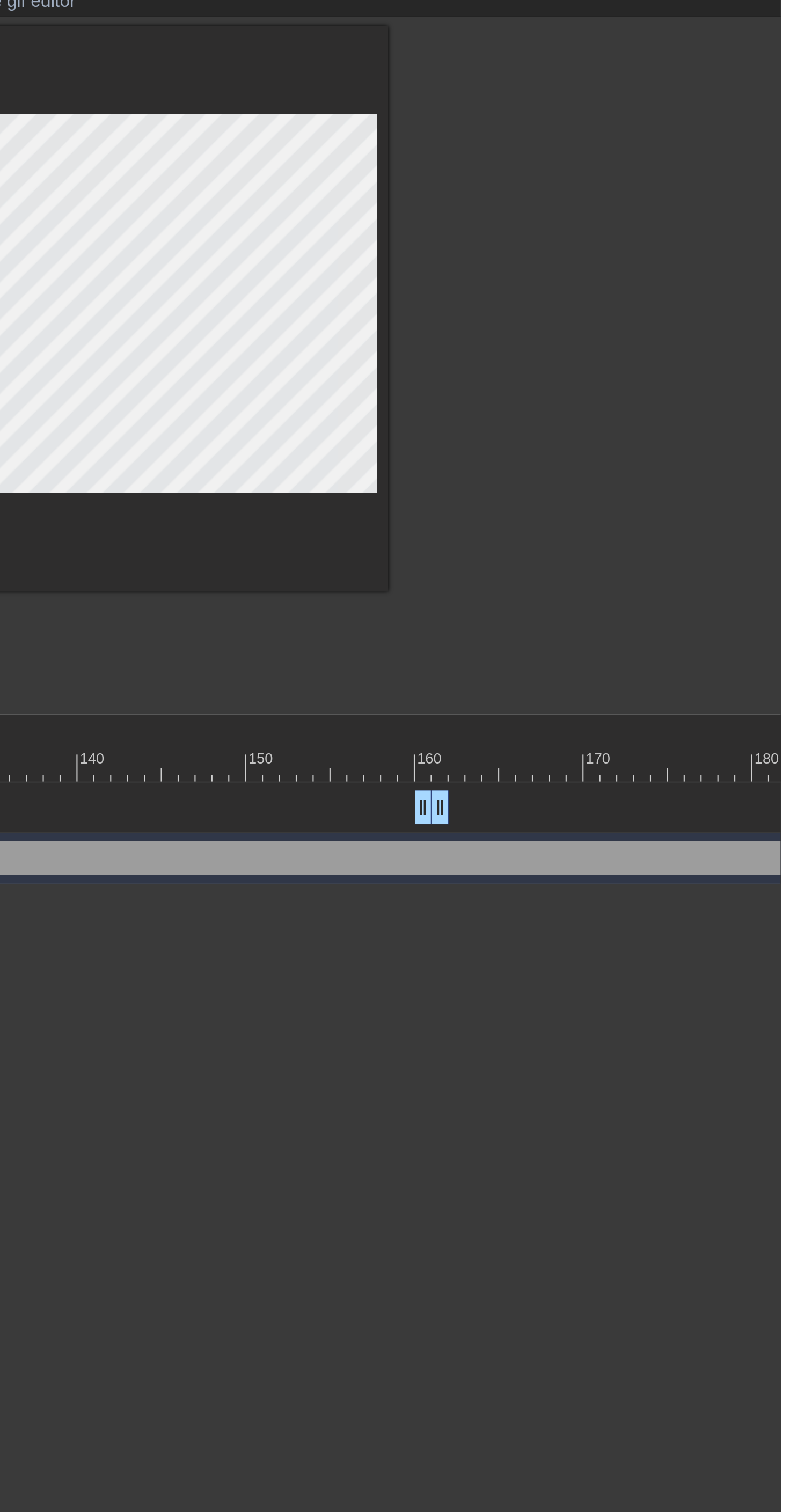
click at [667, 439] on div "Image drag_handle drag_handle" at bounding box center [107, 439] width 1529 height 16
click at [695, 437] on div "Image drag_handle drag_handle" at bounding box center [107, 439] width 1529 height 16
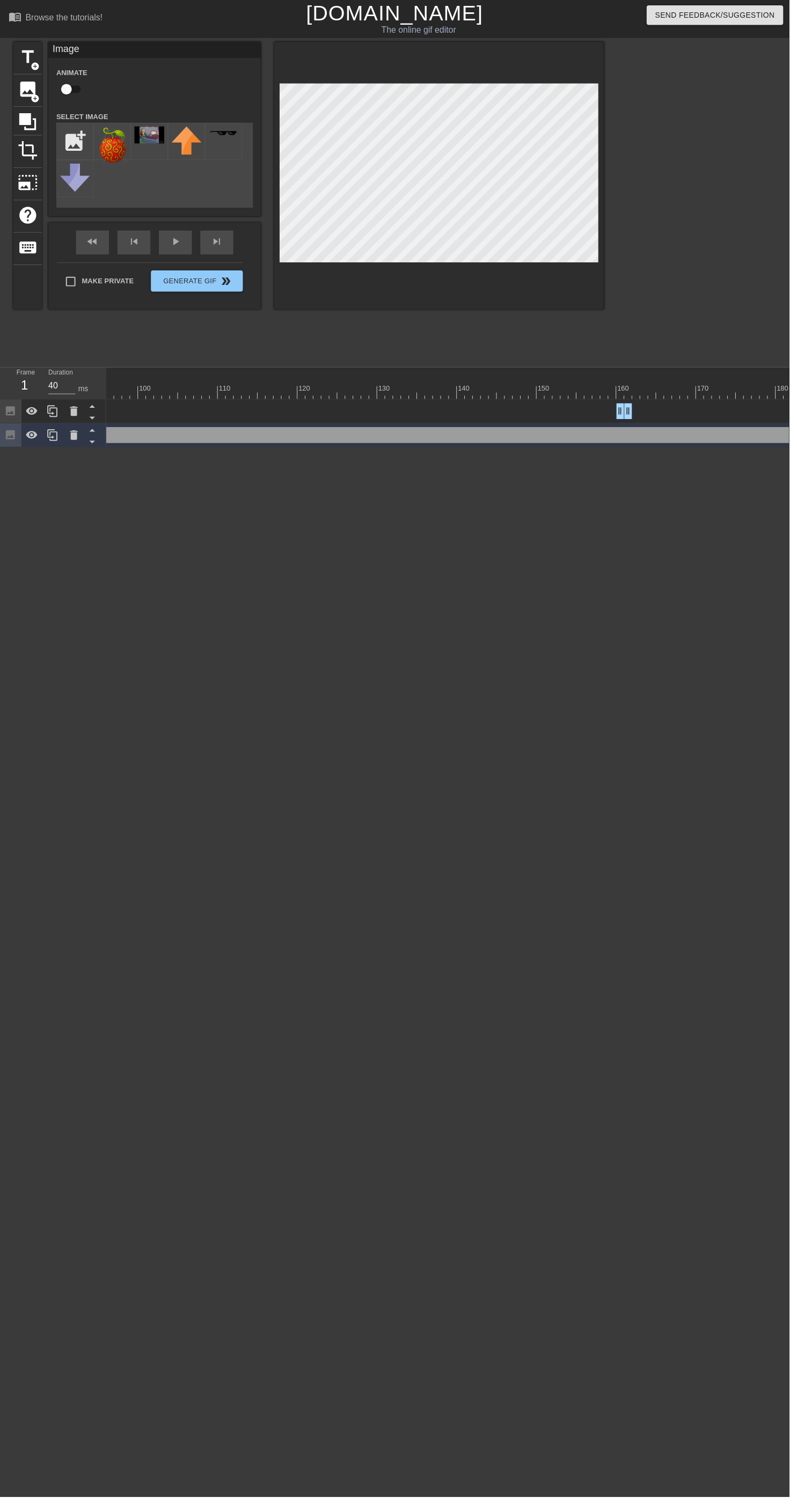
click at [239, 442] on div "Image drag_handle drag_handle" at bounding box center [107, 439] width 1529 height 16
click at [301, 439] on div "Image drag_handle drag_handle" at bounding box center [107, 439] width 1529 height 16
click at [436, 415] on div "Image drag_handle drag_handle" at bounding box center [107, 415] width 1529 height 16
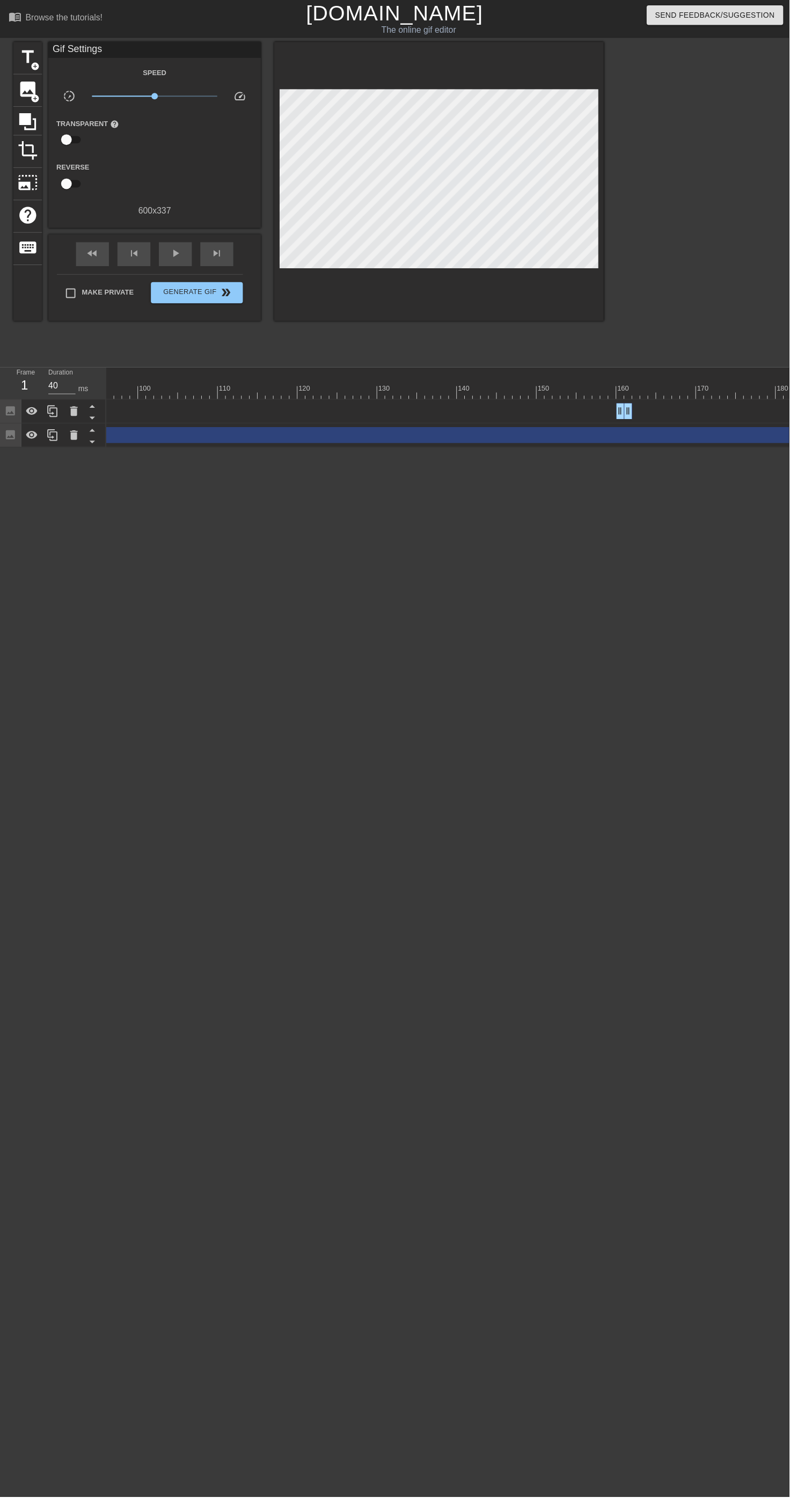
click at [496, 439] on div "Image drag_handle drag_handle" at bounding box center [107, 439] width 1529 height 16
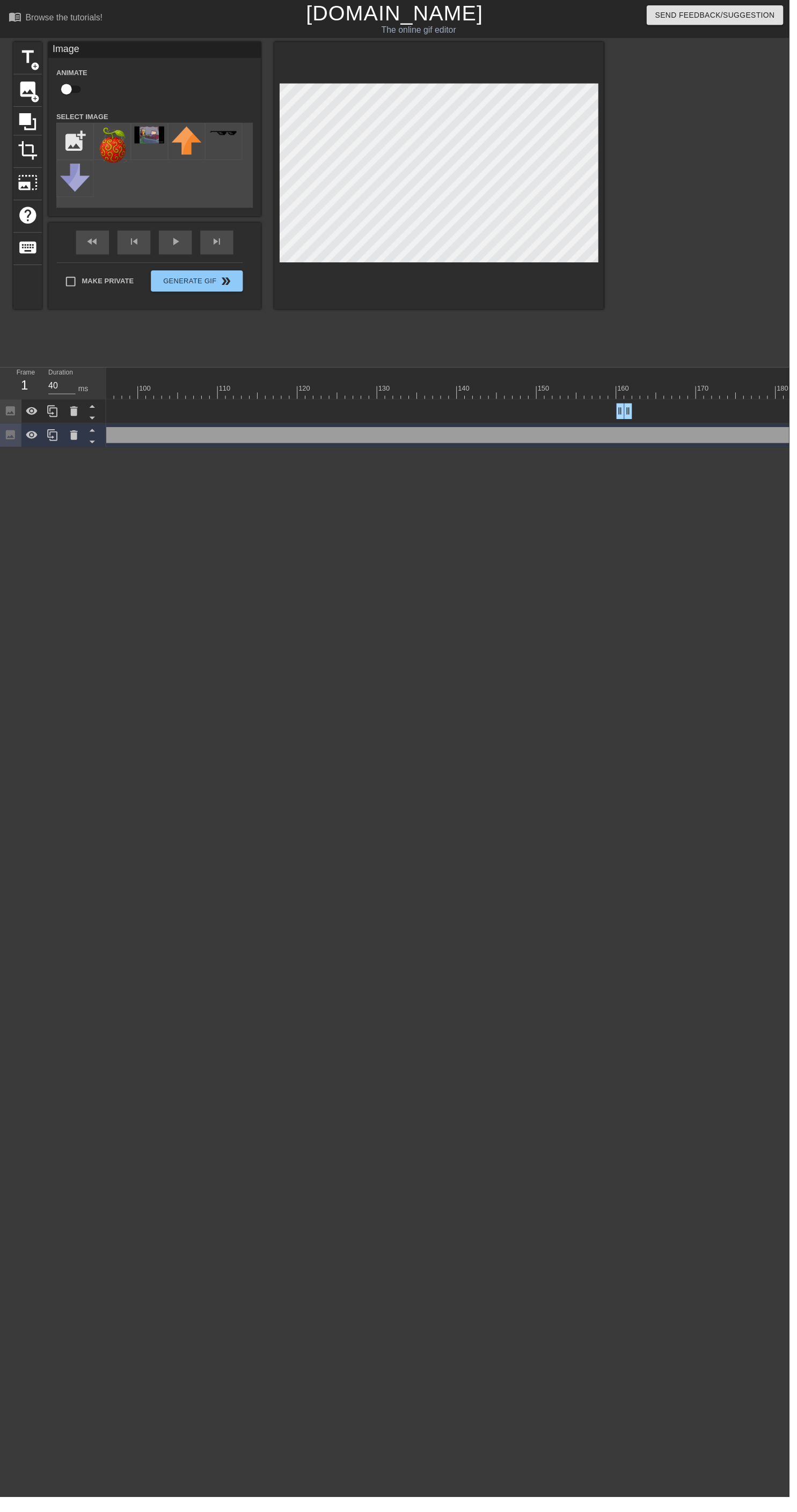
click at [559, 439] on div "Image drag_handle drag_handle" at bounding box center [107, 439] width 1529 height 16
click at [468, 441] on div "Image drag_handle drag_handle" at bounding box center [107, 439] width 1529 height 16
click at [591, 442] on div "Image drag_handle drag_handle" at bounding box center [107, 439] width 1529 height 16
click at [687, 442] on div "Image drag_handle drag_handle" at bounding box center [107, 439] width 1529 height 16
click at [102, 445] on div at bounding box center [96, 439] width 21 height 23
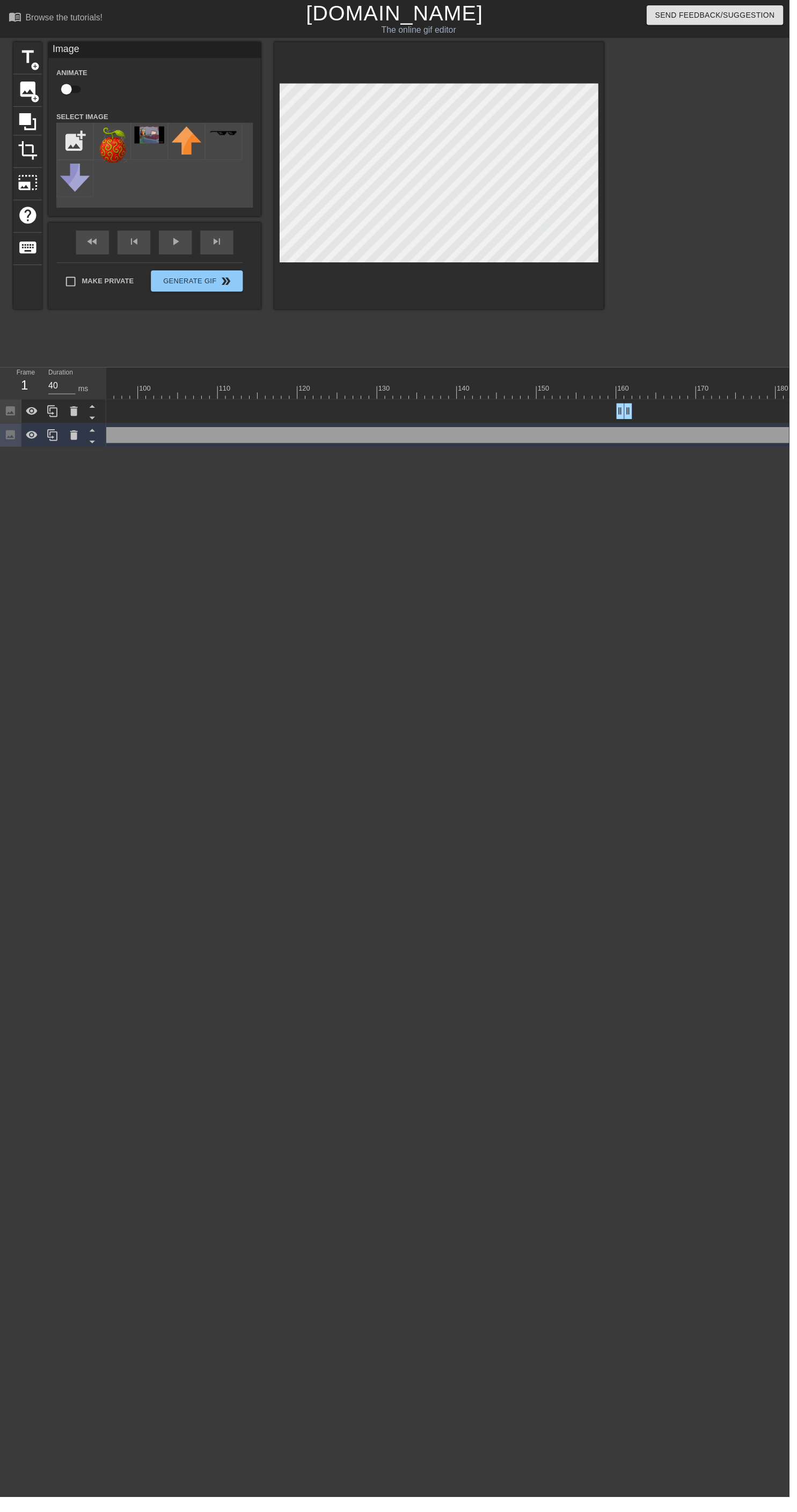
click at [102, 445] on div at bounding box center [96, 439] width 21 height 23
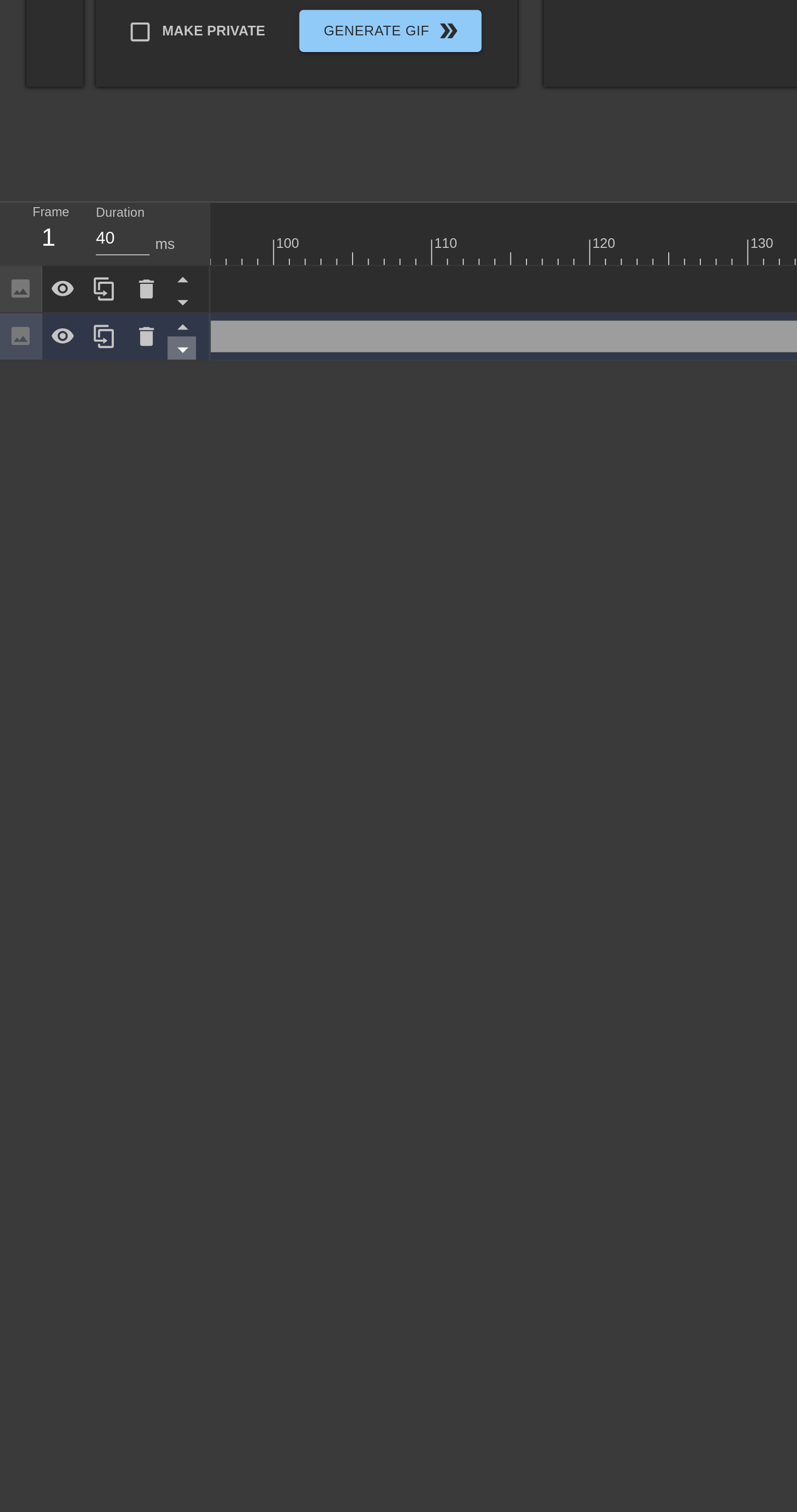
click at [93, 448] on icon at bounding box center [93, 446] width 14 height 14
click at [178, 444] on div "Image drag_handle drag_handle" at bounding box center [107, 439] width 1529 height 16
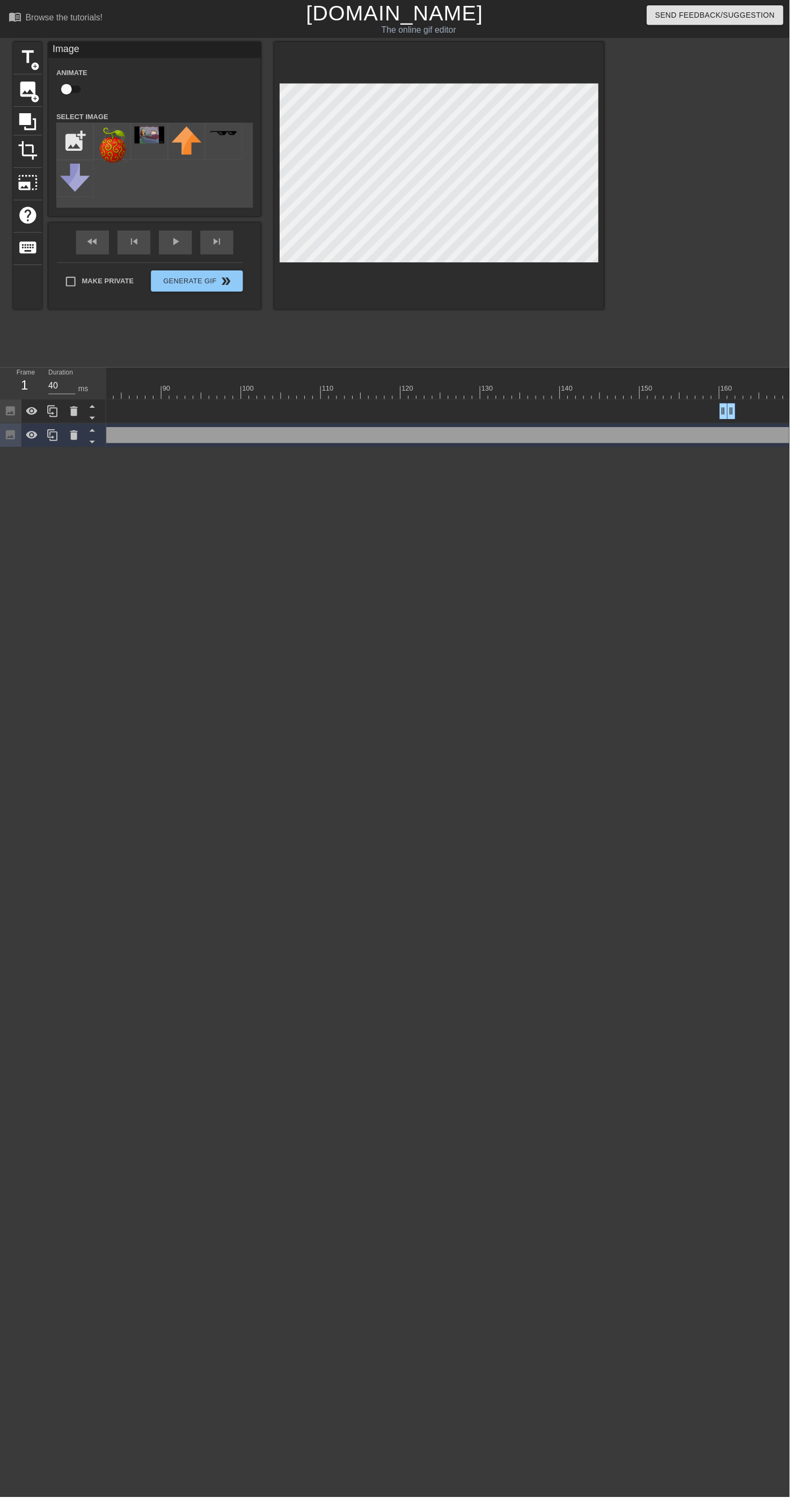
scroll to position [0, 846]
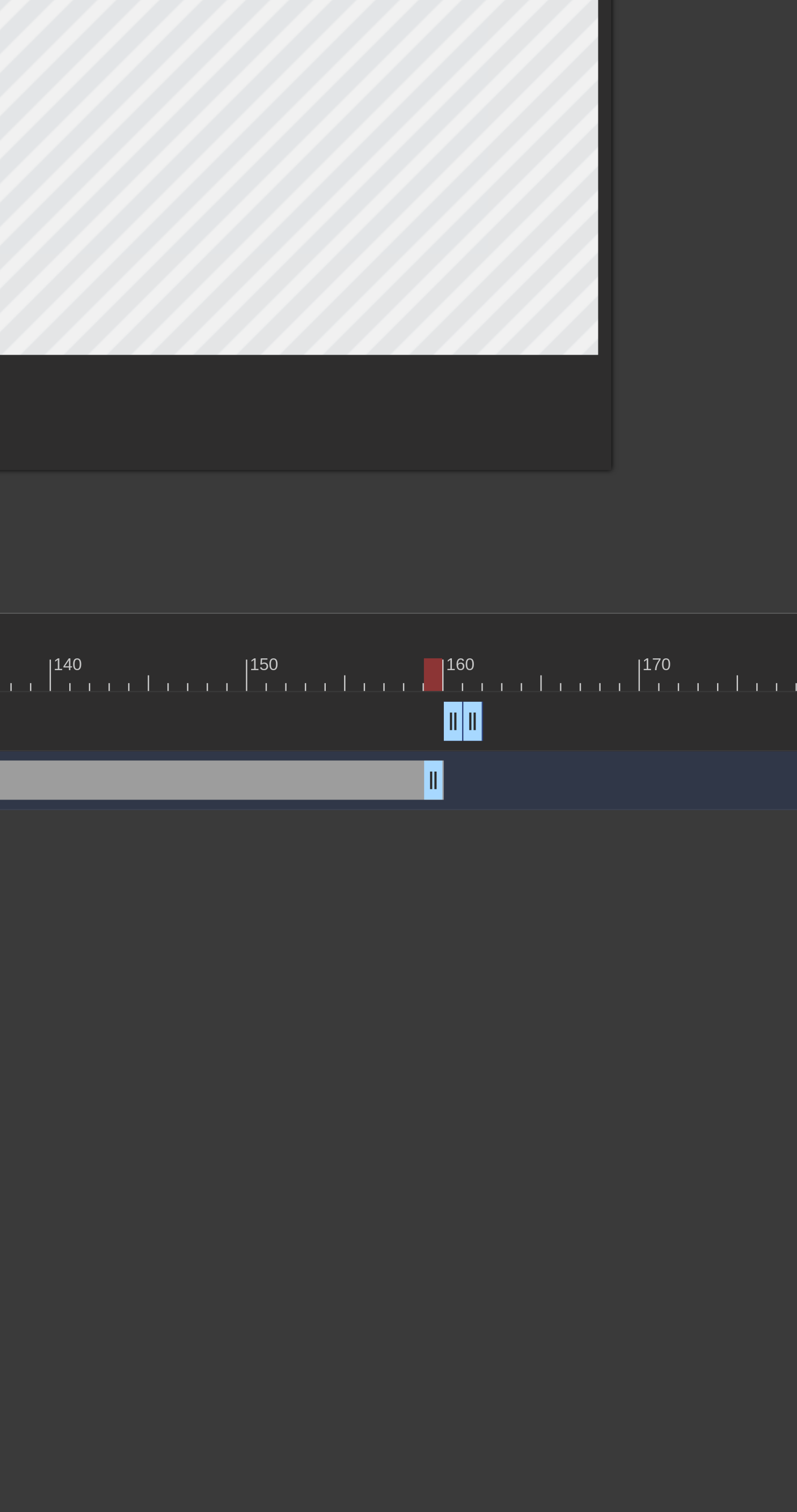
click at [498, 407] on div "Image drag_handle drag_handle" at bounding box center [26, 415] width 1529 height 16
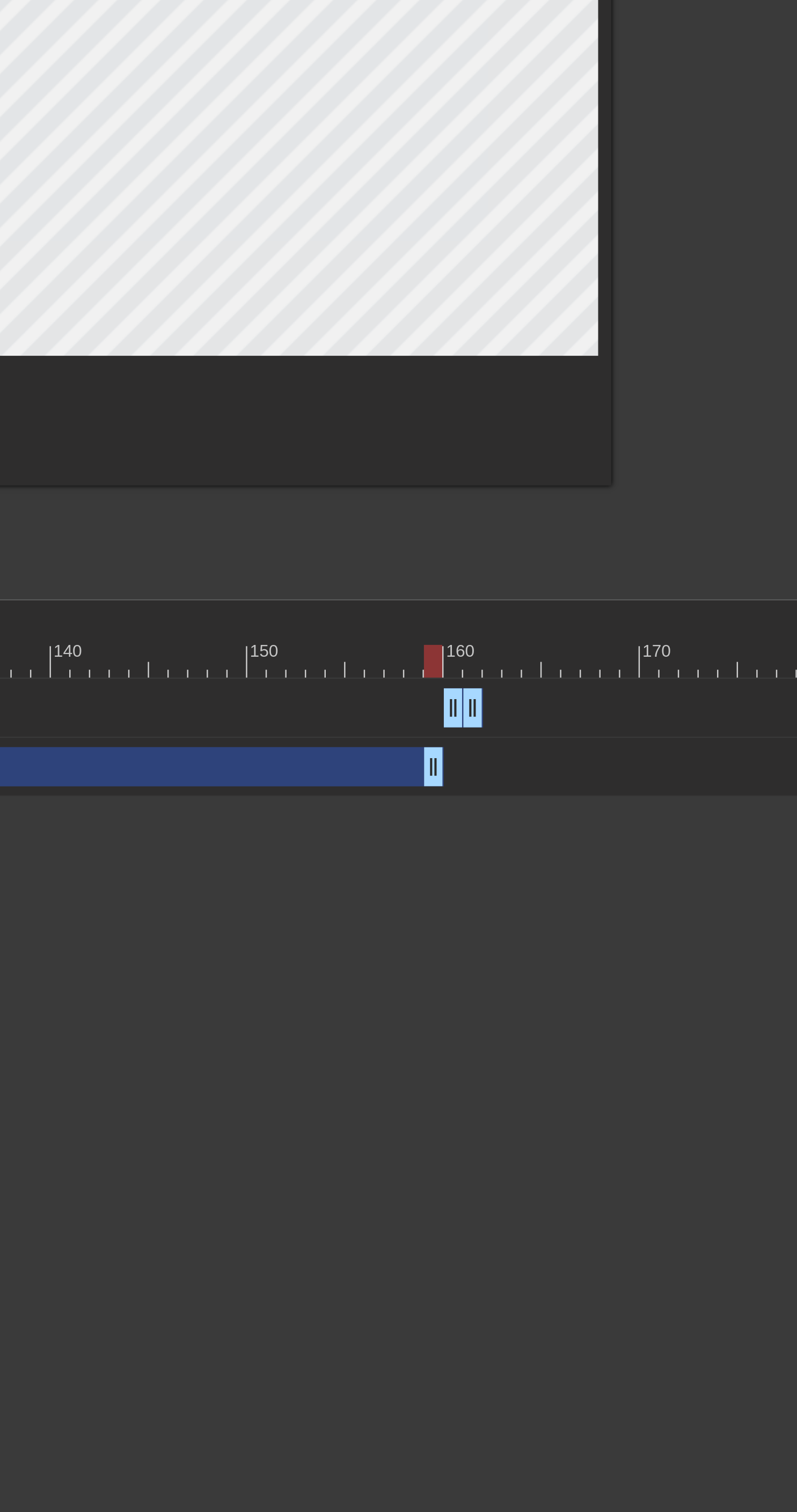
click at [514, 407] on div "Image drag_handle drag_handle" at bounding box center [26, 415] width 1529 height 16
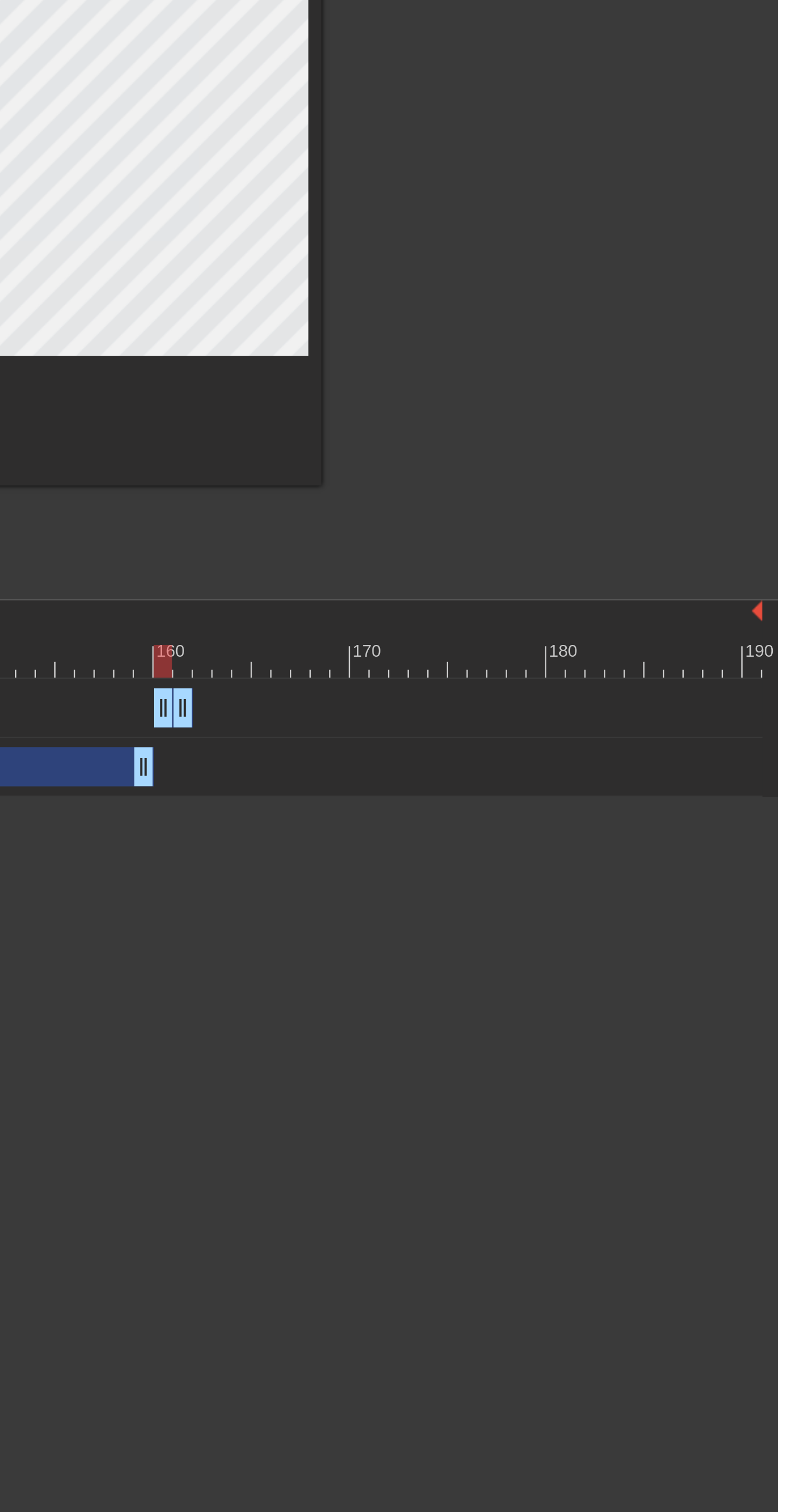
scroll to position [0, 0]
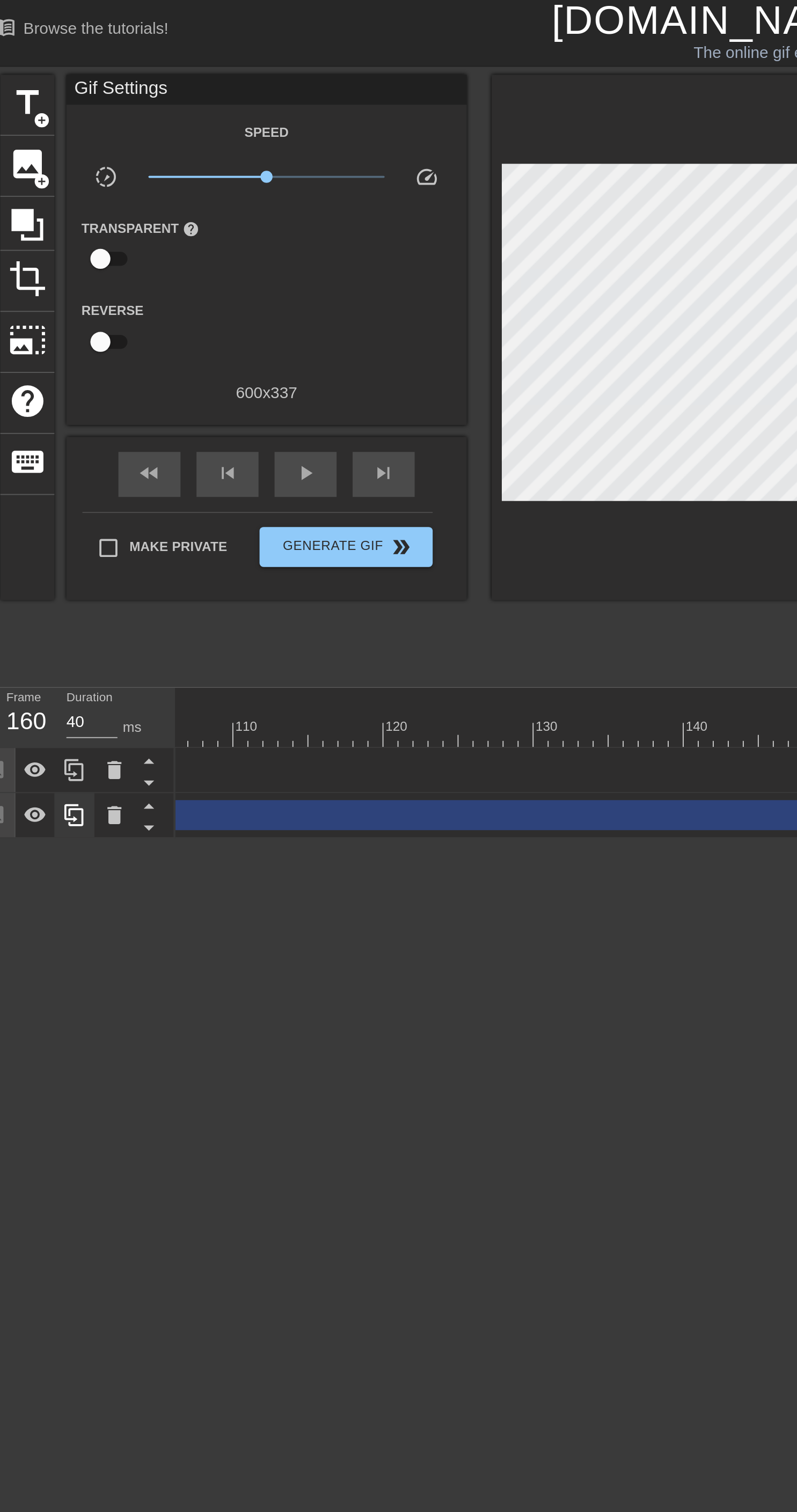
click at [53, 436] on icon at bounding box center [53, 439] width 13 height 13
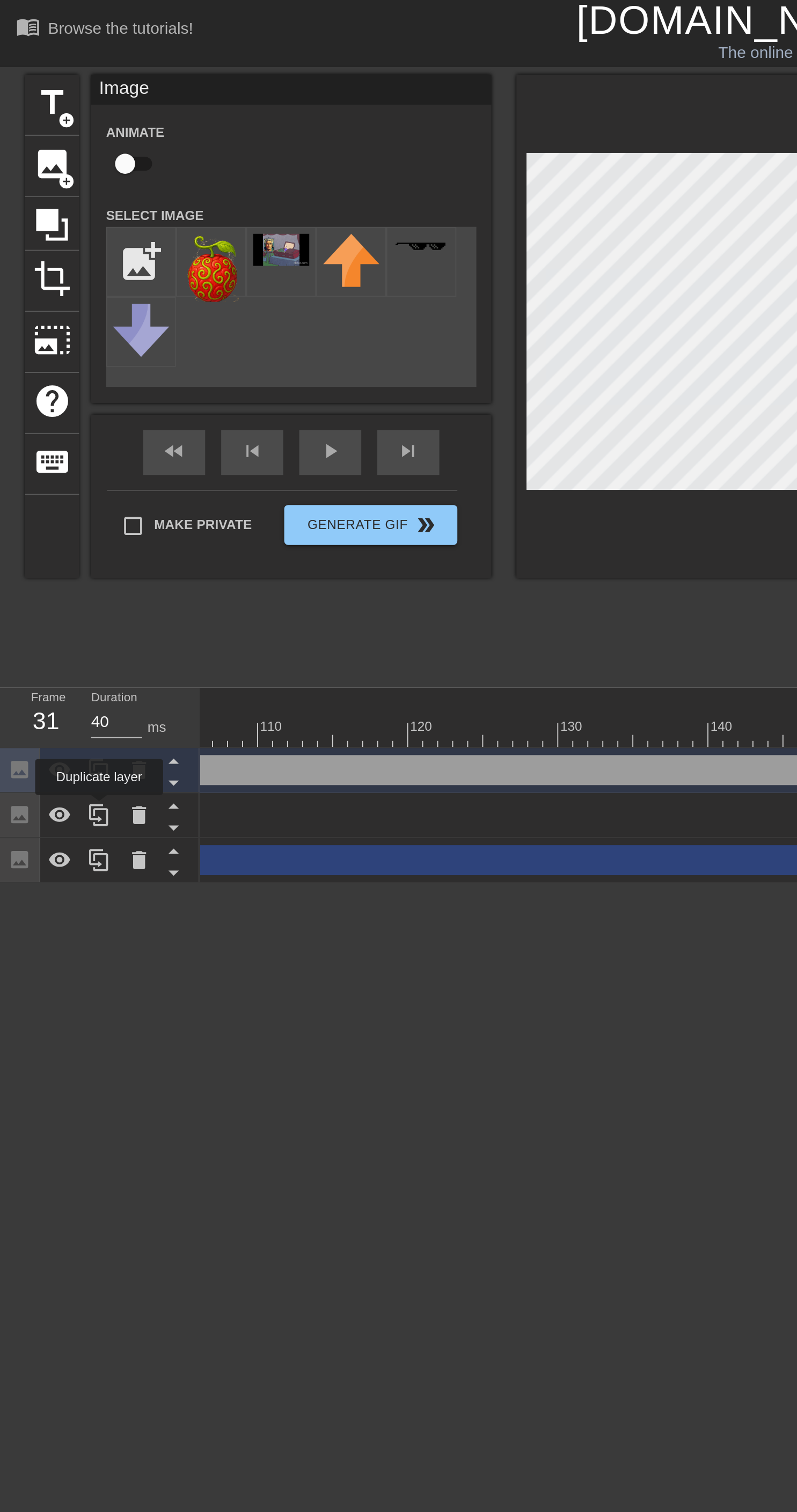
click at [134, 413] on div "Image drag_handle drag_handle" at bounding box center [146, 415] width 1288 height 16
click at [147, 415] on div "Image drag_handle drag_handle" at bounding box center [146, 415] width 1288 height 16
click at [93, 422] on icon at bounding box center [93, 422] width 5 height 3
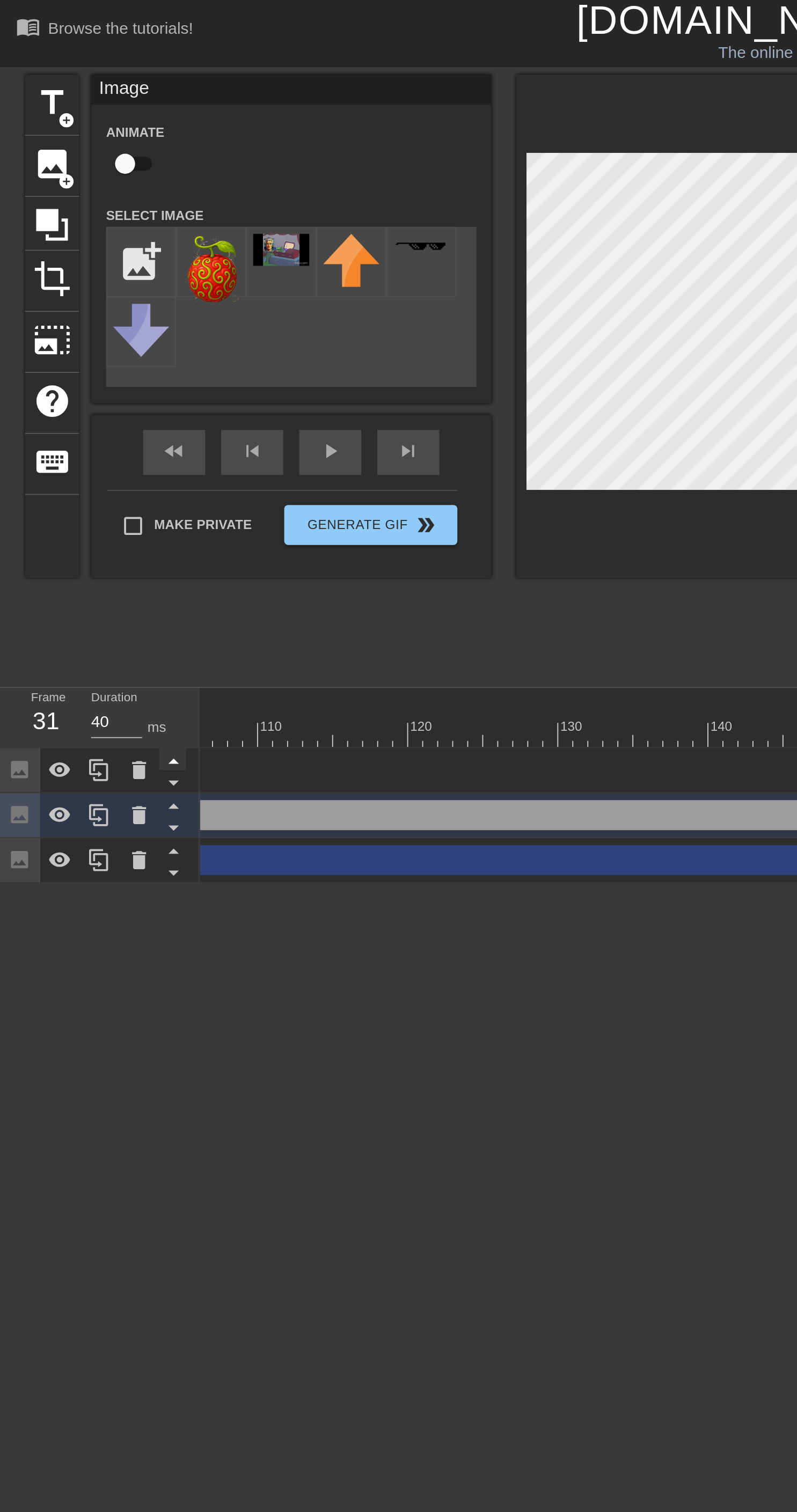
click at [95, 409] on icon at bounding box center [93, 410] width 14 height 14
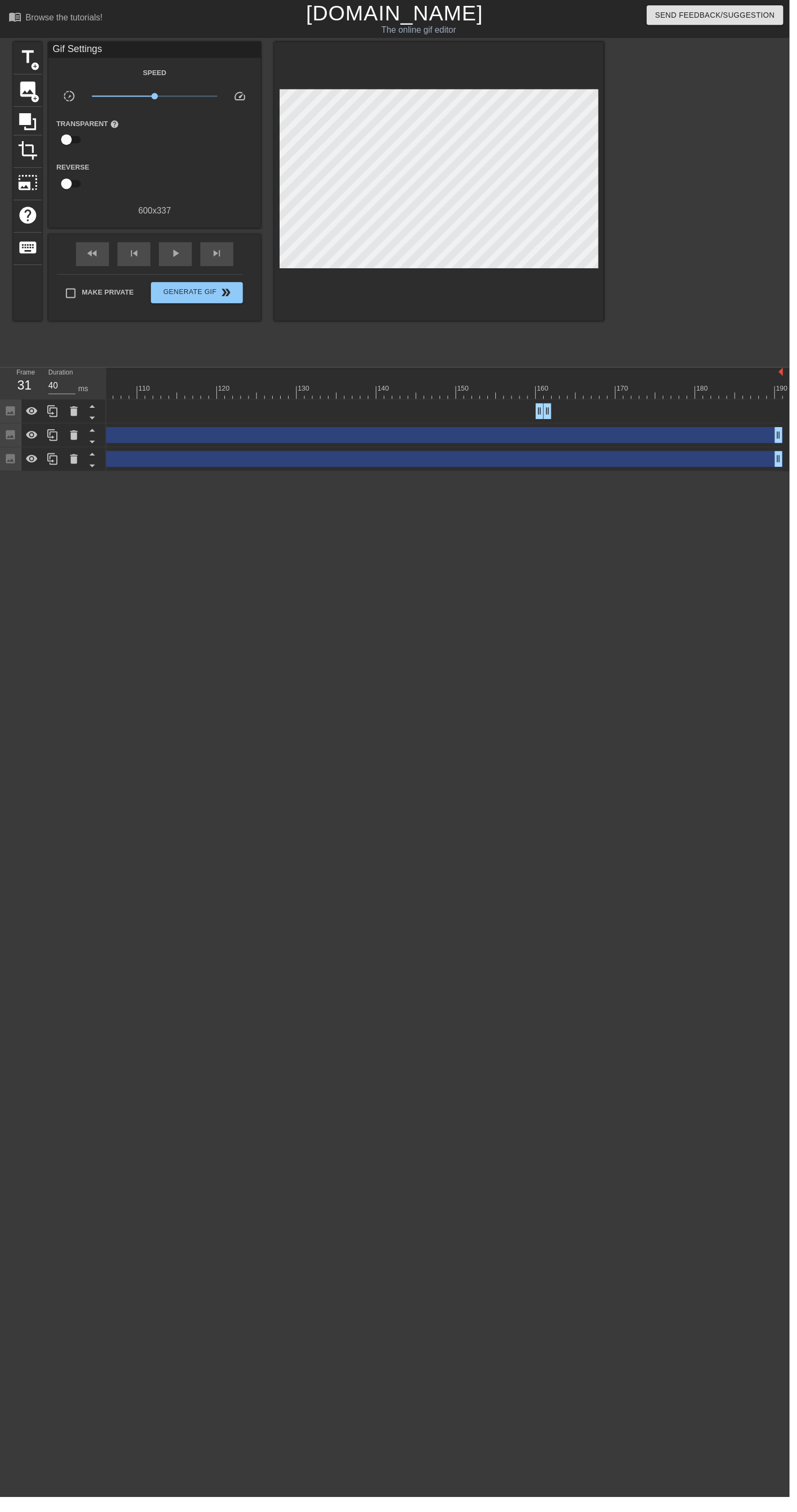
click at [184, 438] on div "Image drag_handle drag_handle" at bounding box center [146, 439] width 1288 height 16
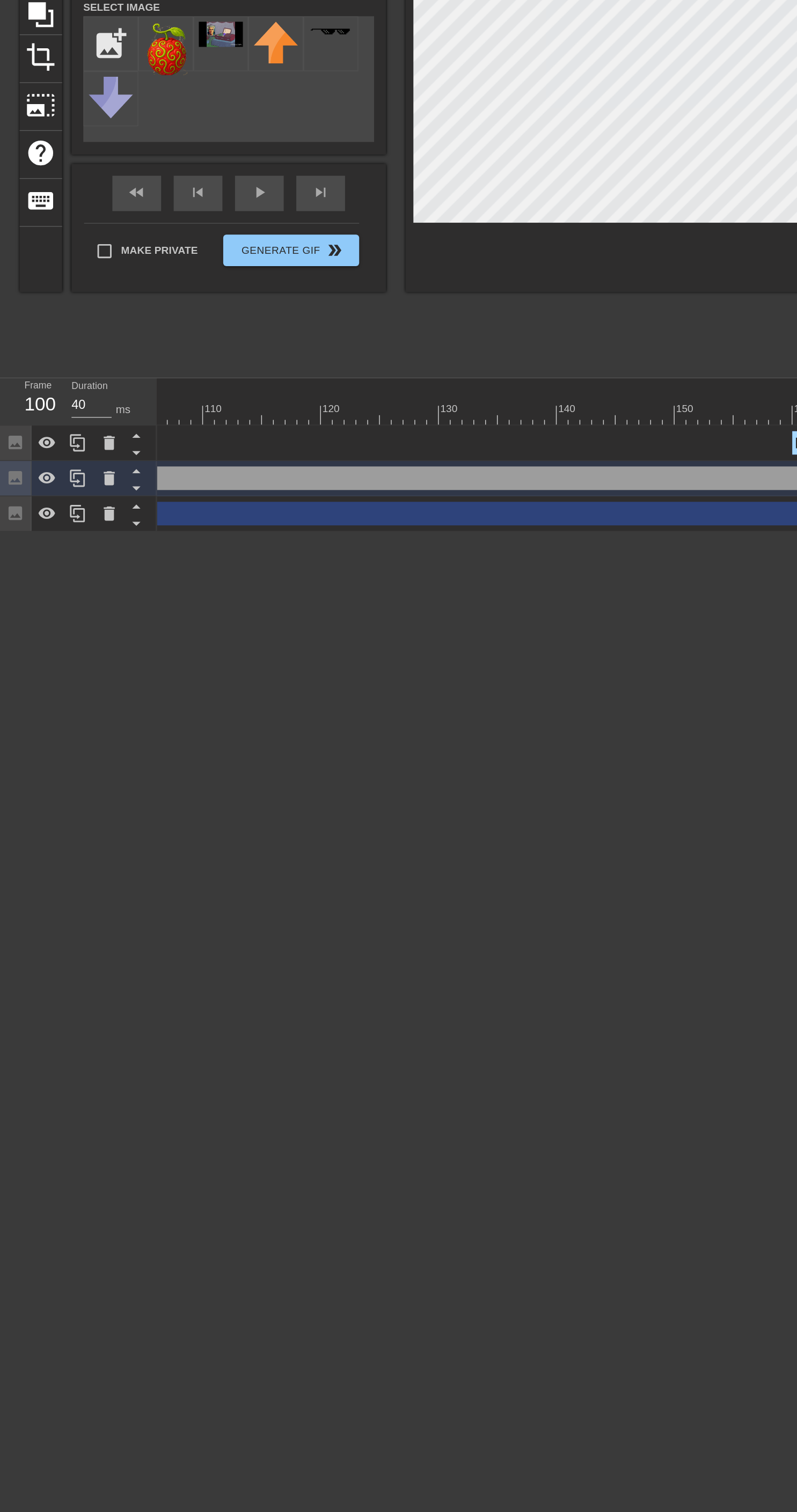
click at [173, 439] on div "Image drag_handle drag_handle" at bounding box center [424, 439] width 733 height 16
click at [156, 438] on div "Image drag_handle drag_handle" at bounding box center [239, 439] width 733 height 16
click at [140, 441] on div "Image drag_handle drag_handle" at bounding box center [239, 439] width 733 height 16
click at [132, 442] on div "Image drag_handle drag_handle" at bounding box center [239, 439] width 733 height 16
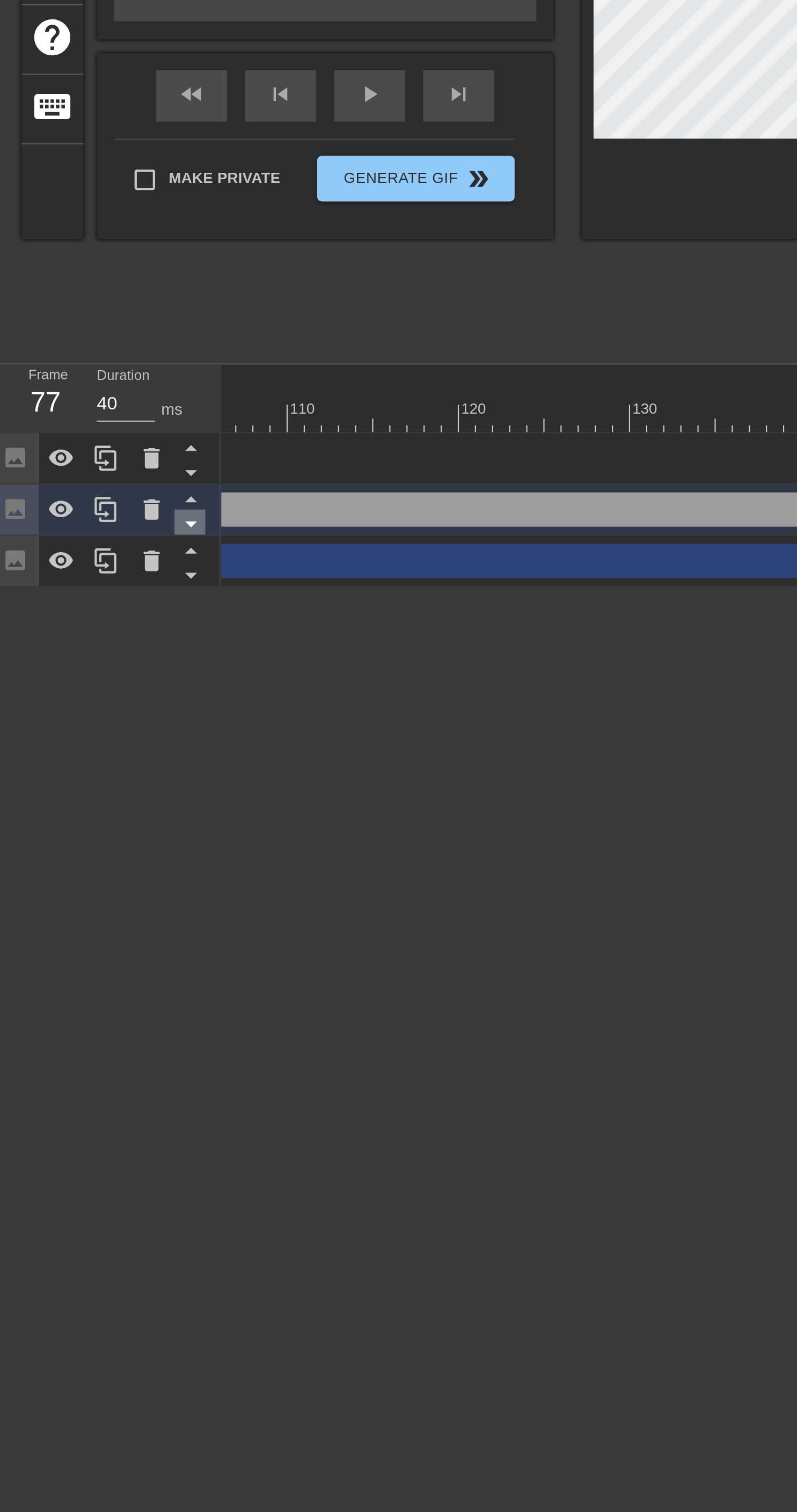
click at [94, 446] on icon at bounding box center [93, 446] width 5 height 3
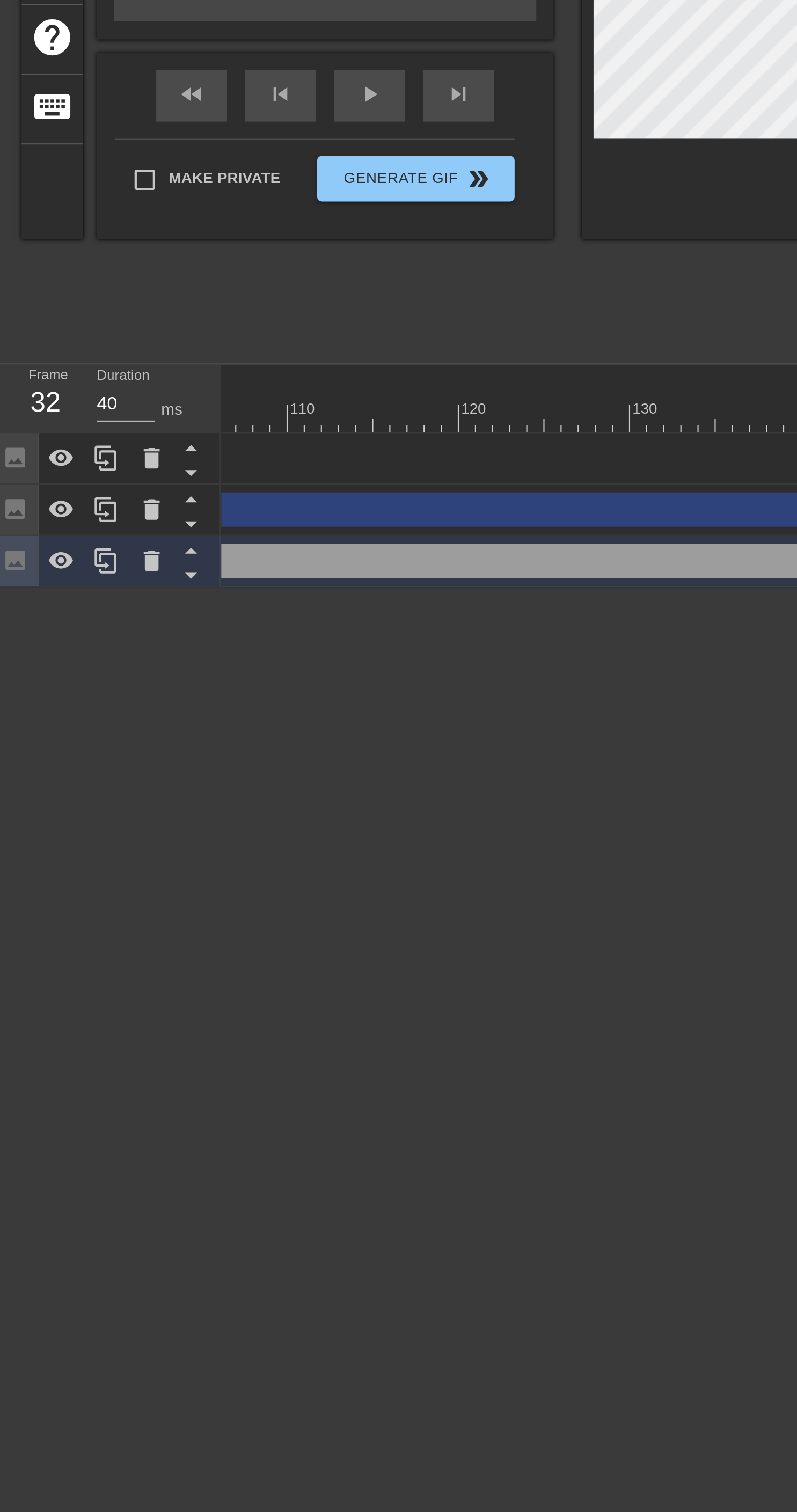
click at [208, 441] on div "Image drag_handle drag_handle" at bounding box center [150, 439] width 1280 height 16
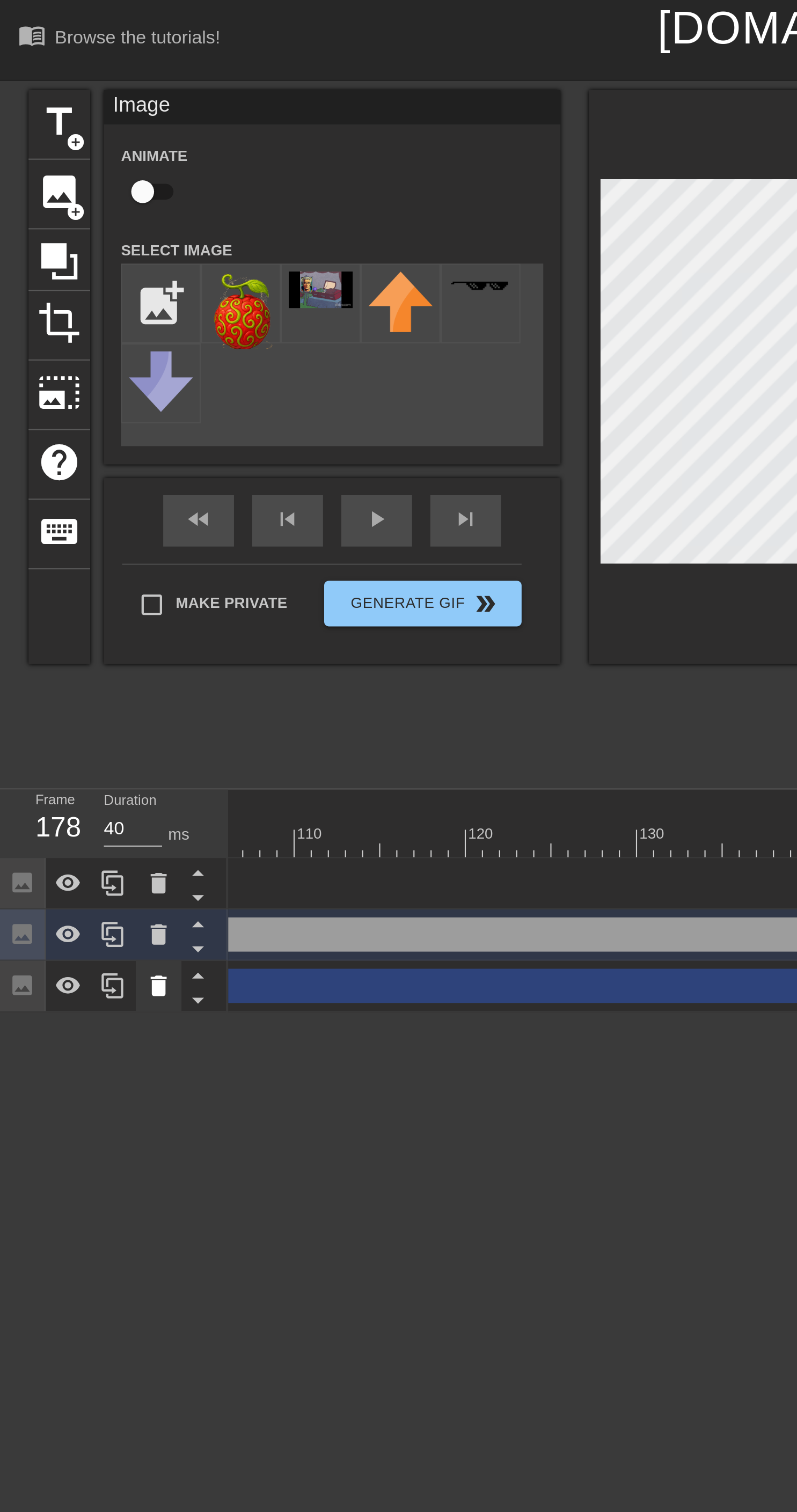
click at [75, 465] on icon at bounding box center [75, 463] width 8 height 10
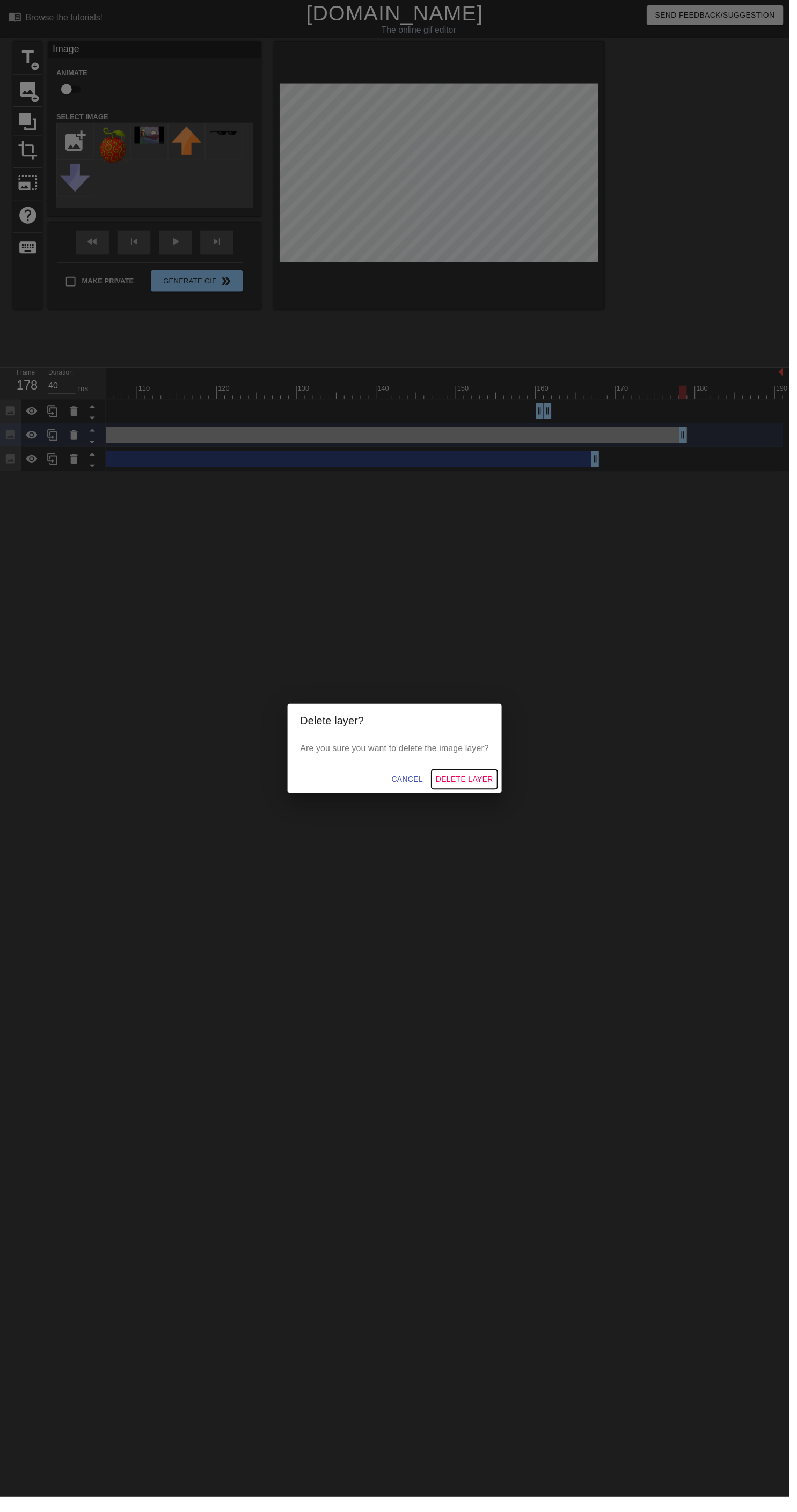
click at [485, 794] on span "Delete Layer" at bounding box center [468, 787] width 58 height 14
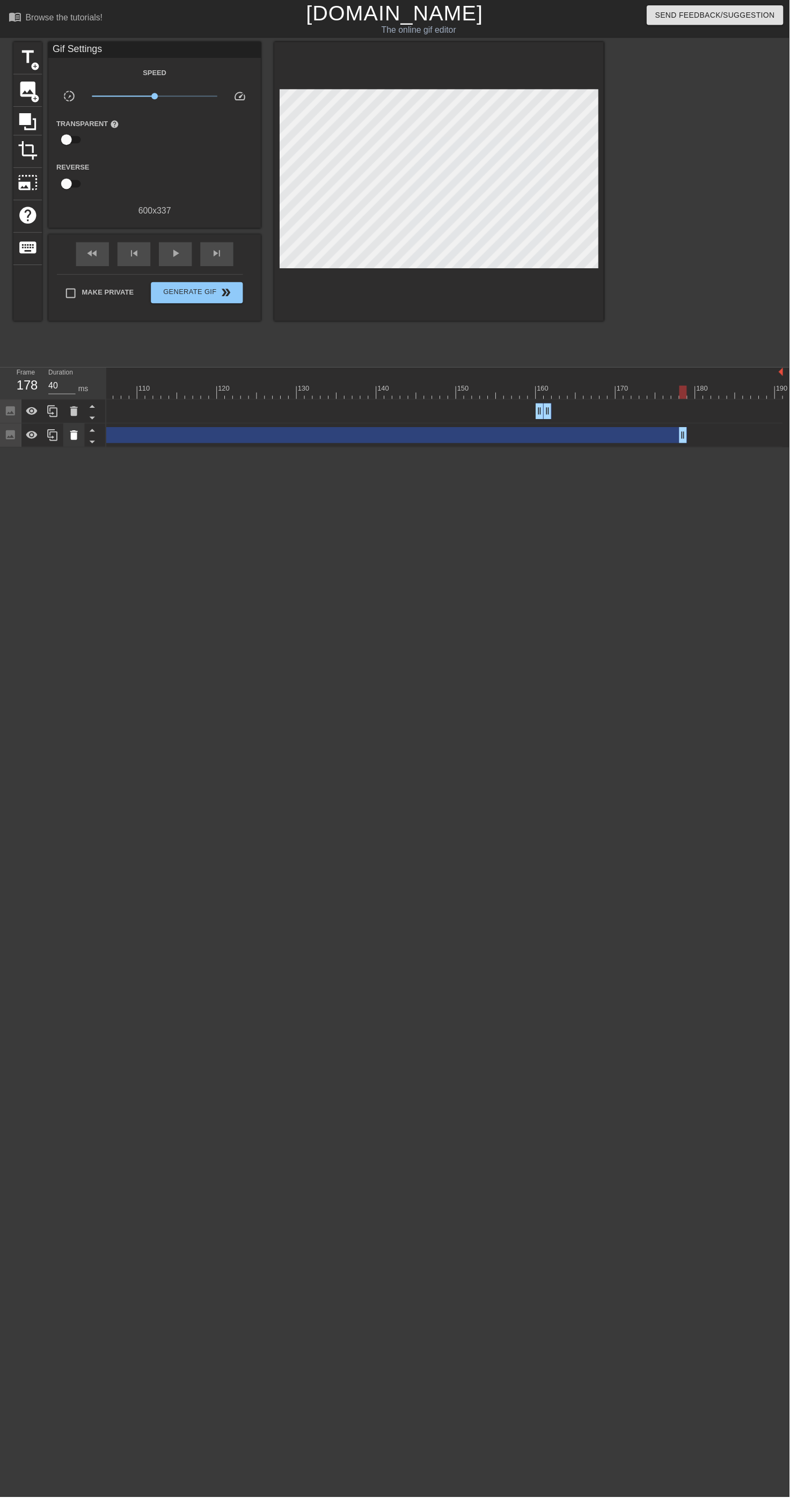
click at [76, 441] on icon at bounding box center [75, 439] width 8 height 10
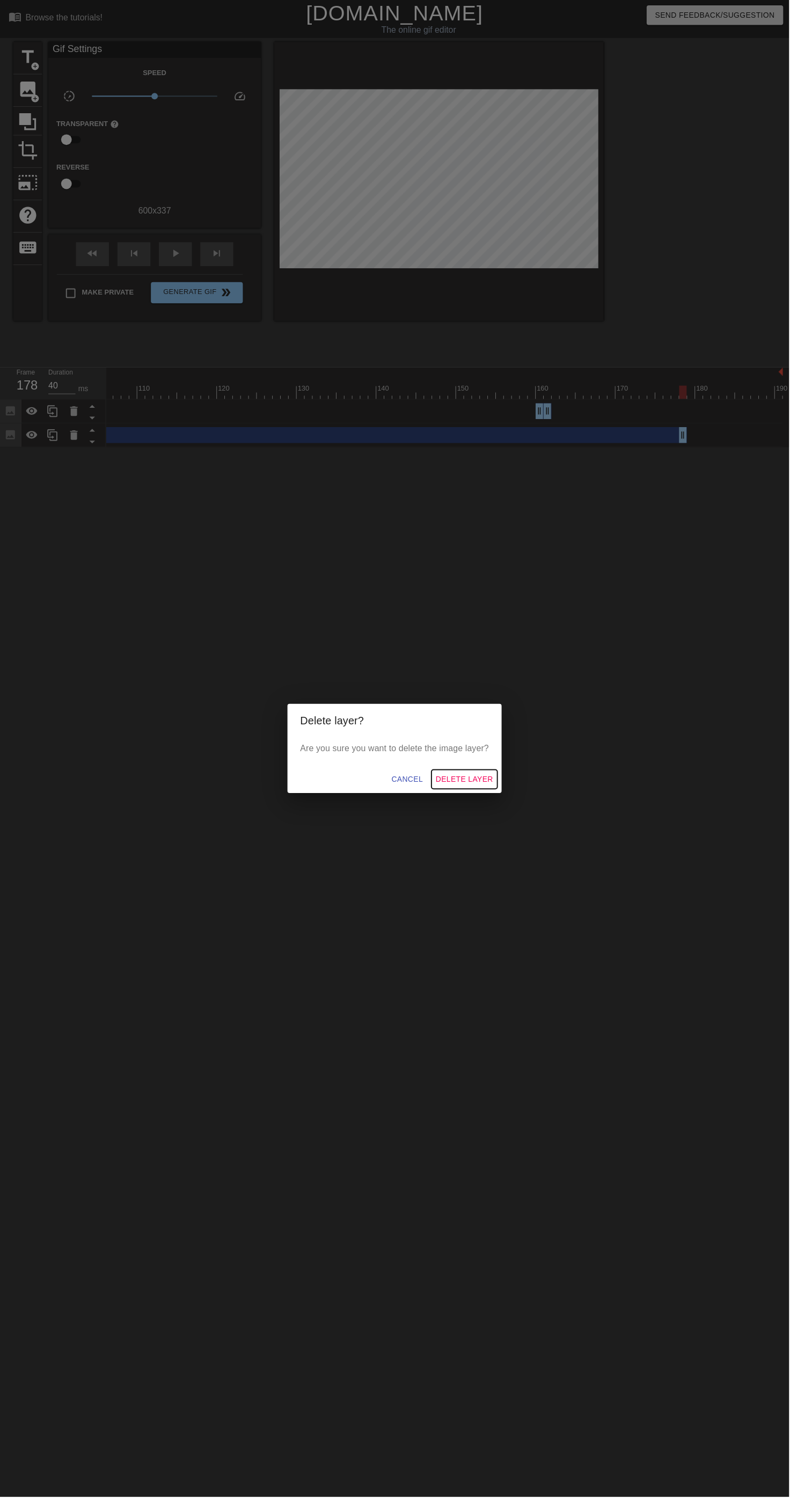
click at [484, 788] on button "Delete Layer" at bounding box center [469, 787] width 67 height 20
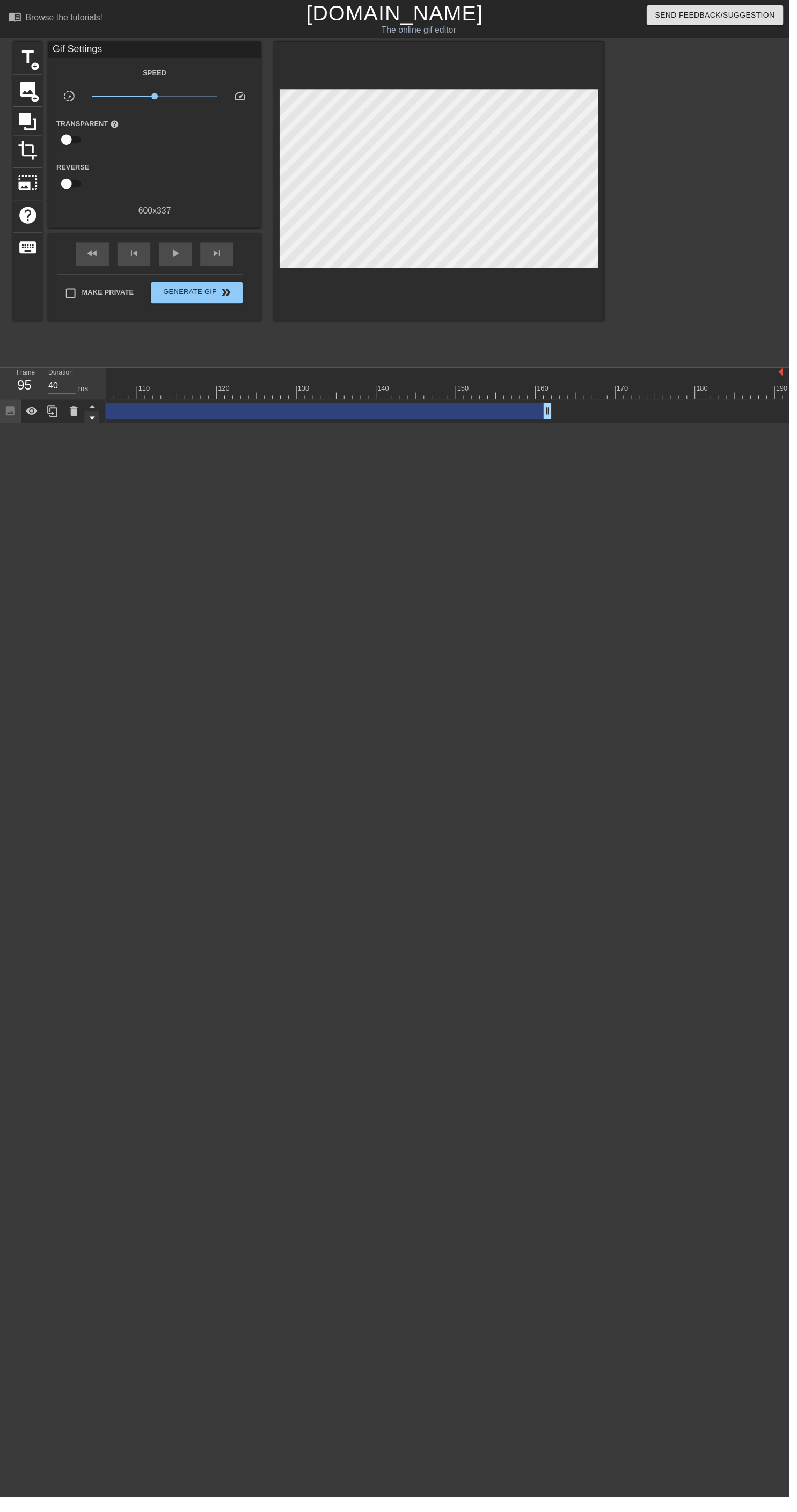
click at [87, 417] on icon at bounding box center [93, 422] width 14 height 14
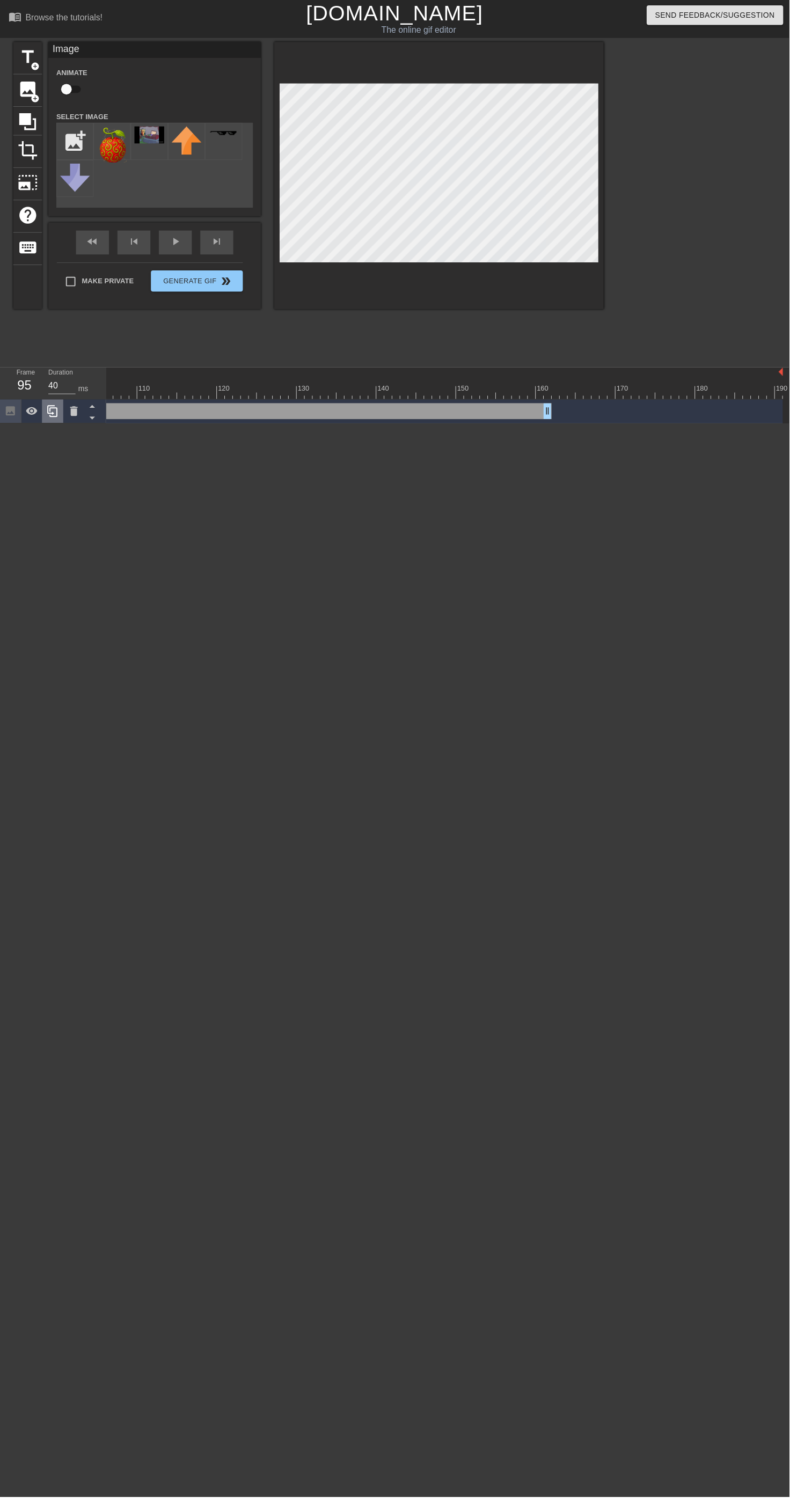
click at [53, 414] on icon at bounding box center [53, 415] width 13 height 13
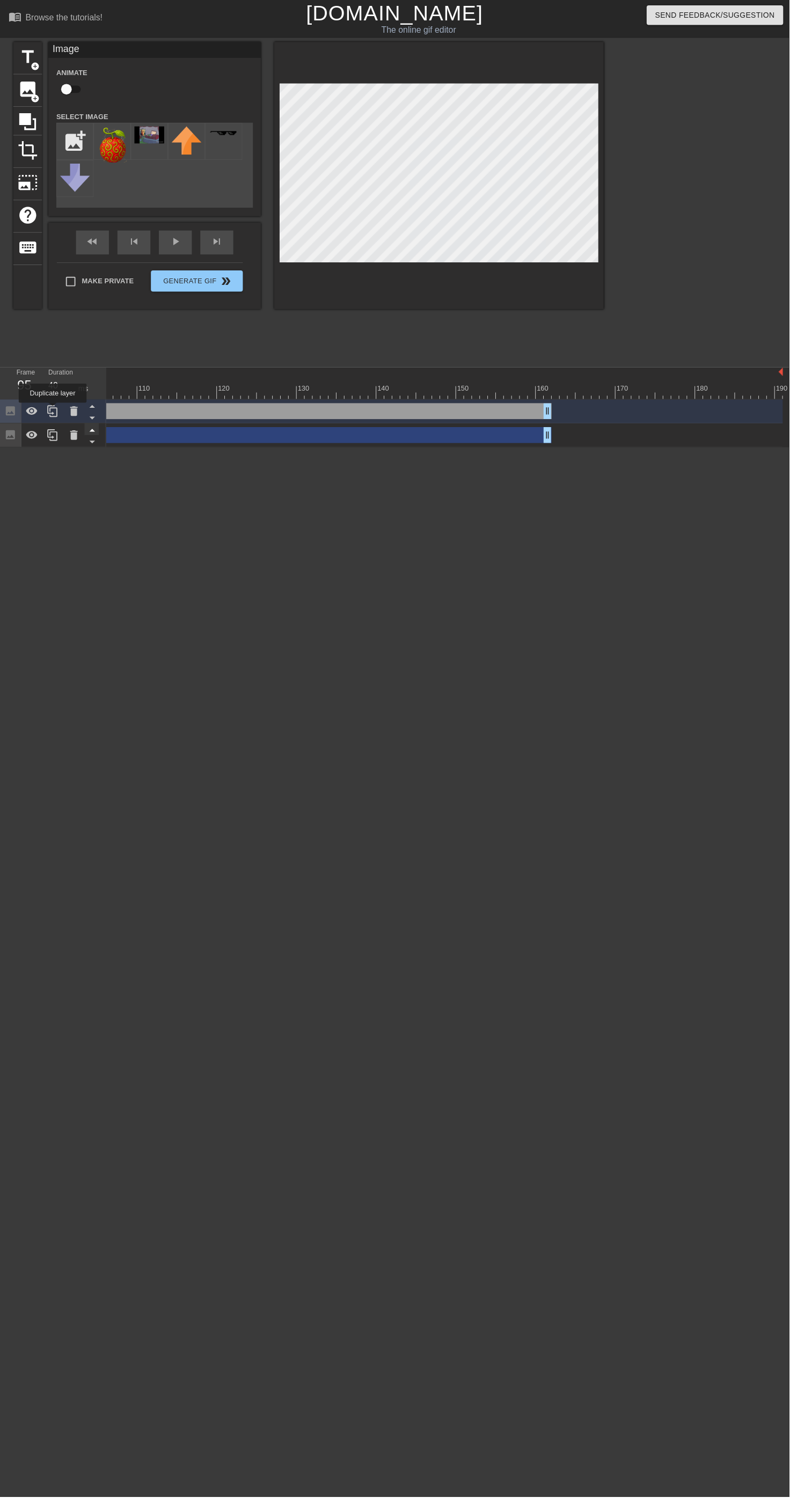
click at [92, 435] on icon at bounding box center [93, 435] width 5 height 3
click at [65, 448] on div at bounding box center [75, 439] width 21 height 23
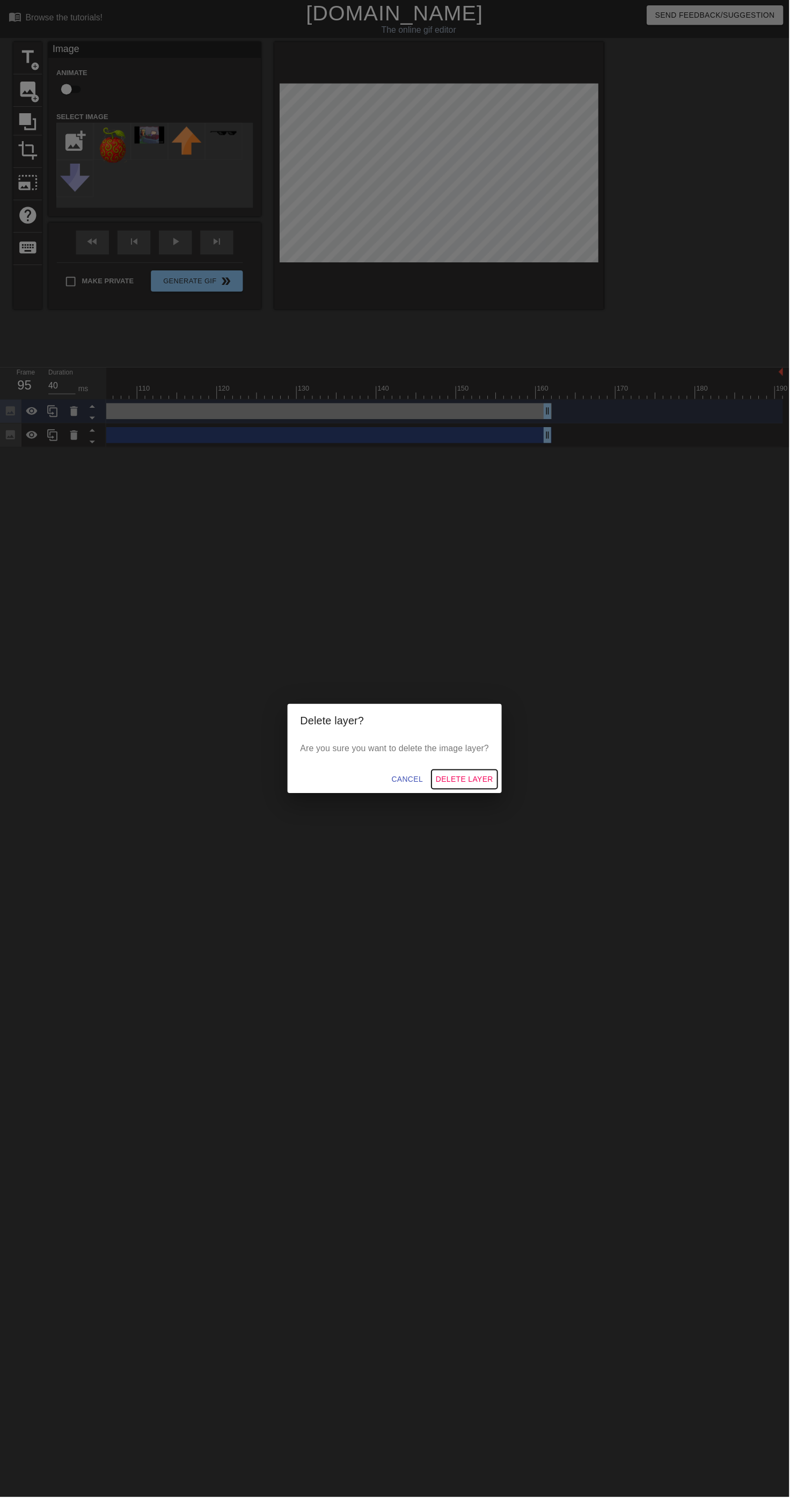
click at [478, 790] on span "Delete Layer" at bounding box center [468, 787] width 58 height 14
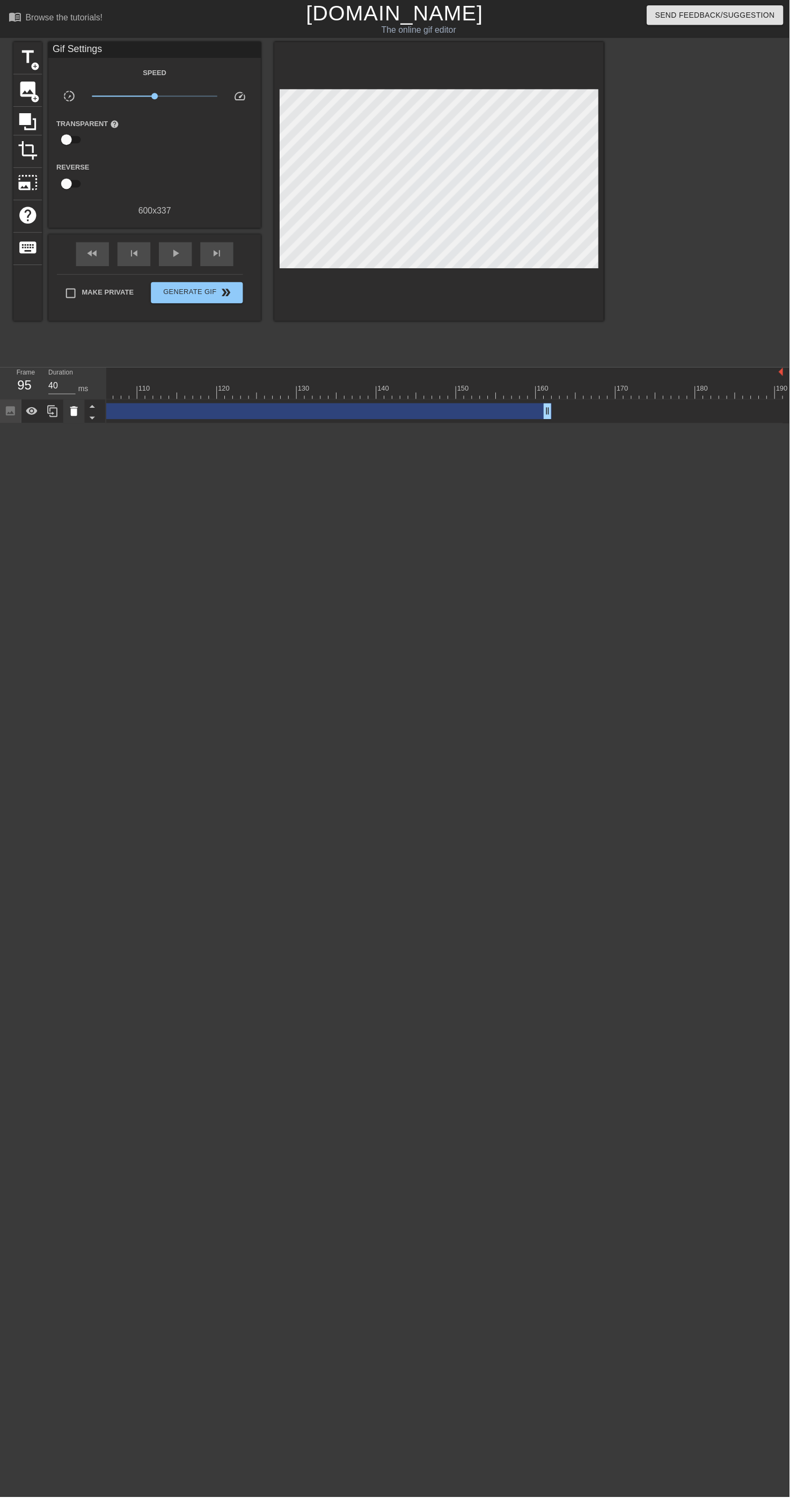
click at [74, 414] on icon at bounding box center [75, 415] width 8 height 10
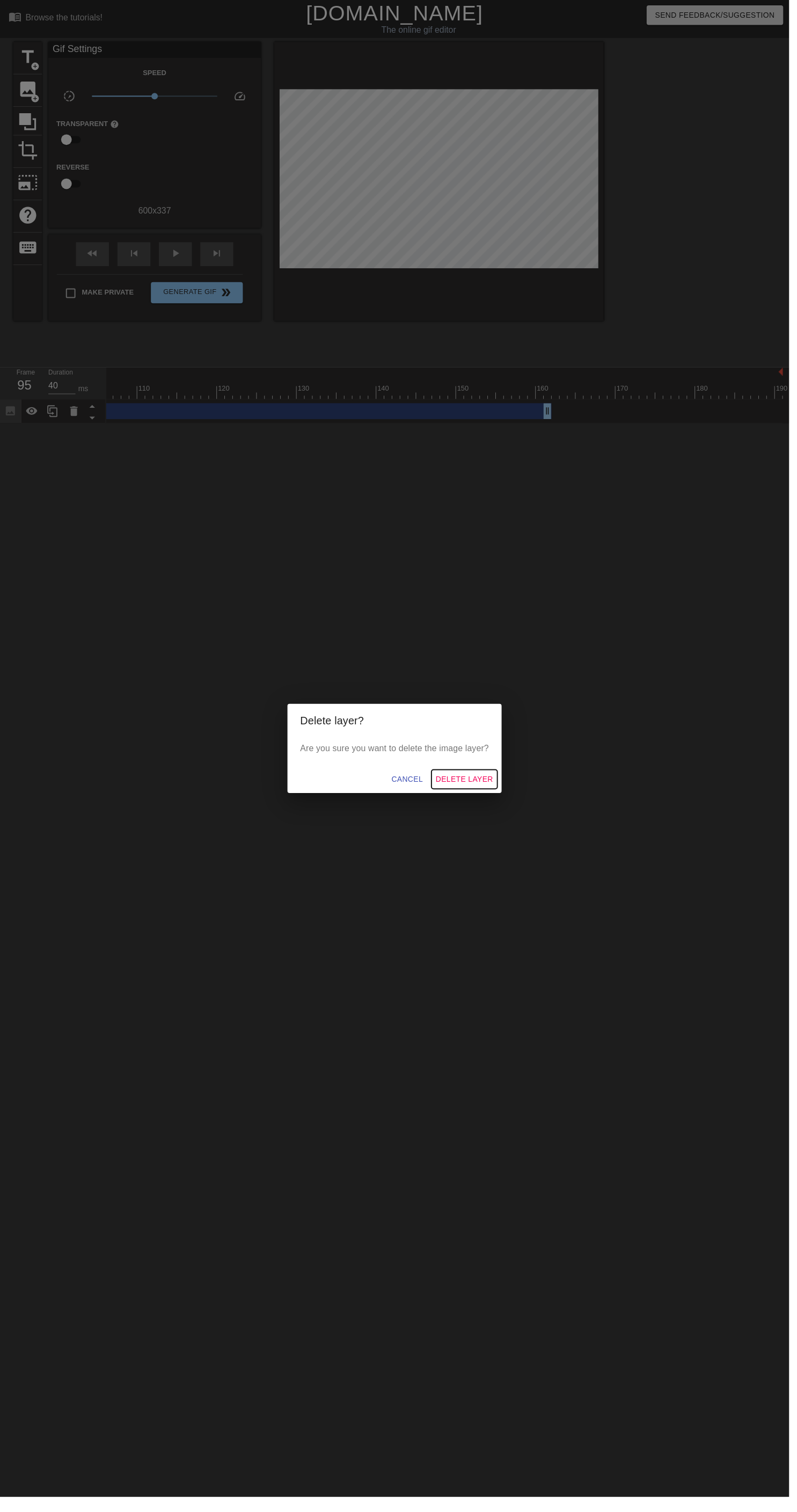
click at [479, 788] on button "Delete Layer" at bounding box center [469, 787] width 67 height 20
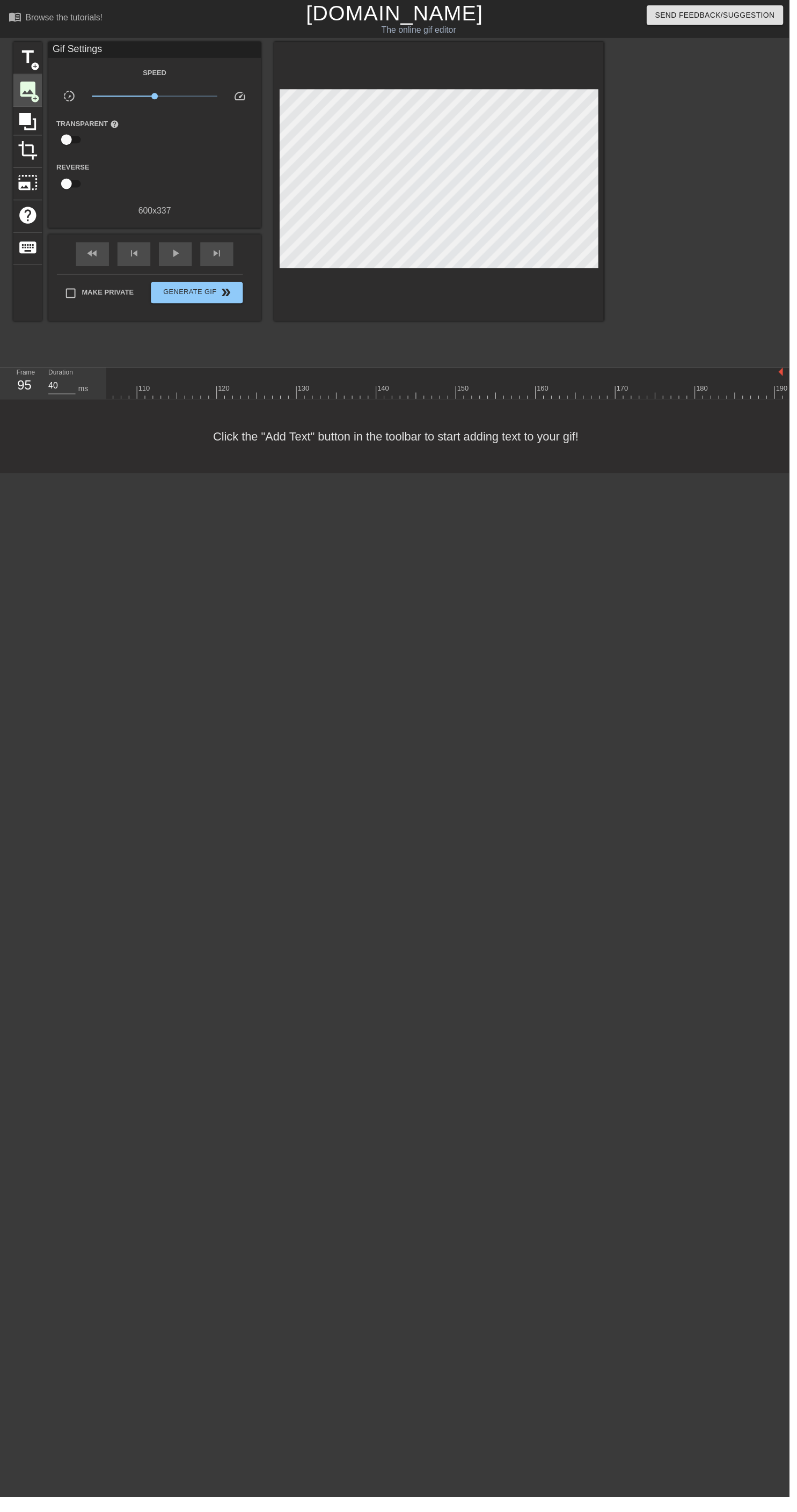
click at [27, 90] on span "image" at bounding box center [27, 89] width 20 height 20
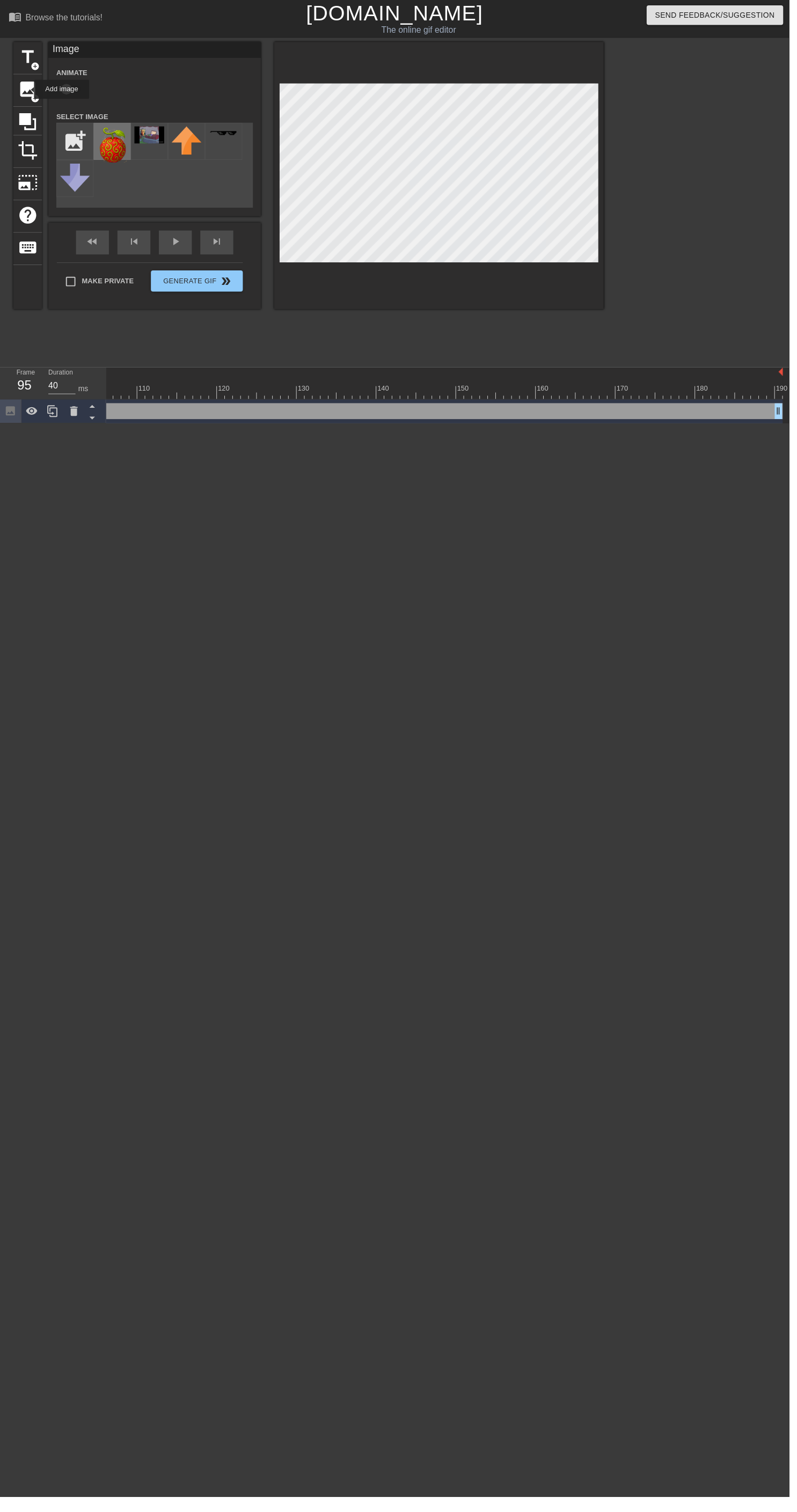
click at [118, 145] on img at bounding box center [113, 146] width 30 height 36
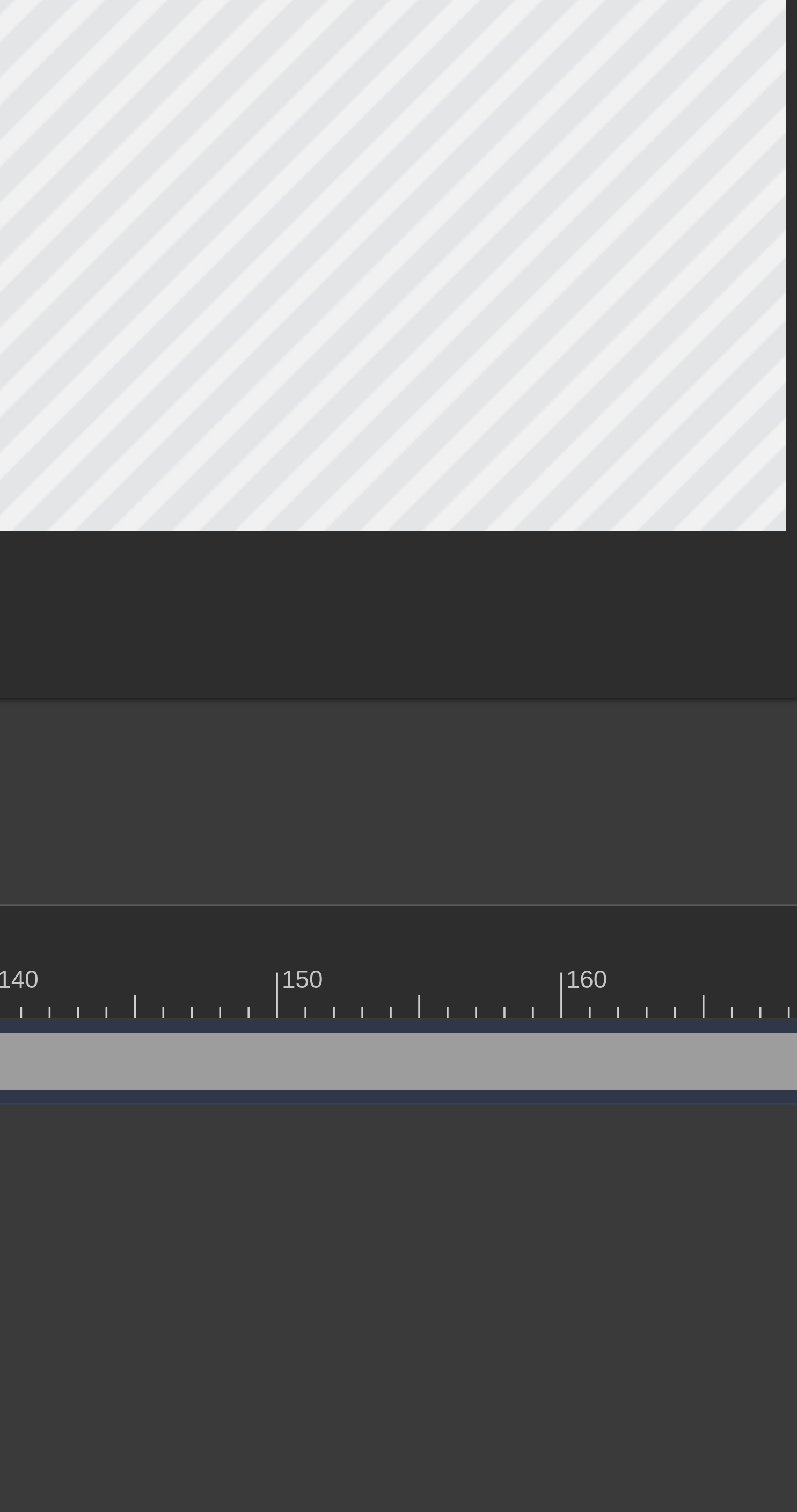
click at [479, 428] on html "menu_book Browse the tutorials! Gifntext.com The online gif editor Send Feedbac…" at bounding box center [398, 214] width 797 height 428
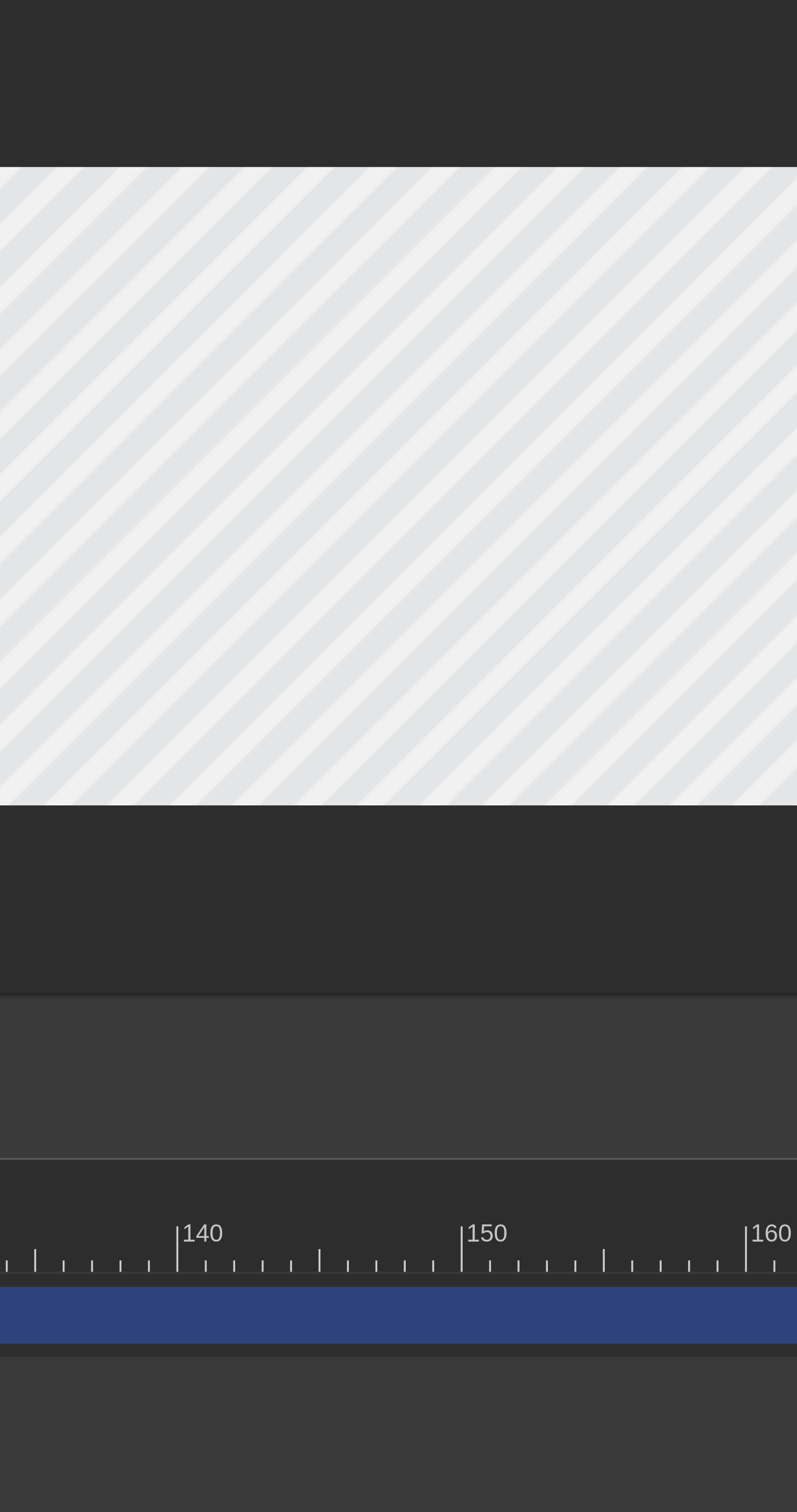
scroll to position [0, 846]
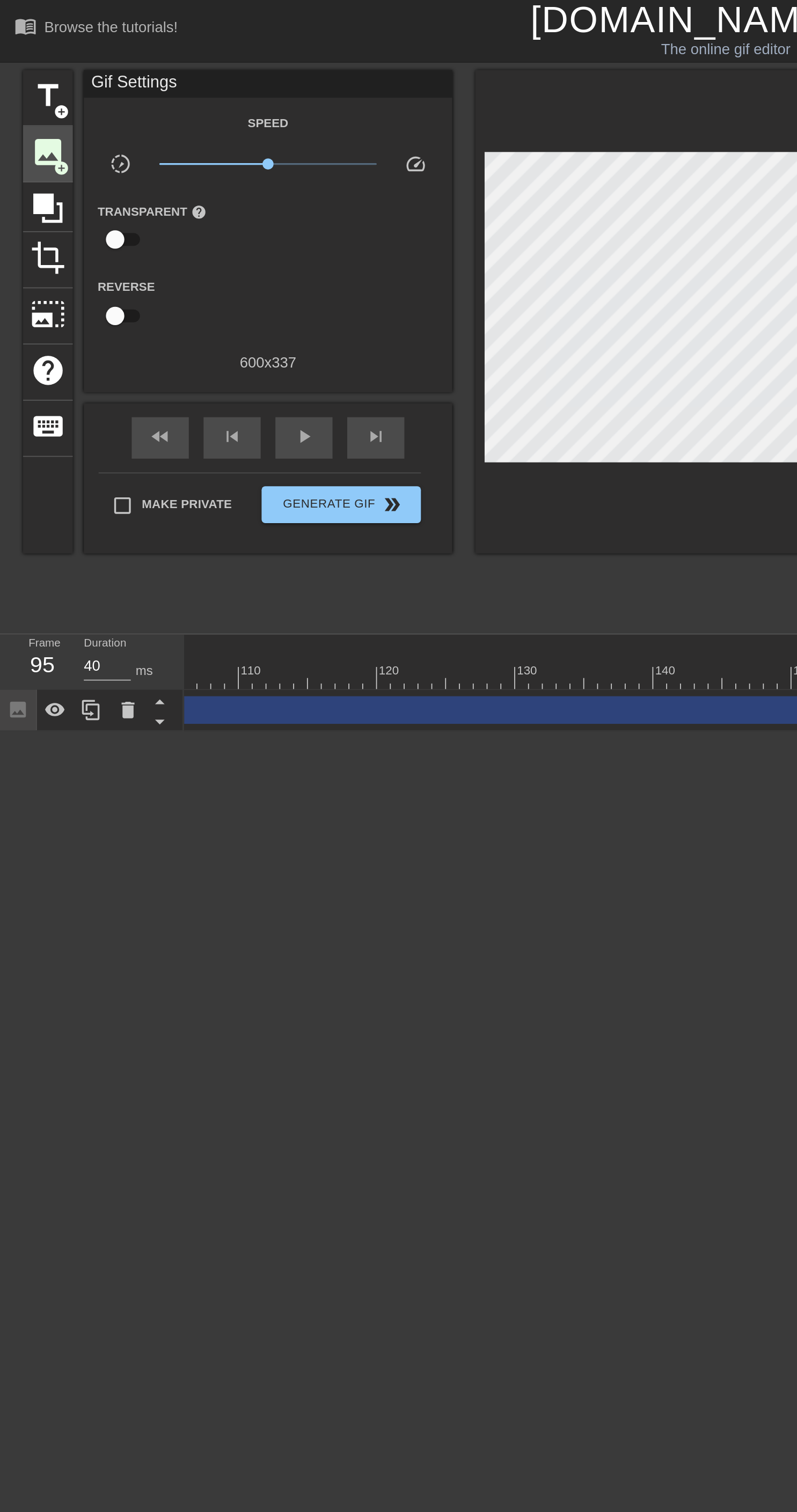
click at [36, 100] on span "add_circle" at bounding box center [36, 100] width 9 height 9
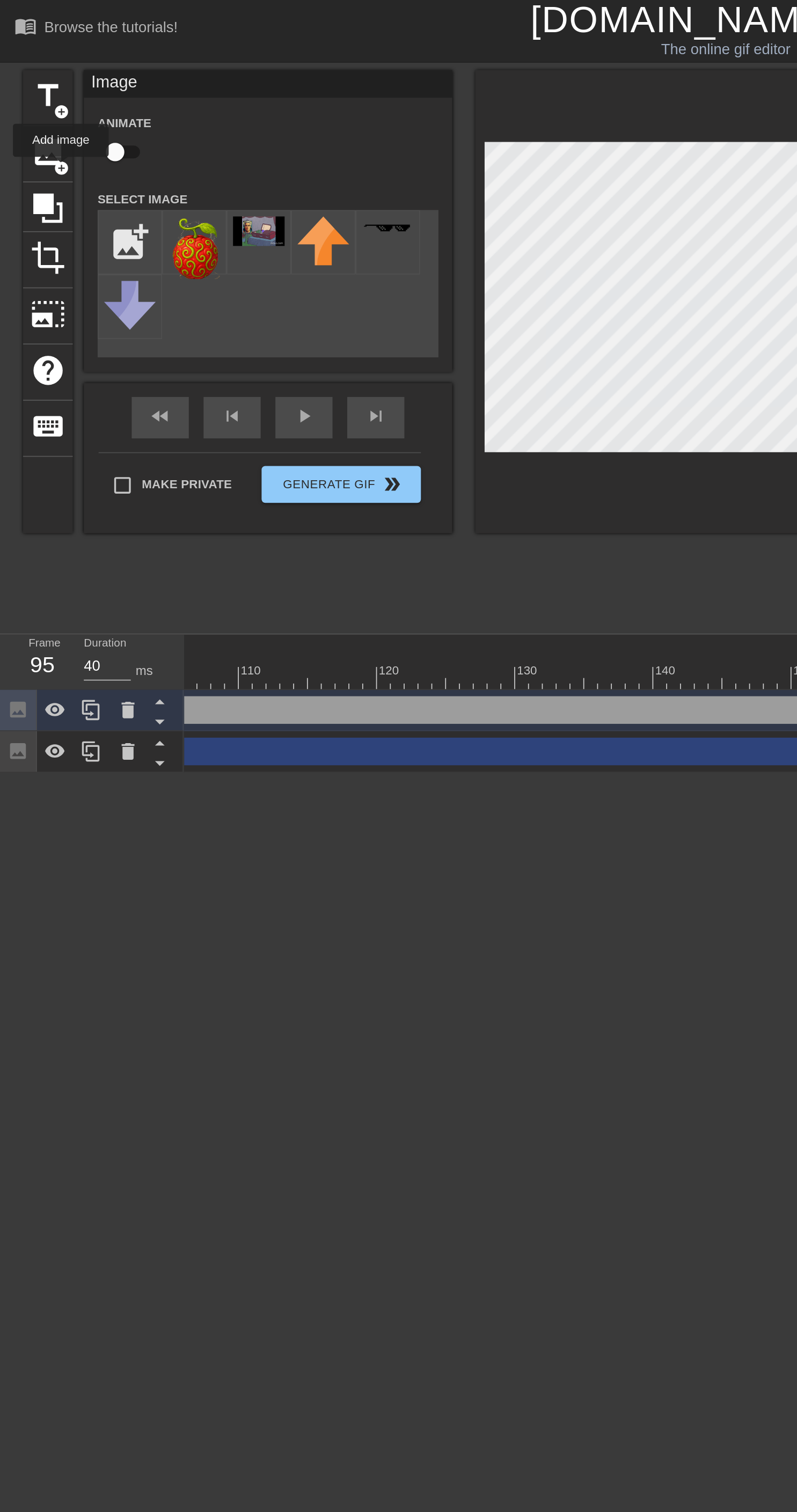
click at [214, 409] on div "Image drag_handle drag_handle" at bounding box center [404, 415] width 773 height 16
click at [192, 417] on div "Image drag_handle drag_handle" at bounding box center [404, 415] width 773 height 16
click at [194, 446] on div "Image drag_handle drag_handle" at bounding box center [404, 439] width 773 height 16
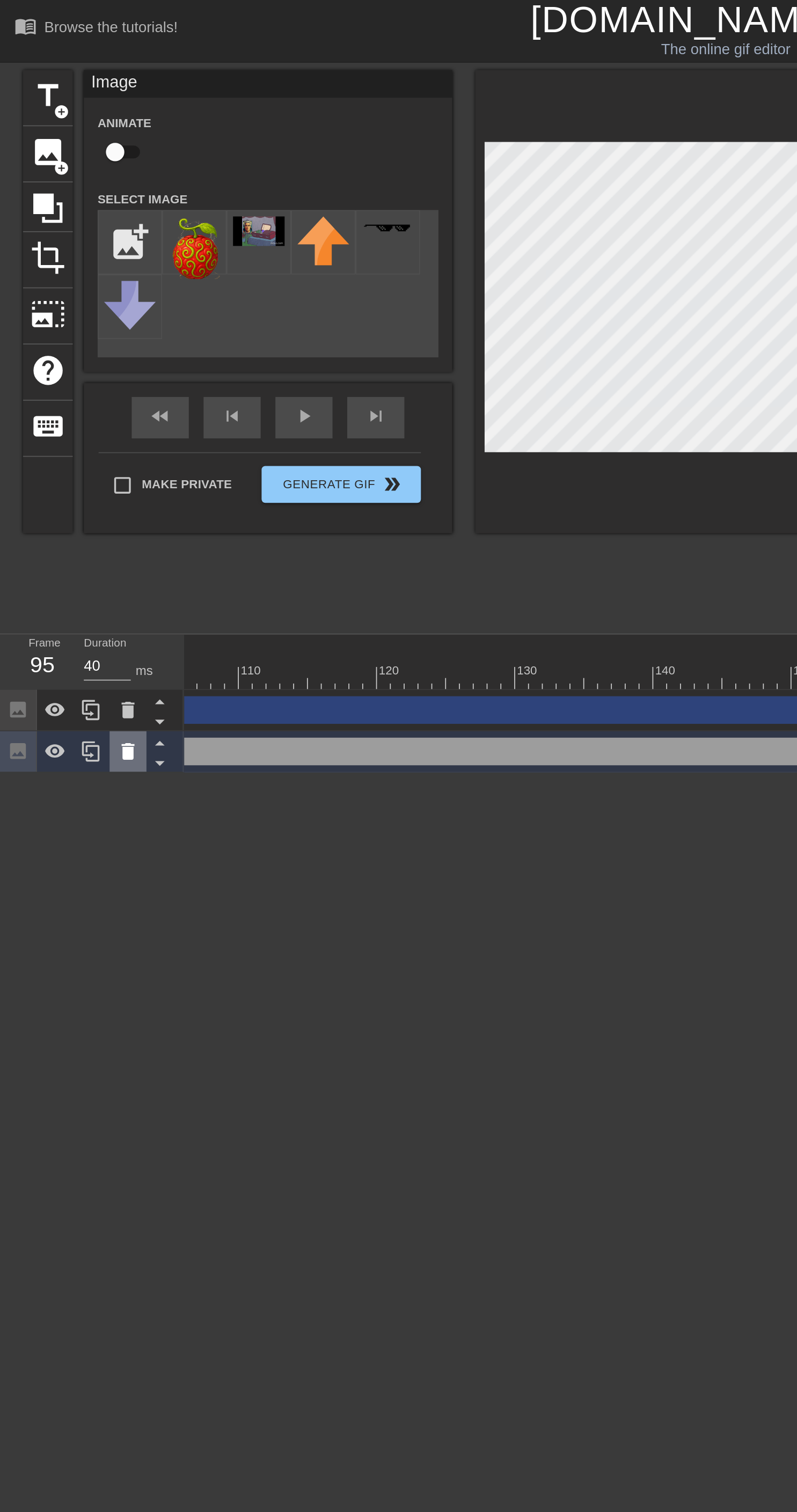
click at [74, 439] on icon at bounding box center [75, 439] width 8 height 10
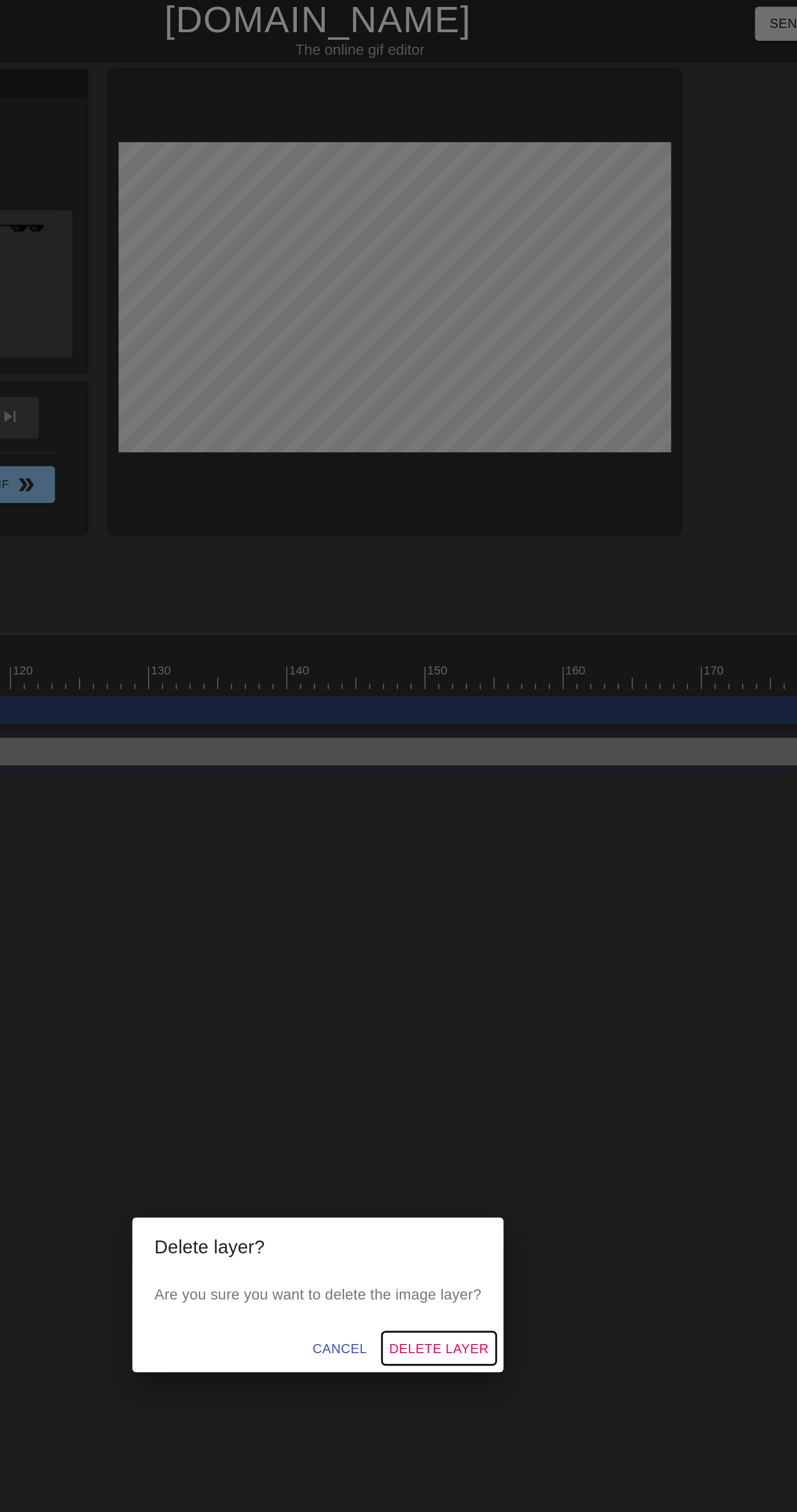
click at [478, 788] on button "Delete Layer" at bounding box center [469, 787] width 67 height 20
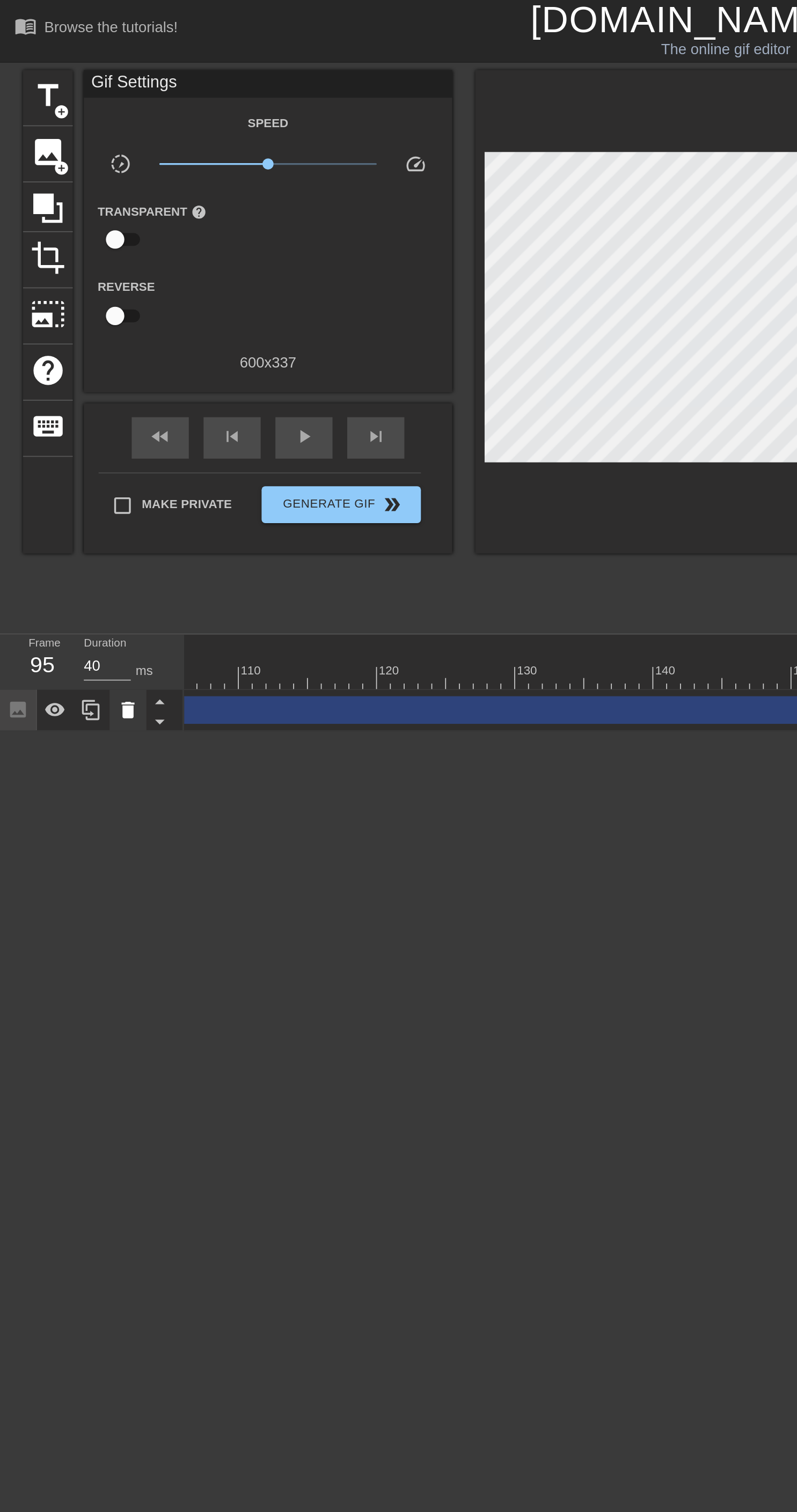
click at [76, 411] on icon at bounding box center [75, 415] width 13 height 13
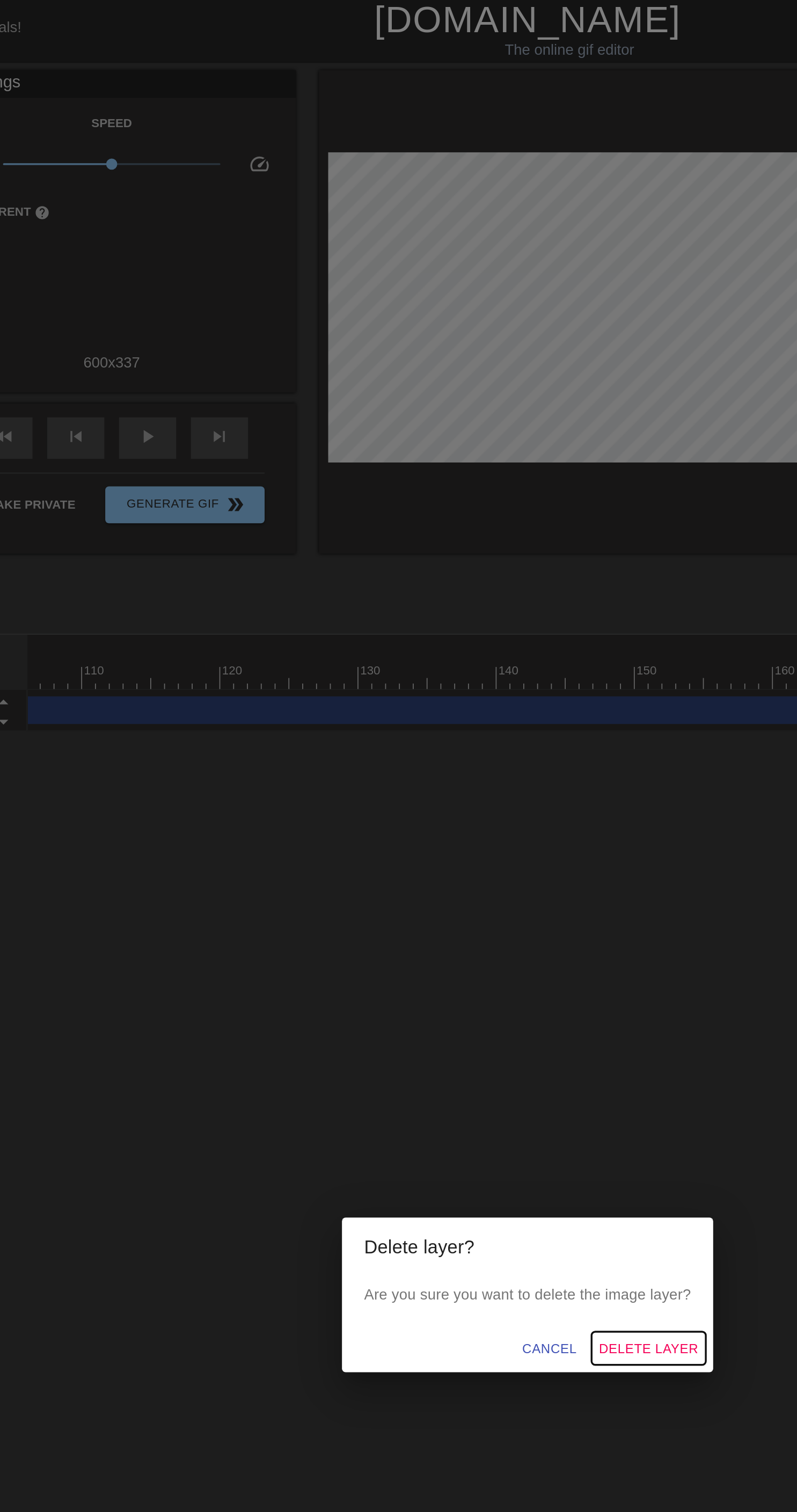
click at [478, 794] on span "Delete Layer" at bounding box center [468, 787] width 58 height 14
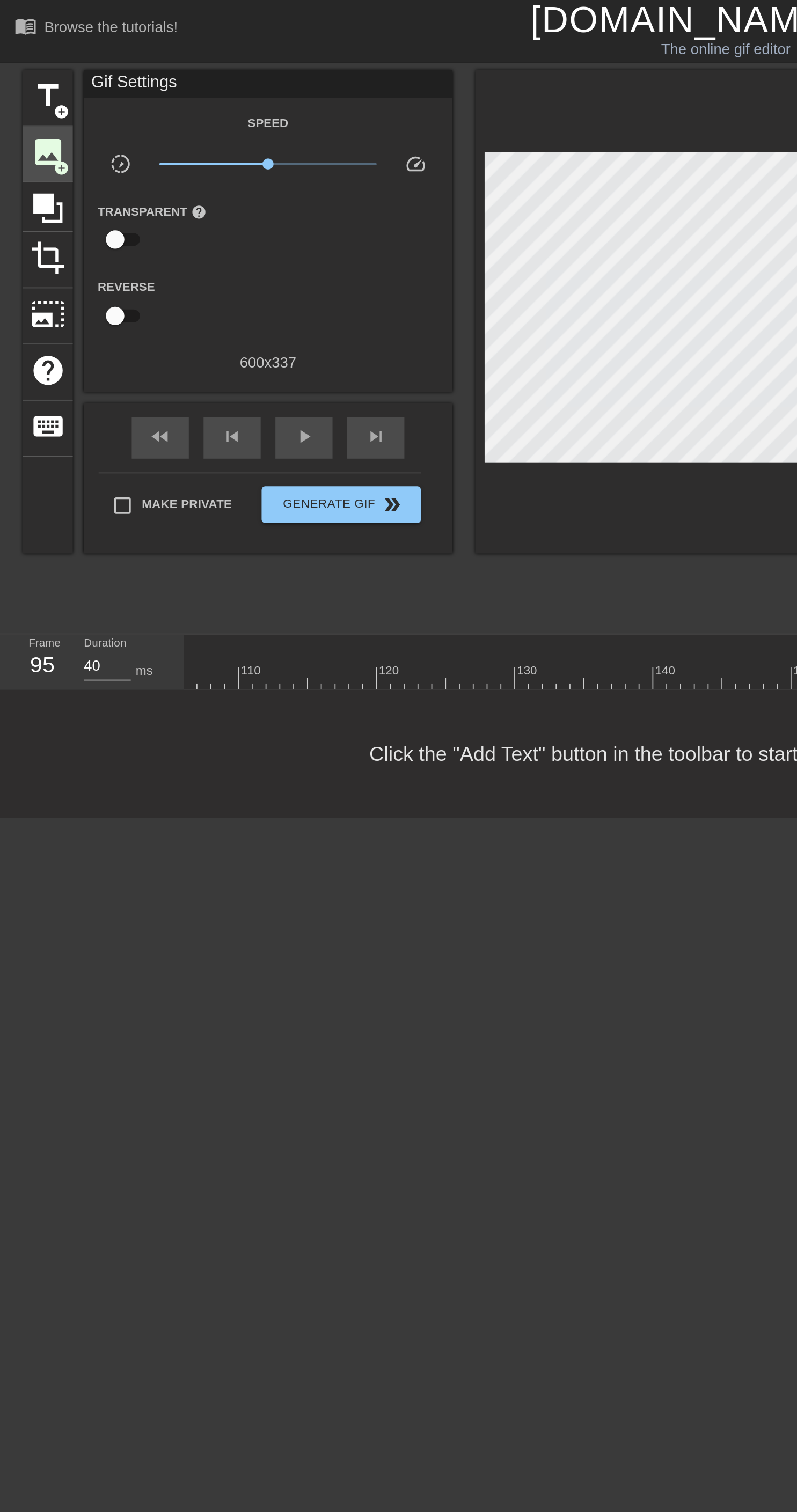
click at [34, 98] on span "add_circle" at bounding box center [36, 100] width 9 height 9
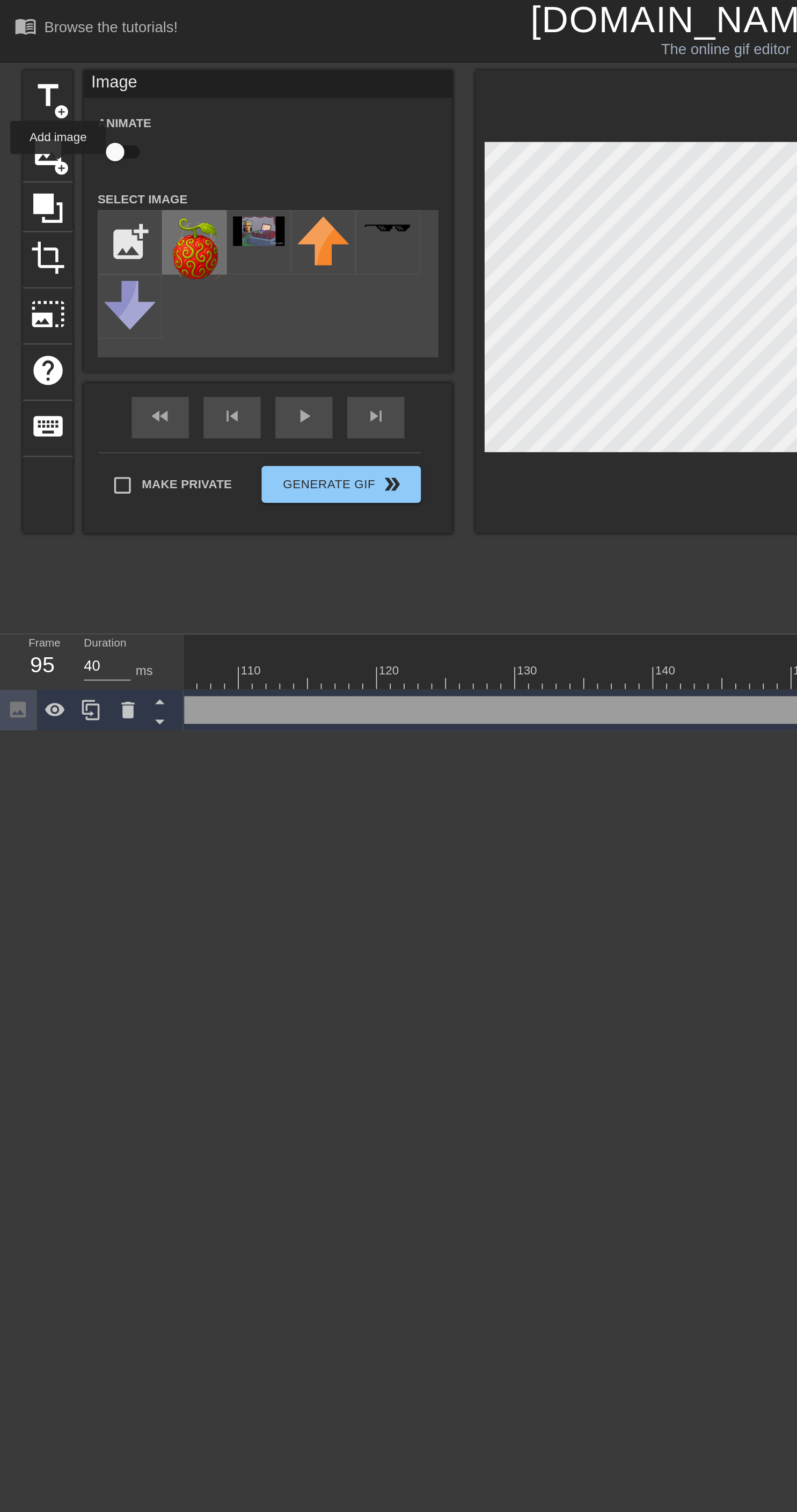
click at [116, 155] on img at bounding box center [113, 146] width 30 height 36
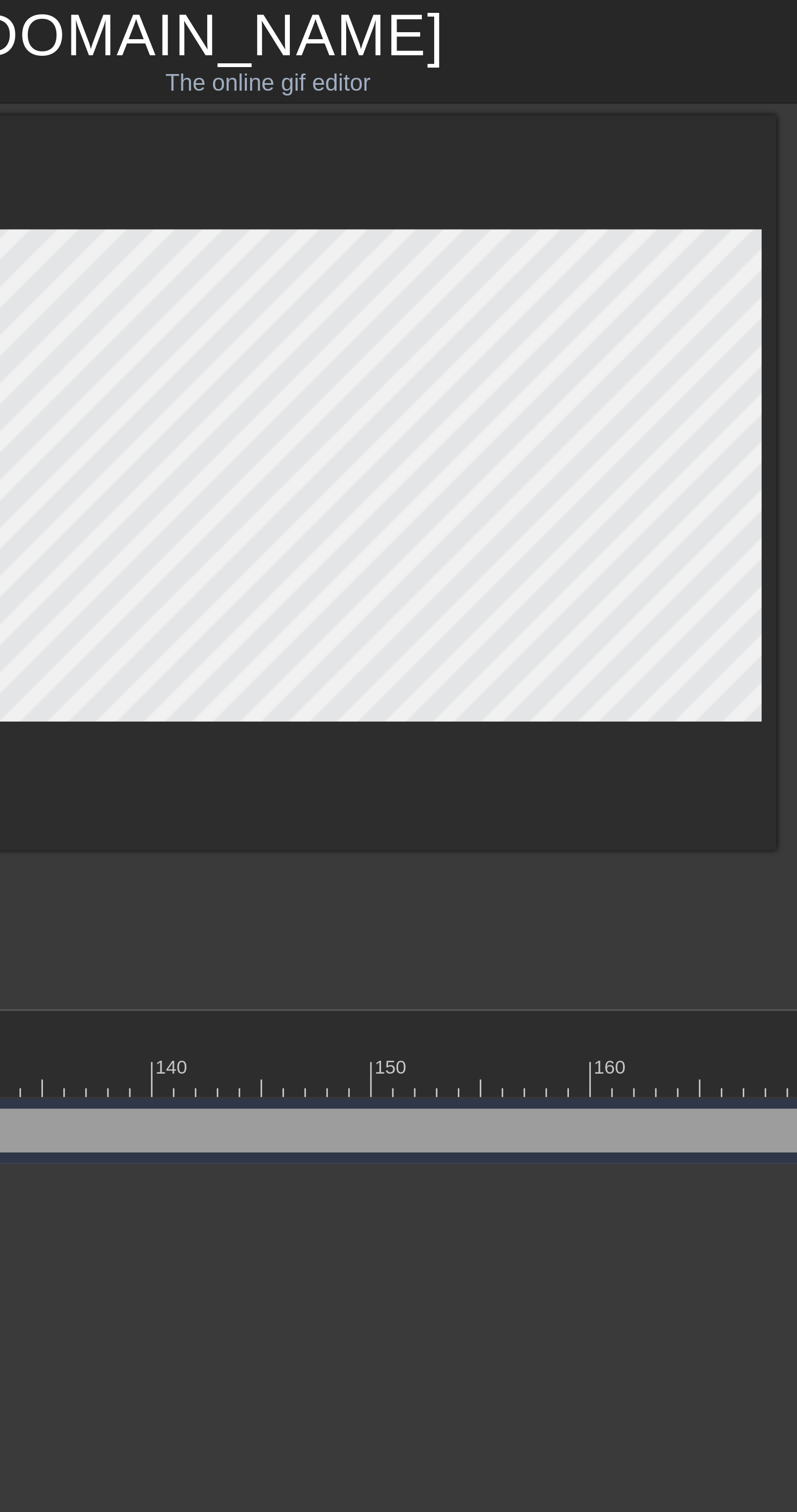
click at [468, 428] on html "menu_book Browse the tutorials! Gifntext.com The online gif editor Send Feedbac…" at bounding box center [398, 214] width 797 height 428
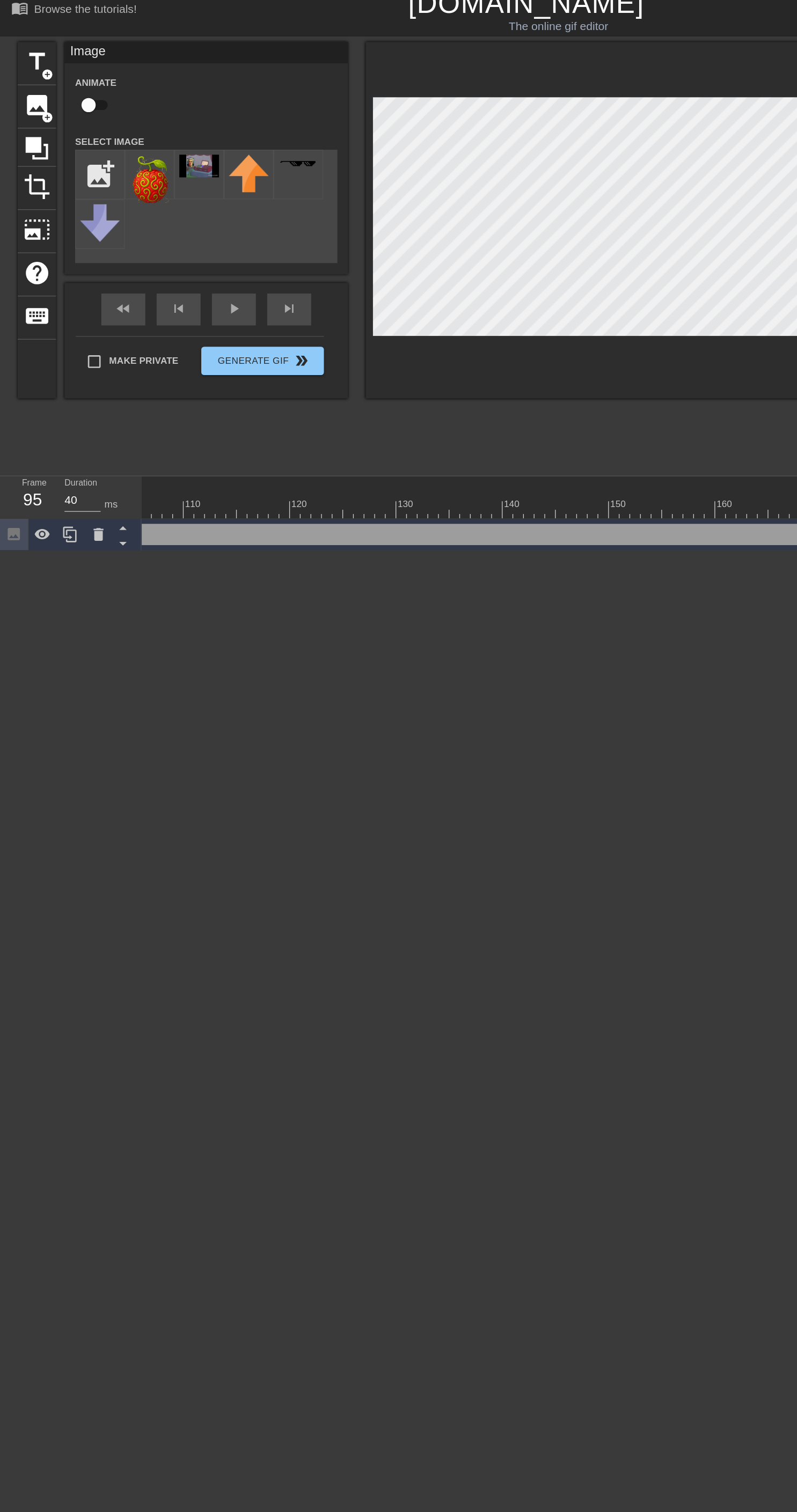
click at [76, 98] on input "checkbox" at bounding box center [67, 89] width 61 height 20
checkbox input "true"
click at [180, 240] on div "fast_rewind skip_previous play_arrow skip_next" at bounding box center [156, 245] width 175 height 40
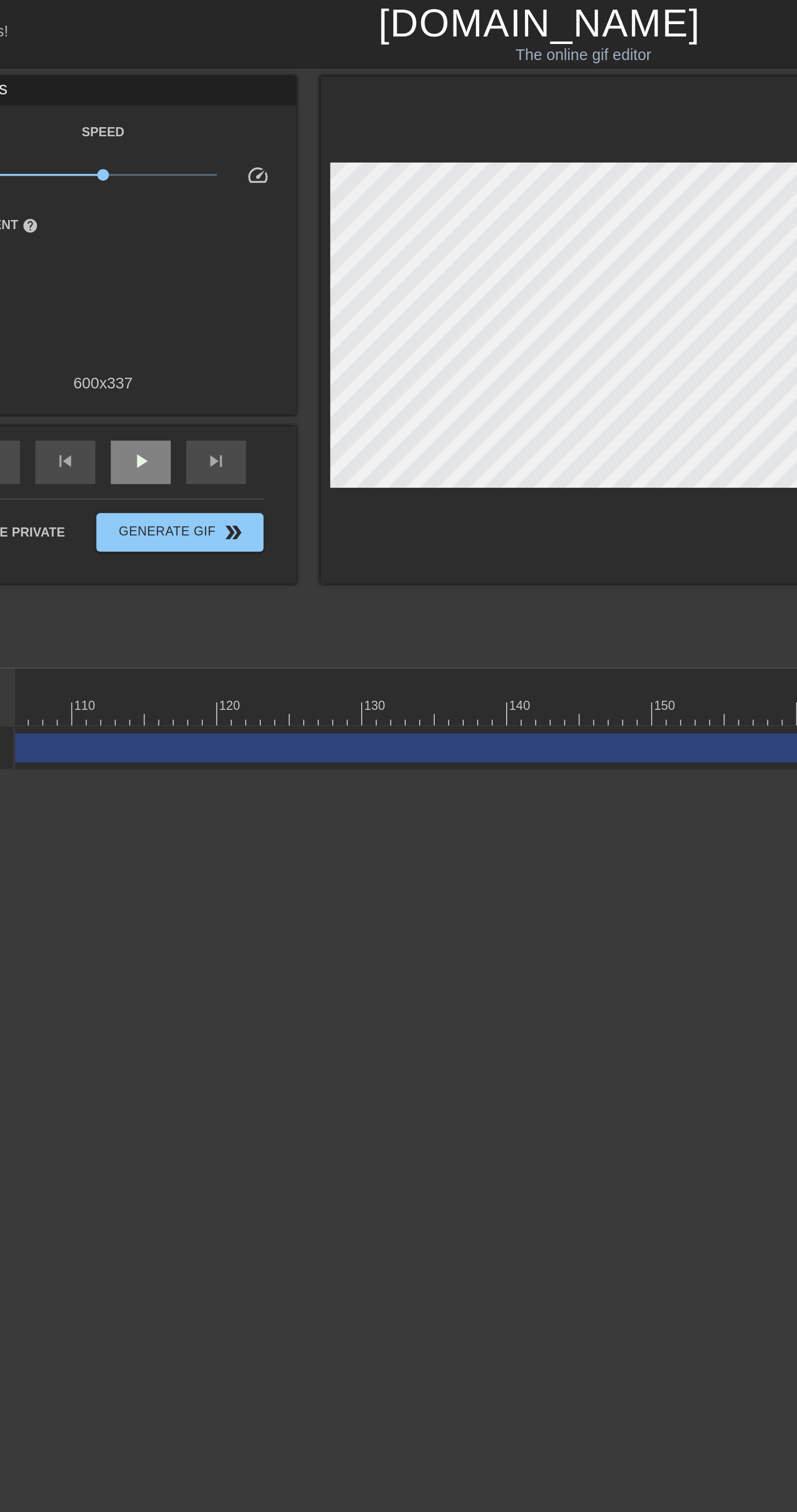
click at [173, 251] on span "play_arrow" at bounding box center [177, 256] width 13 height 13
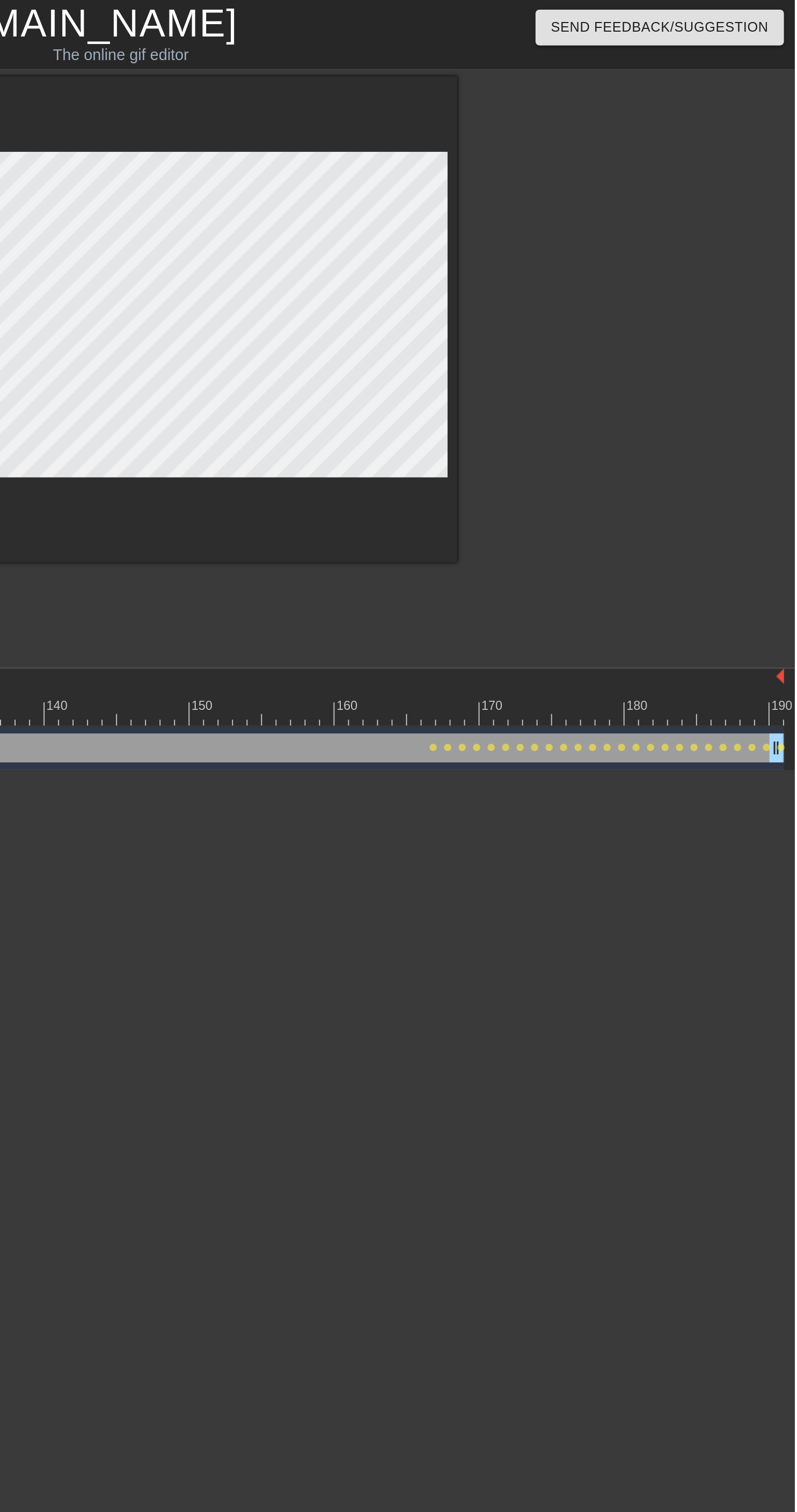
scroll to position [0, 0]
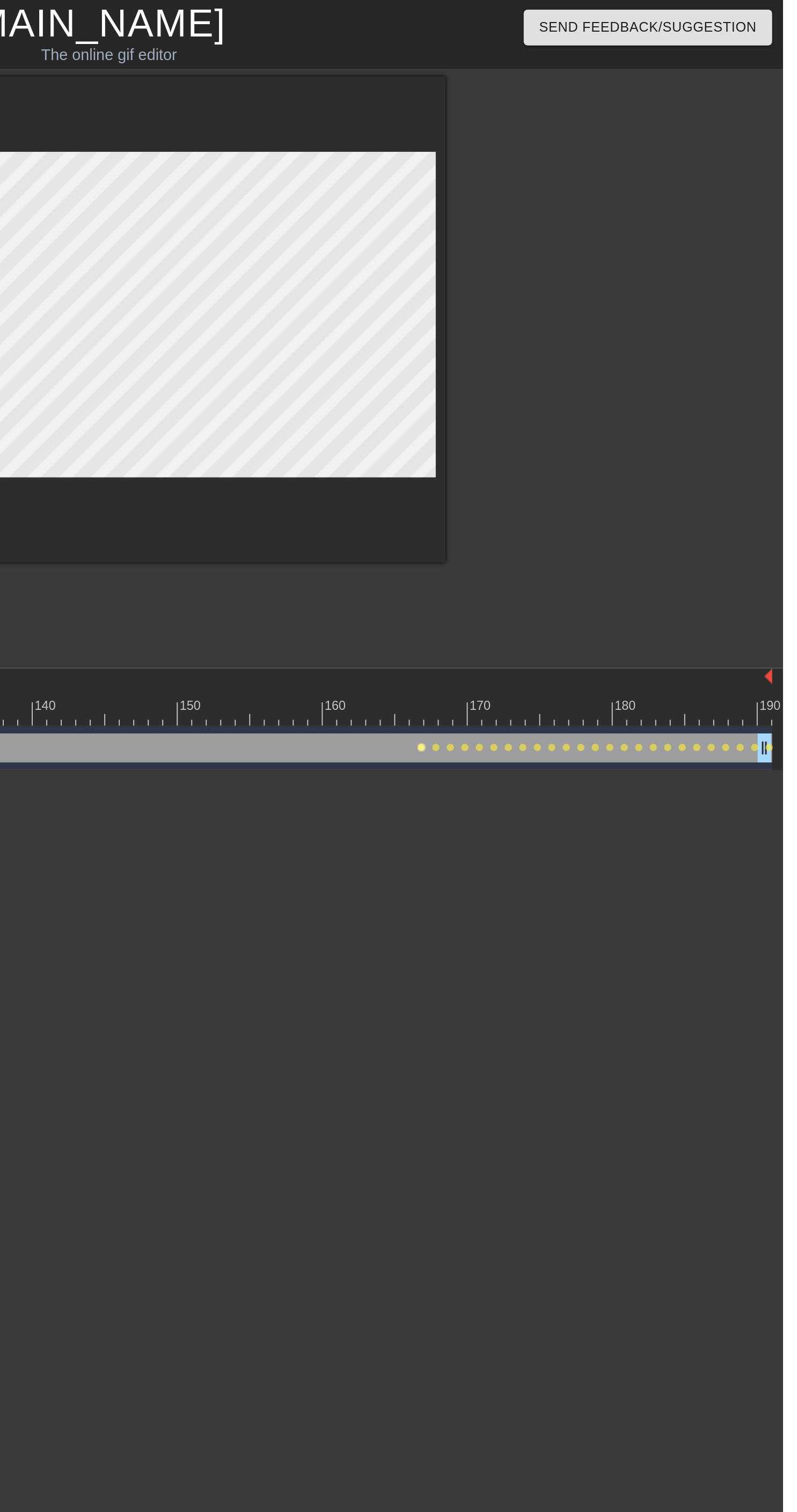
click at [595, 414] on span "lens" at bounding box center [596, 415] width 5 height 5
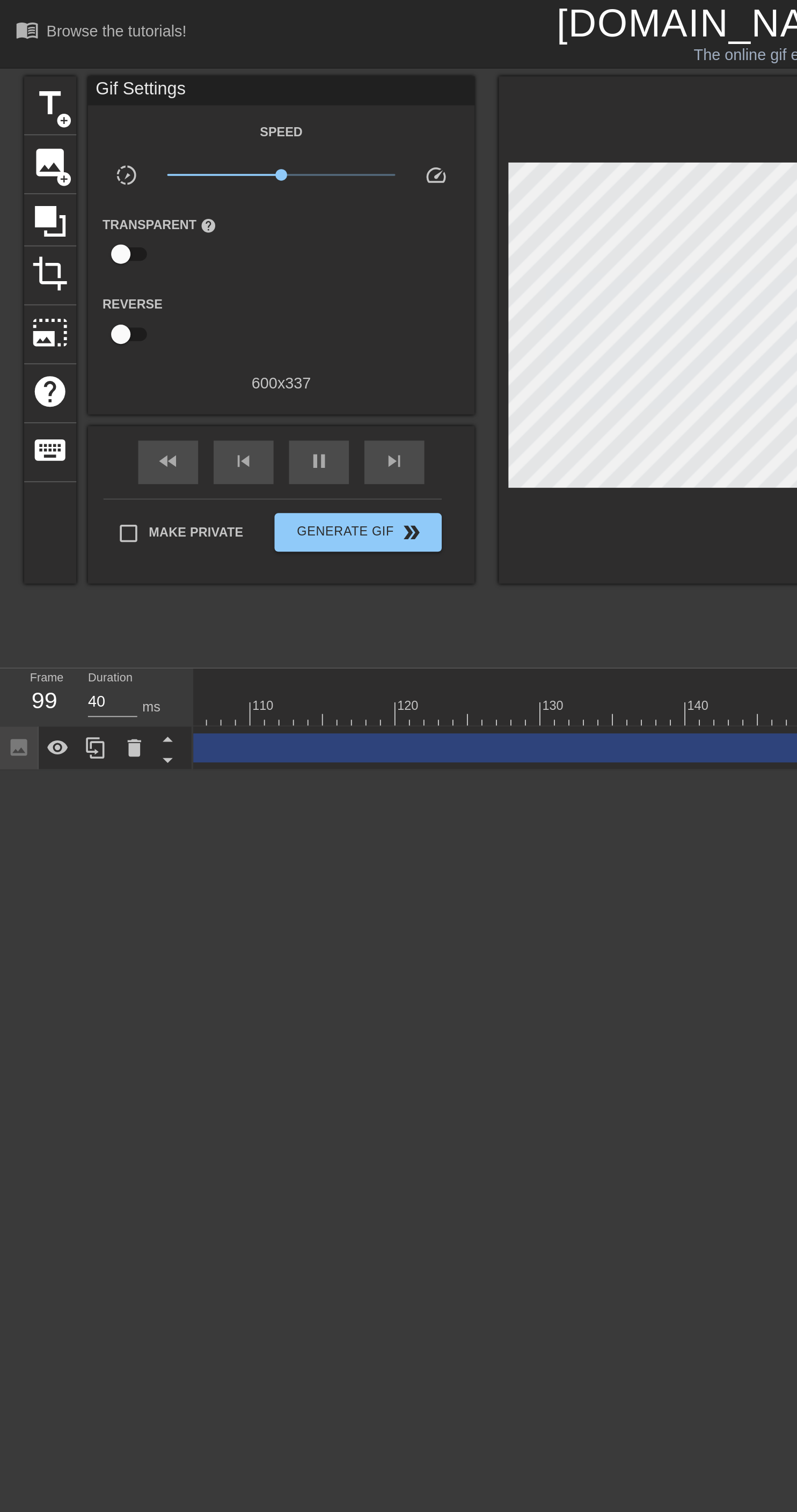
click at [151, 414] on div at bounding box center [398, 756] width 797 height 1512
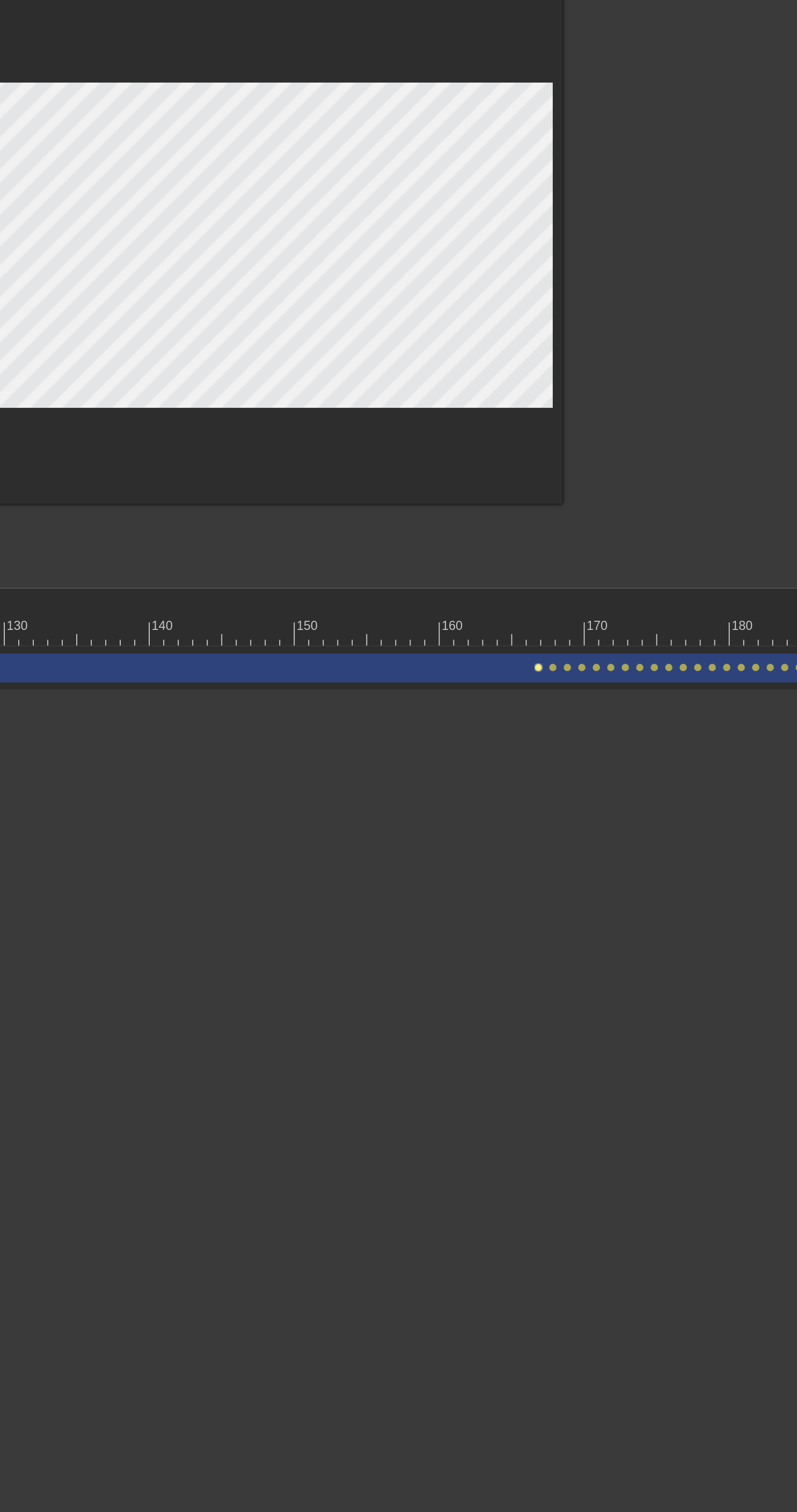
click at [594, 414] on span "lens" at bounding box center [596, 415] width 5 height 5
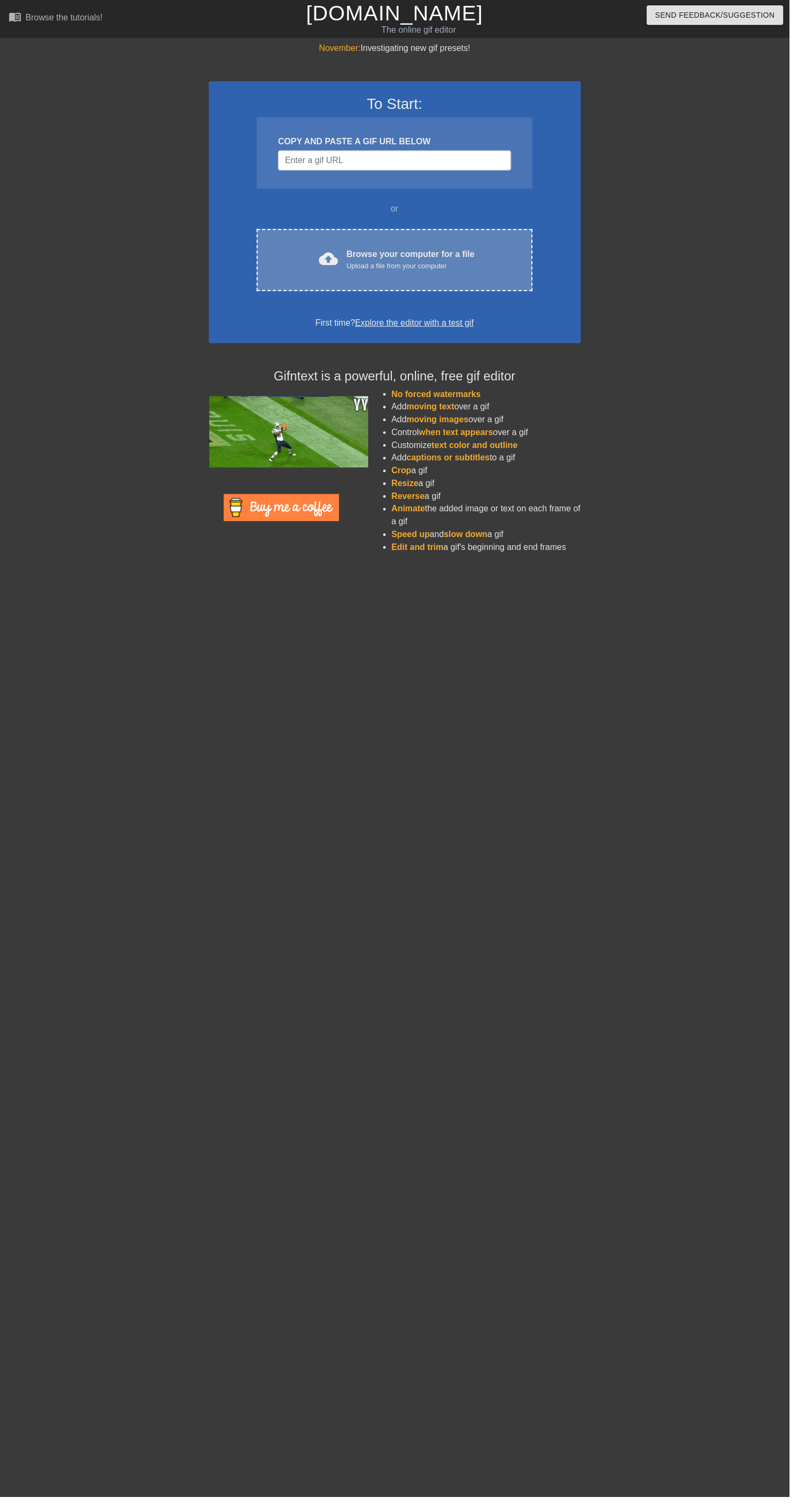
click at [330, 258] on span "cloud_upload" at bounding box center [332, 261] width 19 height 19
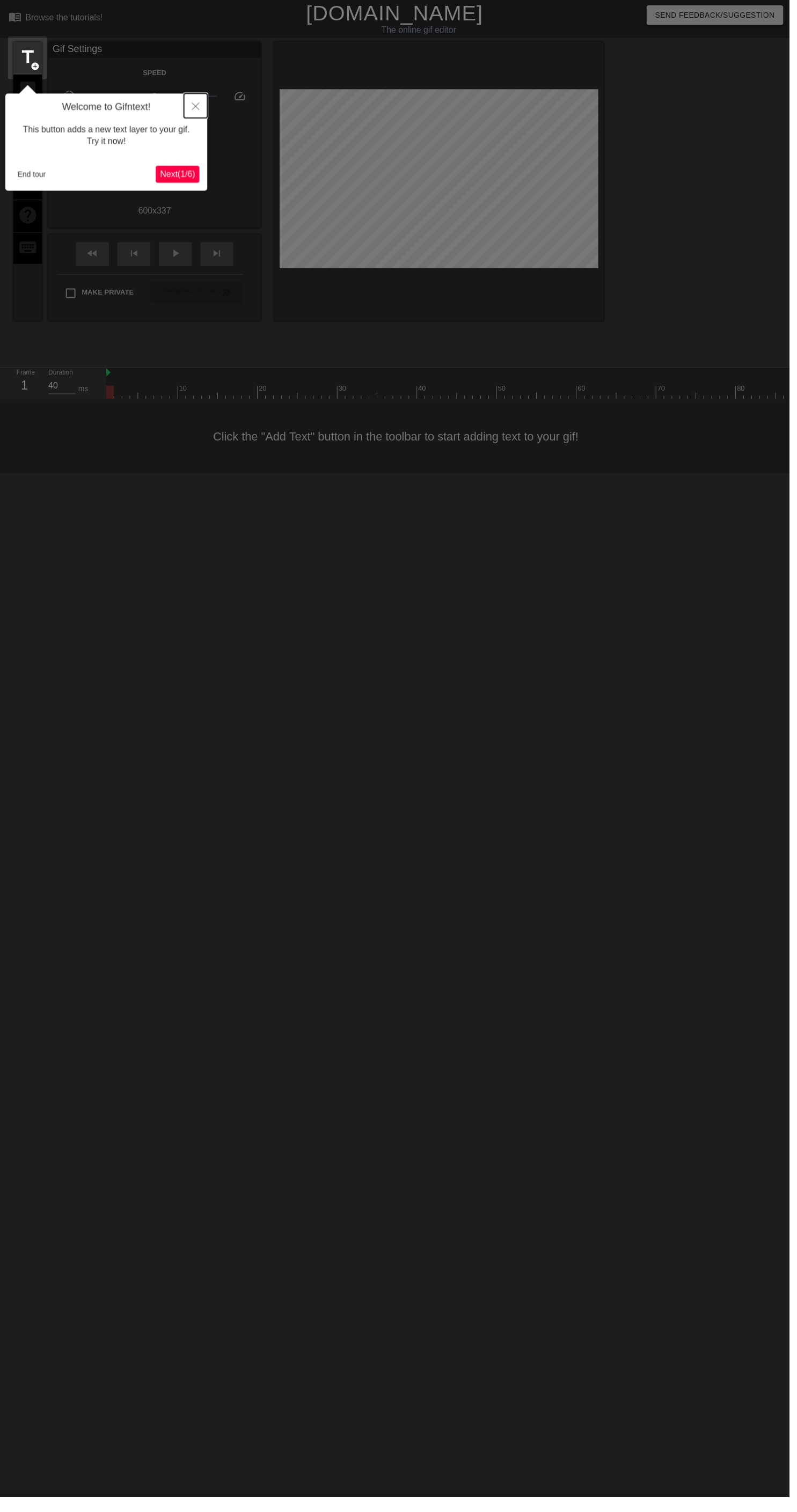
click at [209, 98] on button "Close" at bounding box center [198, 107] width 23 height 25
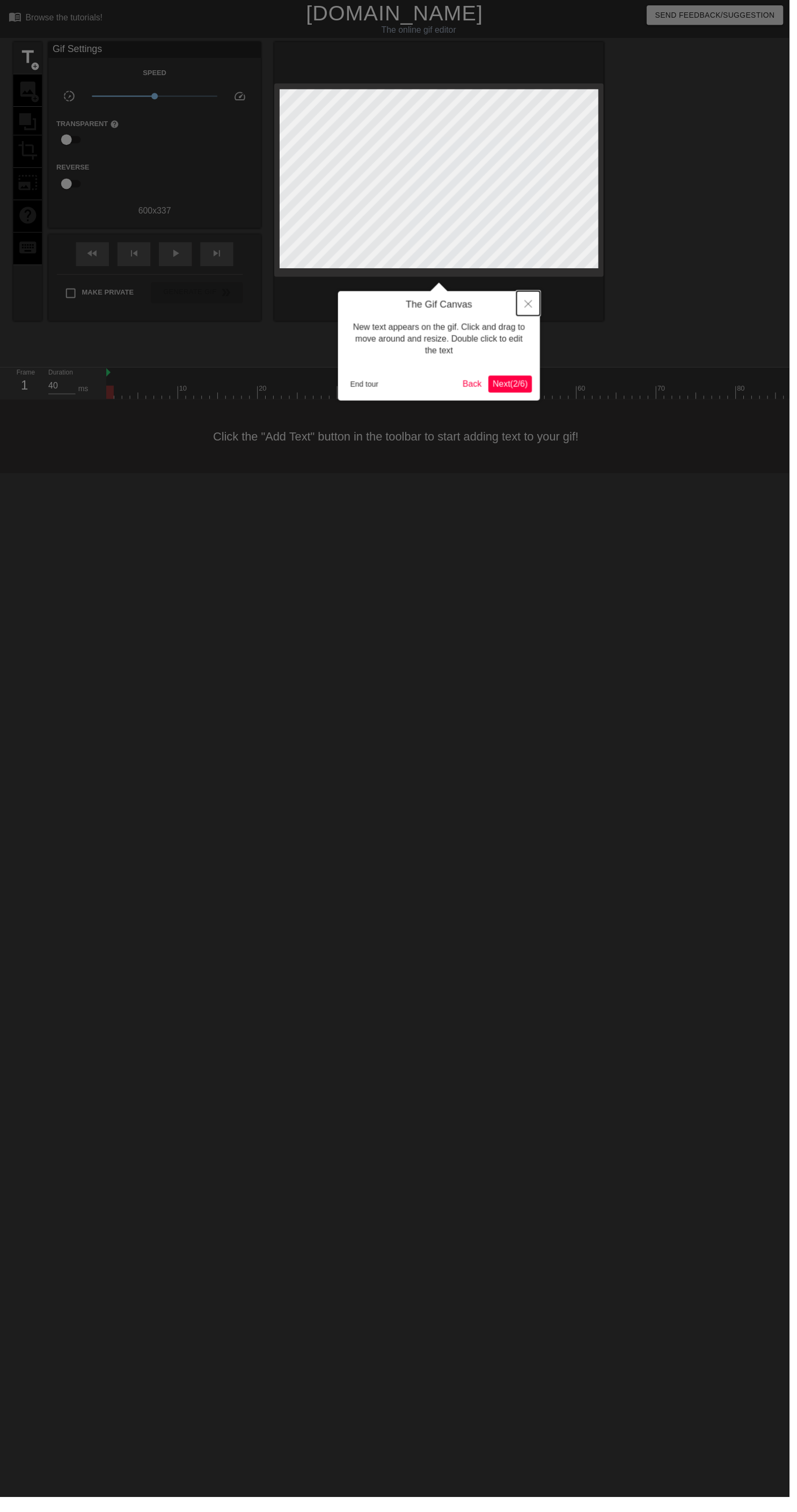
click at [528, 307] on button "Close" at bounding box center [533, 306] width 23 height 25
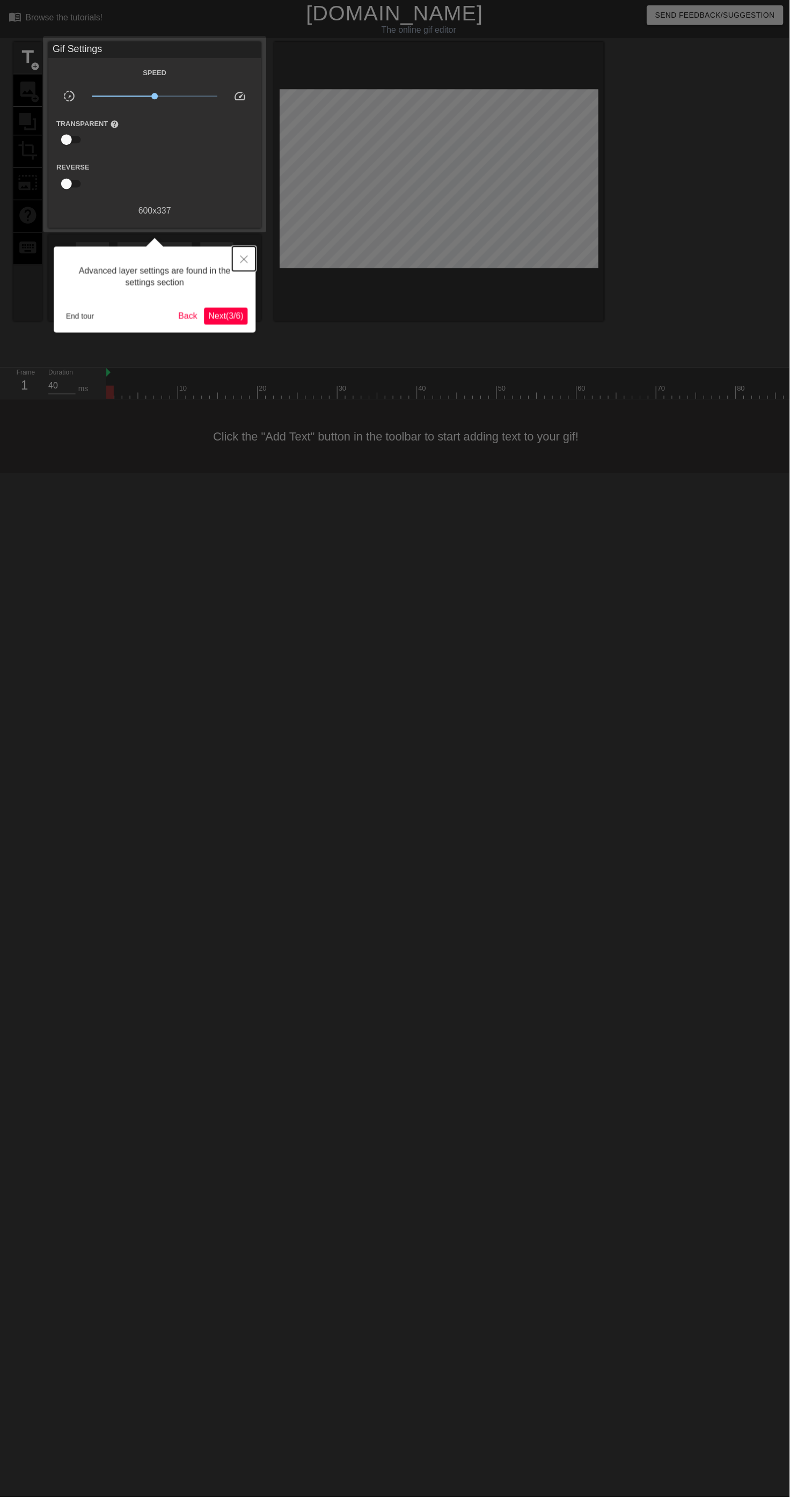
click at [255, 254] on button "Close" at bounding box center [246, 261] width 23 height 25
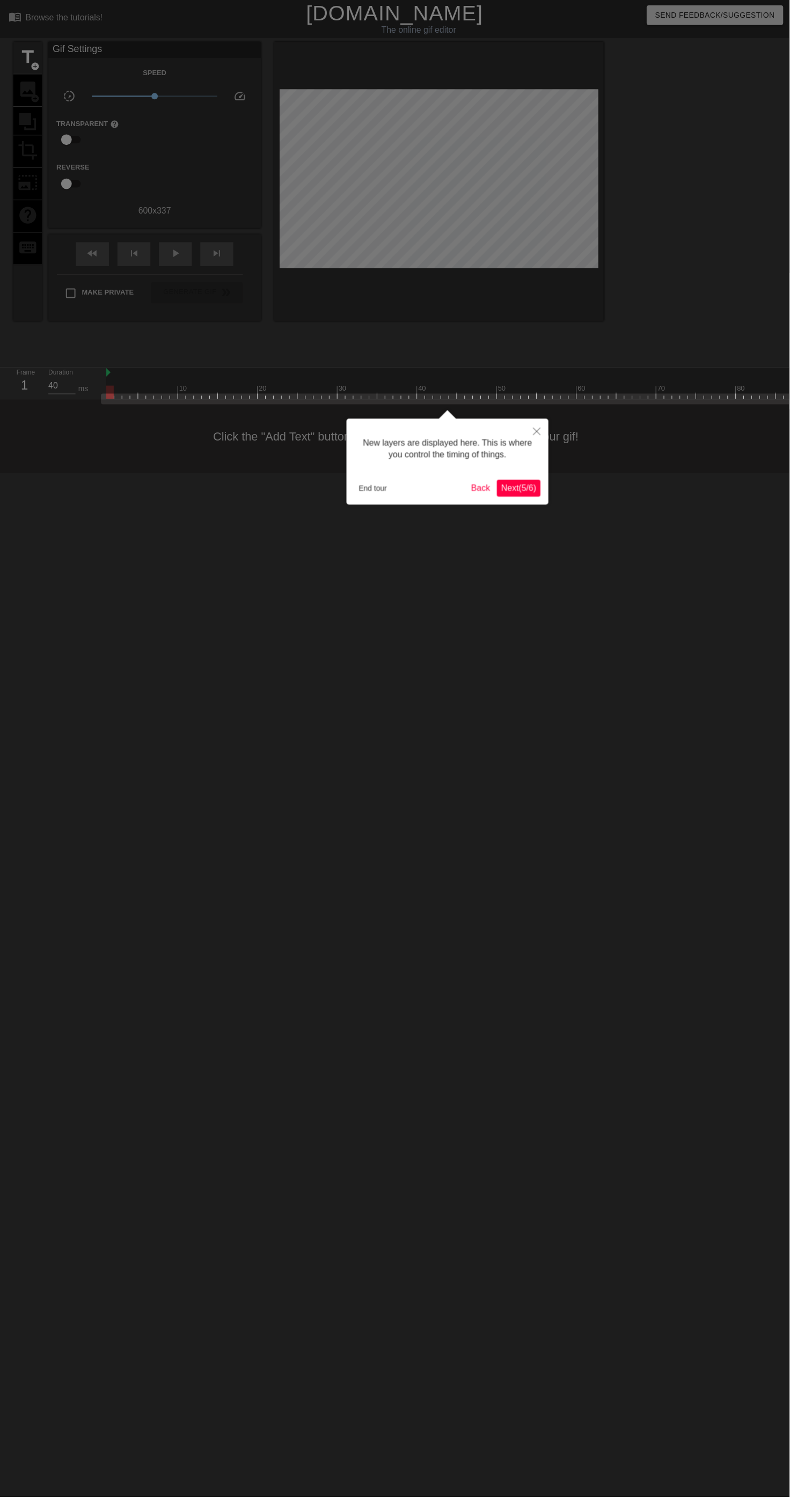
scroll to position [9, 0]
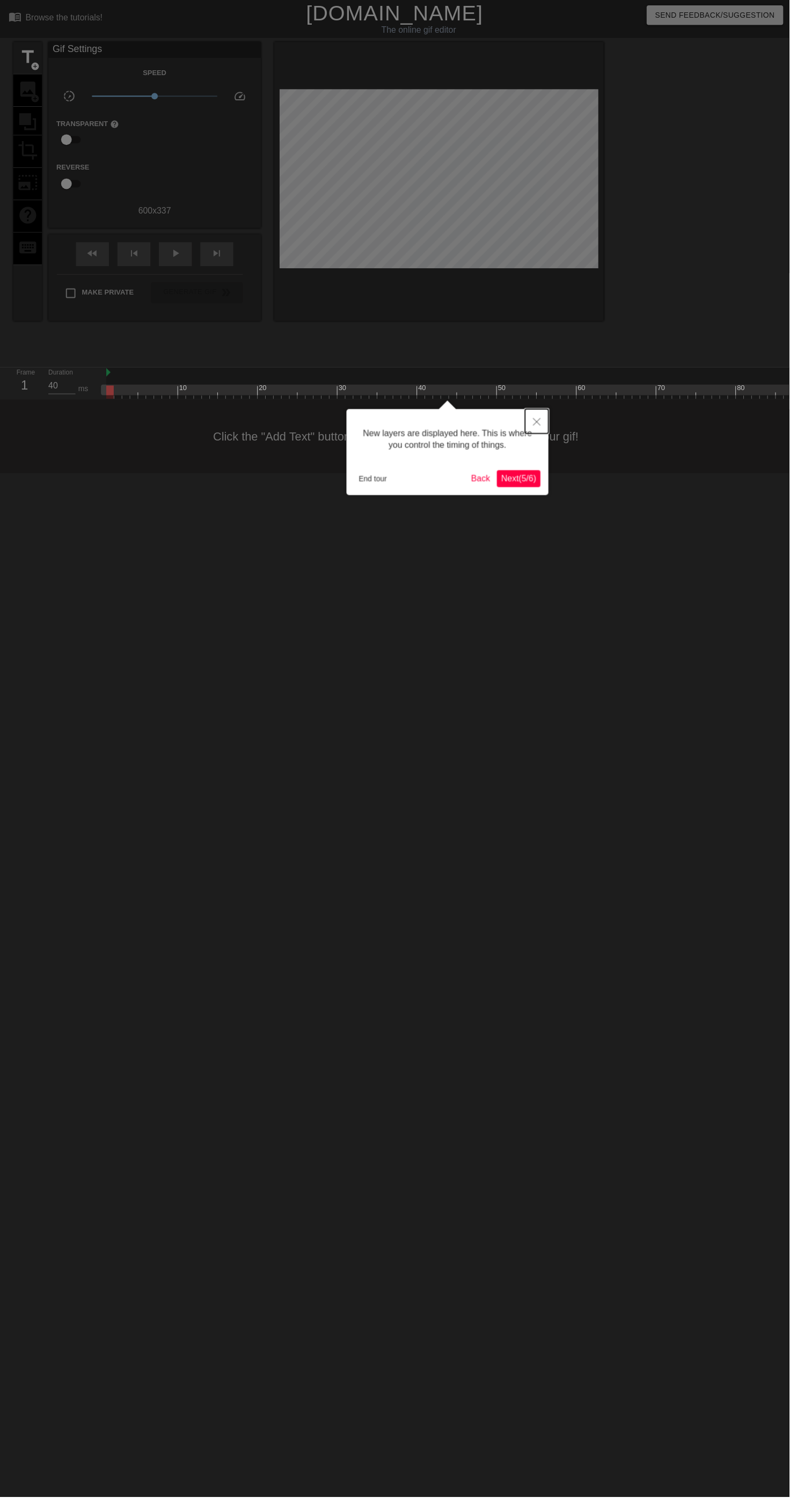
click at [531, 413] on button "Close" at bounding box center [542, 426] width 23 height 25
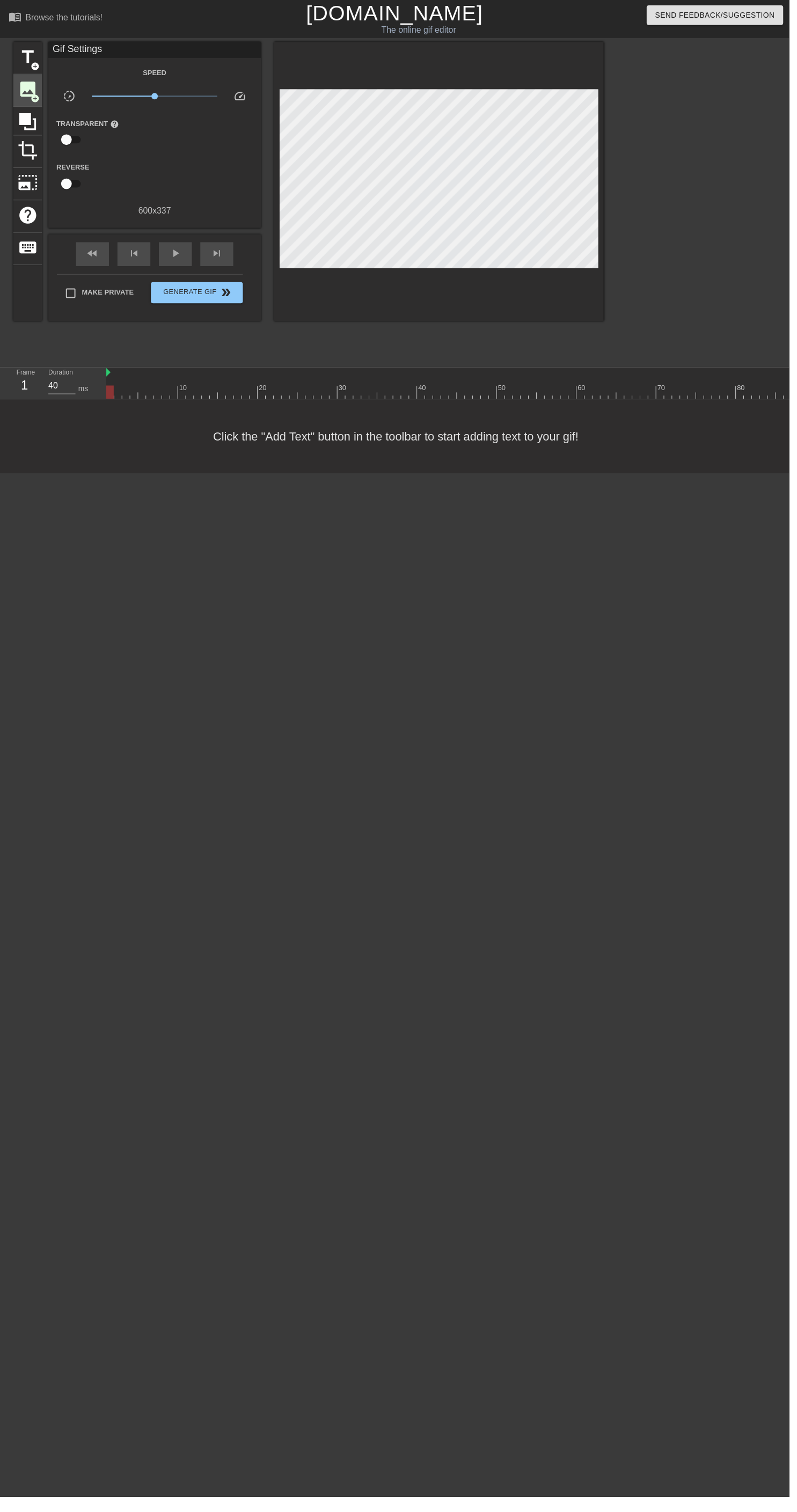
click at [27, 93] on span "image" at bounding box center [27, 89] width 20 height 20
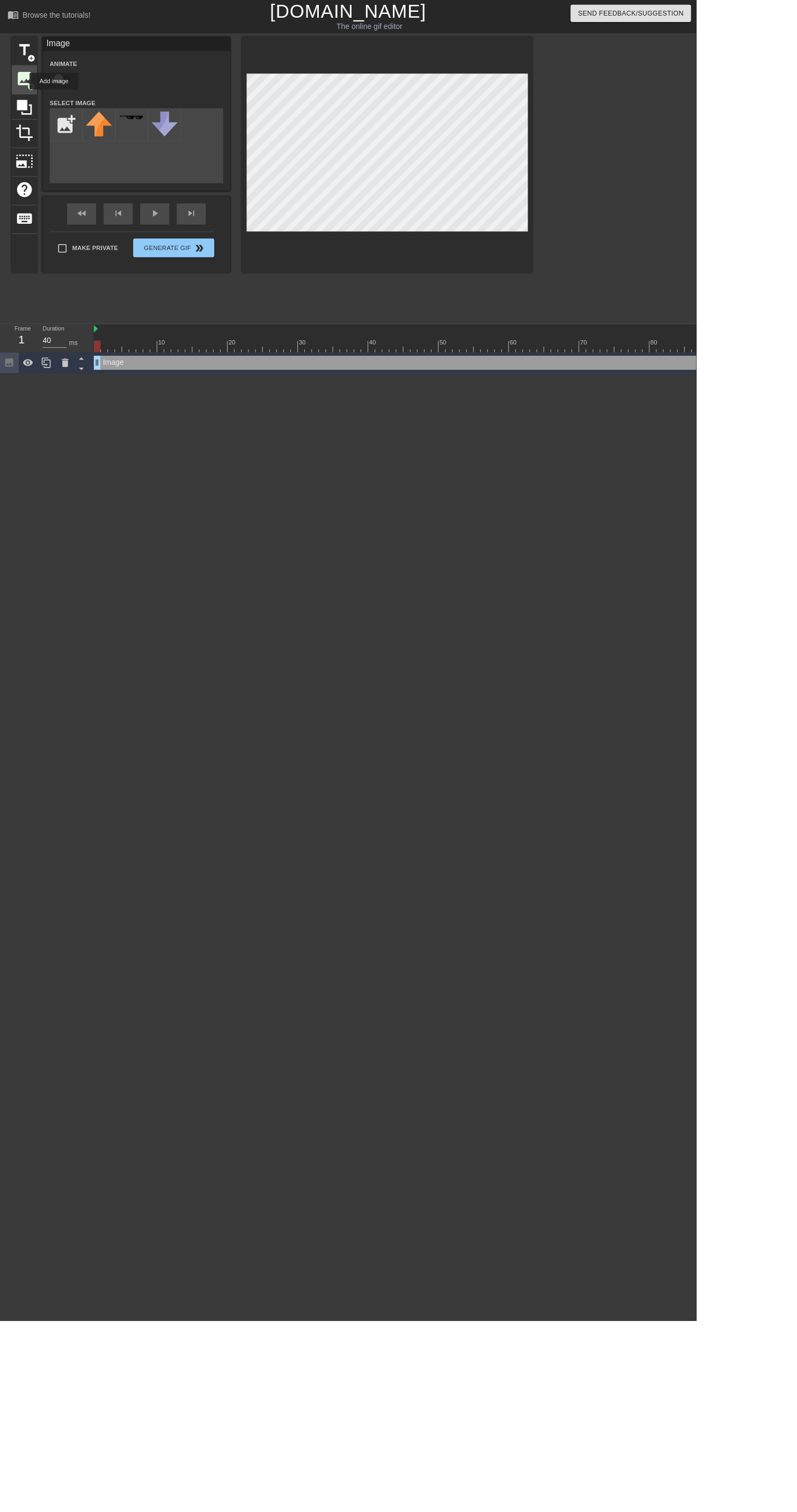
scroll to position [0, 0]
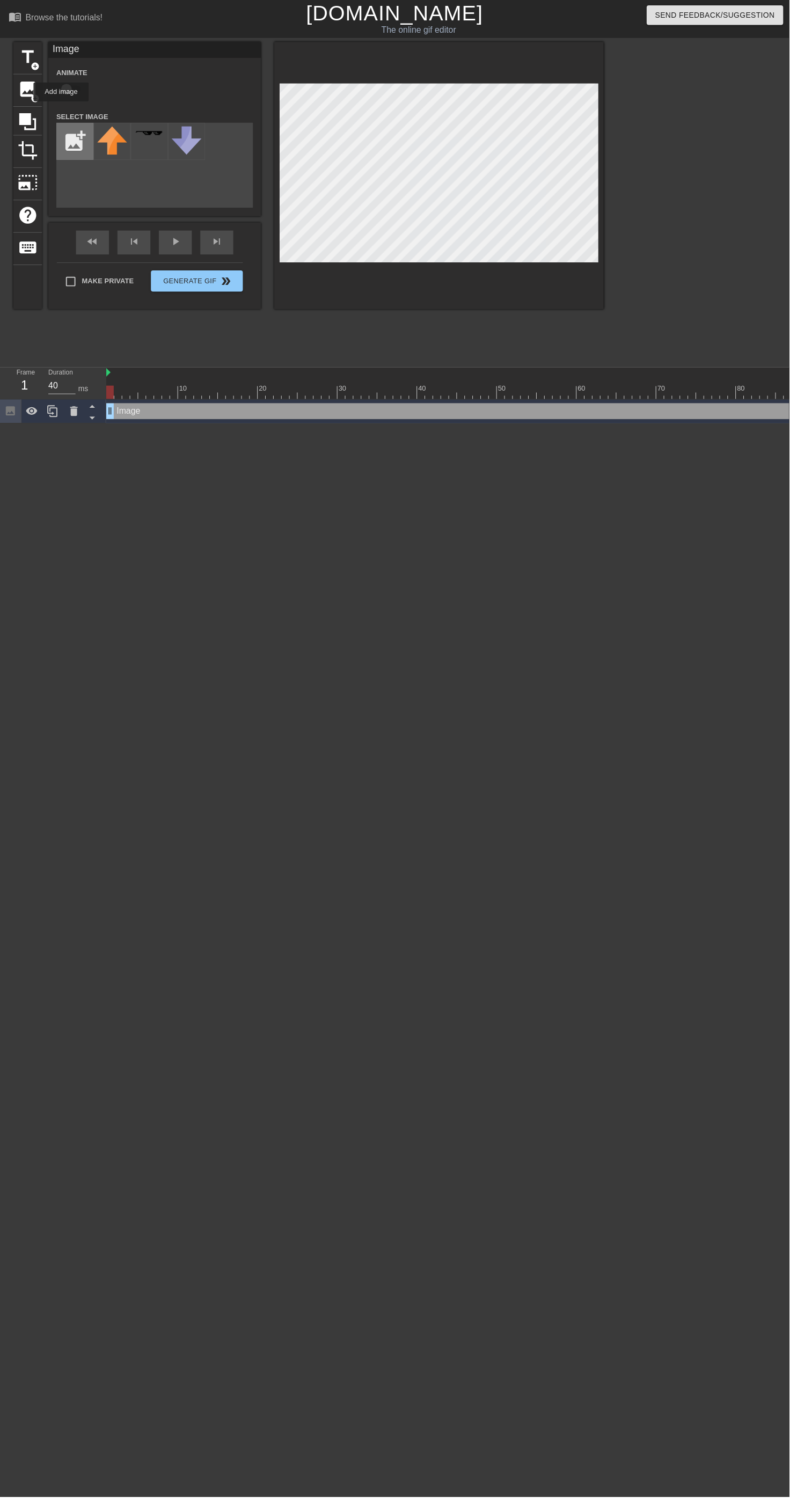
click at [78, 132] on input "file" at bounding box center [76, 143] width 36 height 36
type input "C:\fakepath\CutPaste_2025-09-05_[PHONE_NUMBER].png"
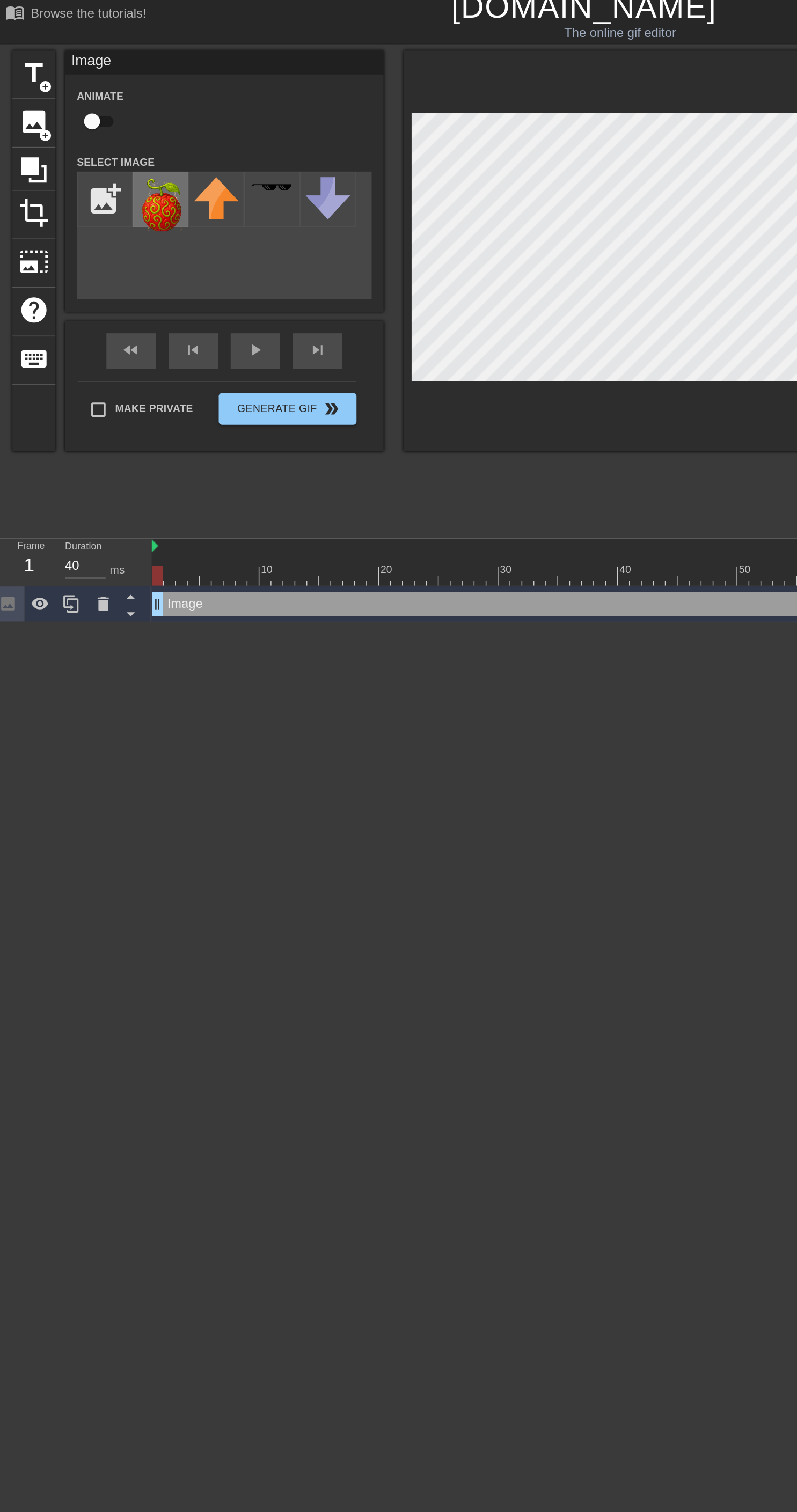
click at [118, 140] on img at bounding box center [113, 146] width 30 height 36
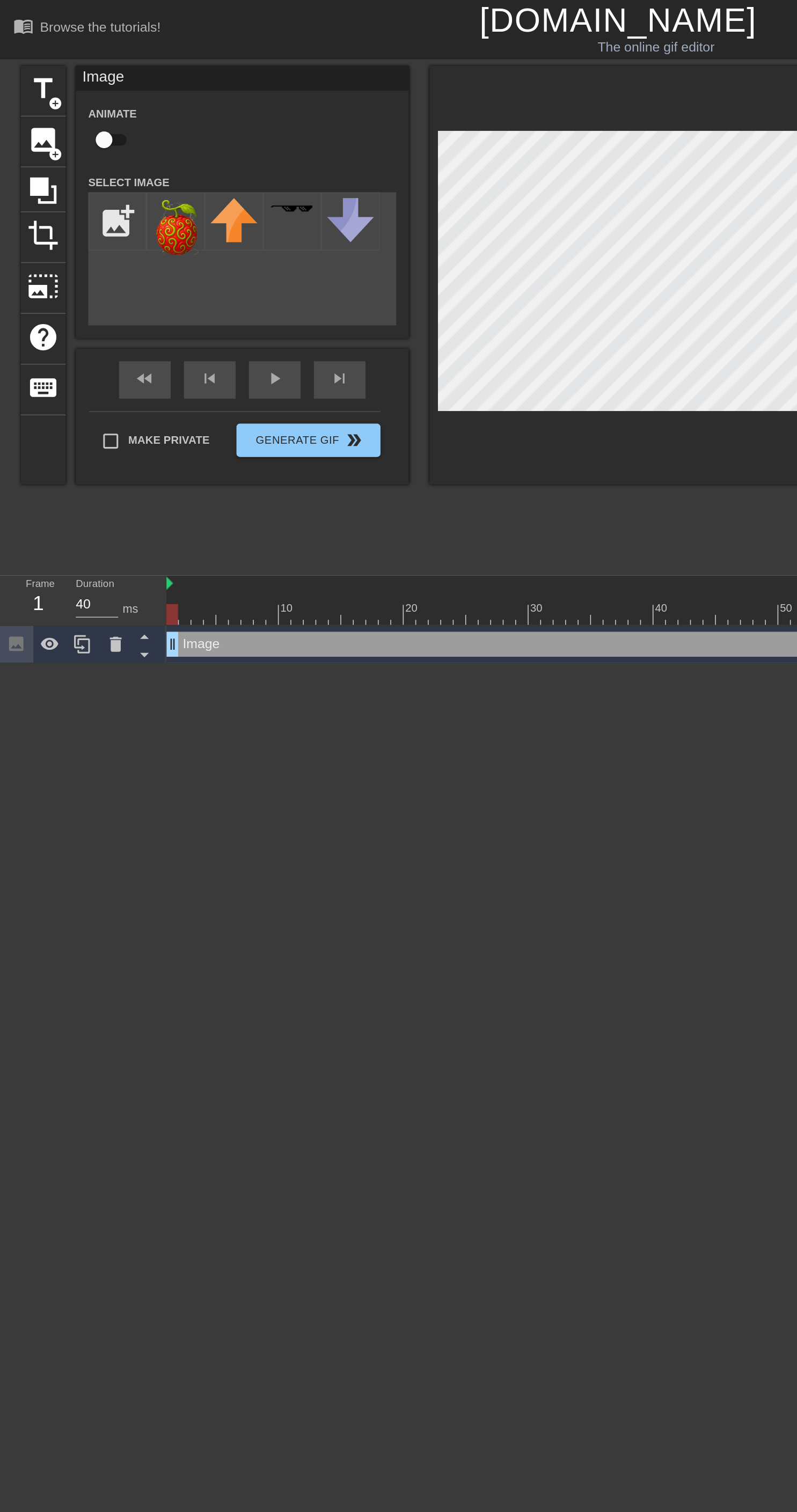
click at [76, 94] on input "checkbox" at bounding box center [67, 89] width 61 height 20
checkbox input "true"
click at [177, 245] on div "play_arrow" at bounding box center [177, 244] width 33 height 24
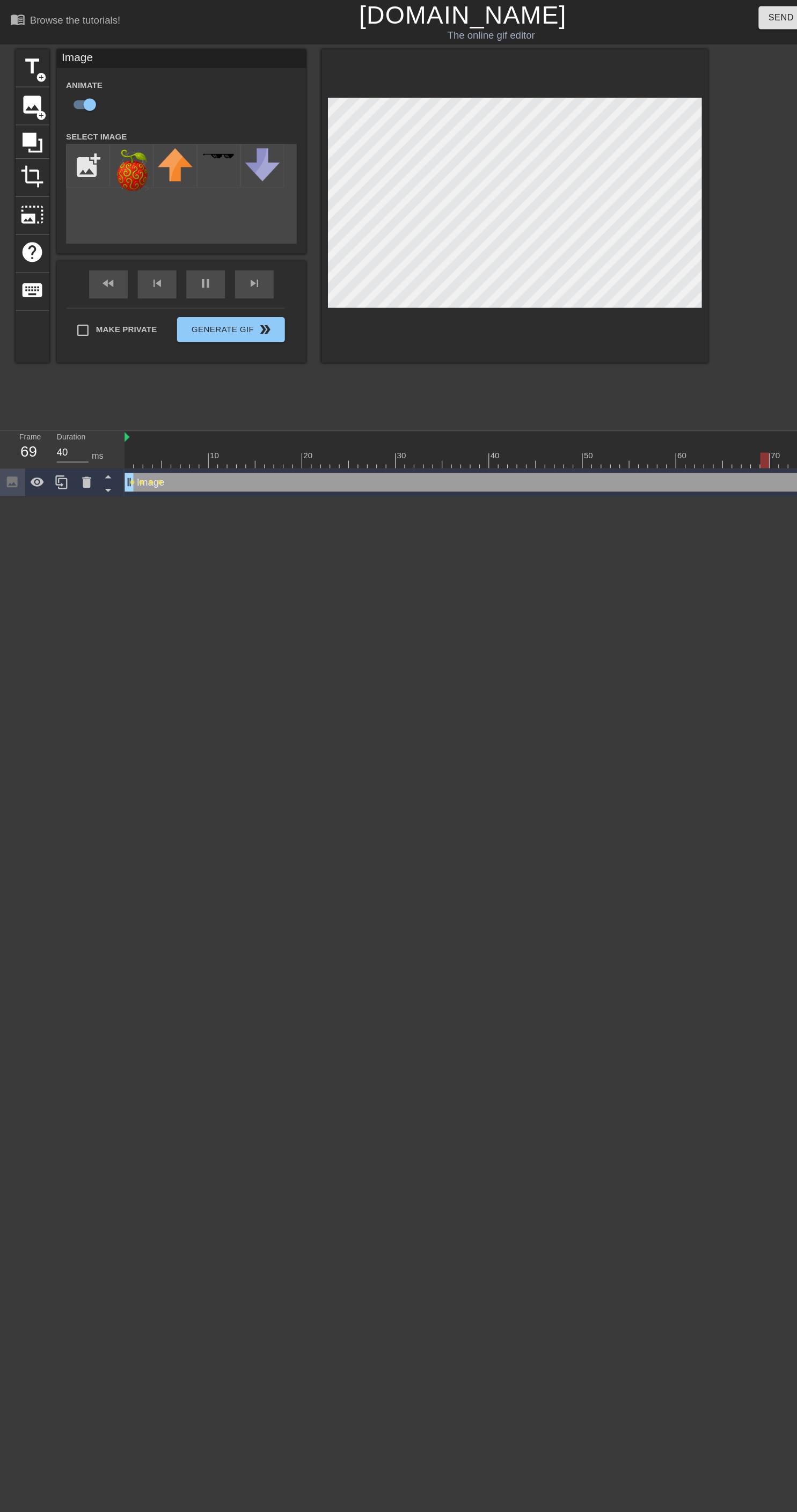
click at [178, 244] on div "fast_rewind skip_previous pause skip_next" at bounding box center [156, 245] width 175 height 40
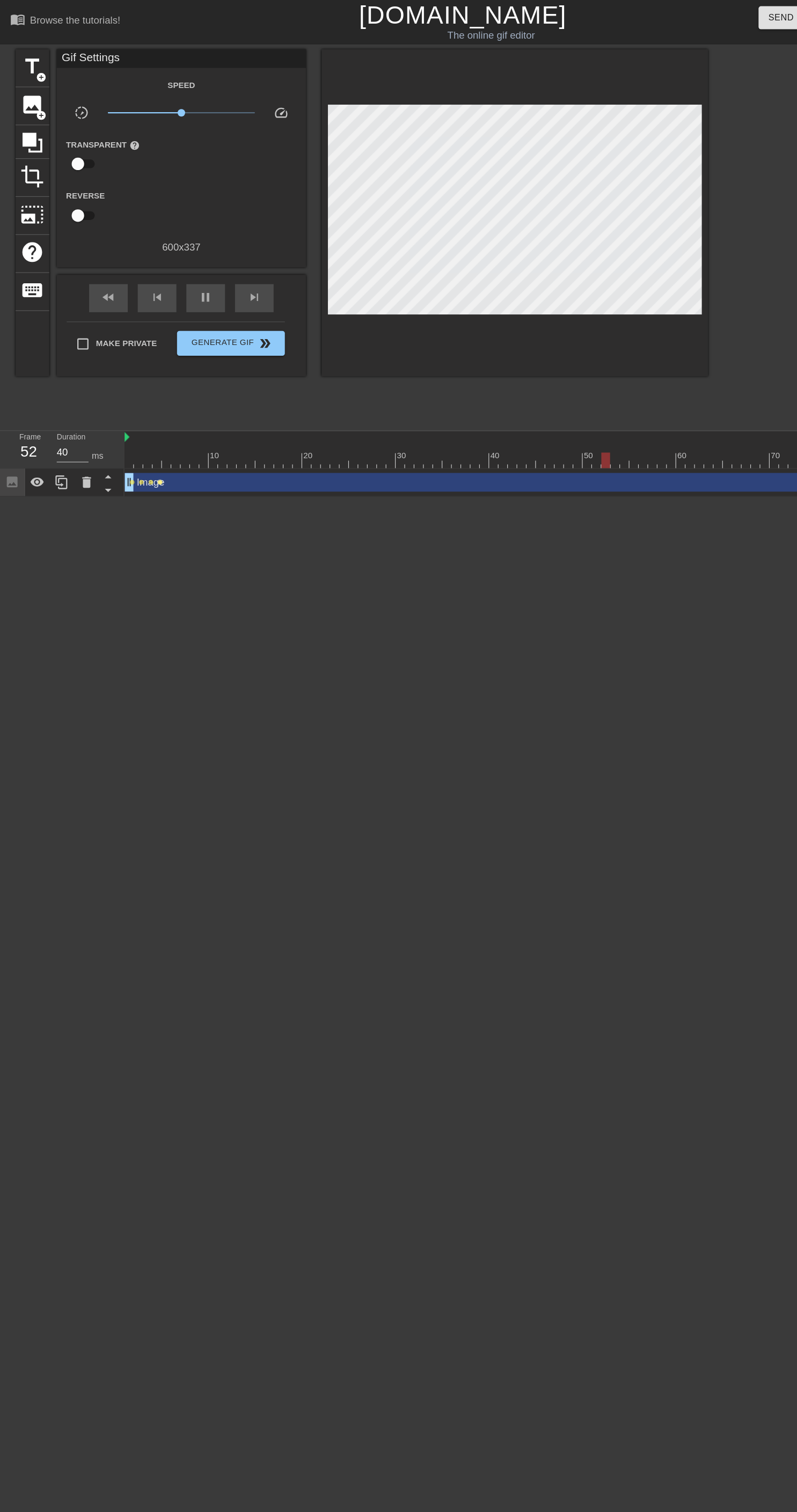
click at [137, 414] on span "lens" at bounding box center [138, 415] width 5 height 5
click at [137, 417] on div "Keyframe Options" at bounding box center [138, 424] width 139 height 14
click at [179, 448] on span "Delete" at bounding box center [176, 444] width 29 height 12
click at [130, 414] on span "lens" at bounding box center [130, 415] width 5 height 5
click at [161, 431] on div "Keyframe Options Tween Delete" at bounding box center [130, 460] width 134 height 86
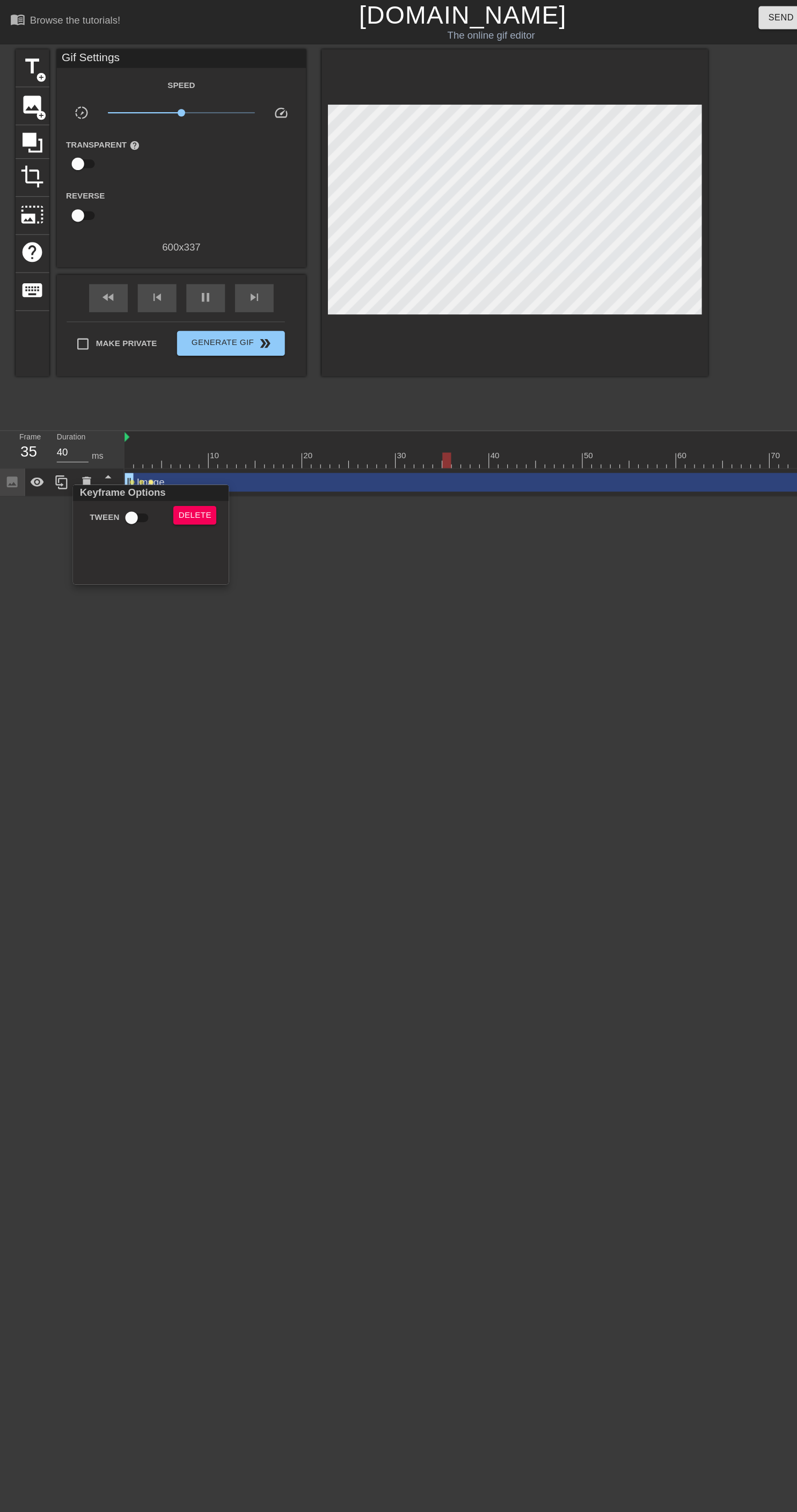
click at [165, 432] on div "Keyframe Options Tween Delete" at bounding box center [130, 460] width 134 height 86
click at [167, 443] on span "Delete" at bounding box center [168, 444] width 29 height 12
click at [122, 414] on span "lens" at bounding box center [122, 415] width 5 height 5
click at [161, 430] on div "Keyframe Options" at bounding box center [122, 424] width 139 height 14
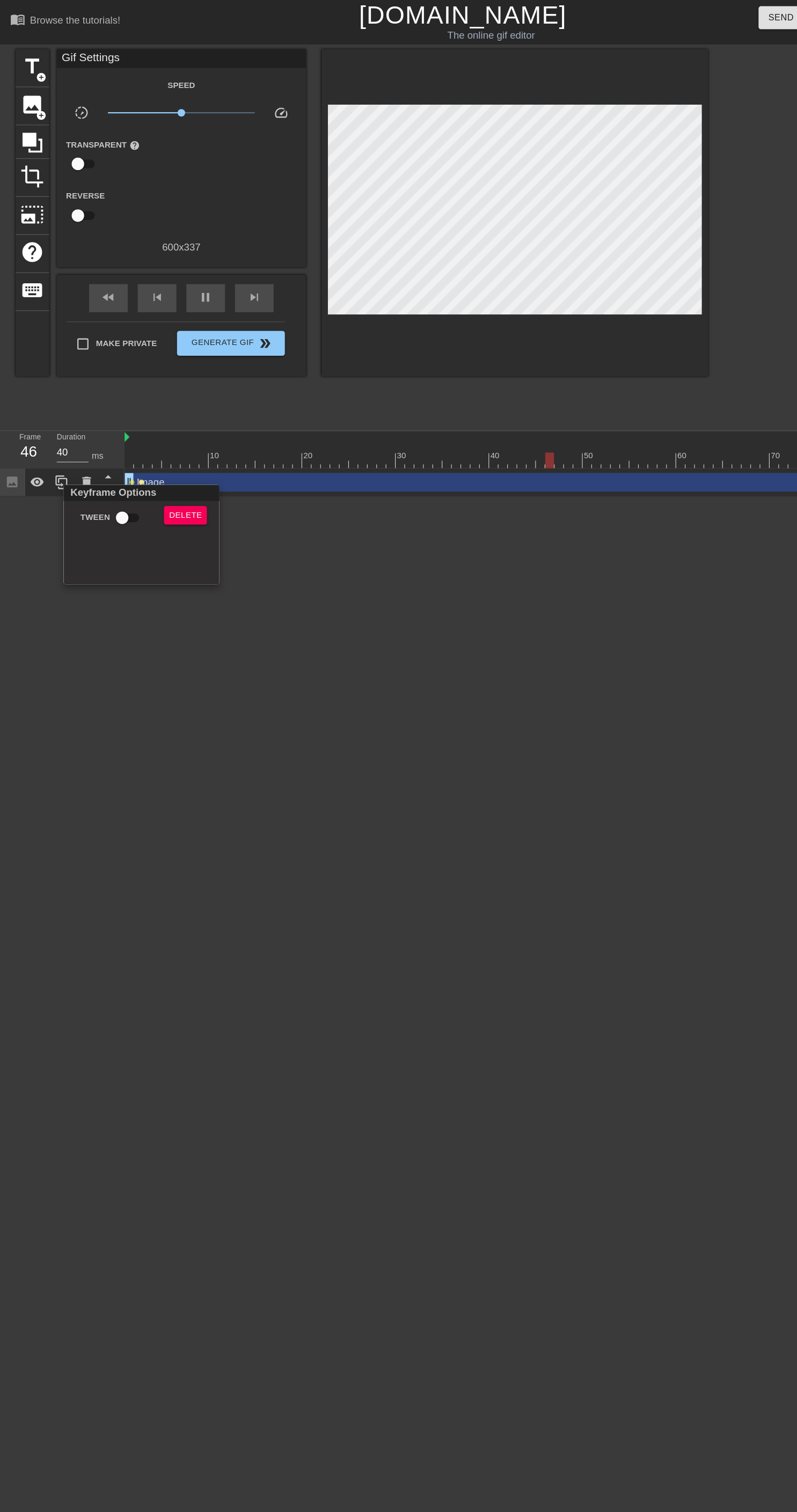
click at [161, 430] on div "Keyframe Options" at bounding box center [122, 424] width 139 height 14
click at [158, 449] on span "Delete" at bounding box center [159, 444] width 29 height 12
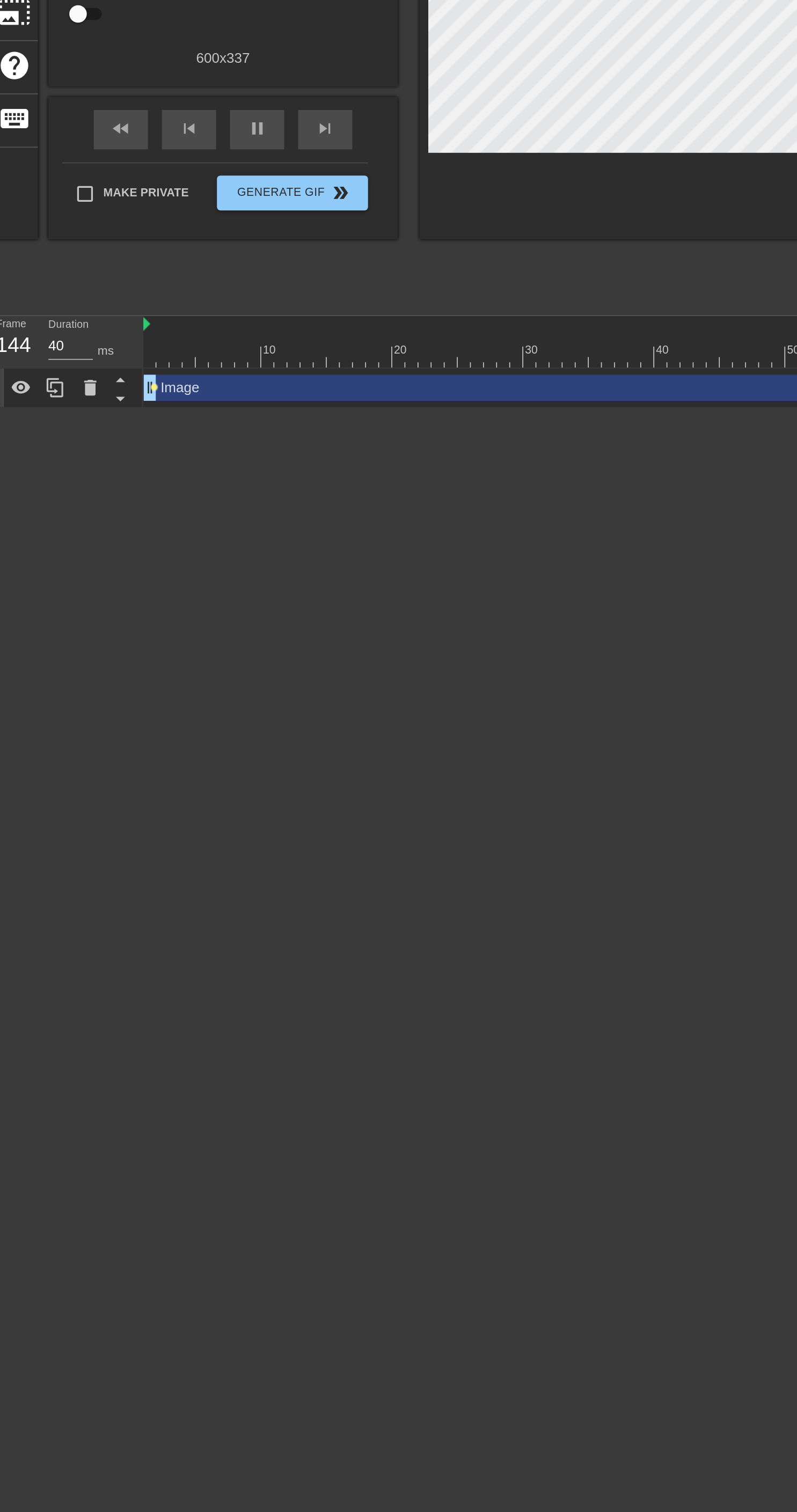
click at [114, 414] on span "lens" at bounding box center [113, 415] width 5 height 5
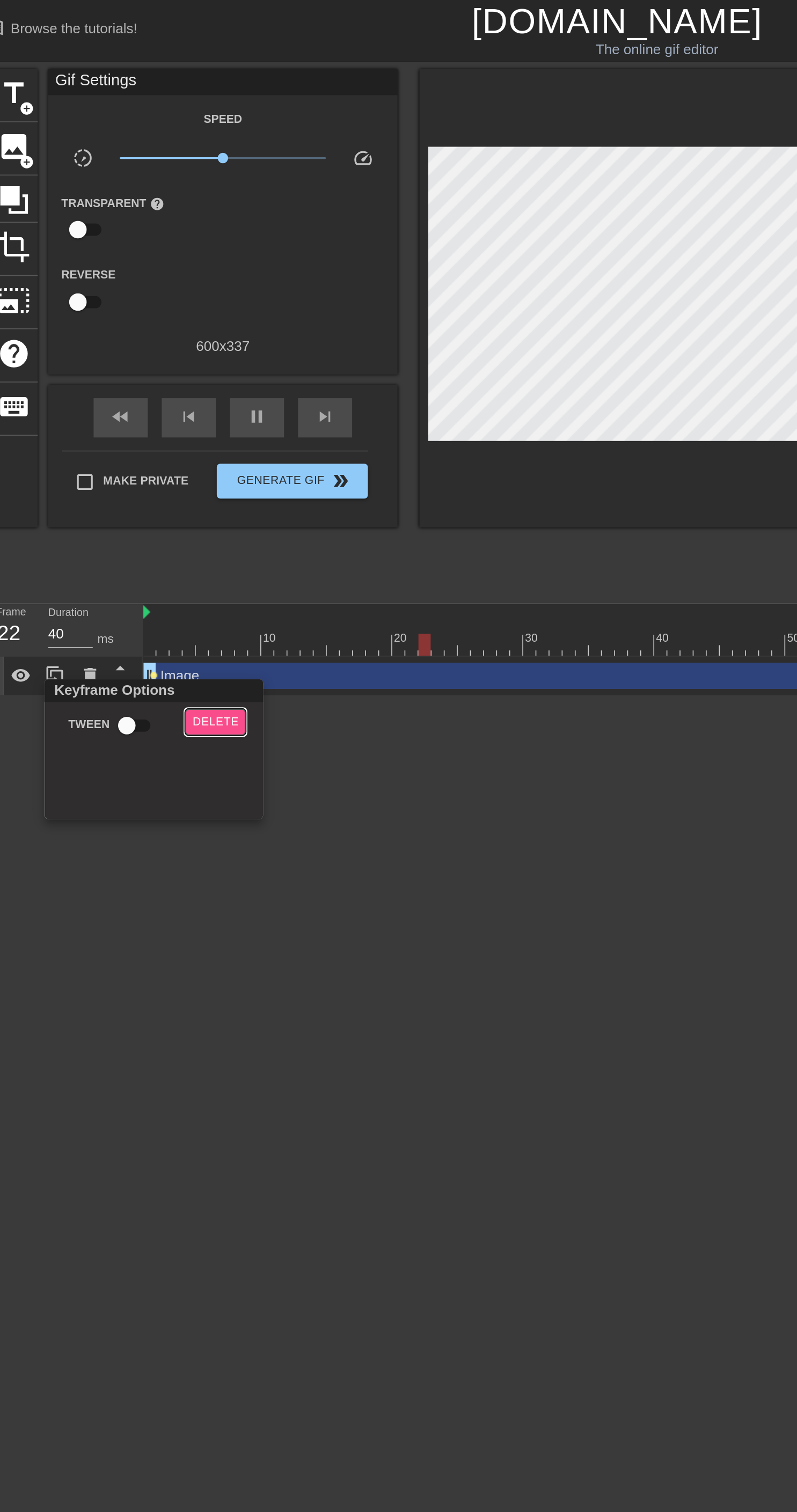
click at [155, 438] on span "Delete" at bounding box center [152, 444] width 29 height 12
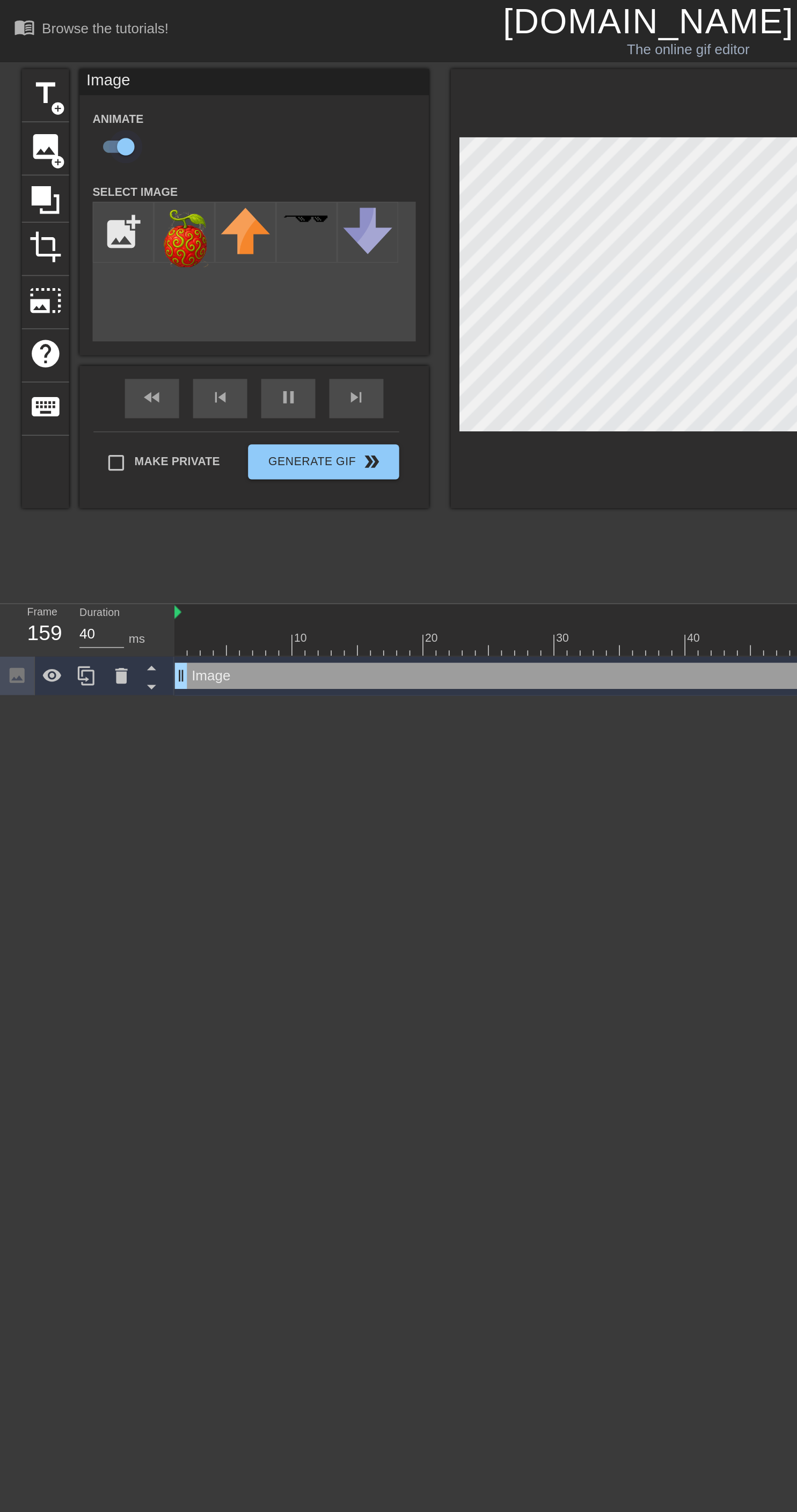
click at [80, 89] on input "checkbox" at bounding box center [77, 89] width 61 height 20
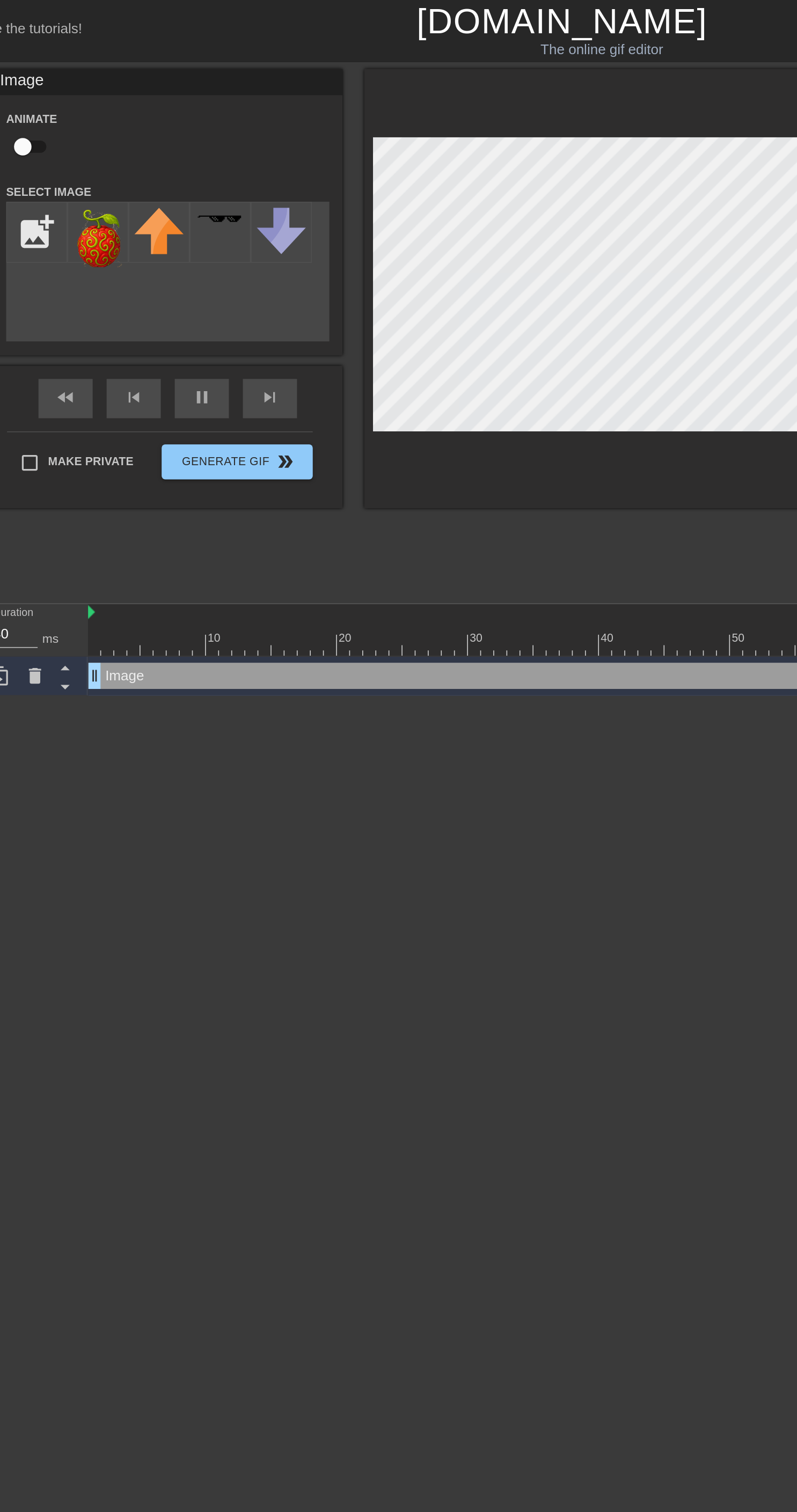
click at [84, 84] on input "checkbox" at bounding box center [67, 89] width 61 height 20
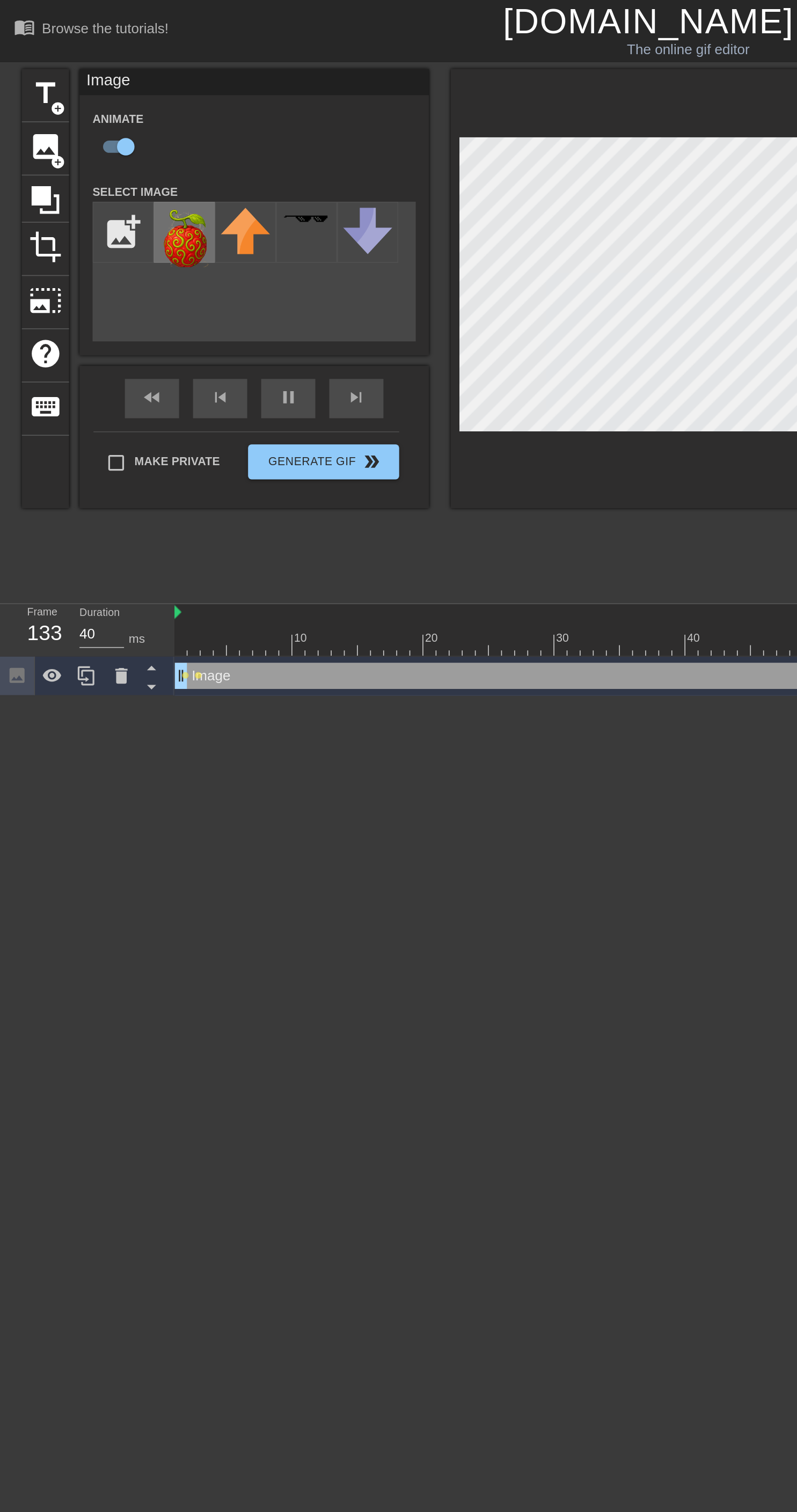
click at [111, 152] on img at bounding box center [113, 146] width 30 height 36
click at [66, 85] on input "checkbox" at bounding box center [77, 89] width 61 height 20
checkbox input "false"
click at [74, 414] on icon at bounding box center [75, 415] width 8 height 10
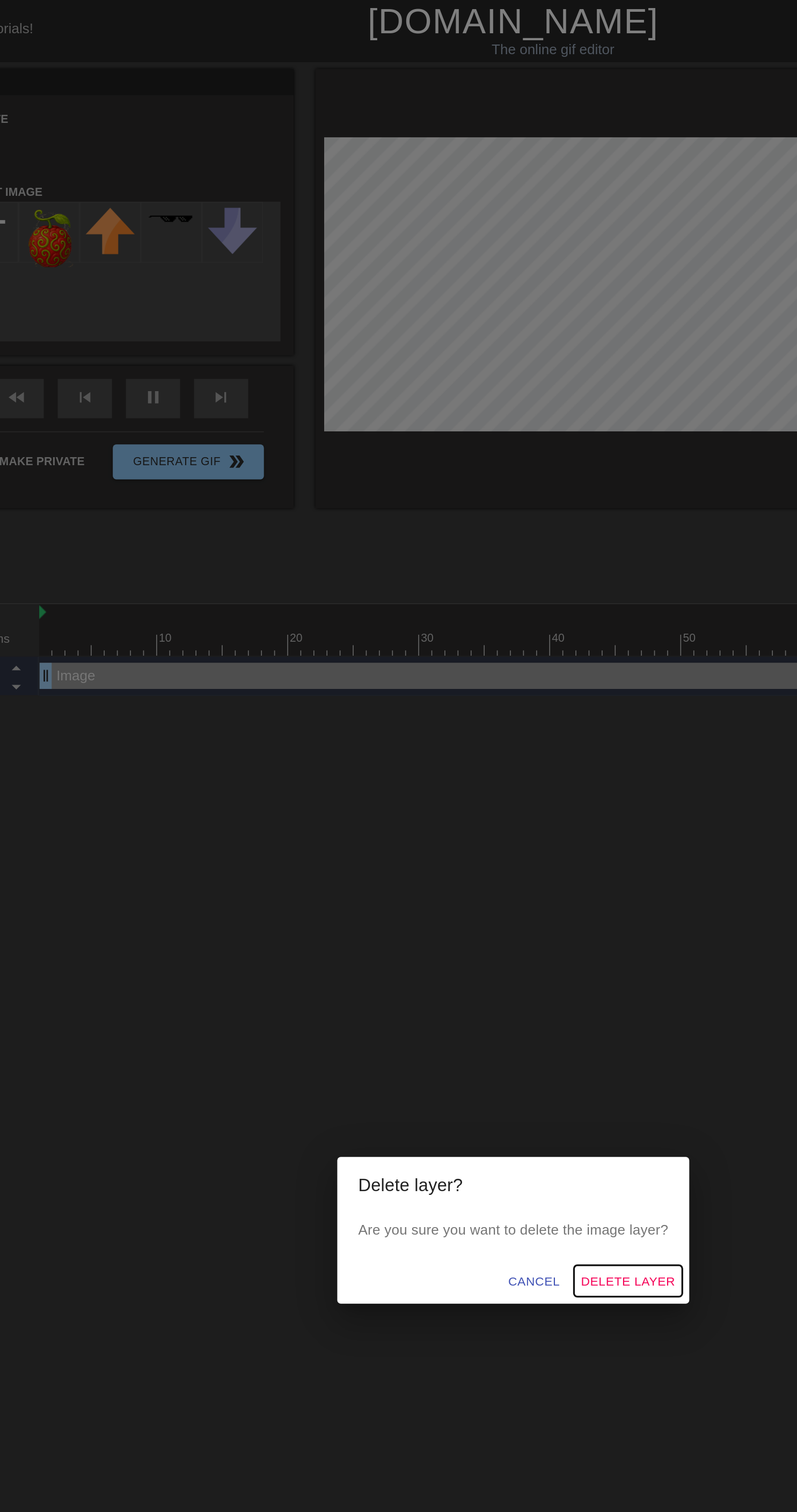
click at [476, 792] on span "Delete Layer" at bounding box center [468, 787] width 58 height 14
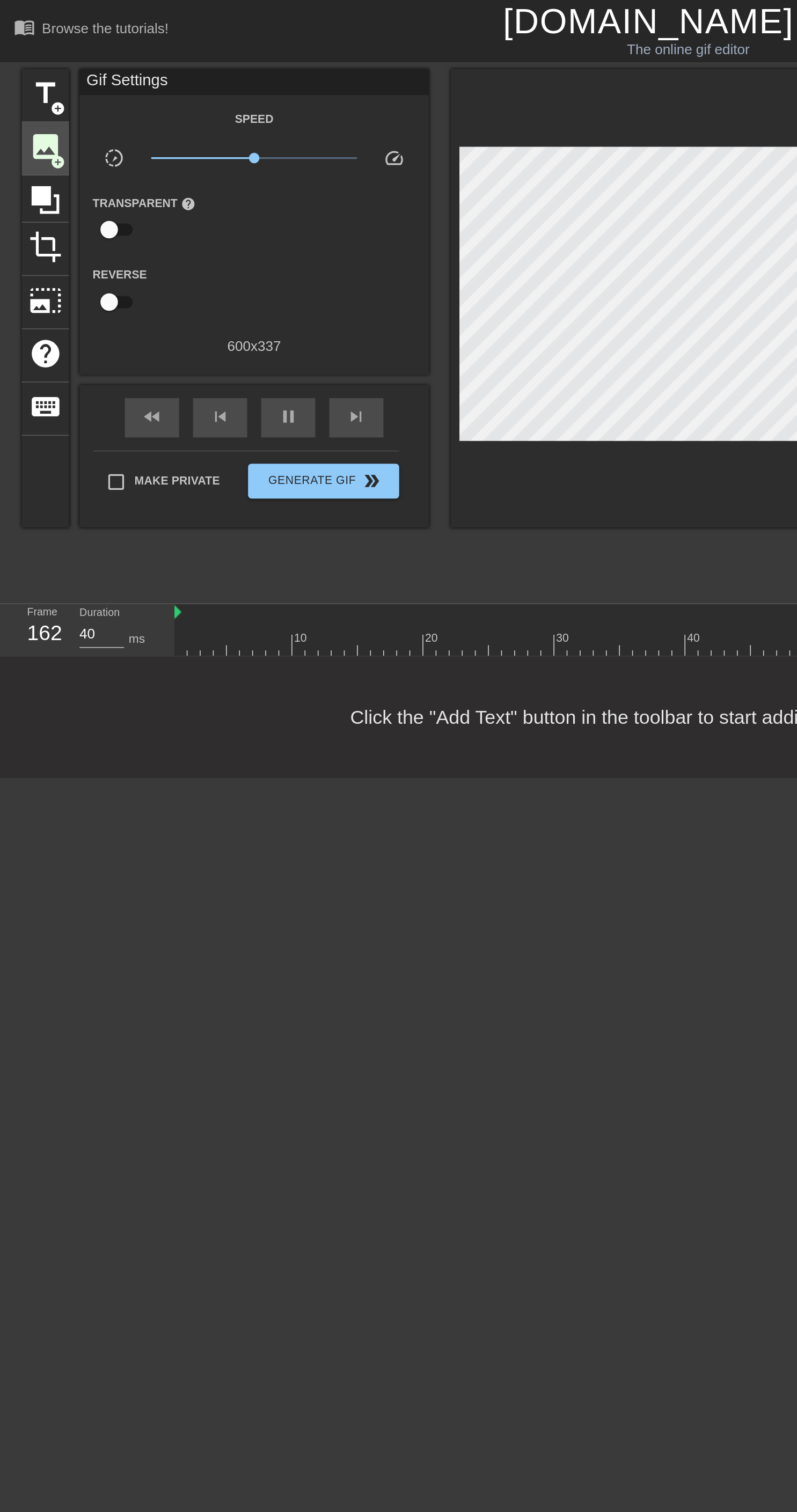
click at [25, 101] on div "image add_circle" at bounding box center [28, 91] width 29 height 33
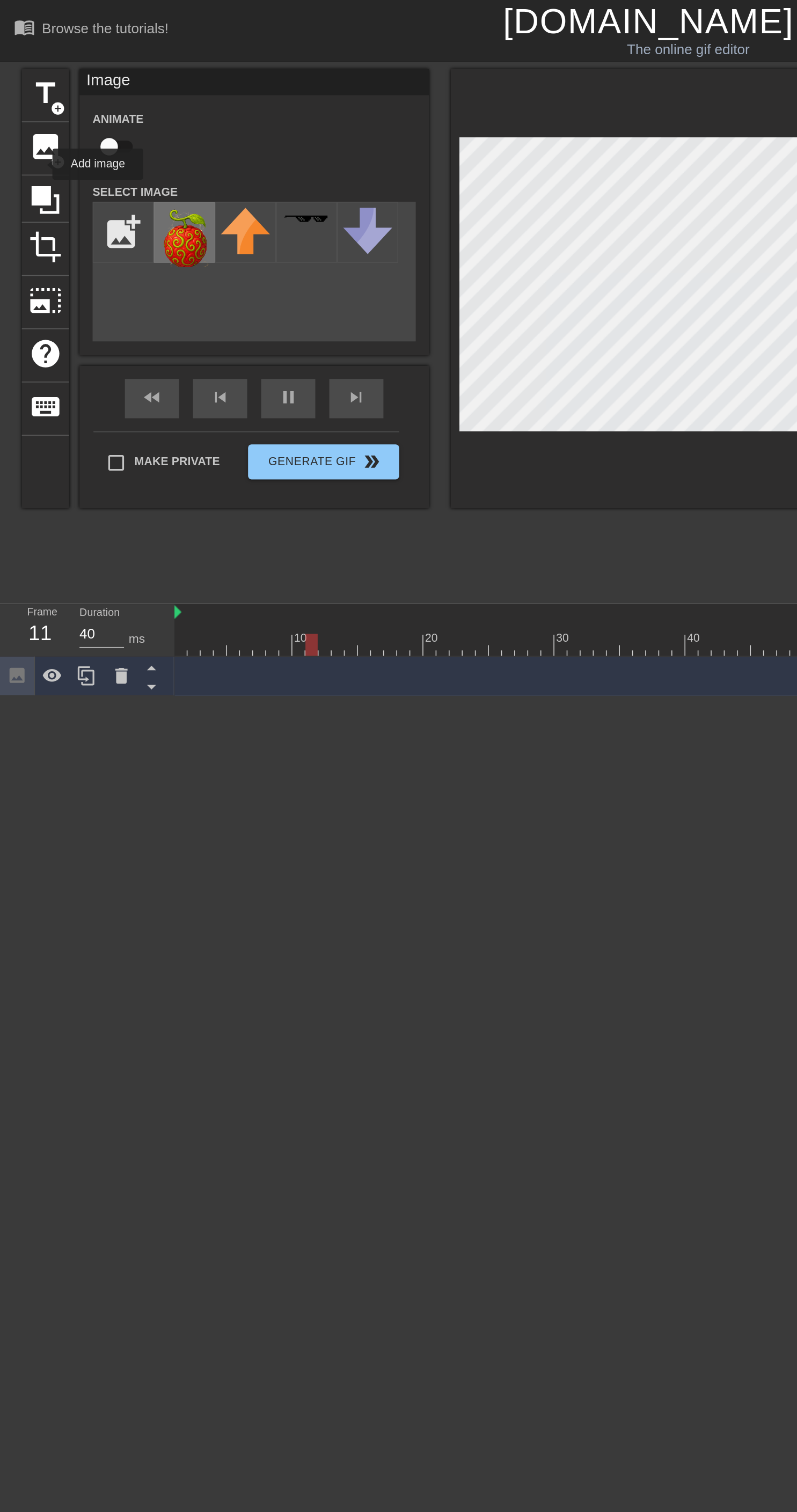
click at [108, 151] on img at bounding box center [113, 146] width 30 height 36
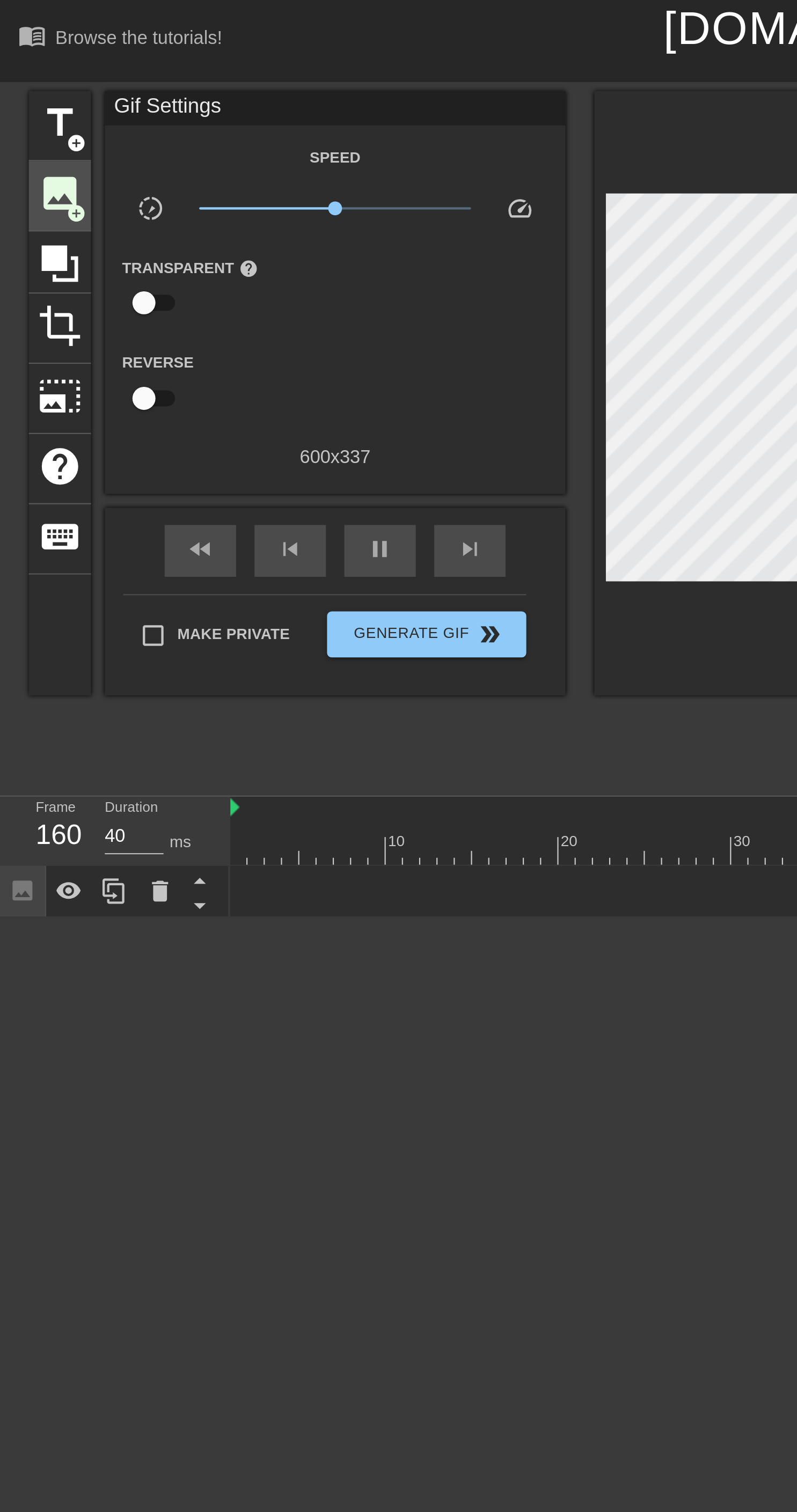
click at [30, 94] on span "image" at bounding box center [27, 89] width 20 height 20
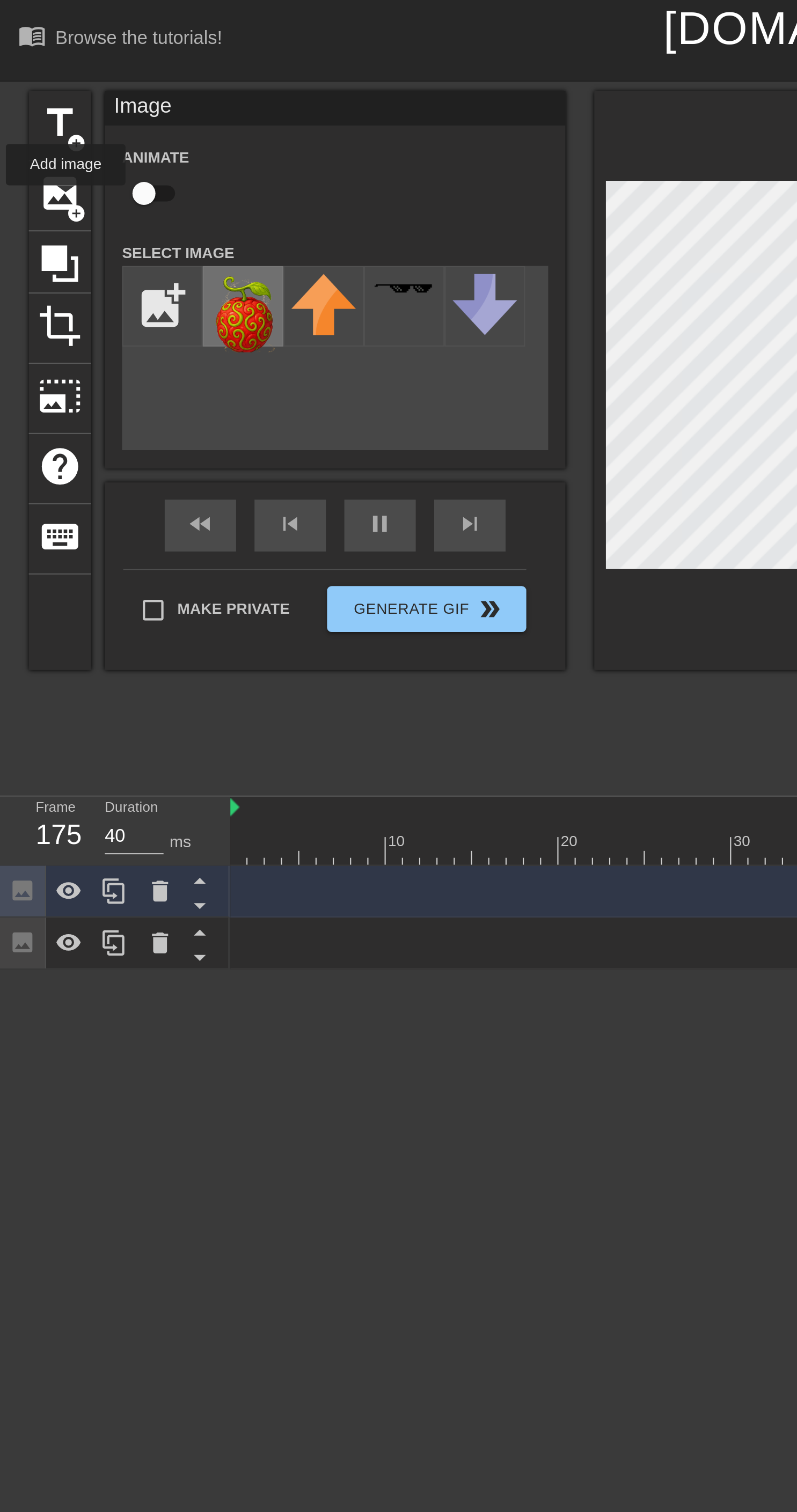
click at [117, 152] on img at bounding box center [113, 146] width 30 height 36
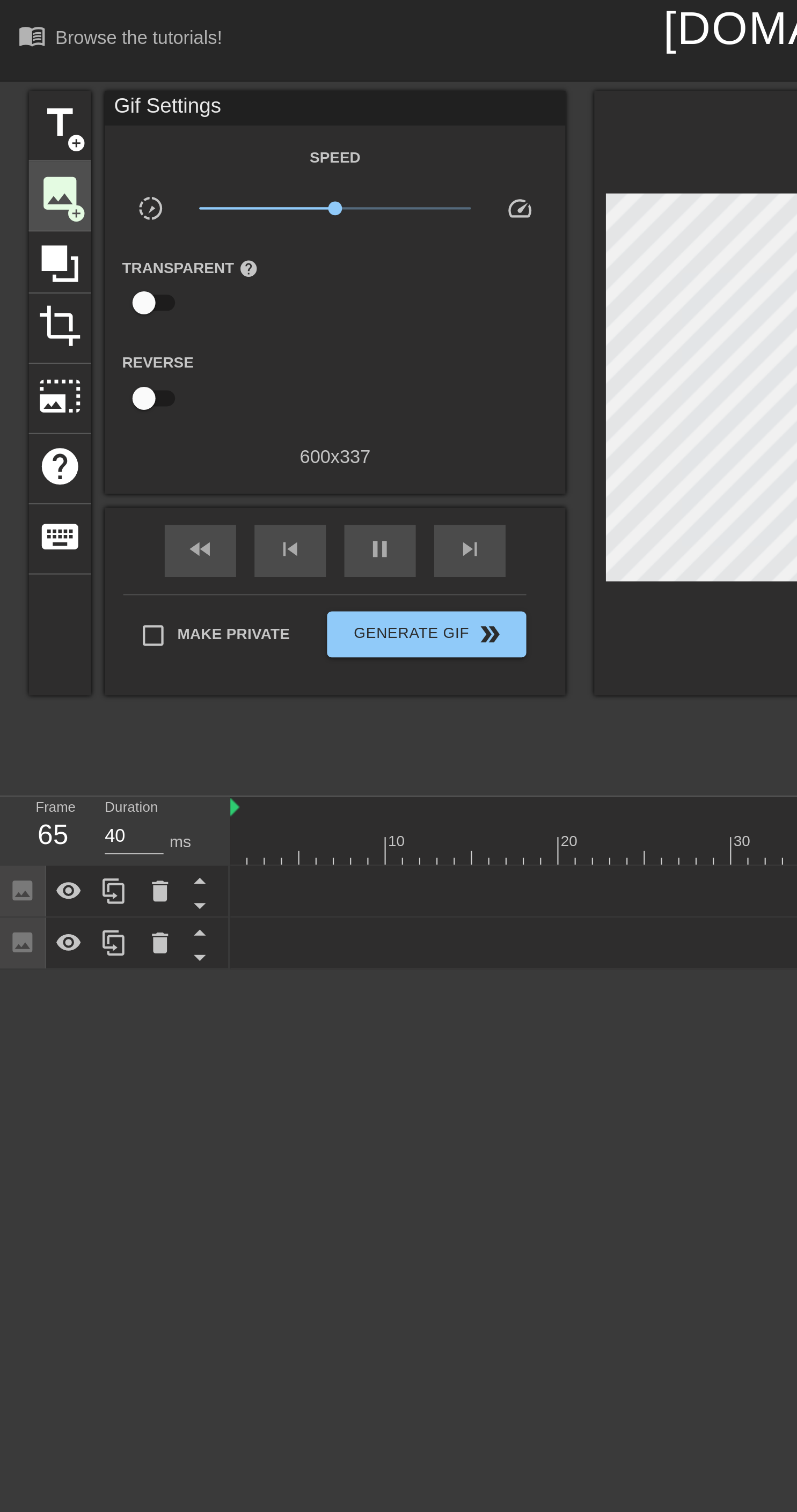
click at [25, 98] on span "image" at bounding box center [27, 89] width 20 height 20
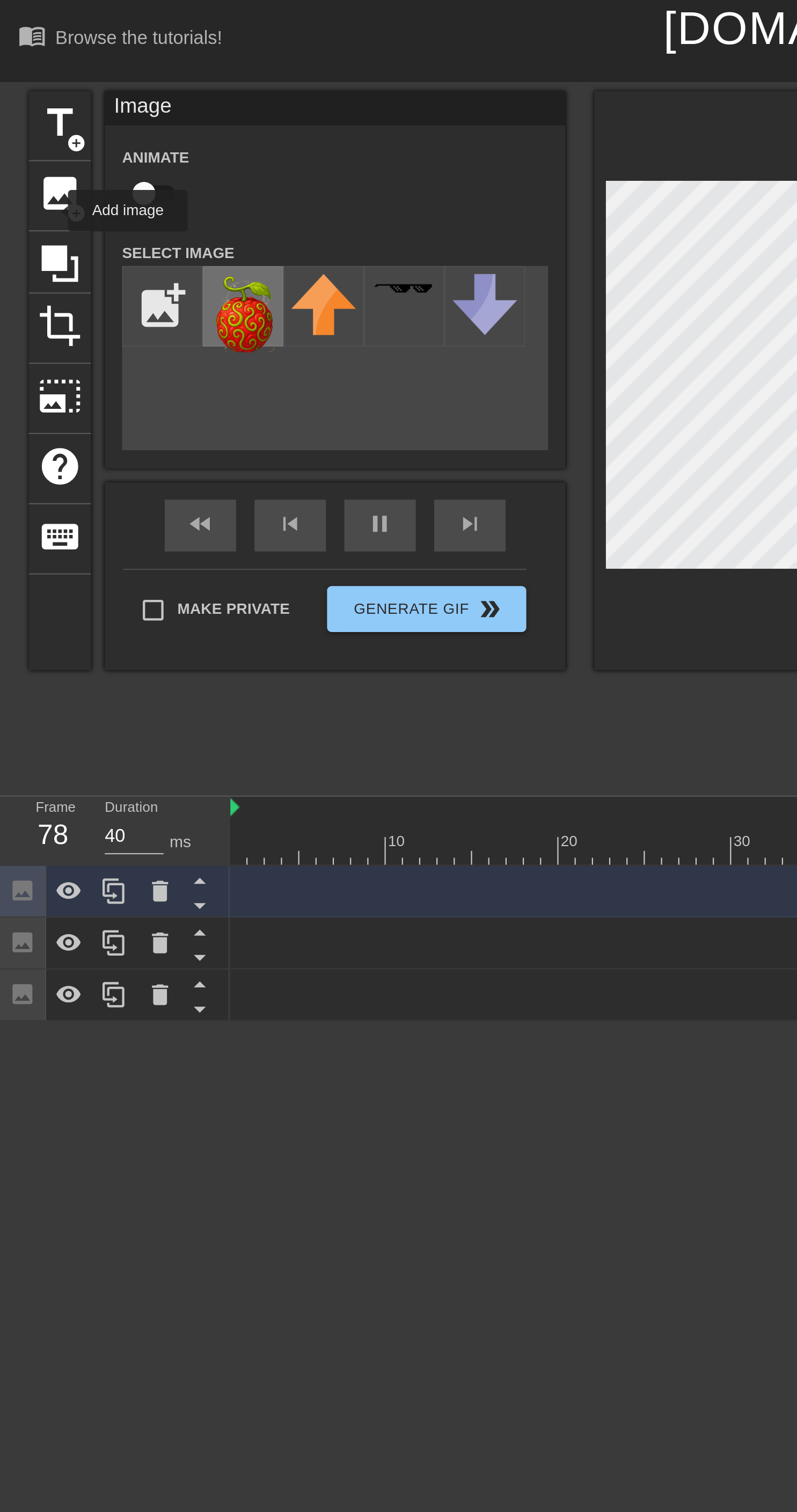
click at [119, 151] on img at bounding box center [113, 146] width 30 height 36
click at [74, 463] on icon at bounding box center [75, 463] width 8 height 10
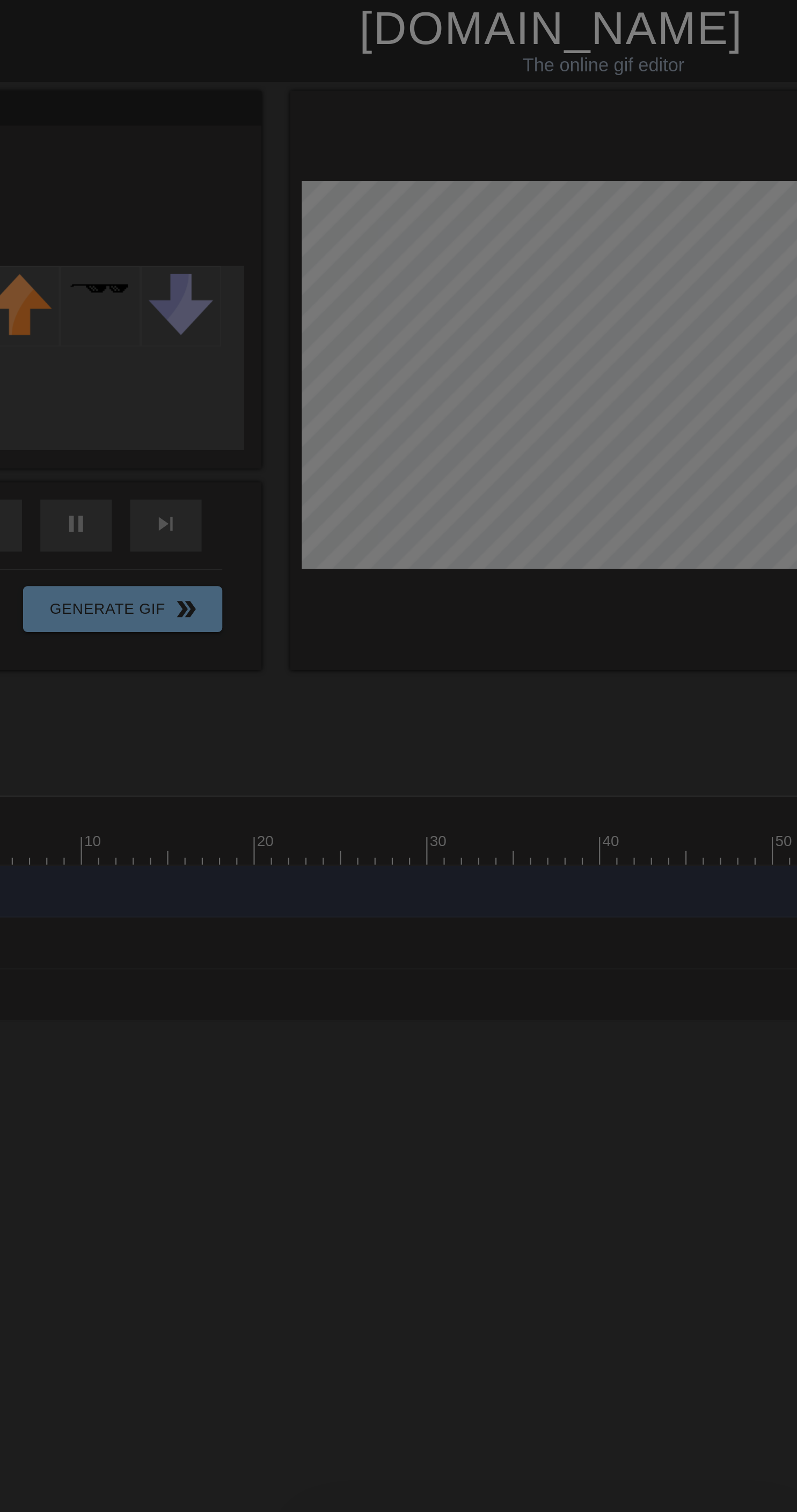
click at [220, 286] on div "Delete layer? Are you sure you want to delete the image layer? Cancel Delete La…" at bounding box center [398, 756] width 797 height 1512
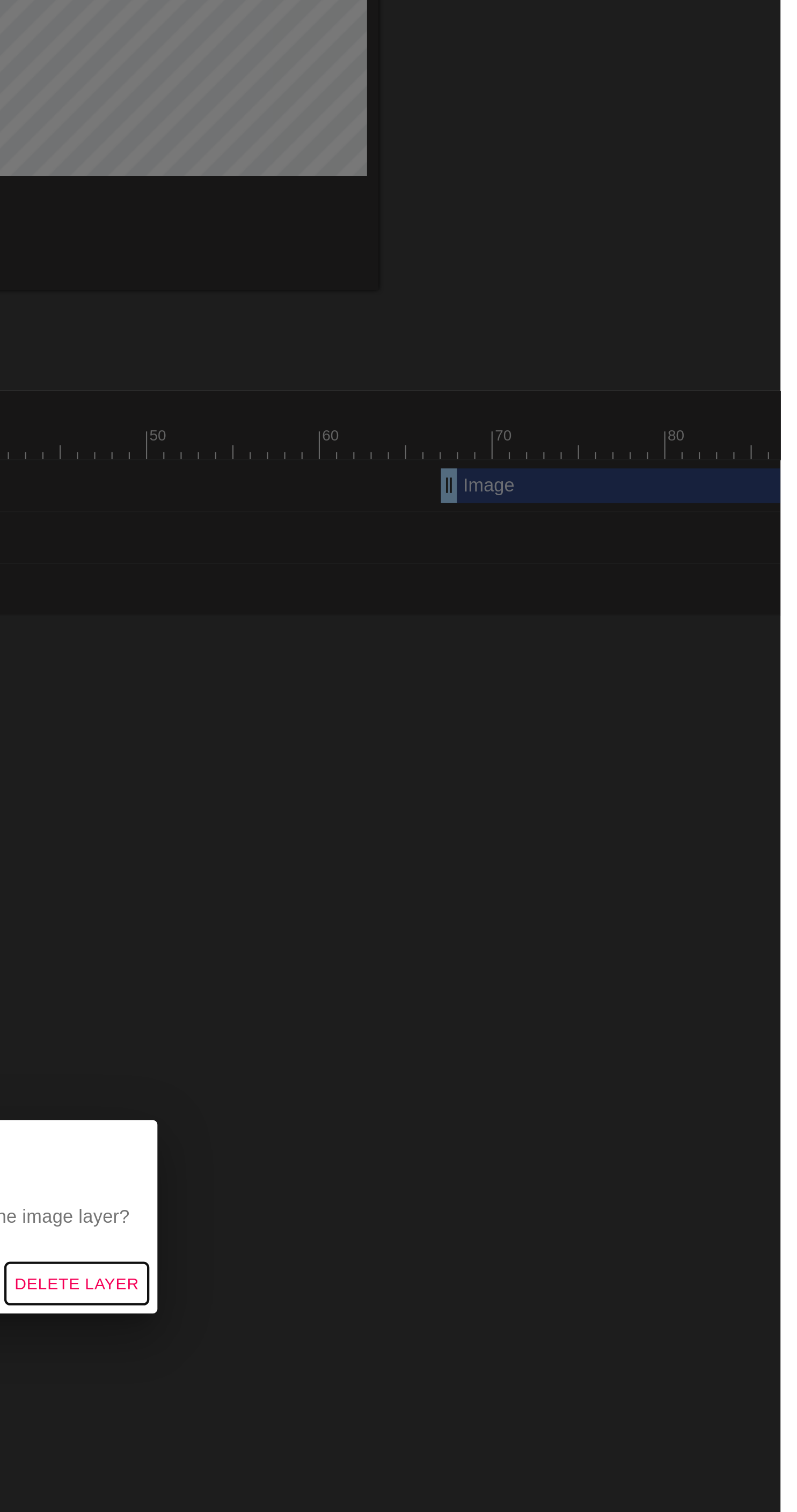
click at [492, 794] on span "Delete Layer" at bounding box center [468, 787] width 58 height 14
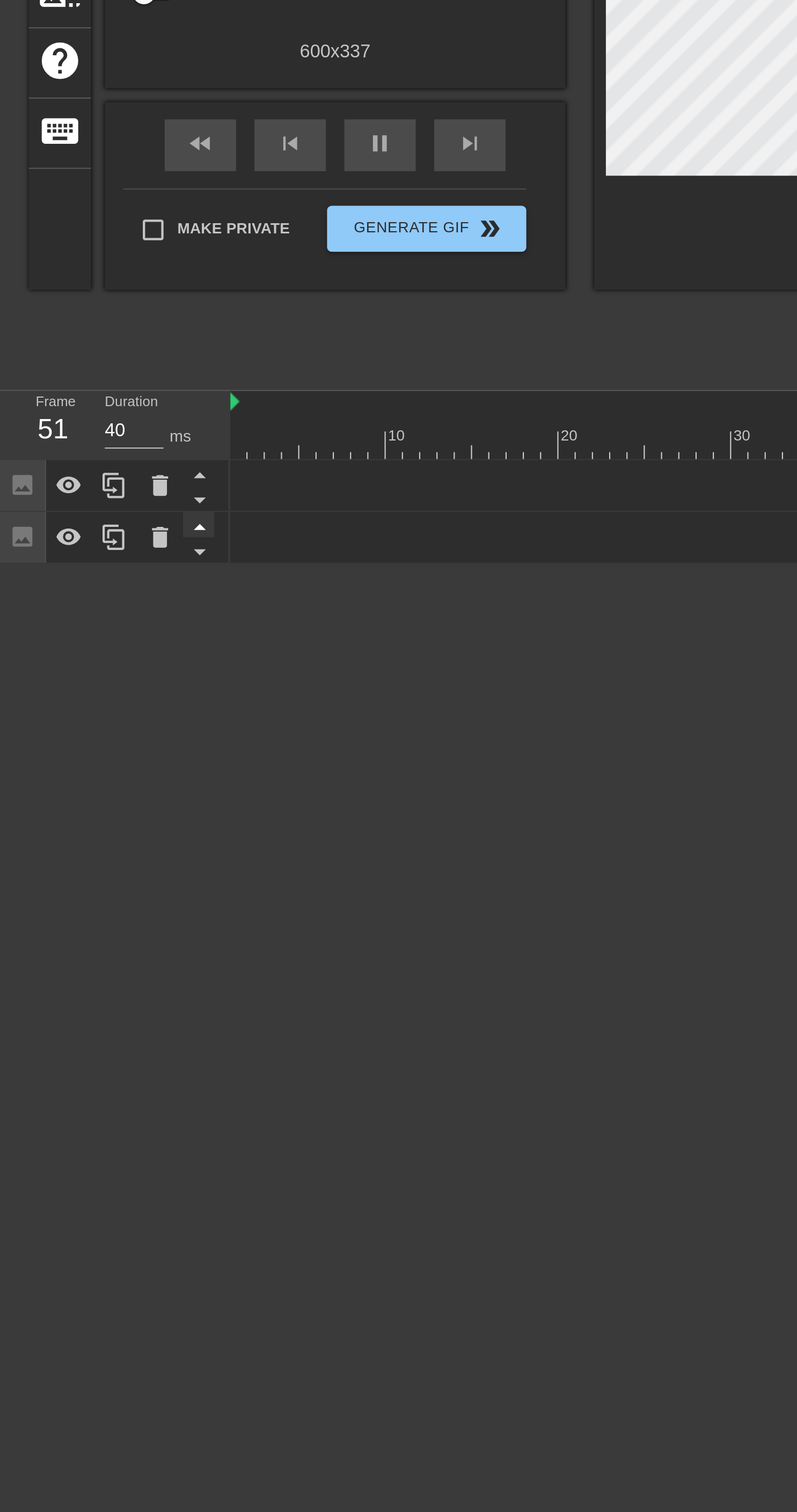
click at [89, 433] on icon at bounding box center [93, 434] width 14 height 14
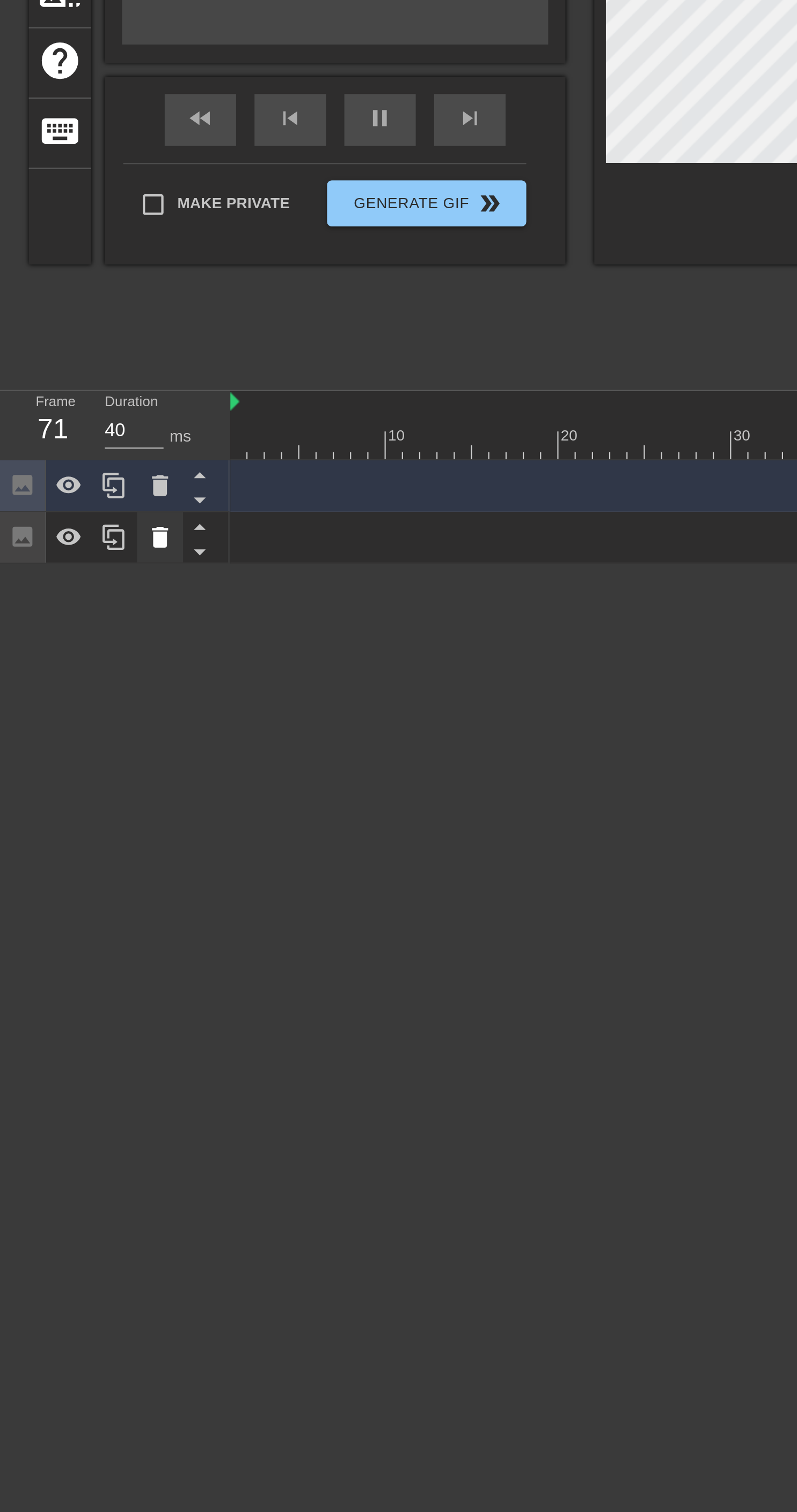
click at [83, 445] on div at bounding box center [75, 439] width 21 height 23
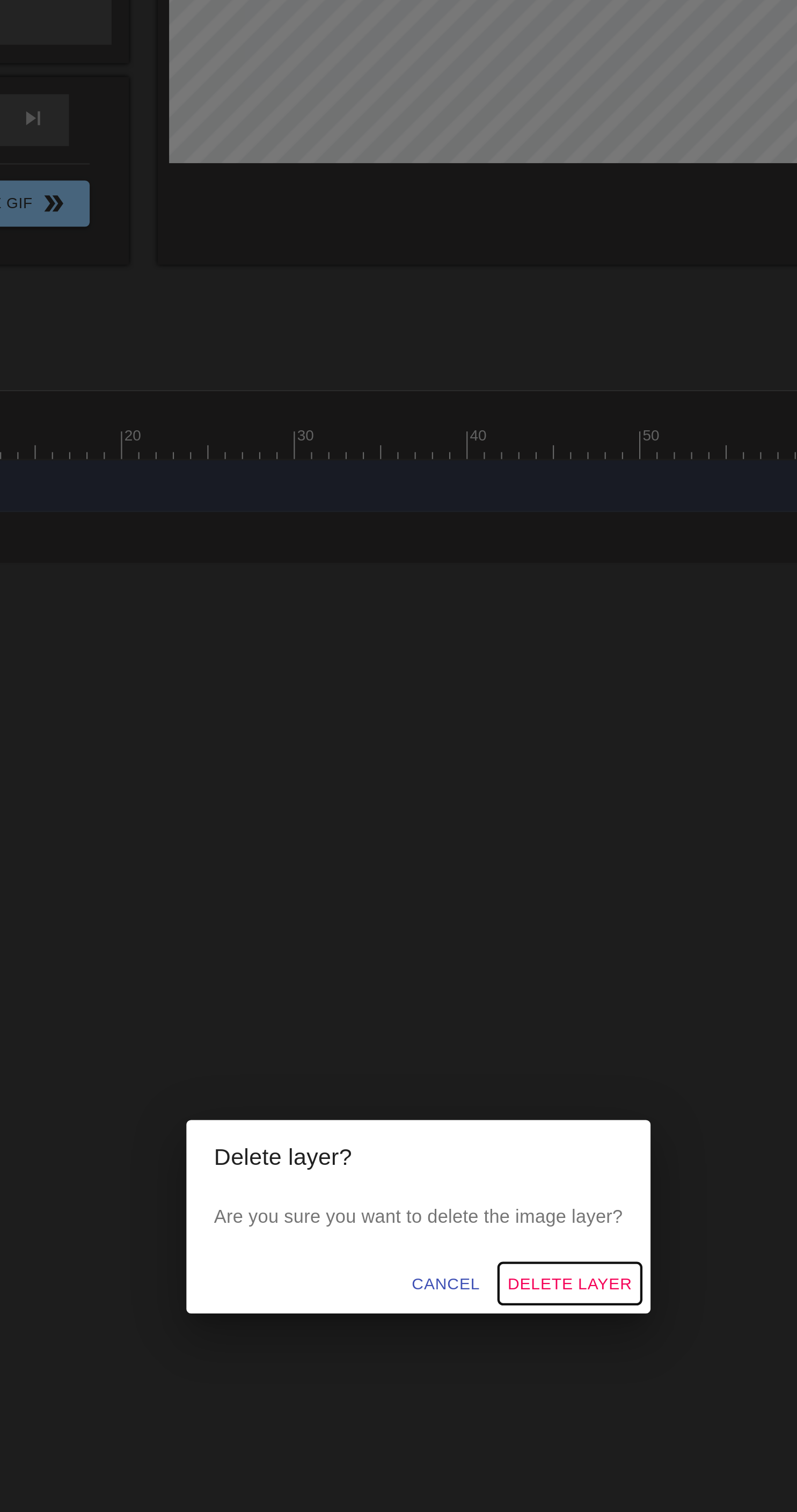
click at [471, 794] on span "Delete Layer" at bounding box center [468, 787] width 58 height 14
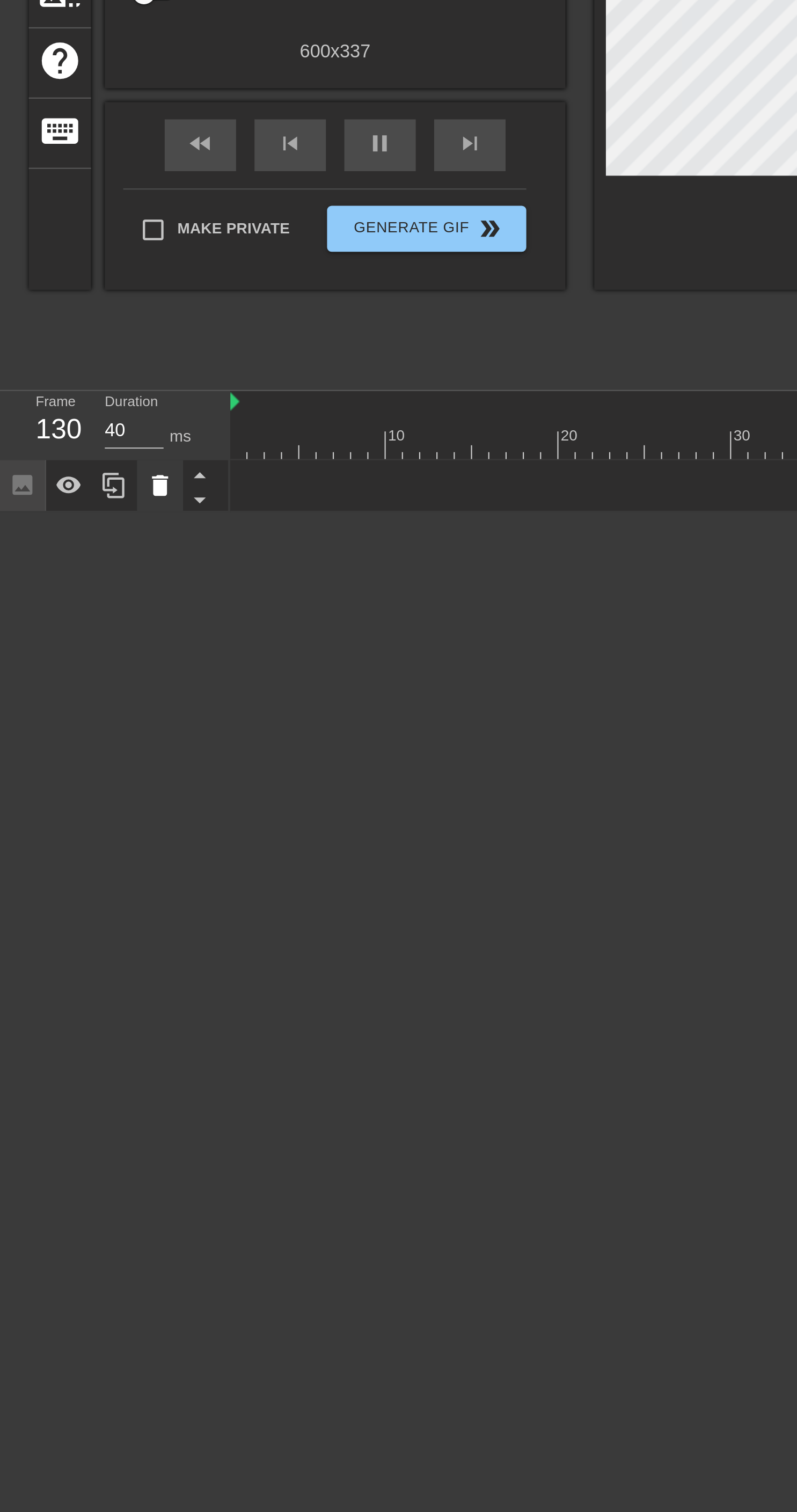
click at [76, 417] on icon at bounding box center [75, 415] width 8 height 10
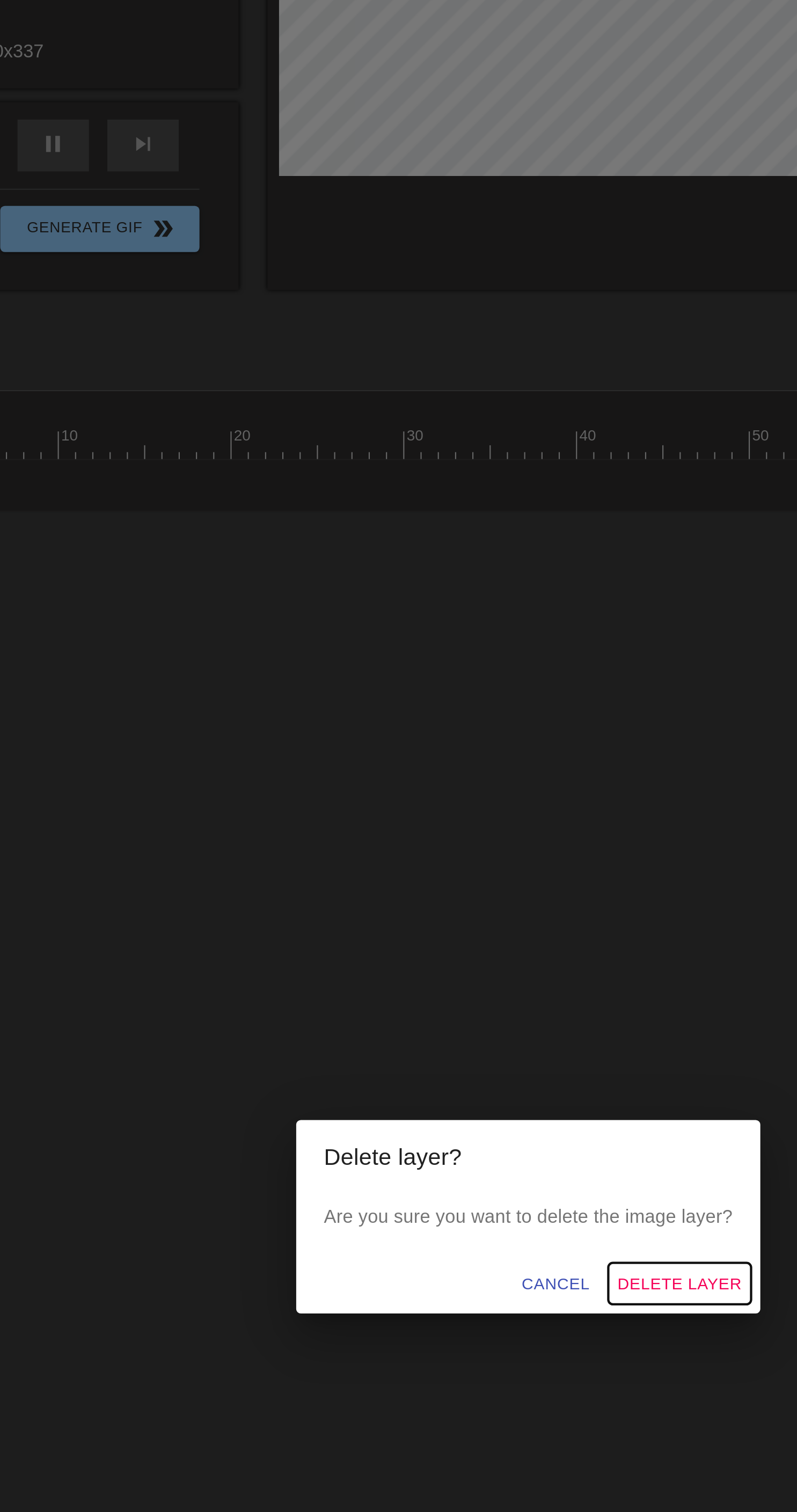
click at [478, 794] on span "Delete Layer" at bounding box center [468, 787] width 58 height 14
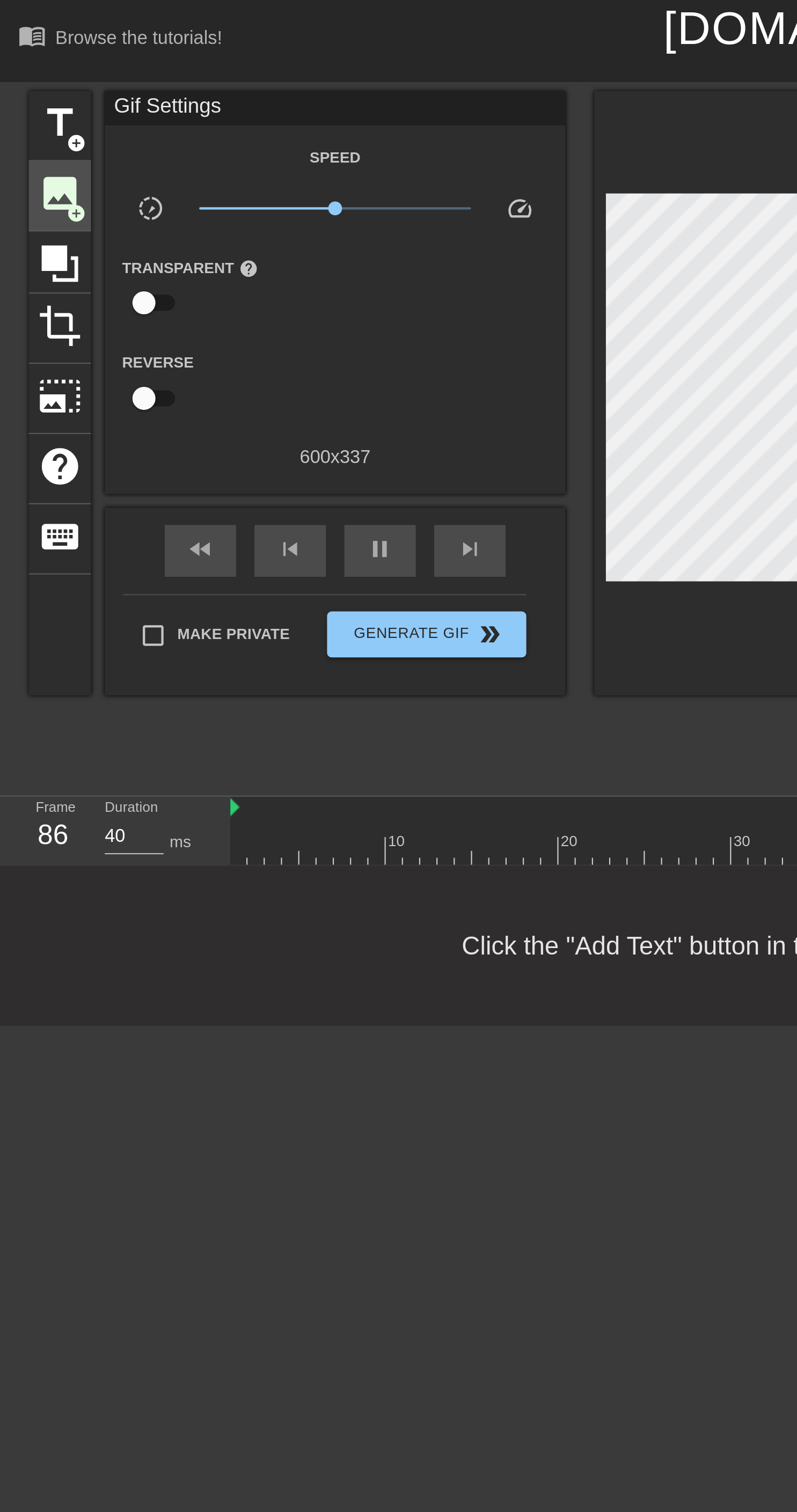
click at [30, 93] on span "image" at bounding box center [27, 89] width 20 height 20
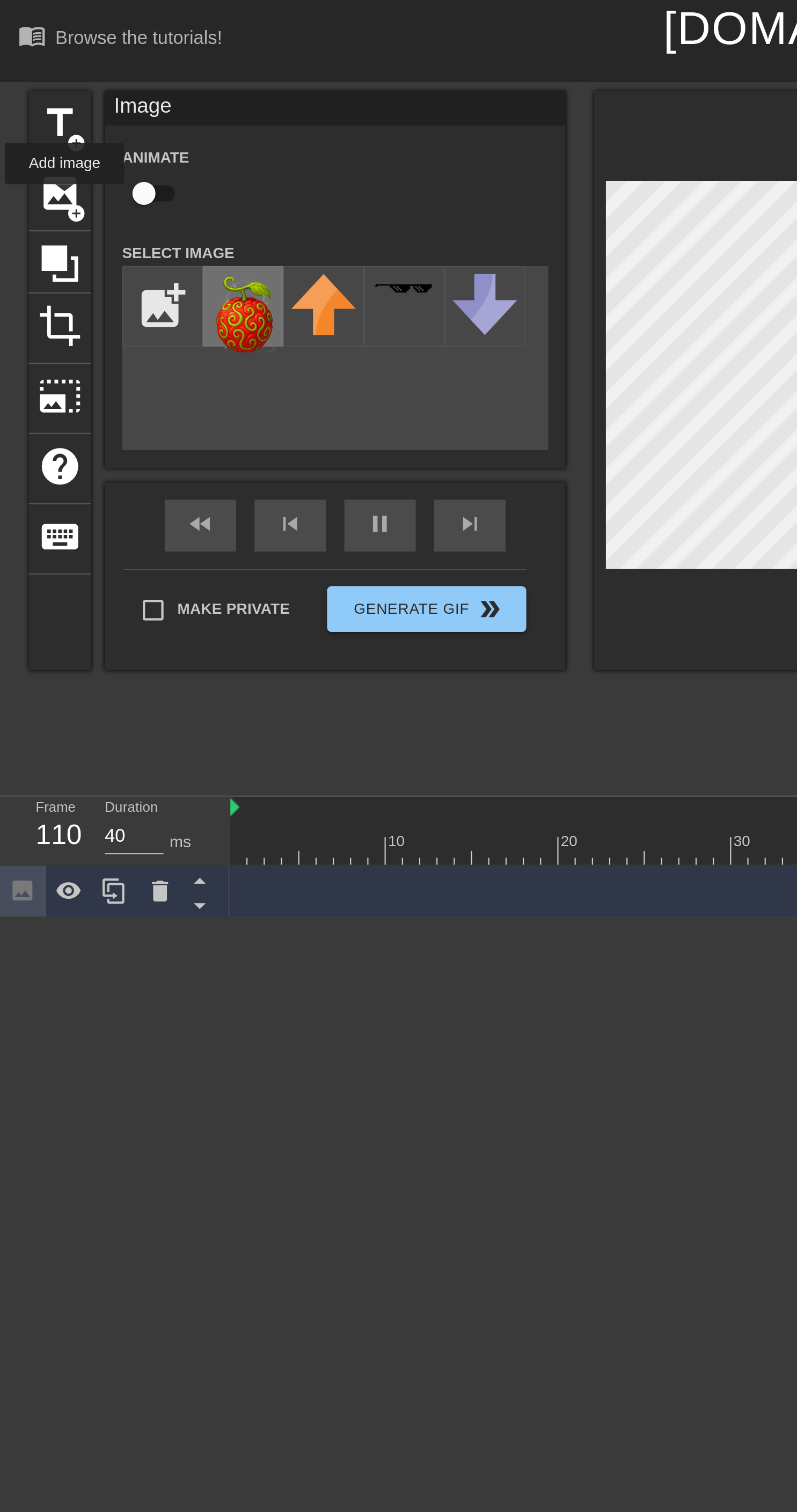
click at [111, 155] on img at bounding box center [113, 146] width 30 height 36
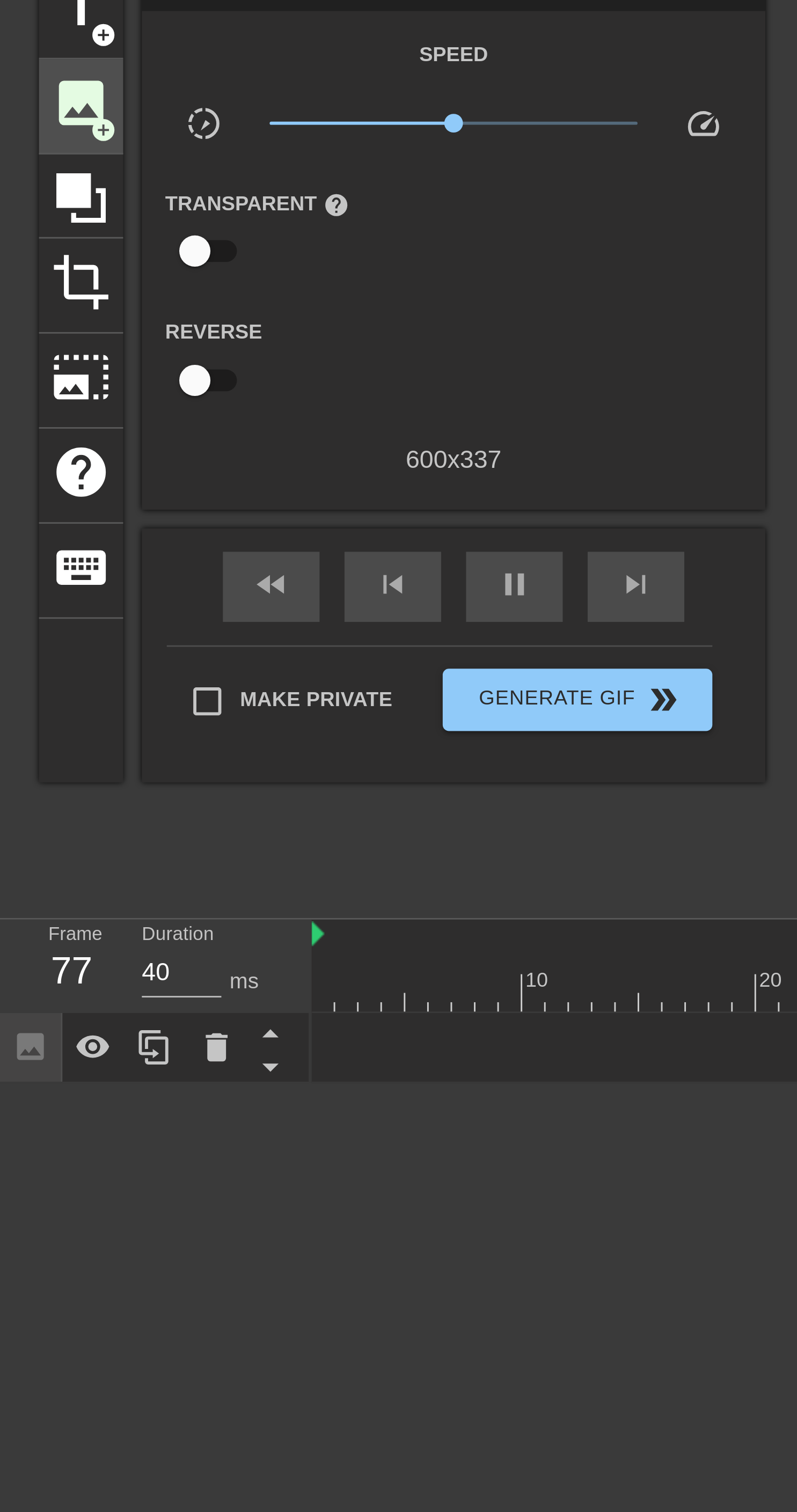
click at [32, 97] on span "add_circle" at bounding box center [36, 100] width 9 height 9
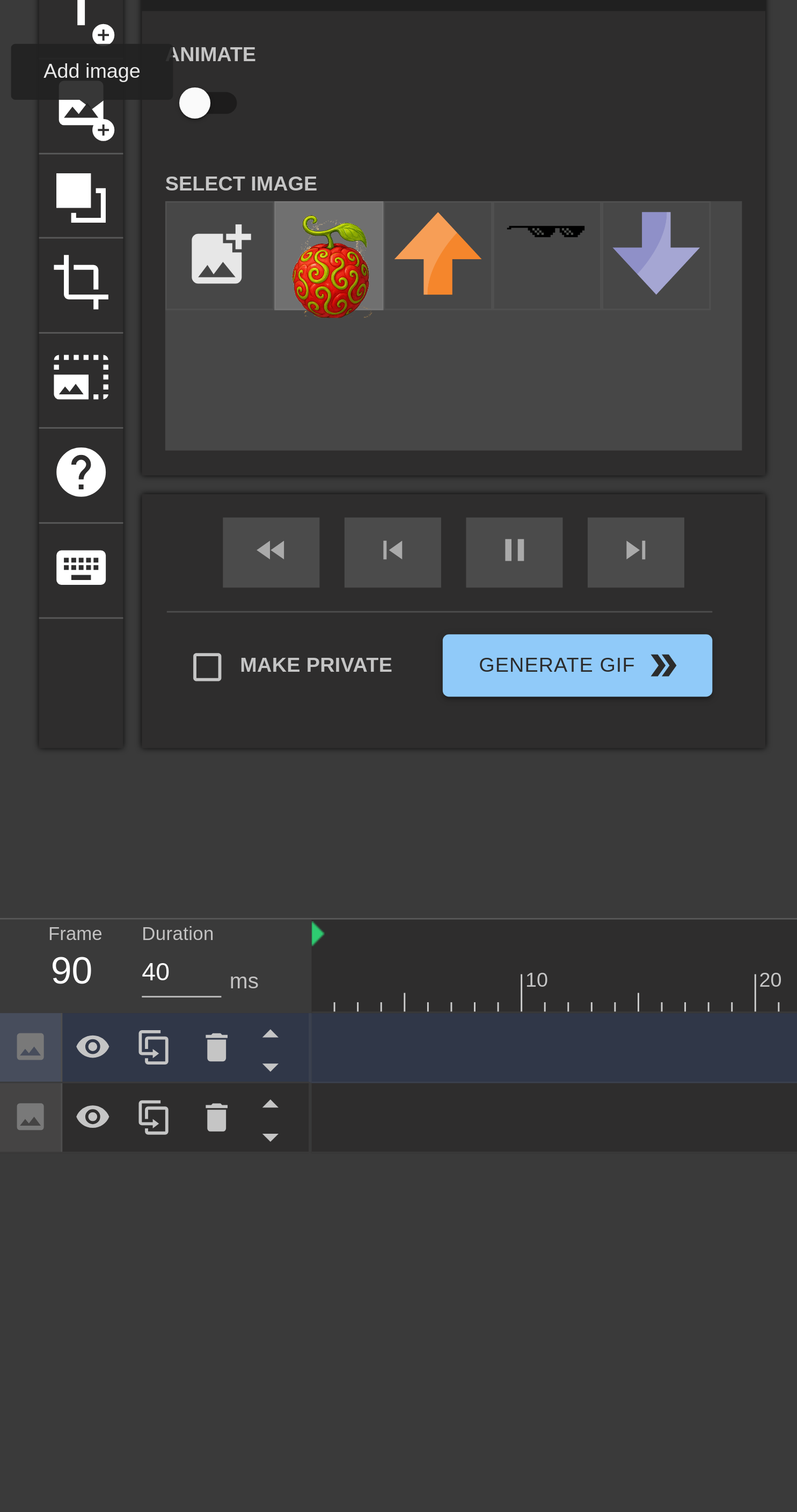
click at [113, 152] on img at bounding box center [113, 146] width 30 height 36
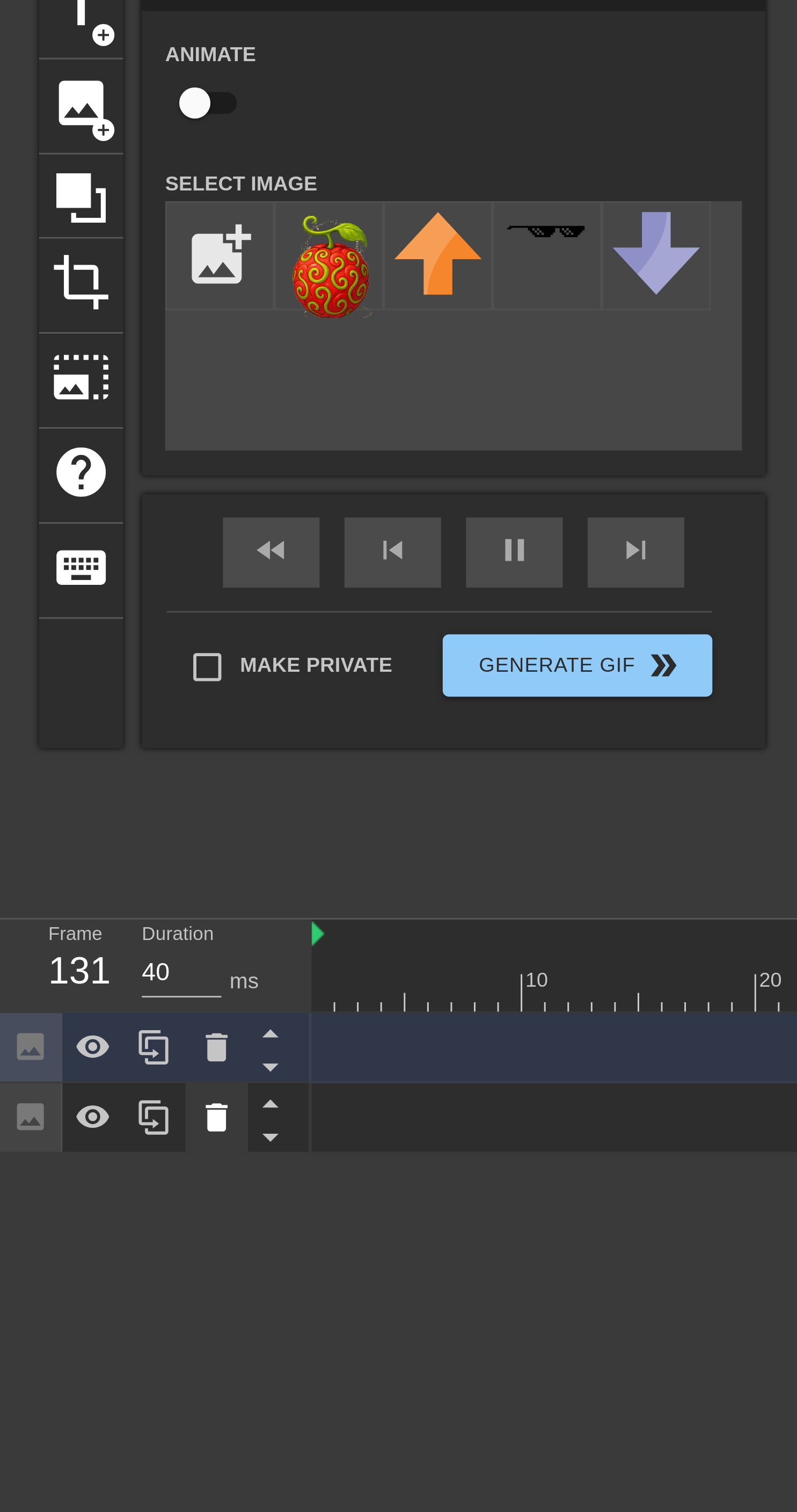
click at [73, 439] on icon at bounding box center [75, 439] width 8 height 10
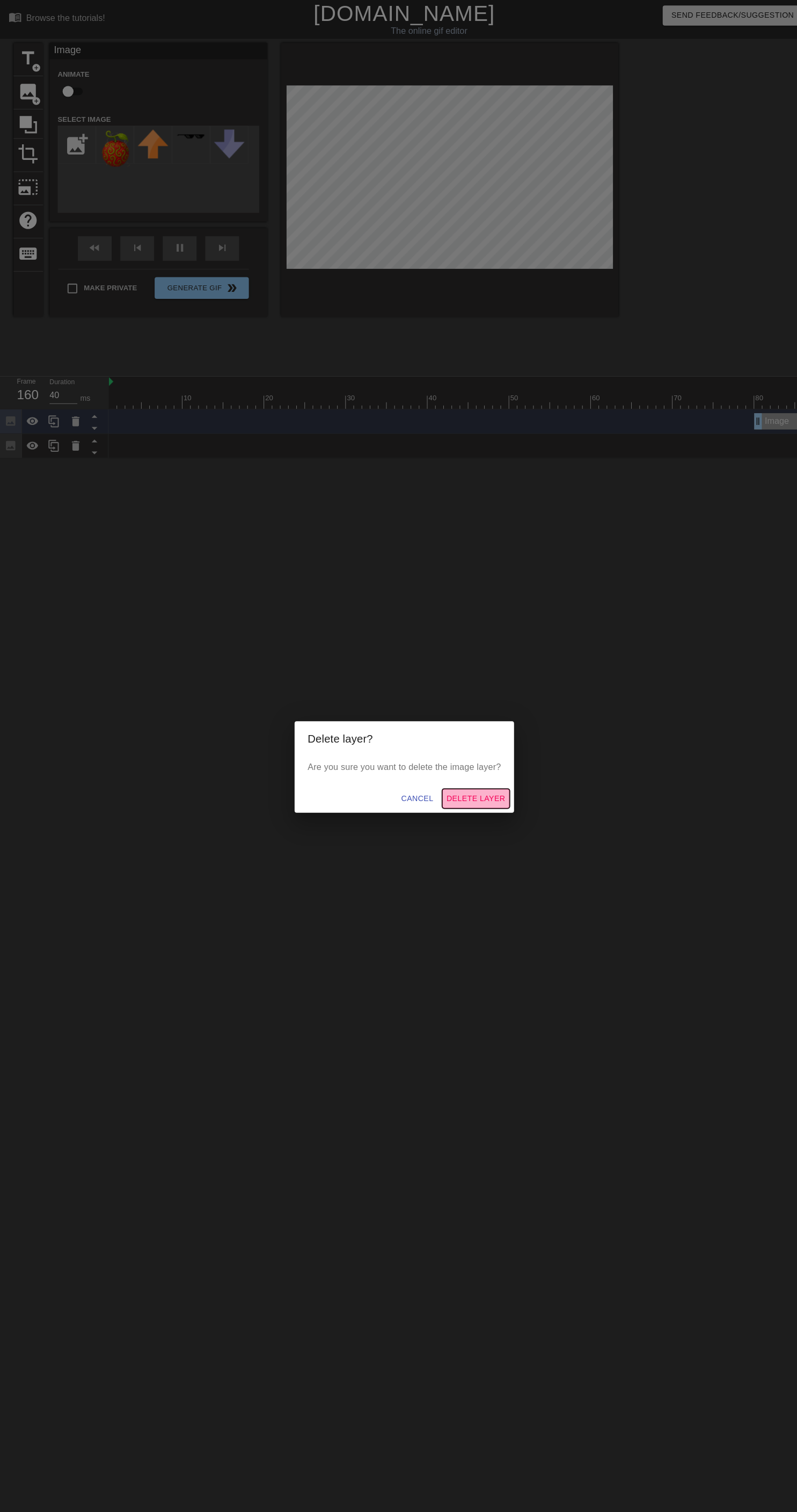
click at [481, 794] on span "Delete Layer" at bounding box center [468, 787] width 58 height 14
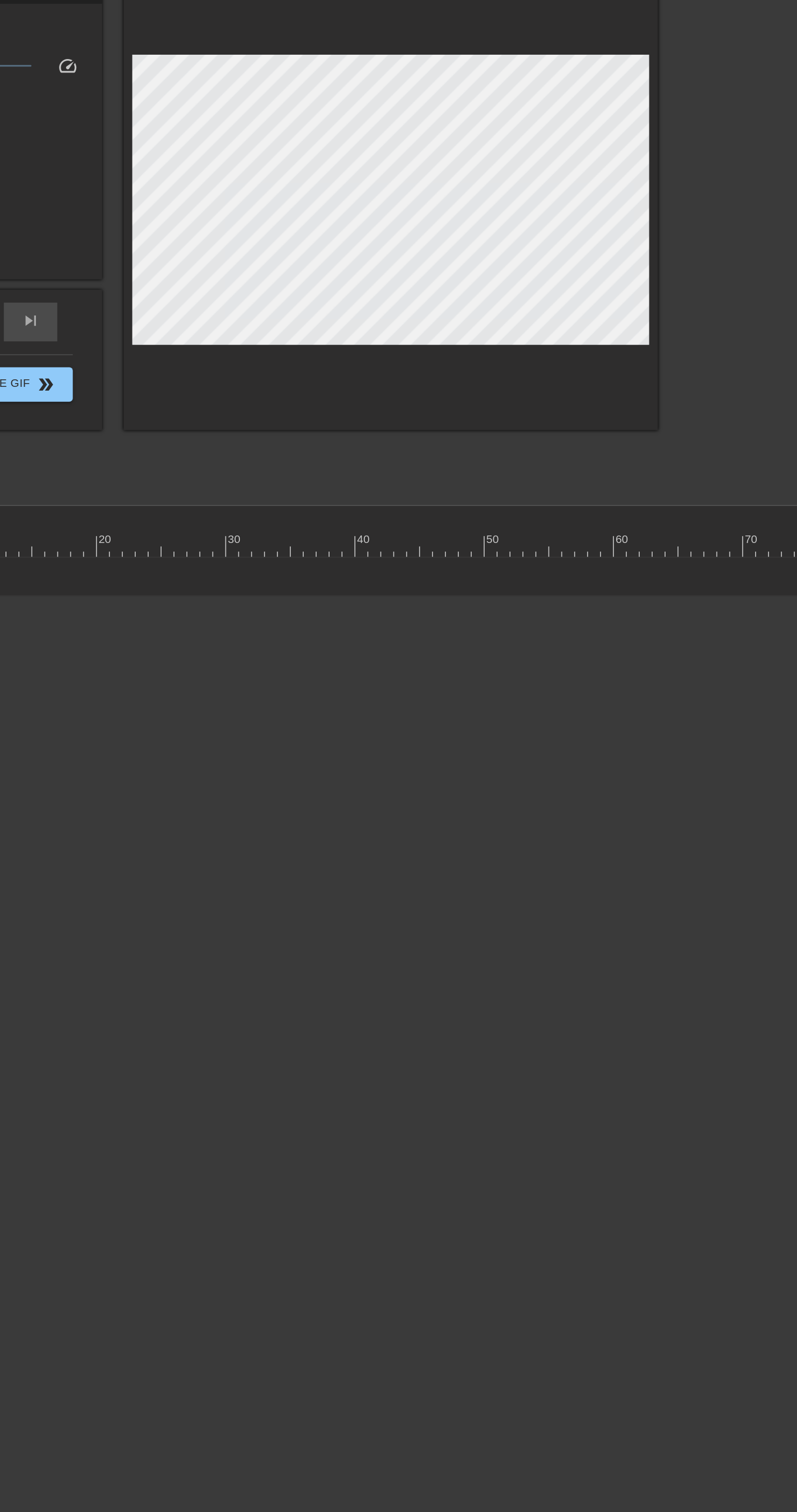
scroll to position [0, 7]
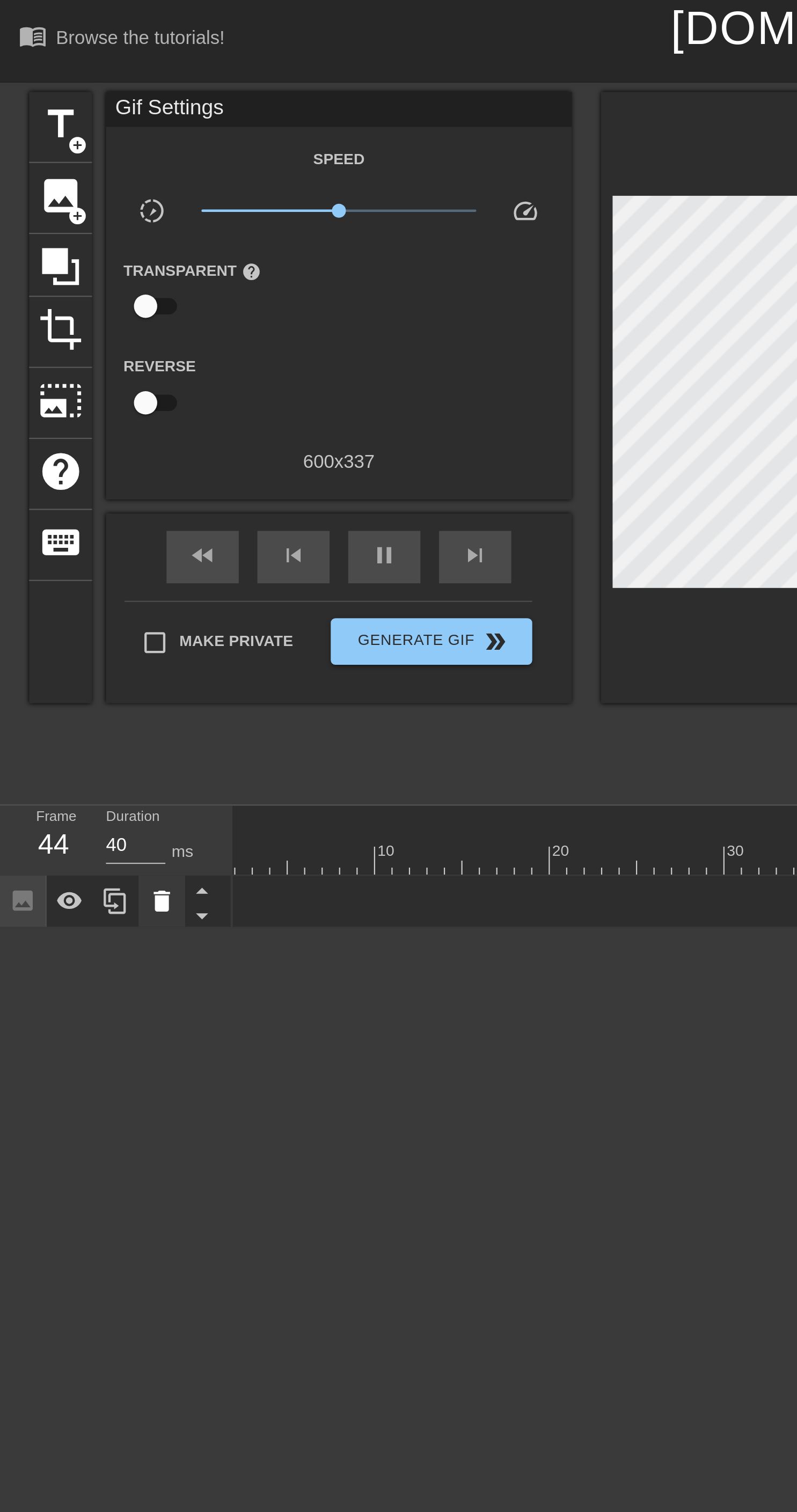
click at [77, 413] on icon at bounding box center [75, 415] width 8 height 10
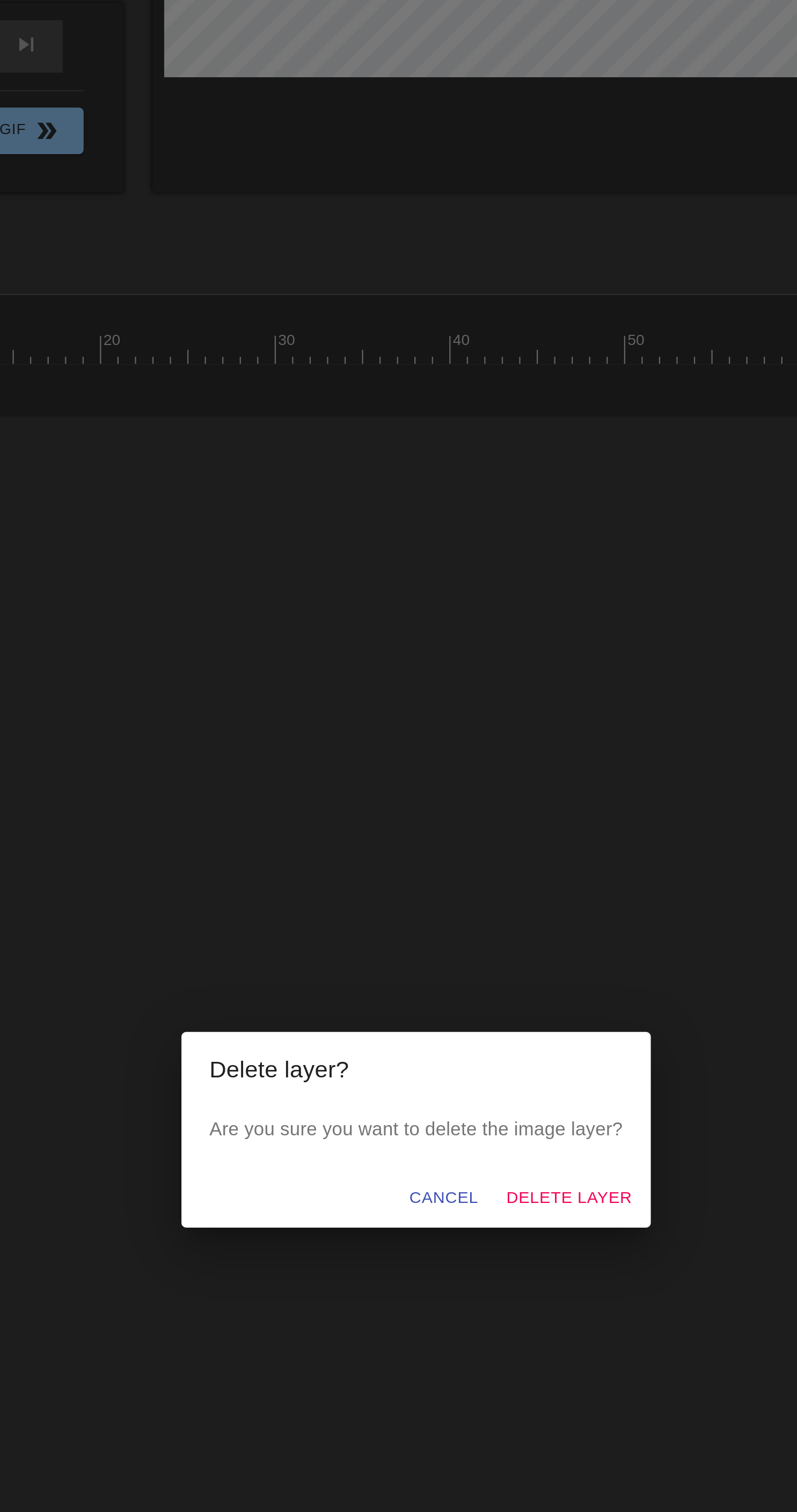
click at [473, 773] on div "Are you sure you want to delete the image layer?" at bounding box center [398, 759] width 216 height 28
click at [479, 794] on span "Delete Layer" at bounding box center [468, 787] width 58 height 14
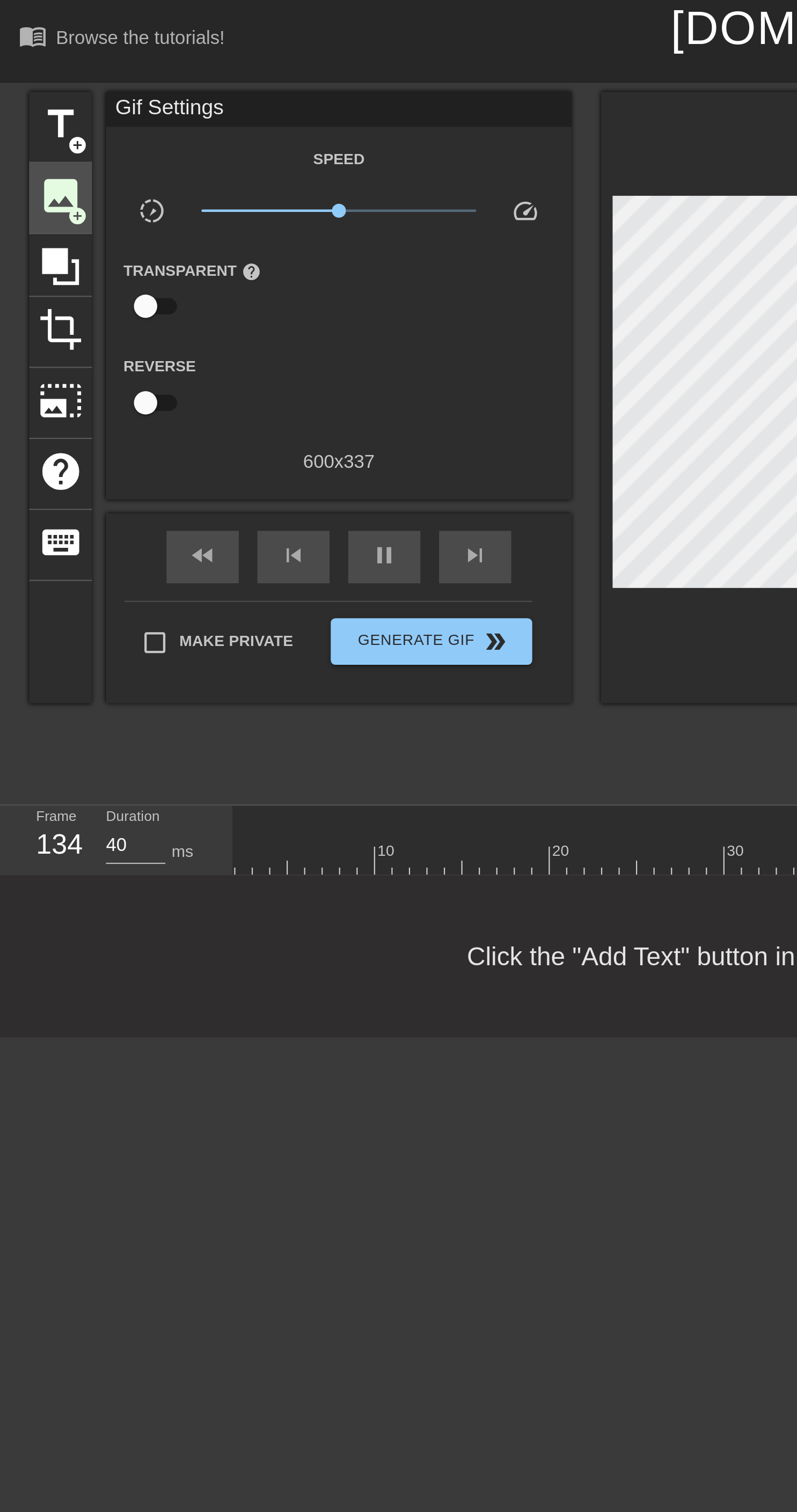
click at [31, 93] on span "image" at bounding box center [27, 89] width 20 height 20
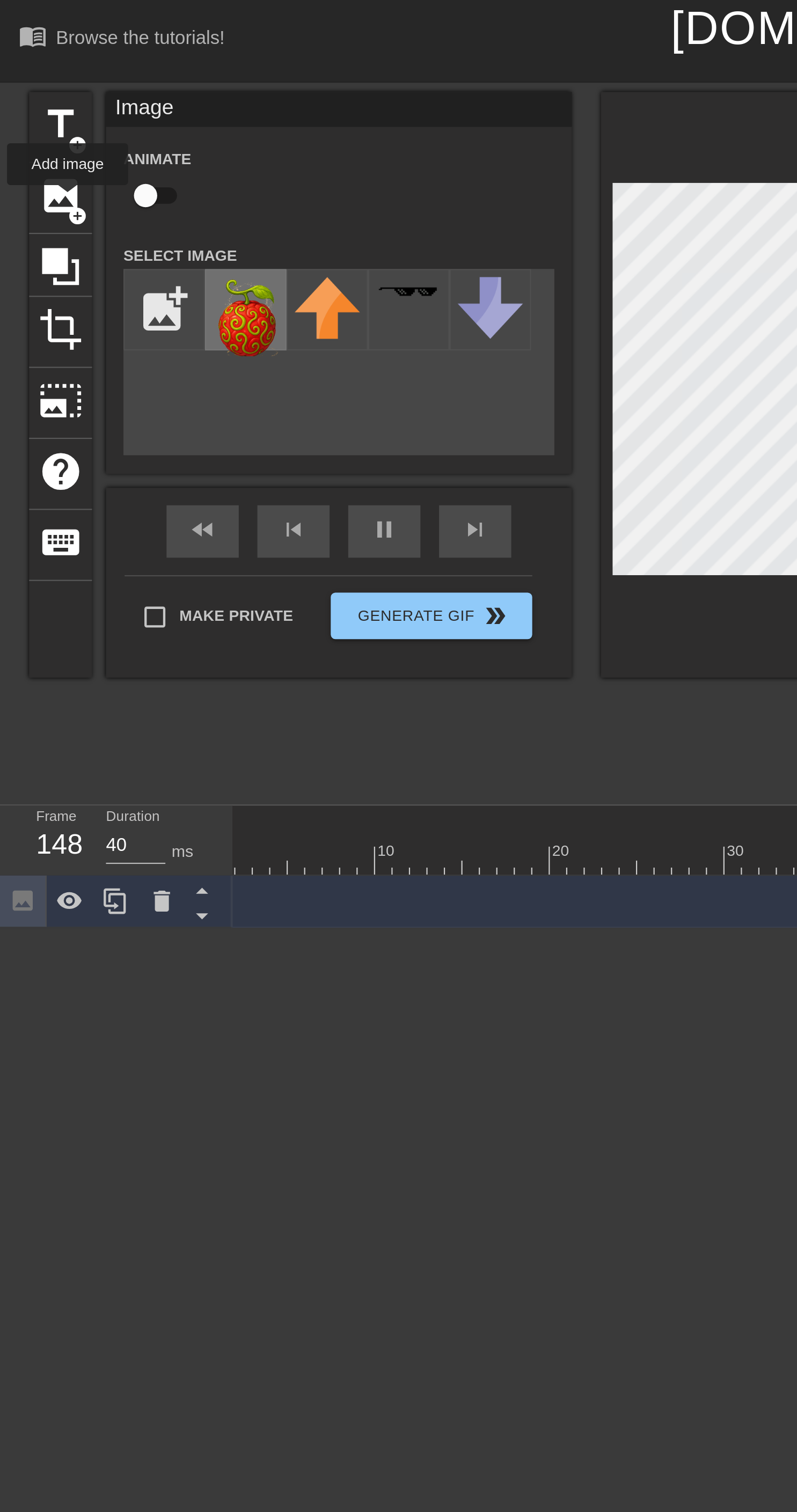
click at [110, 149] on img at bounding box center [113, 146] width 30 height 36
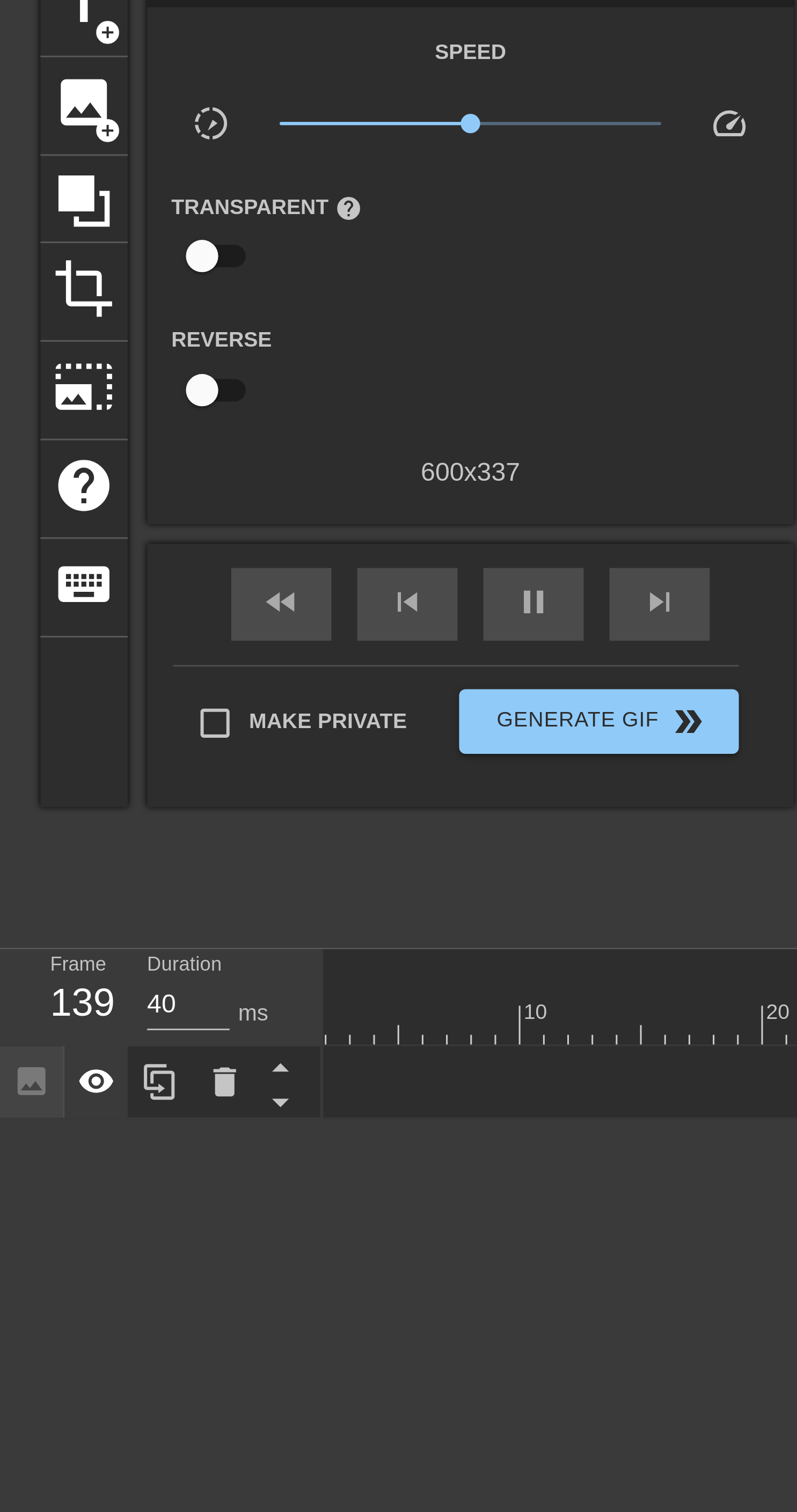
click at [38, 414] on icon at bounding box center [32, 415] width 13 height 13
click at [35, 415] on icon at bounding box center [32, 416] width 12 height 10
click at [170, 267] on div "pause" at bounding box center [177, 257] width 33 height 24
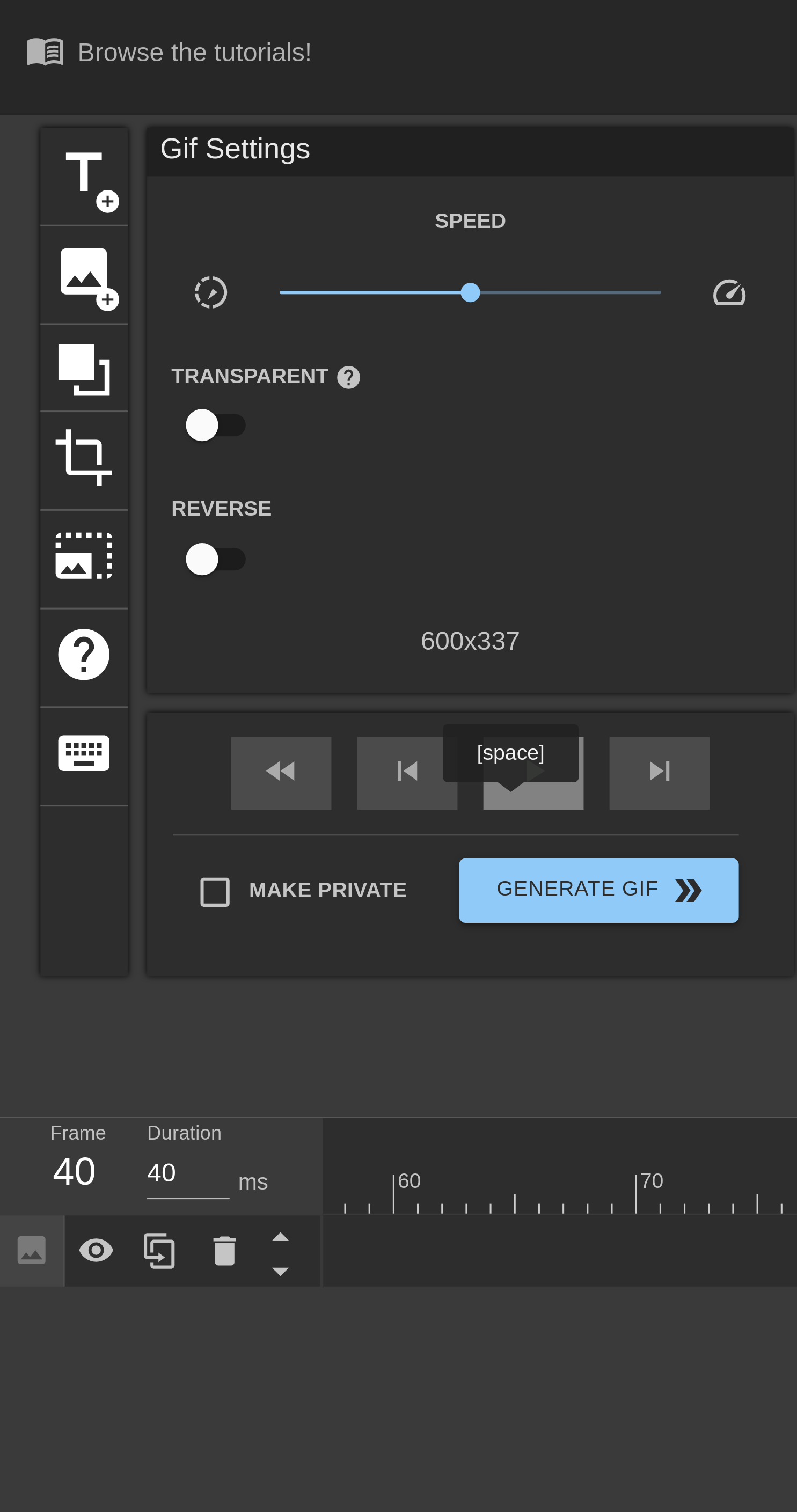
scroll to position [0, 457]
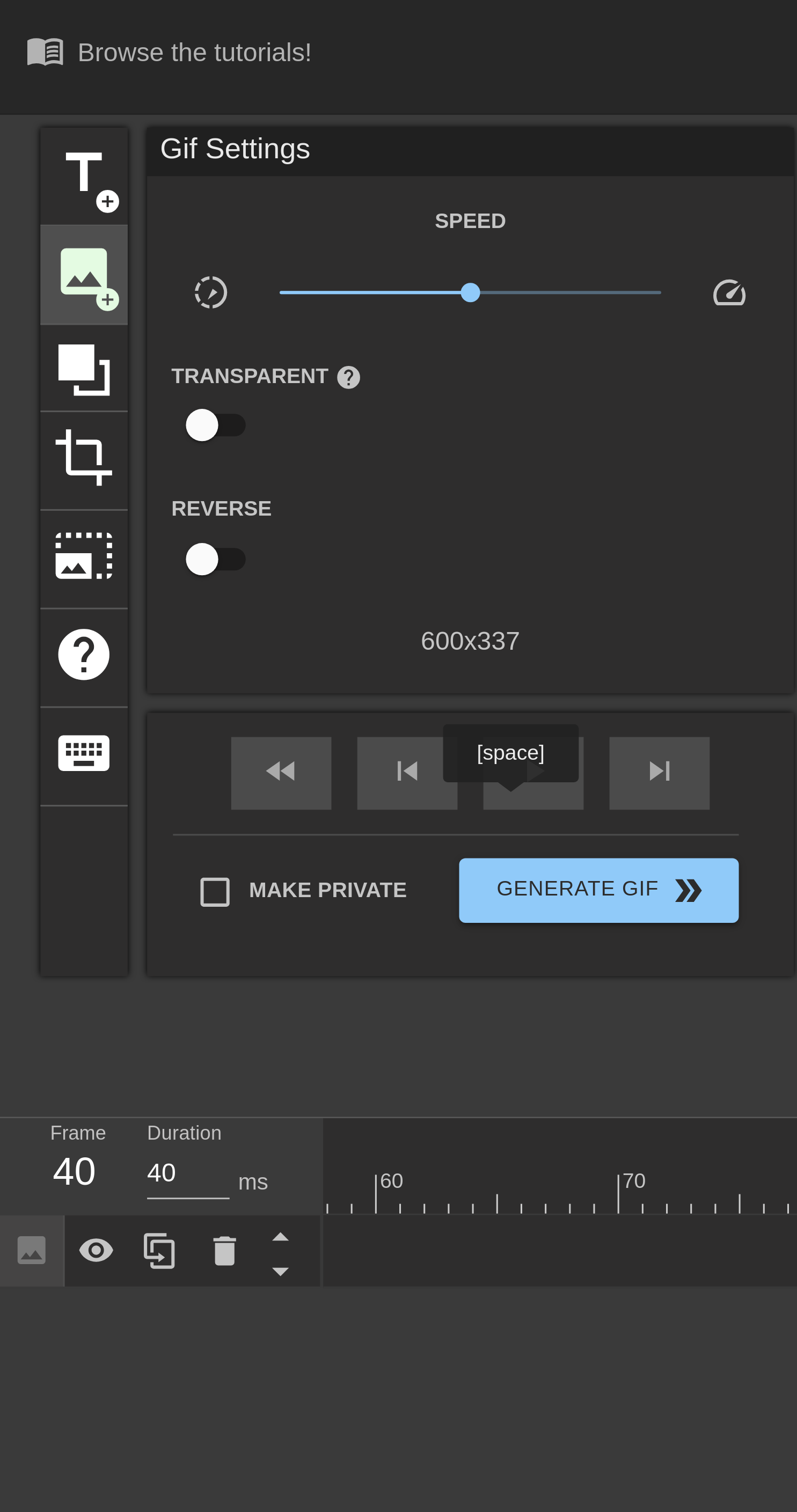
click at [24, 93] on span "image" at bounding box center [27, 89] width 20 height 20
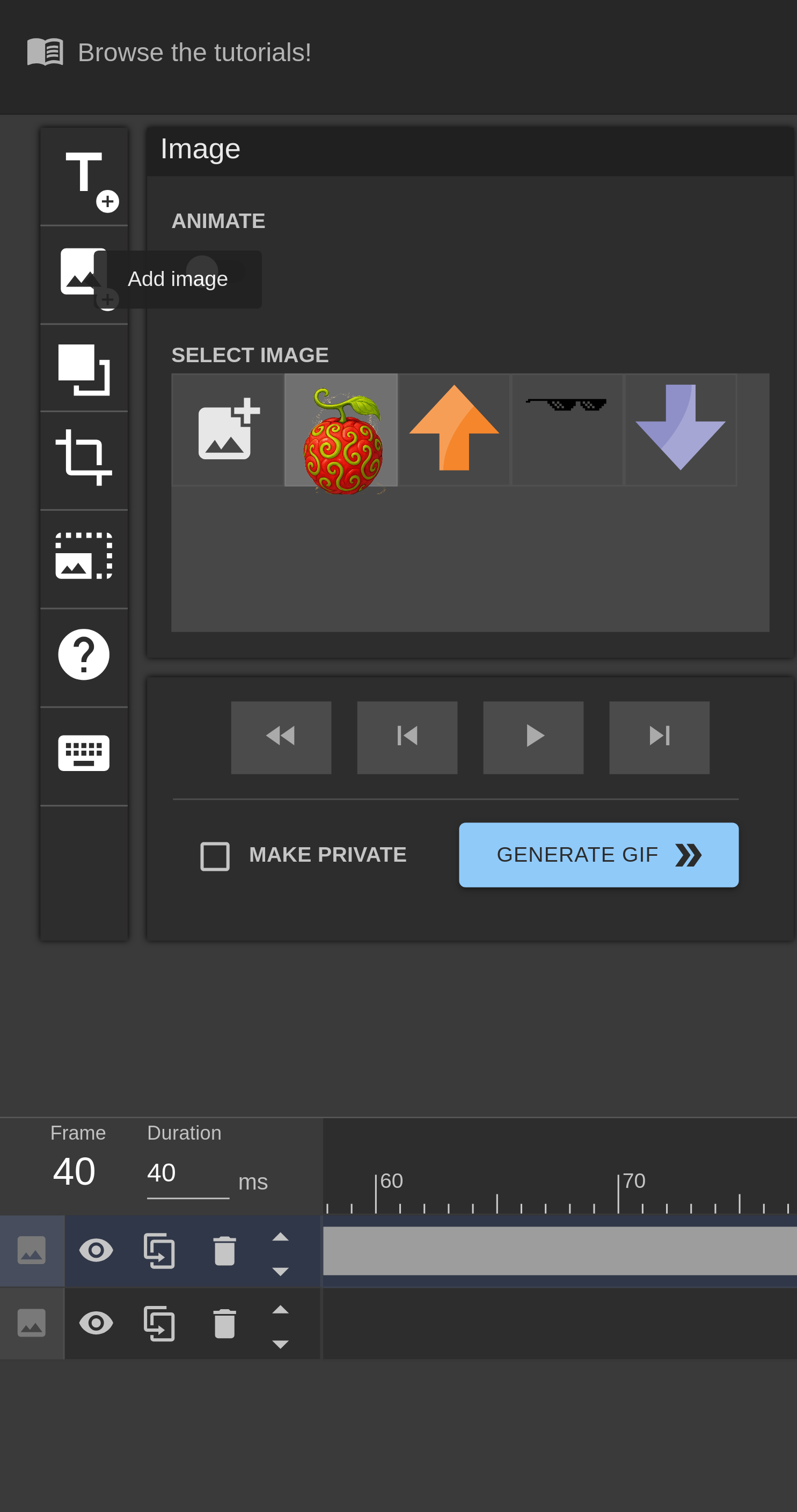
click at [108, 155] on img at bounding box center [113, 146] width 30 height 36
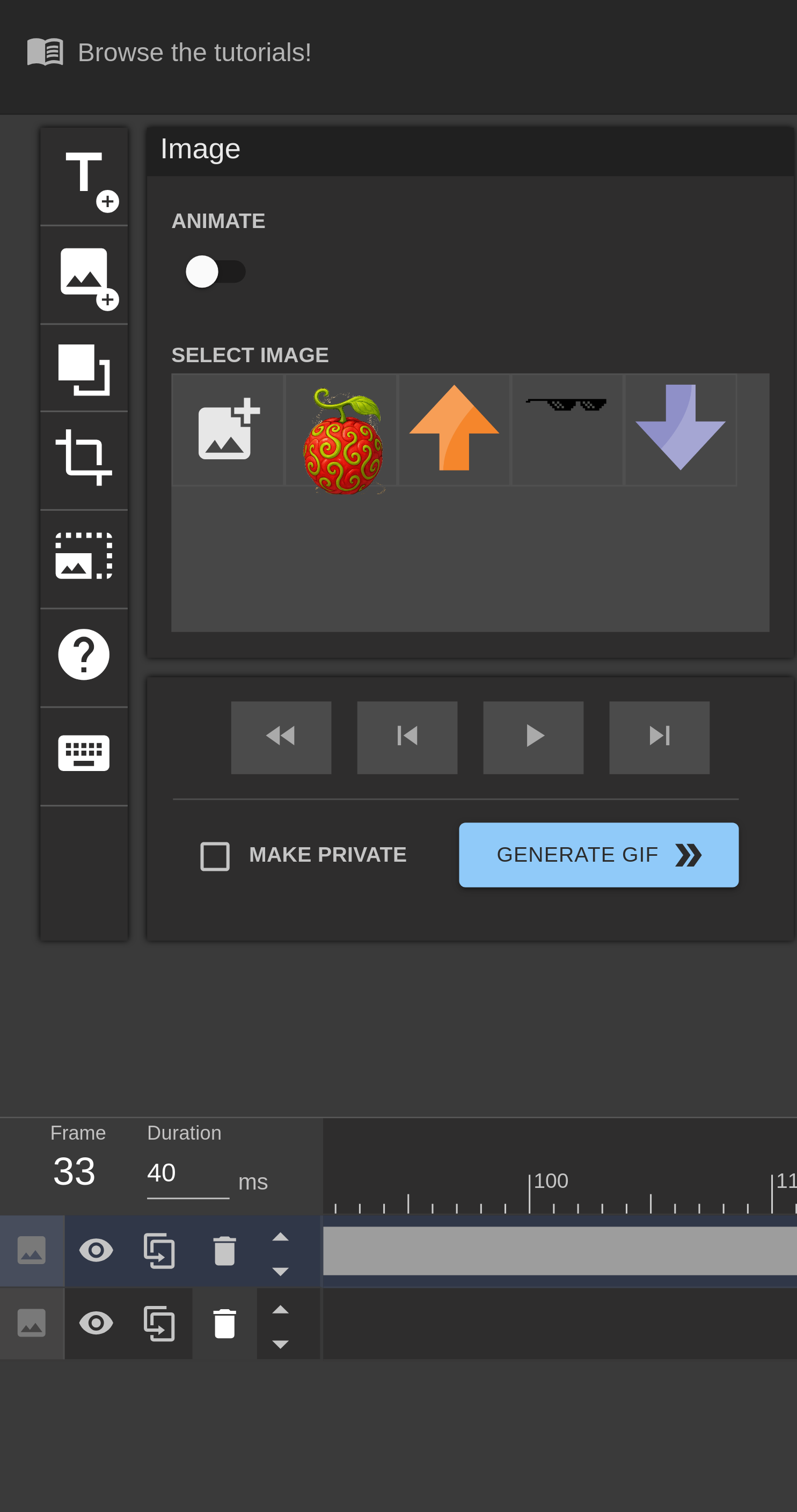
click at [73, 442] on icon at bounding box center [75, 439] width 8 height 10
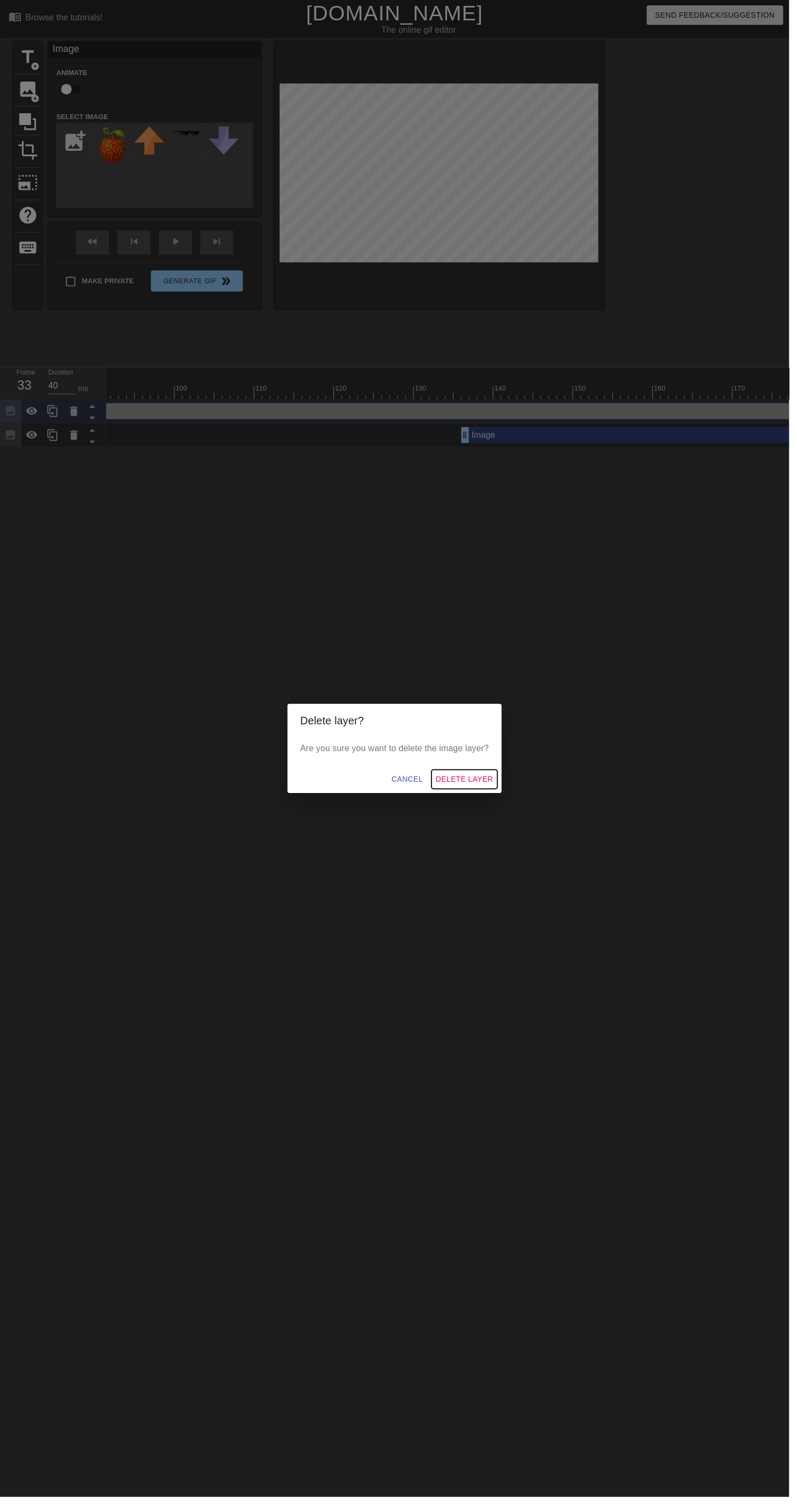
click at [487, 797] on button "Delete Layer" at bounding box center [469, 787] width 67 height 20
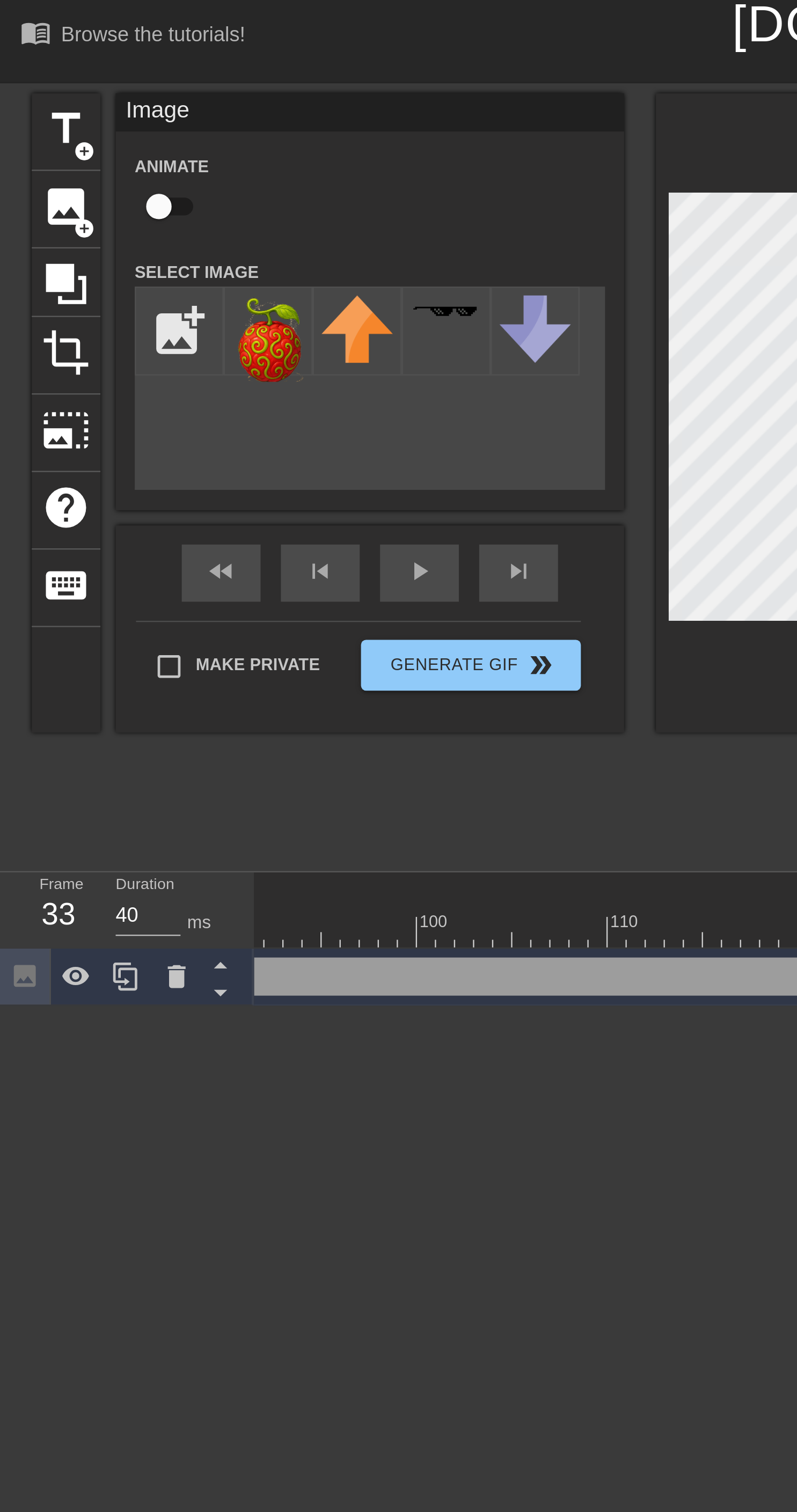
click at [75, 89] on input "checkbox" at bounding box center [67, 89] width 61 height 20
checkbox input "true"
click at [178, 251] on div "play_arrow" at bounding box center [177, 244] width 33 height 24
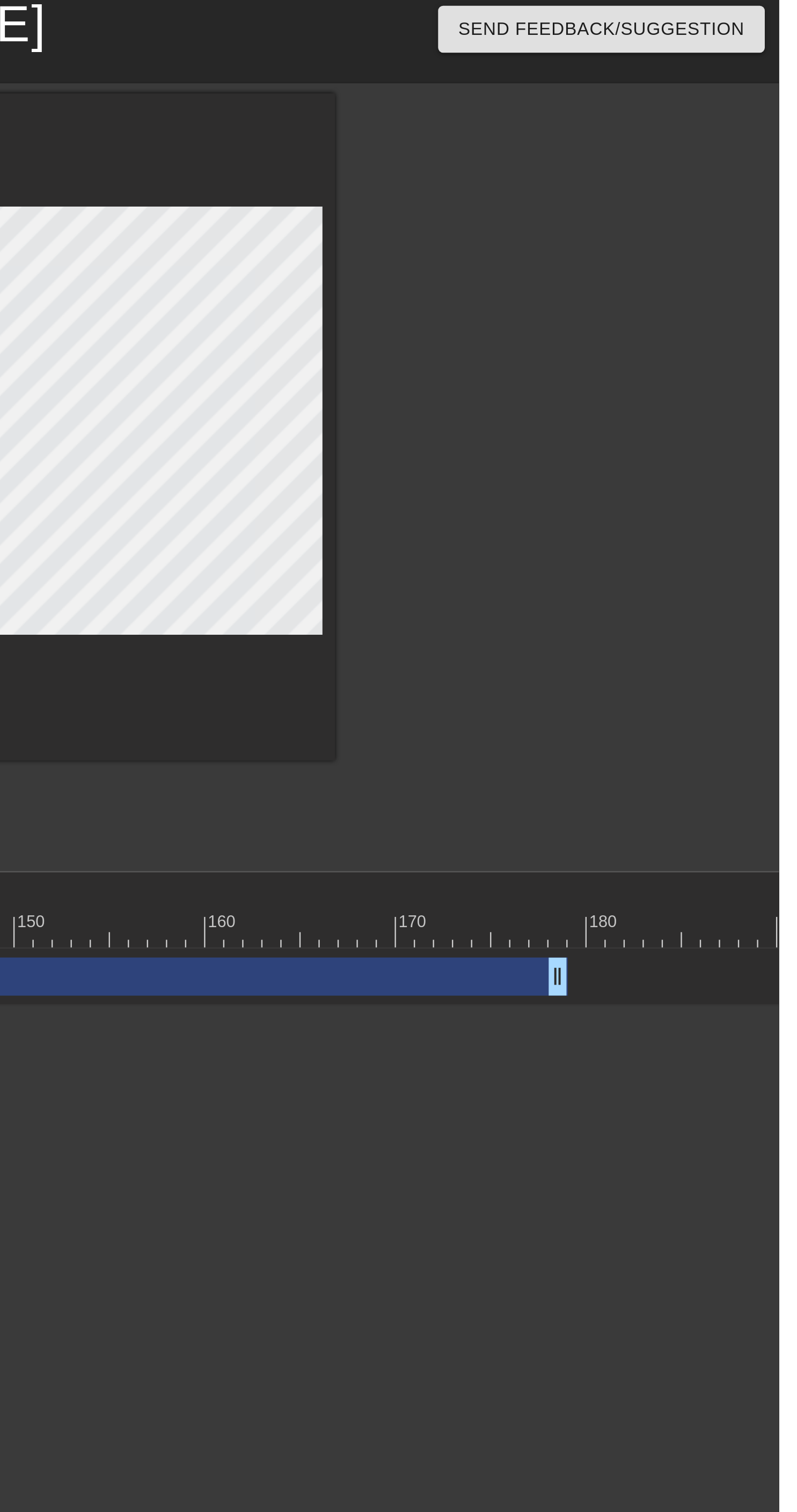
scroll to position [0, 846]
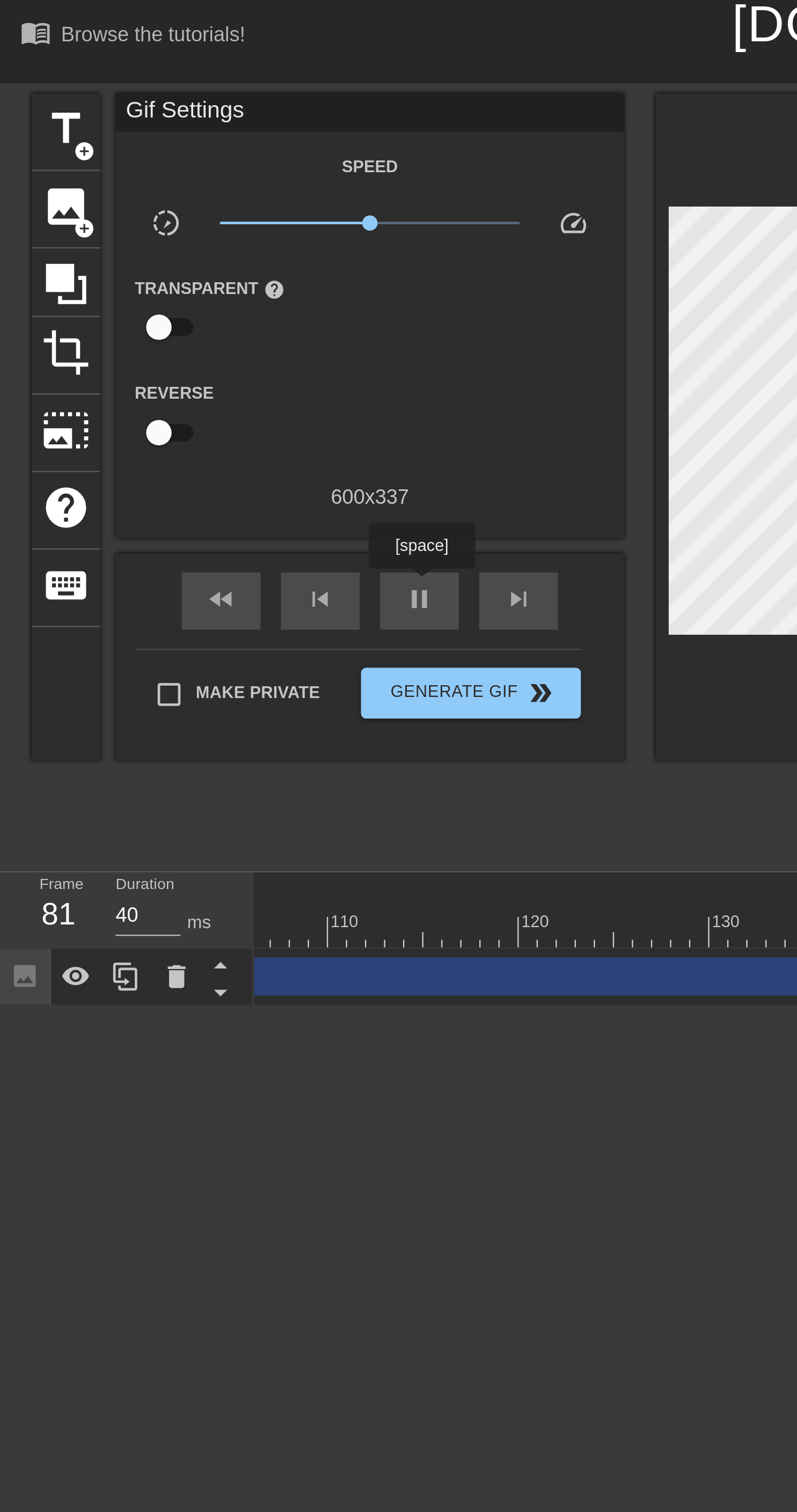
click at [169, 414] on div "Image drag_handle drag_handle" at bounding box center [54, 415] width 1473 height 16
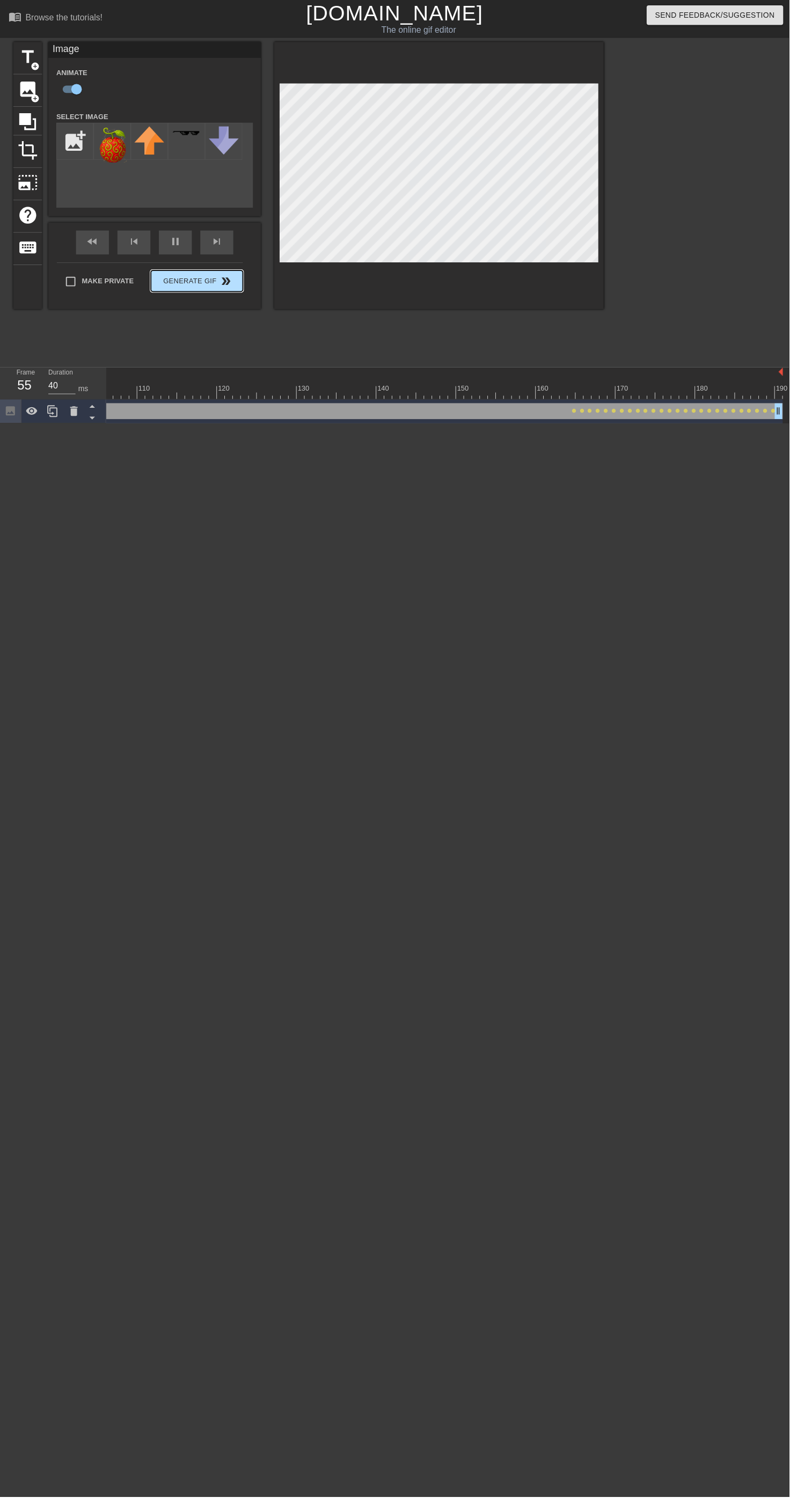
click at [222, 290] on span "double_arrow" at bounding box center [229, 284] width 13 height 13
